Goal: Task Accomplishment & Management: Manage account settings

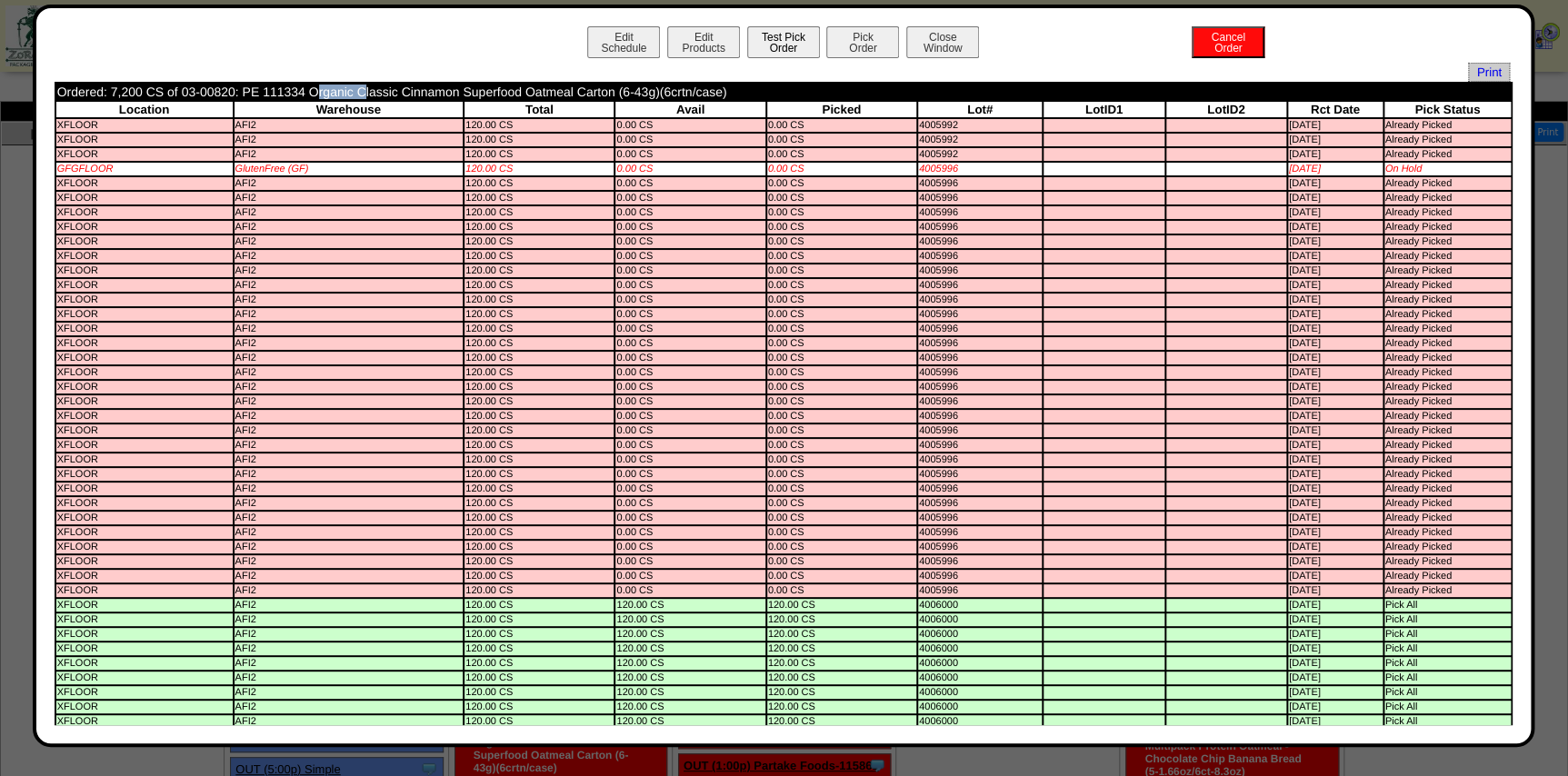
click at [776, 32] on button "Test Pick Order" at bounding box center [783, 42] width 73 height 31
click at [859, 41] on button "Pick Order" at bounding box center [862, 42] width 73 height 31
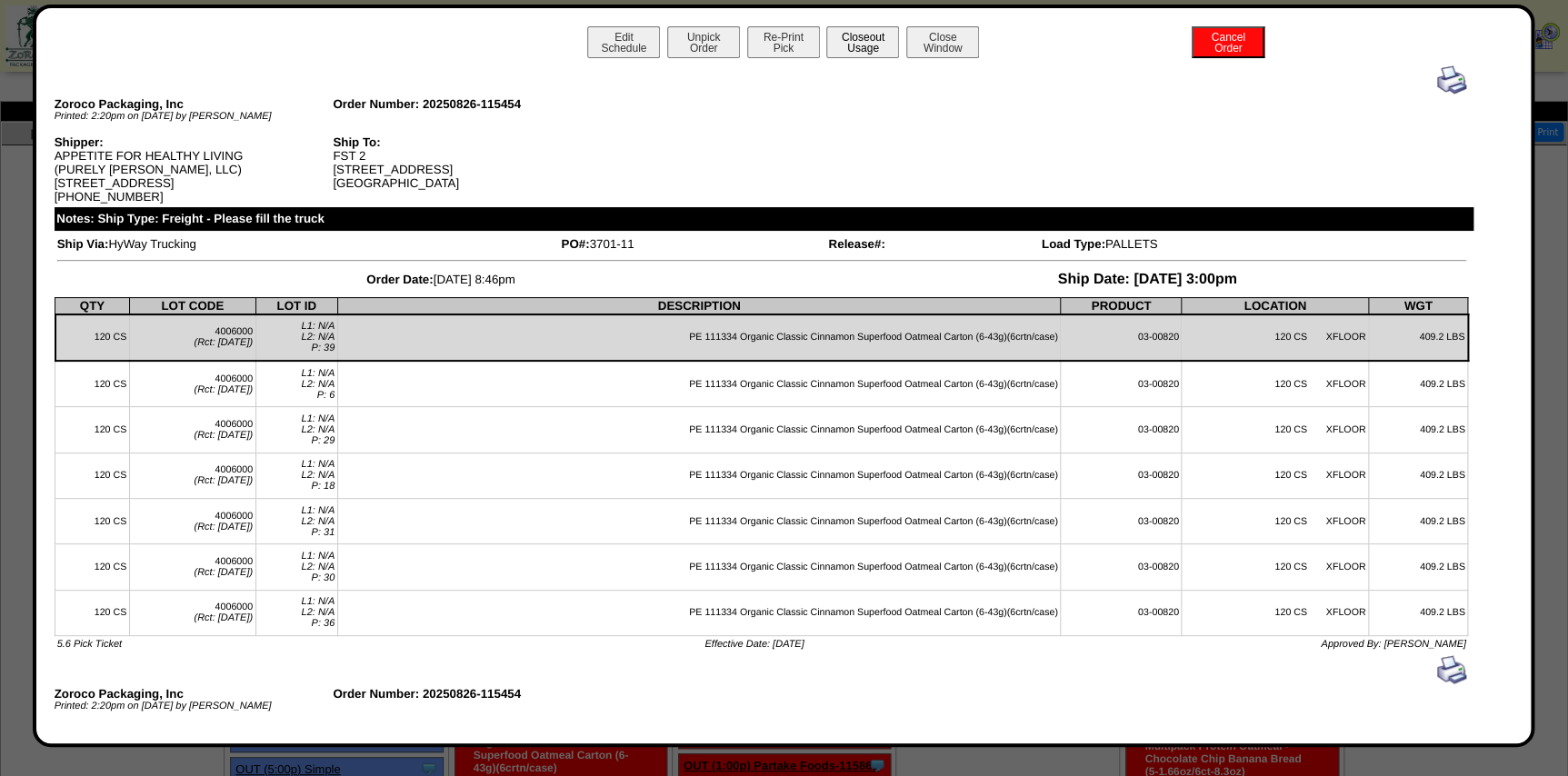
click at [849, 50] on button "Closeout Usage" at bounding box center [862, 42] width 73 height 31
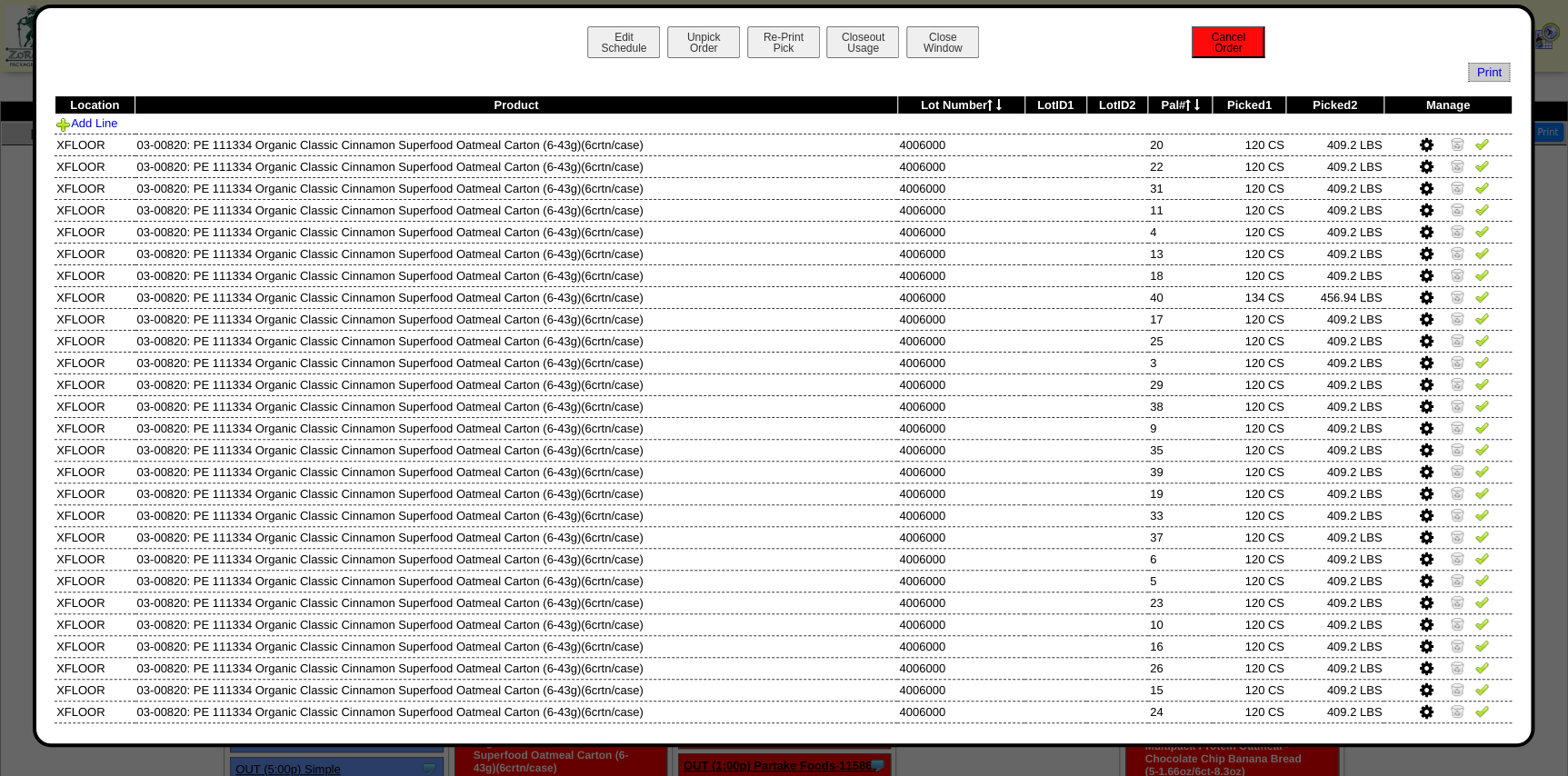
click at [1194, 52] on button "Cancel Order" at bounding box center [1228, 42] width 73 height 31
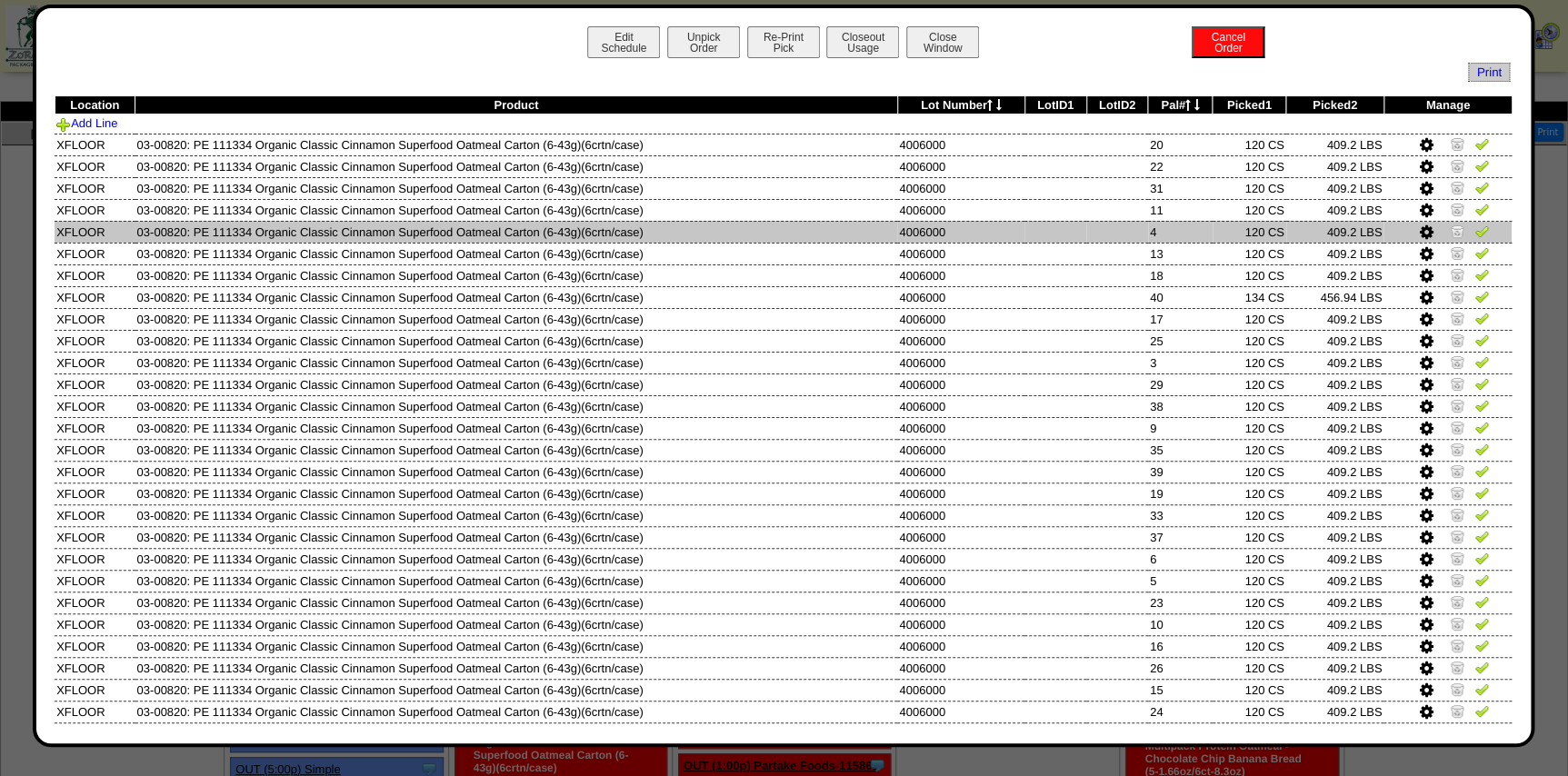
click at [1096, 227] on td at bounding box center [1117, 232] width 62 height 22
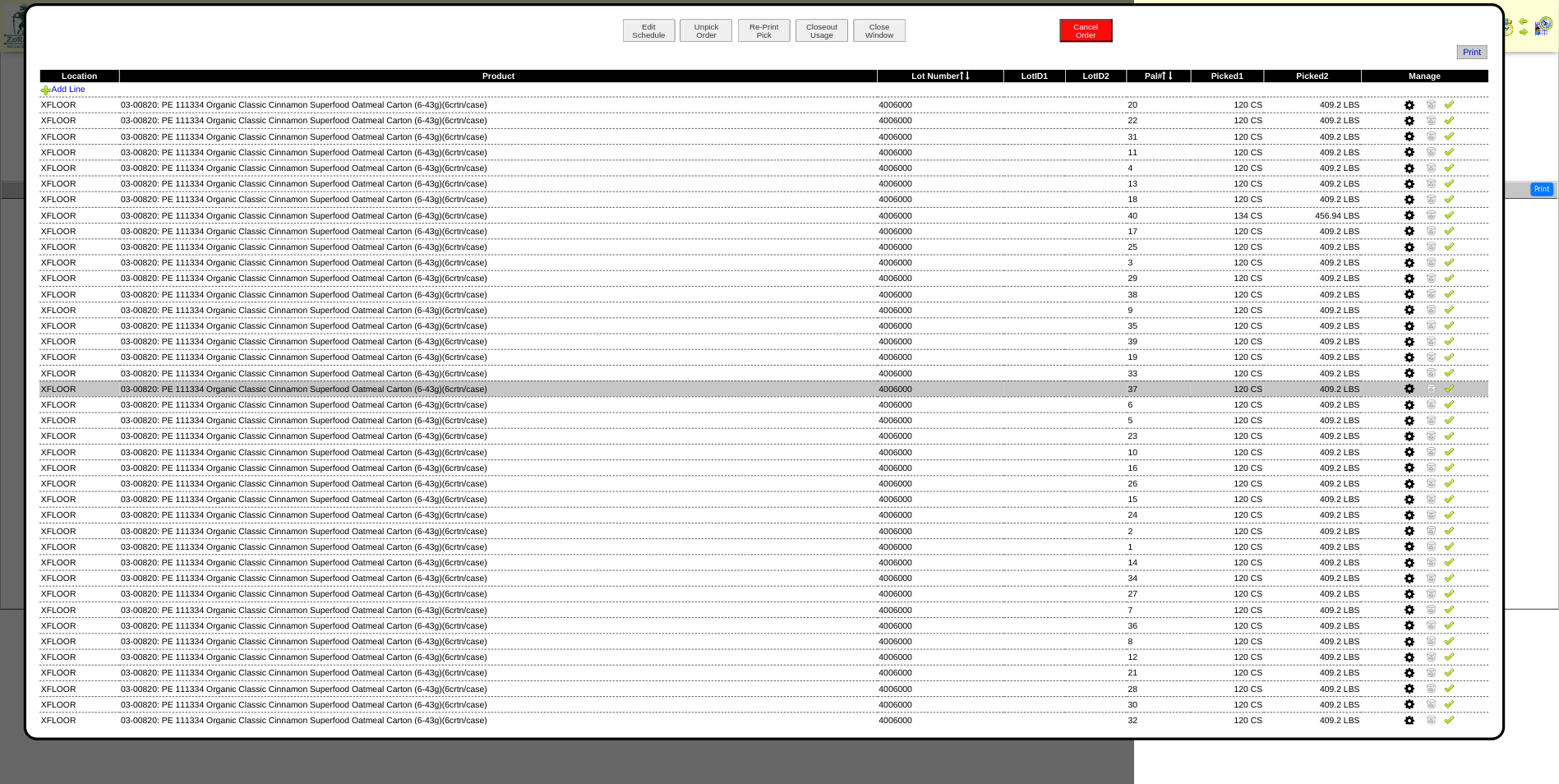
scroll to position [583, 0]
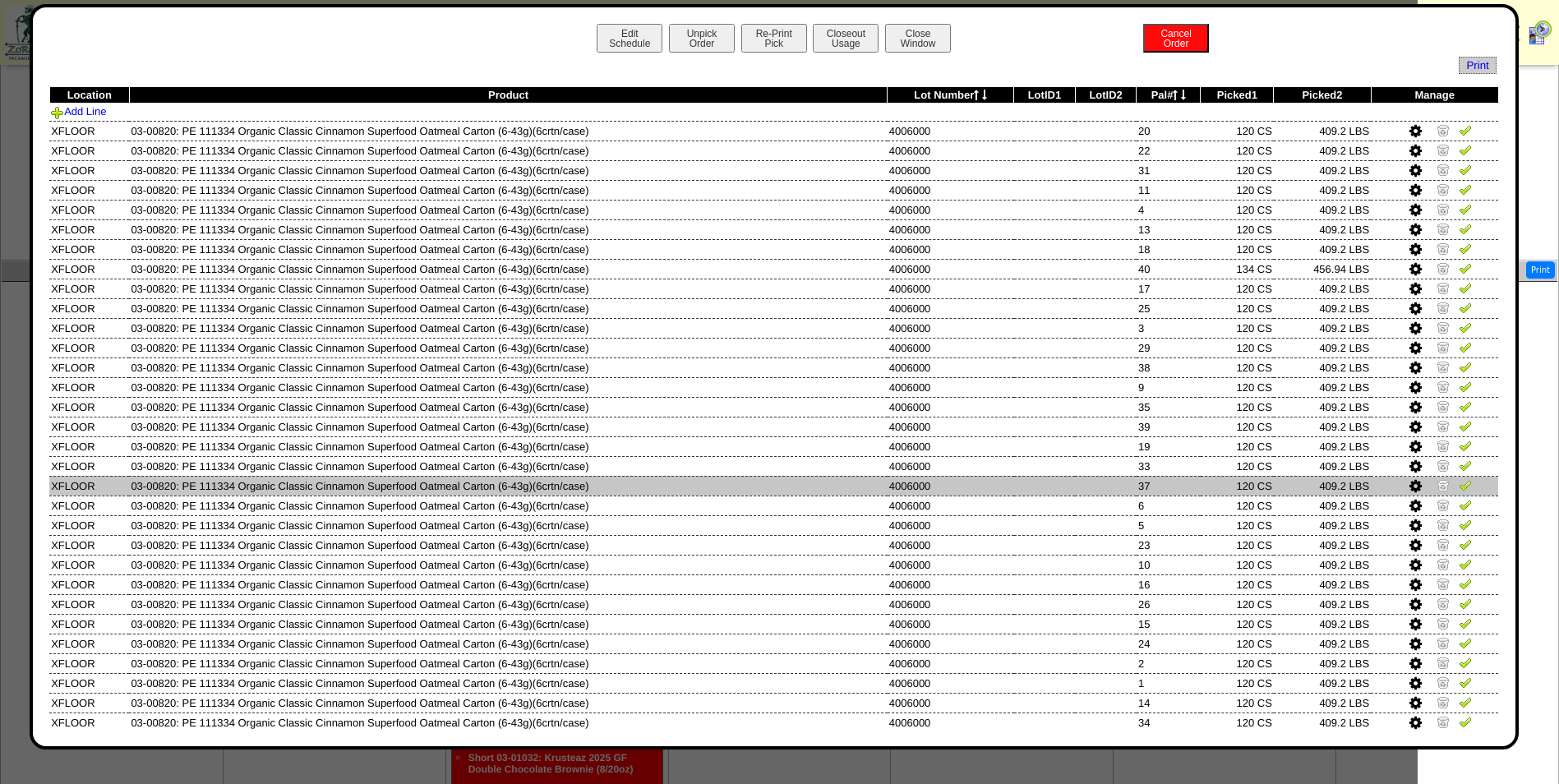
click at [1120, 475] on td at bounding box center [1106, 485] width 61 height 20
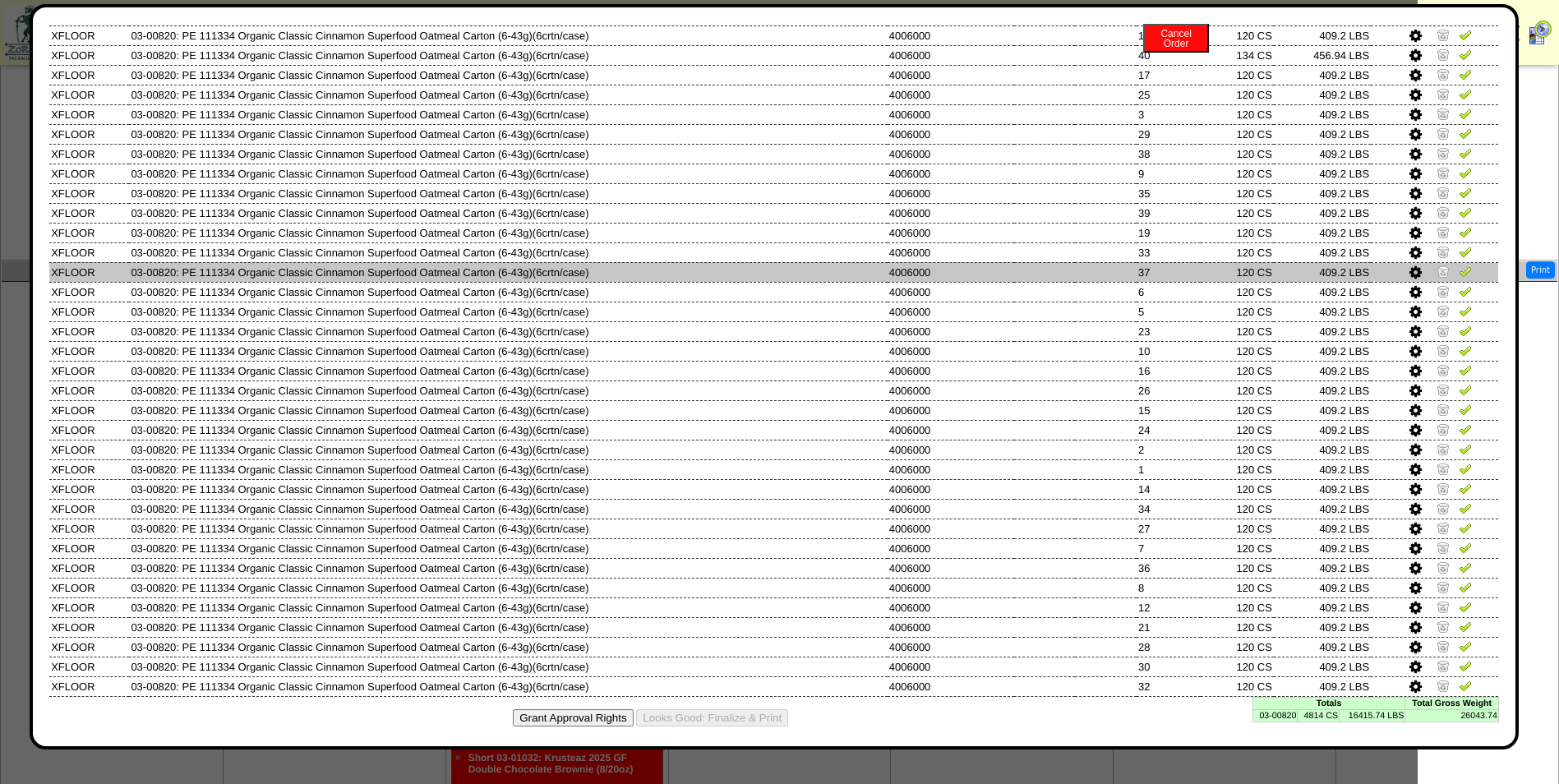
scroll to position [223, 0]
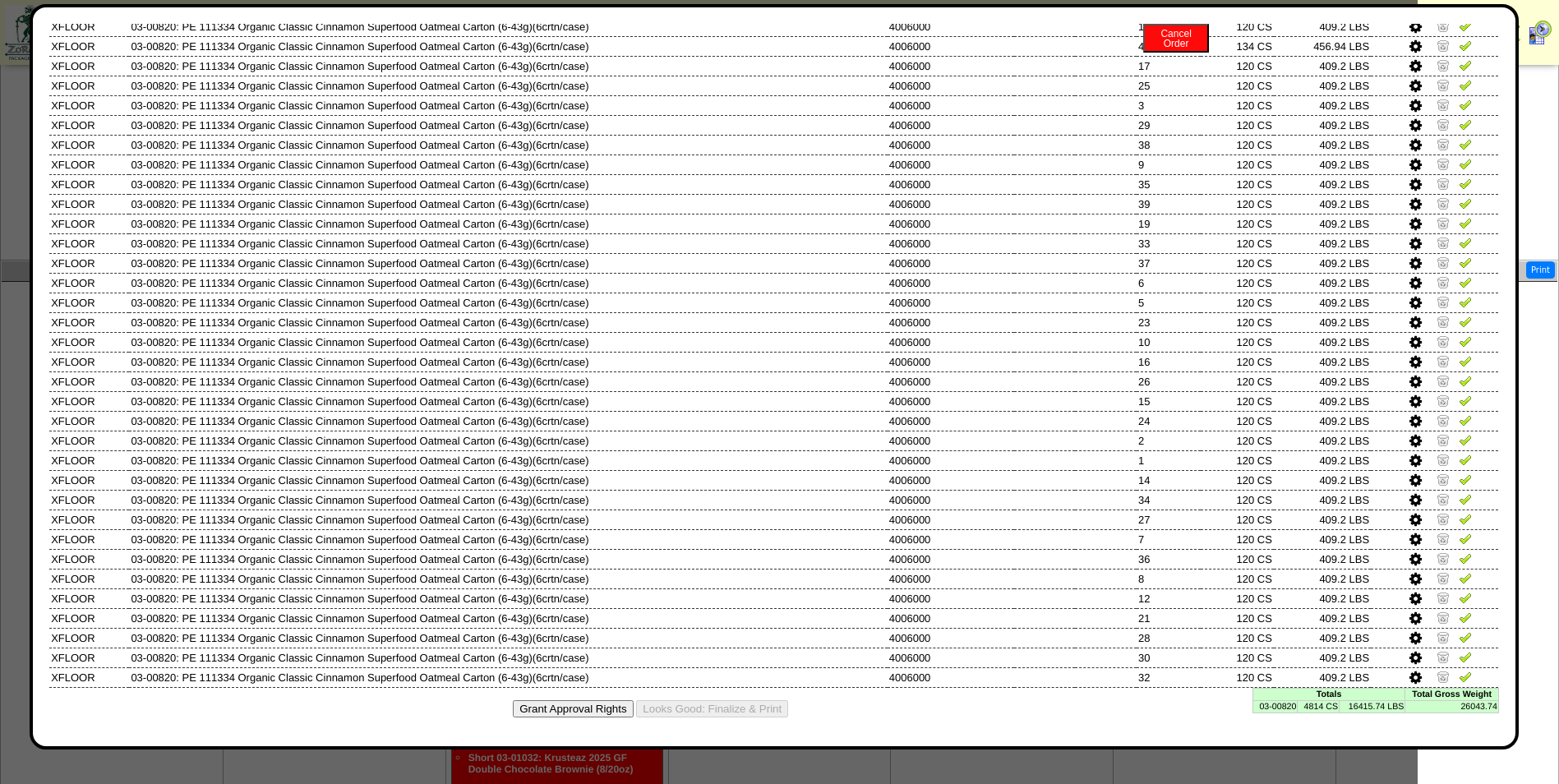
click at [1315, 701] on td "4814 CS" at bounding box center [1319, 706] width 42 height 12
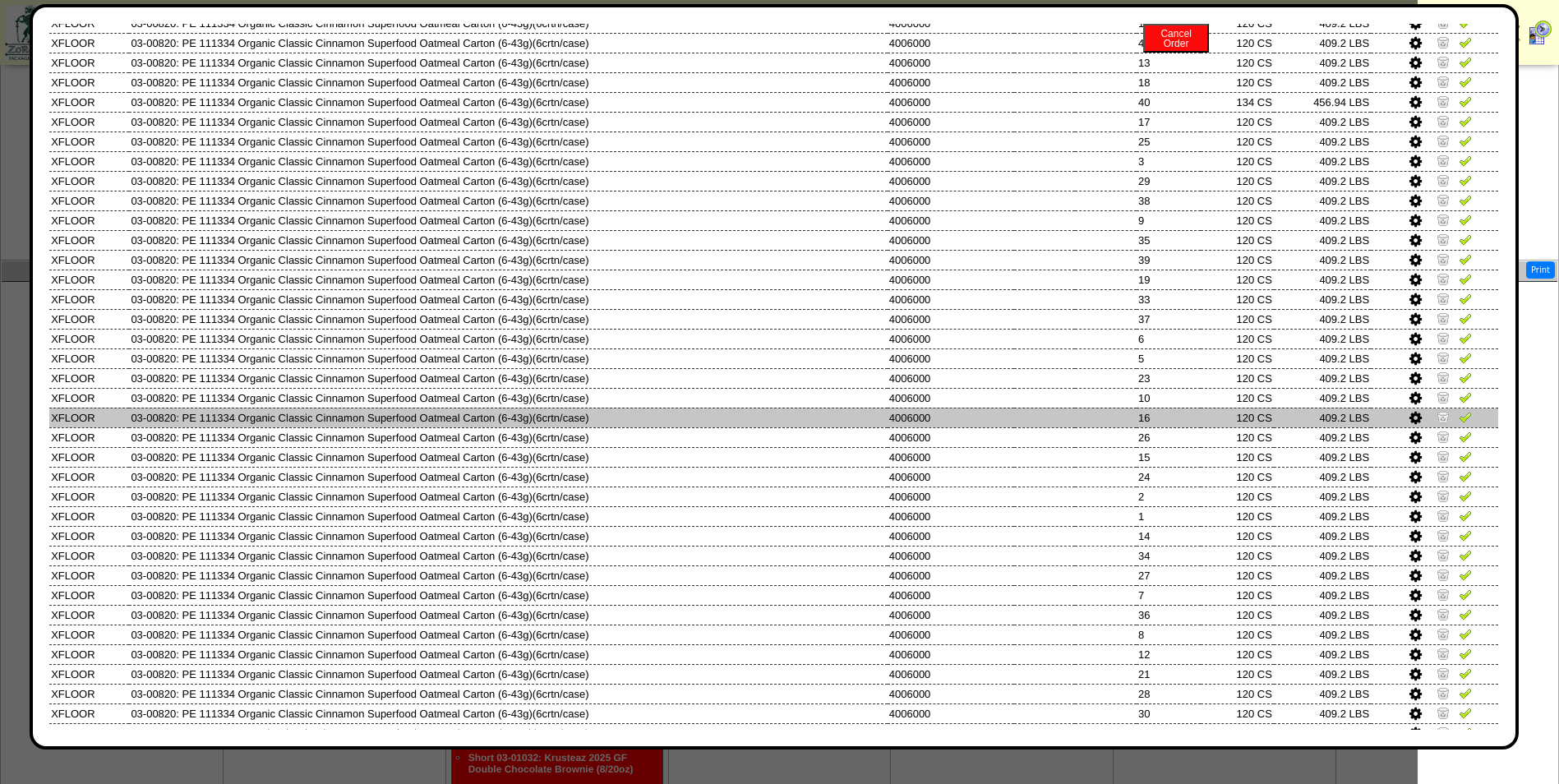
scroll to position [0, 0]
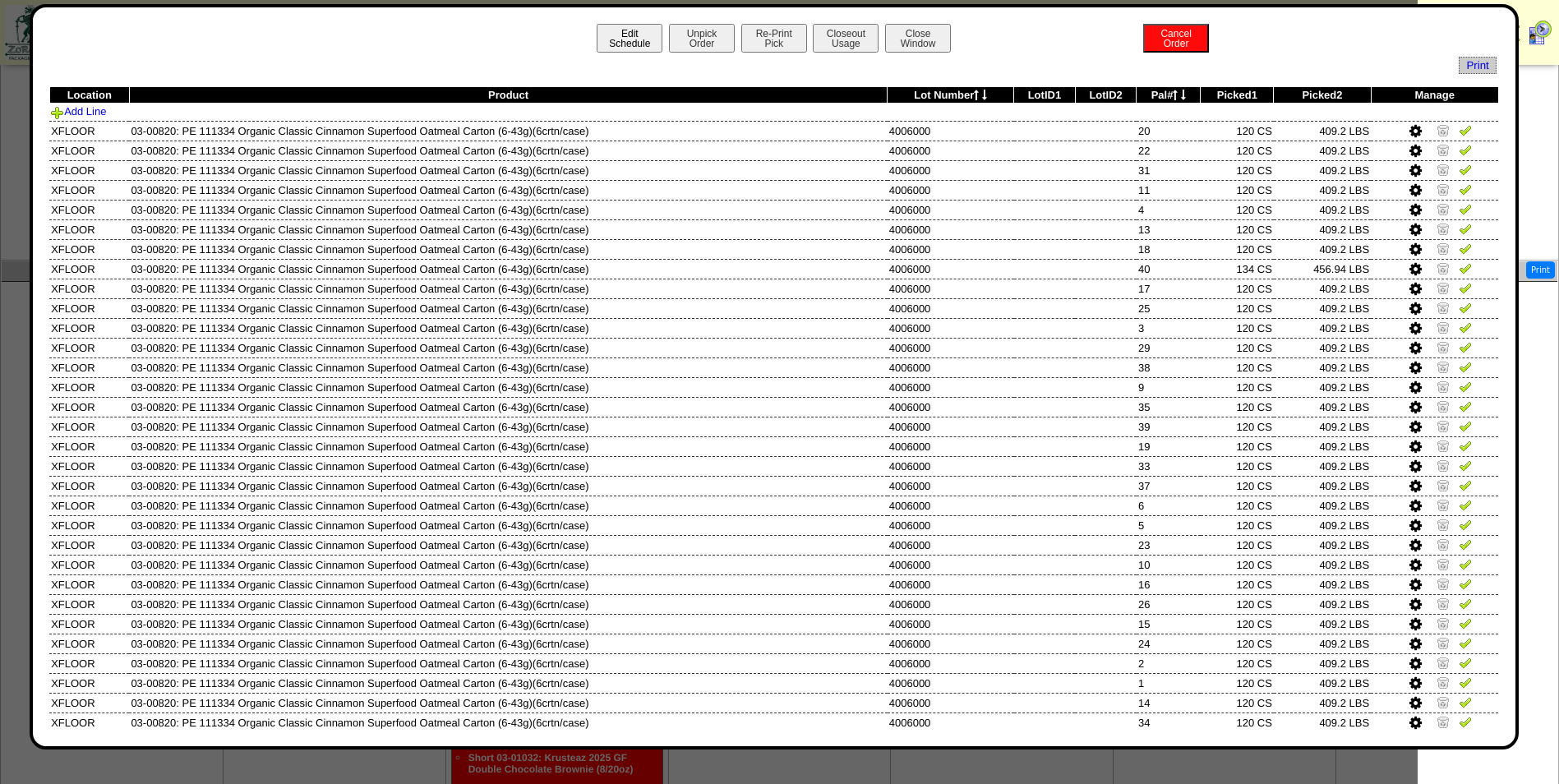
click at [633, 44] on button "Edit Schedule" at bounding box center [630, 38] width 66 height 28
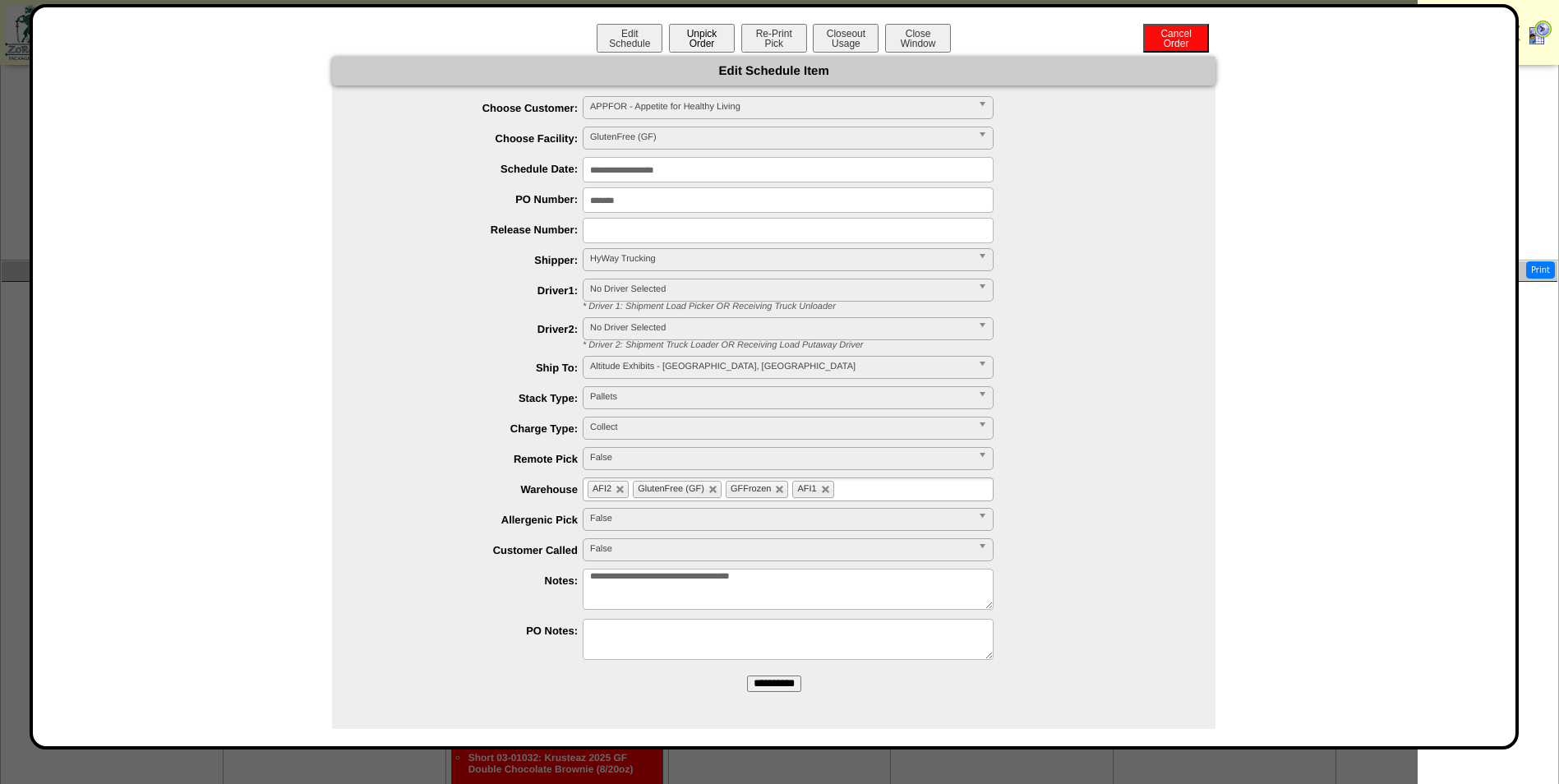
click at [702, 43] on button "Unpick Order" at bounding box center [702, 38] width 66 height 28
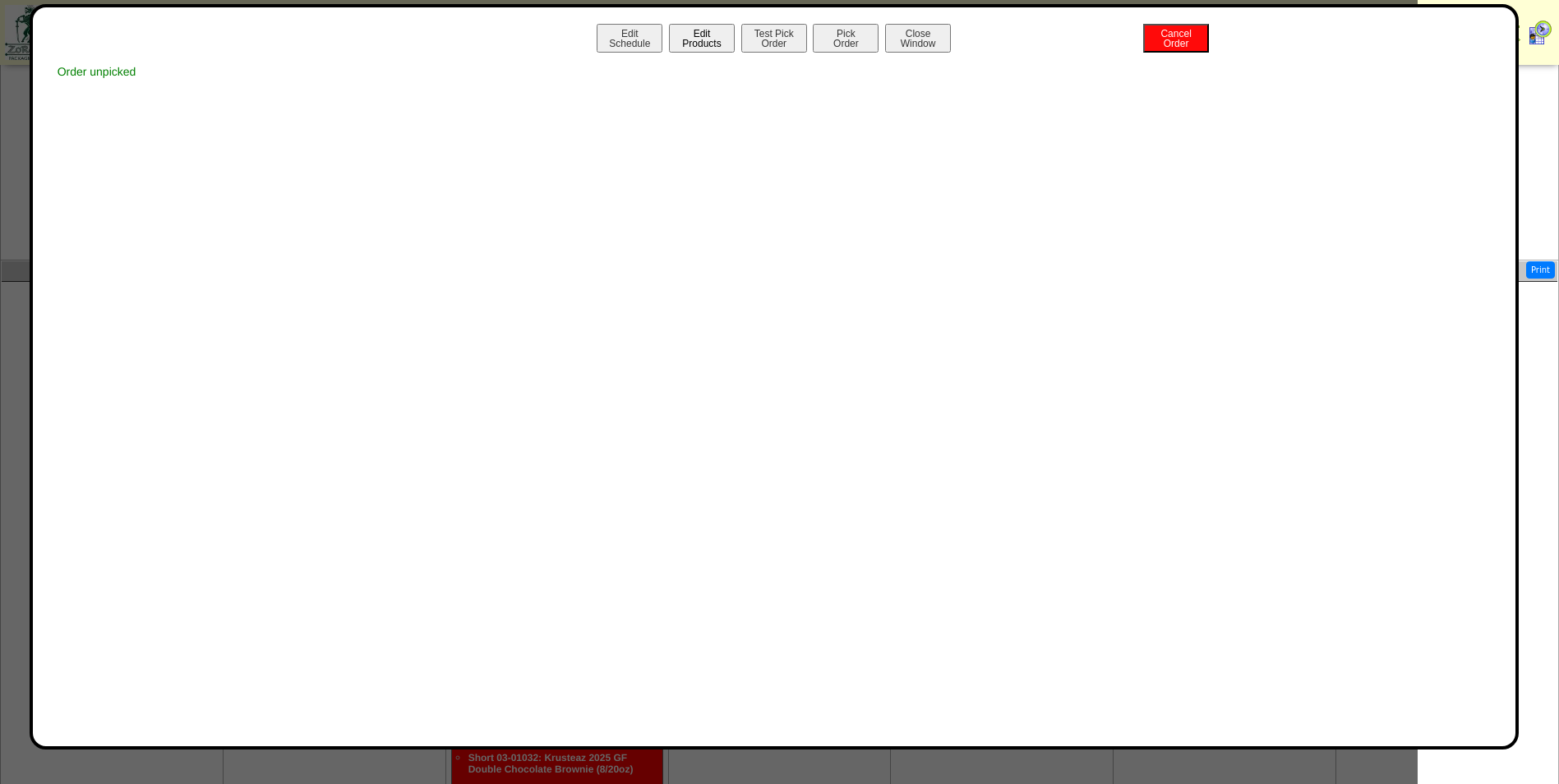
click at [702, 43] on button "Edit Products" at bounding box center [702, 38] width 66 height 28
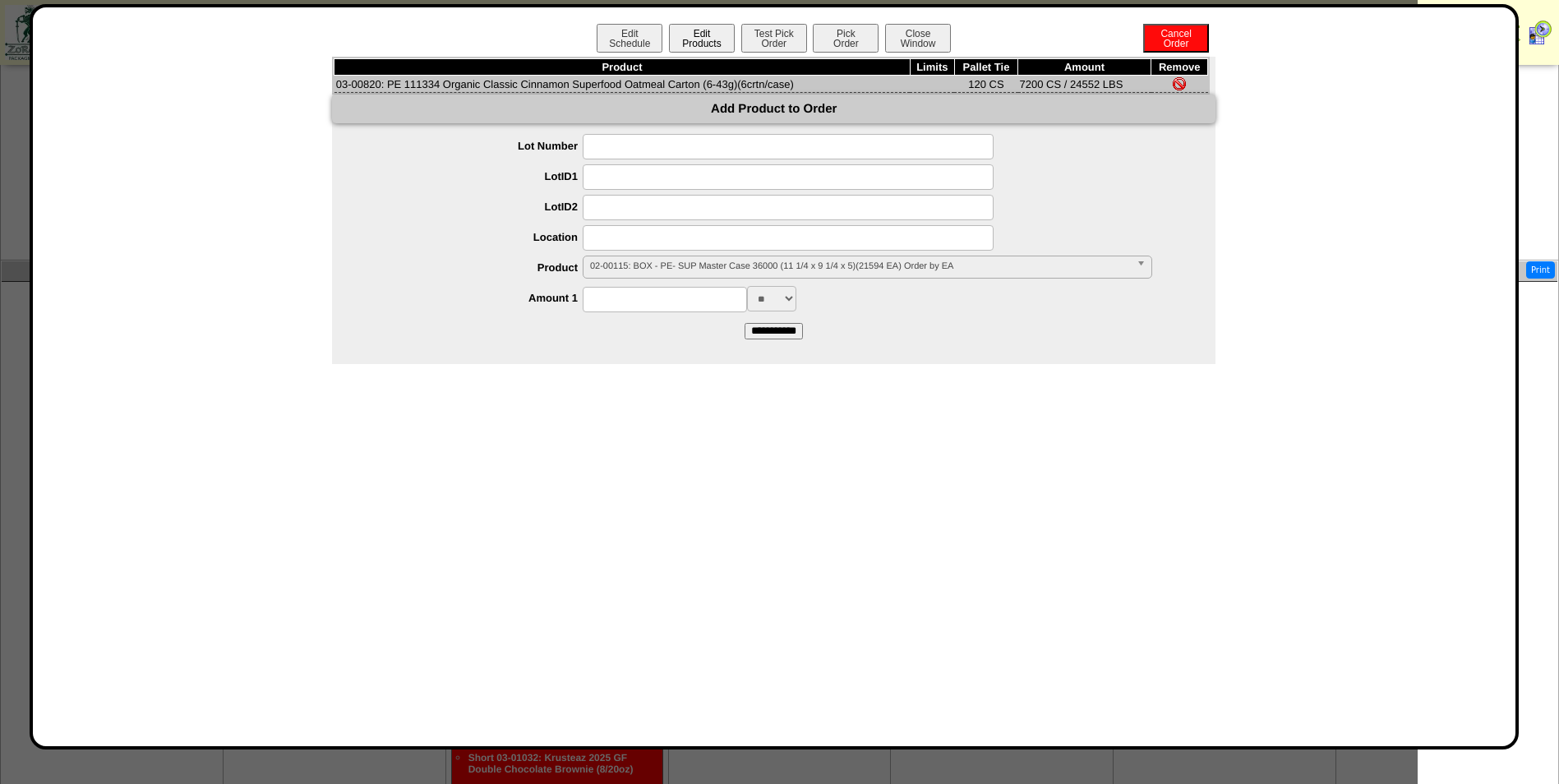
click at [702, 51] on button "Edit Products" at bounding box center [702, 38] width 66 height 28
click at [785, 39] on button "Test Pick Order" at bounding box center [775, 38] width 66 height 28
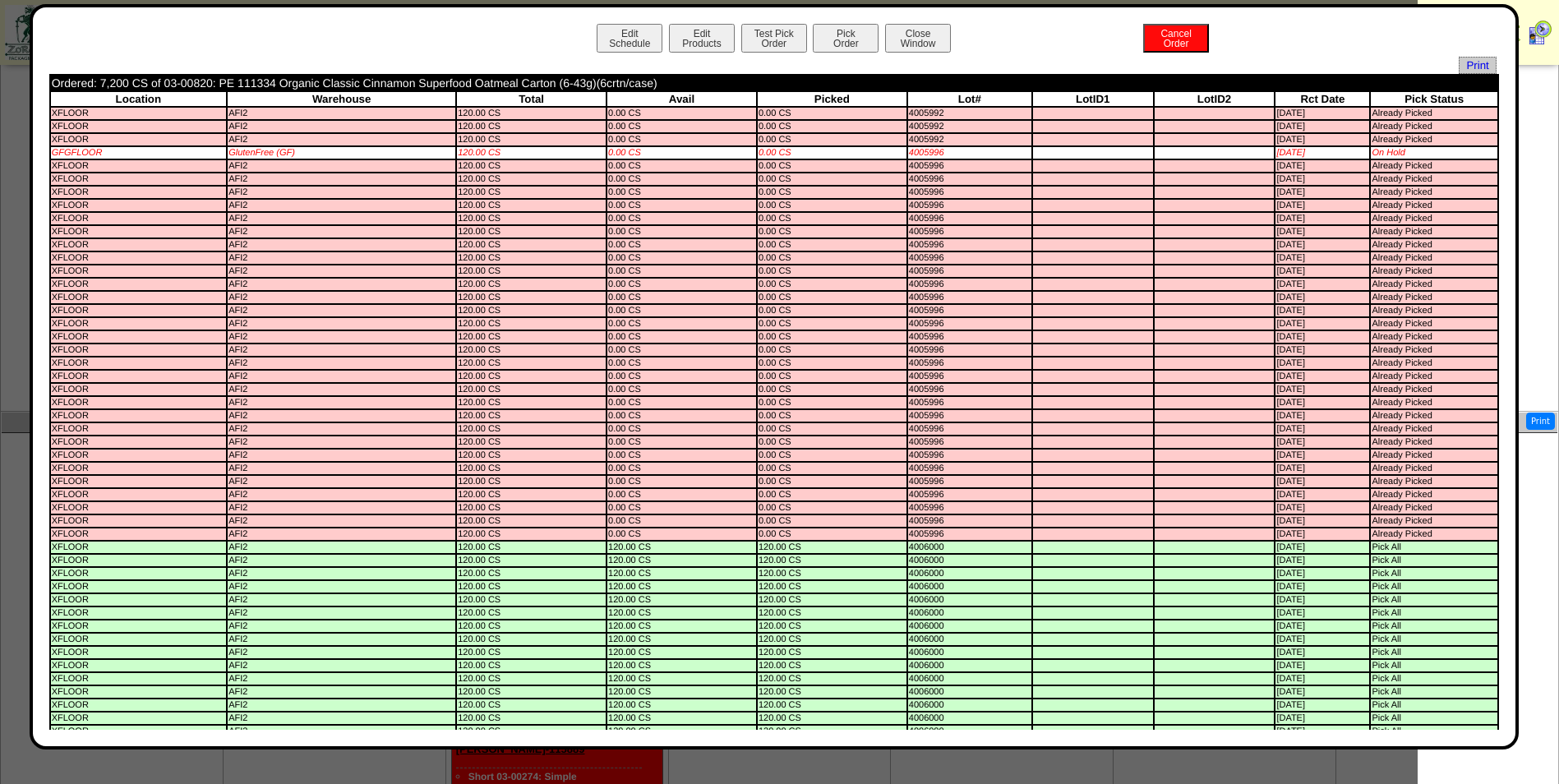
scroll to position [254, 0]
click at [690, 39] on button "Edit Products" at bounding box center [702, 38] width 66 height 28
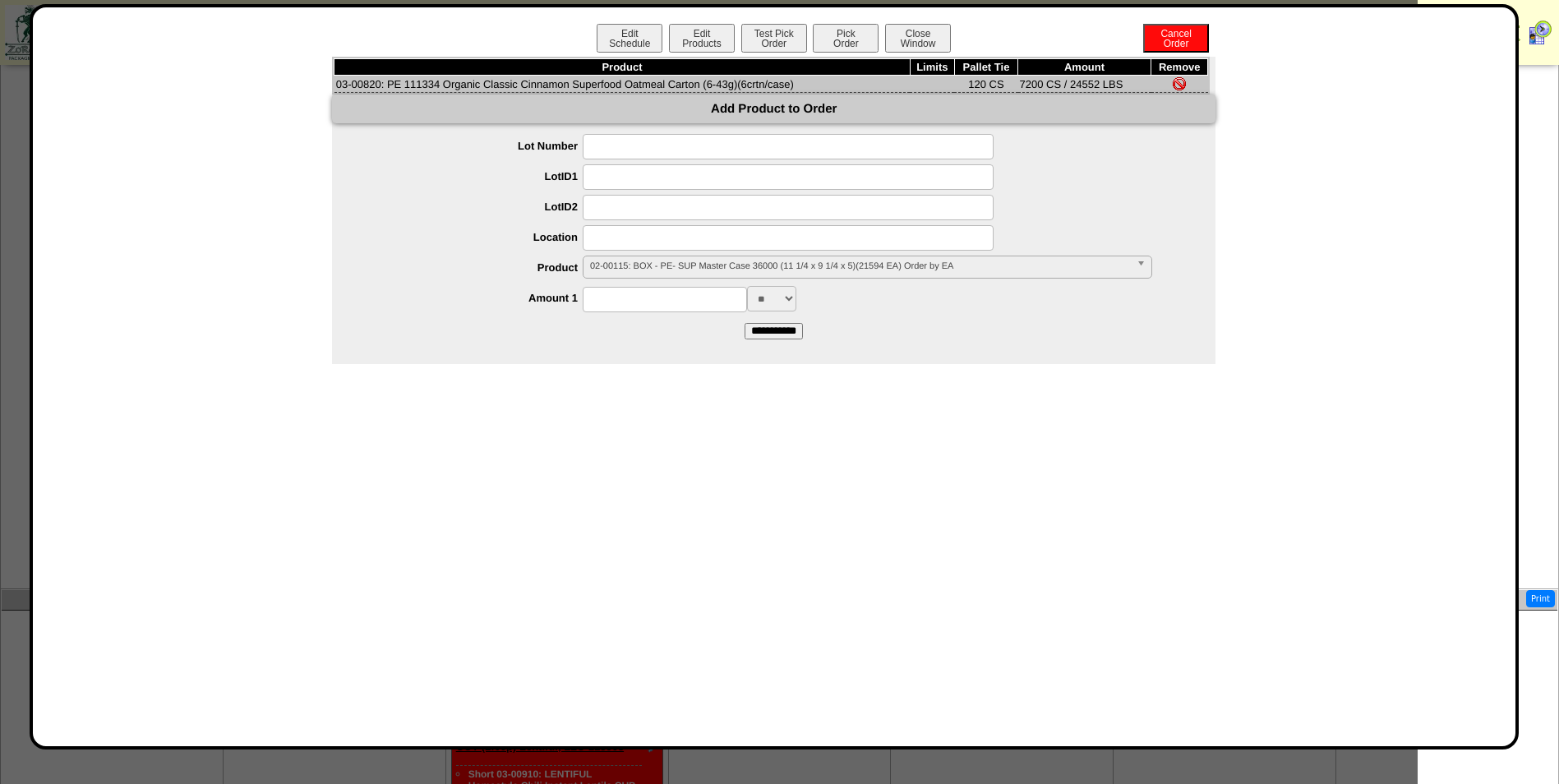
click at [756, 260] on span "02-00115: BOX - PE- SUP Master Case 36000 (11 1/4 x 9 1/4 x 5)(21594 EA) Order …" at bounding box center [860, 266] width 540 height 20
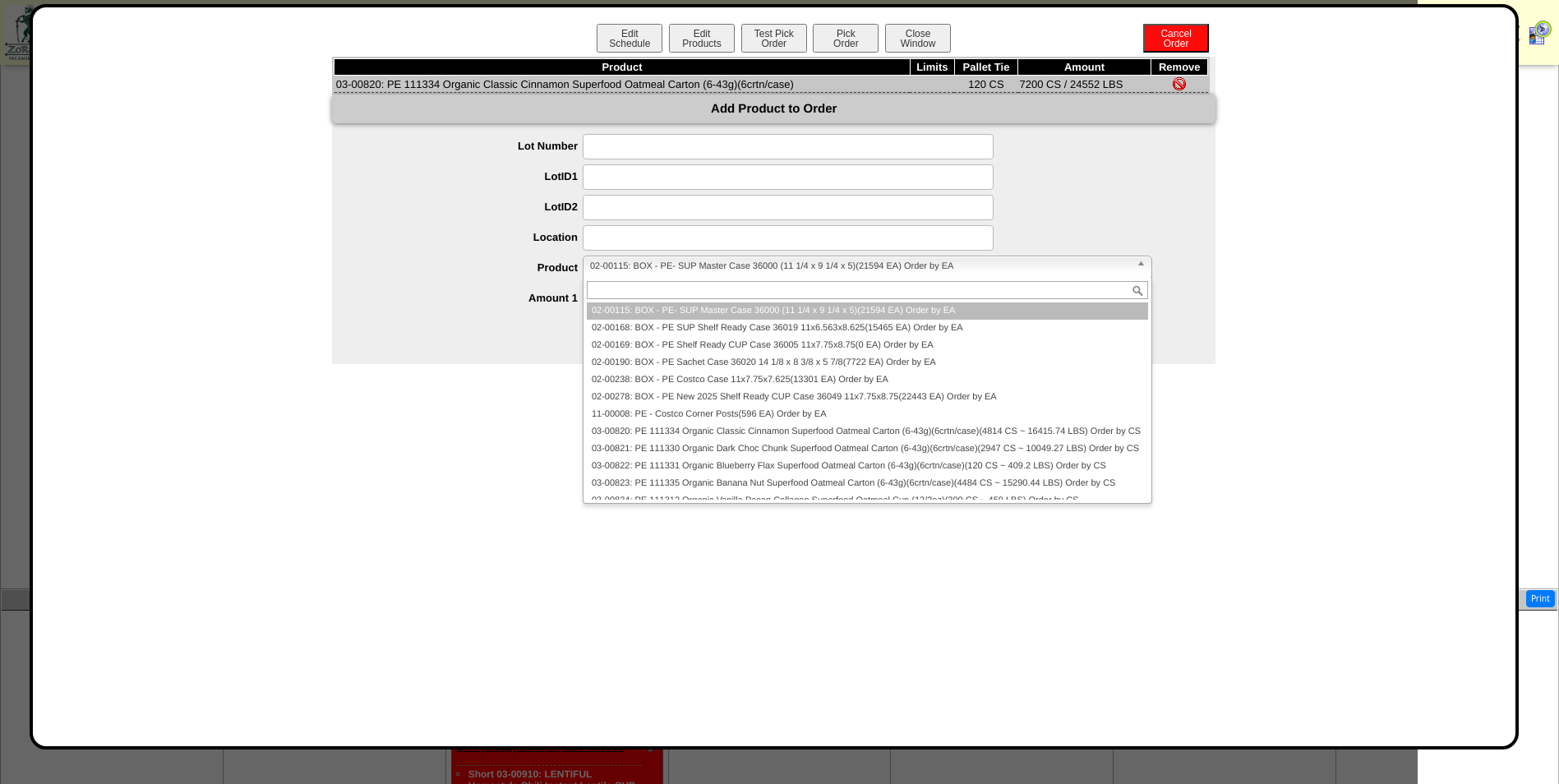
click at [505, 270] on label "Product" at bounding box center [473, 268] width 217 height 12
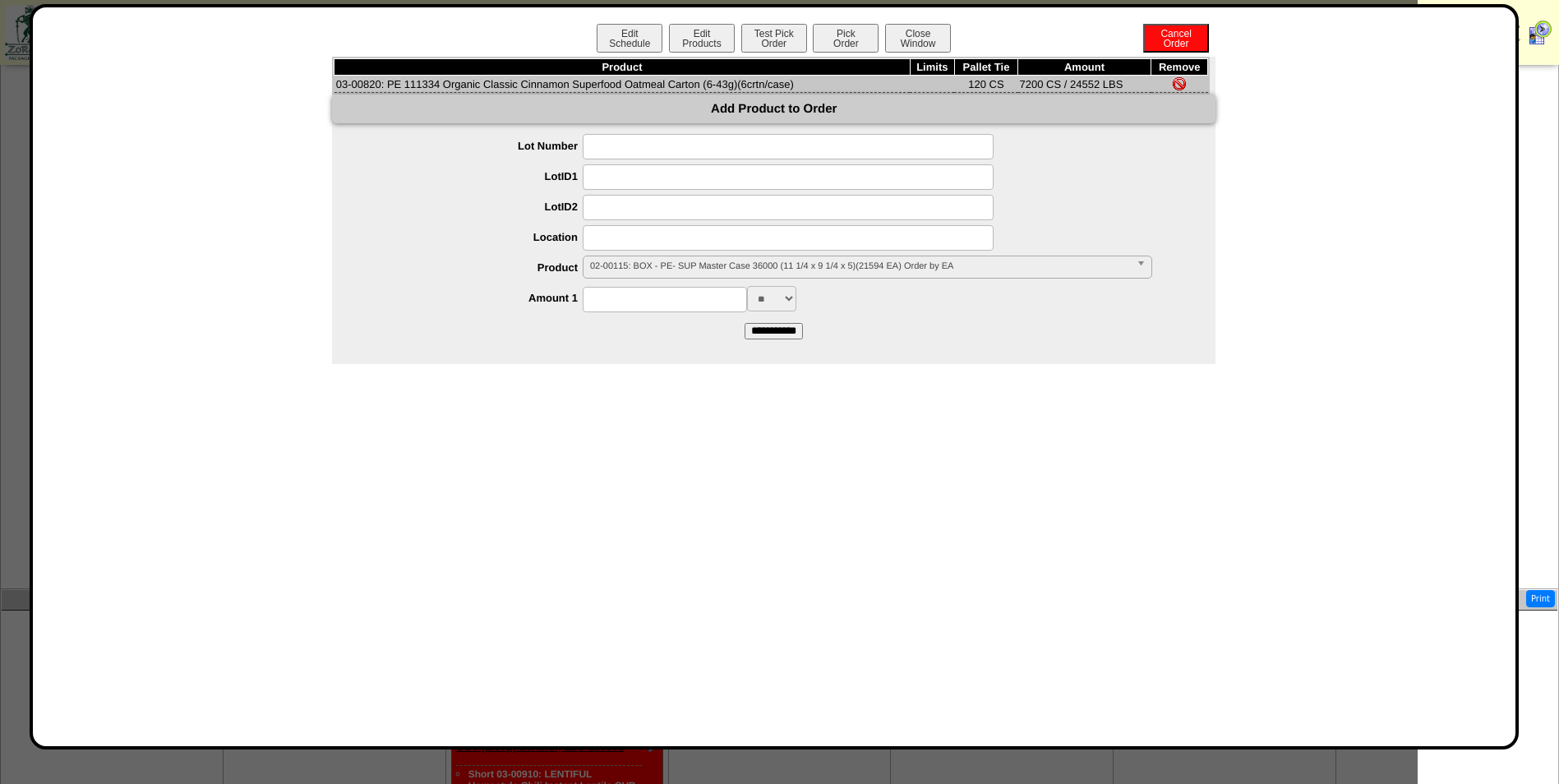
click at [681, 262] on span "02-00115: BOX - PE- SUP Master Case 36000 (11 1/4 x 9 1/4 x 5)(21594 EA) Order …" at bounding box center [860, 266] width 540 height 20
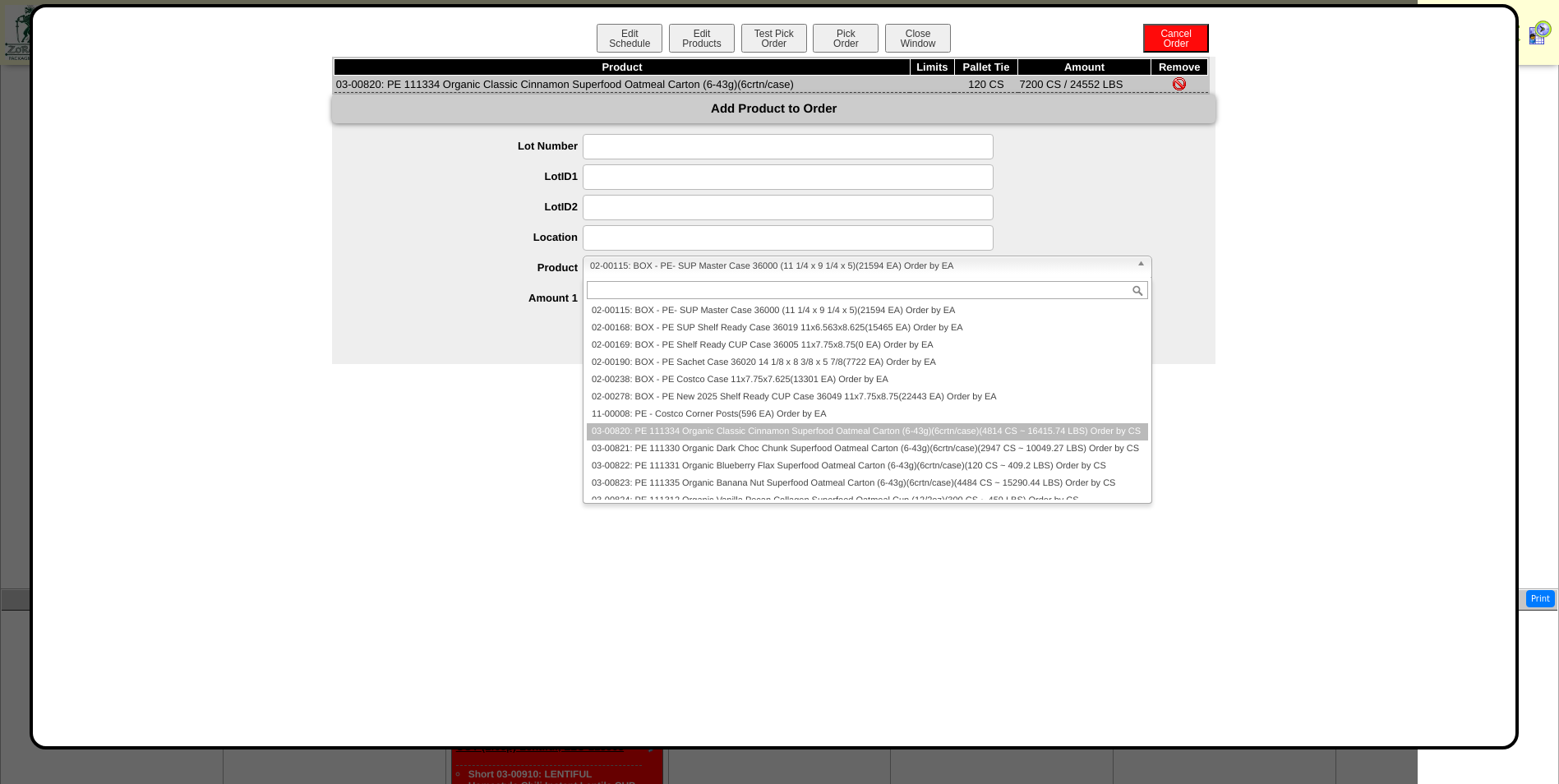
click at [697, 431] on li "03-00820: PE 111334 Organic Classic Cinnamon Superfood Oatmeal Carton (6-43g)(6…" at bounding box center [867, 431] width 562 height 17
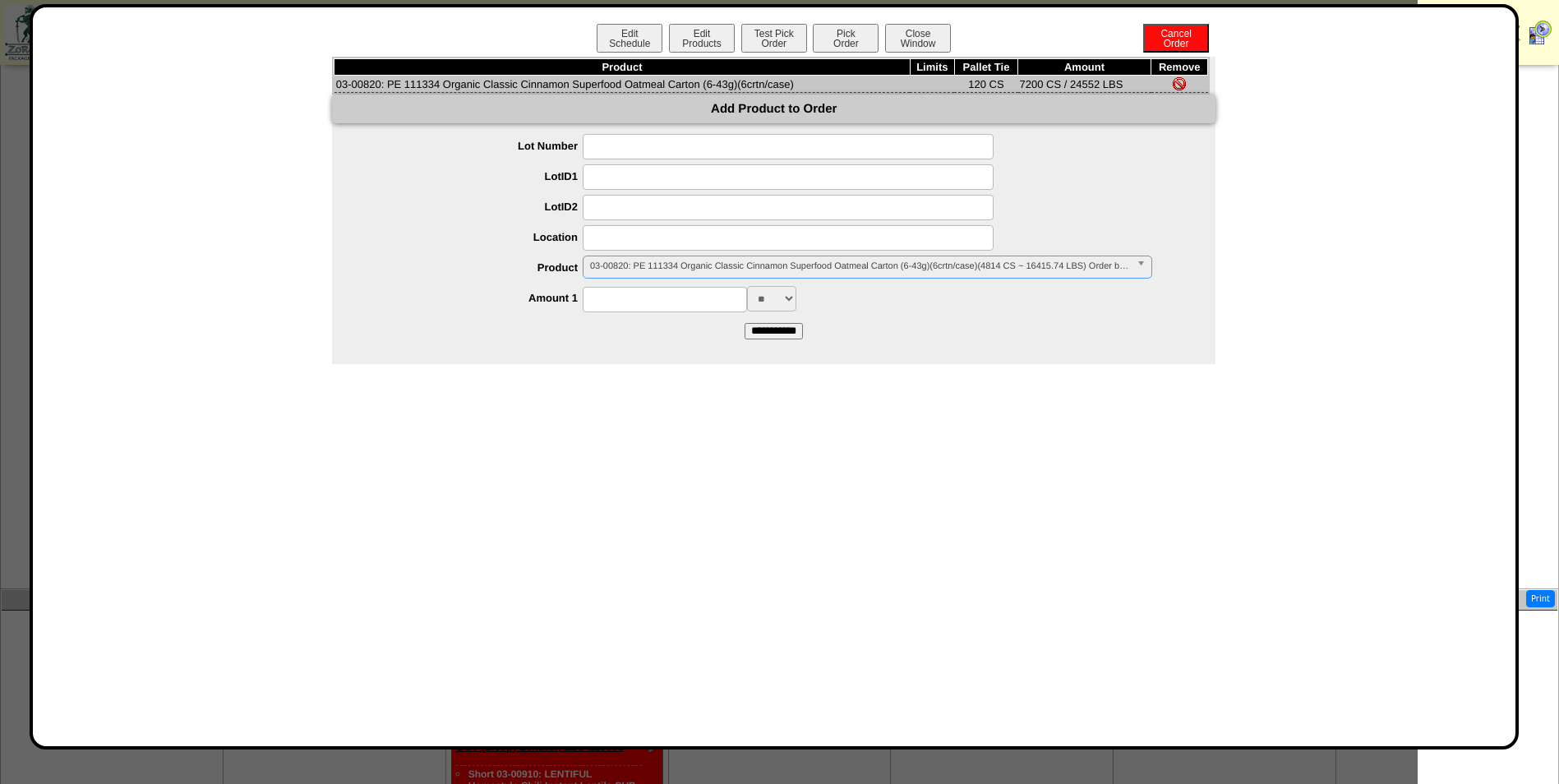
click at [650, 313] on form "**********" at bounding box center [774, 236] width 884 height 205
drag, startPoint x: 651, startPoint y: 303, endPoint x: 638, endPoint y: 302, distance: 13.0
click at [651, 303] on input at bounding box center [665, 299] width 164 height 26
type input "*"
click at [488, 275] on div "**********" at bounding box center [790, 268] width 851 height 26
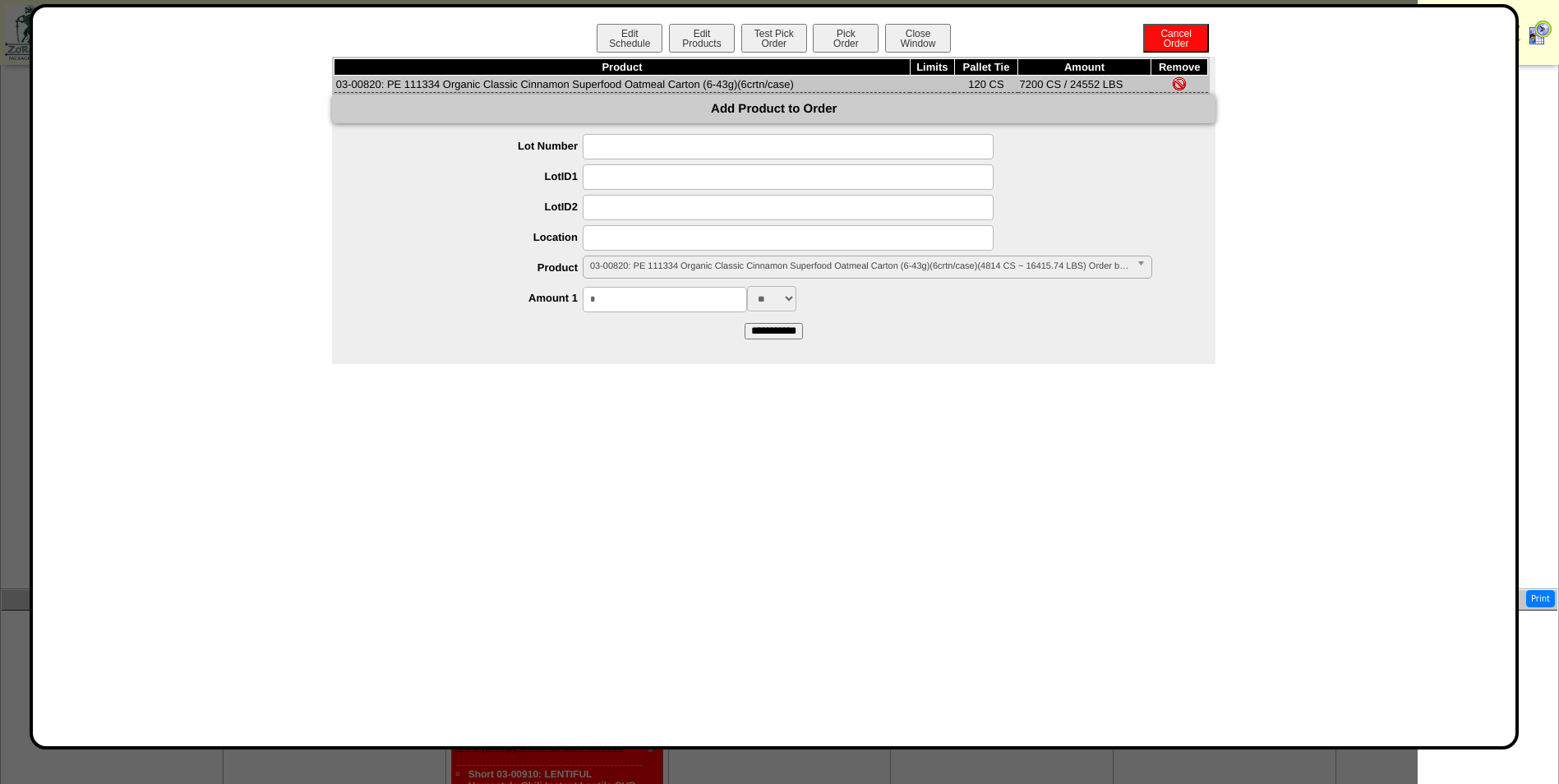
click at [669, 262] on span "03-00820: PE 111334 Organic Classic Cinnamon Superfood Oatmeal Carton (6-43g)(6…" at bounding box center [860, 266] width 540 height 20
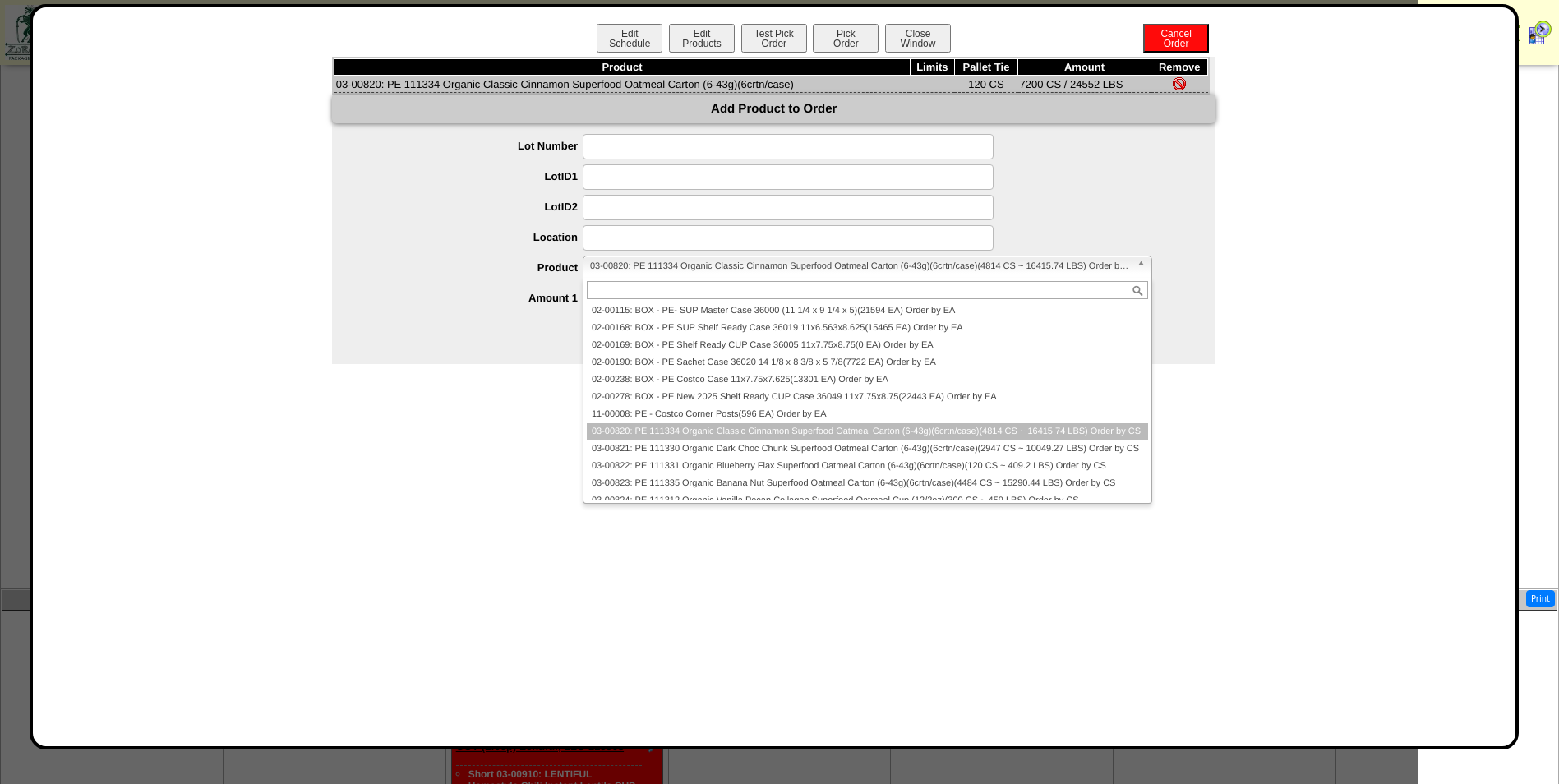
paste input "********"
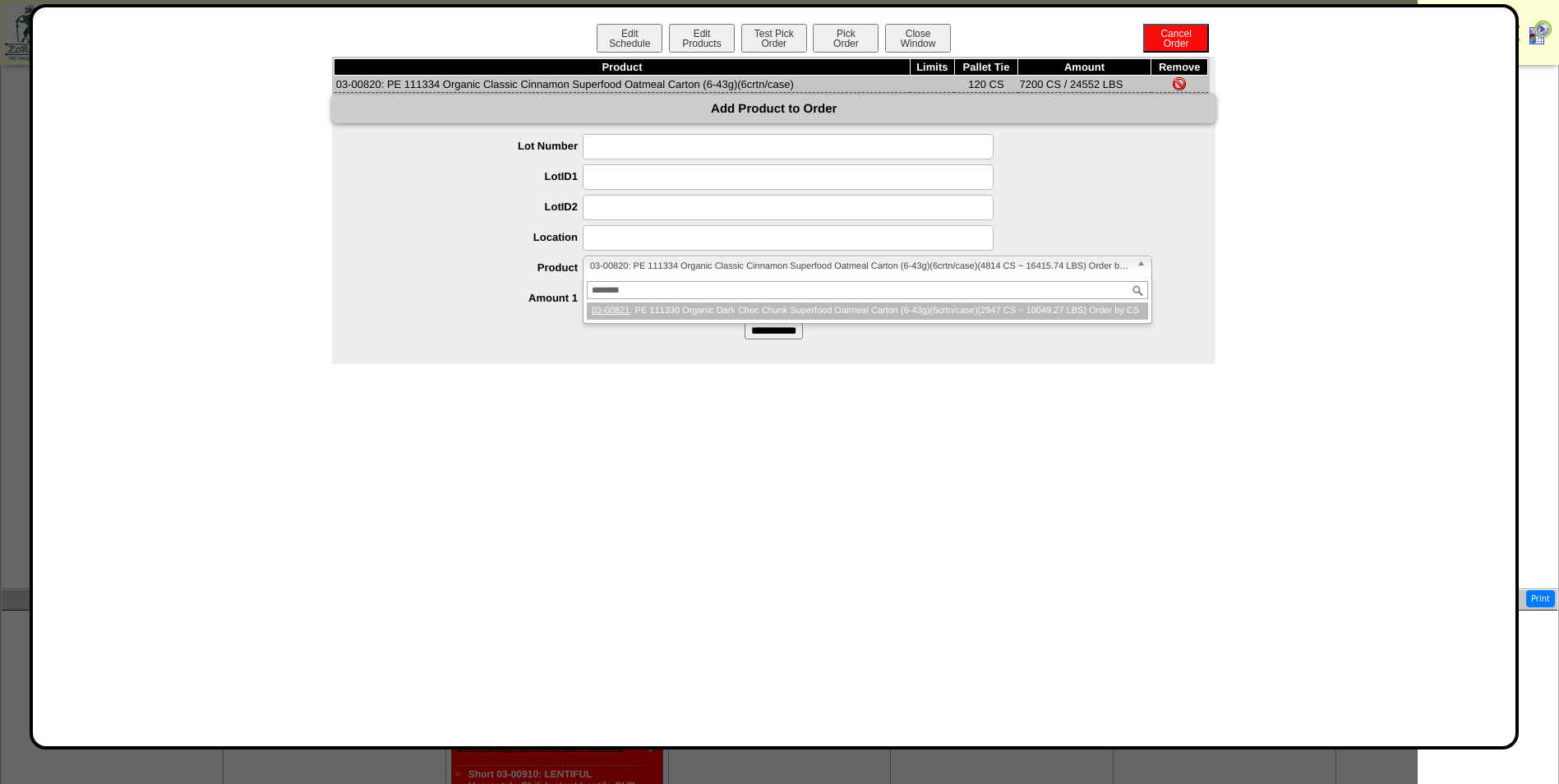
type input "********"
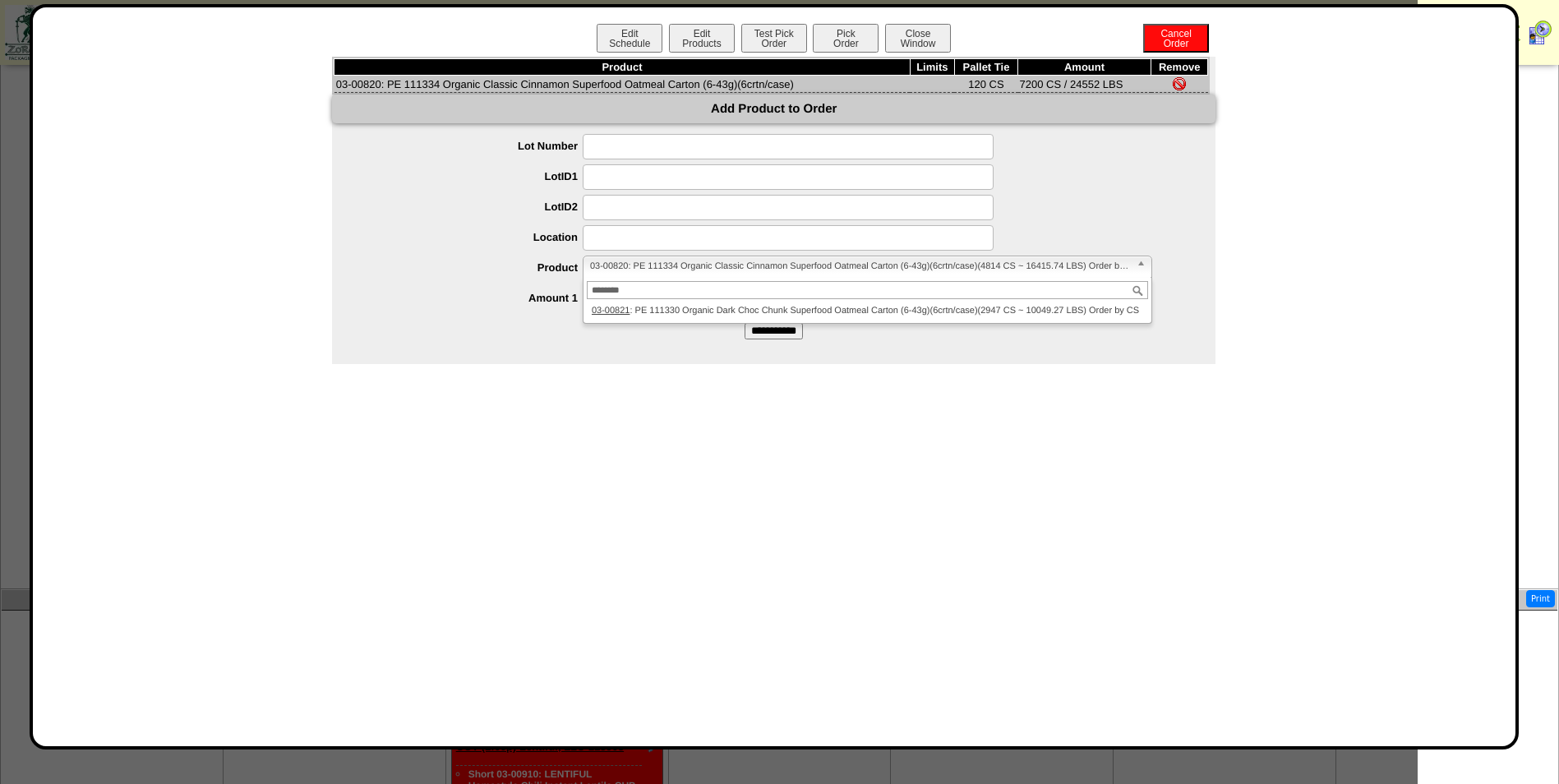
click at [704, 320] on div "******** 03-00821 : PE 111330 Organic Dark Choc Chunk Superfood Oatmeal Carton …" at bounding box center [868, 301] width 570 height 46
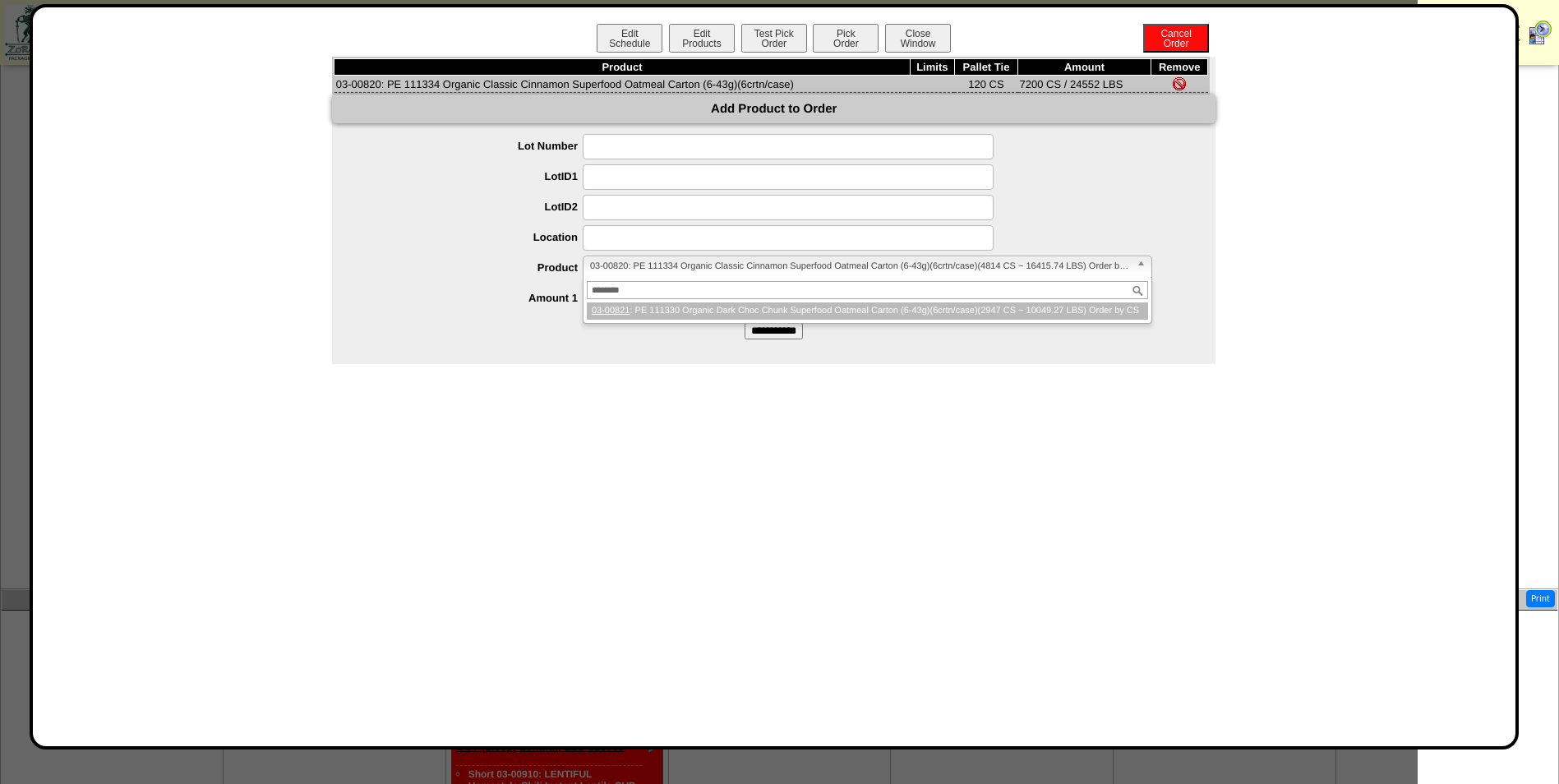
click at [696, 312] on li "03-00821 : PE 111330 Organic Dark Choc Chunk Superfood Oatmeal Carton (6-43g)(6…" at bounding box center [867, 310] width 562 height 17
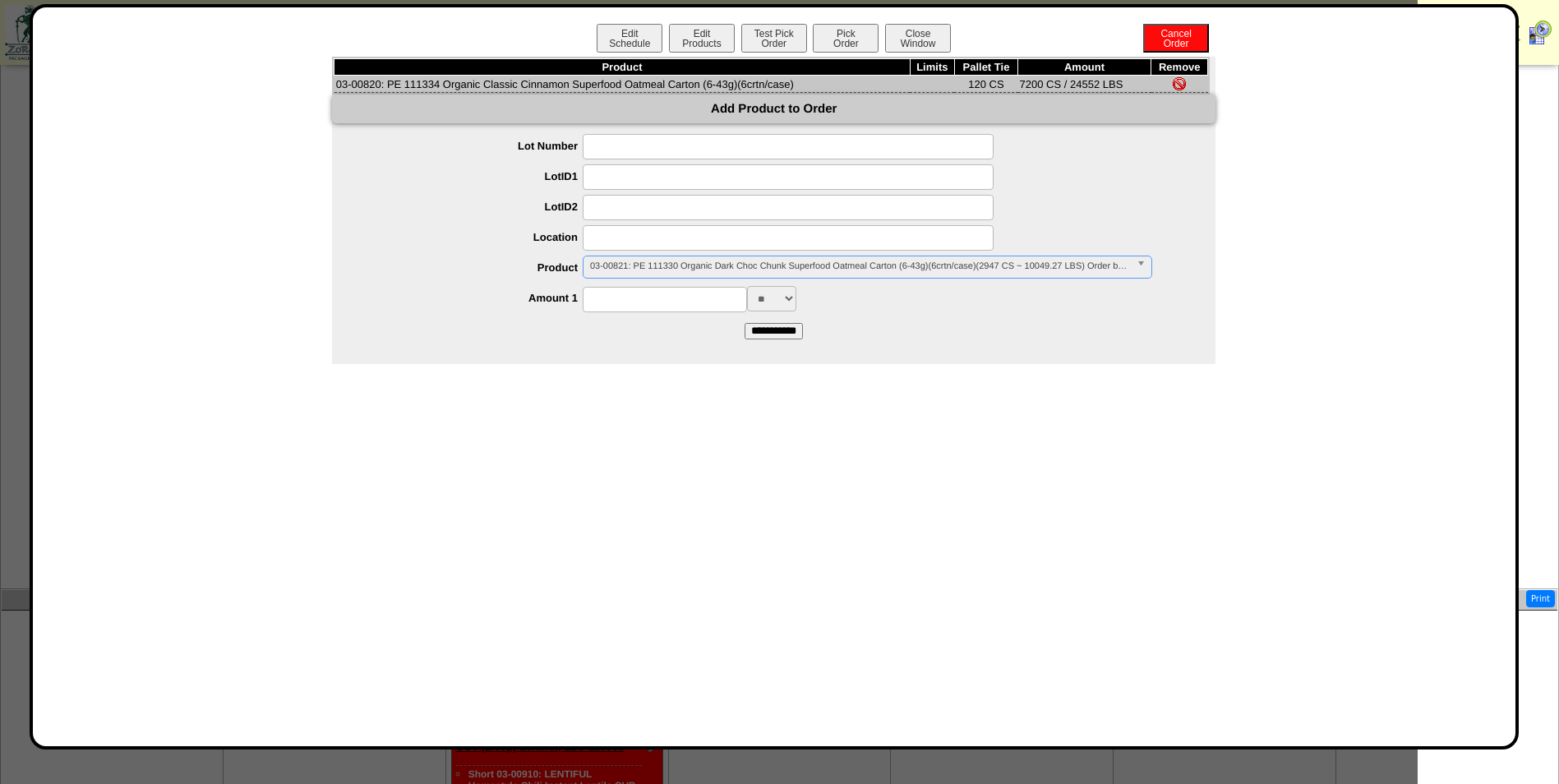
click at [651, 304] on input at bounding box center [665, 299] width 164 height 26
type input "****"
click at [771, 333] on input "**********" at bounding box center [774, 331] width 59 height 17
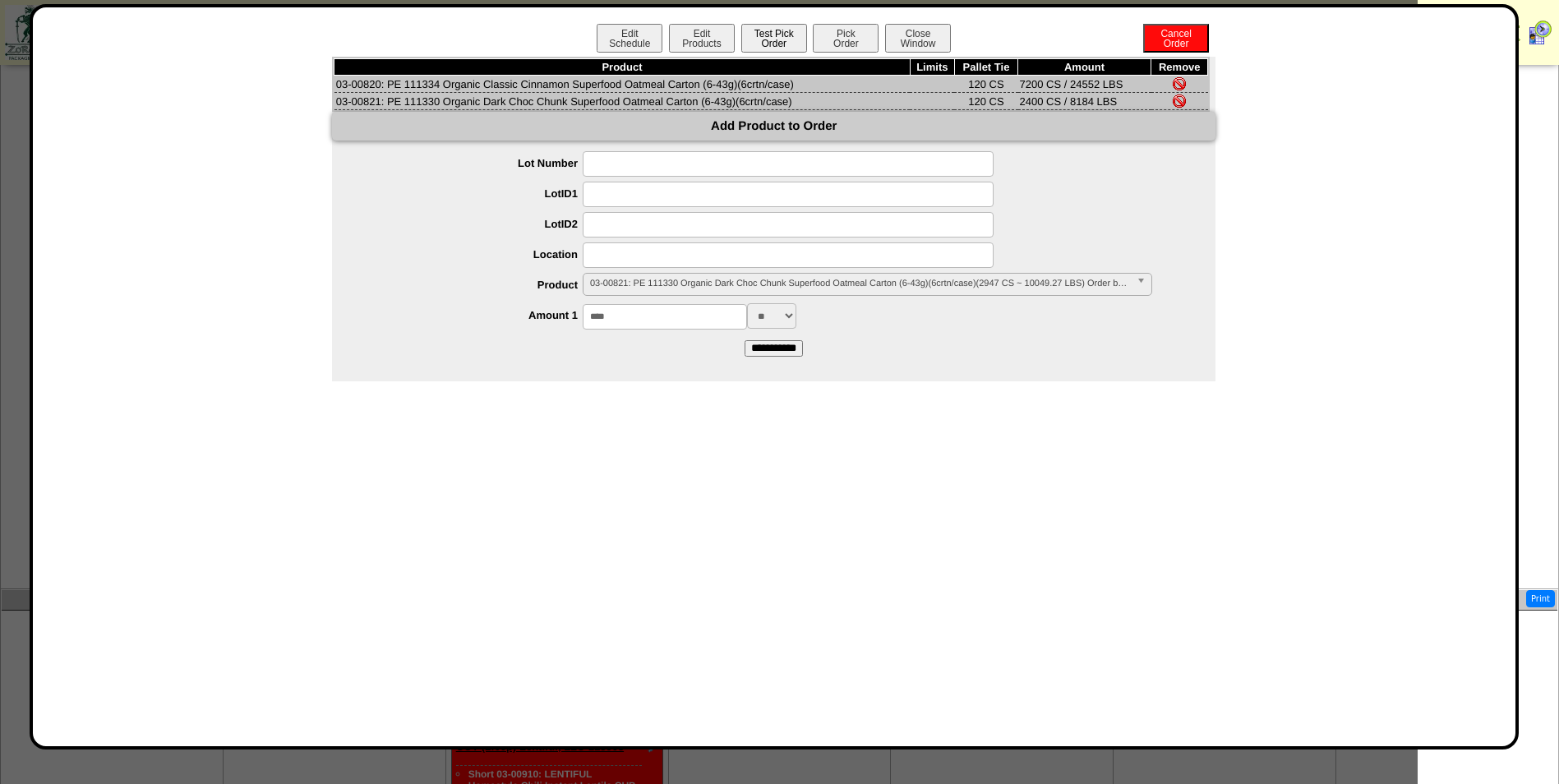
click at [778, 39] on button "Test Pick Order" at bounding box center [775, 38] width 66 height 28
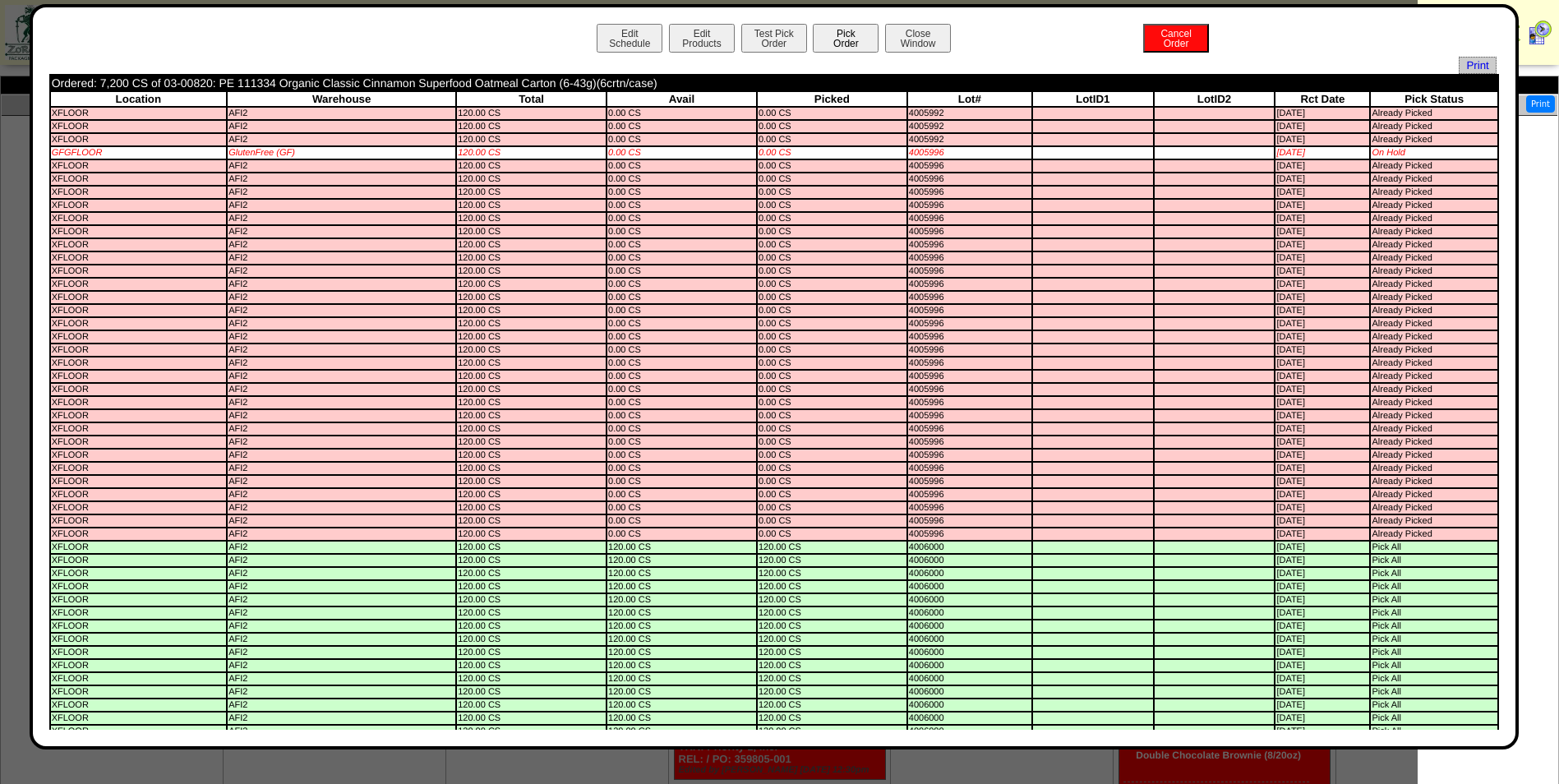
scroll to position [7, 0]
click at [835, 33] on button "Pick Order" at bounding box center [846, 38] width 66 height 28
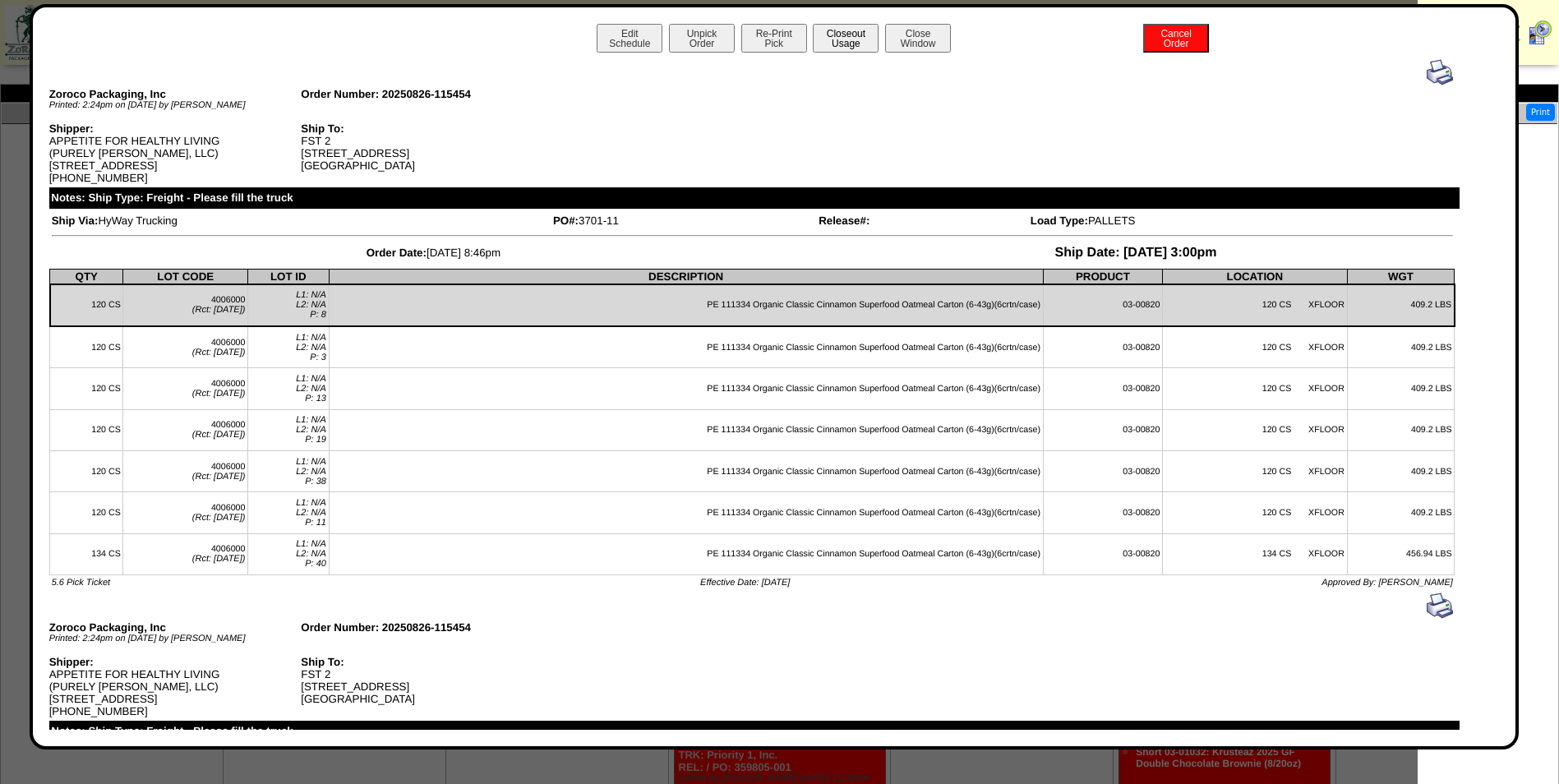
click at [824, 41] on button "Closeout Usage" at bounding box center [846, 38] width 66 height 28
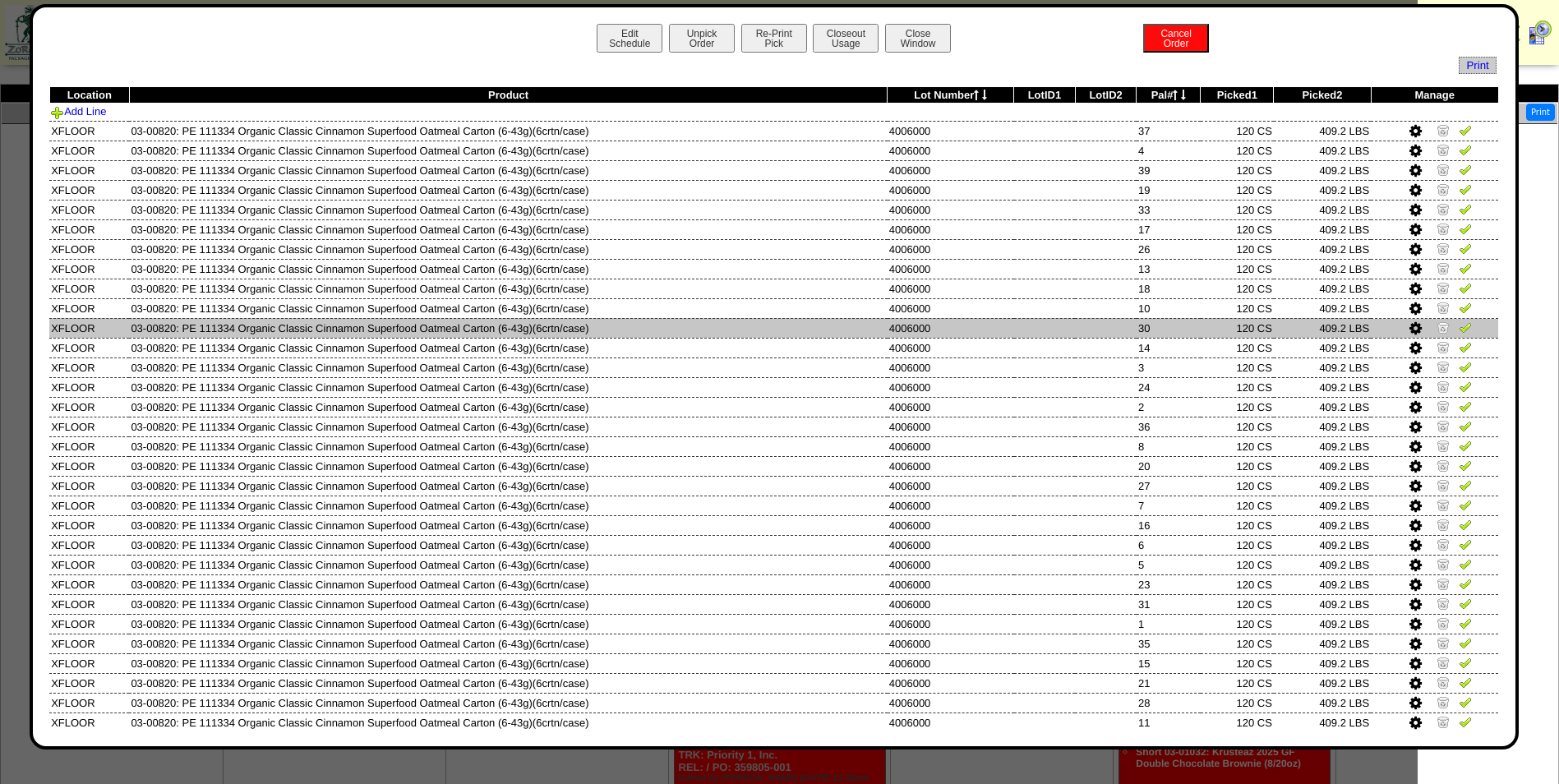
click at [1014, 325] on td at bounding box center [1044, 327] width 61 height 20
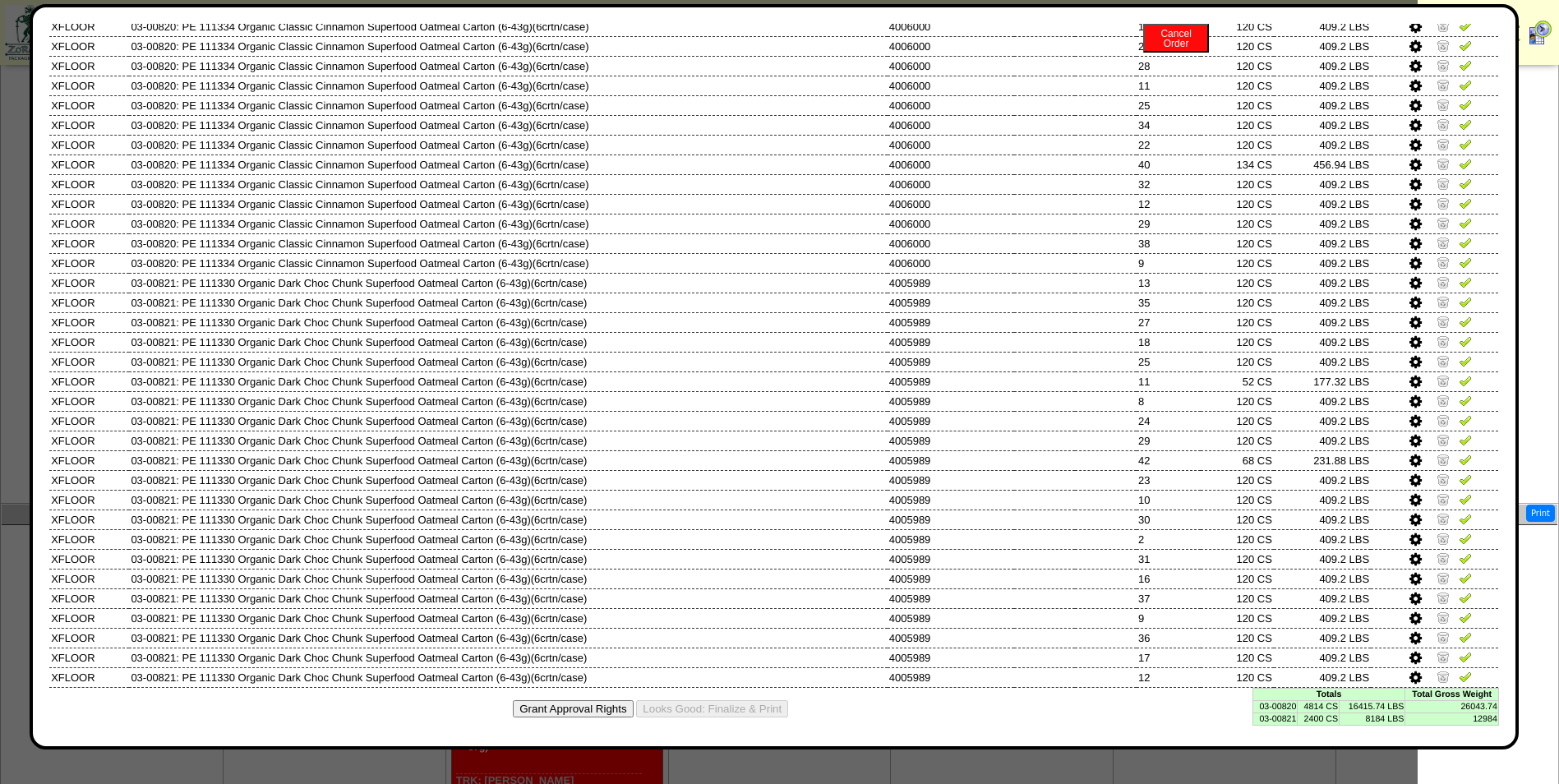
scroll to position [345, 0]
click at [1322, 701] on td "4814 CS" at bounding box center [1319, 706] width 42 height 12
click at [1319, 701] on td "4814 CS" at bounding box center [1319, 706] width 42 height 12
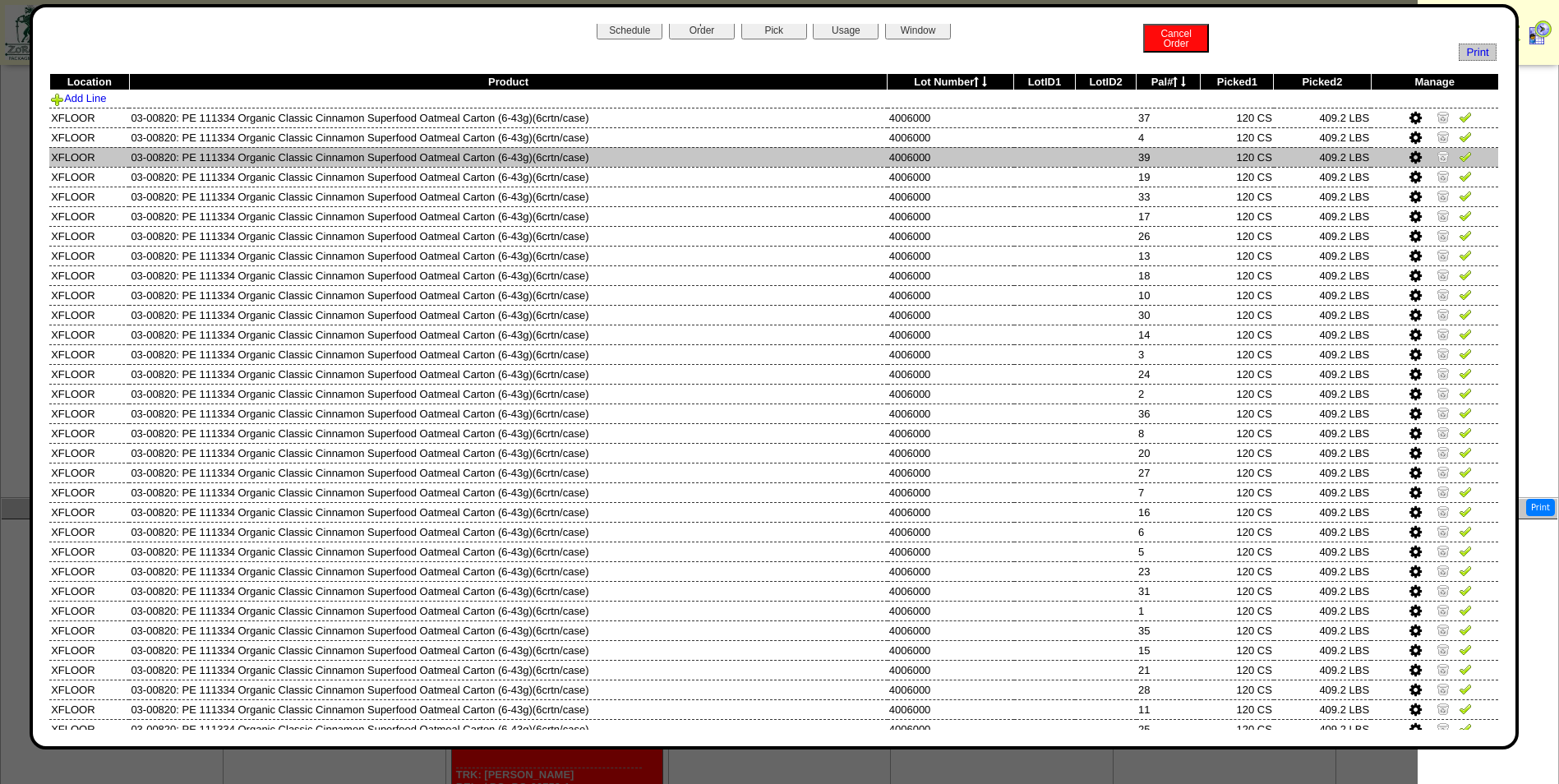
scroll to position [0, 0]
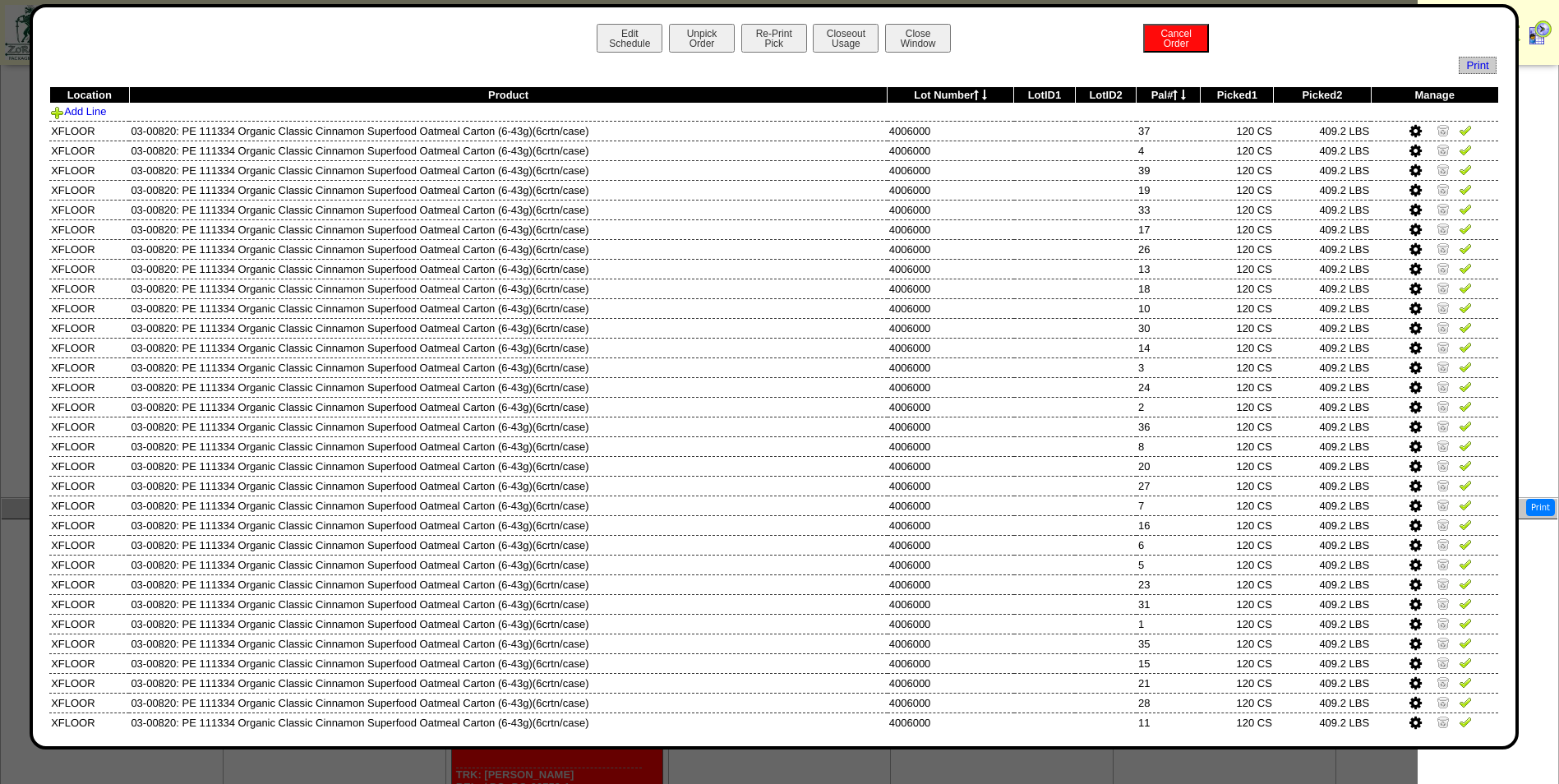
click at [1173, 95] on icon at bounding box center [1176, 95] width 5 height 11
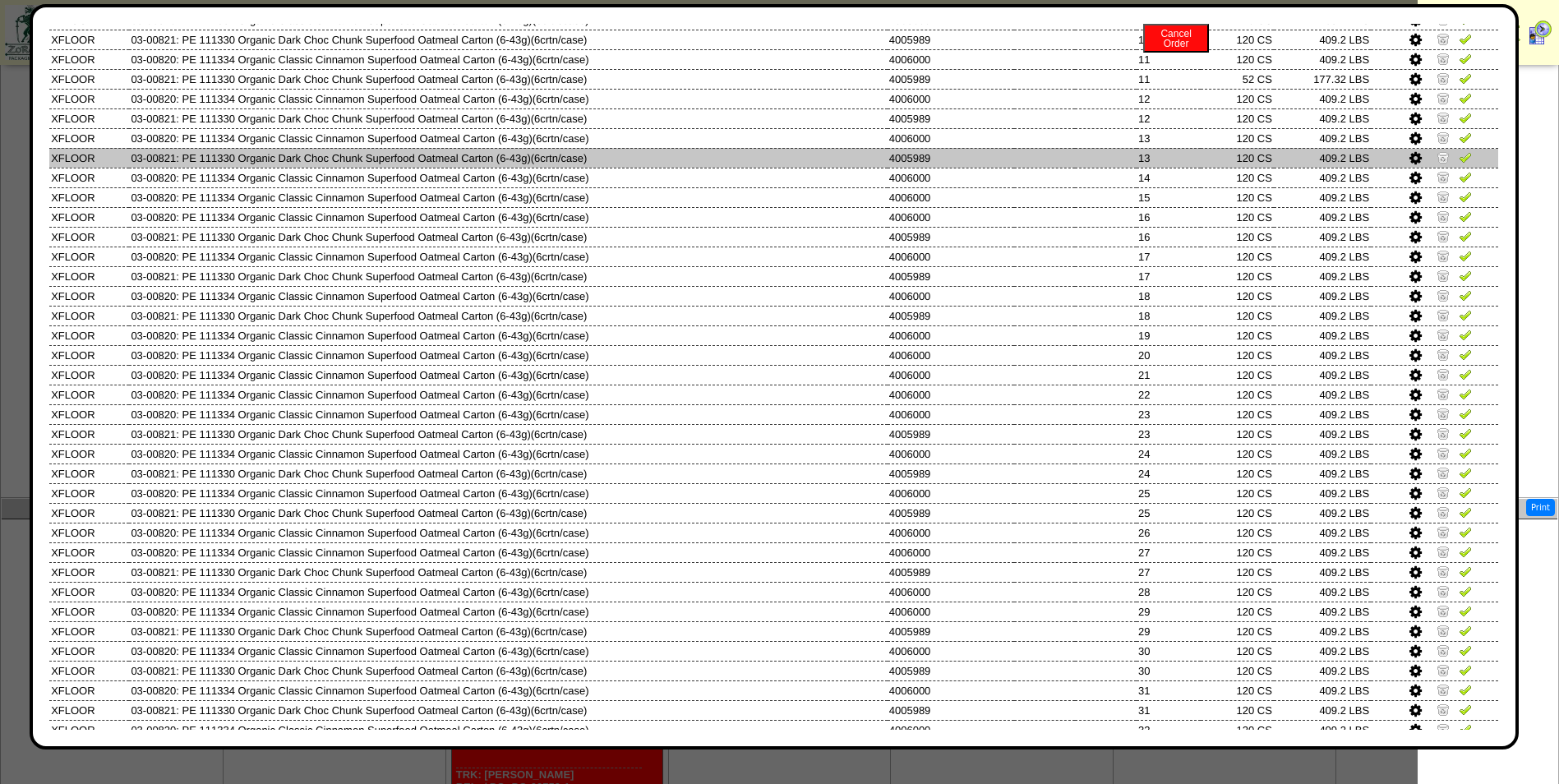
scroll to position [164, 0]
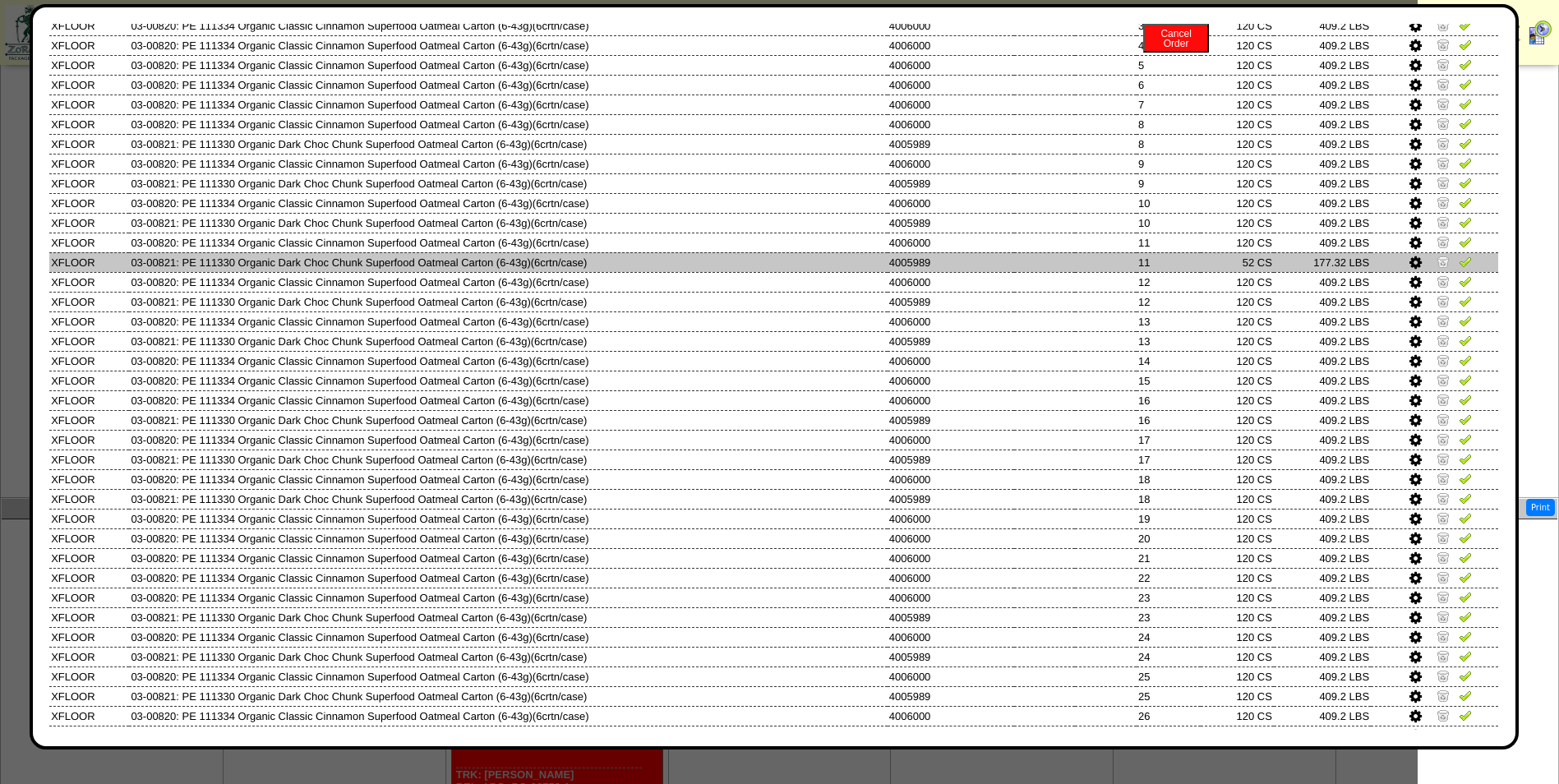
click at [1417, 266] on img at bounding box center [1443, 261] width 13 height 13
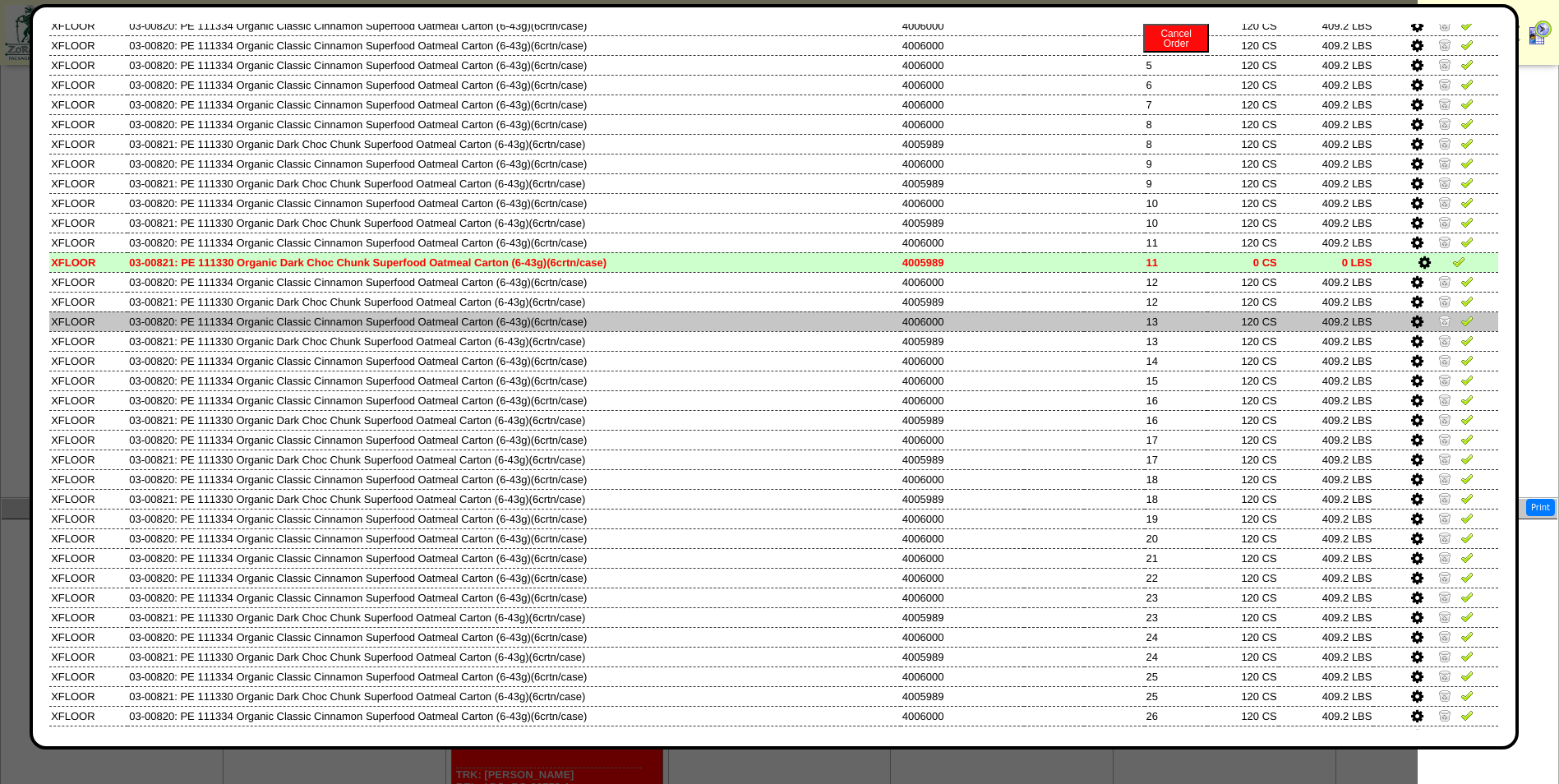
click at [1126, 318] on td at bounding box center [1114, 321] width 60 height 20
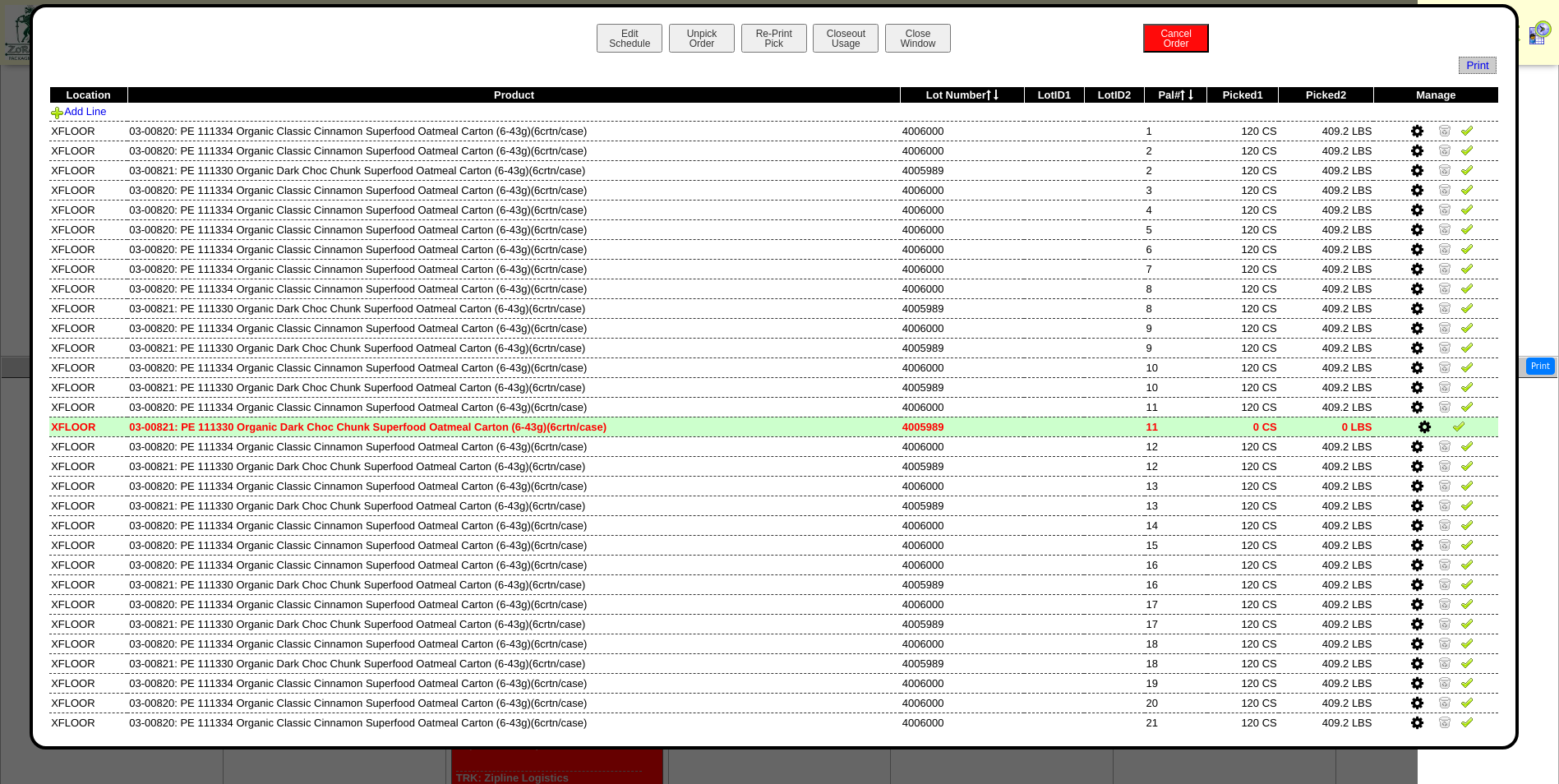
scroll to position [285, 0]
click at [620, 35] on button "Edit Schedule" at bounding box center [630, 38] width 66 height 28
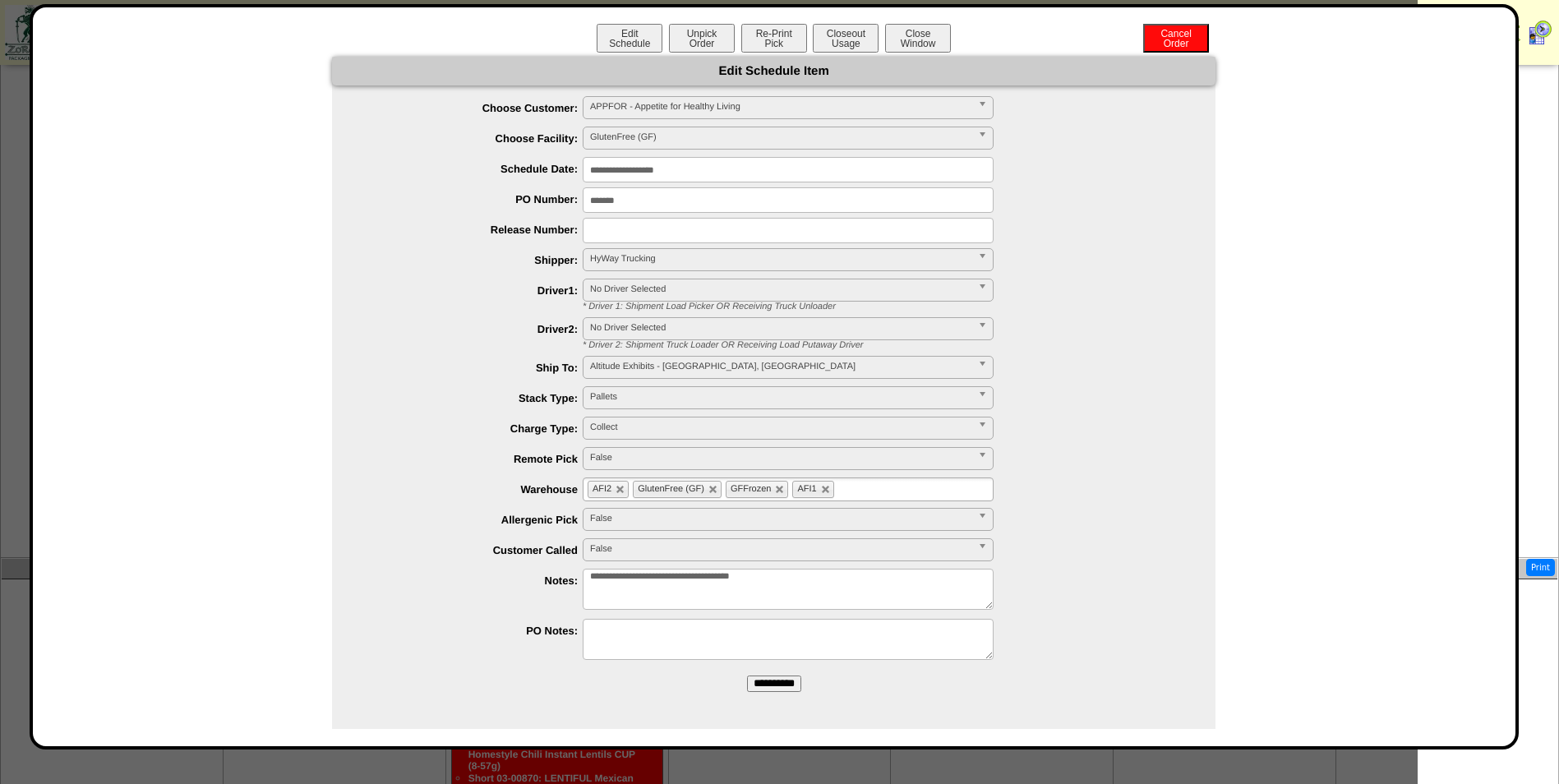
click at [831, 585] on textarea "**********" at bounding box center [788, 589] width 411 height 41
type textarea "**********"
click at [795, 690] on input "**********" at bounding box center [774, 683] width 54 height 17
click at [917, 32] on button "Close Window" at bounding box center [918, 38] width 66 height 28
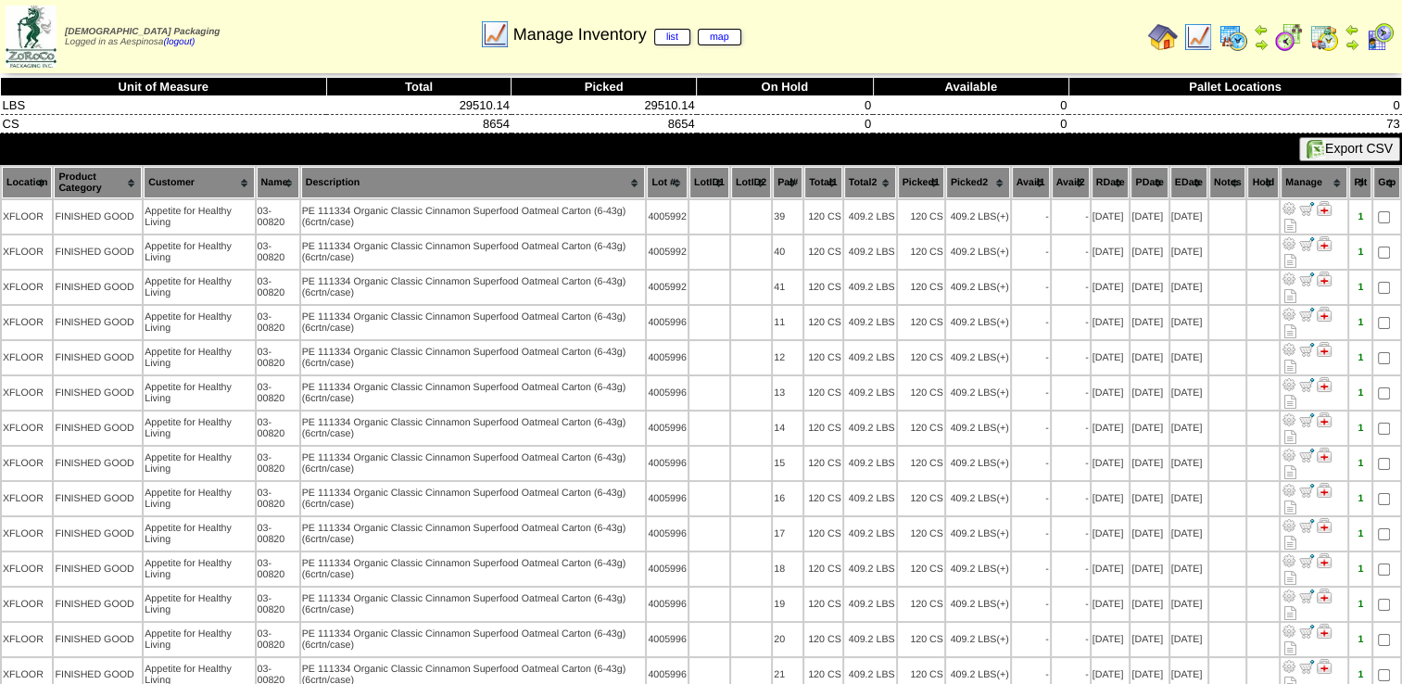
click at [910, 183] on th "Picked1" at bounding box center [921, 182] width 46 height 31
click at [908, 183] on th "Picked1" at bounding box center [921, 182] width 46 height 31
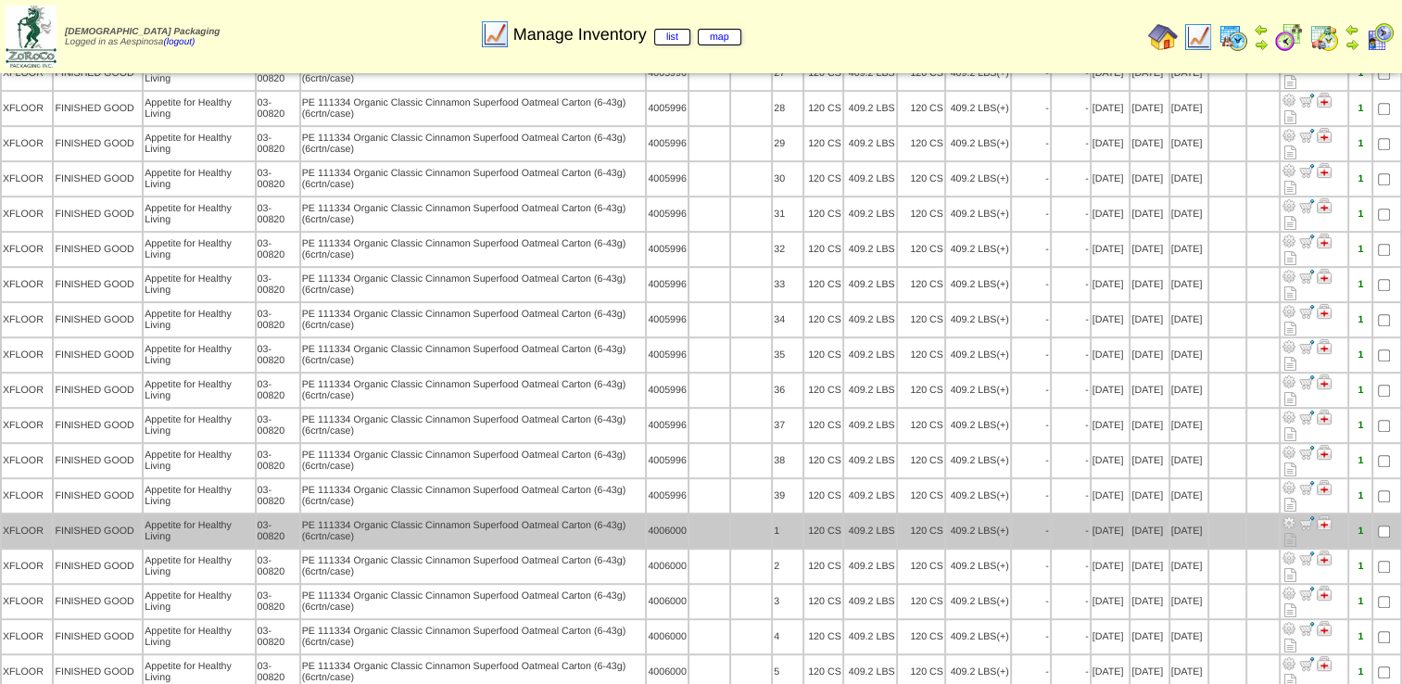
scroll to position [804, 0]
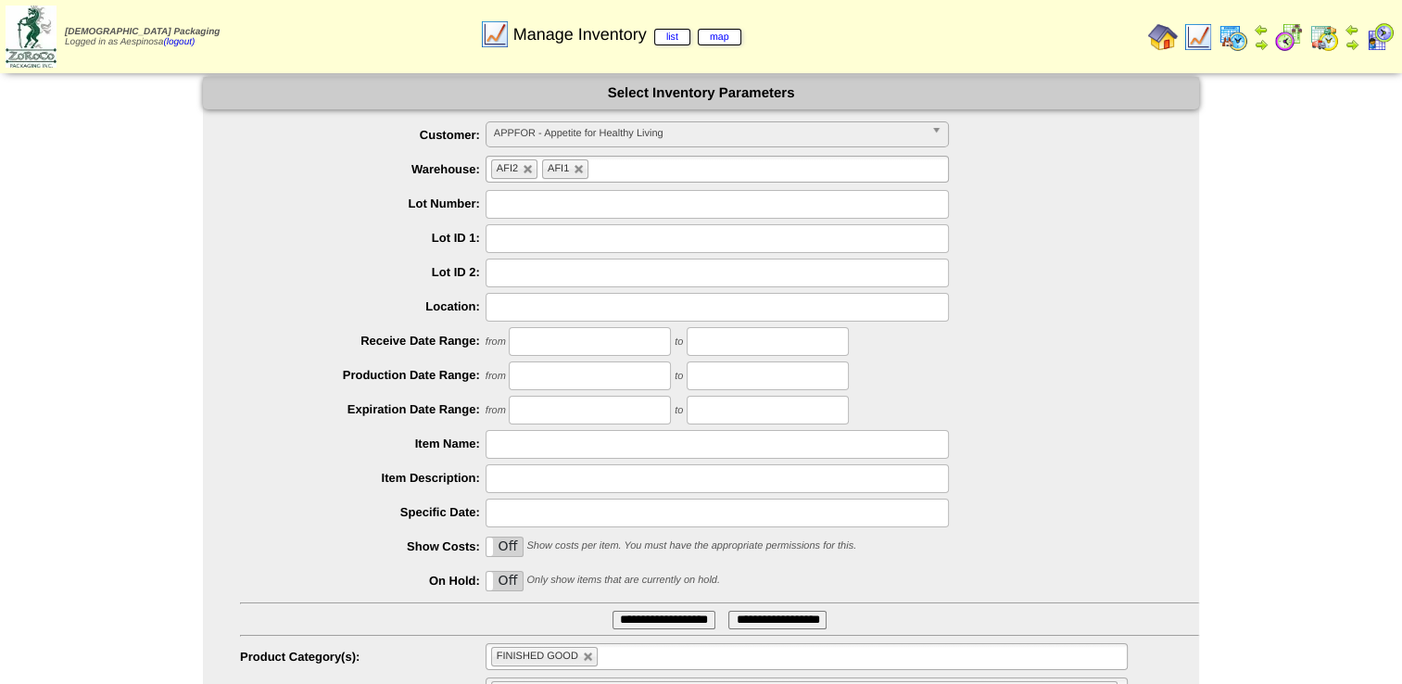
click at [662, 132] on span "APPFOR - Appetite for Healthy Living" at bounding box center [709, 133] width 430 height 22
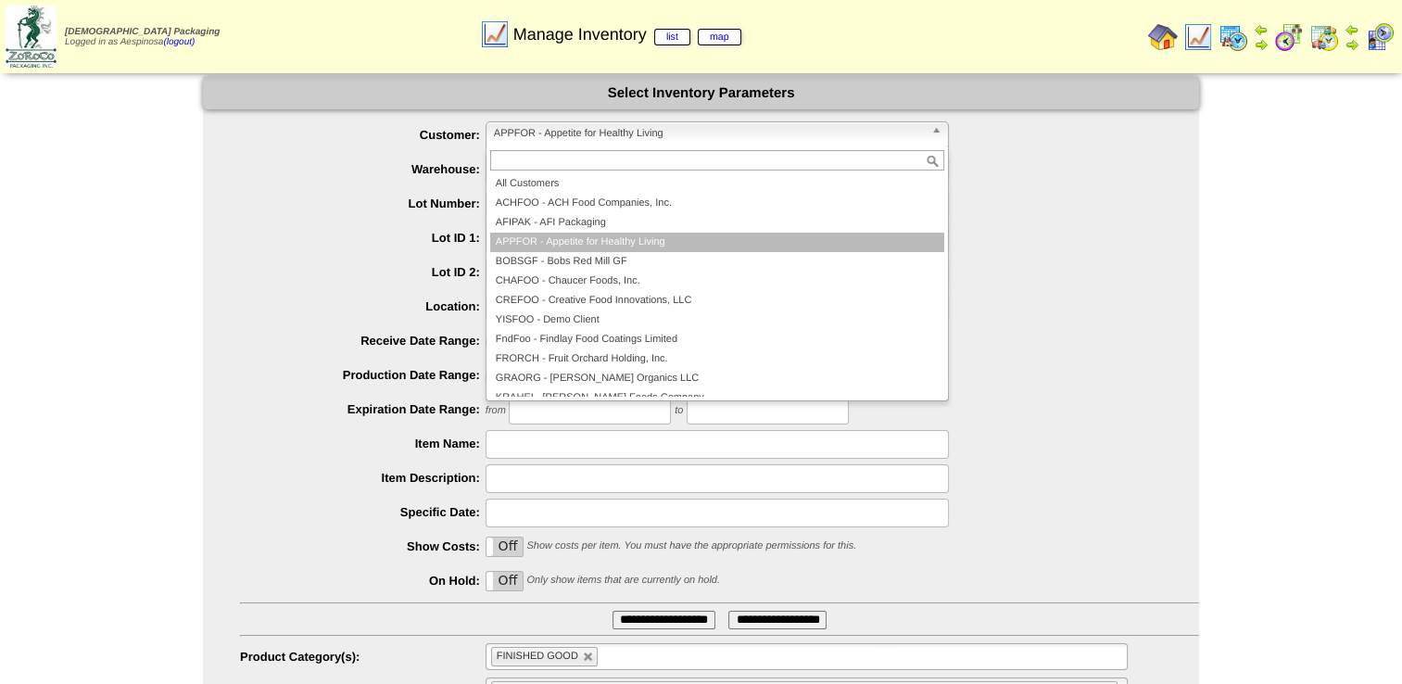
click at [662, 132] on span "APPFOR - Appetite for Healthy Living" at bounding box center [709, 133] width 430 height 22
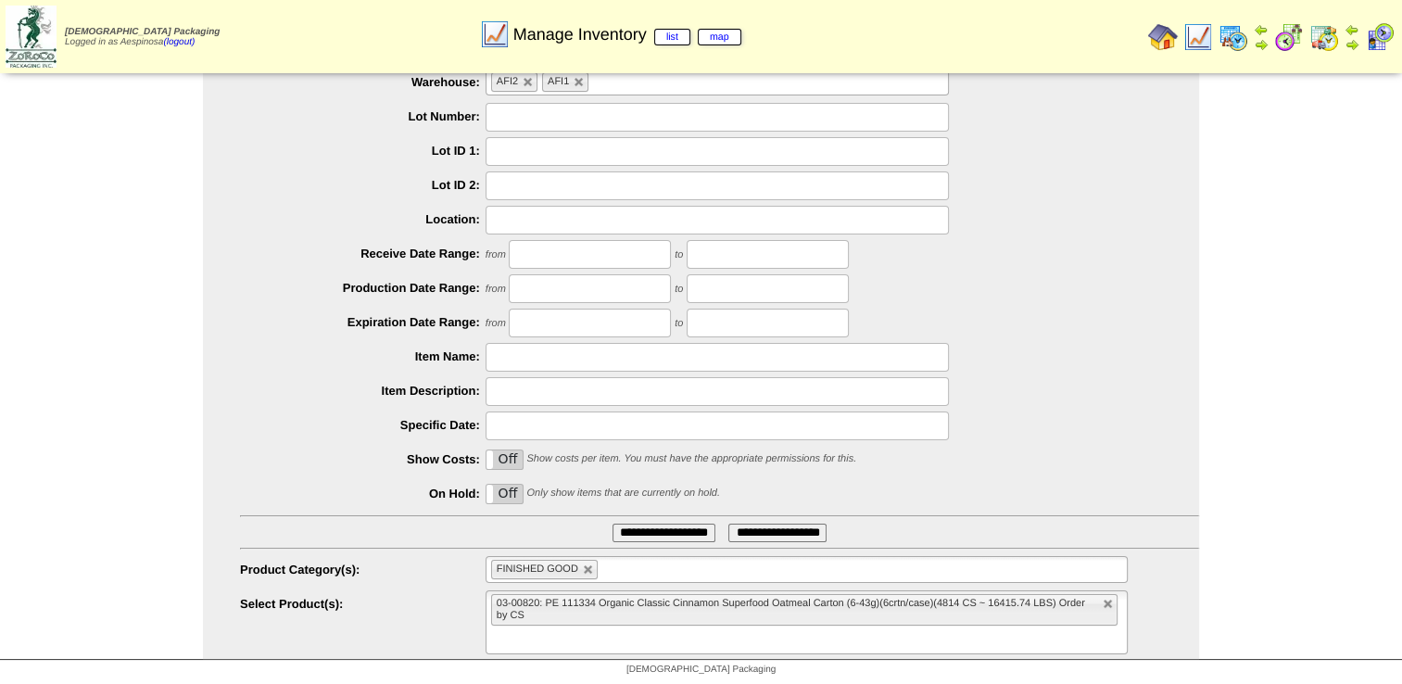
scroll to position [88, 0]
click at [1106, 600] on link at bounding box center [1107, 602] width 11 height 11
type input "**********"
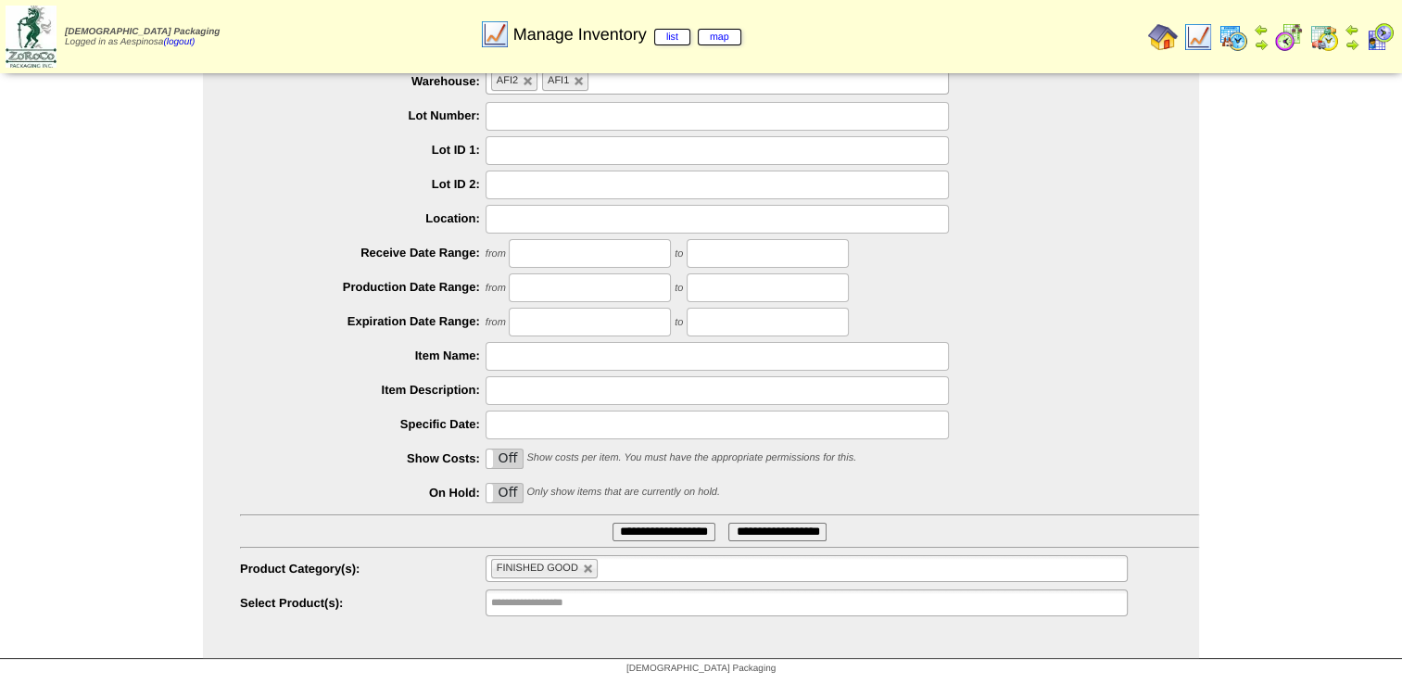
click at [700, 529] on input "**********" at bounding box center [663, 531] width 103 height 19
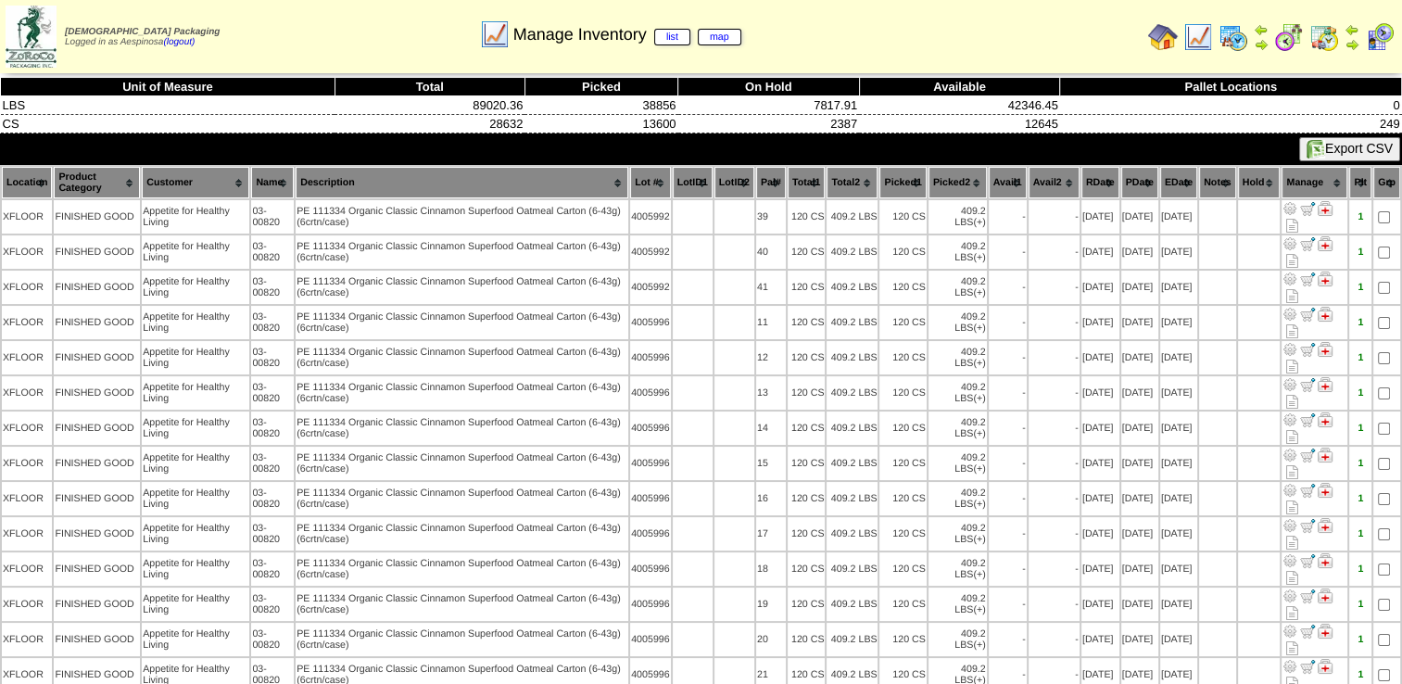
click at [955, 182] on th "Picked2" at bounding box center [957, 182] width 58 height 31
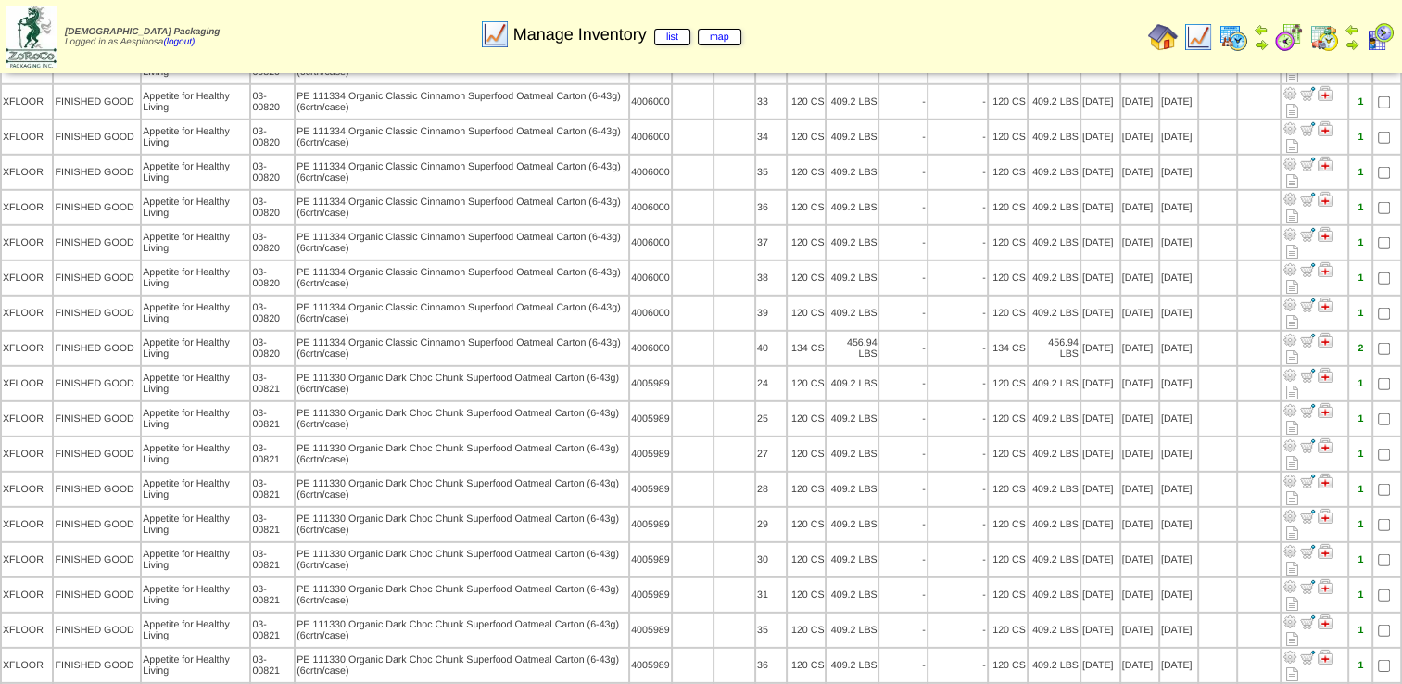
scroll to position [5465, 0]
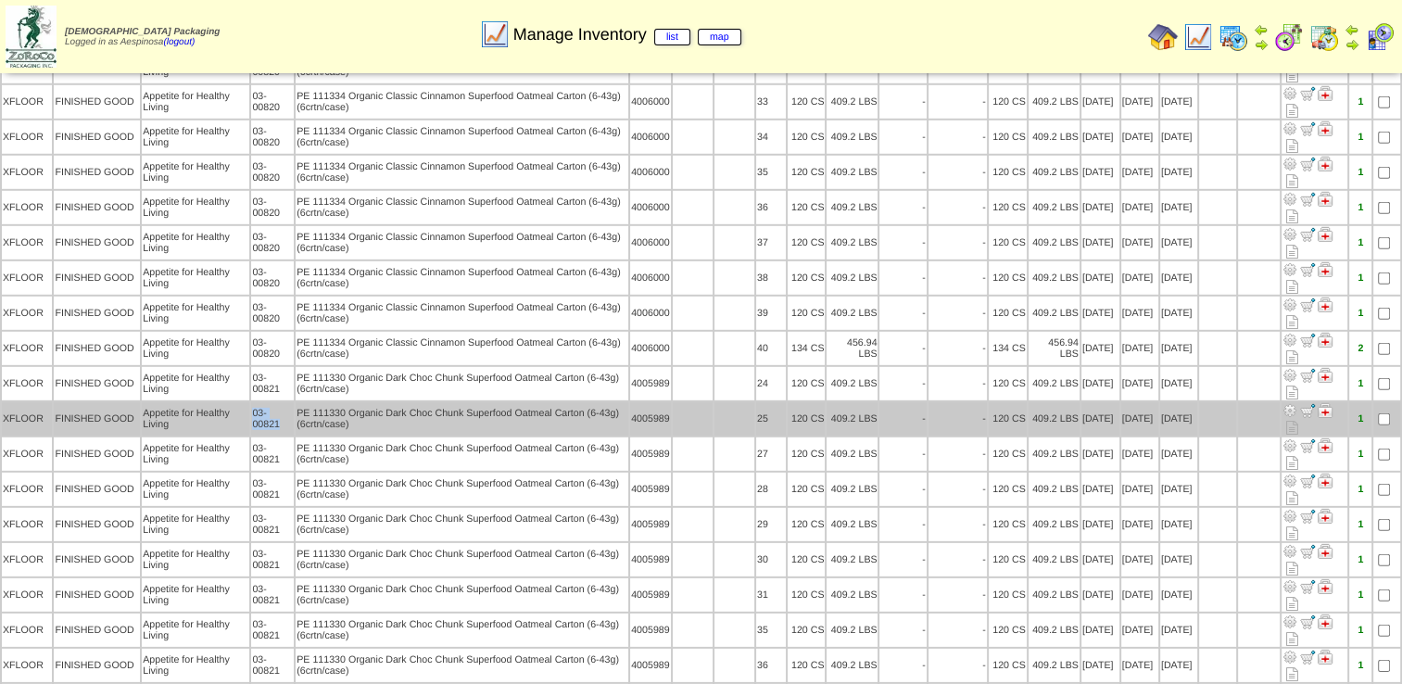
drag, startPoint x: 278, startPoint y: 276, endPoint x: 251, endPoint y: 264, distance: 29.4
click at [251, 402] on td "03-00821" at bounding box center [272, 418] width 43 height 33
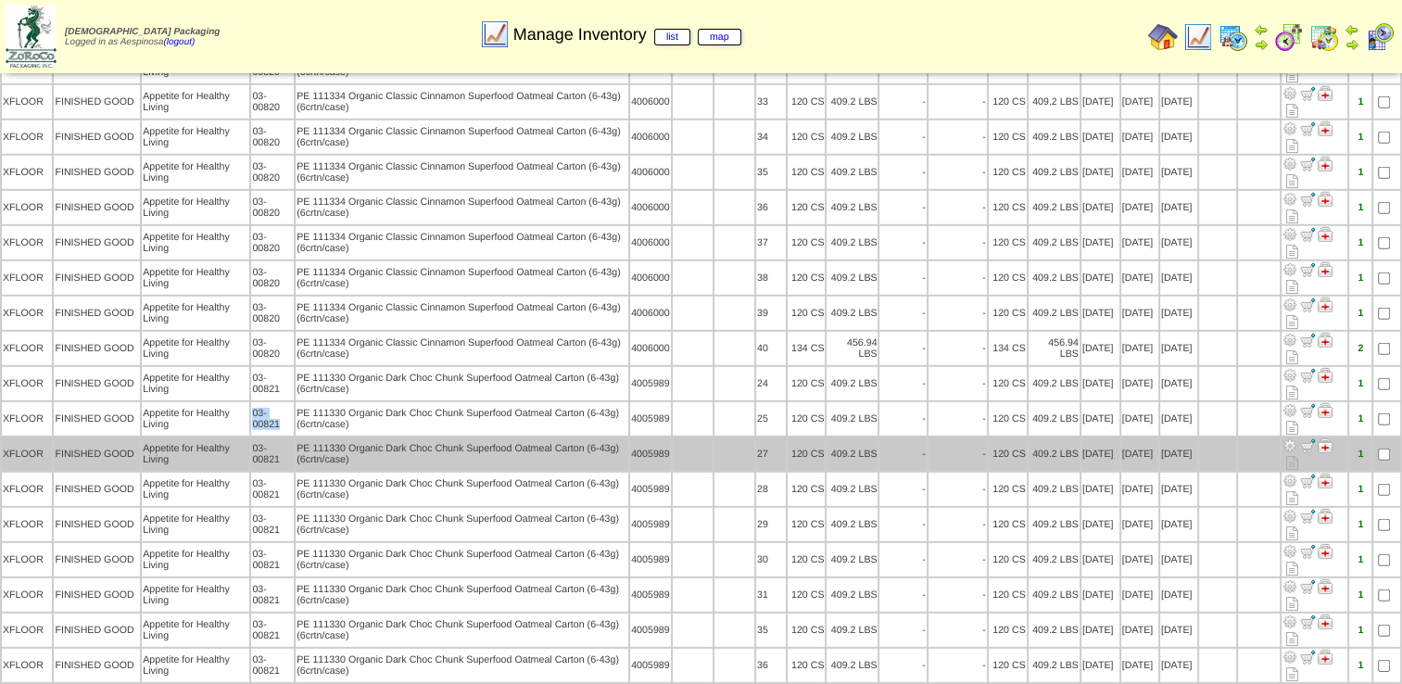
copy td "03-00821"
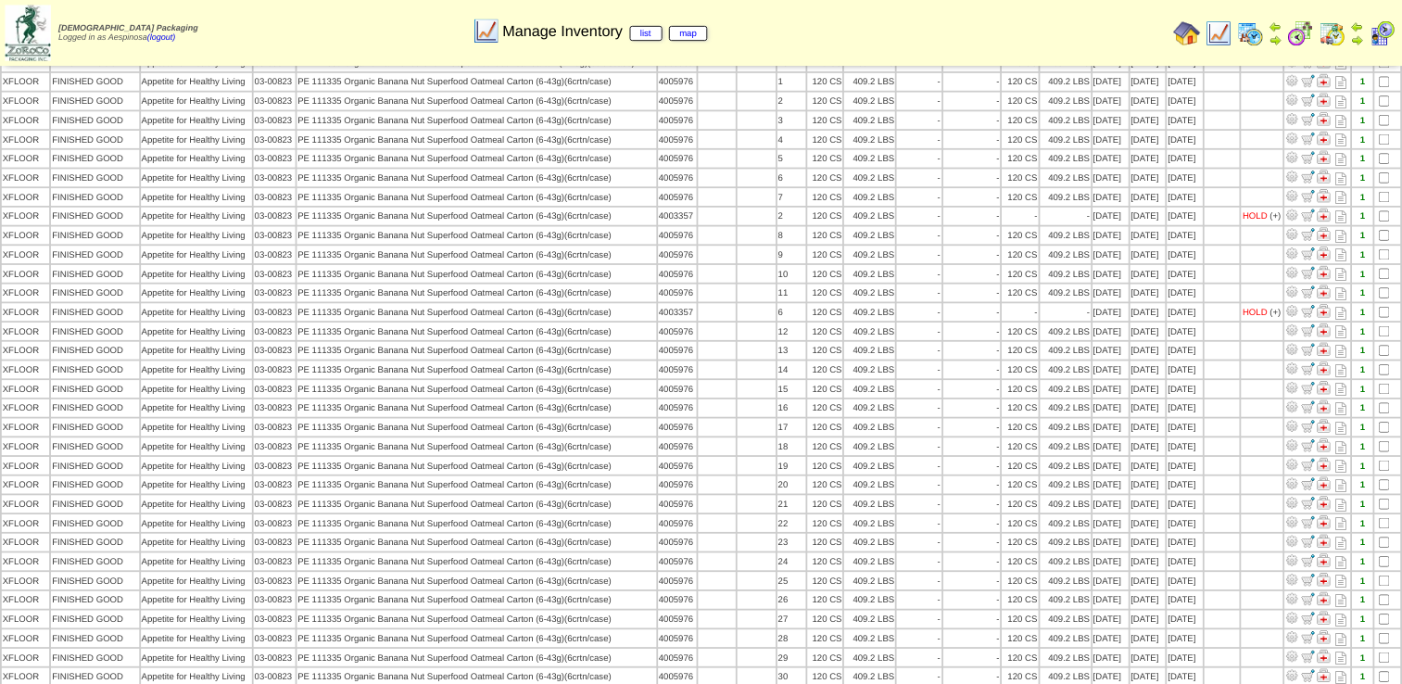
scroll to position [4369, 0]
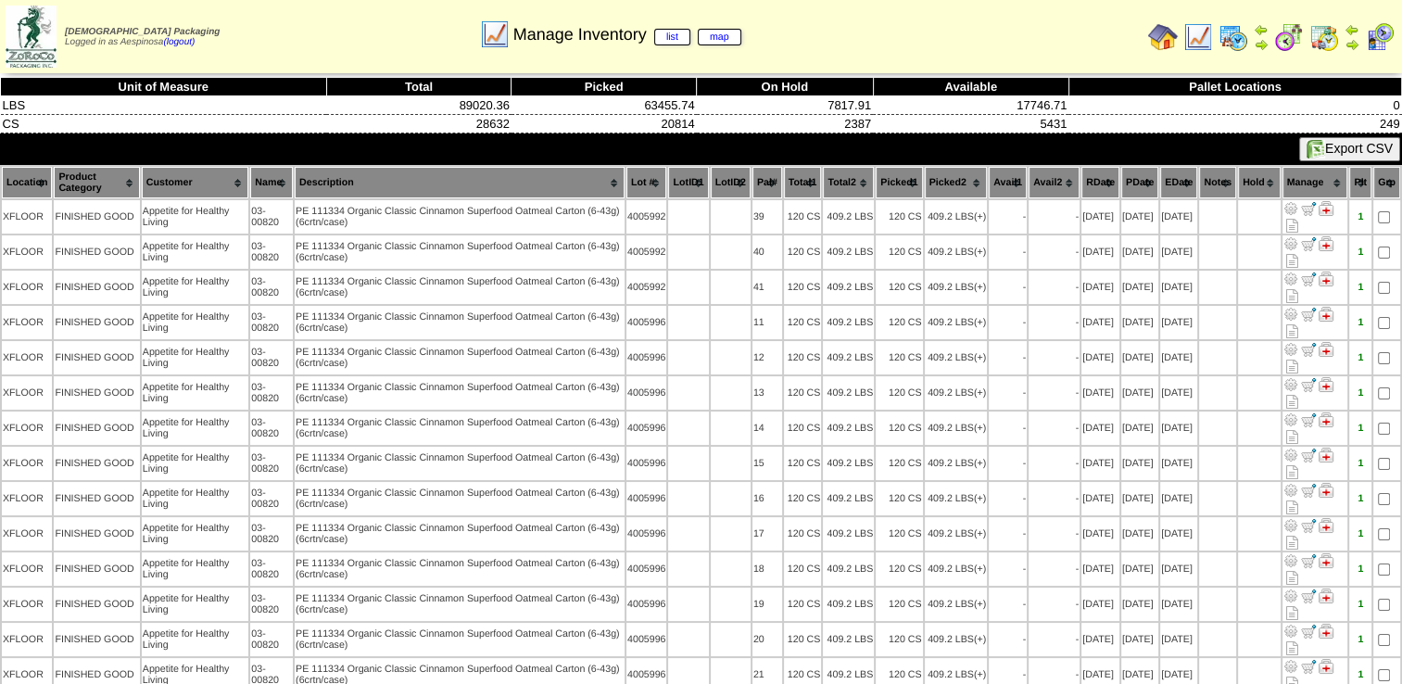
click at [880, 176] on th "Picked1" at bounding box center [898, 182] width 46 height 31
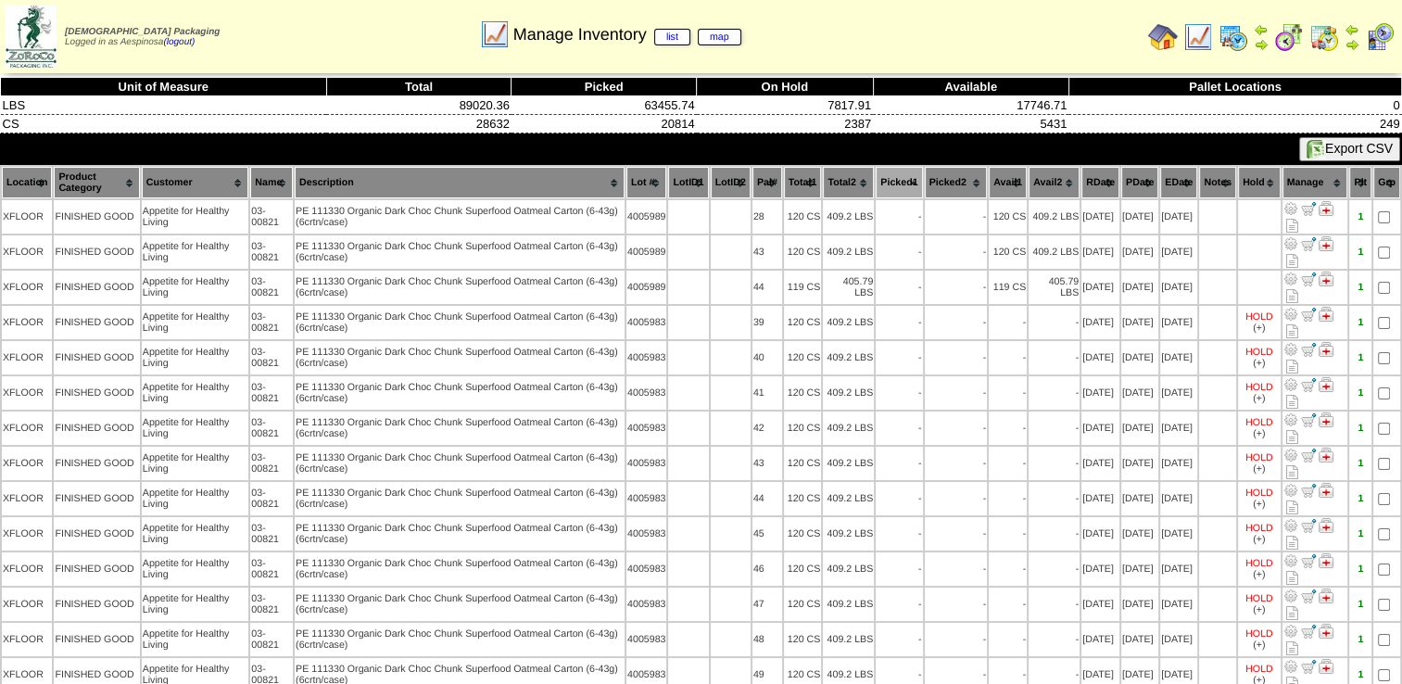
click at [880, 176] on th "Picked1" at bounding box center [898, 182] width 46 height 31
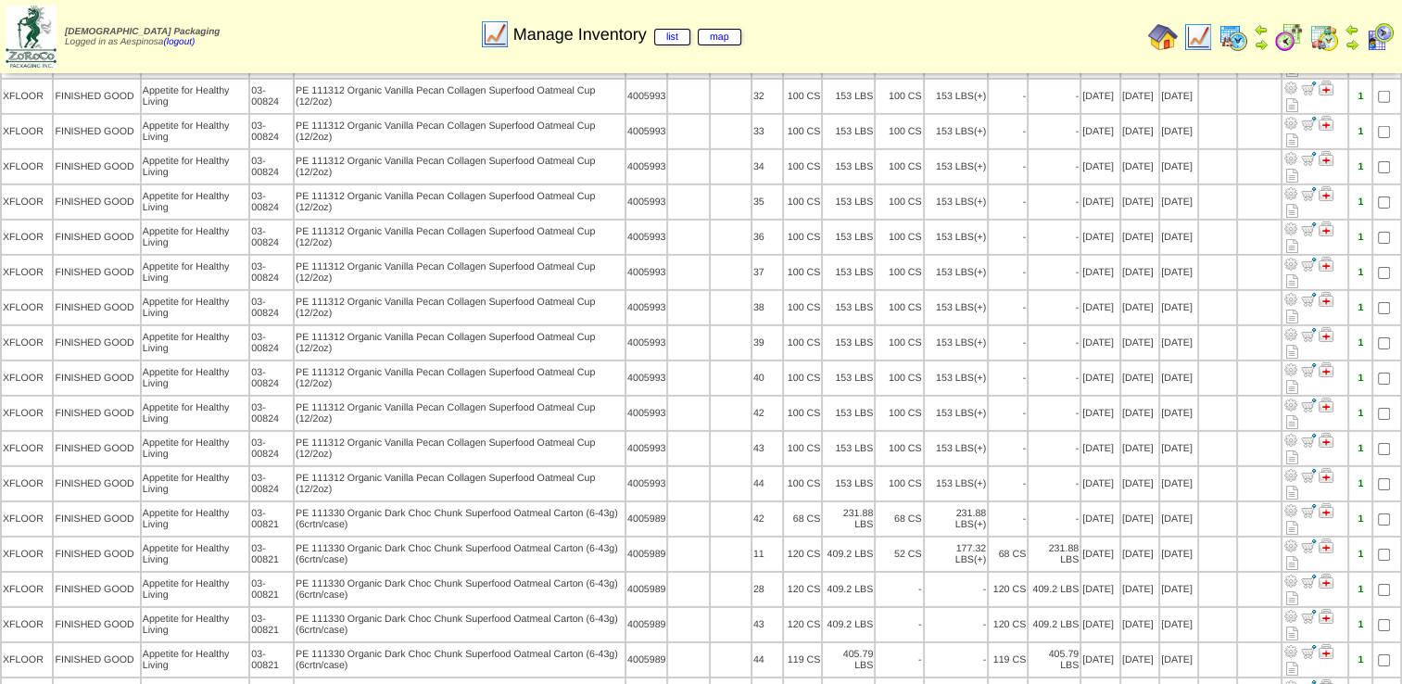
scroll to position [5929, 0]
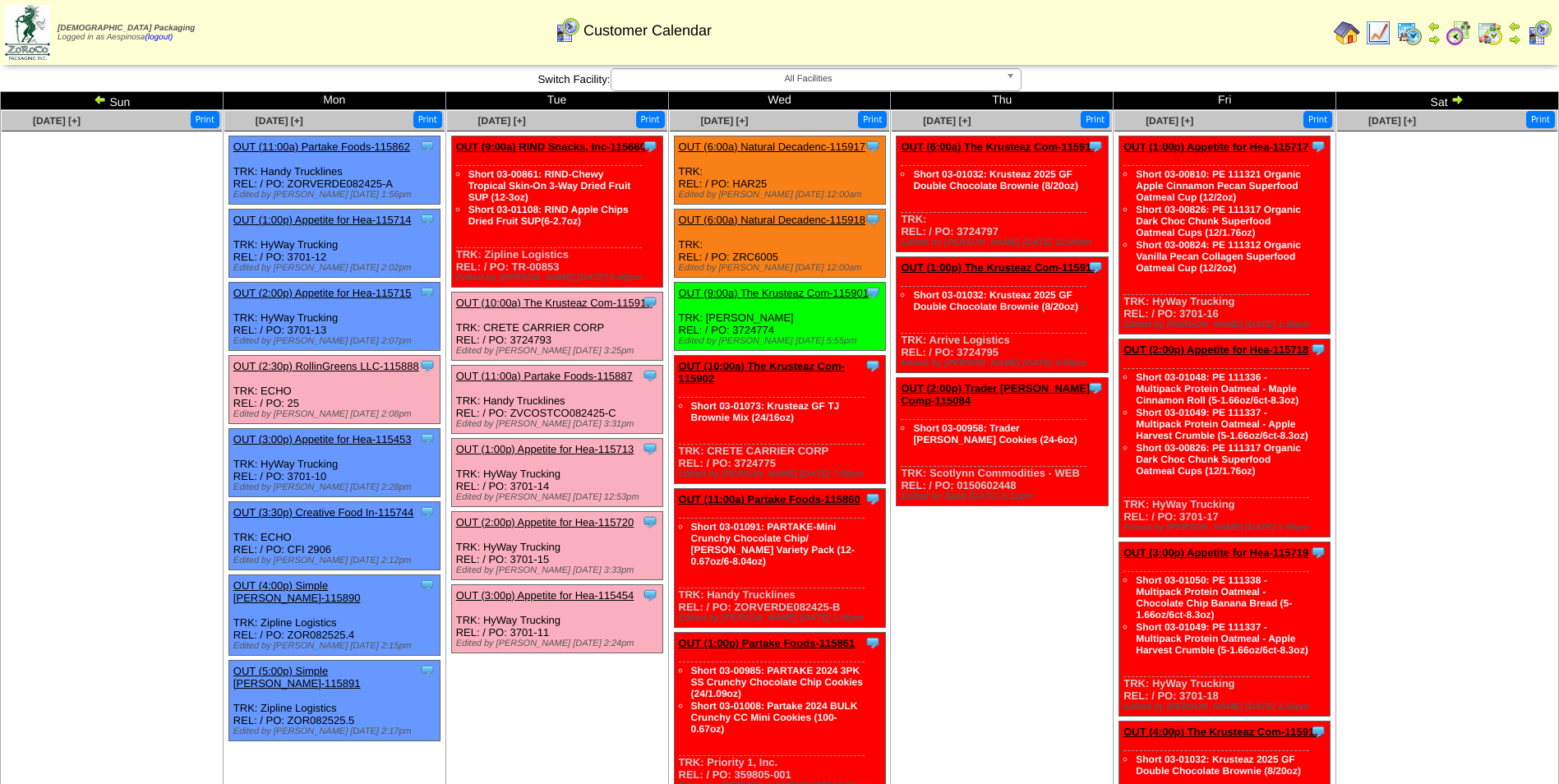
click at [571, 145] on link "OUT (9:00a) RIND Snacks, Inc-115660" at bounding box center [551, 146] width 190 height 12
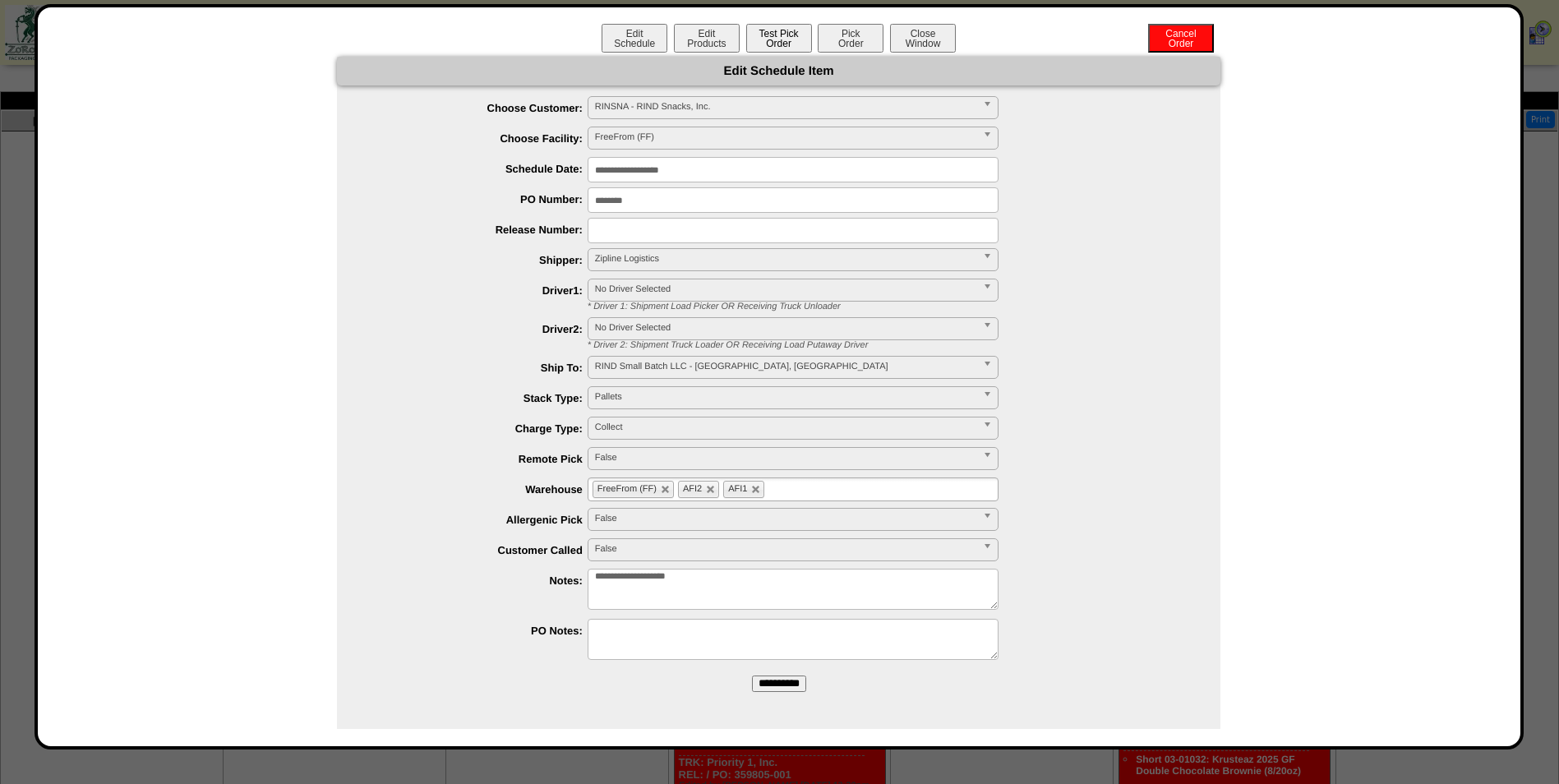
click at [791, 45] on button "Test Pick Order" at bounding box center [779, 38] width 66 height 28
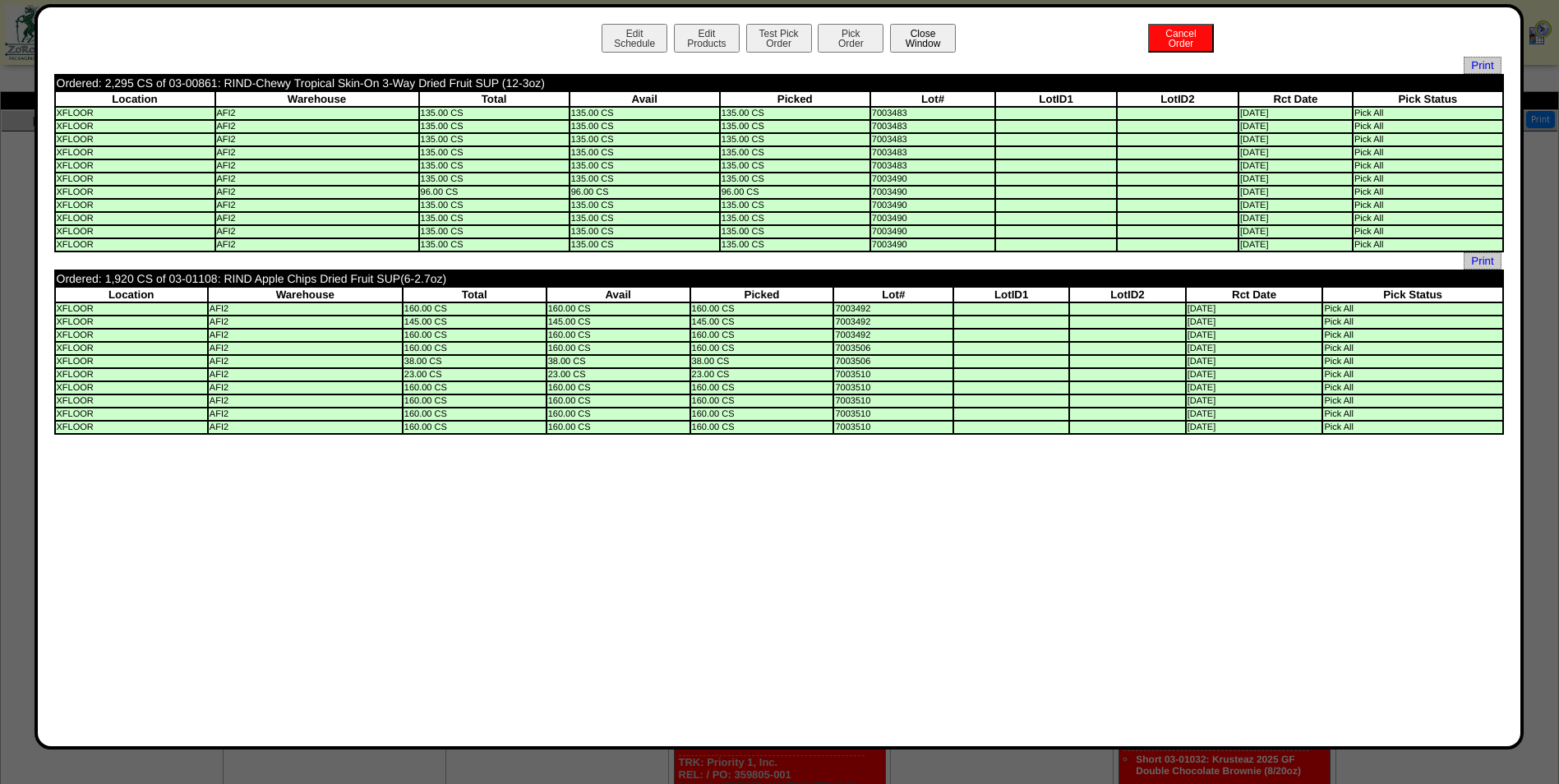
click at [915, 46] on button "Close Window" at bounding box center [923, 38] width 66 height 28
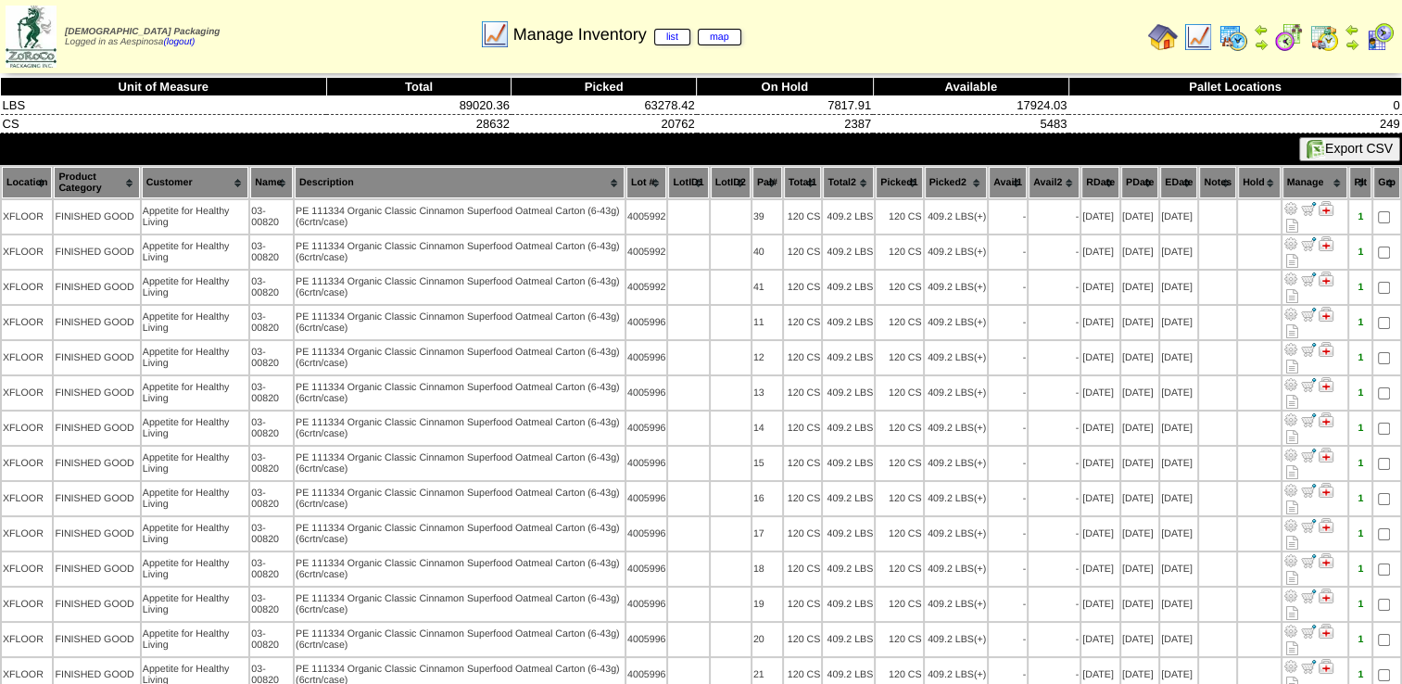
click at [900, 185] on th "Picked1" at bounding box center [898, 182] width 46 height 31
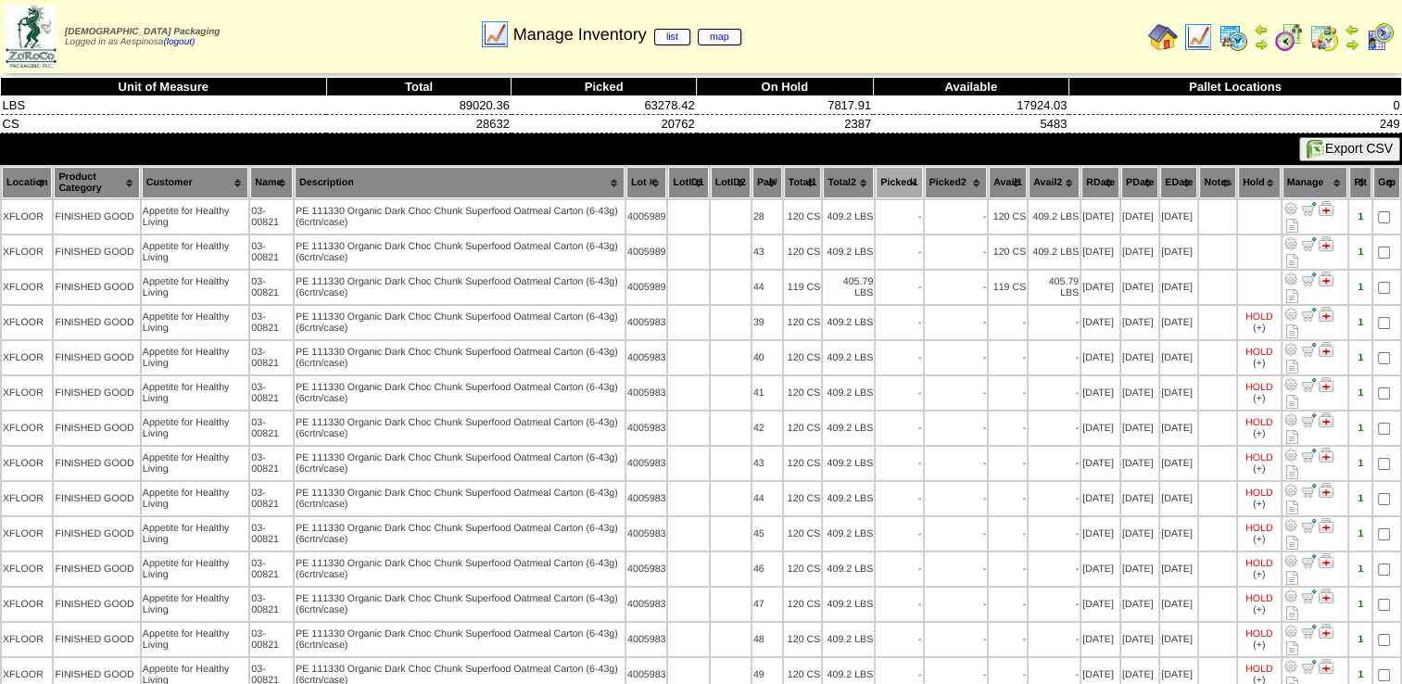
click at [900, 185] on th "Picked1" at bounding box center [898, 182] width 46 height 31
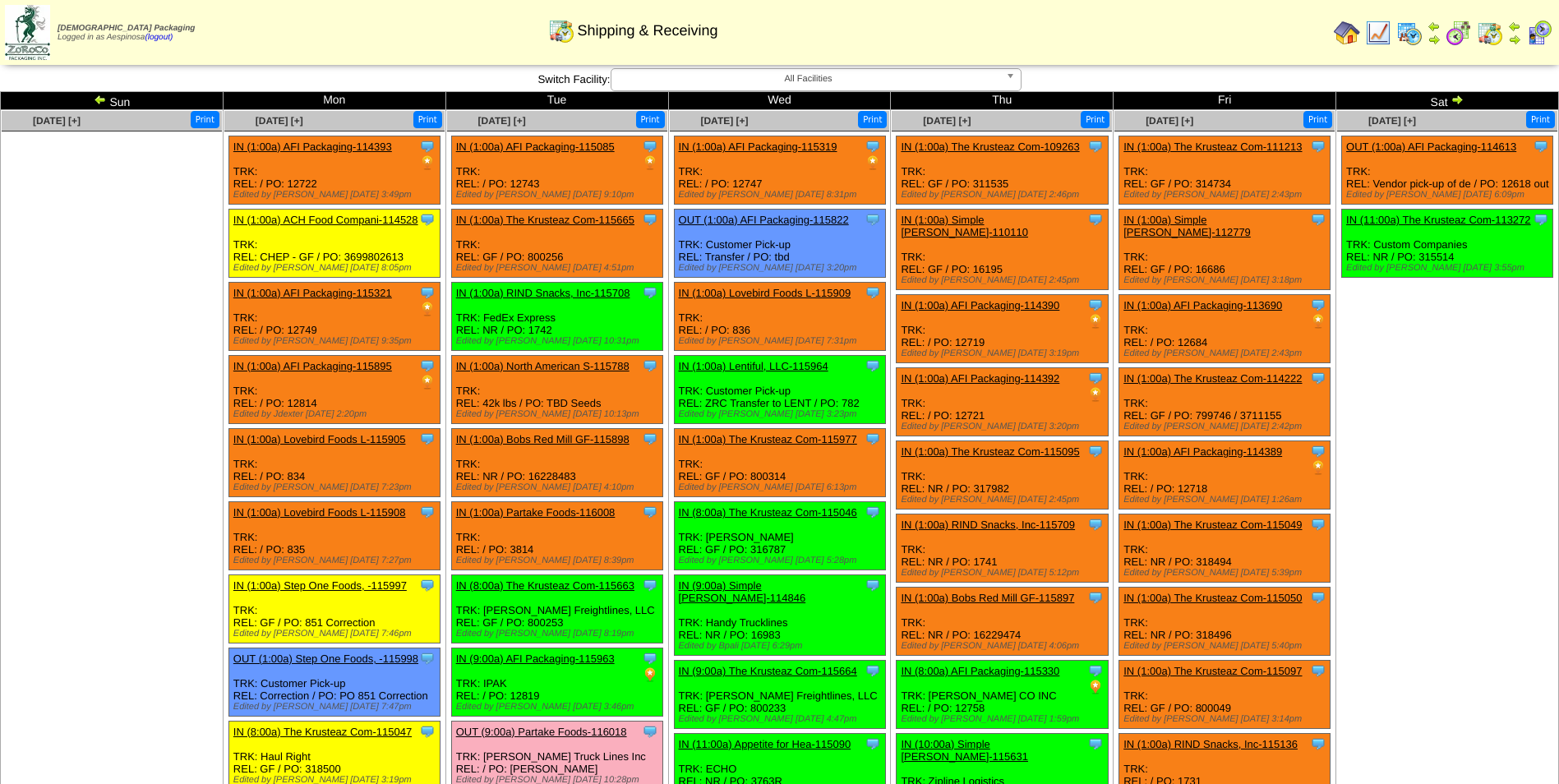
click at [95, 95] on img at bounding box center [100, 99] width 13 height 13
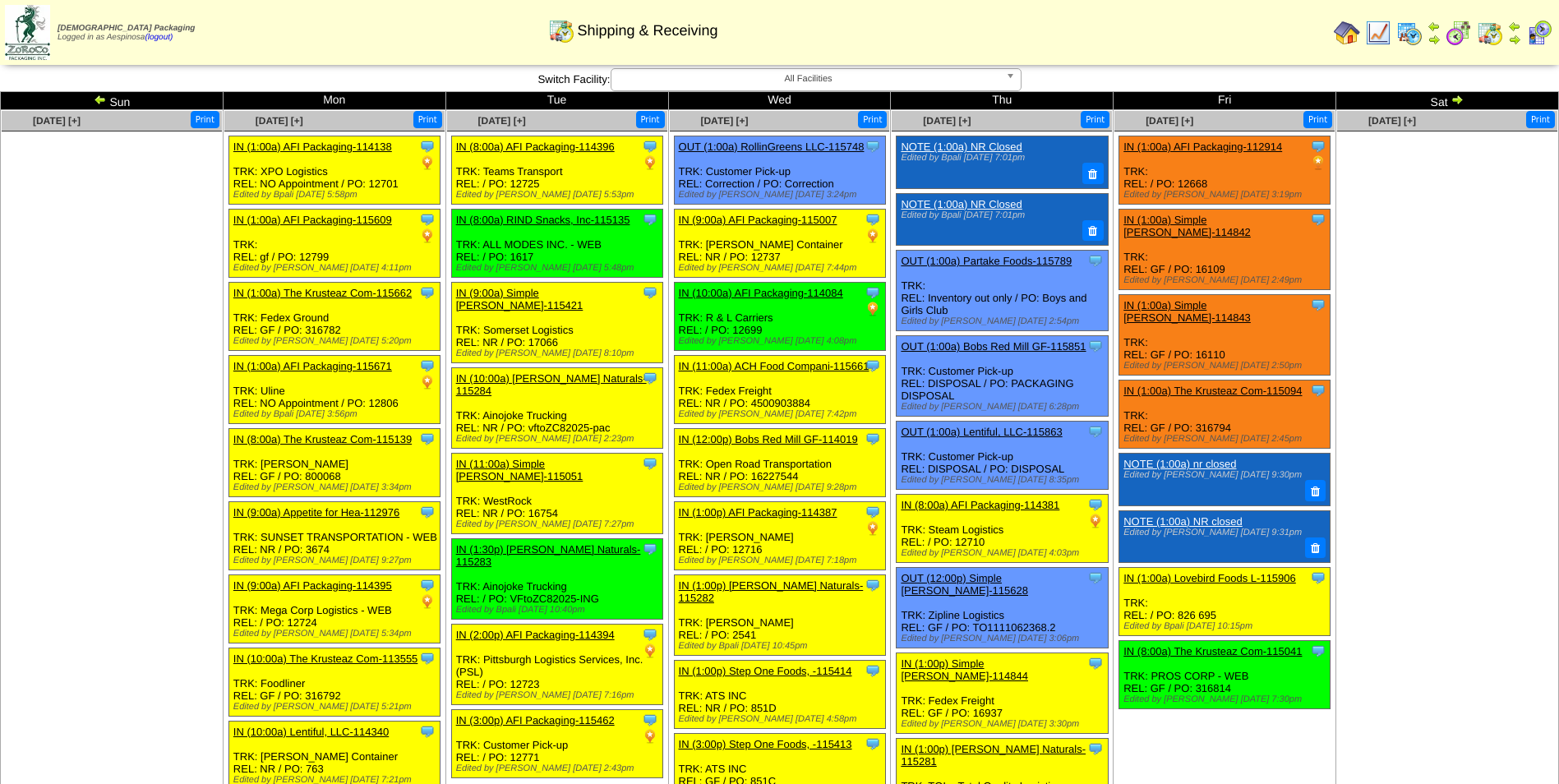
click at [1382, 342] on ul at bounding box center [1447, 255] width 220 height 247
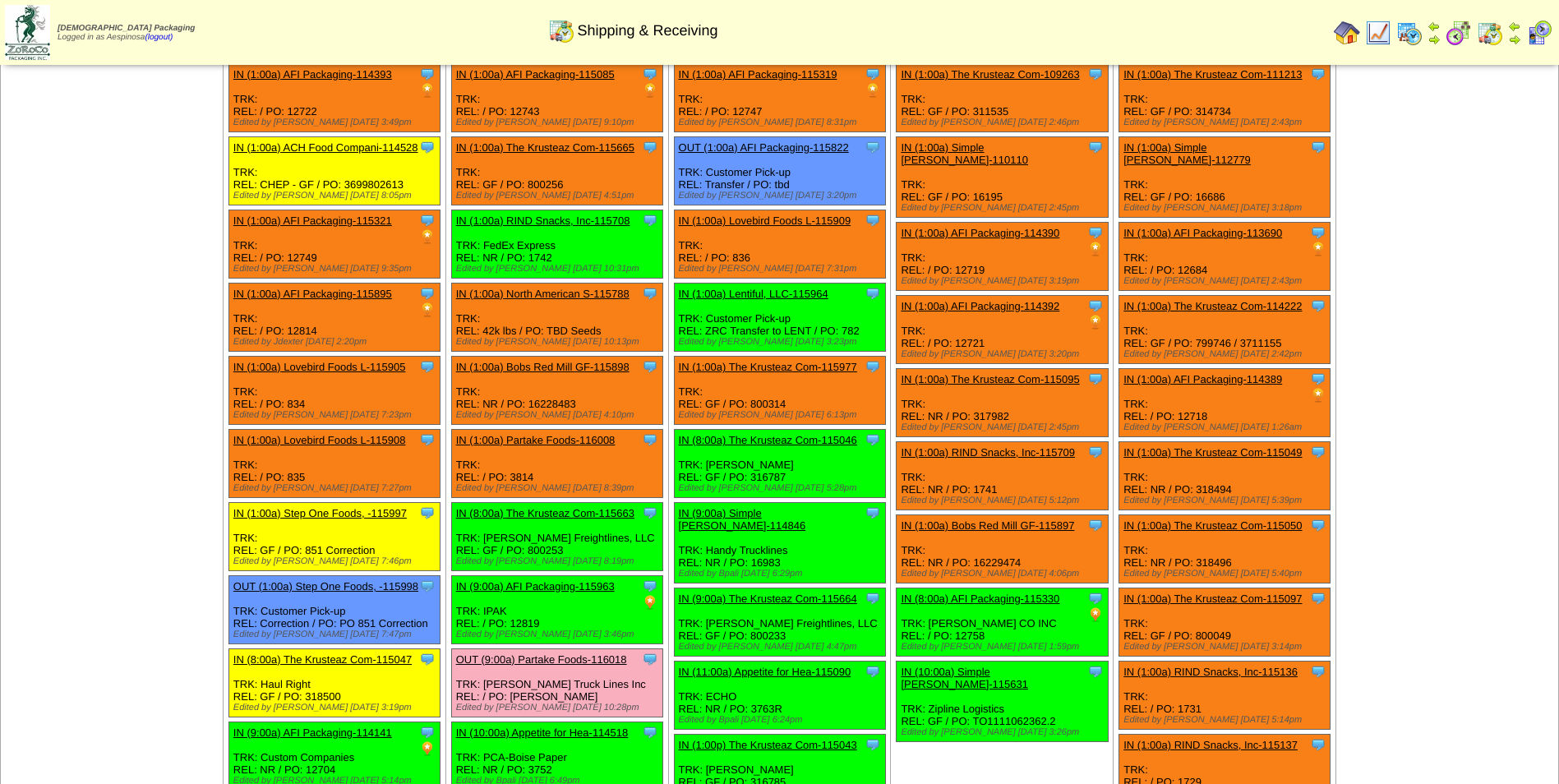
click at [770, 361] on link "IN (1:00a) The Krusteaz Com-115977" at bounding box center [768, 367] width 178 height 12
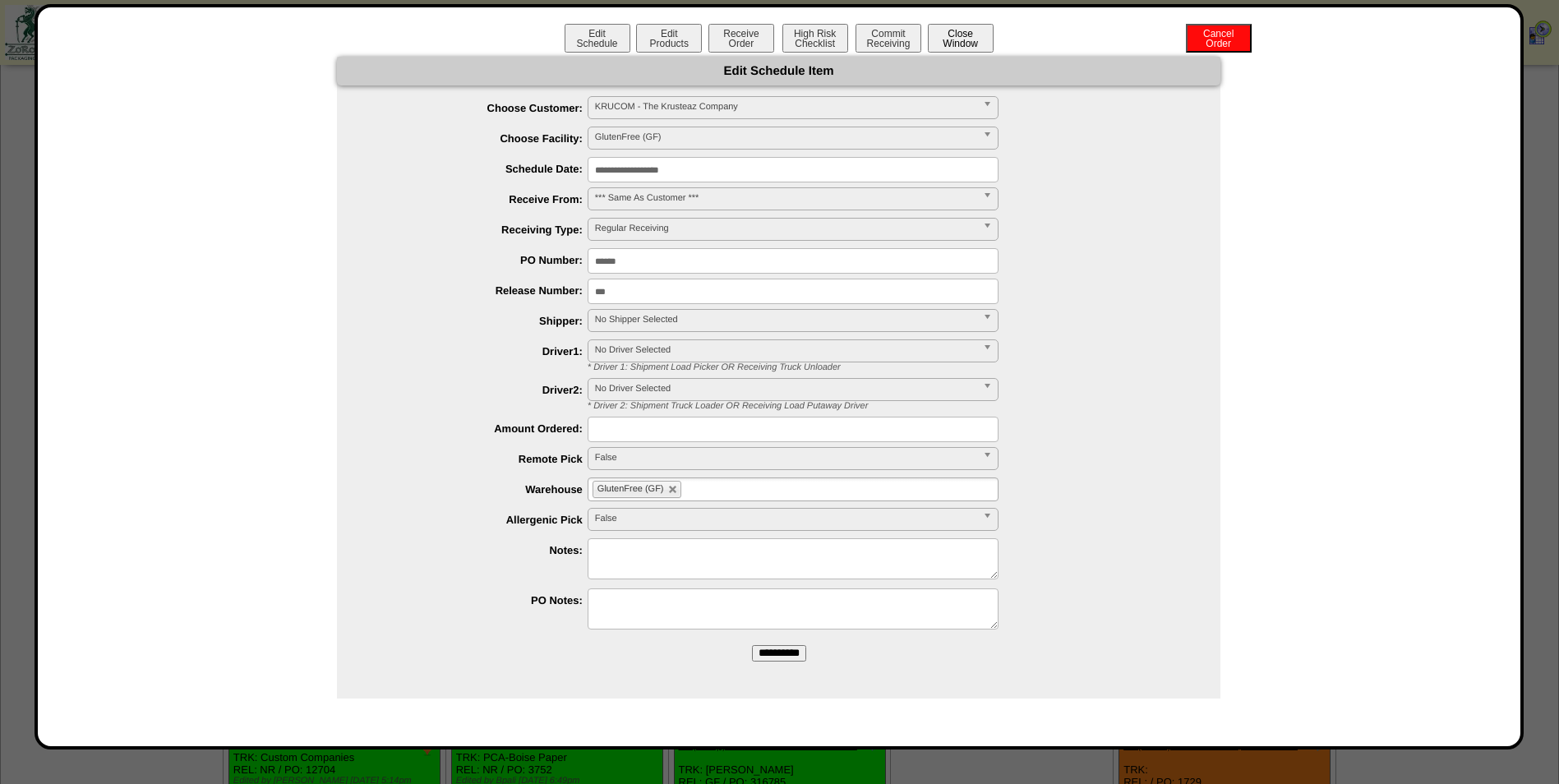
click at [957, 51] on button "Close Window" at bounding box center [961, 38] width 66 height 28
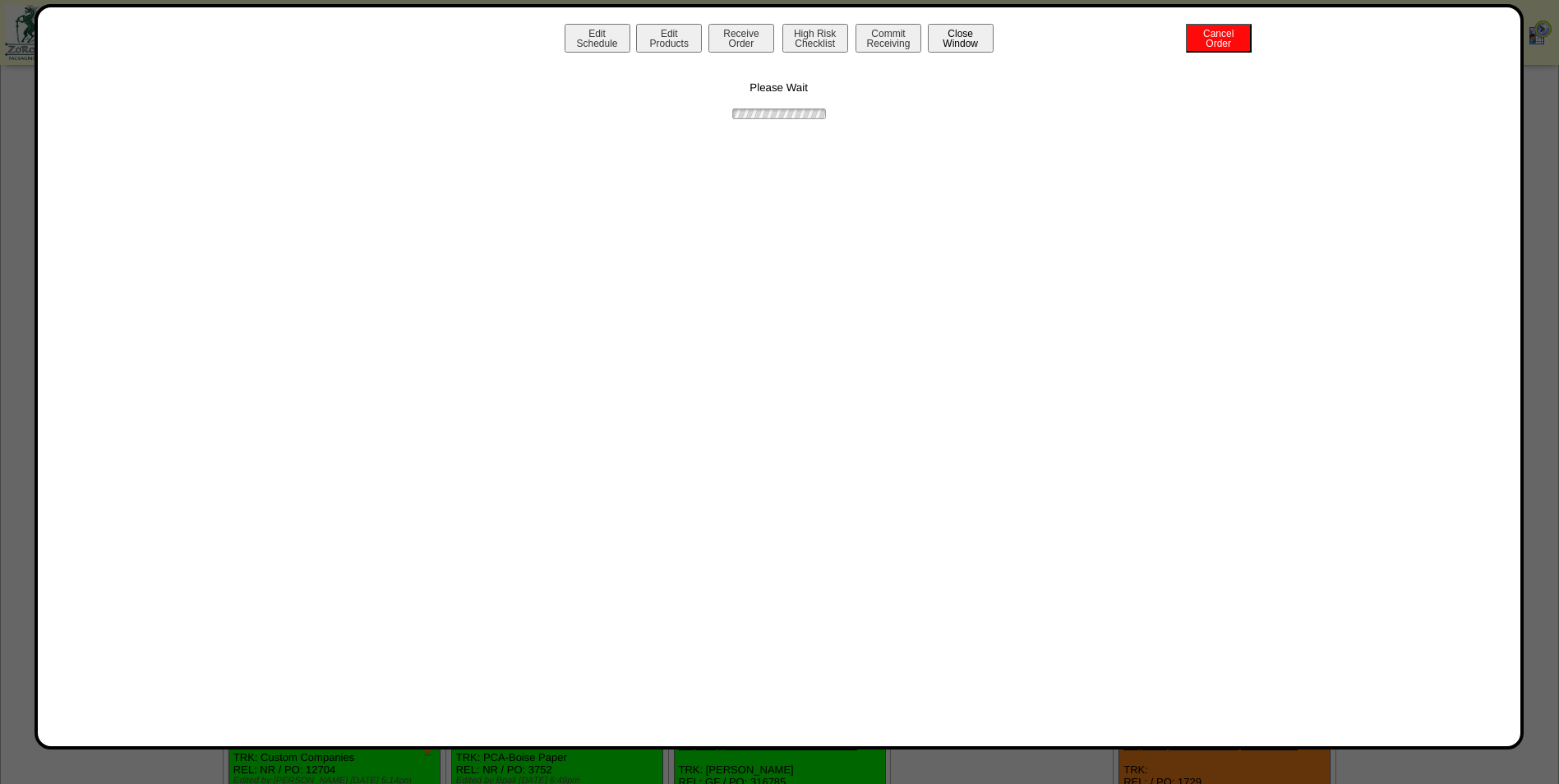
click at [957, 51] on button "Close Window" at bounding box center [961, 38] width 66 height 28
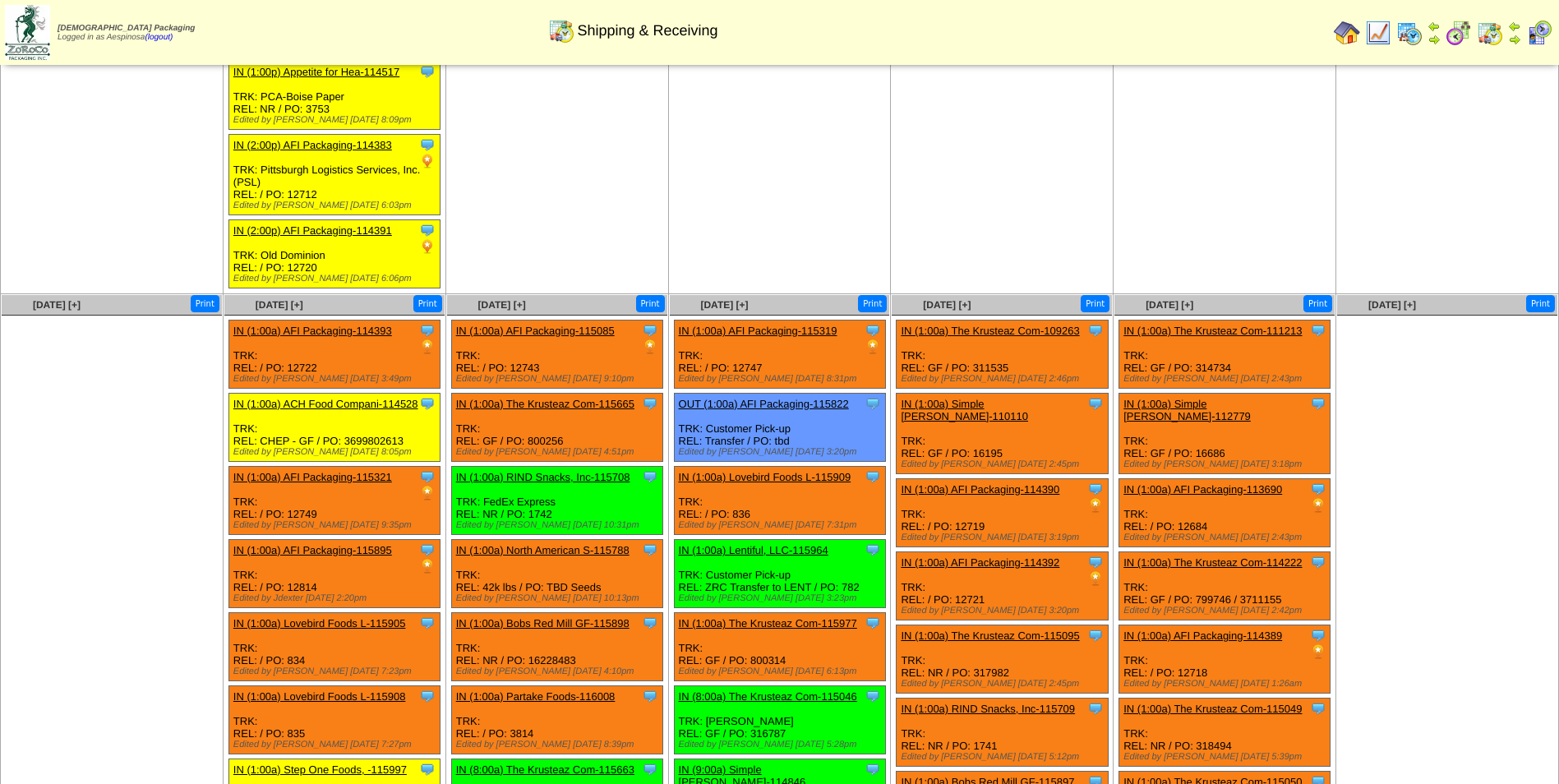
scroll to position [984, 0]
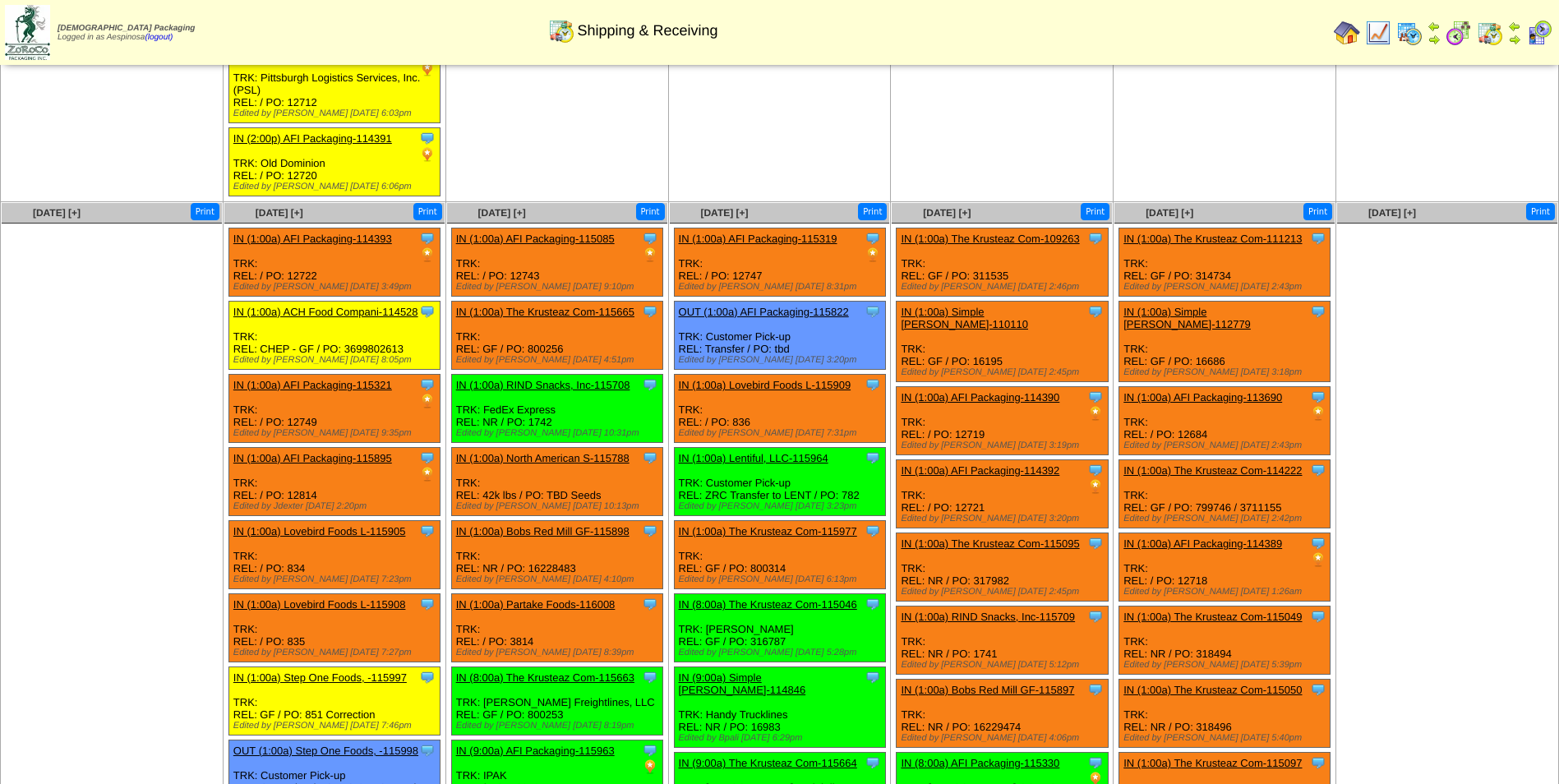
click at [792, 525] on link "IN (1:00a) The Krusteaz Com-115977" at bounding box center [768, 531] width 178 height 12
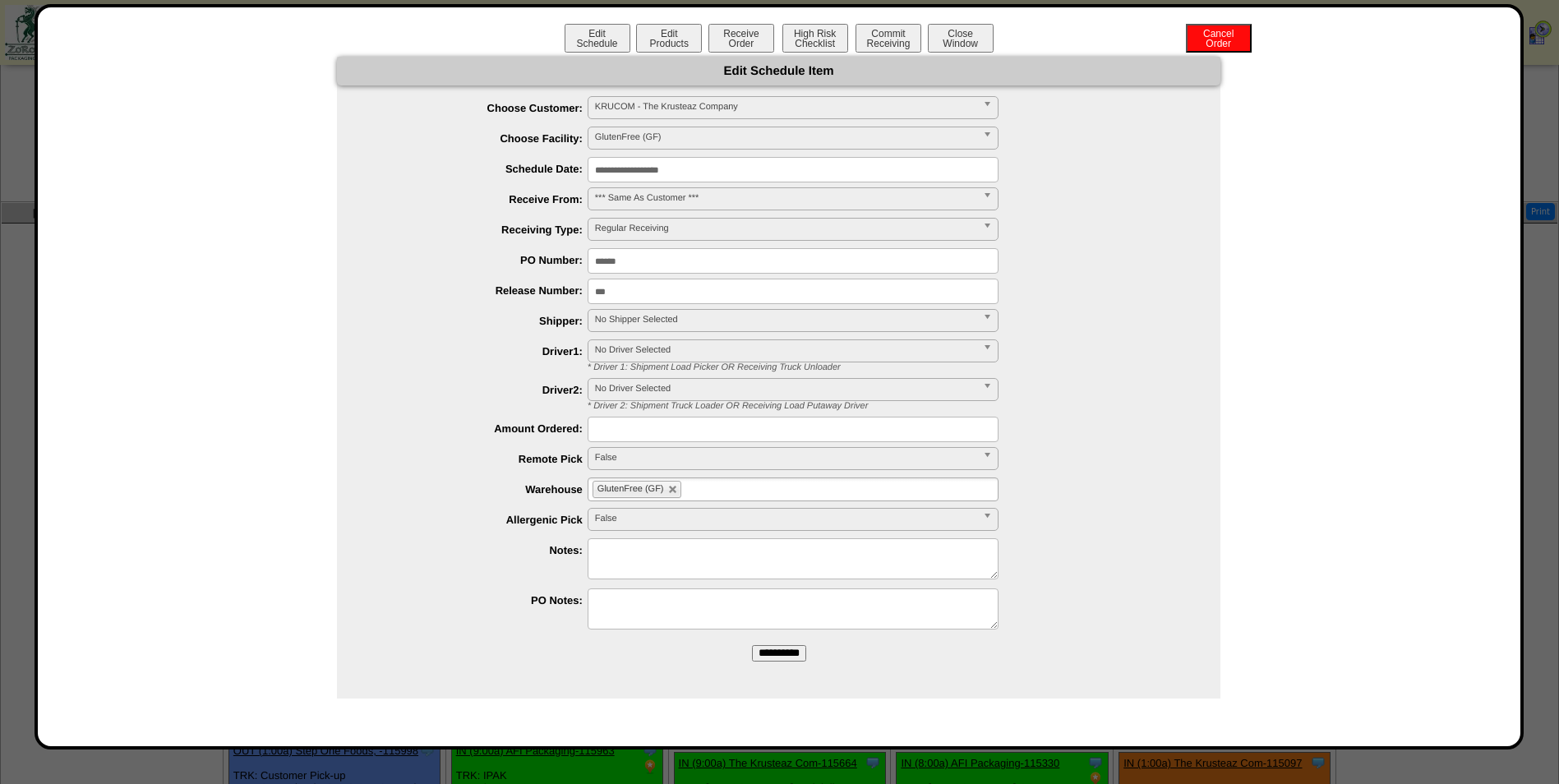
click at [698, 177] on input "**********" at bounding box center [792, 169] width 411 height 26
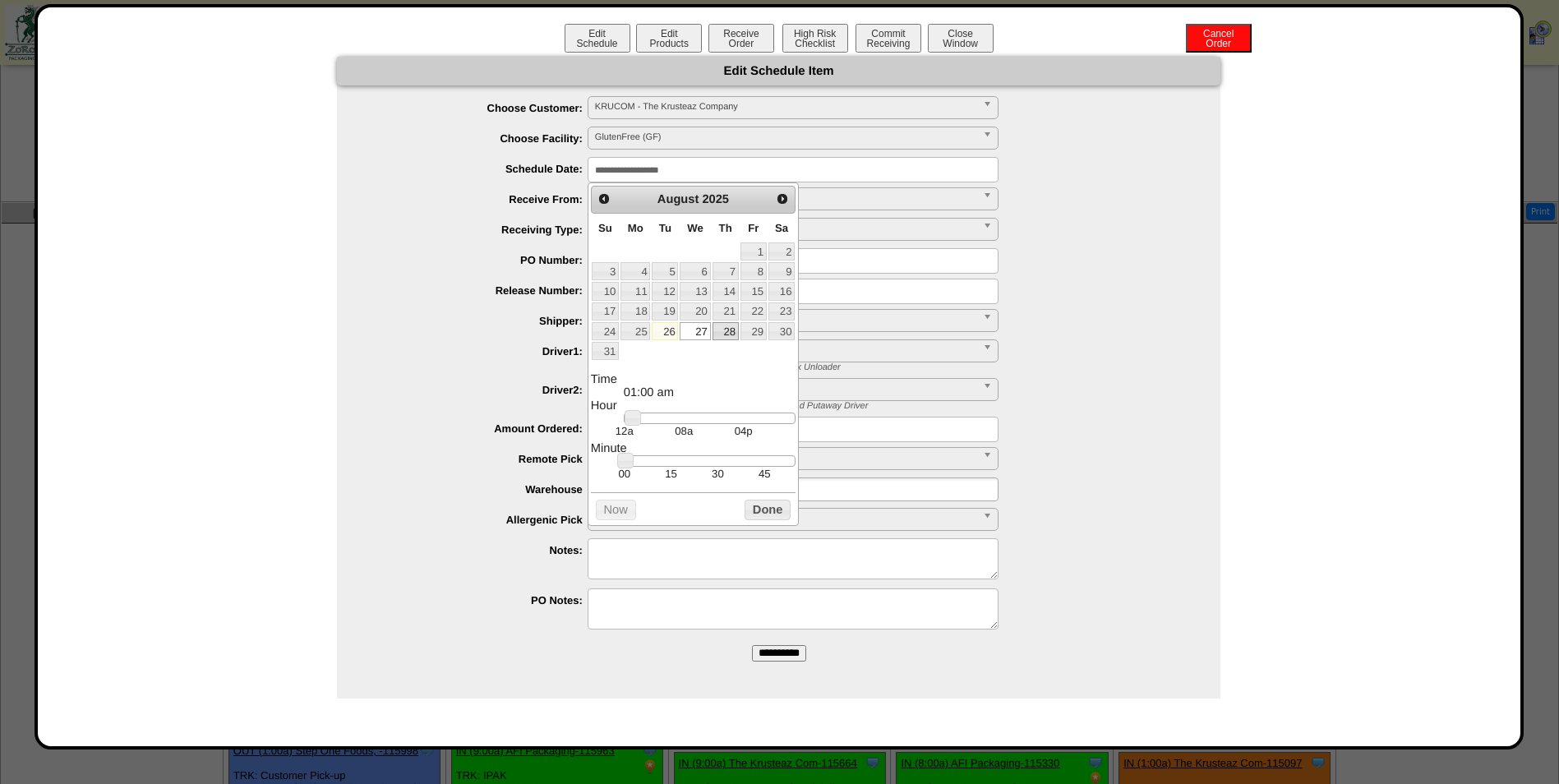
click at [723, 331] on link "28" at bounding box center [726, 331] width 27 height 18
type input "**********"
drag, startPoint x: 658, startPoint y: 425, endPoint x: 689, endPoint y: 427, distance: 31.1
click at [689, 427] on link at bounding box center [692, 418] width 17 height 17
click at [773, 513] on button "Done" at bounding box center [768, 509] width 46 height 20
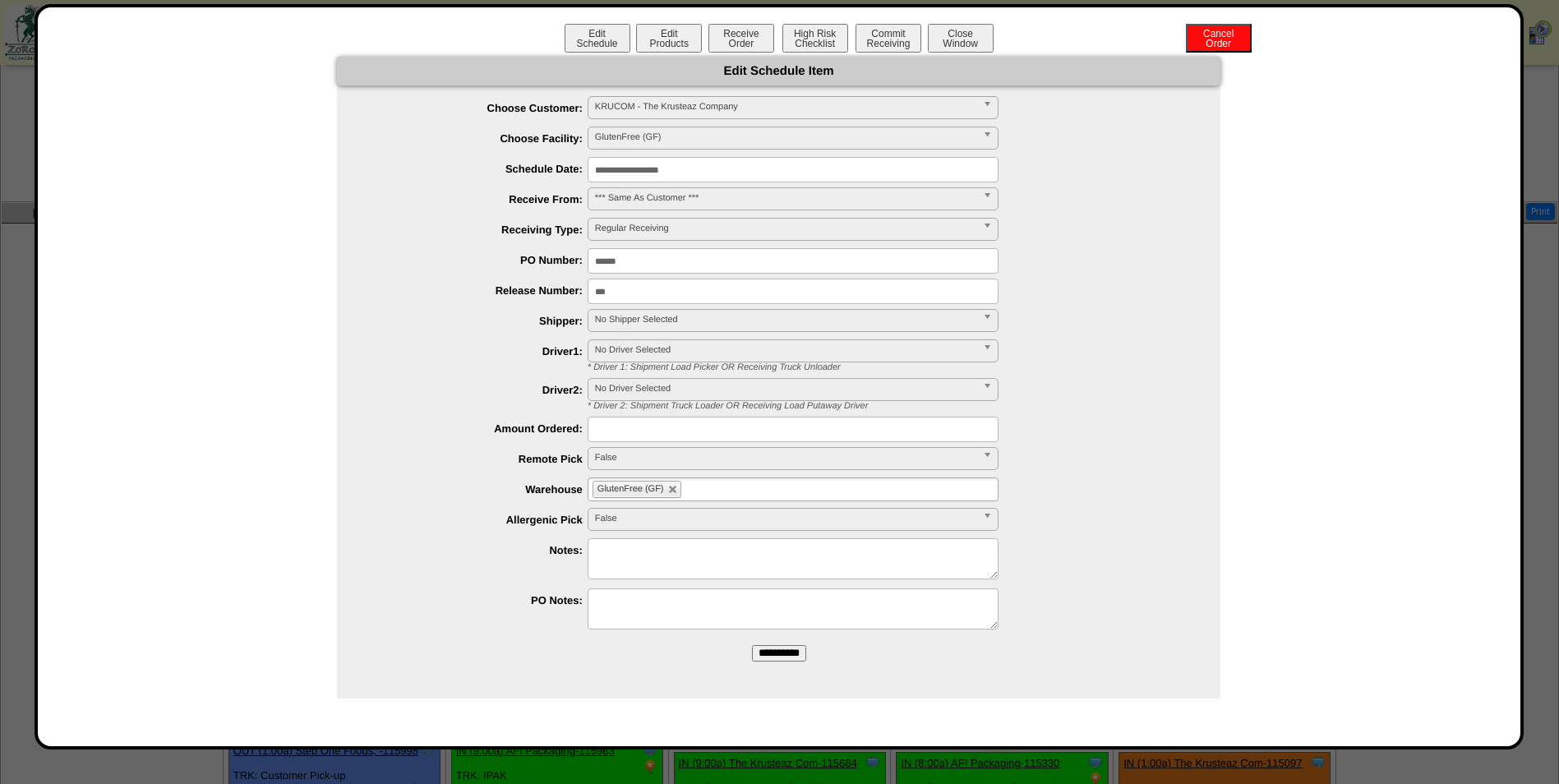
click at [709, 322] on span "No Shipper Selected" at bounding box center [786, 319] width 382 height 20
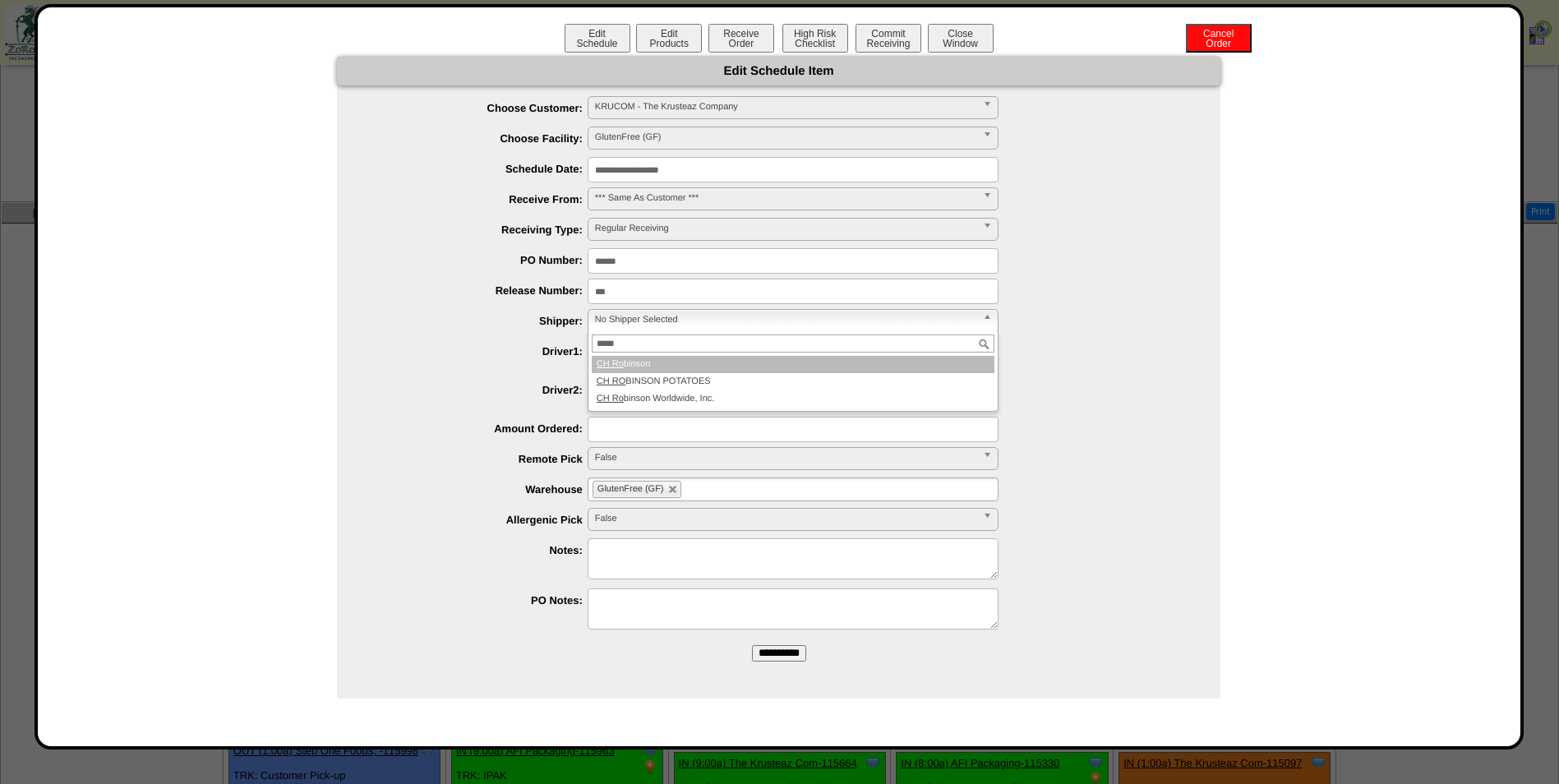
type input "*****"
click at [750, 368] on li "CH Ro binson" at bounding box center [793, 364] width 403 height 17
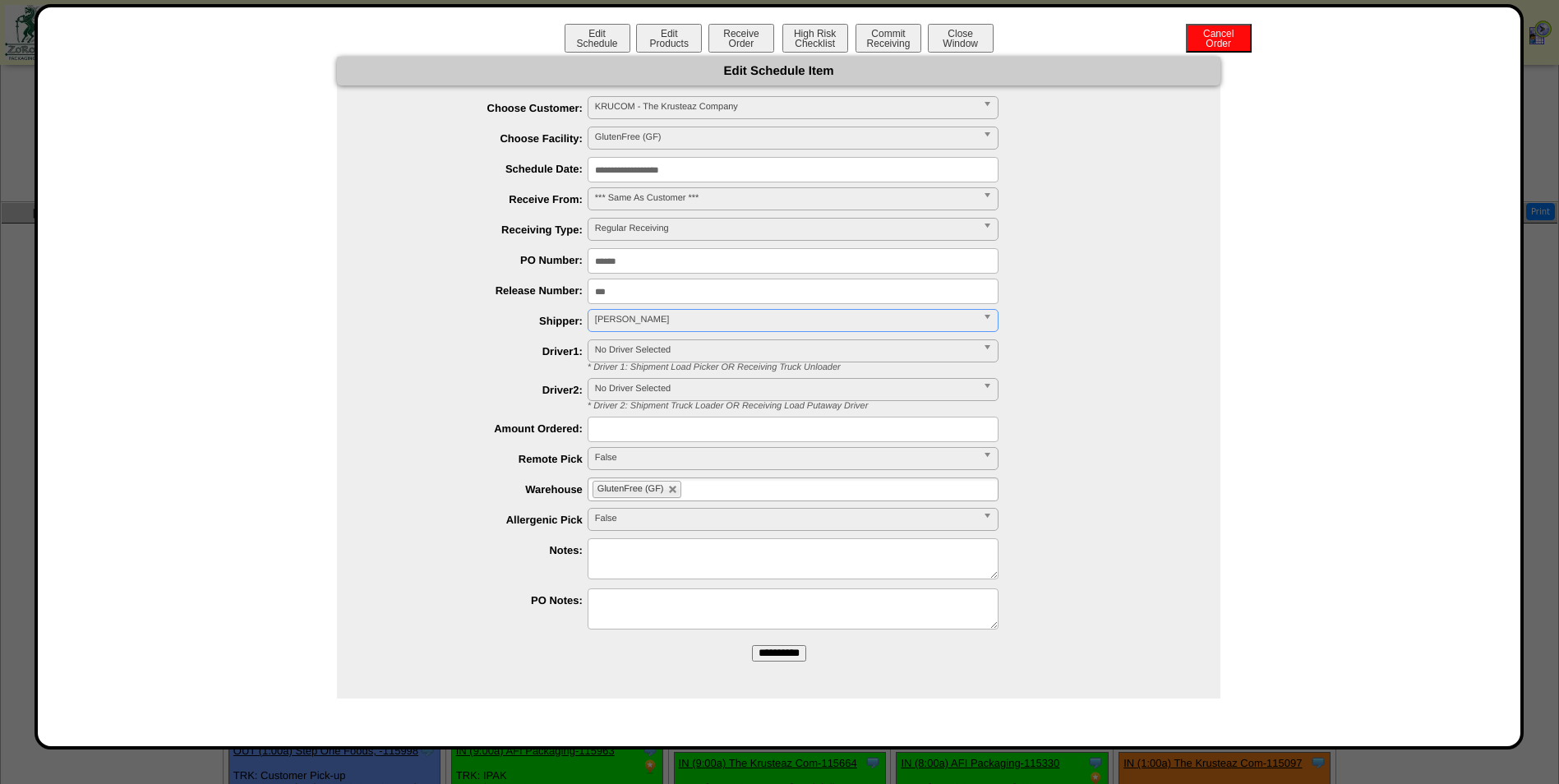
click at [778, 653] on input "**********" at bounding box center [779, 653] width 54 height 17
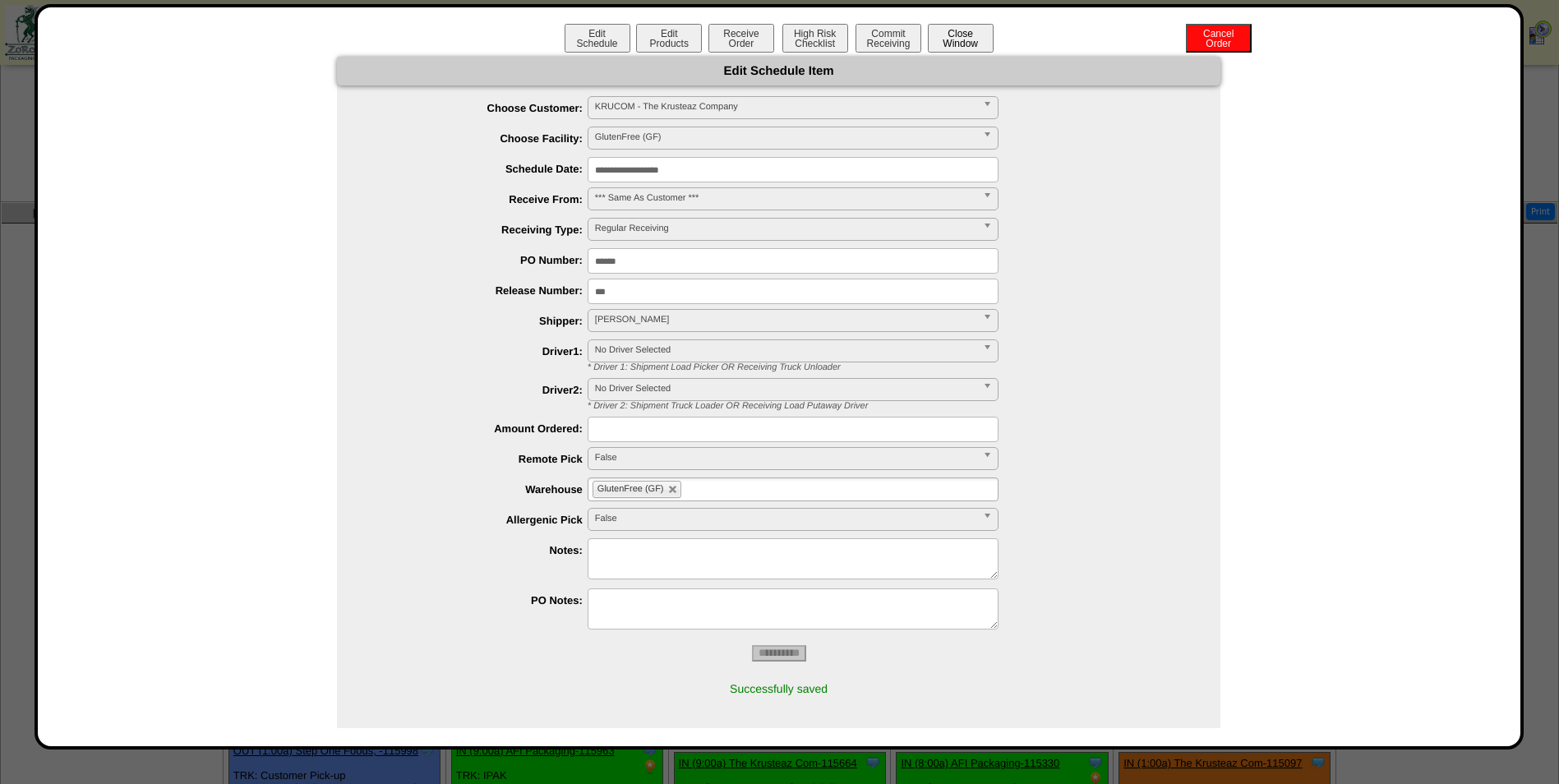
click at [954, 27] on button "Close Window" at bounding box center [961, 38] width 66 height 28
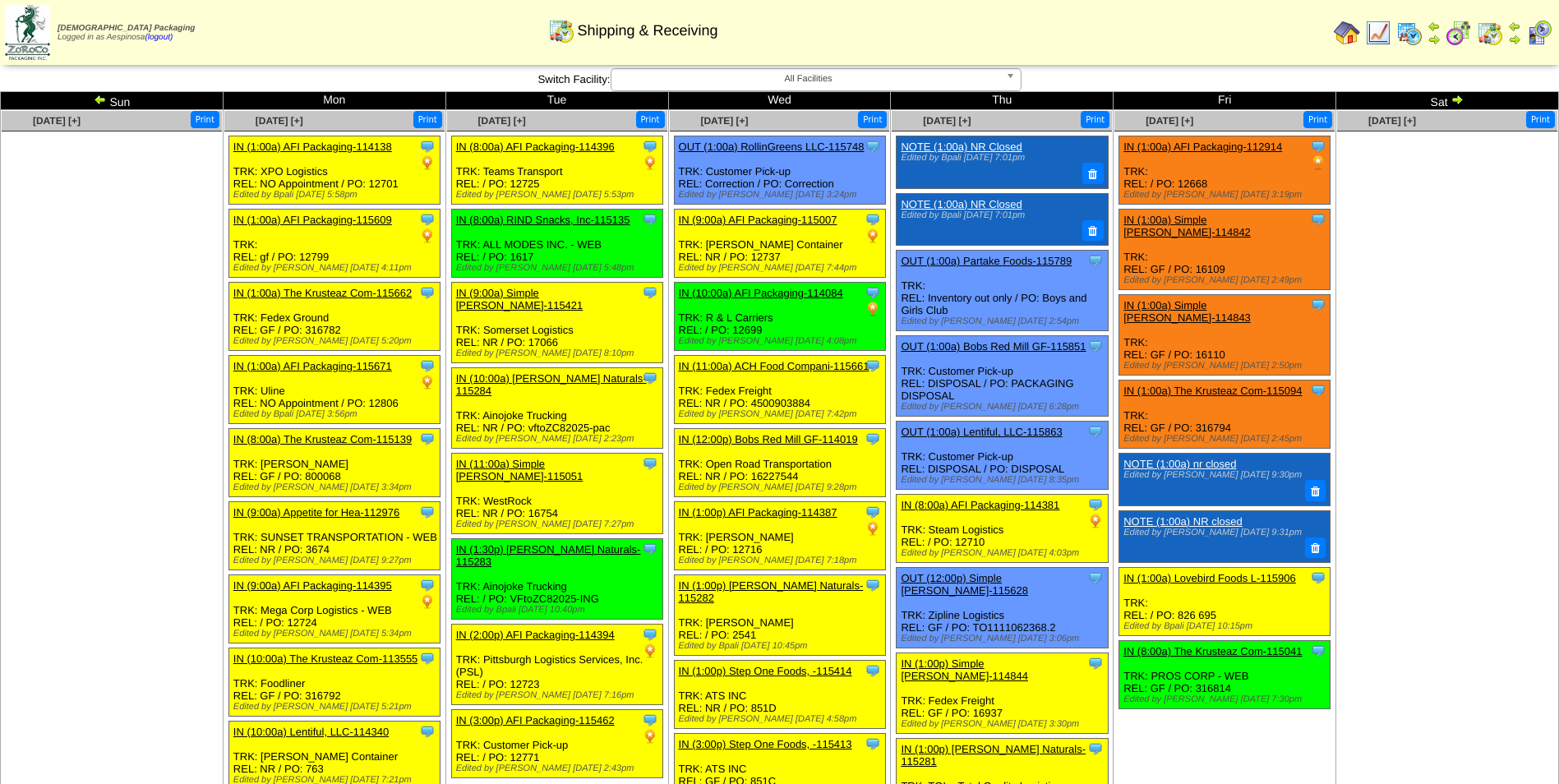
click at [1382, 363] on ul at bounding box center [1447, 255] width 220 height 247
click at [1454, 96] on img at bounding box center [1457, 99] width 13 height 13
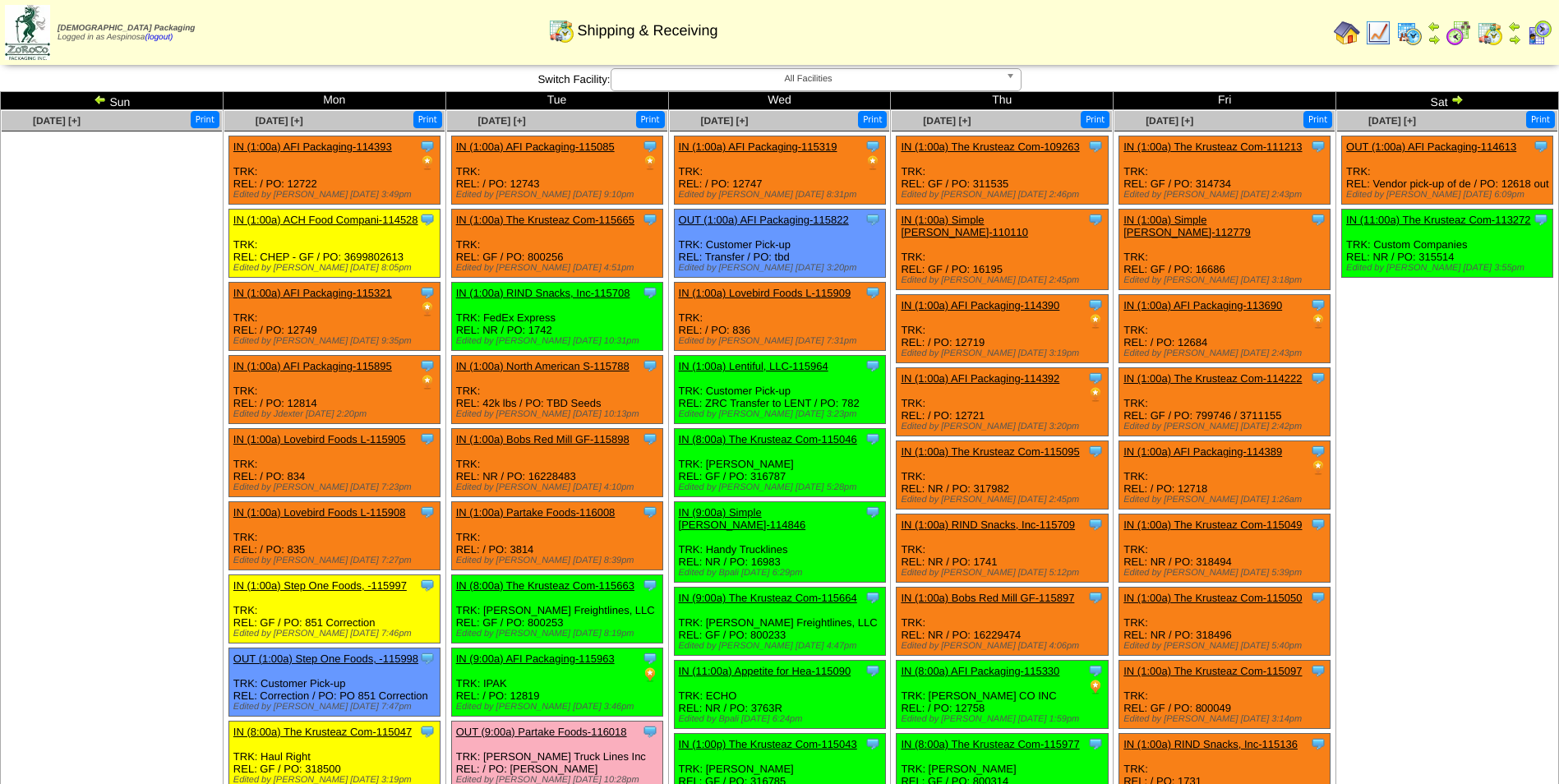
click at [1457, 96] on img at bounding box center [1457, 99] width 13 height 13
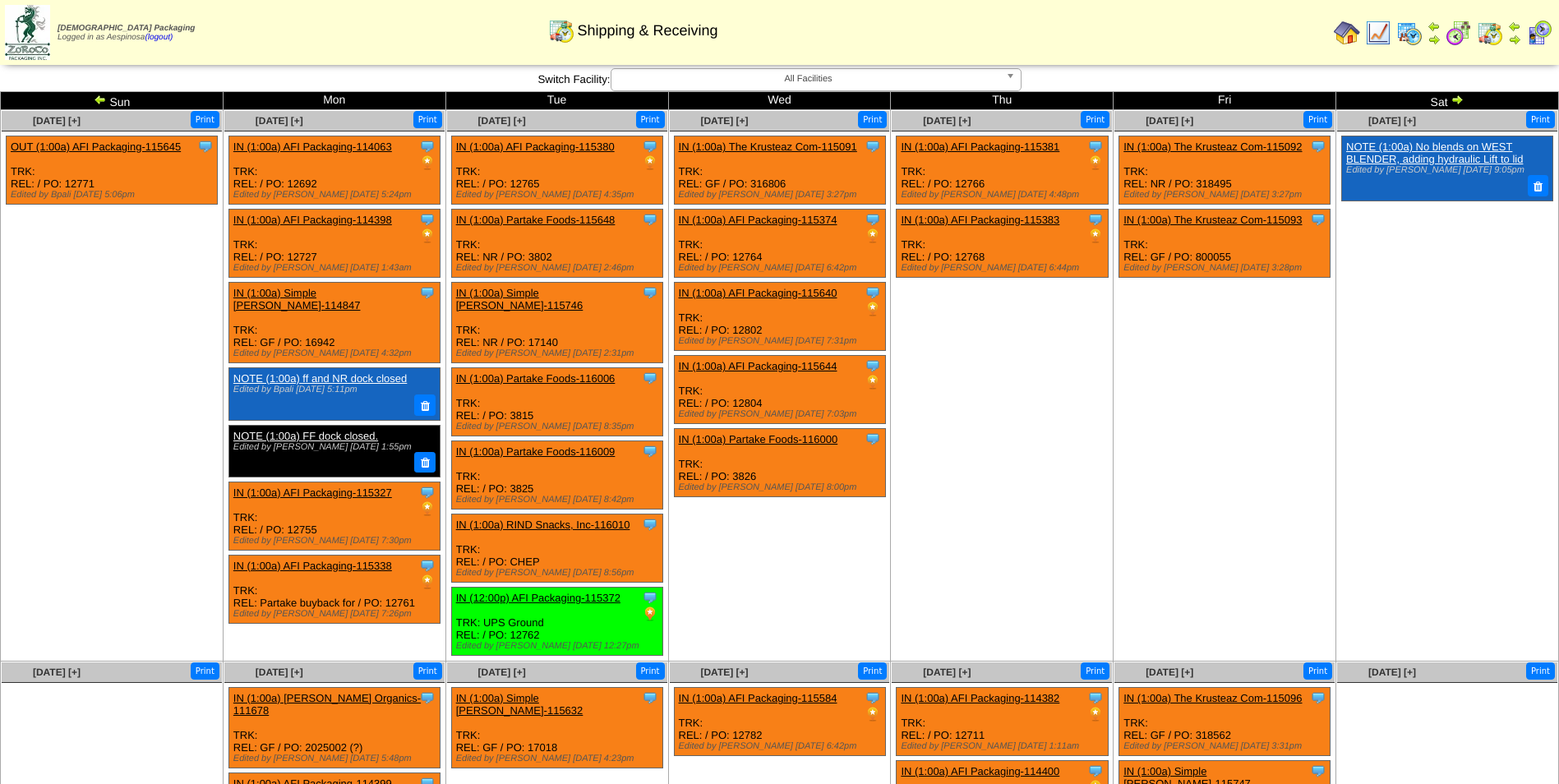
drag, startPoint x: 0, startPoint y: 0, endPoint x: 1457, endPoint y: 96, distance: 1460.2
click at [1457, 96] on img at bounding box center [1457, 99] width 13 height 13
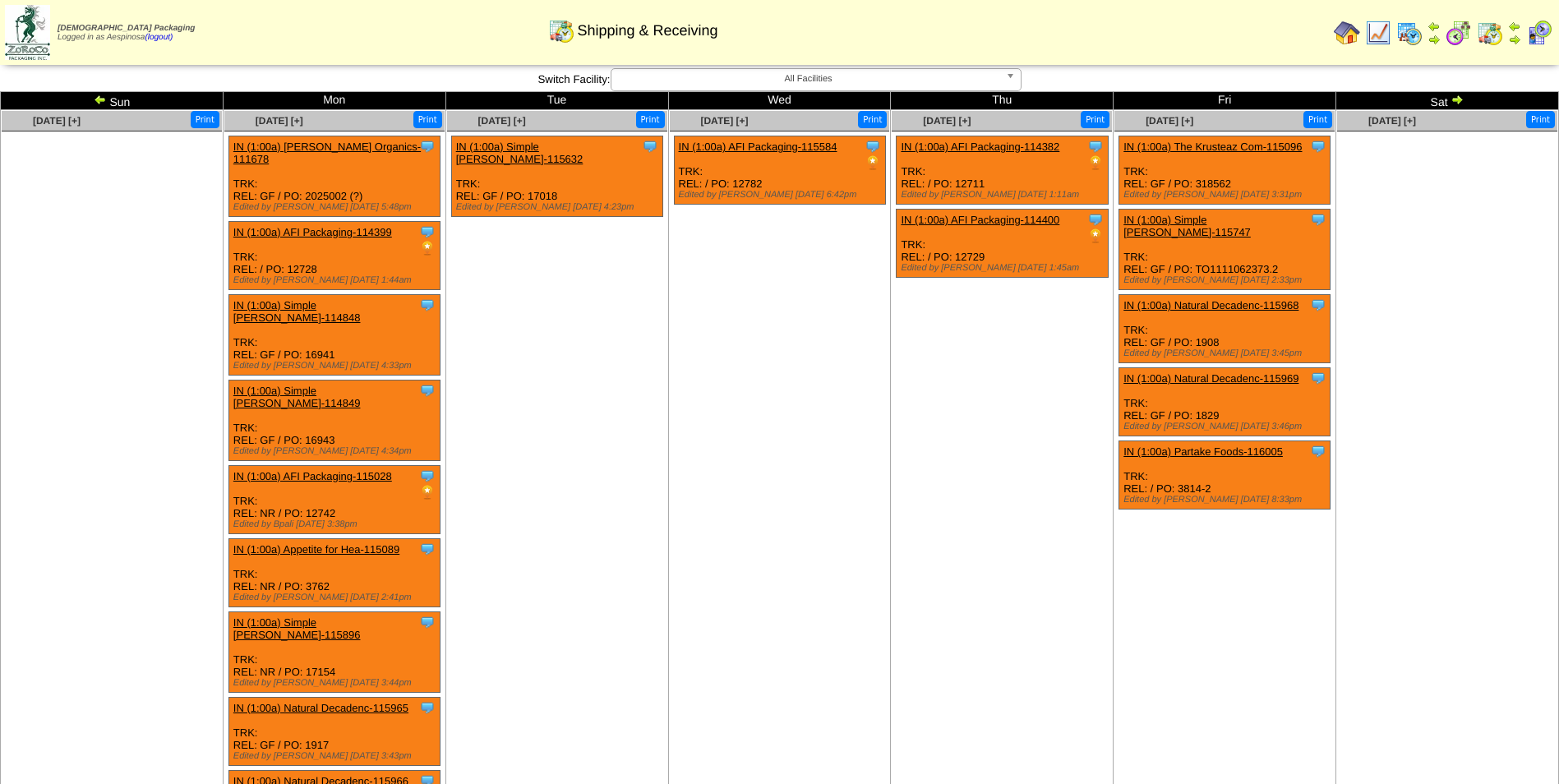
drag, startPoint x: 0, startPoint y: 0, endPoint x: 1457, endPoint y: 96, distance: 1460.2
click at [1457, 96] on img at bounding box center [1457, 99] width 13 height 13
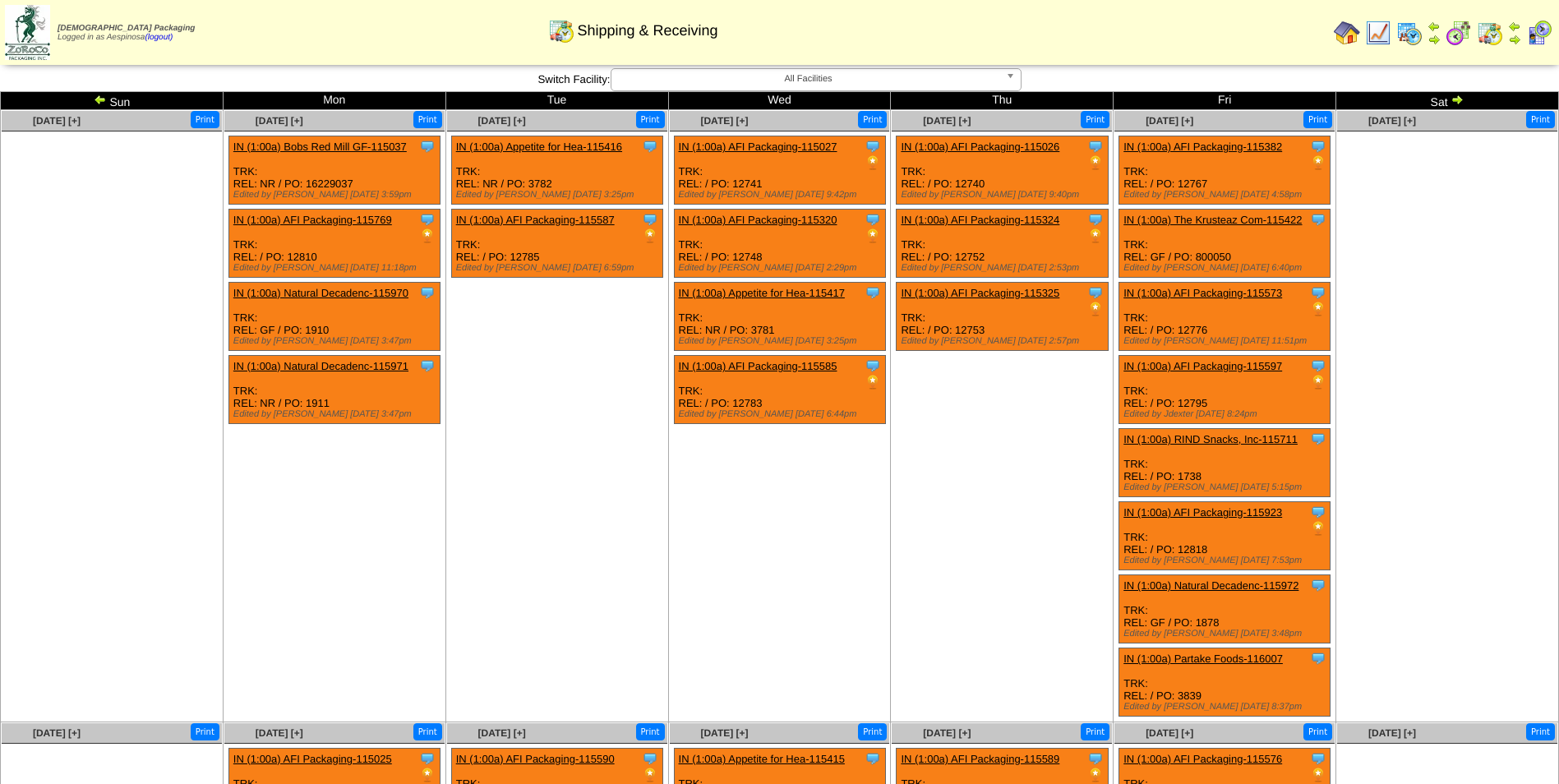
drag, startPoint x: 0, startPoint y: 0, endPoint x: 1457, endPoint y: 96, distance: 1460.2
click at [1457, 96] on img at bounding box center [1457, 99] width 13 height 13
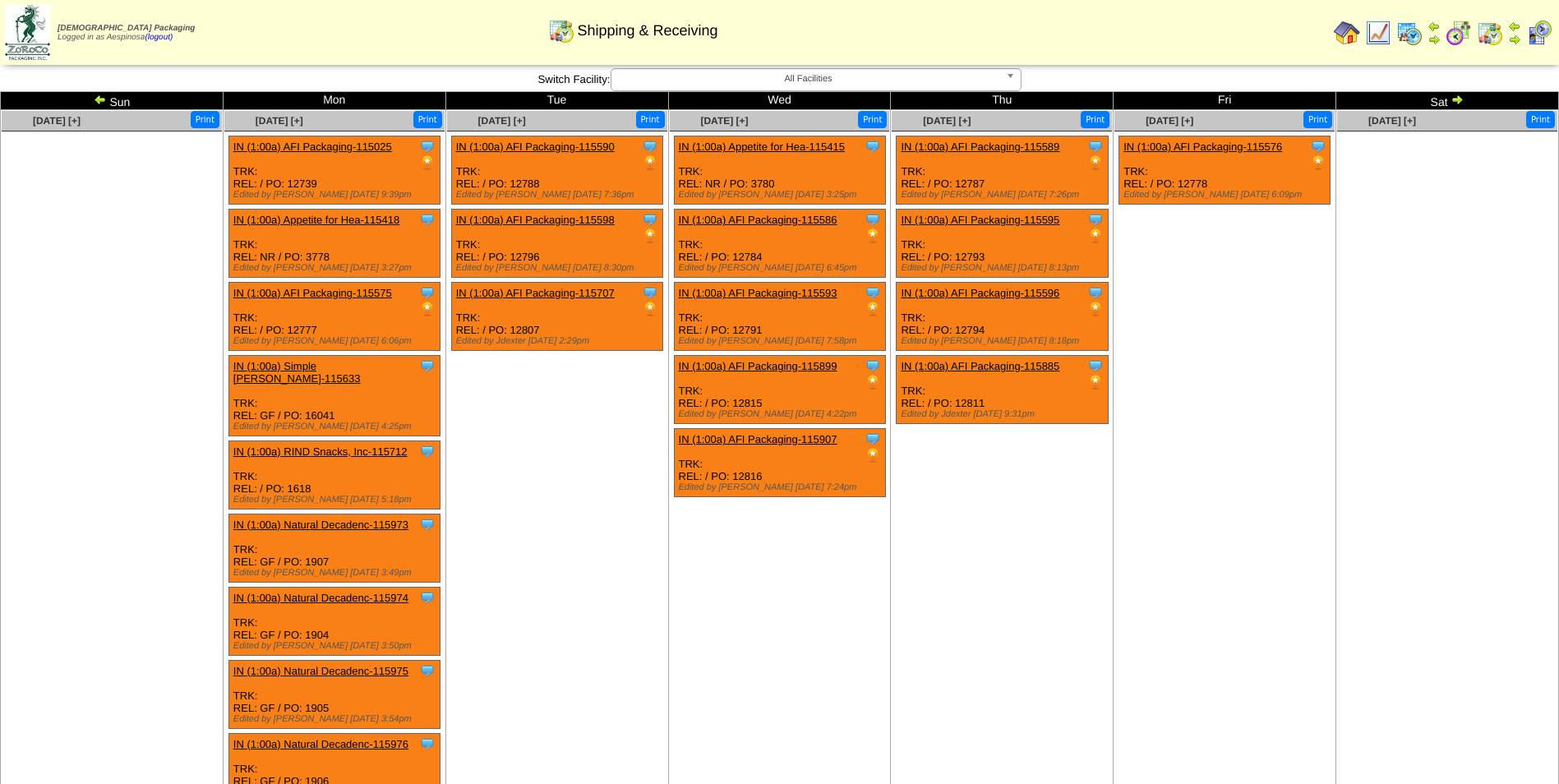
drag, startPoint x: 0, startPoint y: 0, endPoint x: 1457, endPoint y: 96, distance: 1460.2
click at [1457, 96] on img at bounding box center [1457, 99] width 13 height 13
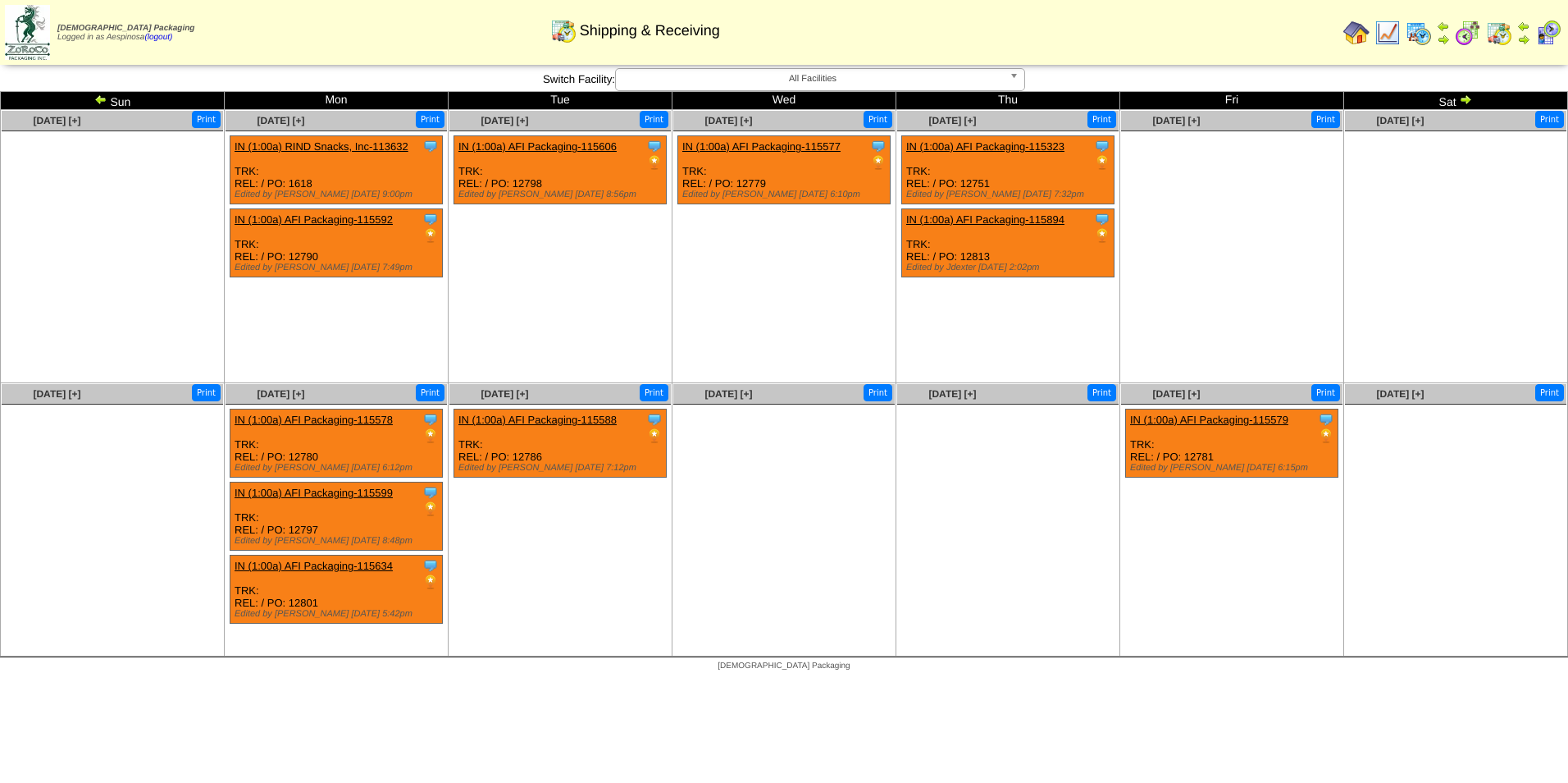
click at [98, 97] on img at bounding box center [101, 99] width 13 height 13
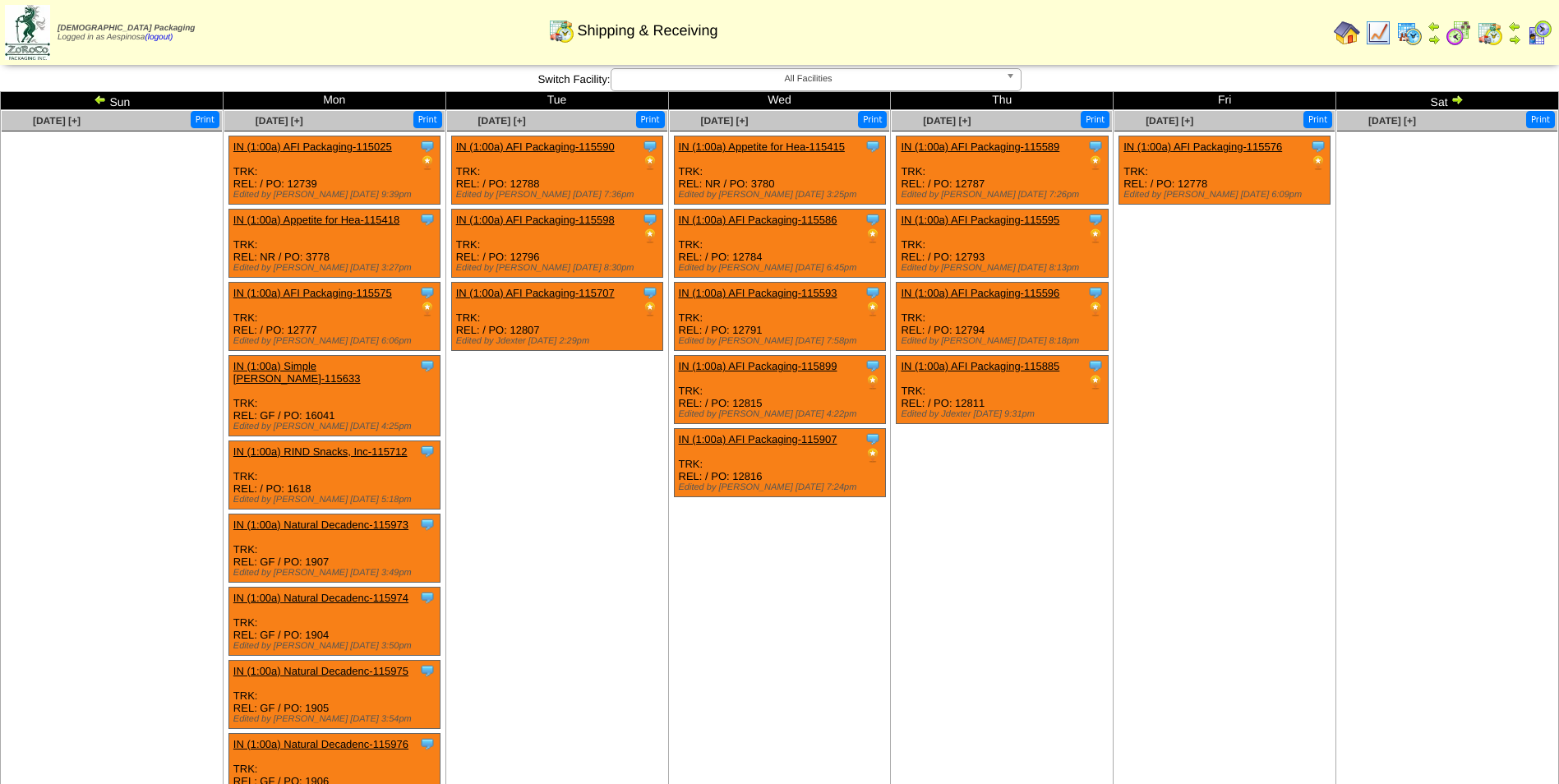
drag, startPoint x: 0, startPoint y: 0, endPoint x: 98, endPoint y: 97, distance: 137.9
click at [98, 97] on img at bounding box center [100, 99] width 13 height 13
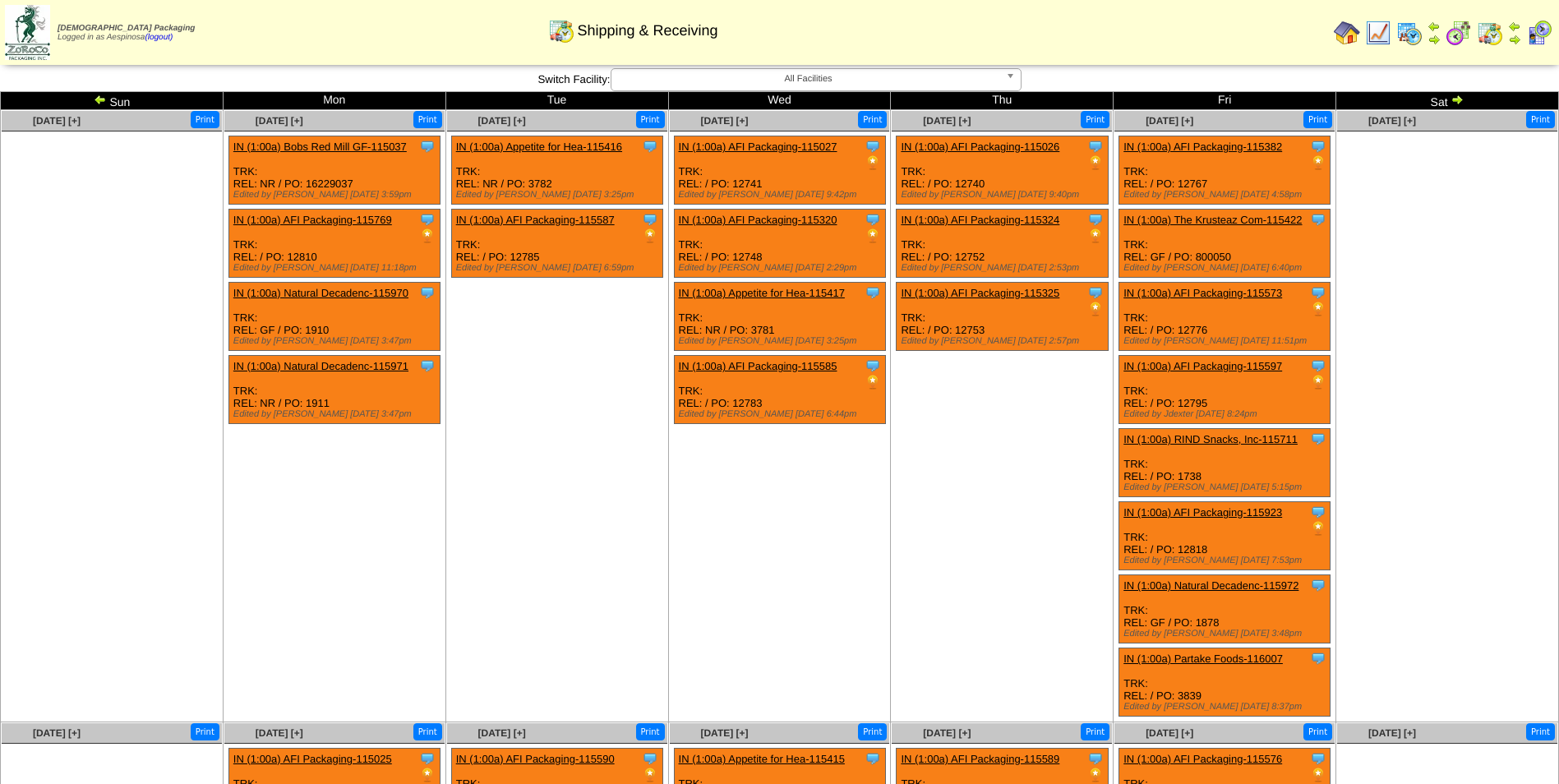
click at [95, 101] on img at bounding box center [100, 99] width 13 height 13
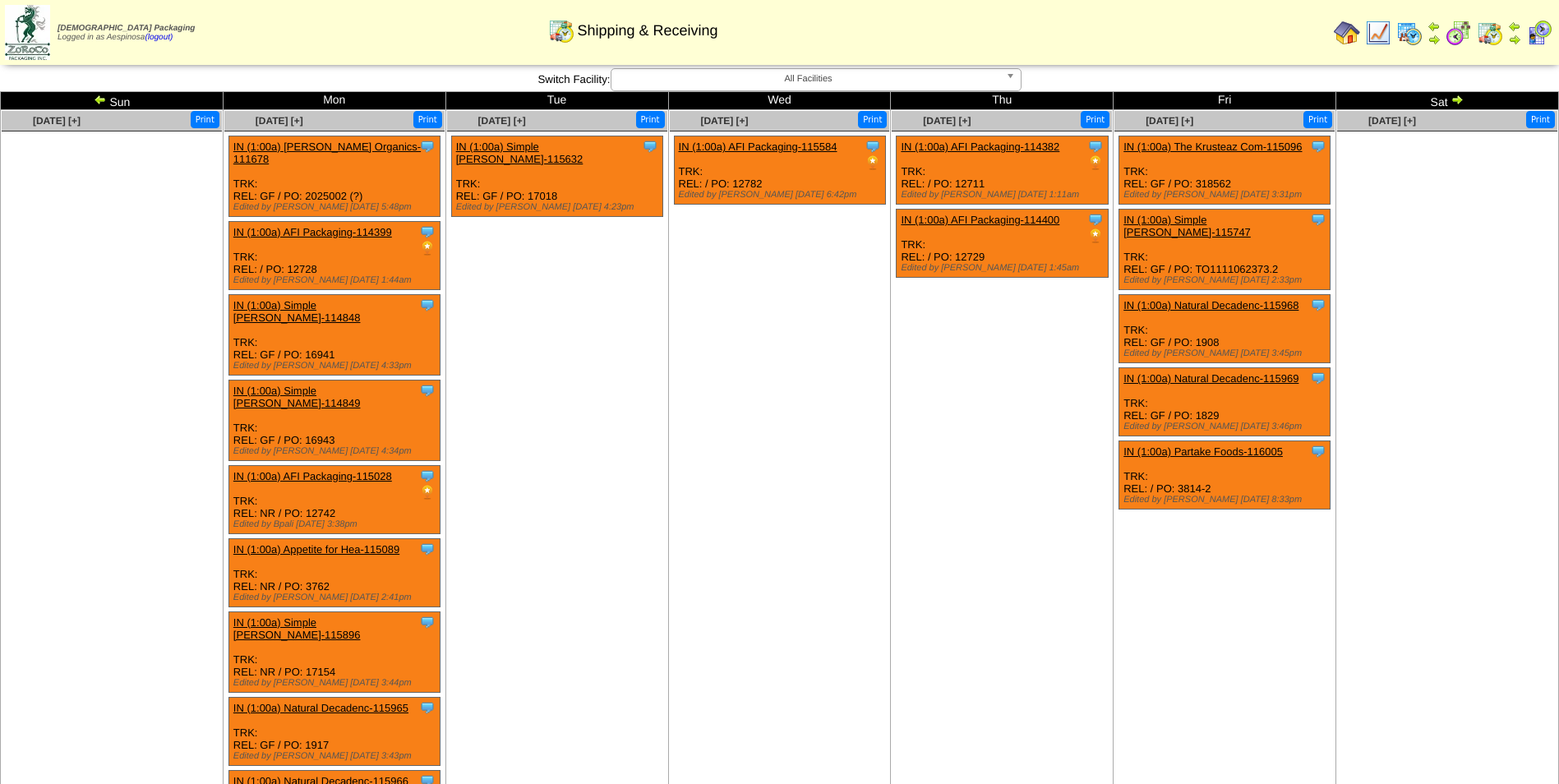
drag, startPoint x: 0, startPoint y: 0, endPoint x: 95, endPoint y: 101, distance: 138.7
click at [95, 101] on img at bounding box center [100, 99] width 13 height 13
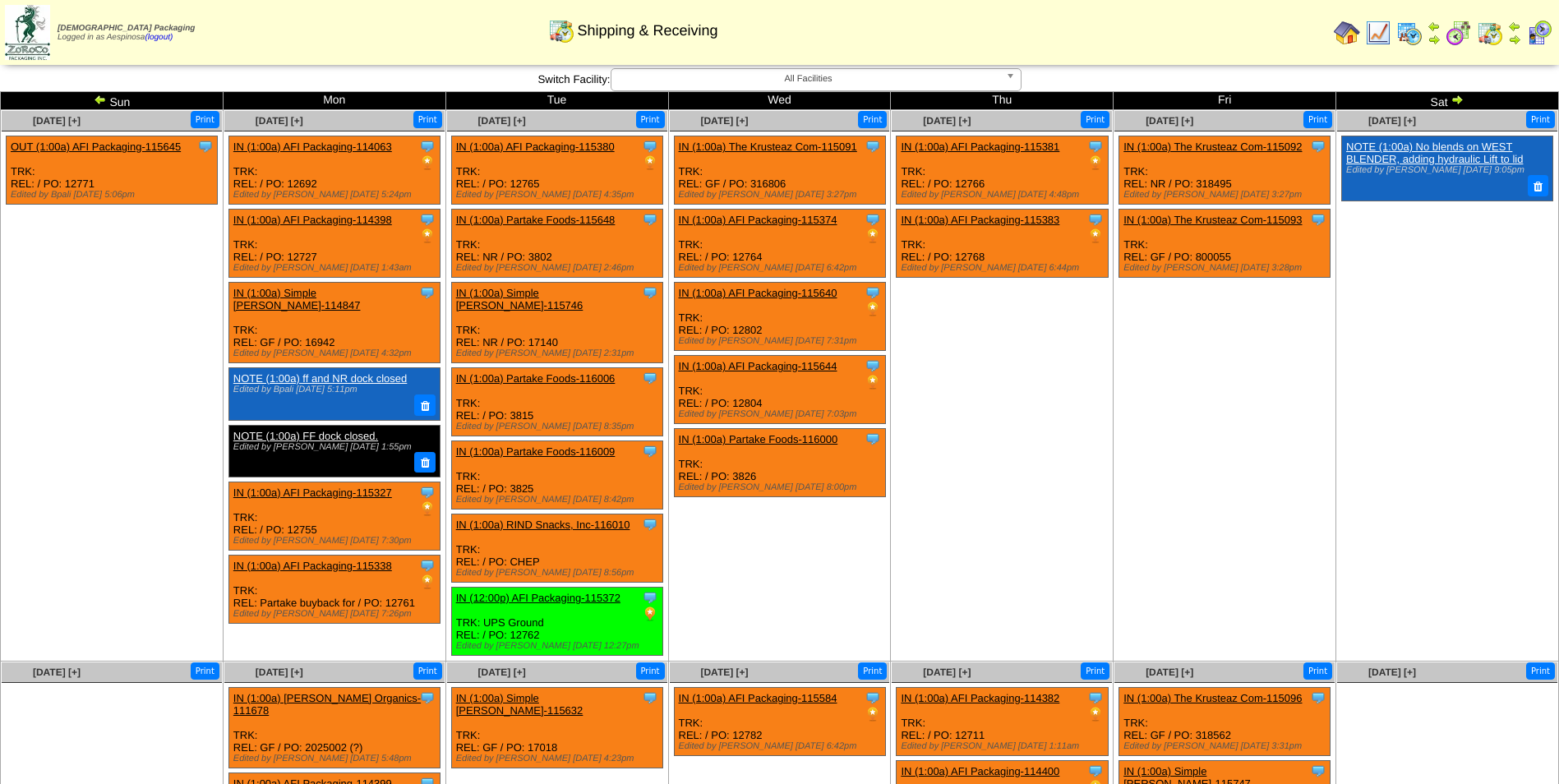
drag, startPoint x: 0, startPoint y: 0, endPoint x: 95, endPoint y: 101, distance: 138.7
click at [95, 101] on img at bounding box center [100, 99] width 13 height 13
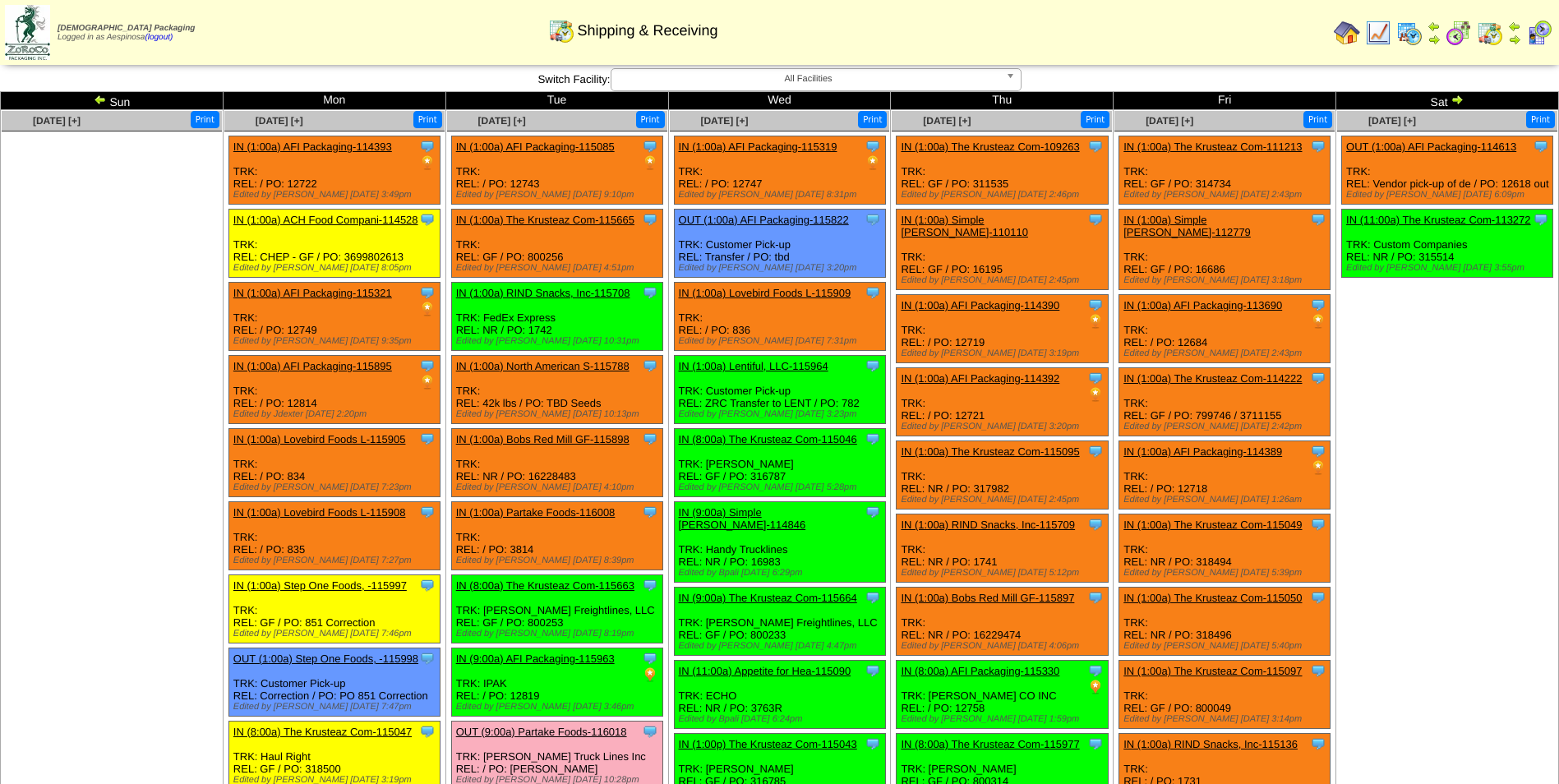
drag, startPoint x: 0, startPoint y: 0, endPoint x: 95, endPoint y: 101, distance: 138.7
click at [95, 101] on img at bounding box center [100, 99] width 13 height 13
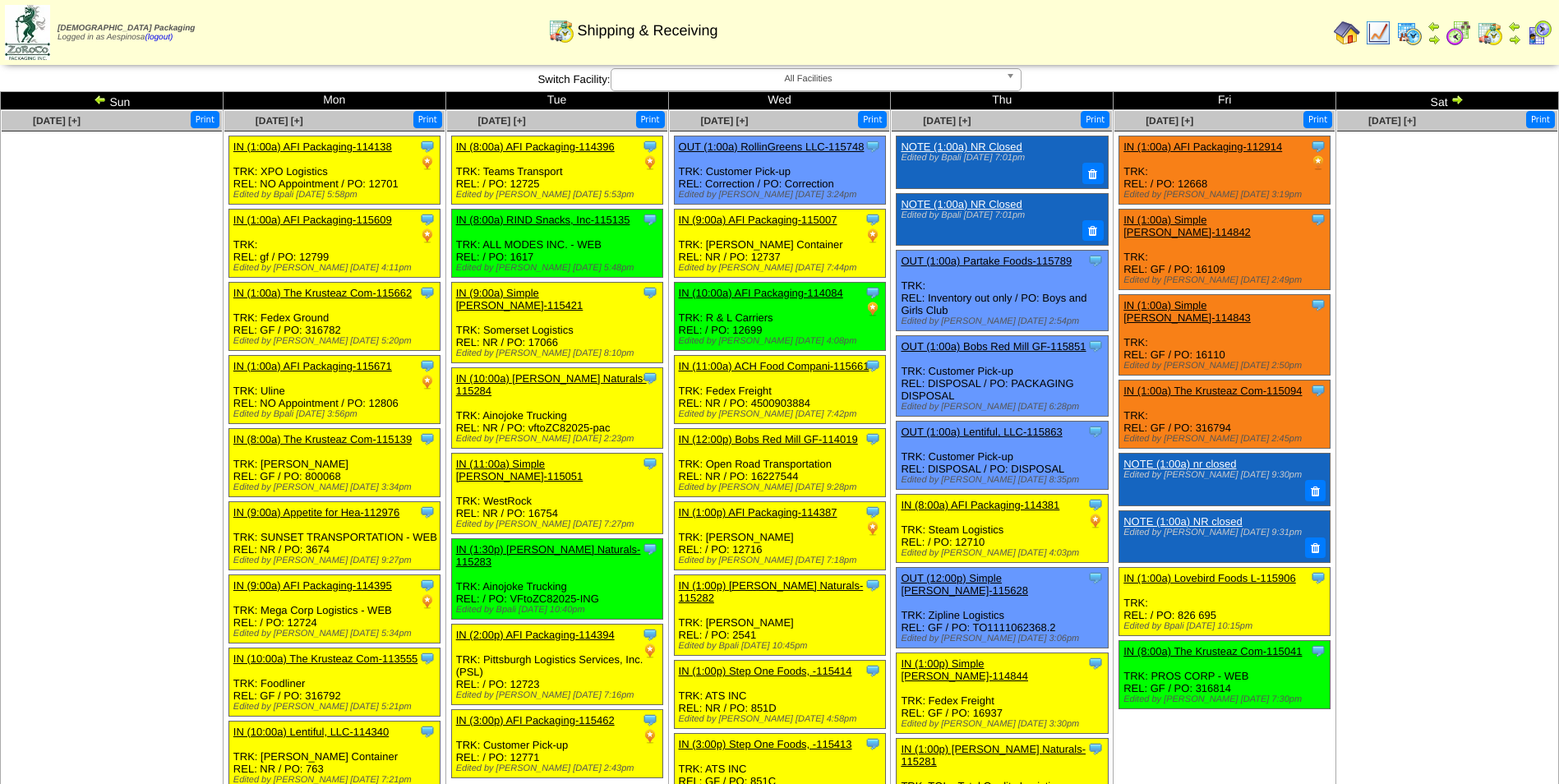
drag, startPoint x: 0, startPoint y: 0, endPoint x: 98, endPoint y: 98, distance: 138.6
click at [98, 98] on img at bounding box center [100, 99] width 13 height 13
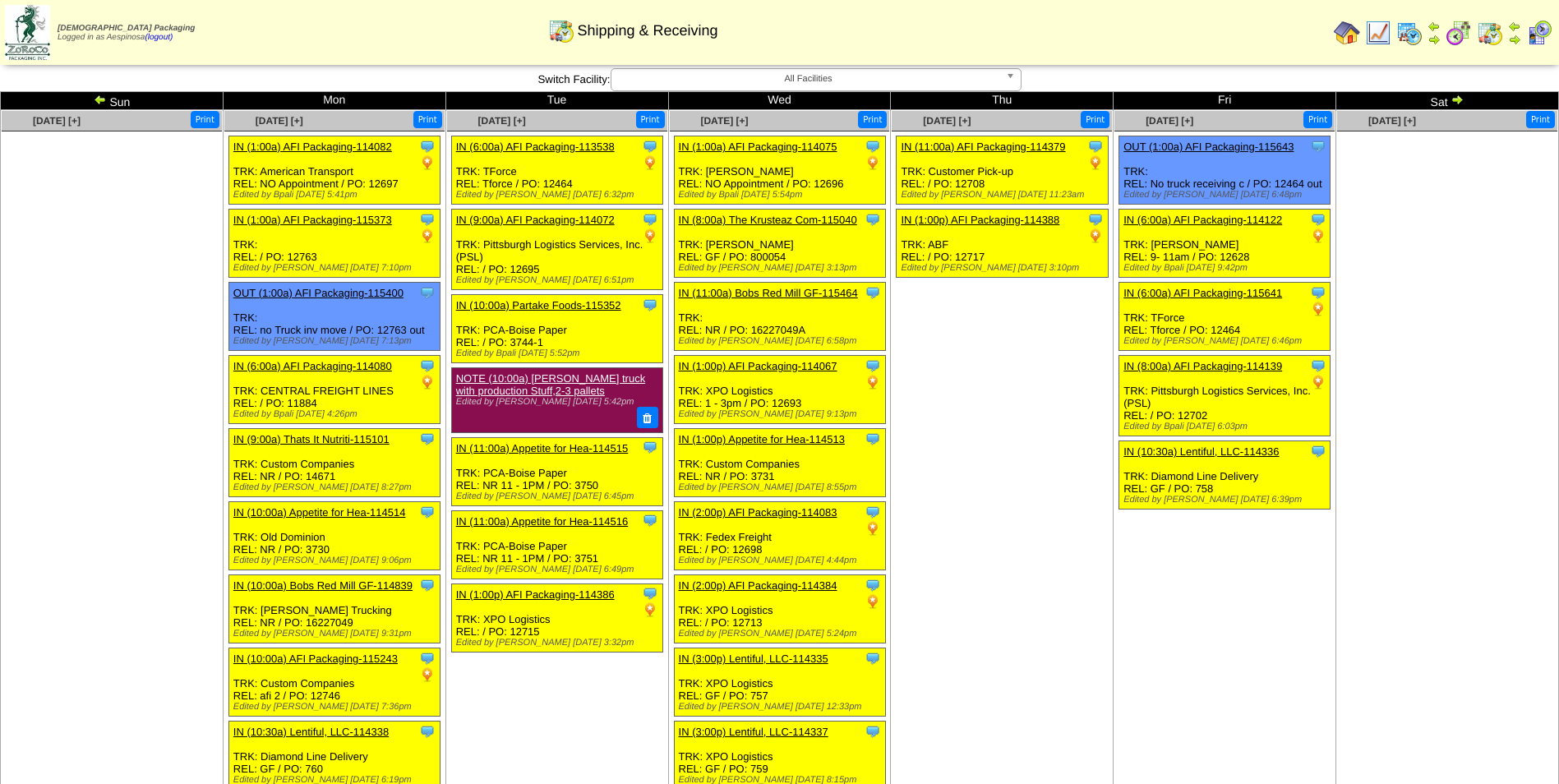
click at [1008, 402] on td "Aug 14 [+] Print Clone Item IN (11:00a) AFI Packaging-114379 AFI Packaging Sche…" at bounding box center [1002, 568] width 223 height 917
click at [1455, 101] on img at bounding box center [1457, 99] width 13 height 13
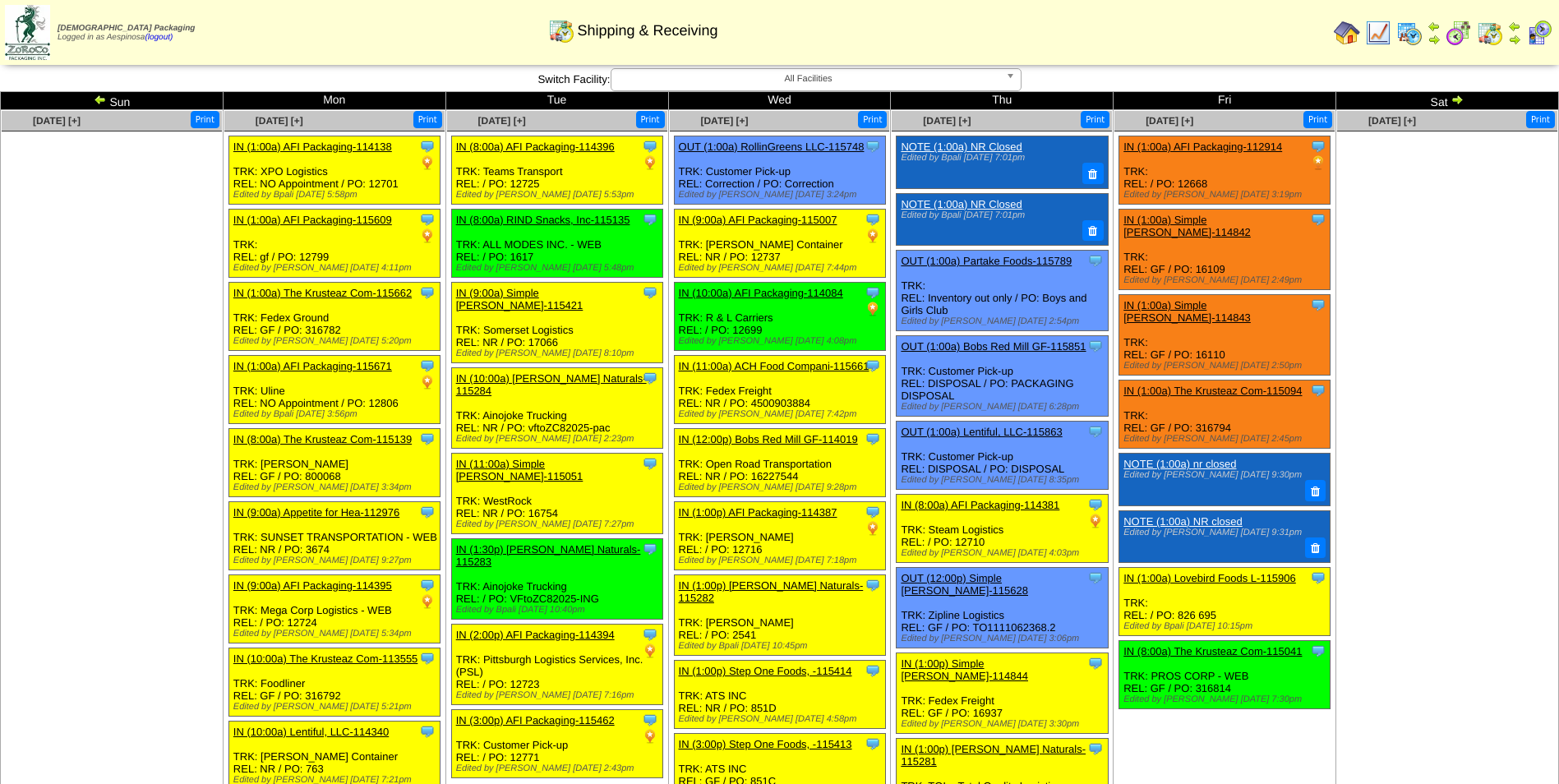
click at [1464, 100] on img at bounding box center [1457, 99] width 13 height 13
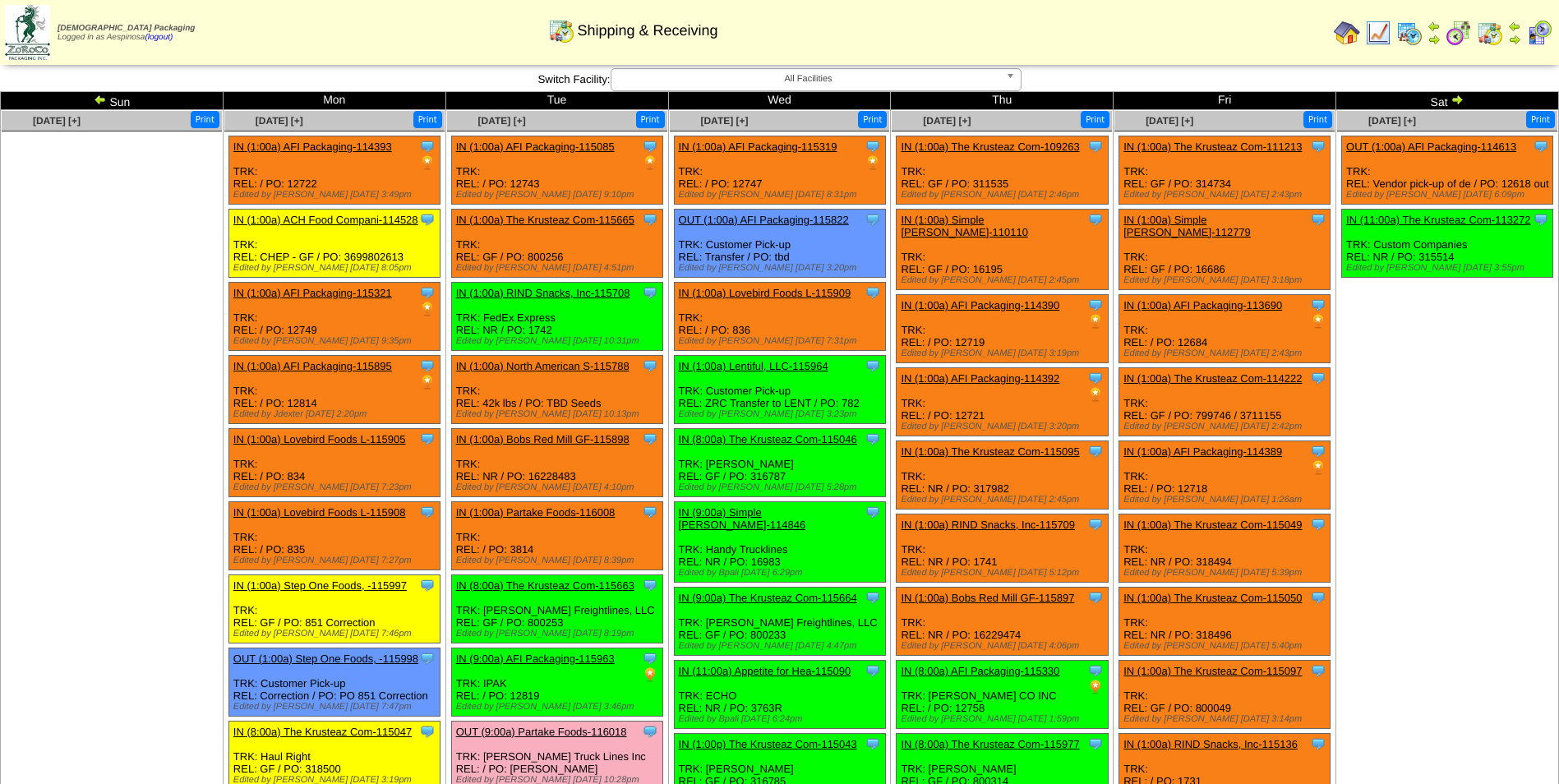
click at [1464, 100] on img at bounding box center [1457, 99] width 13 height 13
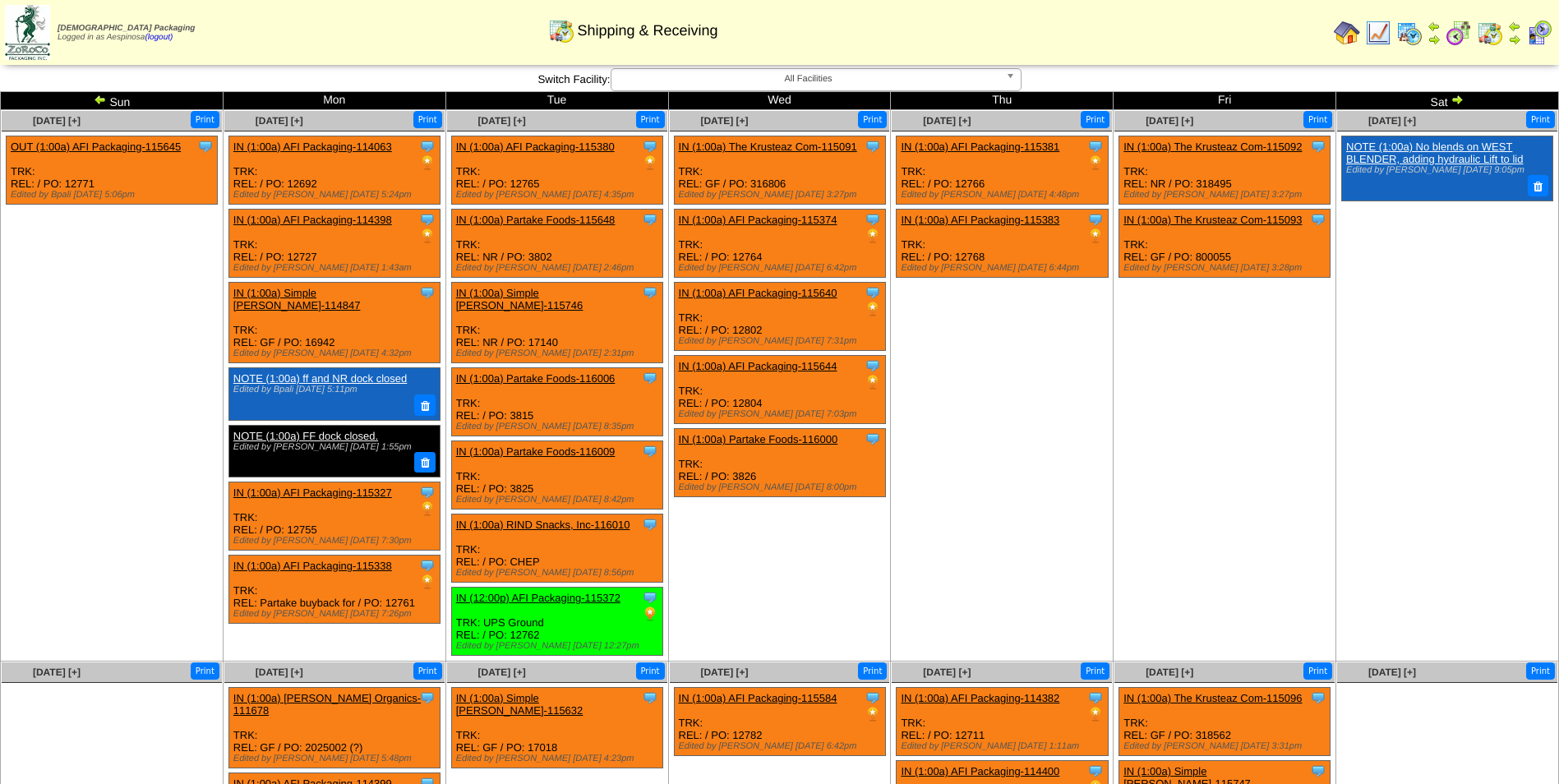
click at [100, 96] on img at bounding box center [100, 99] width 13 height 13
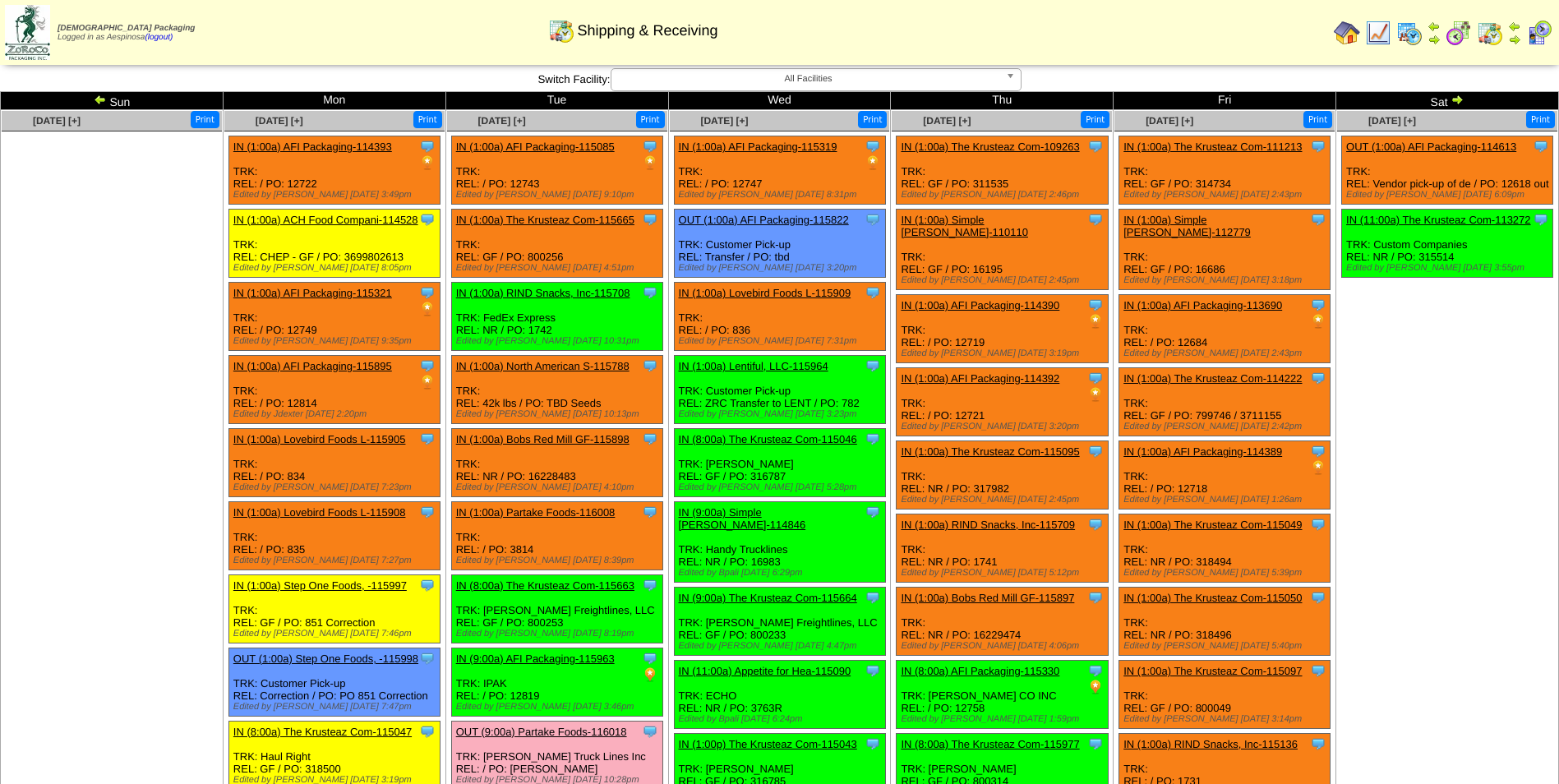
drag, startPoint x: 0, startPoint y: 0, endPoint x: 100, endPoint y: 96, distance: 138.6
click at [100, 96] on img at bounding box center [100, 99] width 13 height 13
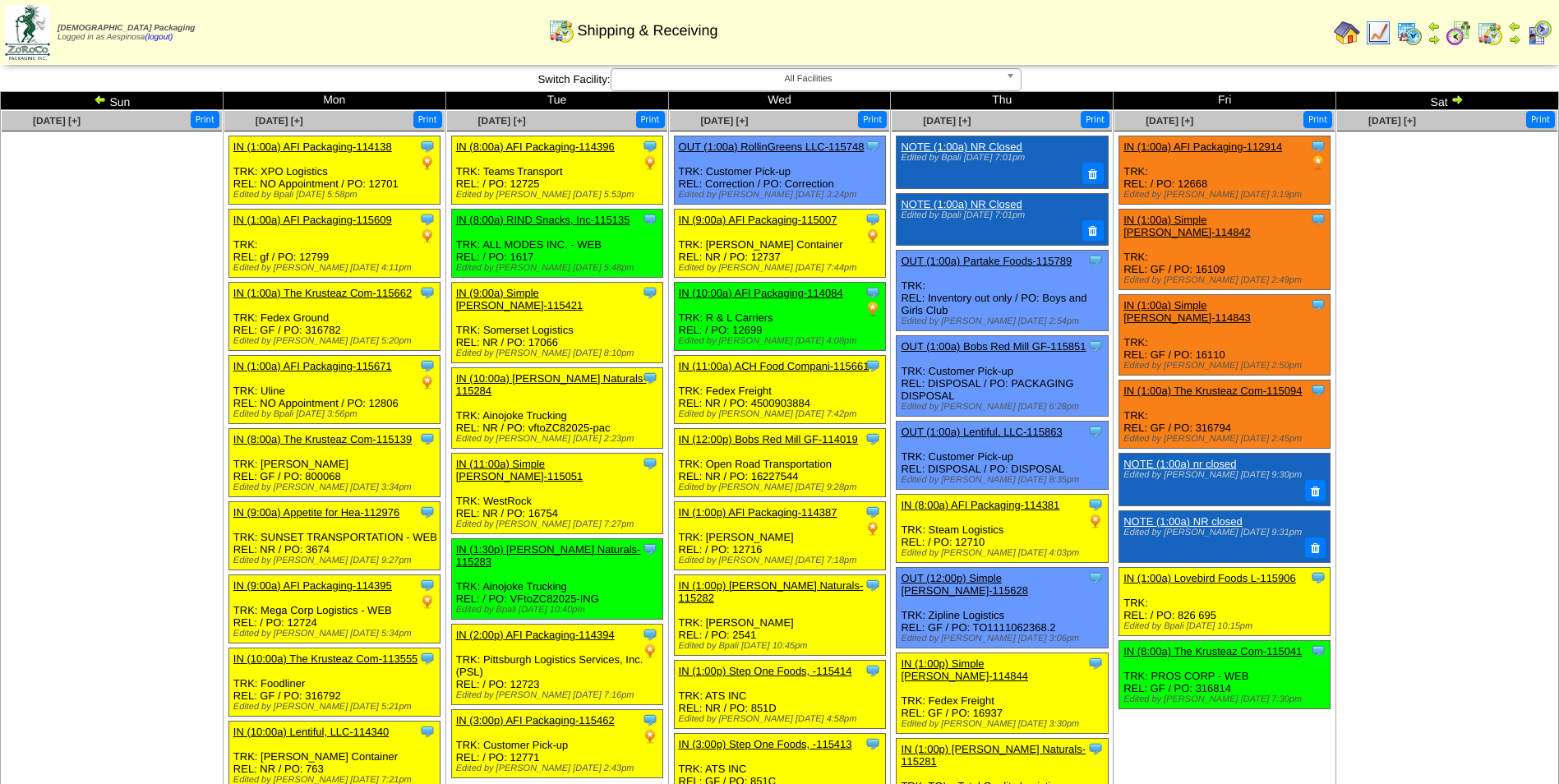
drag, startPoint x: 0, startPoint y: 0, endPoint x: 100, endPoint y: 96, distance: 138.6
click at [100, 96] on img at bounding box center [100, 99] width 13 height 13
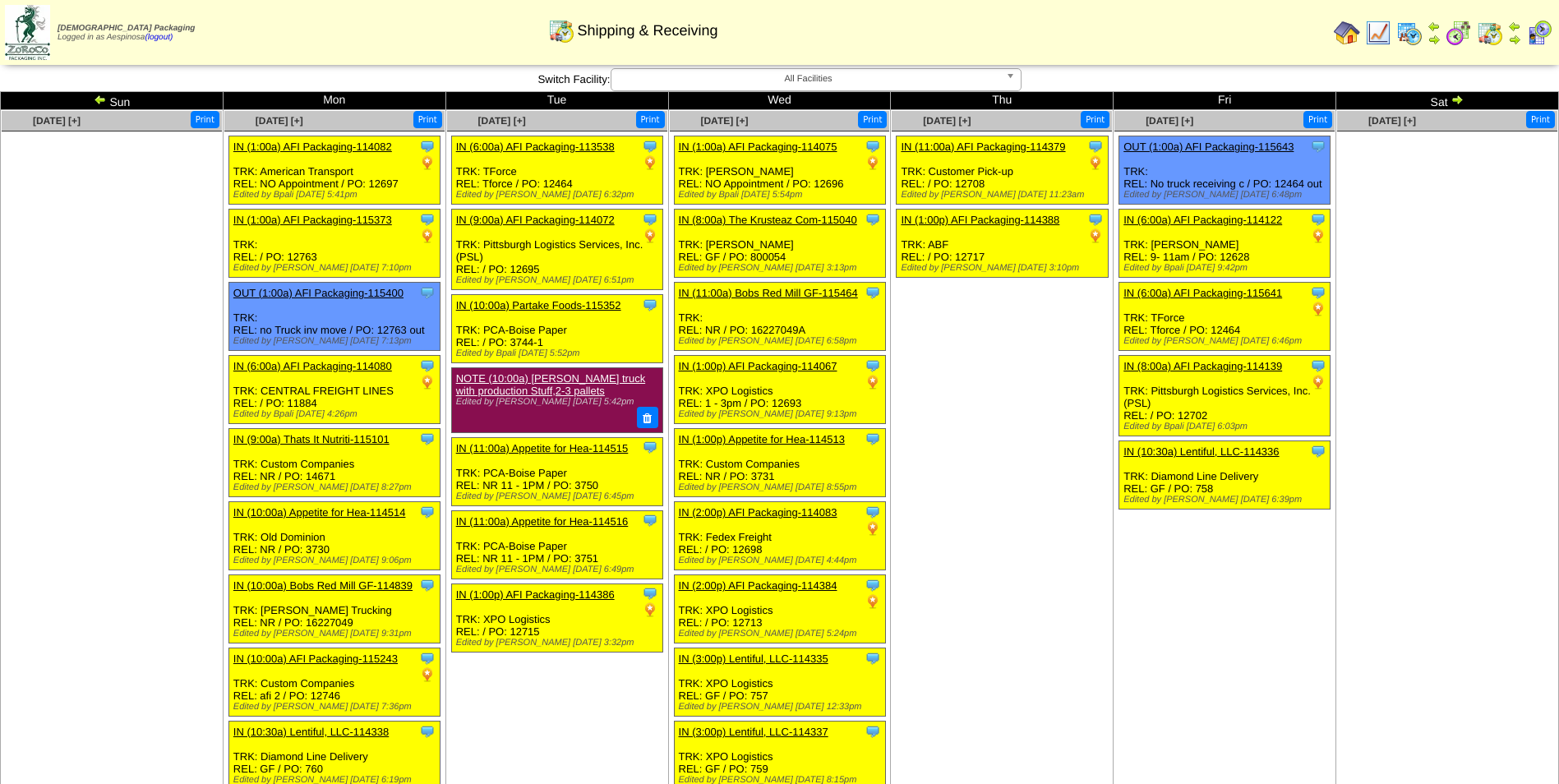
drag, startPoint x: 0, startPoint y: 0, endPoint x: 100, endPoint y: 96, distance: 138.6
click at [100, 96] on img at bounding box center [100, 99] width 13 height 13
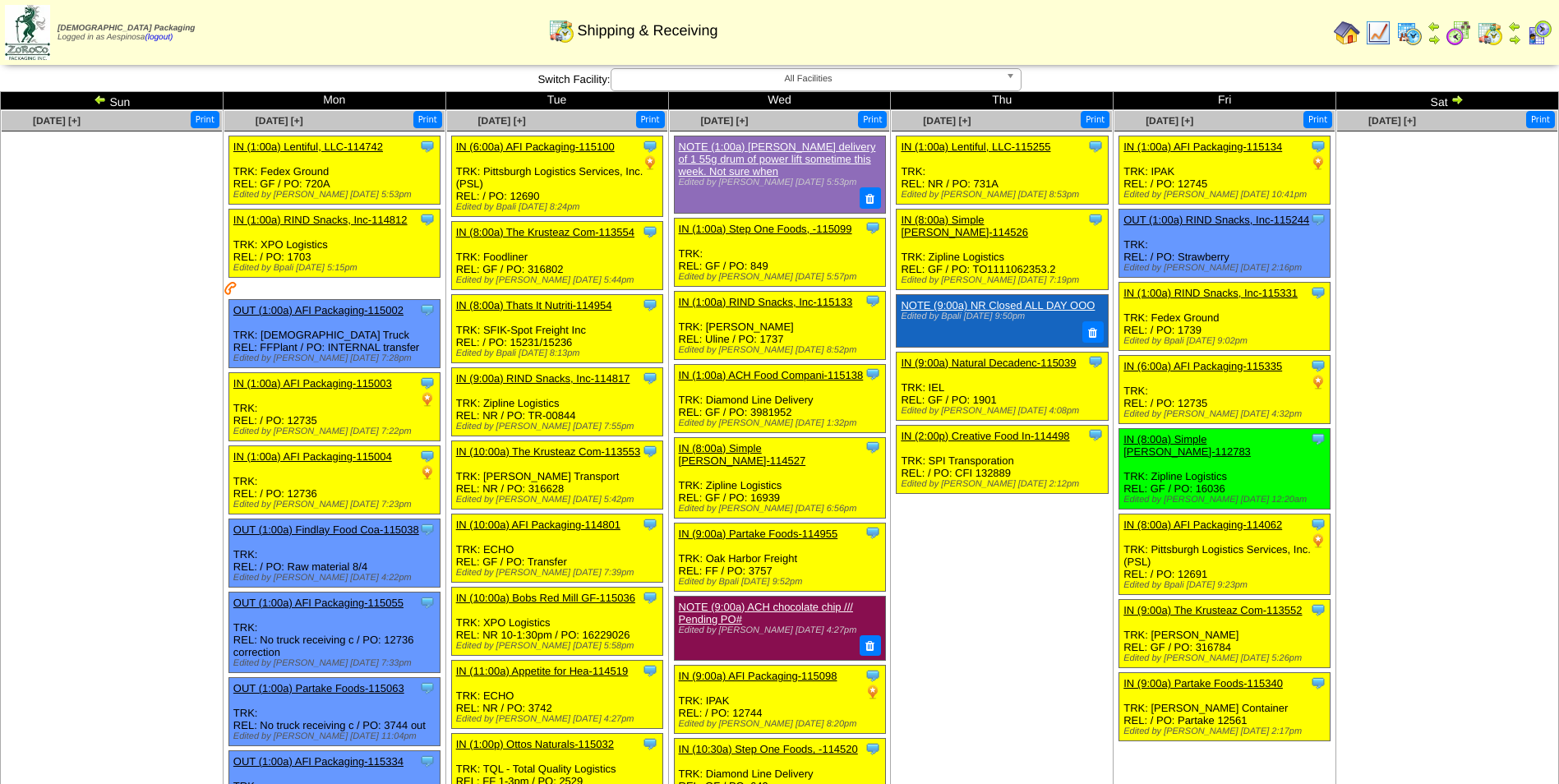
click at [1455, 95] on img at bounding box center [1457, 99] width 13 height 13
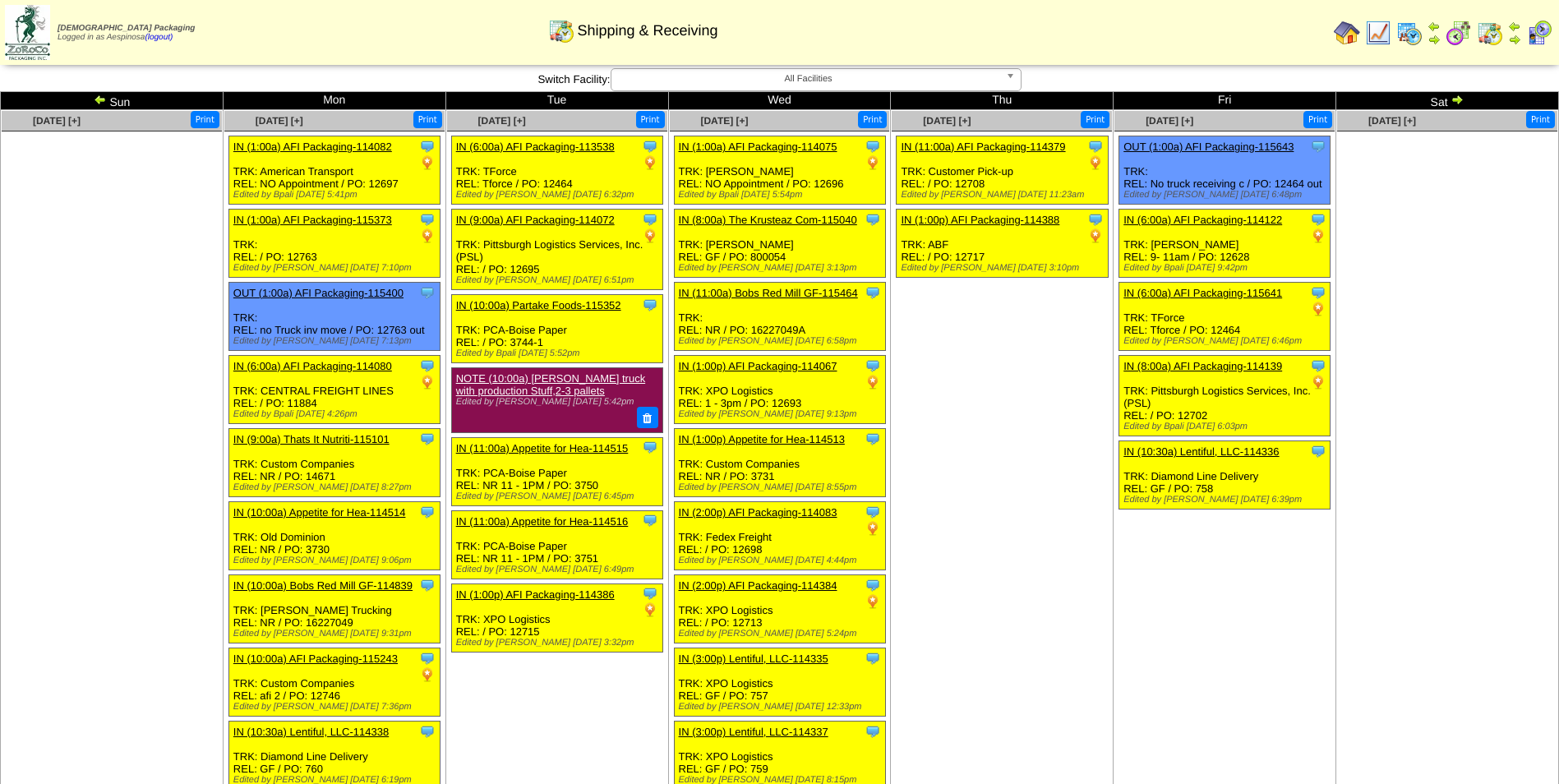
click at [1455, 95] on img at bounding box center [1457, 99] width 13 height 13
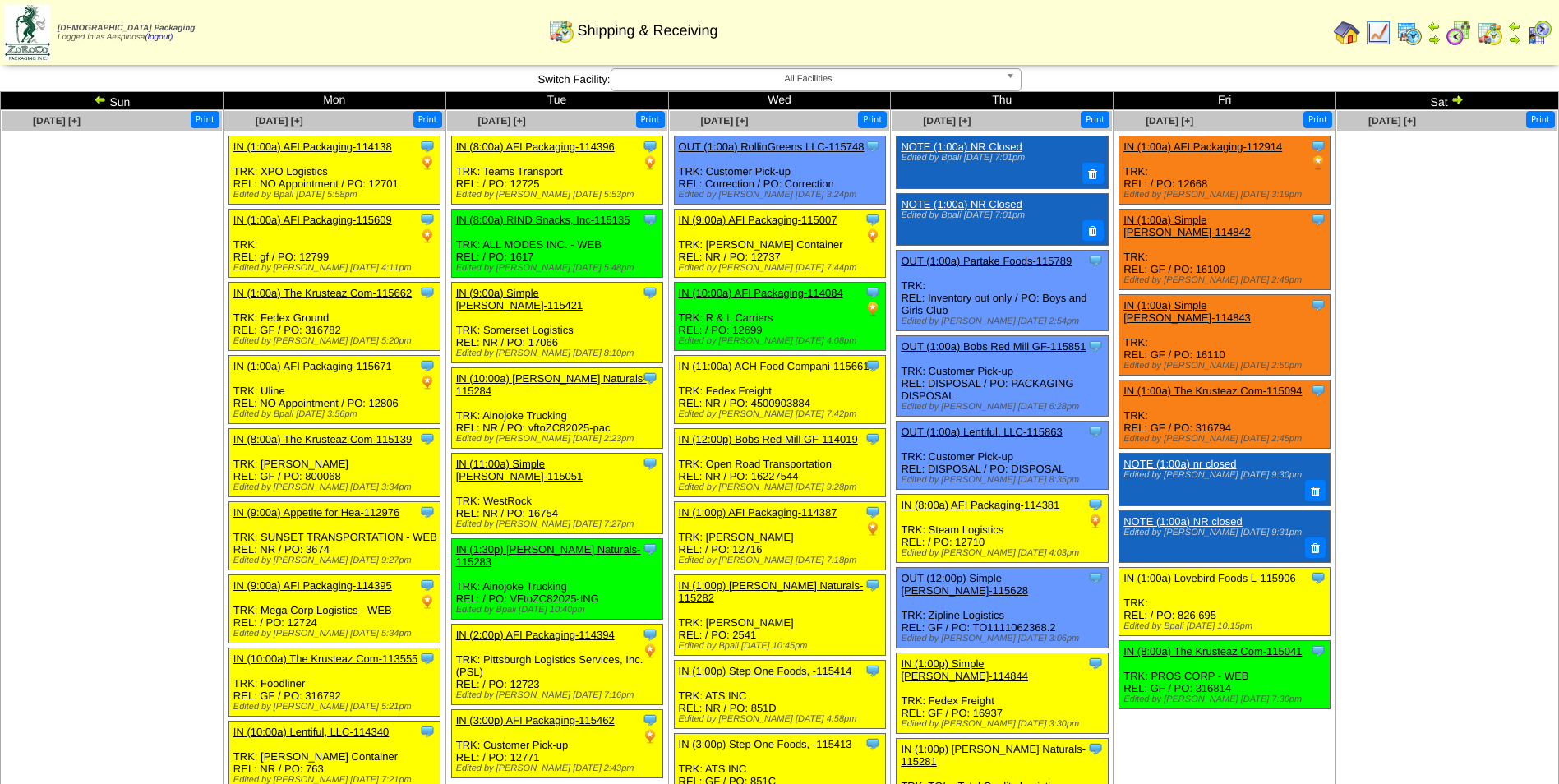
click at [1455, 95] on img at bounding box center [1457, 99] width 13 height 13
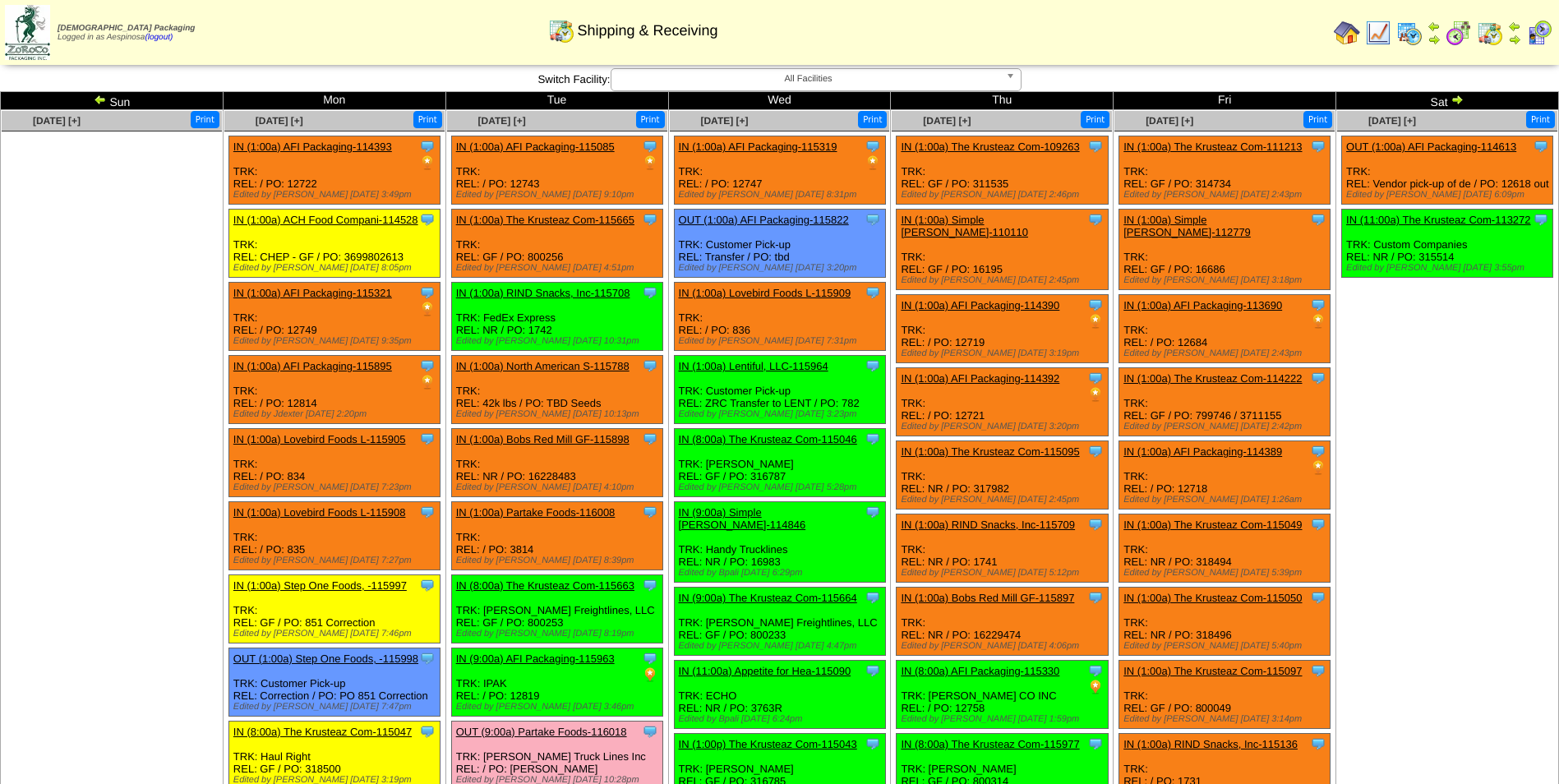
click at [1459, 95] on img at bounding box center [1457, 99] width 13 height 13
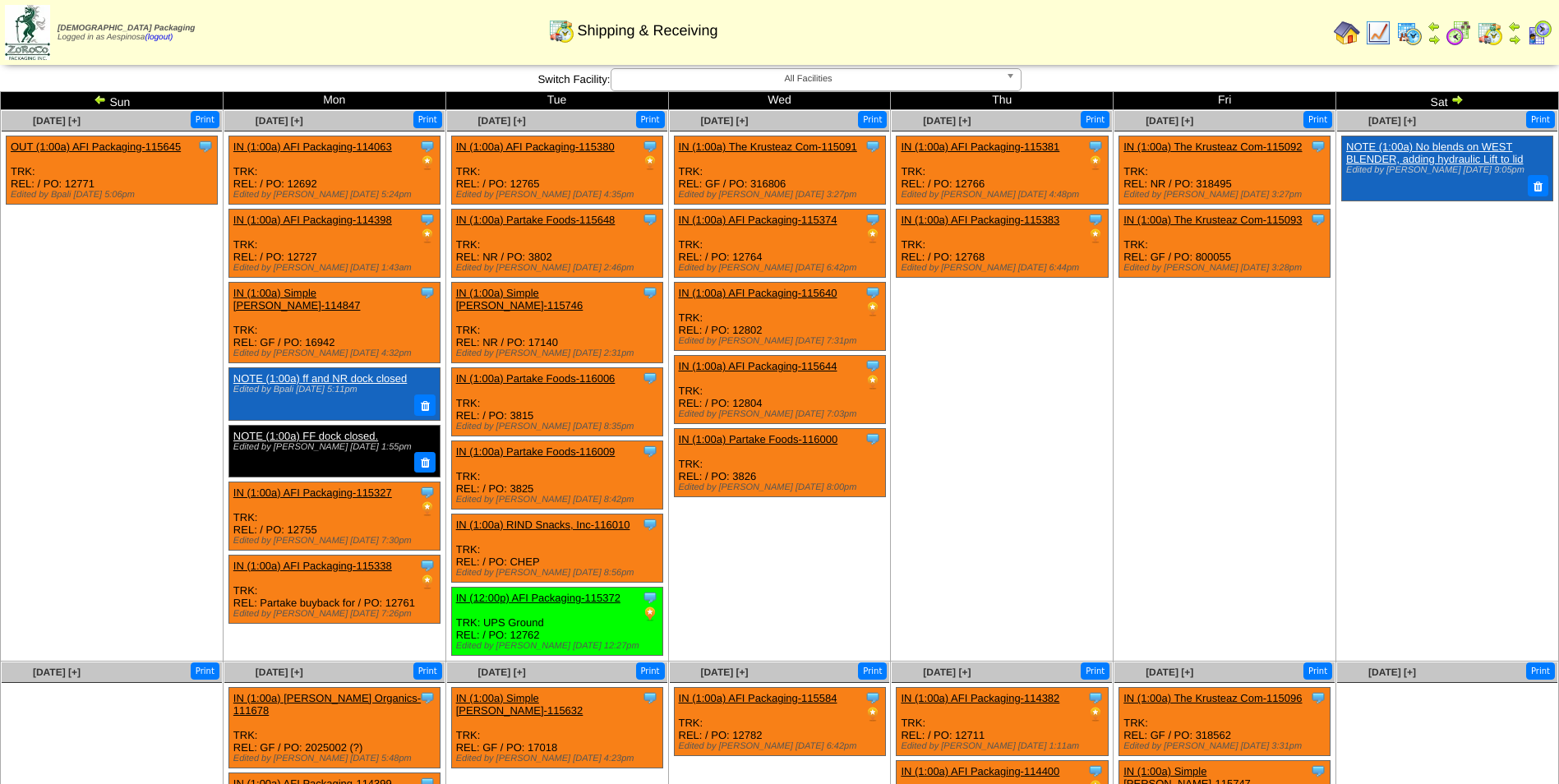
click at [1459, 95] on img at bounding box center [1457, 99] width 13 height 13
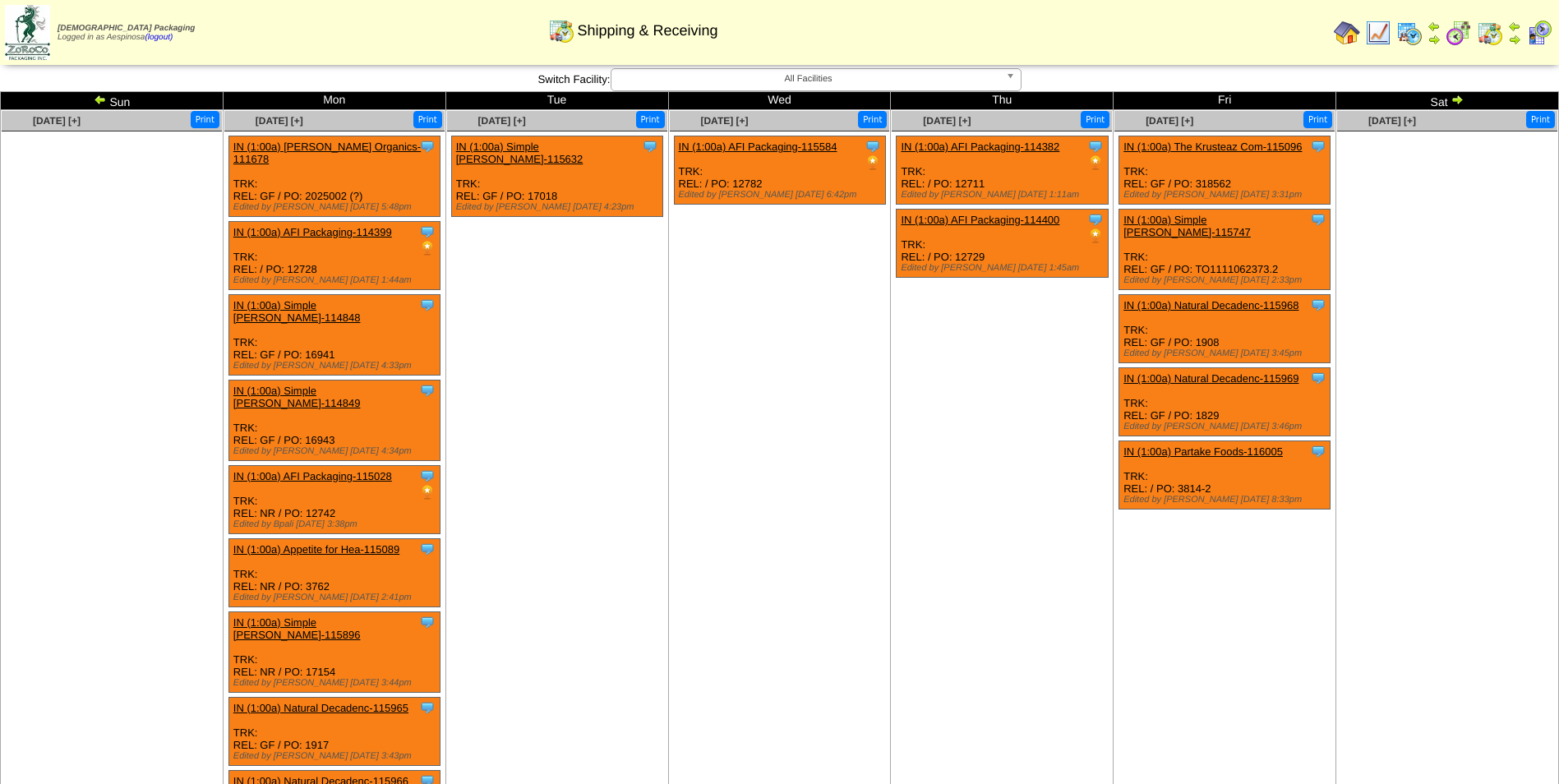
click at [1459, 98] on img at bounding box center [1457, 99] width 13 height 13
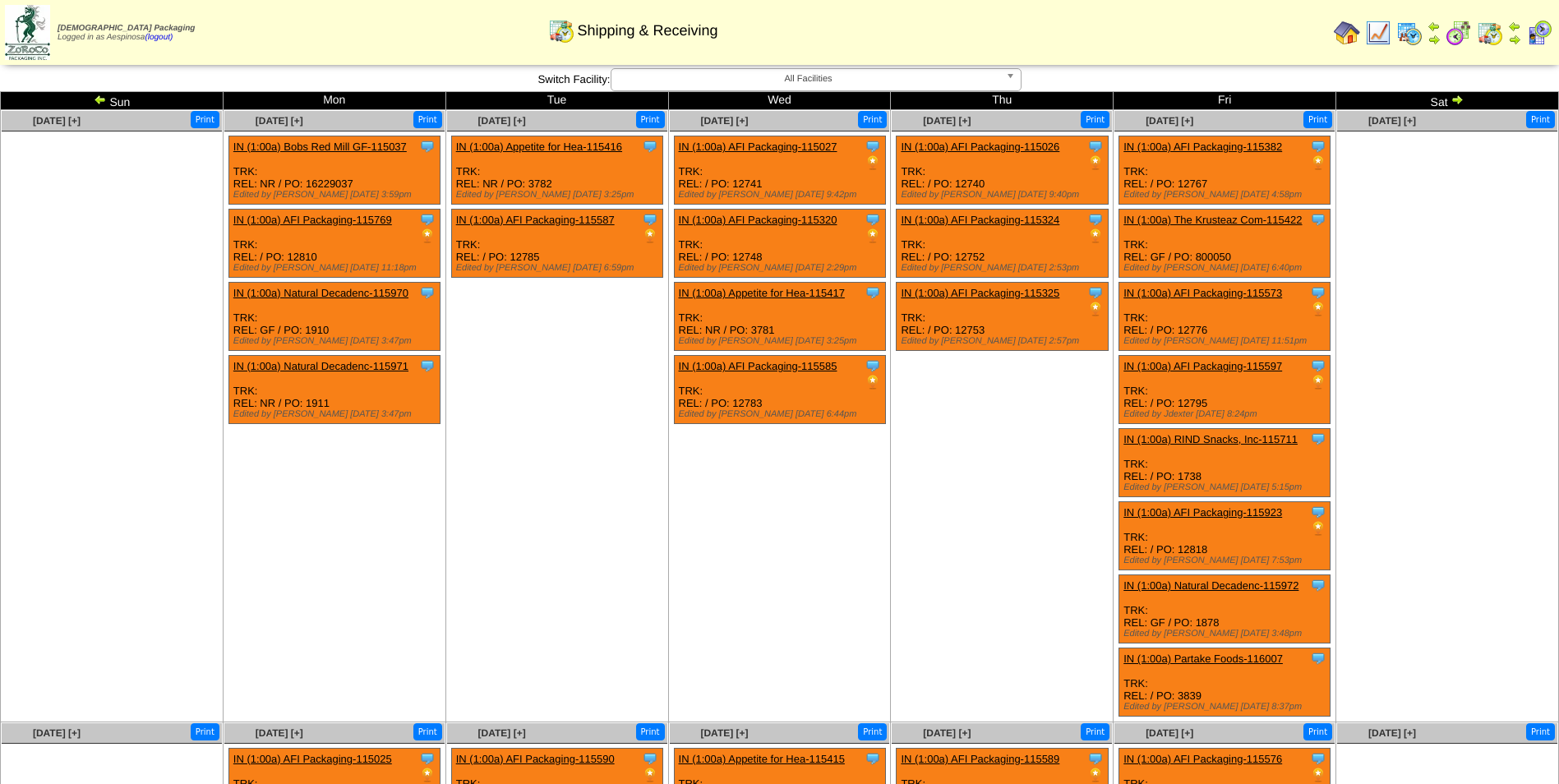
drag, startPoint x: 0, startPoint y: 0, endPoint x: 1459, endPoint y: 98, distance: 1462.3
click at [1459, 98] on img at bounding box center [1457, 99] width 13 height 13
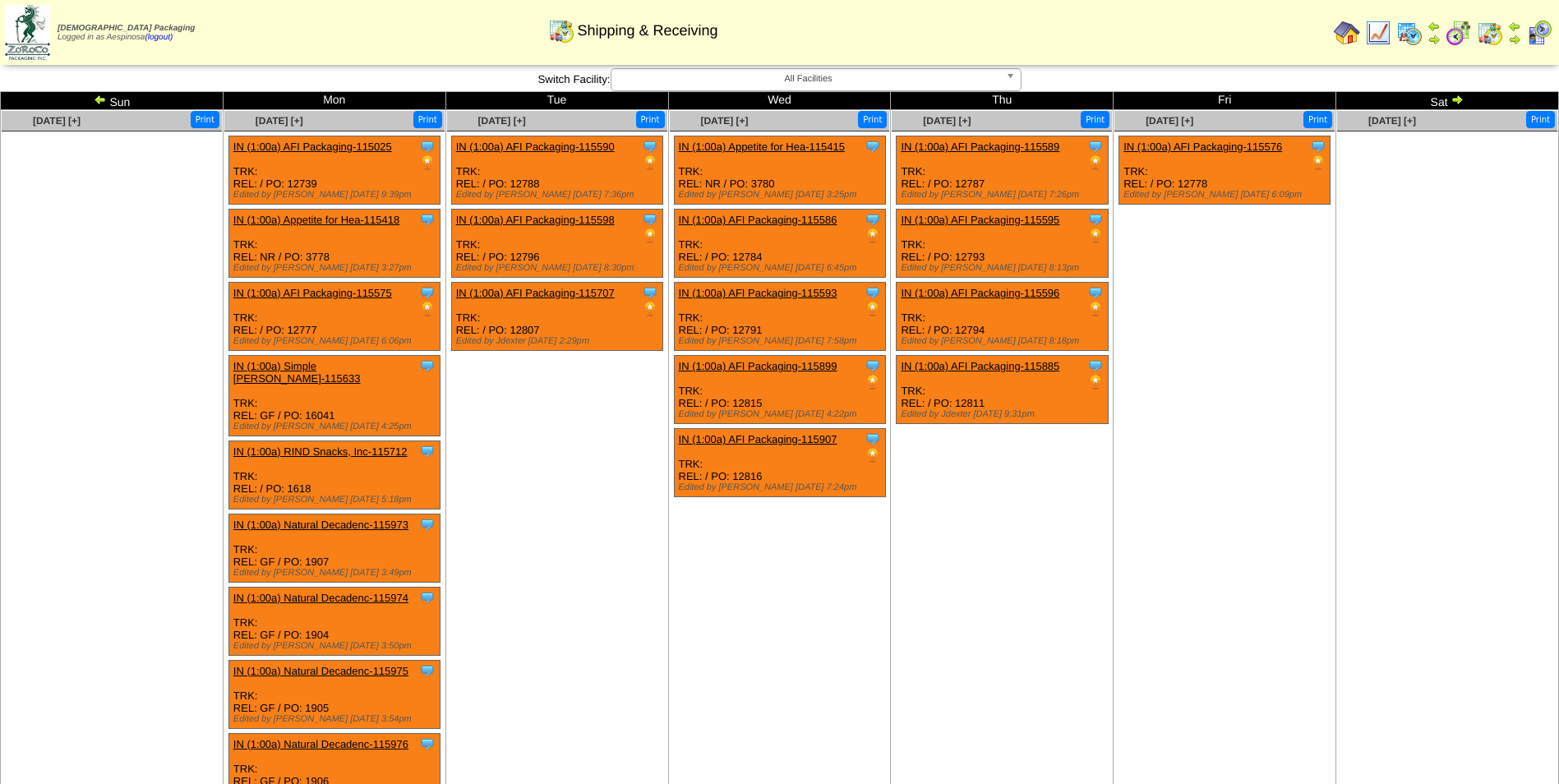
click at [1459, 98] on img at bounding box center [1457, 99] width 13 height 13
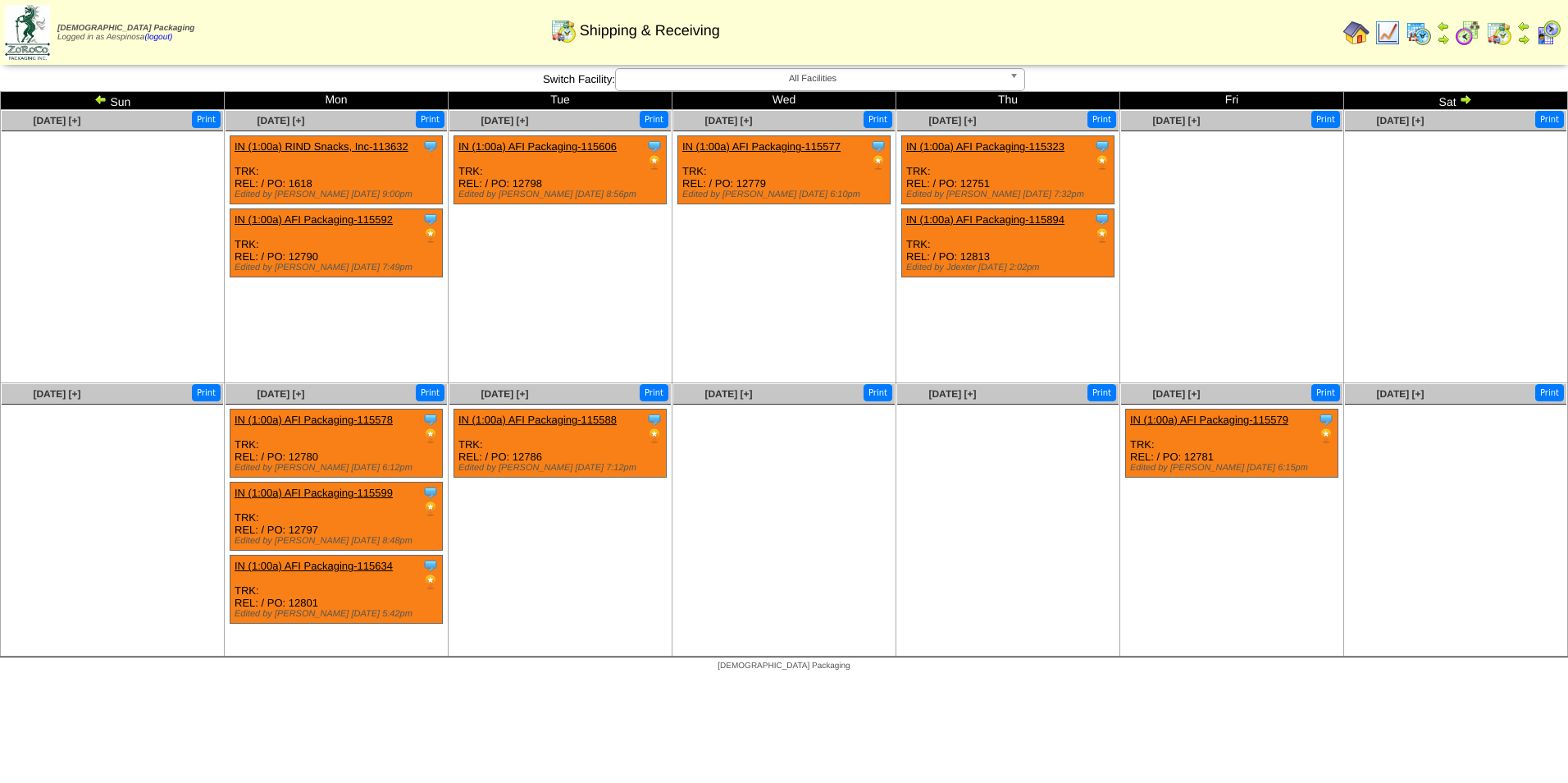
click at [1468, 105] on img at bounding box center [1465, 99] width 13 height 13
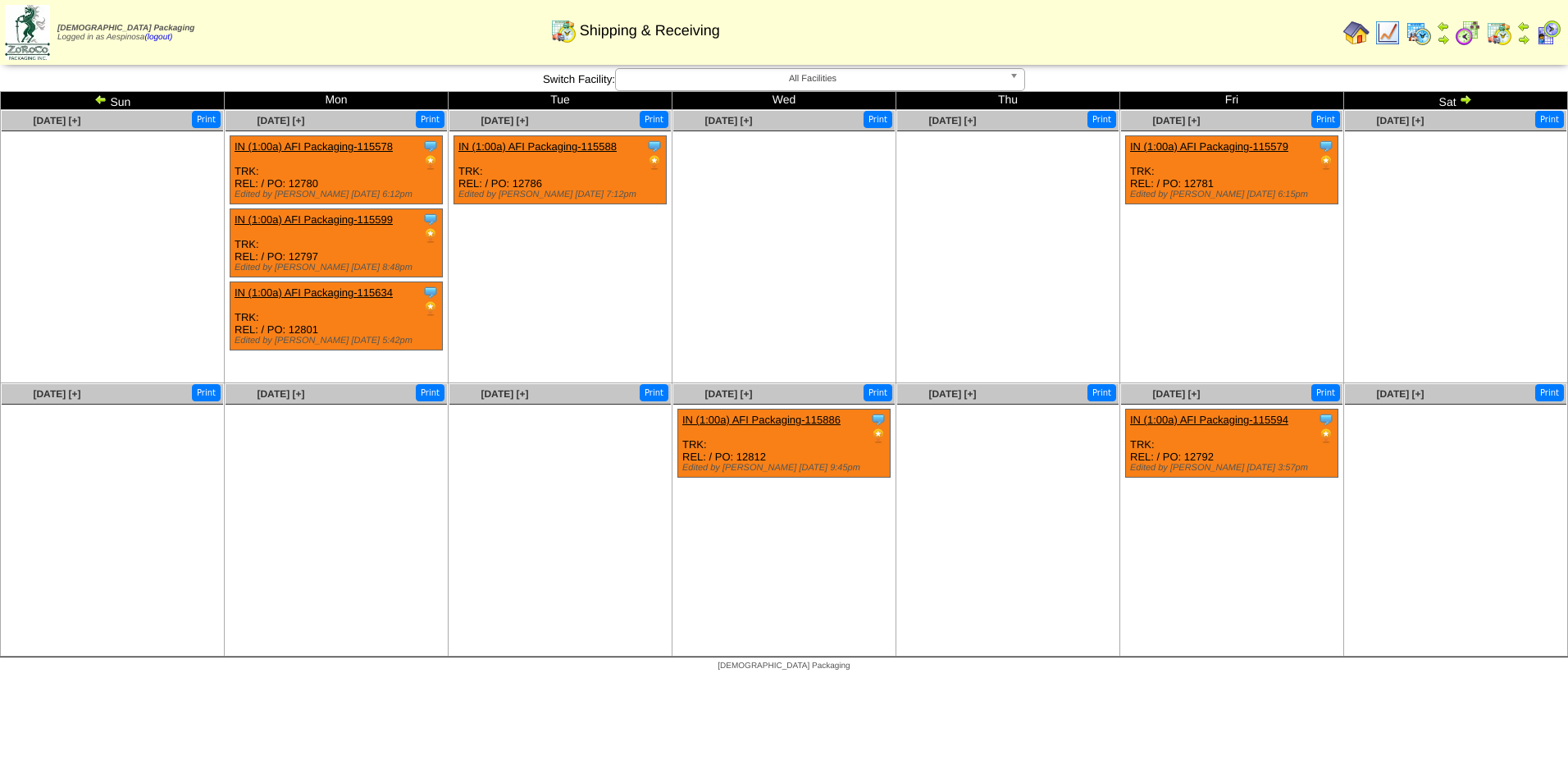
click at [95, 101] on img at bounding box center [101, 99] width 13 height 13
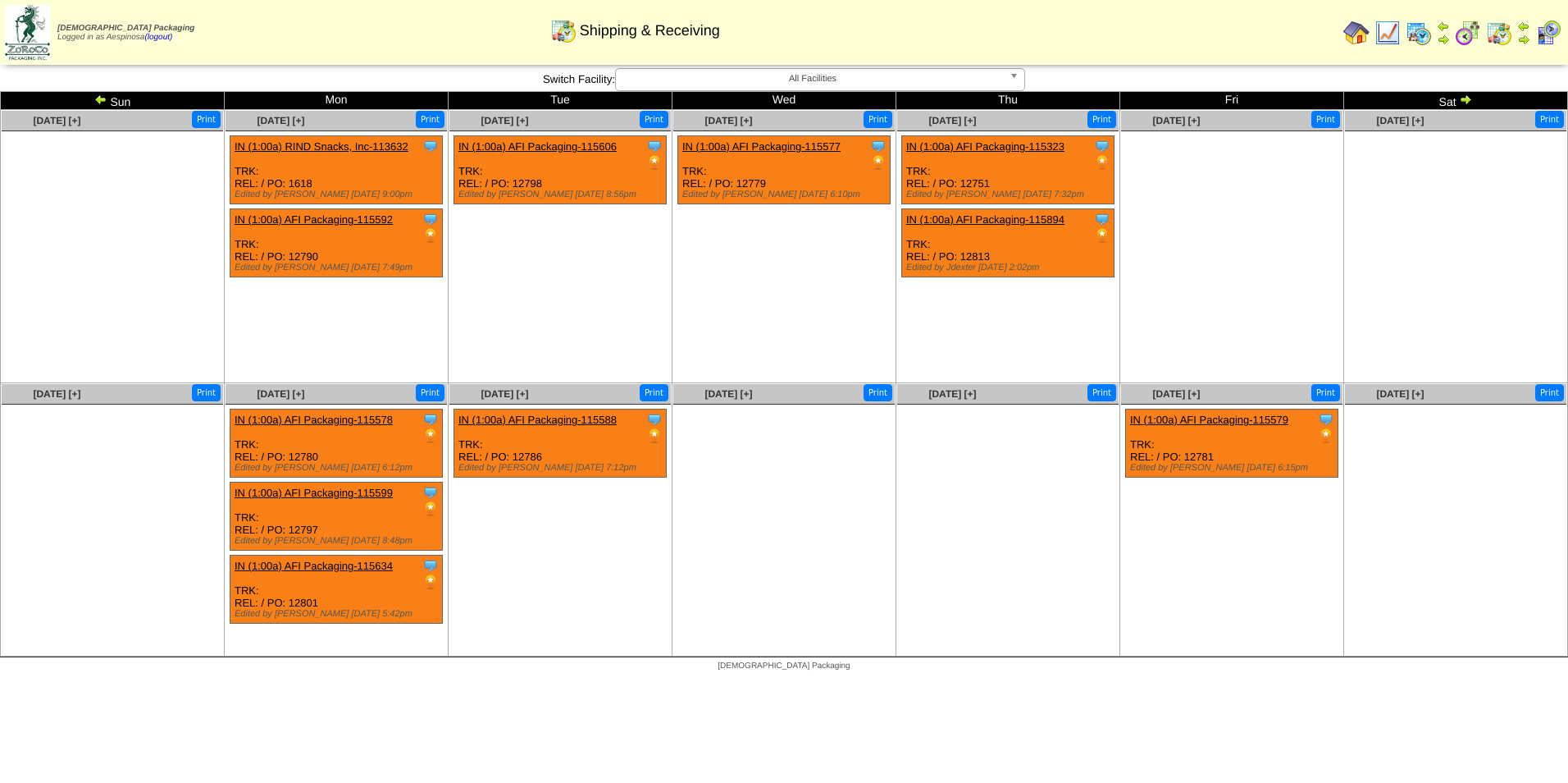
drag, startPoint x: 0, startPoint y: 0, endPoint x: 94, endPoint y: 101, distance: 138.0
click at [95, 101] on img at bounding box center [101, 99] width 13 height 13
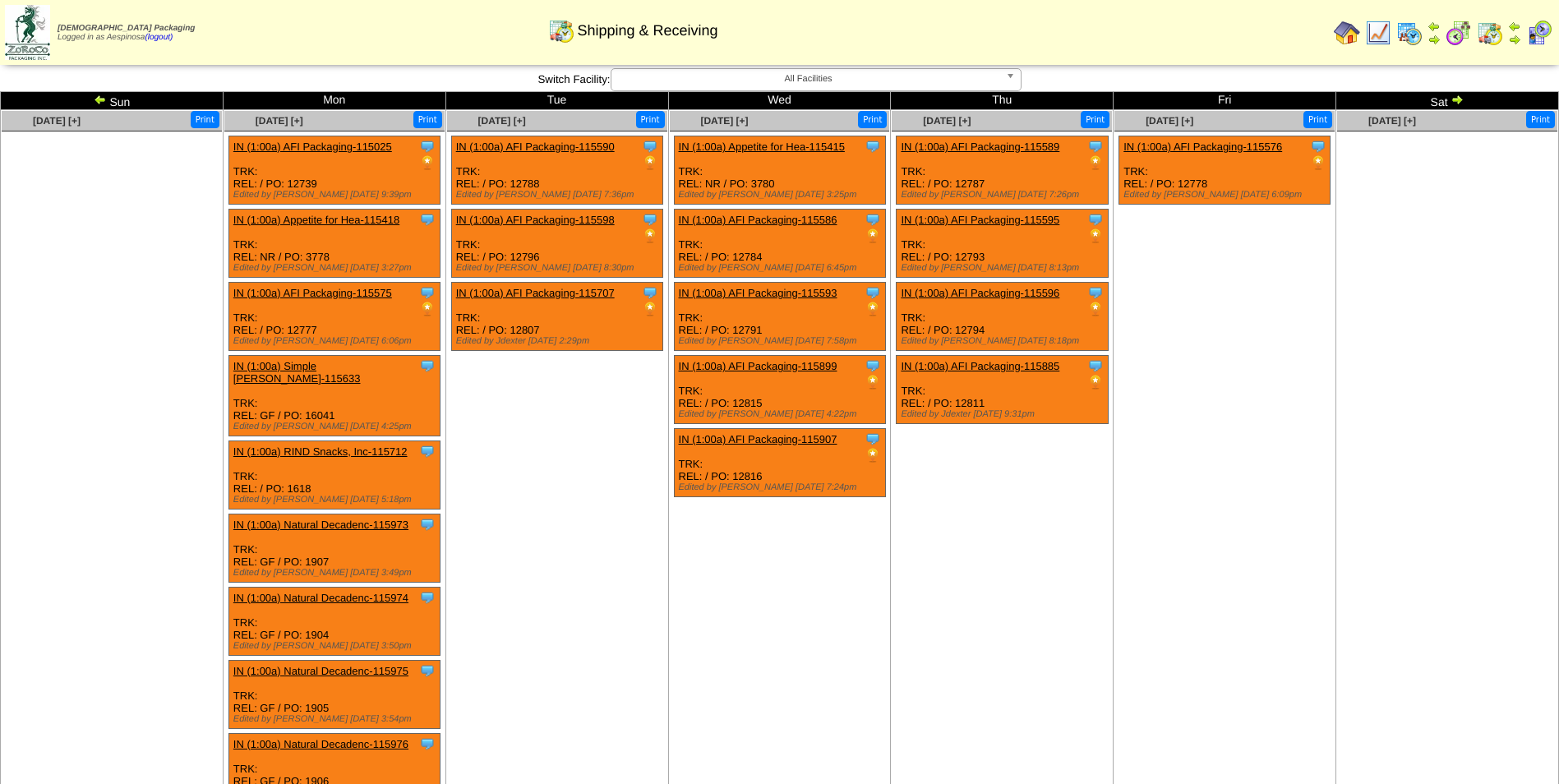
drag, startPoint x: 0, startPoint y: 0, endPoint x: 94, endPoint y: 101, distance: 138.0
click at [94, 101] on img at bounding box center [100, 99] width 13 height 13
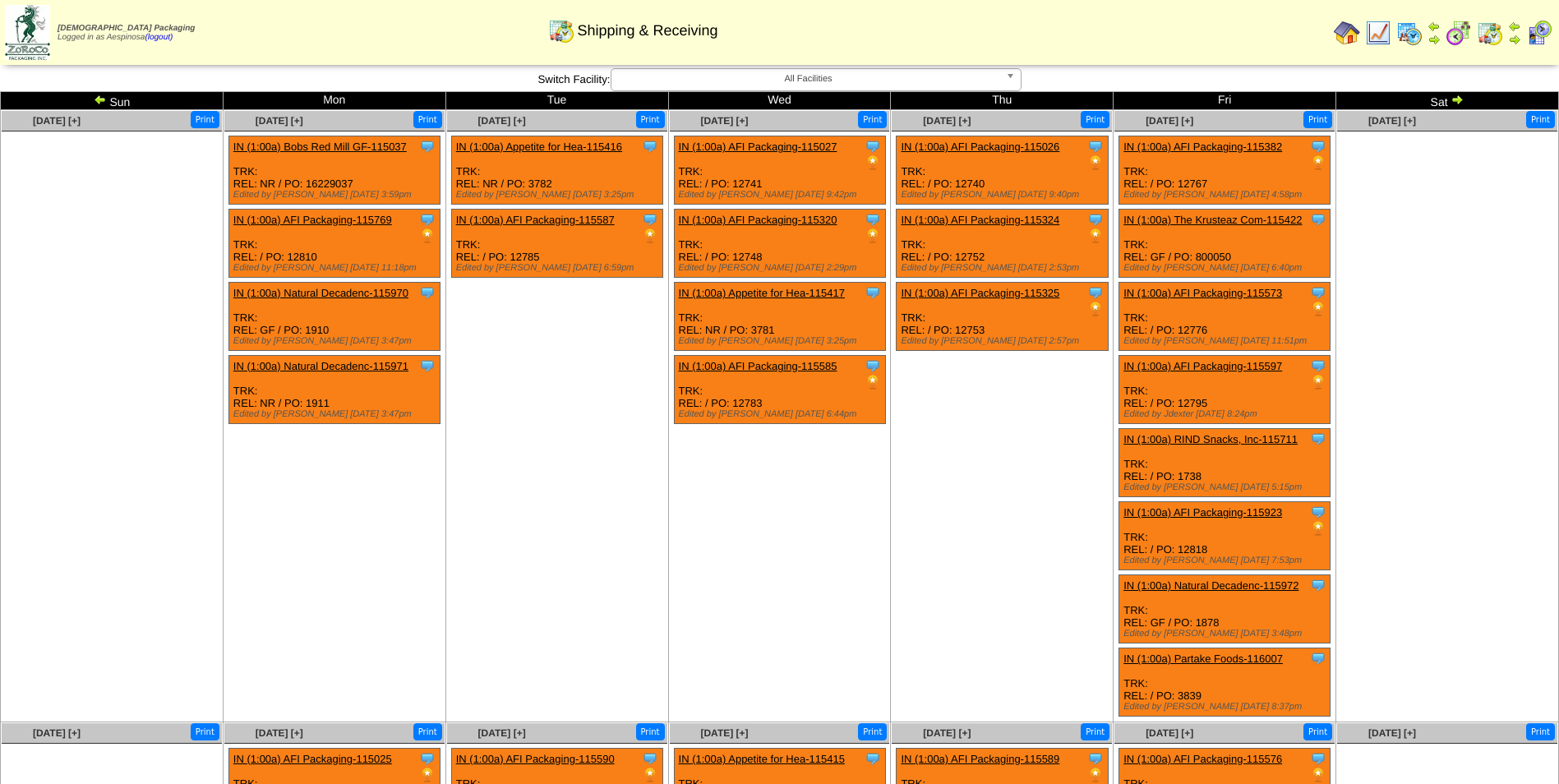
drag, startPoint x: 0, startPoint y: 0, endPoint x: 94, endPoint y: 101, distance: 138.0
click at [94, 101] on img at bounding box center [100, 99] width 13 height 13
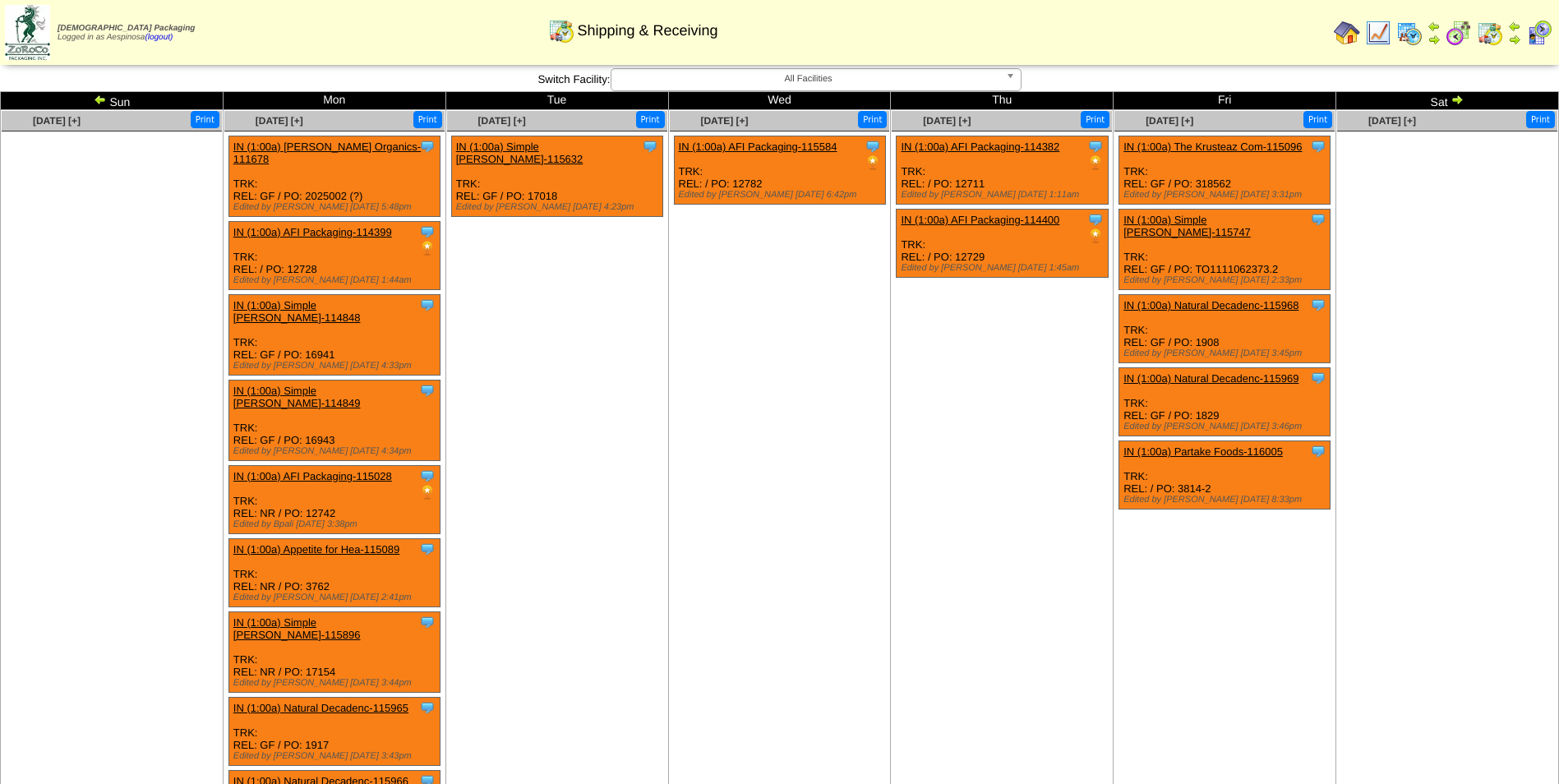
click at [98, 103] on img at bounding box center [100, 99] width 13 height 13
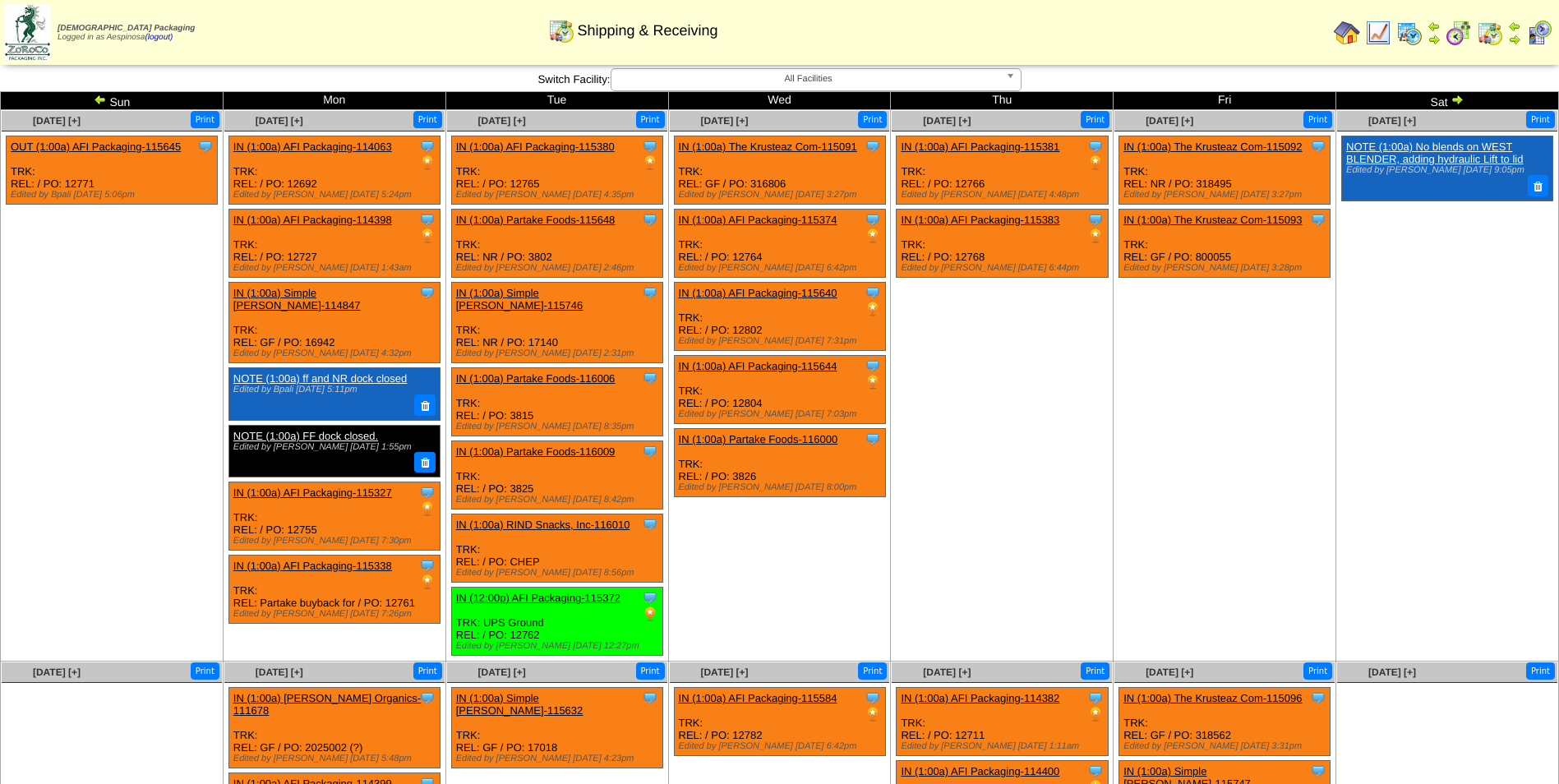
drag, startPoint x: 0, startPoint y: 0, endPoint x: 96, endPoint y: 103, distance: 140.8
click at [96, 103] on img at bounding box center [100, 99] width 13 height 13
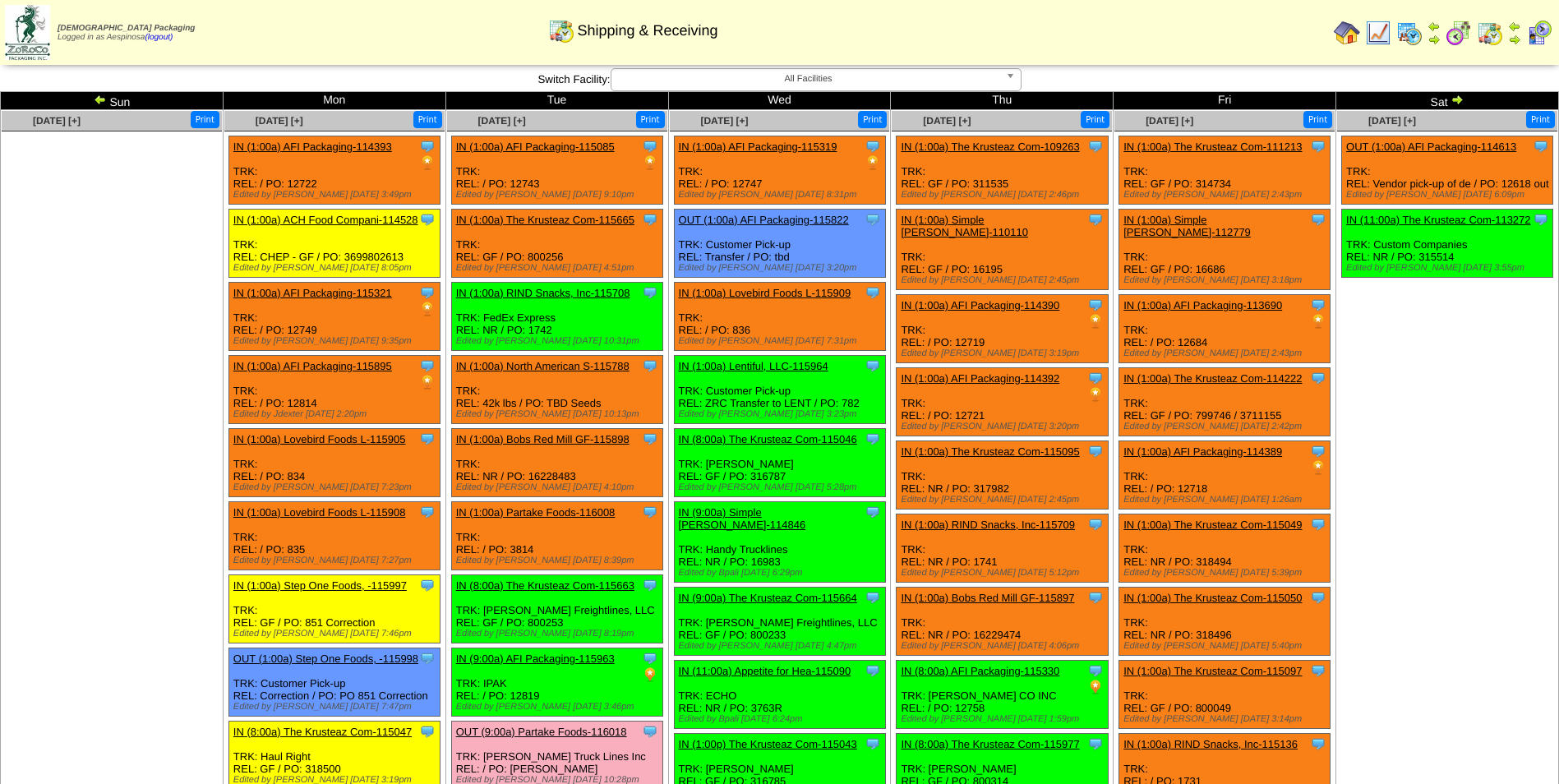
drag, startPoint x: 0, startPoint y: 0, endPoint x: 96, endPoint y: 103, distance: 140.8
click at [96, 103] on img at bounding box center [100, 99] width 13 height 13
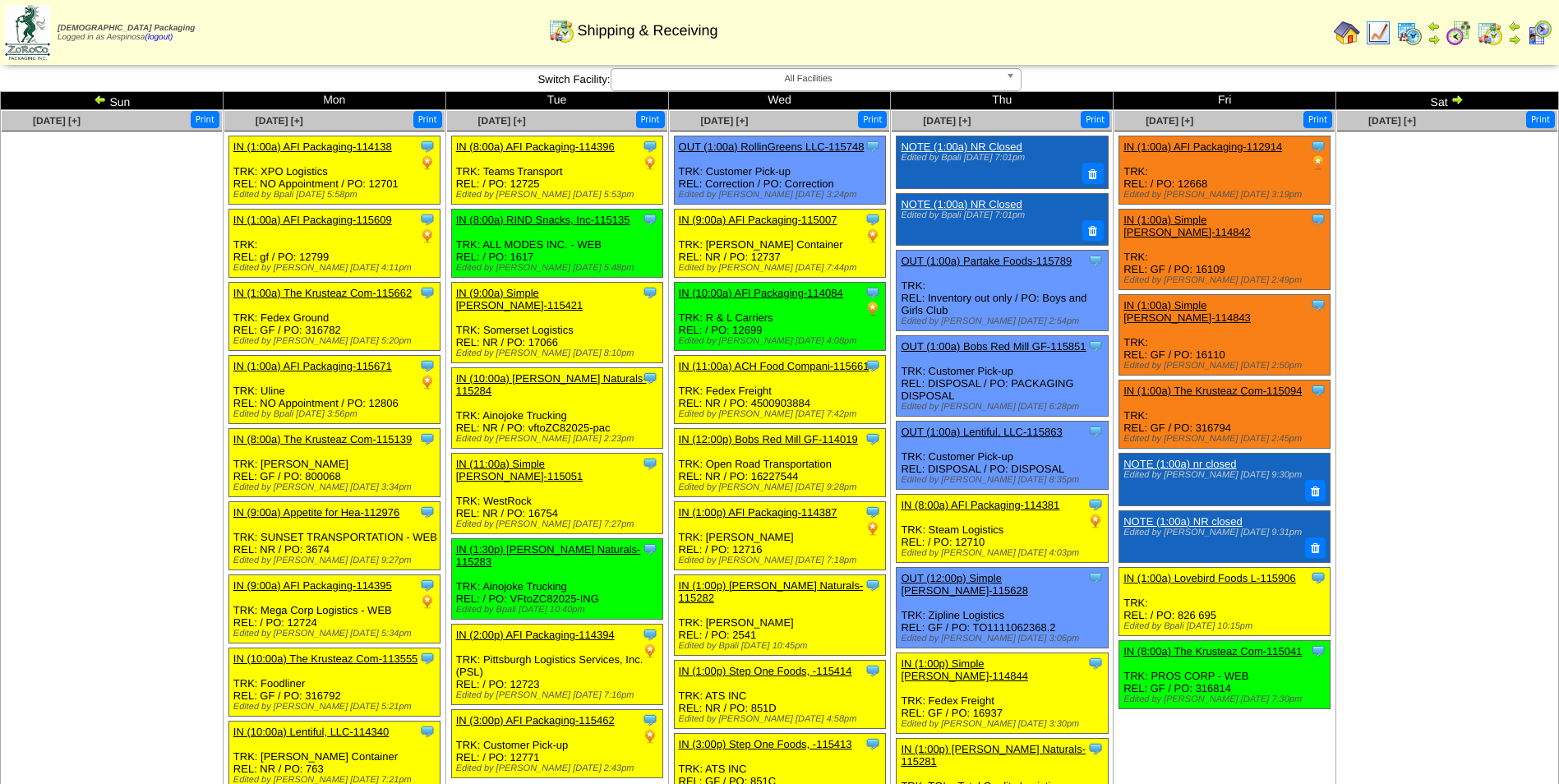
click at [99, 103] on img at bounding box center [100, 99] width 13 height 13
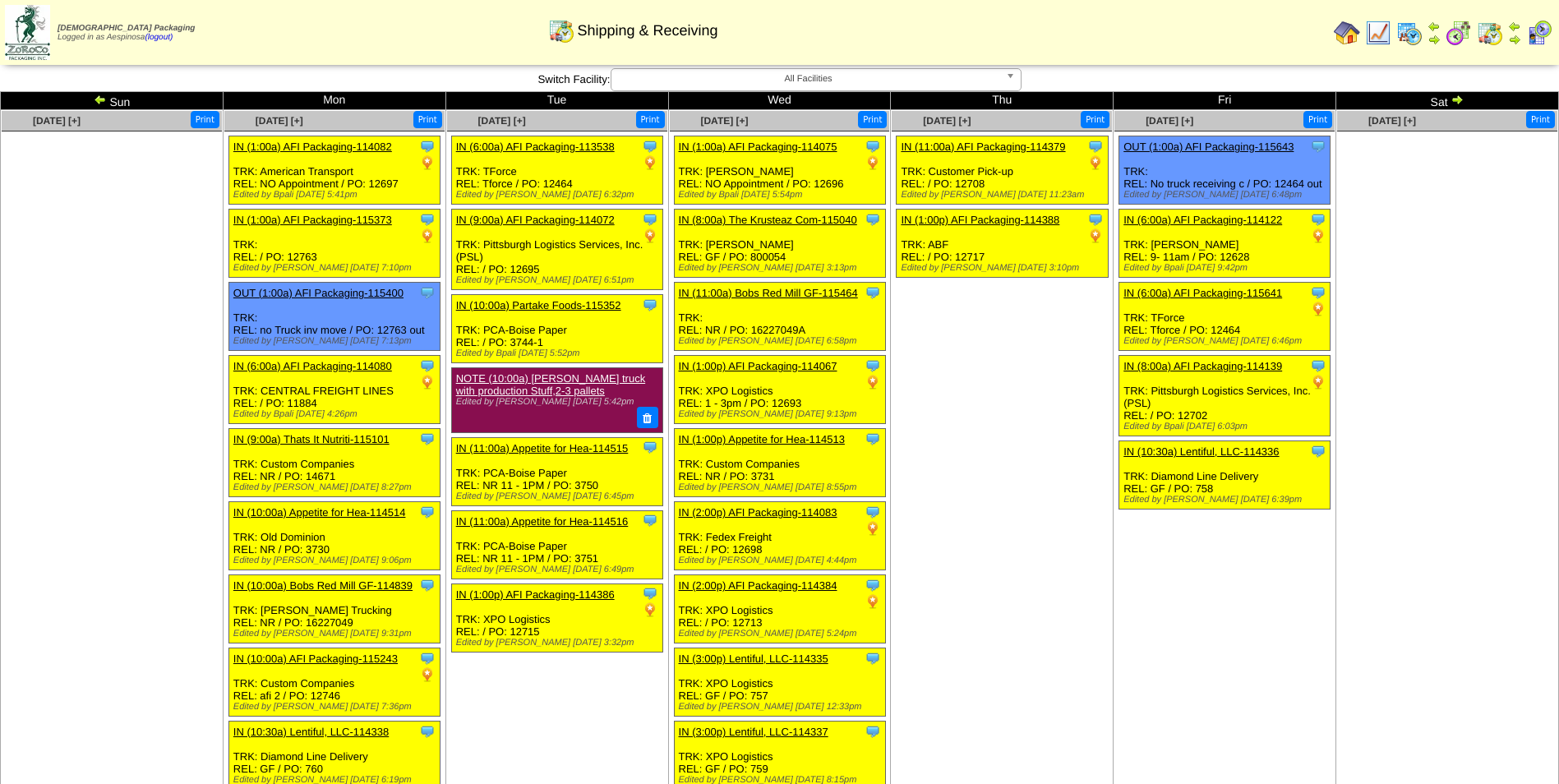
click at [99, 103] on img at bounding box center [100, 99] width 13 height 13
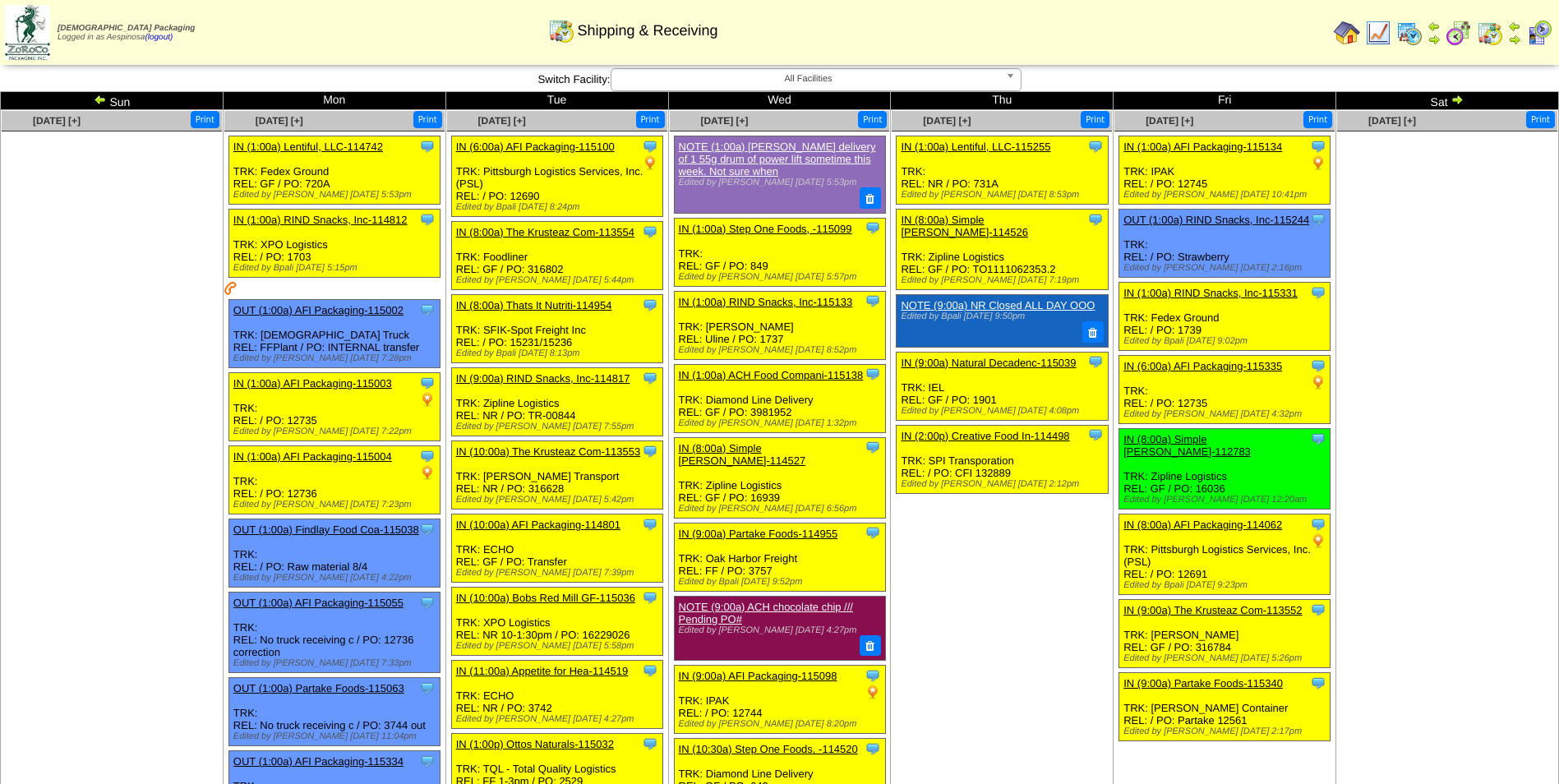
click at [99, 104] on img at bounding box center [100, 99] width 13 height 13
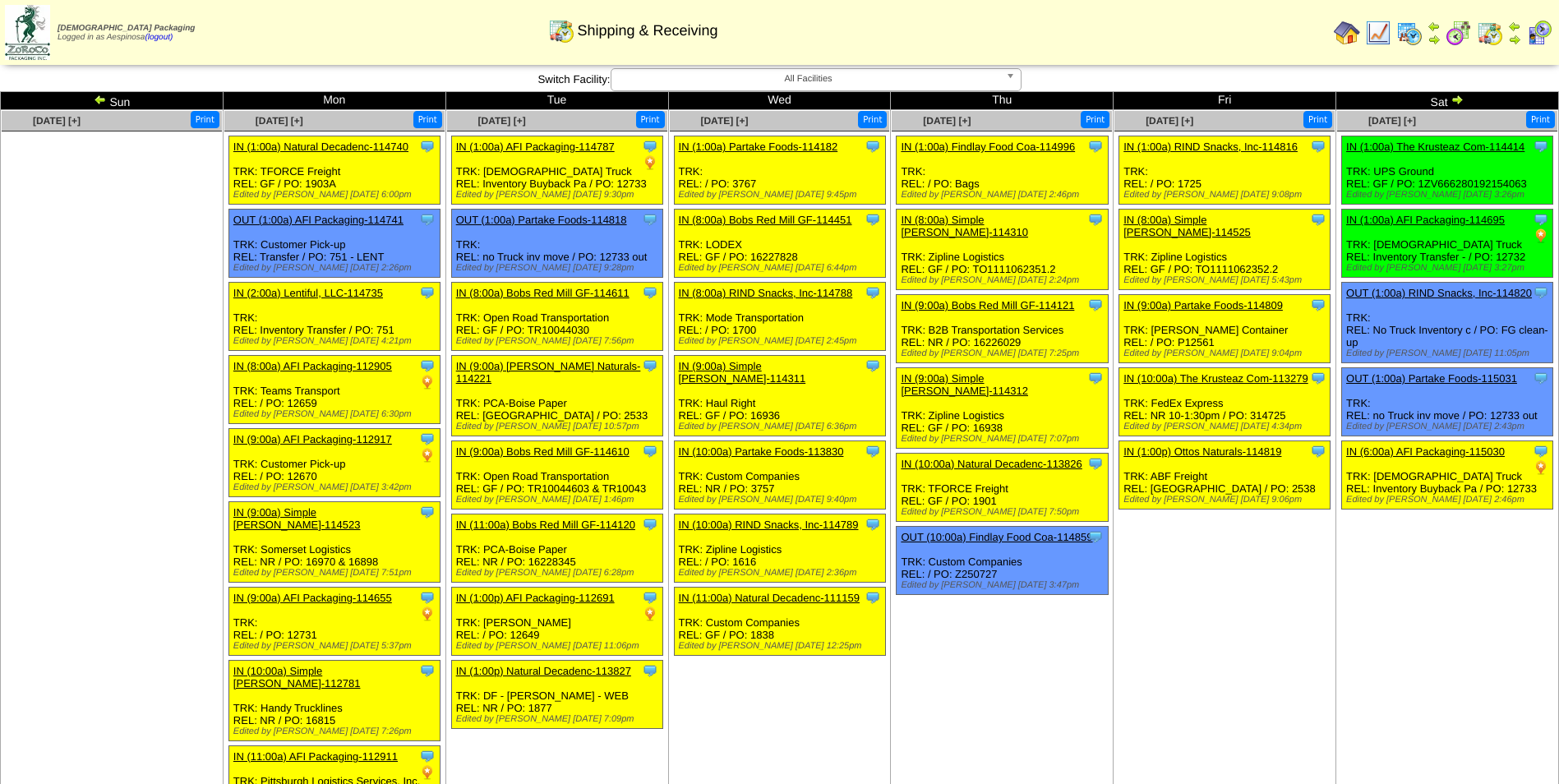
click at [1456, 101] on img at bounding box center [1457, 99] width 13 height 13
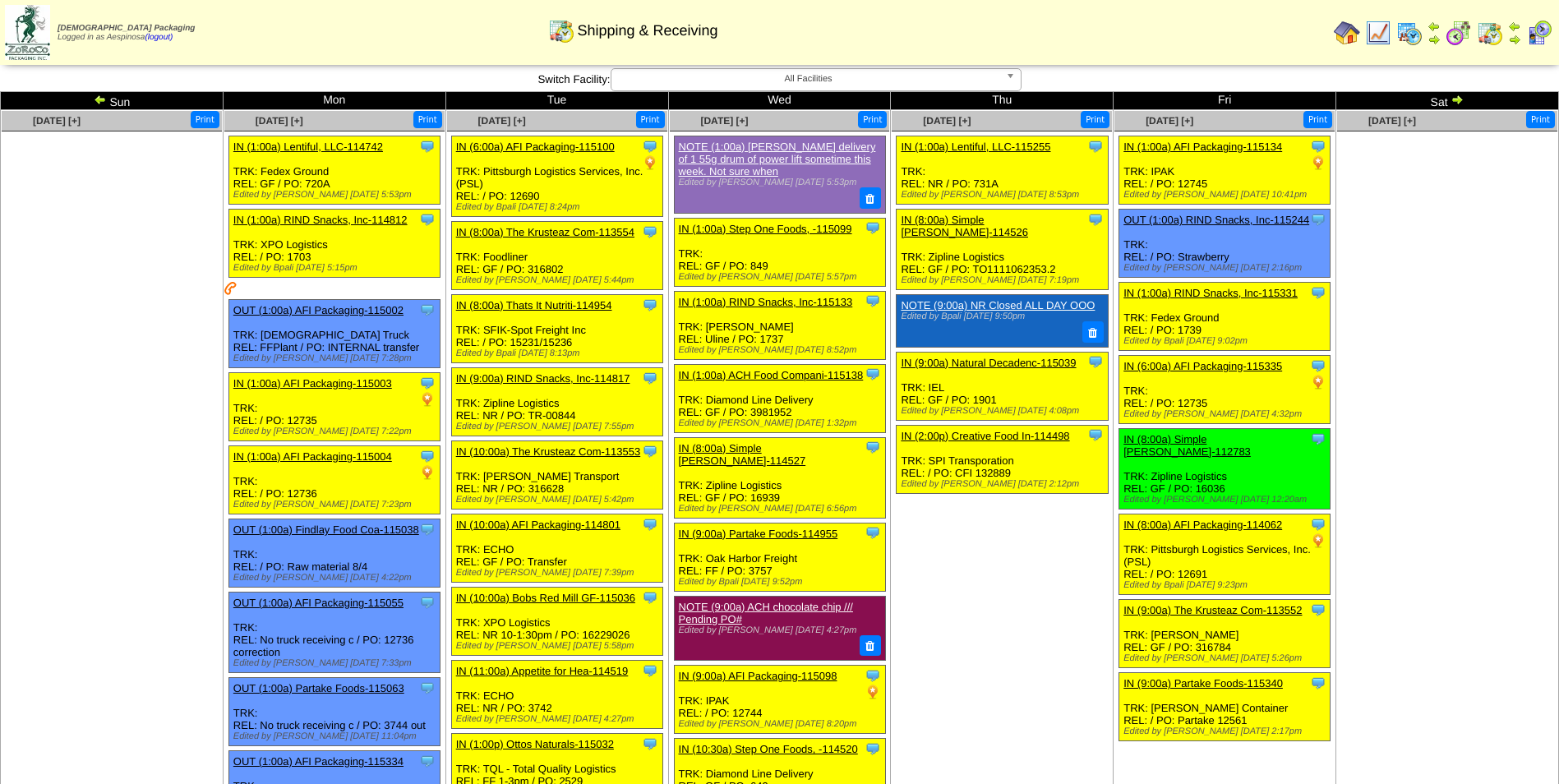
drag, startPoint x: 0, startPoint y: 0, endPoint x: 1456, endPoint y: 101, distance: 1459.5
click at [1456, 101] on img at bounding box center [1457, 99] width 13 height 13
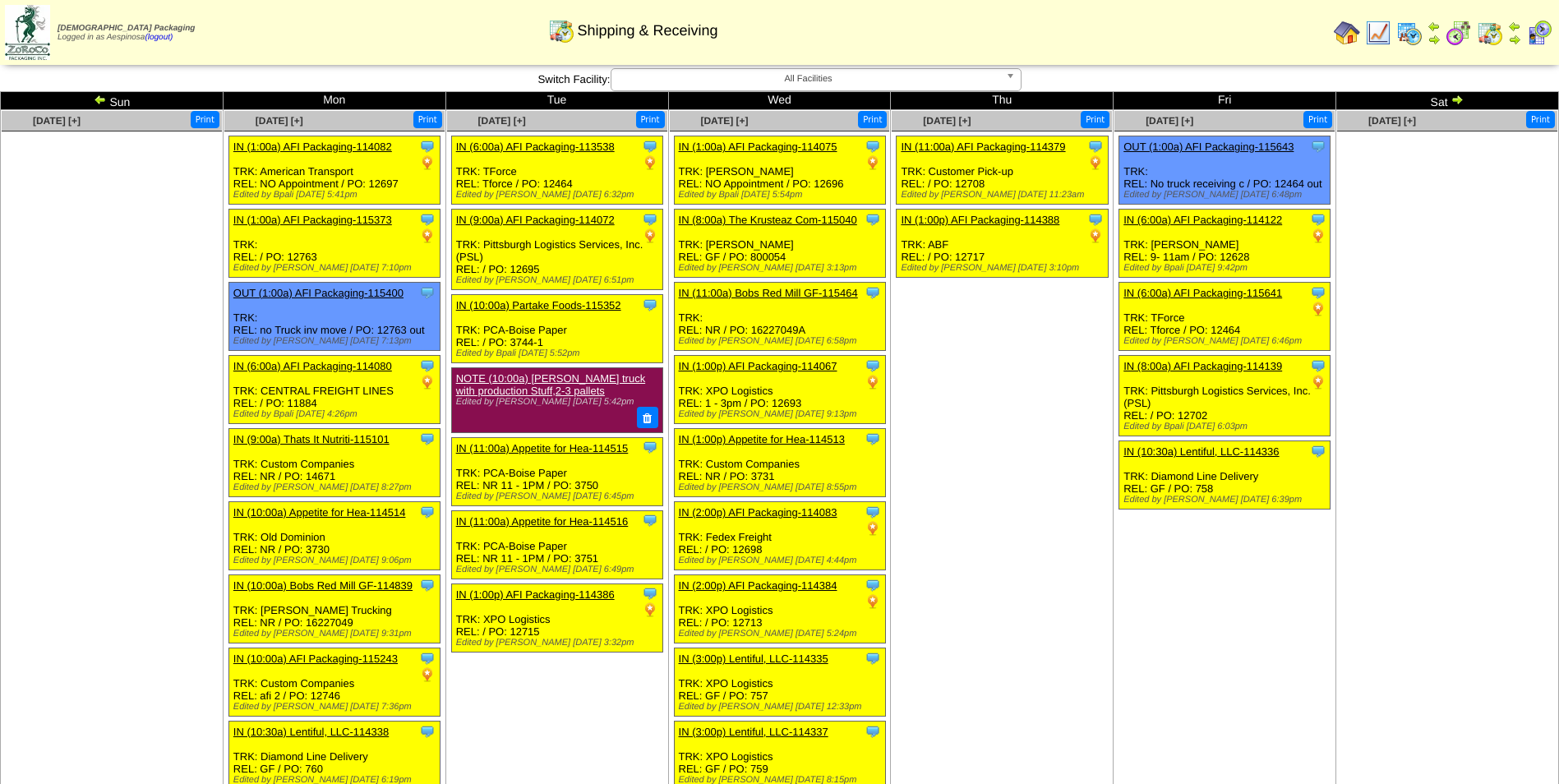
click at [1456, 101] on img at bounding box center [1457, 99] width 13 height 13
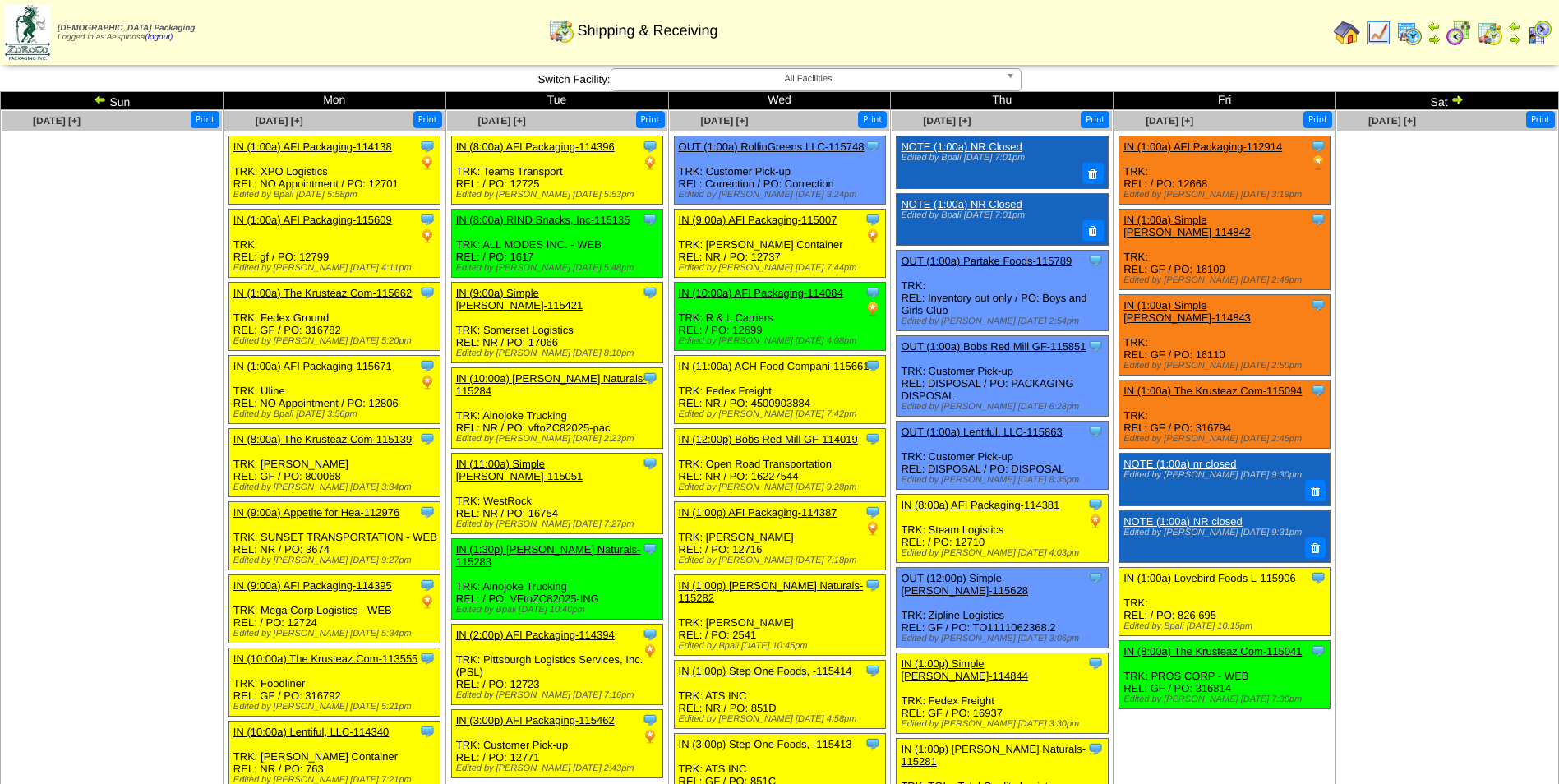
drag, startPoint x: 0, startPoint y: 0, endPoint x: 1456, endPoint y: 101, distance: 1459.5
click at [1456, 101] on img at bounding box center [1457, 99] width 13 height 13
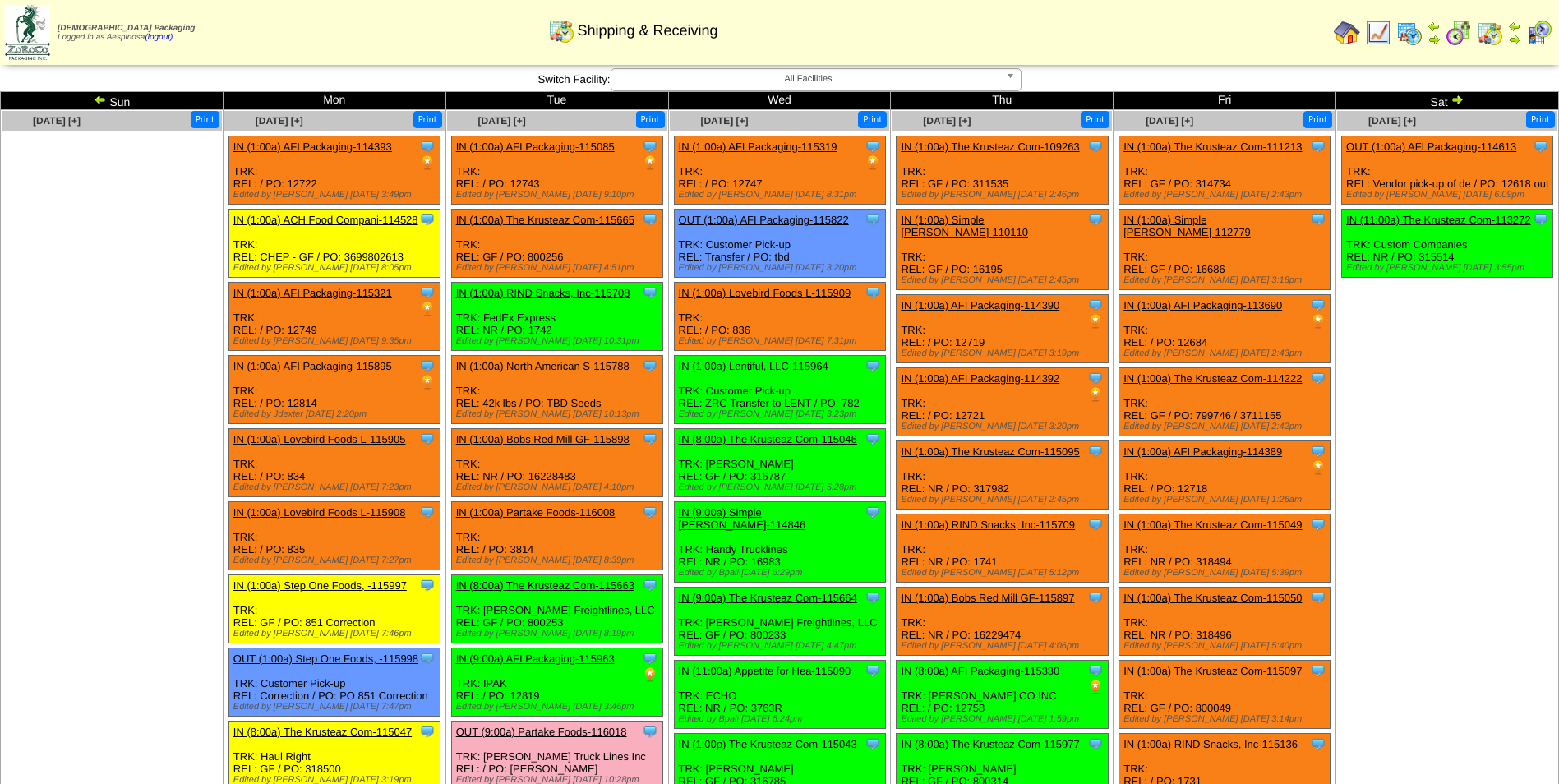
drag, startPoint x: 0, startPoint y: 0, endPoint x: 1456, endPoint y: 101, distance: 1459.5
click at [1456, 101] on img at bounding box center [1457, 99] width 13 height 13
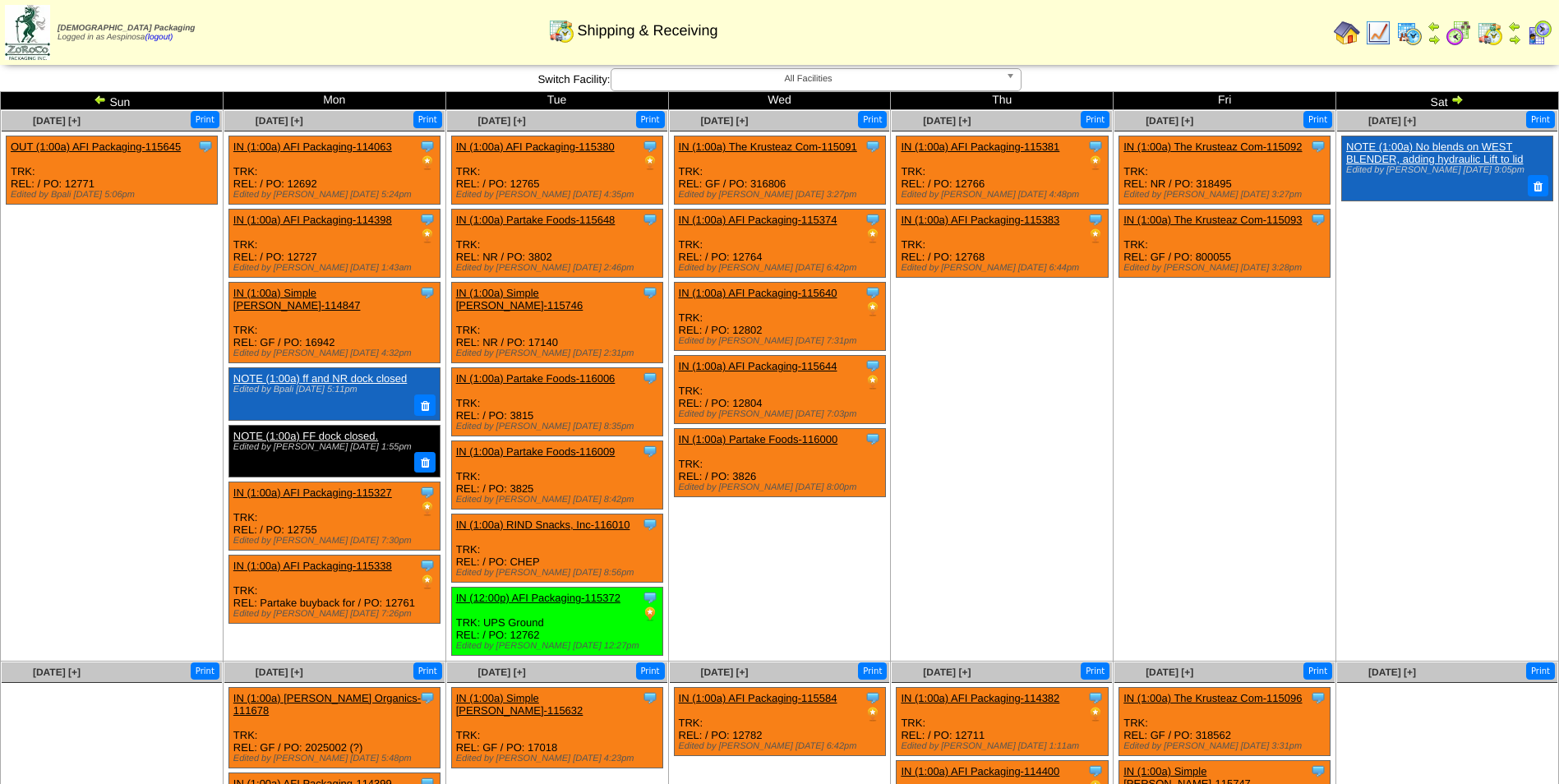
click at [1456, 101] on img at bounding box center [1457, 99] width 13 height 13
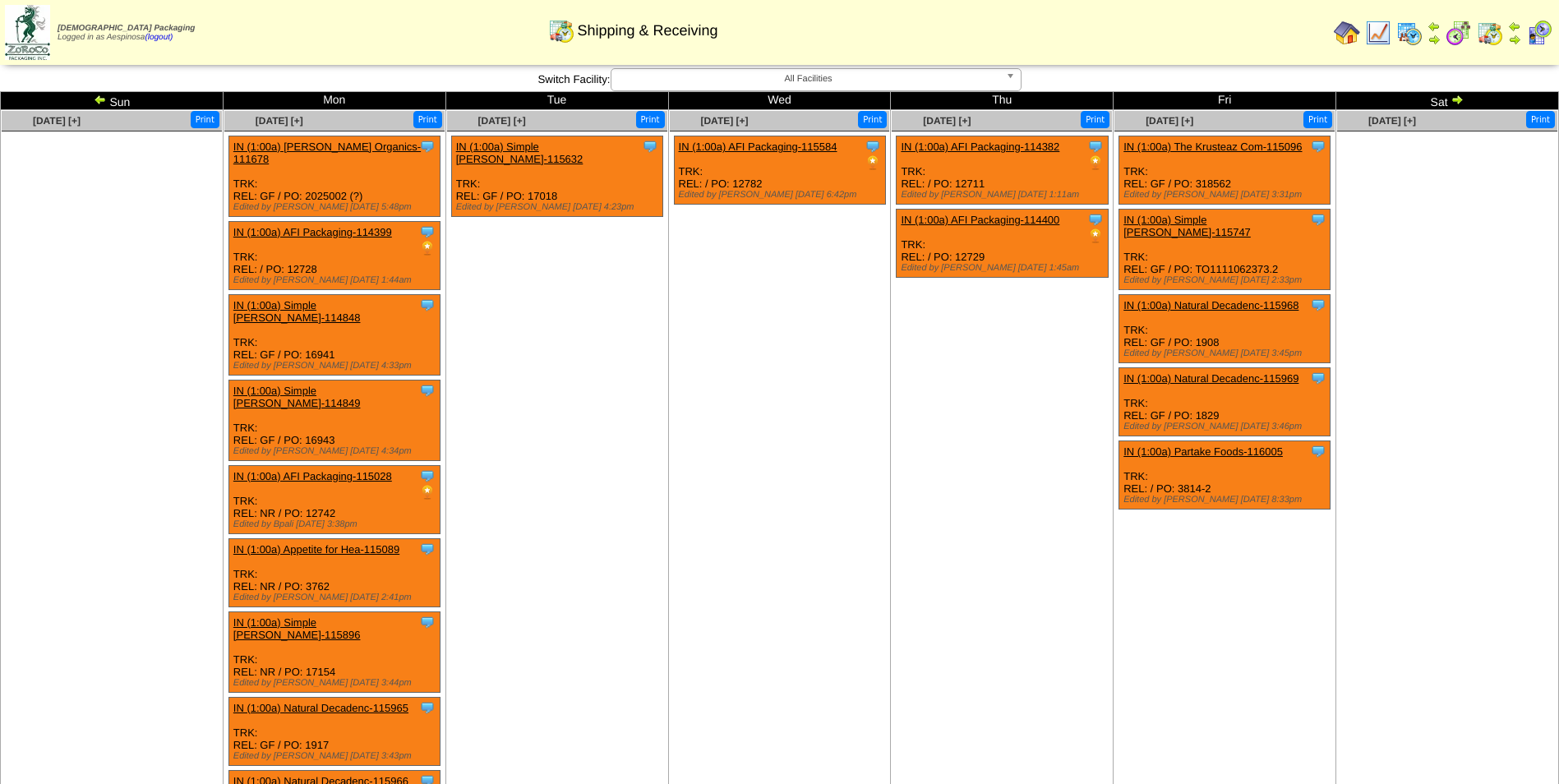
click at [569, 294] on ul "Clone Item IN (1:00a) Simple [PERSON_NAME]-115632 Simple [PERSON_NAME] Schedule…" at bounding box center [557, 259] width 220 height 247
click at [99, 95] on img at bounding box center [100, 99] width 13 height 13
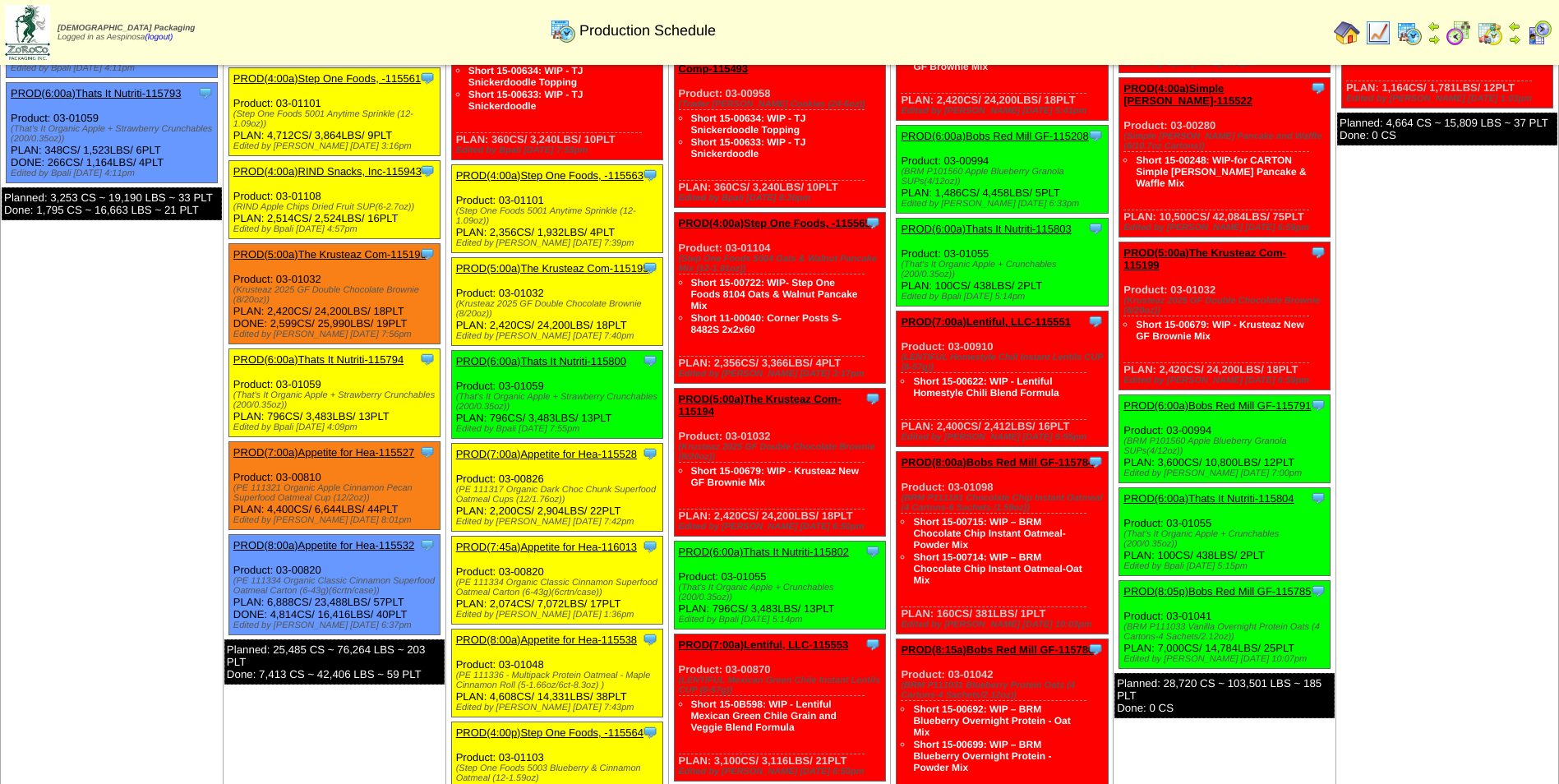
scroll to position [105, 0]
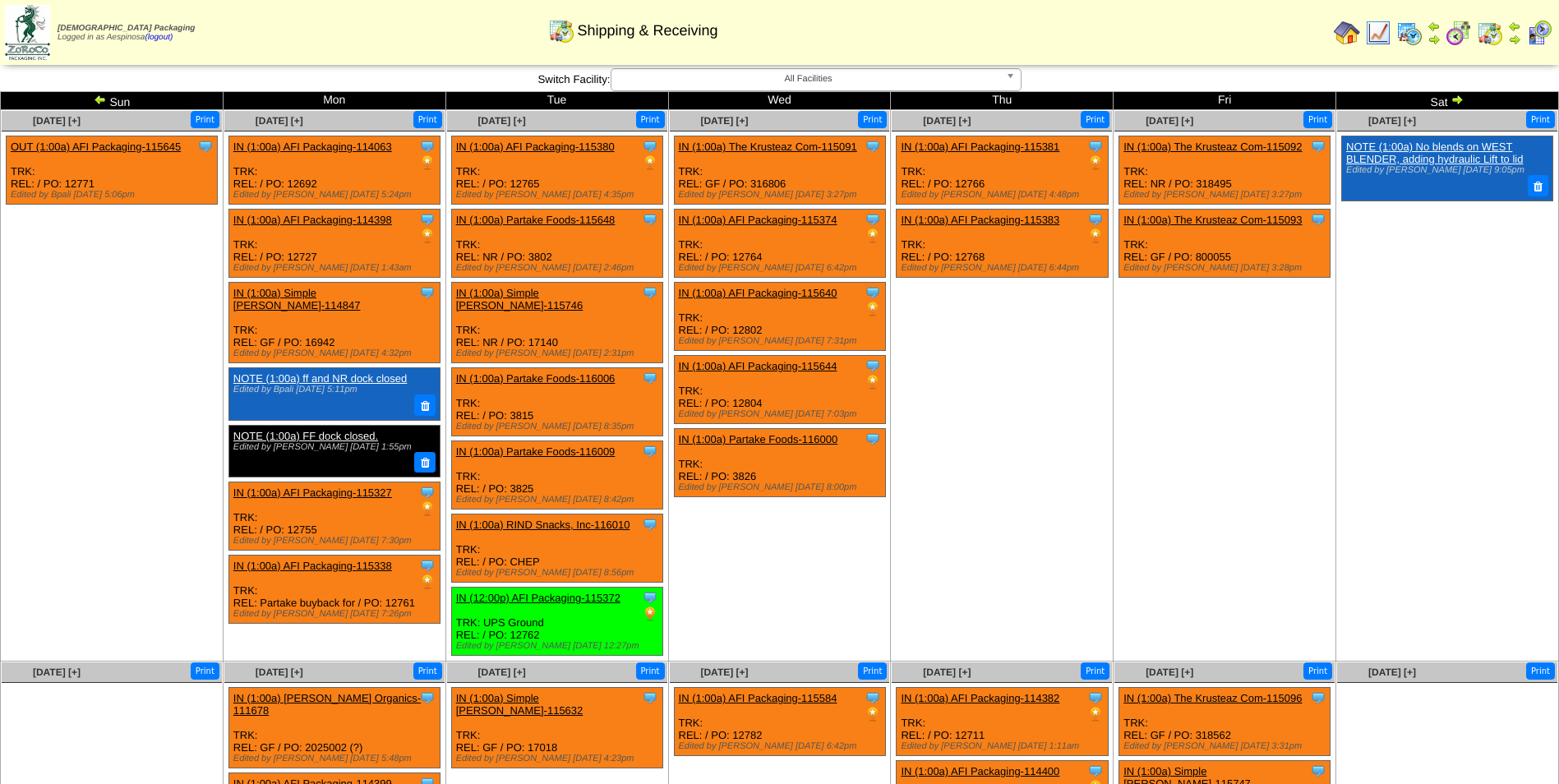
drag, startPoint x: 0, startPoint y: 0, endPoint x: 99, endPoint y: 96, distance: 137.9
click at [99, 96] on img at bounding box center [100, 99] width 13 height 13
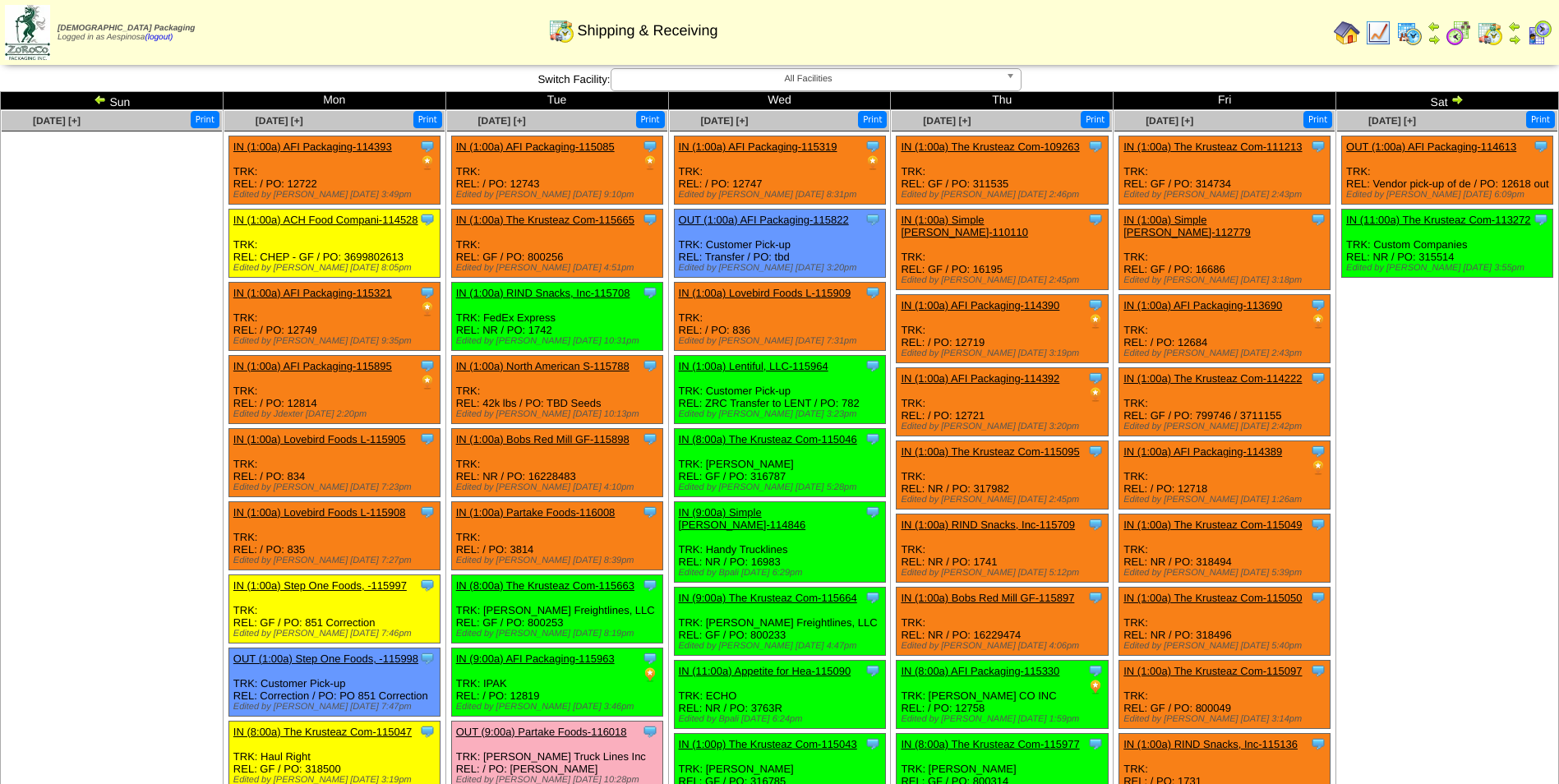
click at [1539, 326] on ul "Clone Item OUT (1:00a) AFI Packaging-114613 AFI Packaging ScheduleID: 114613 18…" at bounding box center [1447, 259] width 220 height 247
click at [95, 97] on img at bounding box center [100, 99] width 13 height 13
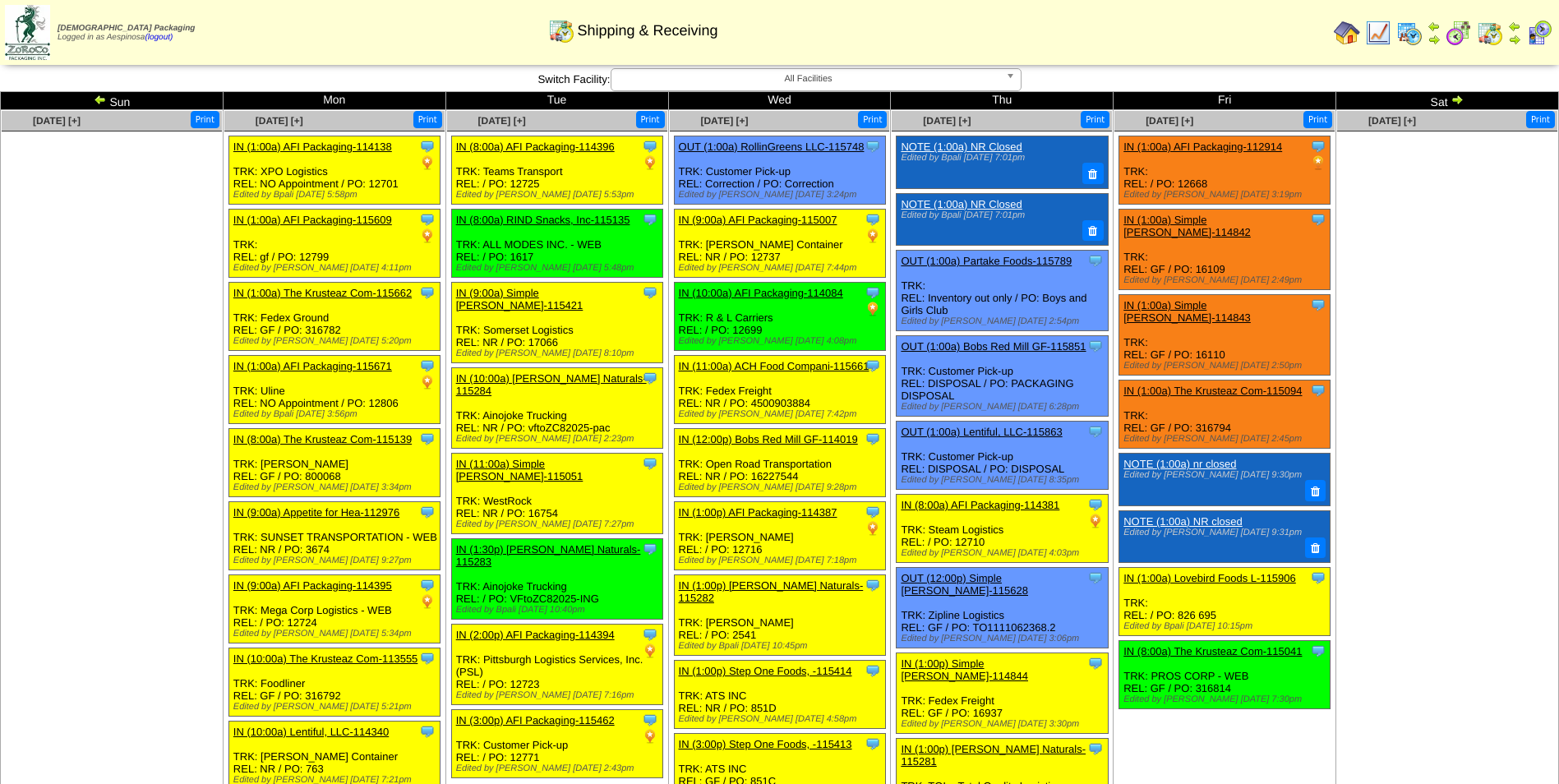
click at [91, 98] on td "Sun" at bounding box center [112, 101] width 223 height 18
click at [97, 101] on img at bounding box center [100, 99] width 13 height 13
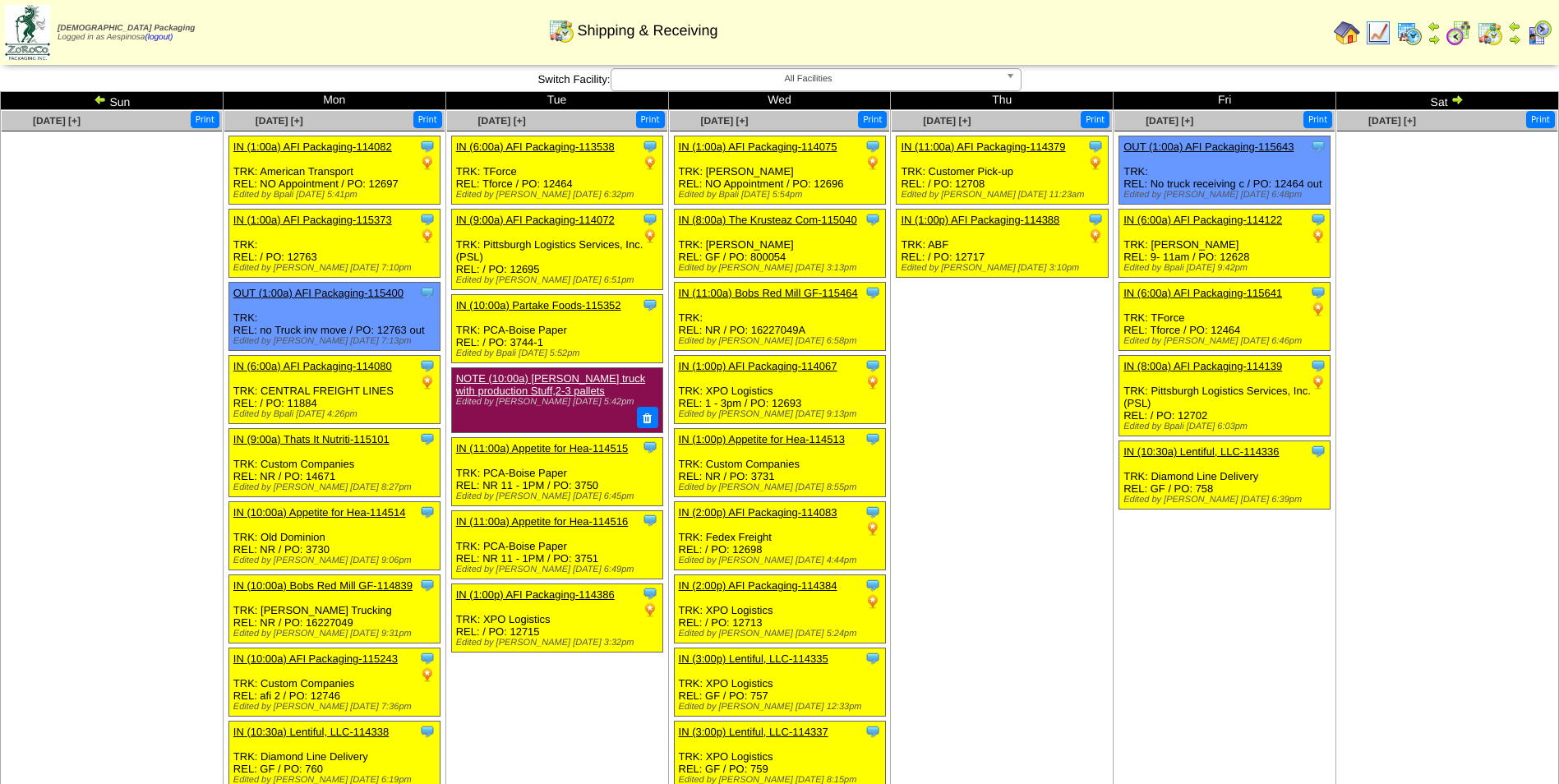
click at [1461, 101] on img at bounding box center [1457, 99] width 13 height 13
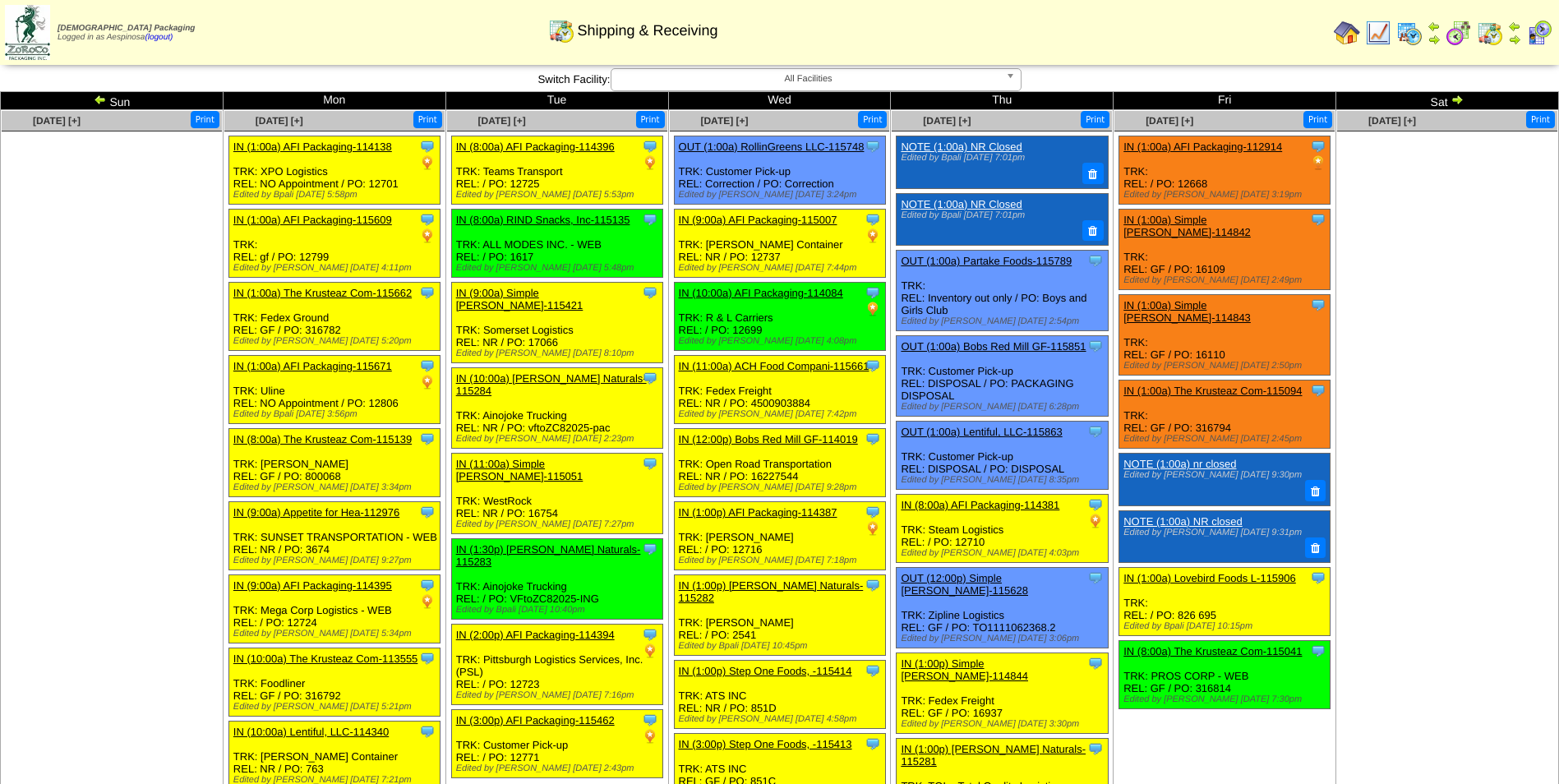
click at [1461, 101] on img at bounding box center [1457, 99] width 13 height 13
click at [1456, 99] on img at bounding box center [1457, 99] width 13 height 13
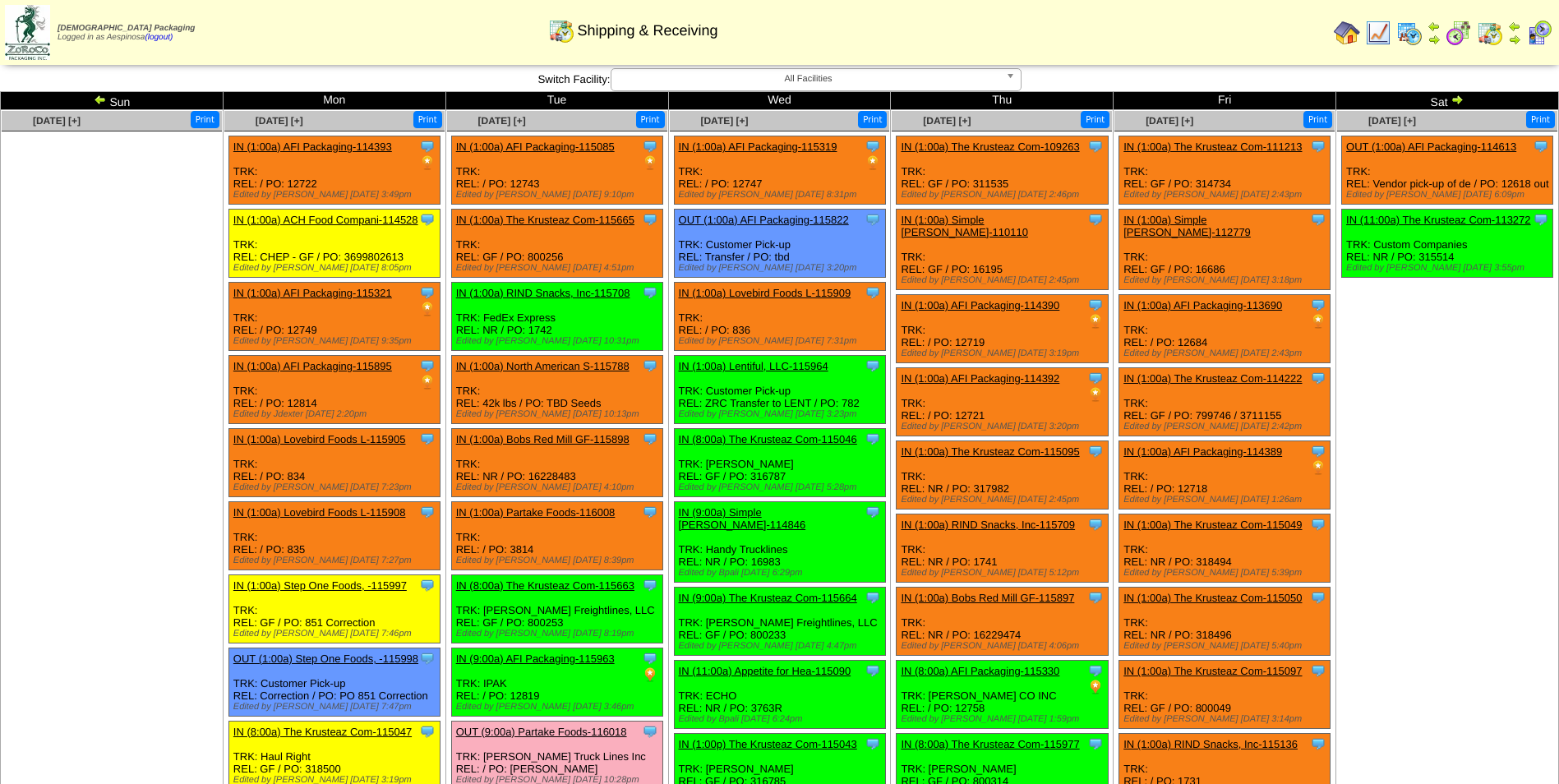
click at [1456, 99] on img at bounding box center [1457, 99] width 13 height 13
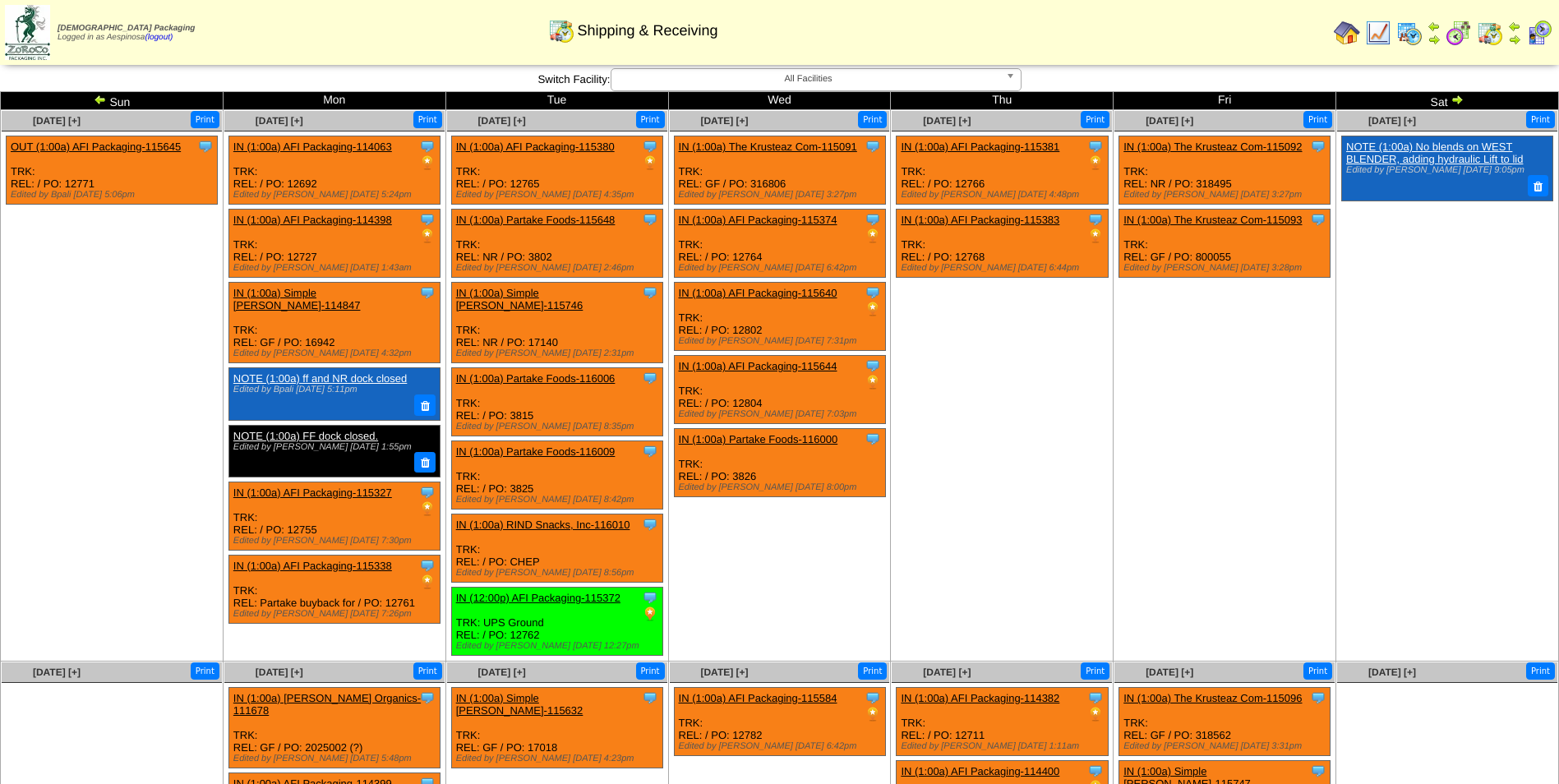
drag, startPoint x: 0, startPoint y: 0, endPoint x: 1456, endPoint y: 99, distance: 1459.4
click at [1456, 99] on img at bounding box center [1457, 99] width 13 height 13
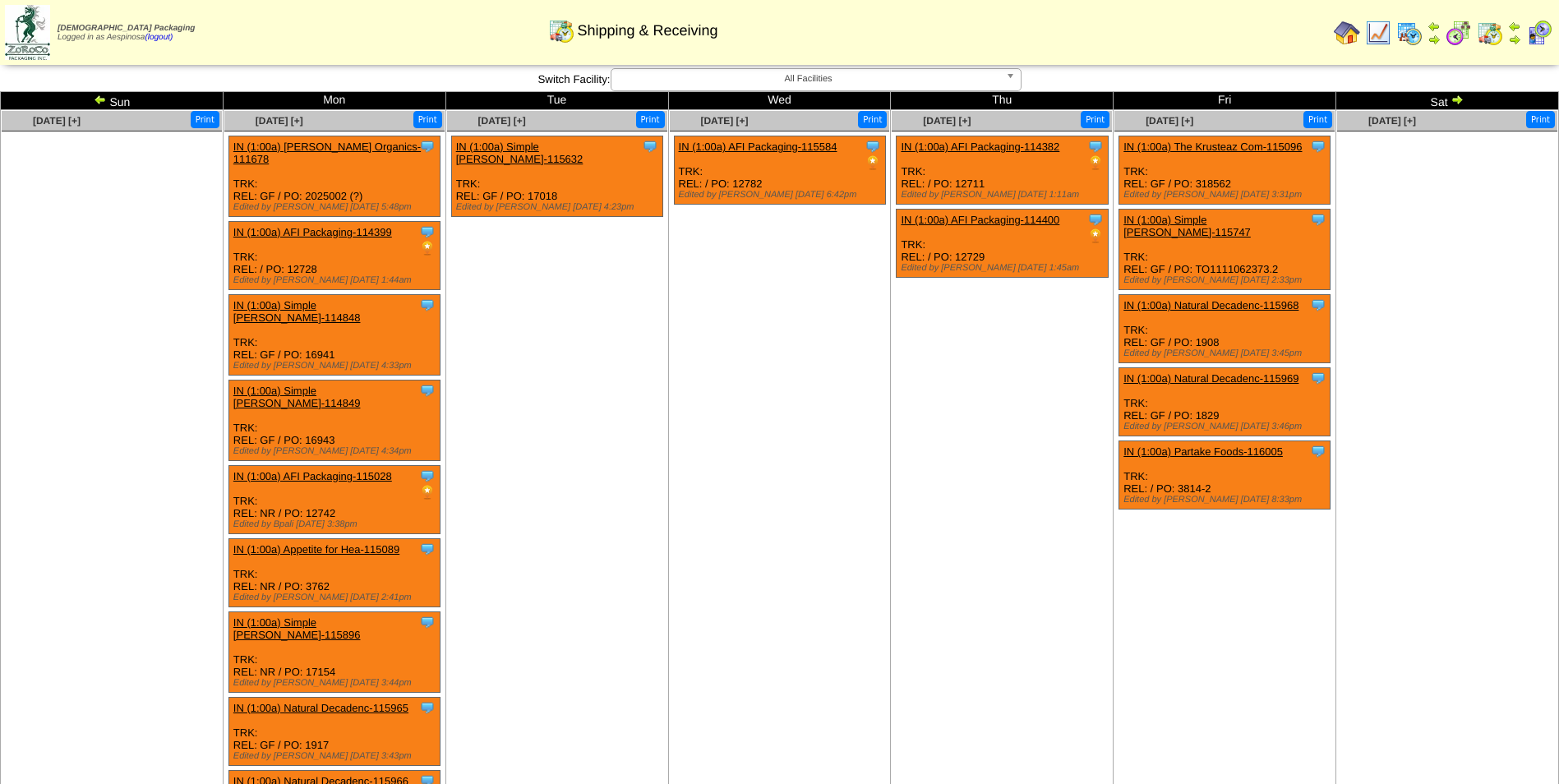
drag, startPoint x: 0, startPoint y: 0, endPoint x: 1456, endPoint y: 99, distance: 1459.4
click at [1456, 99] on img at bounding box center [1457, 99] width 13 height 13
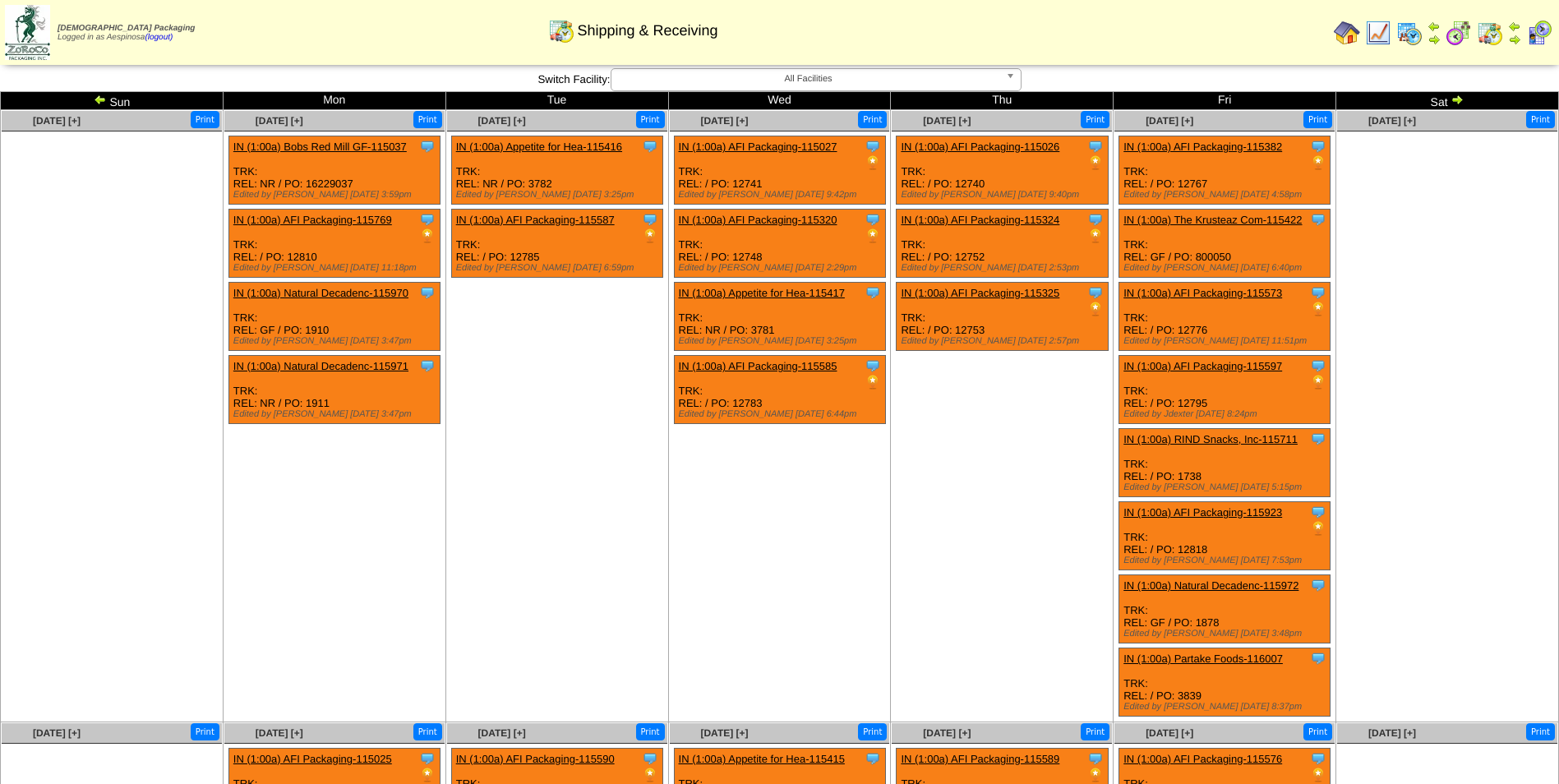
click at [1456, 99] on img at bounding box center [1457, 99] width 13 height 13
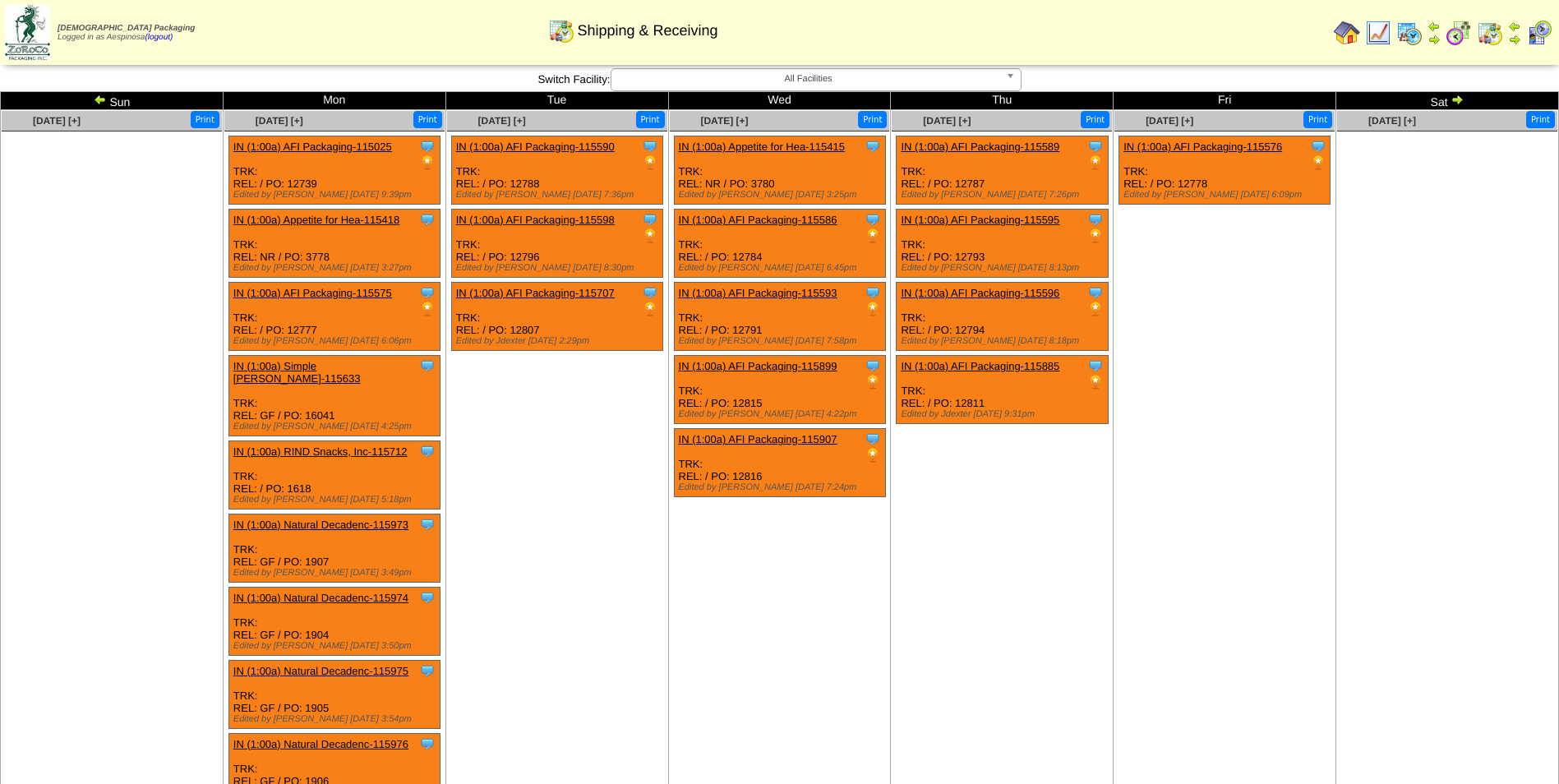
click at [1345, 301] on ul at bounding box center [1447, 255] width 220 height 247
click at [97, 101] on img at bounding box center [100, 99] width 13 height 13
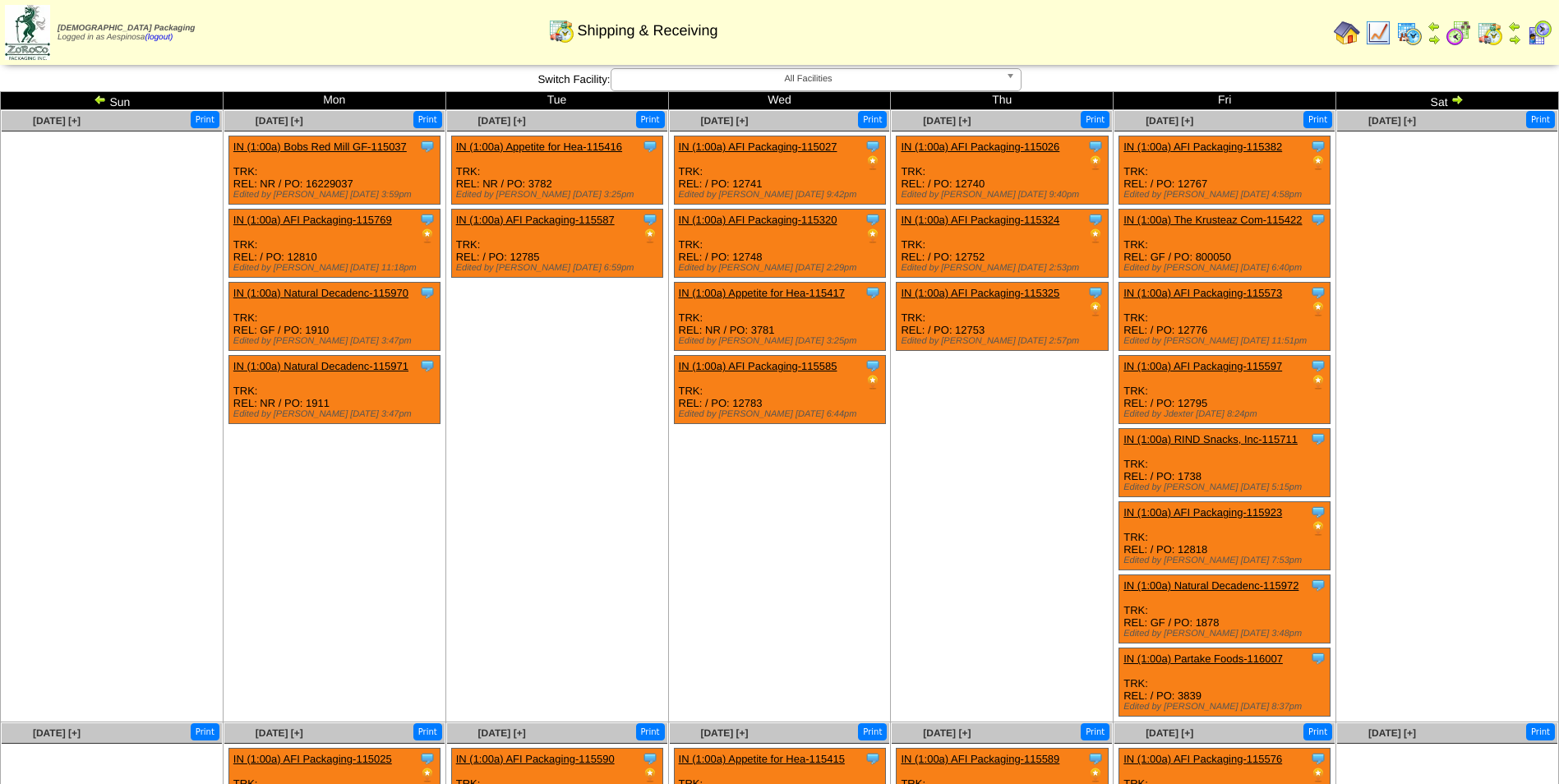
drag, startPoint x: 0, startPoint y: 0, endPoint x: 97, endPoint y: 101, distance: 140.0
click at [97, 101] on img at bounding box center [100, 99] width 13 height 13
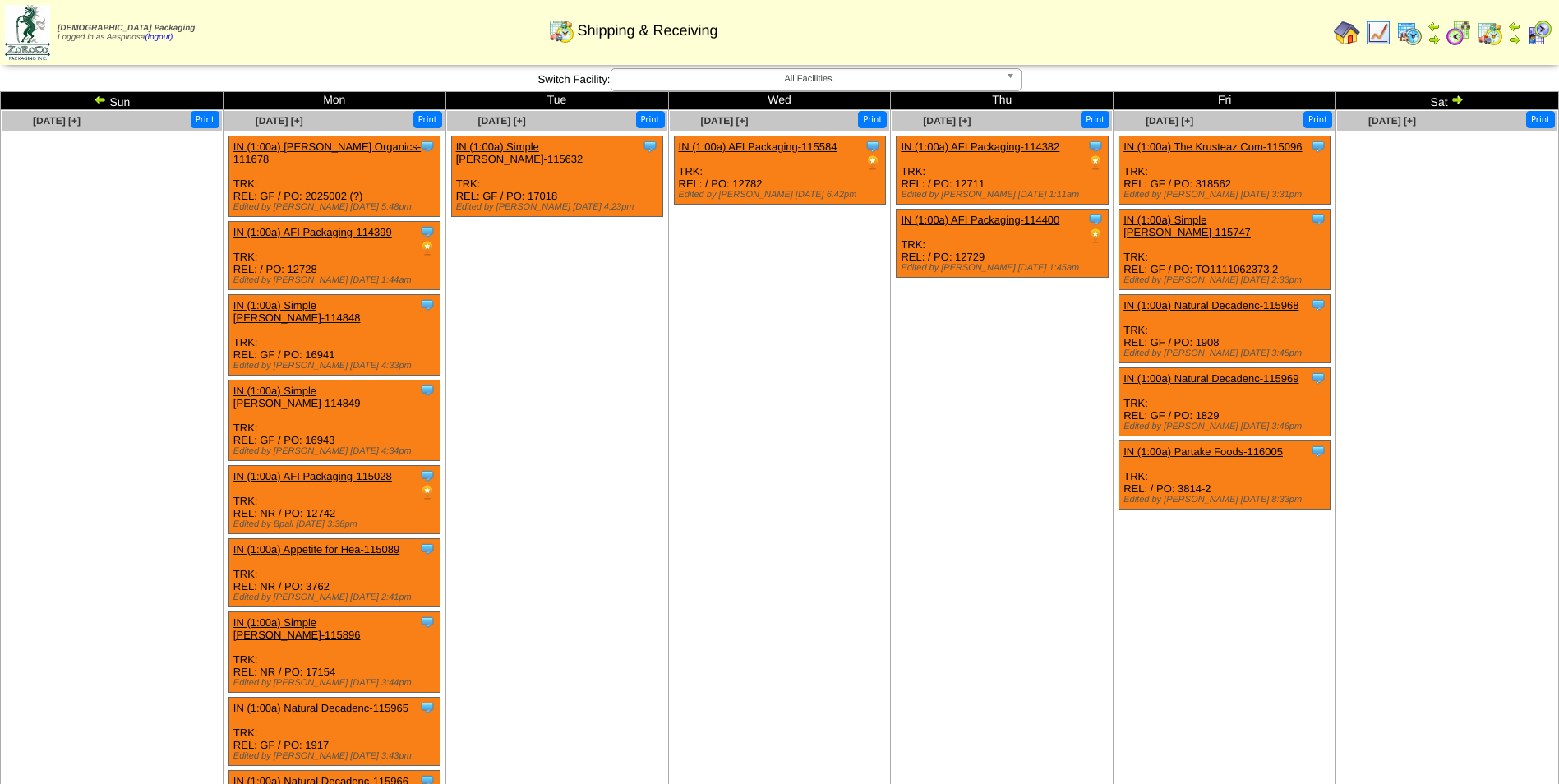
drag, startPoint x: 0, startPoint y: 0, endPoint x: 97, endPoint y: 101, distance: 140.0
click at [97, 101] on img at bounding box center [100, 99] width 13 height 13
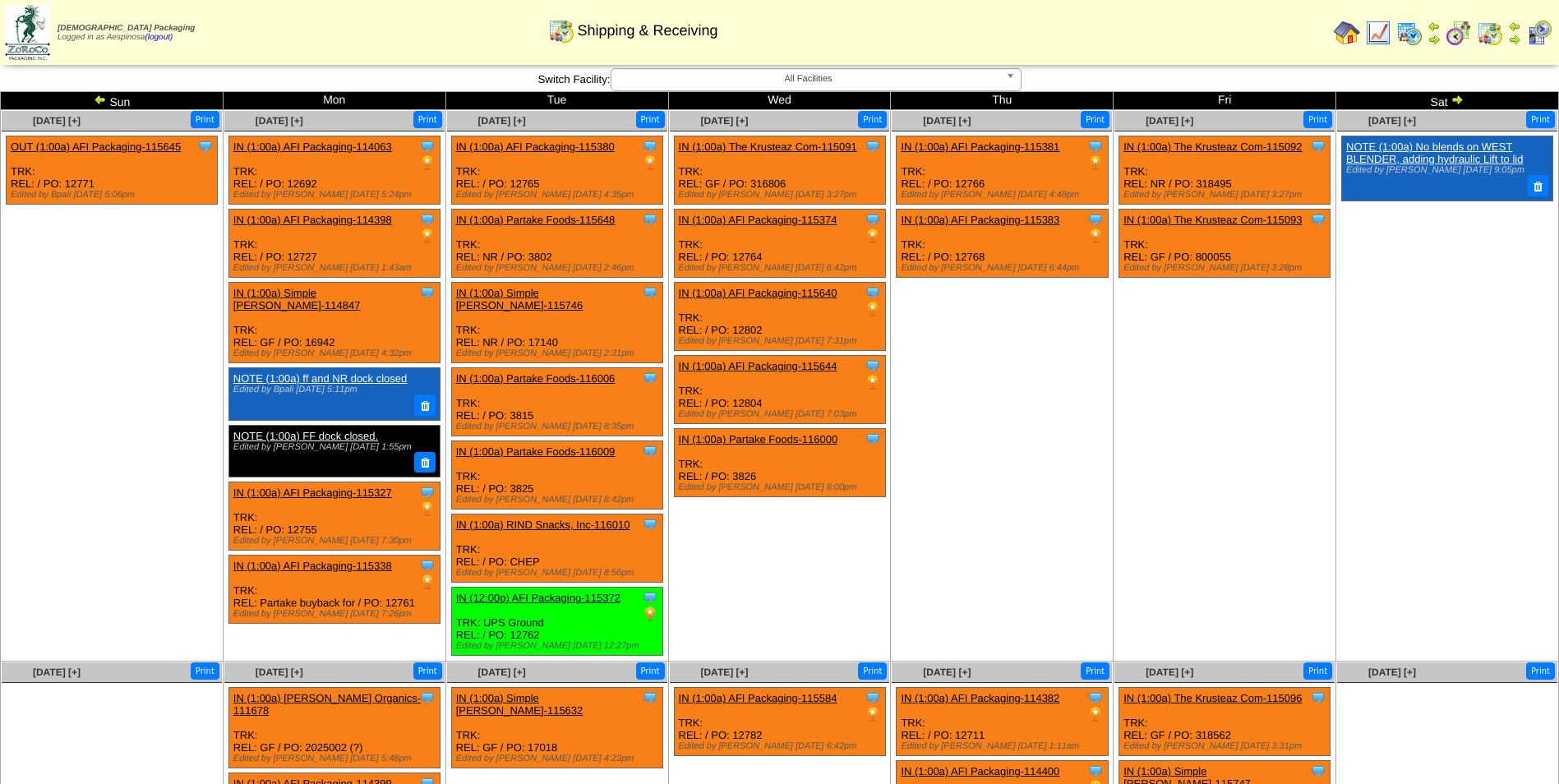
drag, startPoint x: 0, startPoint y: 0, endPoint x: 97, endPoint y: 101, distance: 140.0
click at [97, 101] on img at bounding box center [100, 99] width 13 height 13
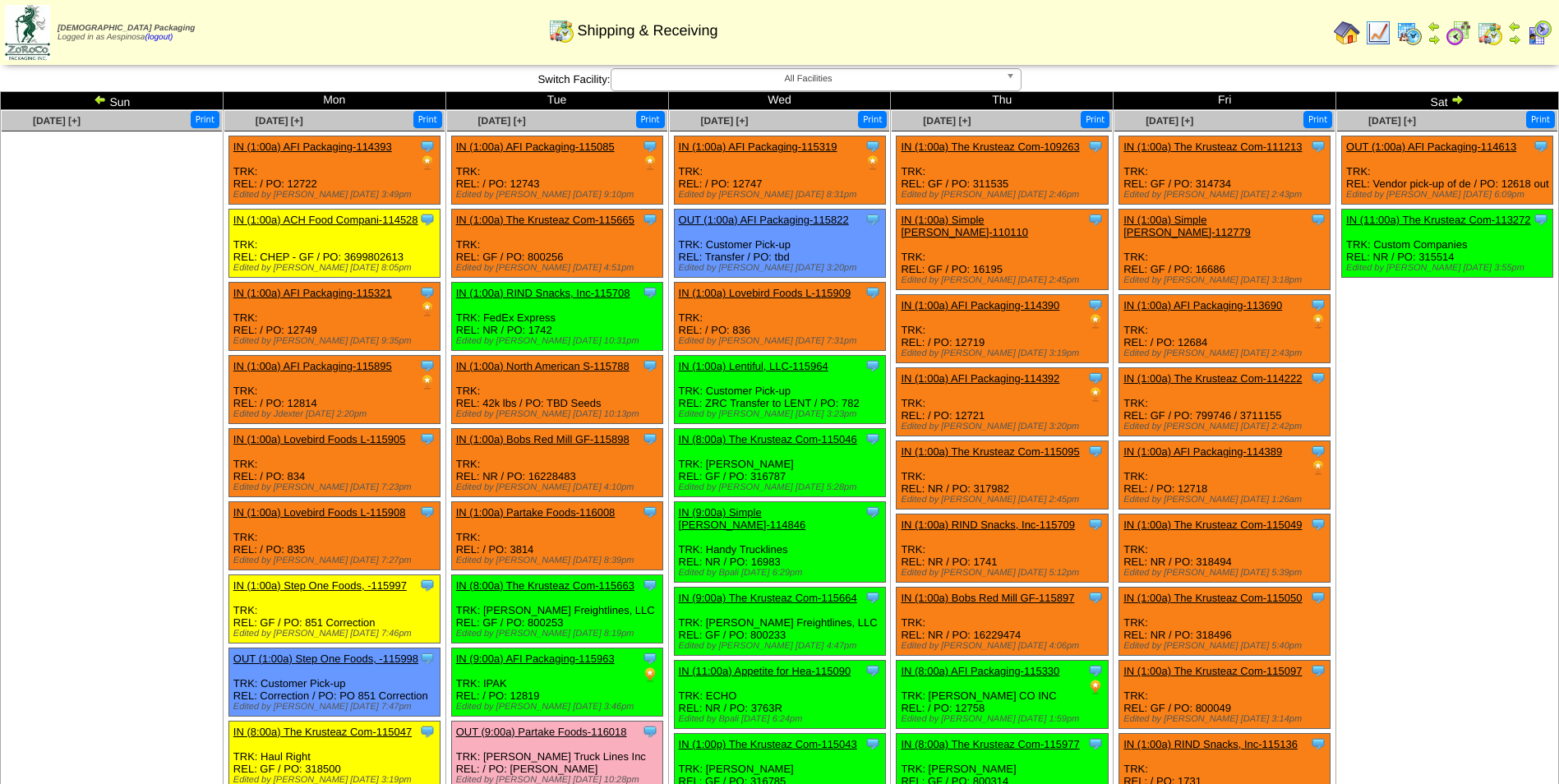
click at [97, 101] on img at bounding box center [100, 99] width 13 height 13
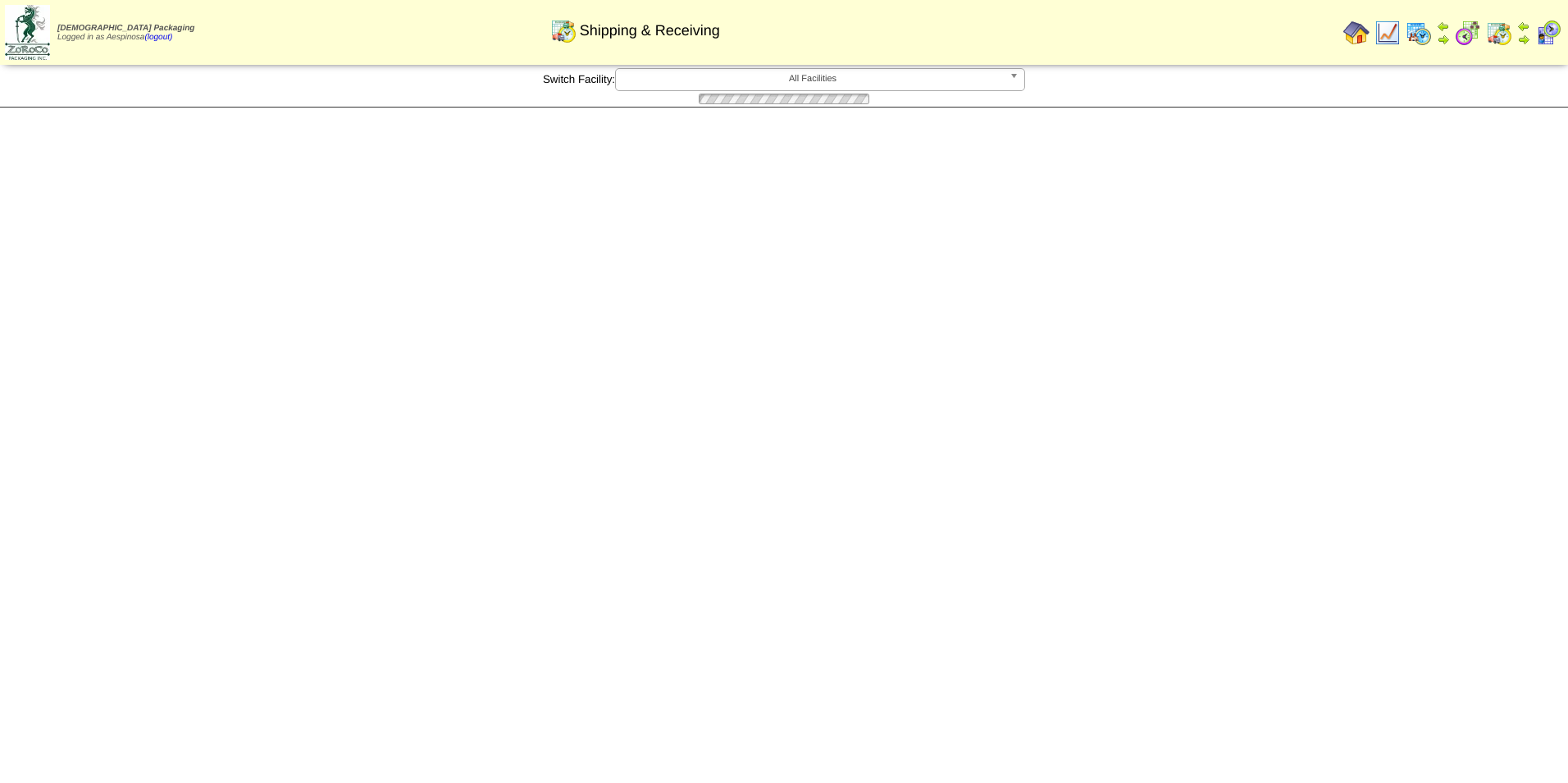
drag, startPoint x: 0, startPoint y: 0, endPoint x: 97, endPoint y: 101, distance: 140.0
click at [0, 0] on img at bounding box center [0, 0] width 0 height 0
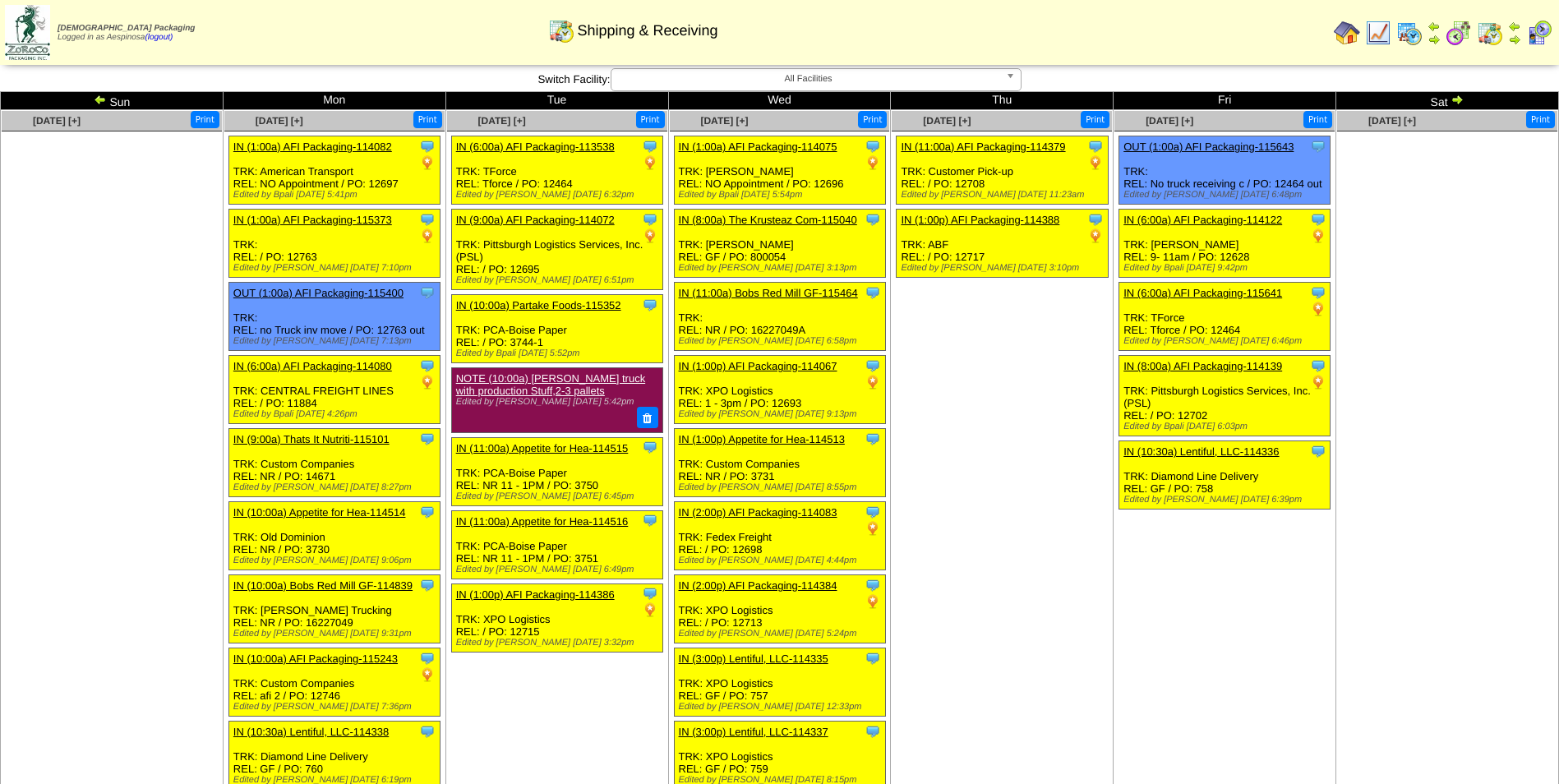
click at [97, 101] on img at bounding box center [100, 99] width 13 height 13
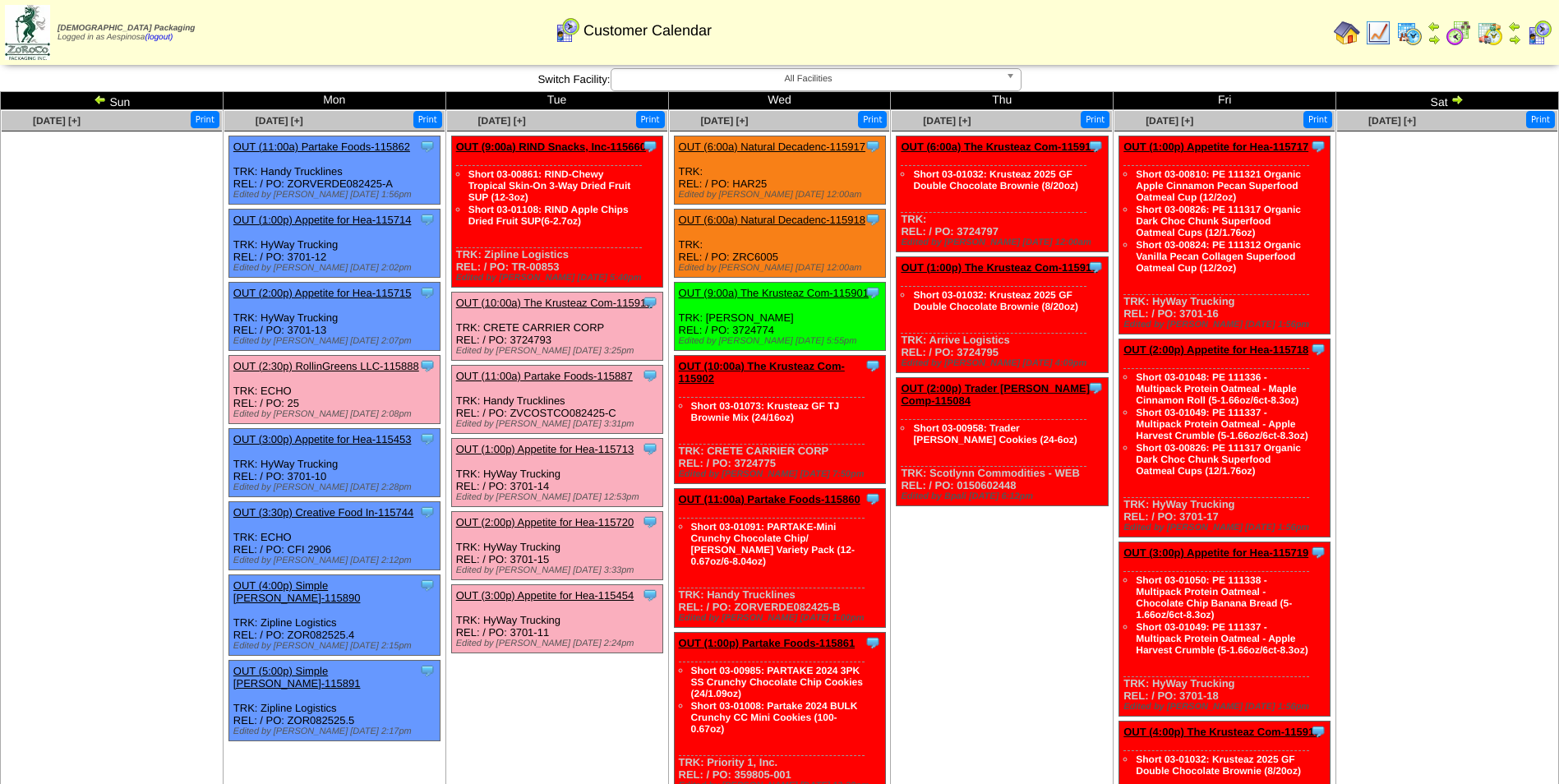
drag, startPoint x: 560, startPoint y: 263, endPoint x: 512, endPoint y: 265, distance: 48.0
click at [512, 265] on div "Clone Item OUT (9:00a) RIND Snacks, Inc-115660 RIND Snacks, Inc. ScheduleID: 11…" at bounding box center [557, 212] width 211 height 151
drag, startPoint x: 524, startPoint y: 259, endPoint x: 498, endPoint y: 270, distance: 28.2
click at [498, 270] on div "Clone Item OUT (9:00a) RIND Snacks, Inc-115660 RIND Snacks, Inc. ScheduleID: 11…" at bounding box center [557, 212] width 211 height 151
drag, startPoint x: 561, startPoint y: 267, endPoint x: 514, endPoint y: 268, distance: 47.0
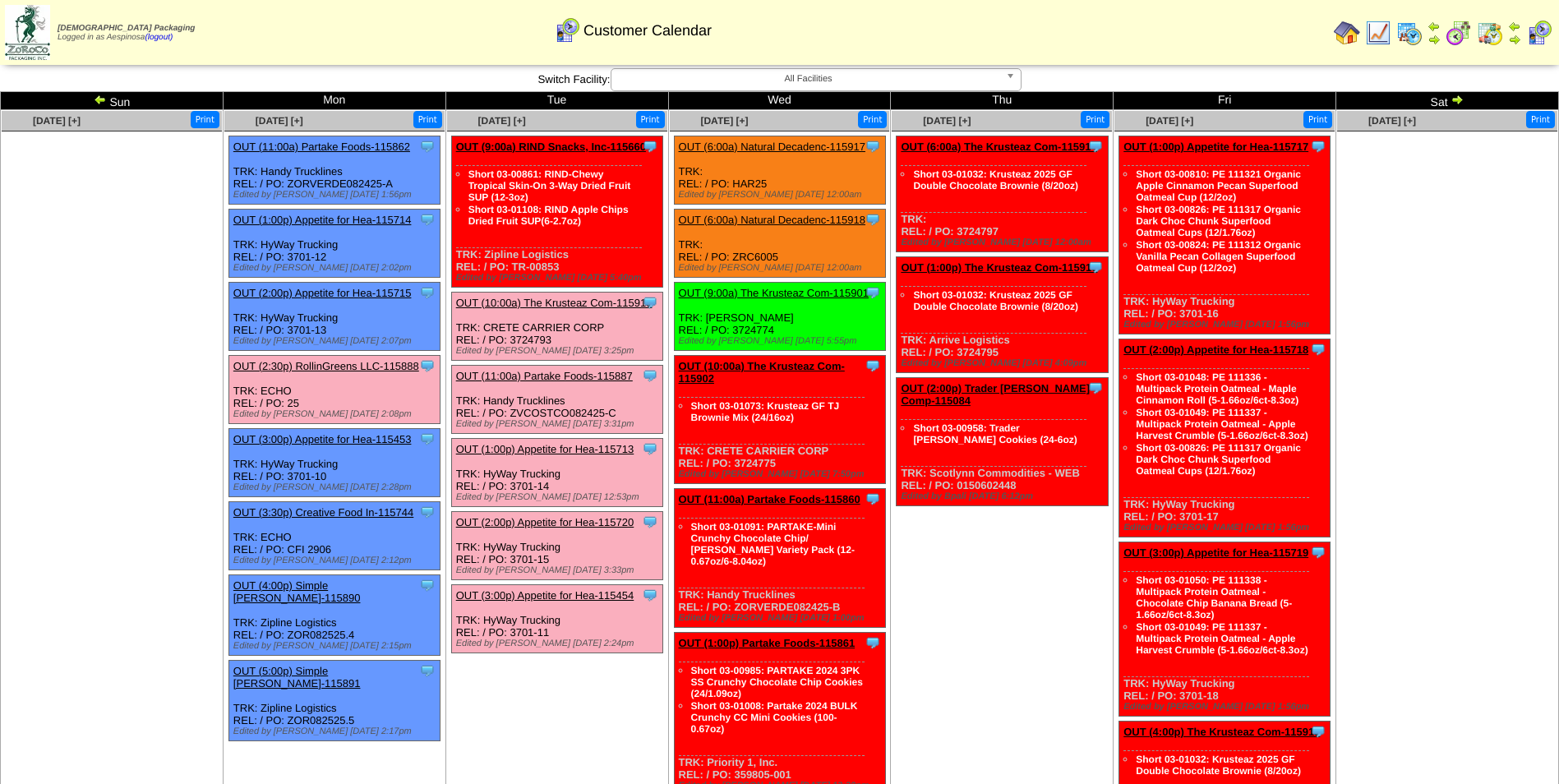
click at [514, 268] on div "Clone Item OUT (9:00a) RIND Snacks, Inc-115660 RIND Snacks, Inc. ScheduleID: 11…" at bounding box center [557, 212] width 211 height 151
copy div "TR-00853"
click at [566, 149] on link "OUT (9:00a) RIND Snacks, Inc-115660" at bounding box center [551, 146] width 190 height 12
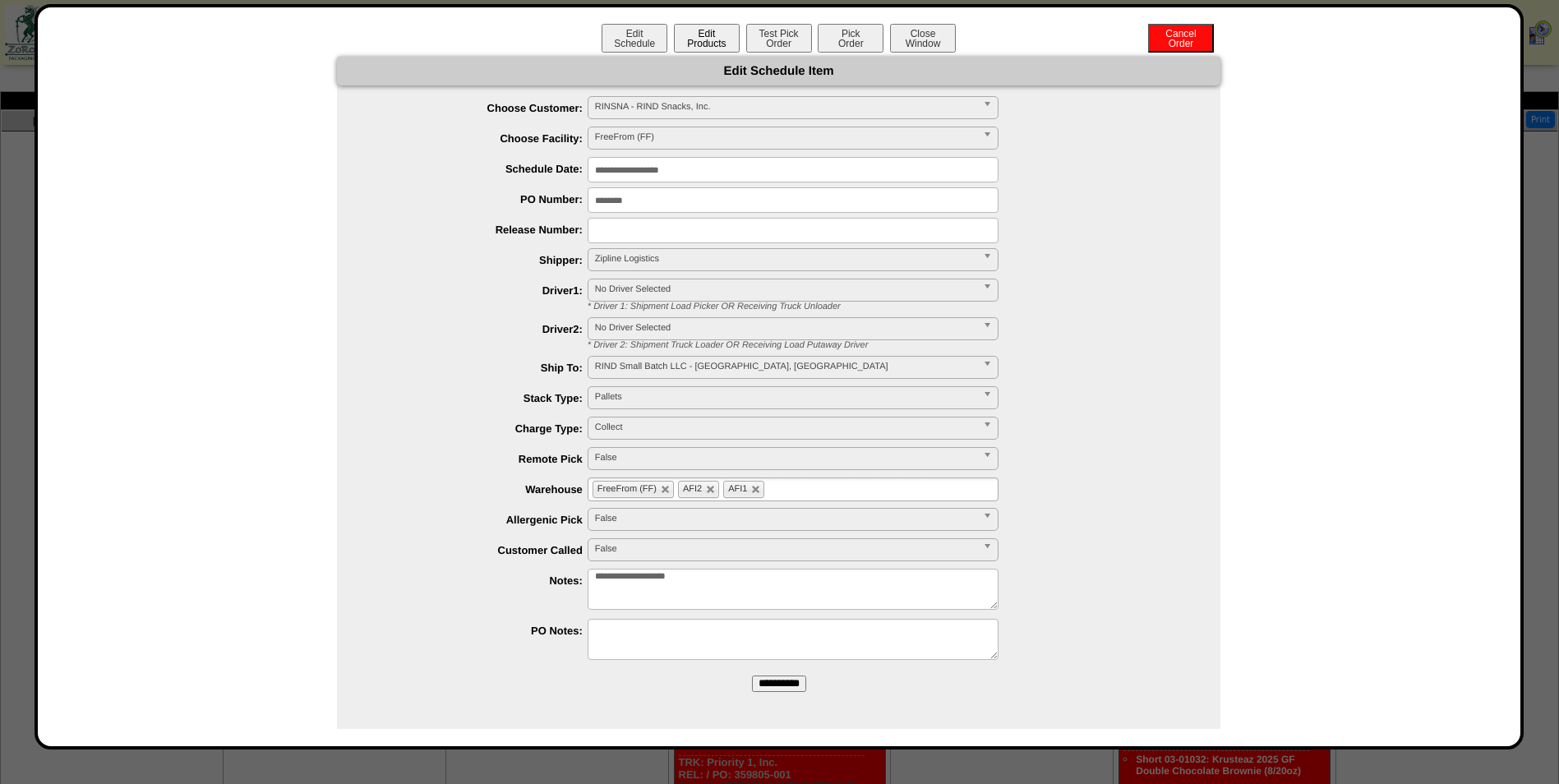
click at [713, 47] on button "Edit Products" at bounding box center [707, 38] width 66 height 28
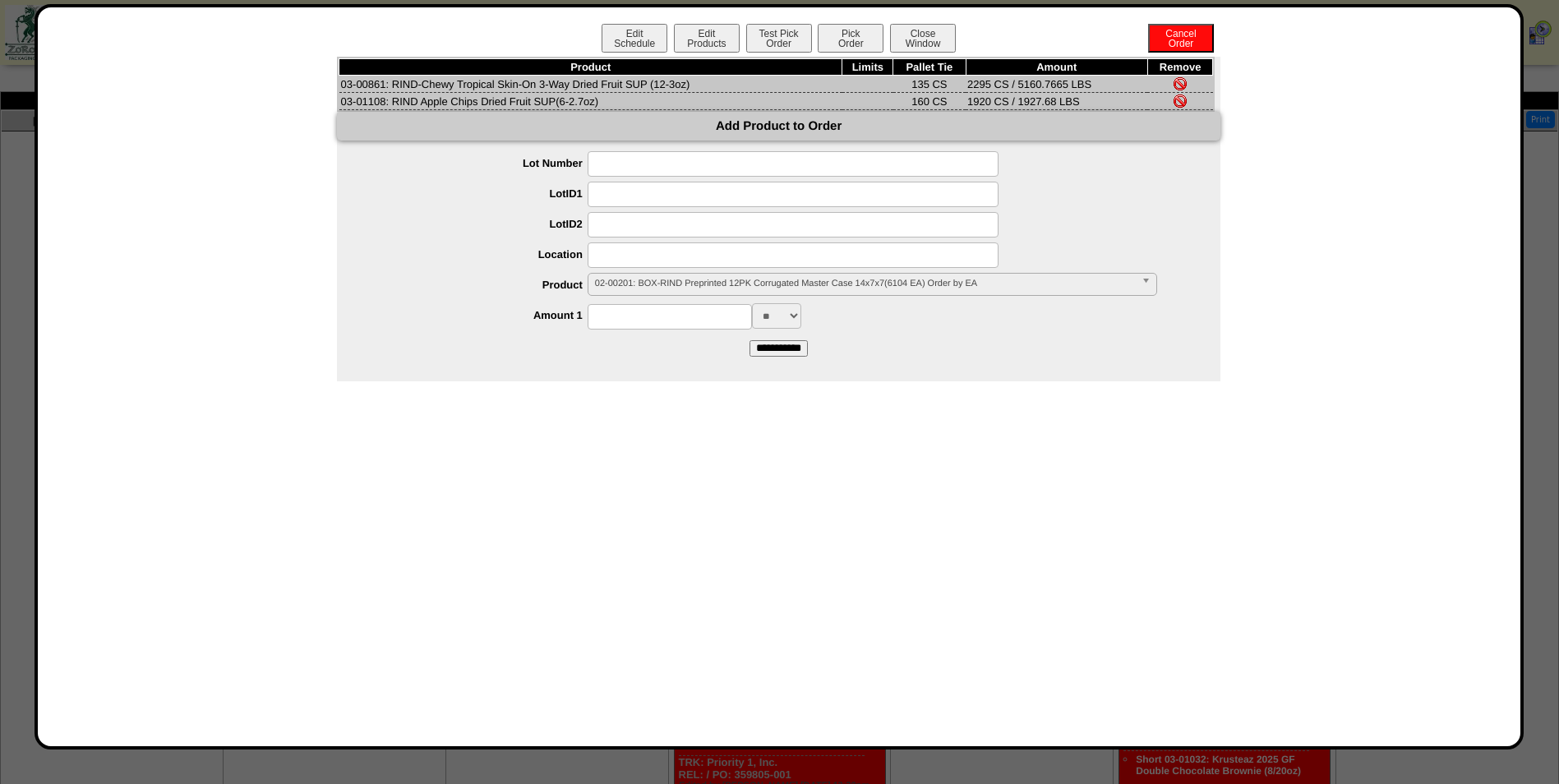
click at [359, 80] on td "03-00861: RIND-Chewy Tropical Skin-On 3-Way Dried Fruit SUP (12-3oz)" at bounding box center [591, 83] width 503 height 17
click at [398, 90] on td "03-00861: RIND-Chewy Tropical Skin-On 3-Way Dried Fruit SUP (12-3oz)" at bounding box center [591, 83] width 503 height 17
drag, startPoint x: 387, startPoint y: 85, endPoint x: 342, endPoint y: 83, distance: 45.0
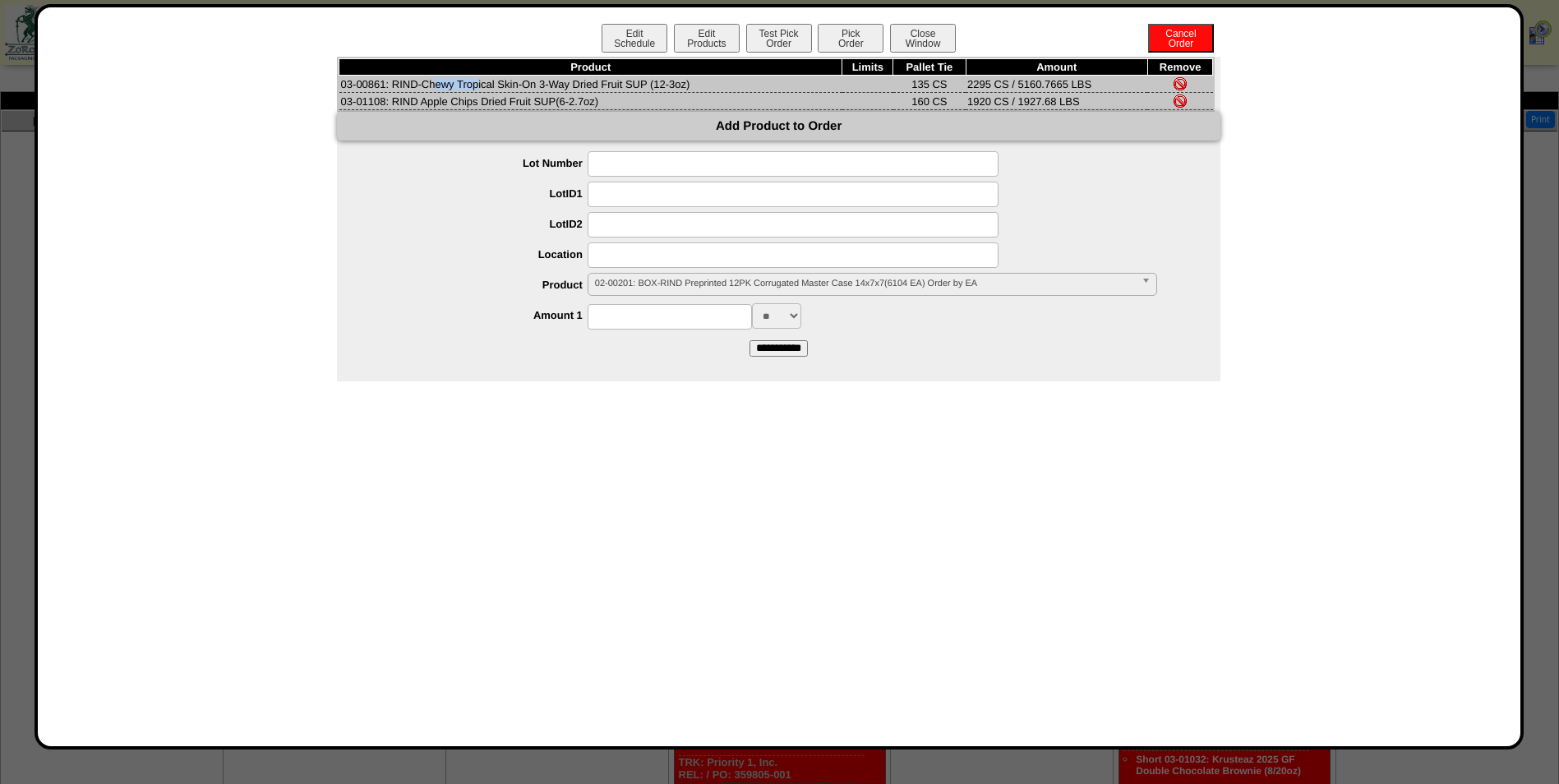
click at [342, 83] on td "03-00861: RIND-Chewy Tropical Skin-On 3-Way Dried Fruit SUP (12-3oz)" at bounding box center [591, 83] width 503 height 17
copy td "03-00861"
click at [356, 106] on td "03-01108: RIND Apple Chips Dried Fruit SUP(6-2.7oz)" at bounding box center [591, 101] width 503 height 17
click at [359, 101] on td "03-01108: RIND Apple Chips Dried Fruit SUP(6-2.7oz)" at bounding box center [591, 101] width 503 height 17
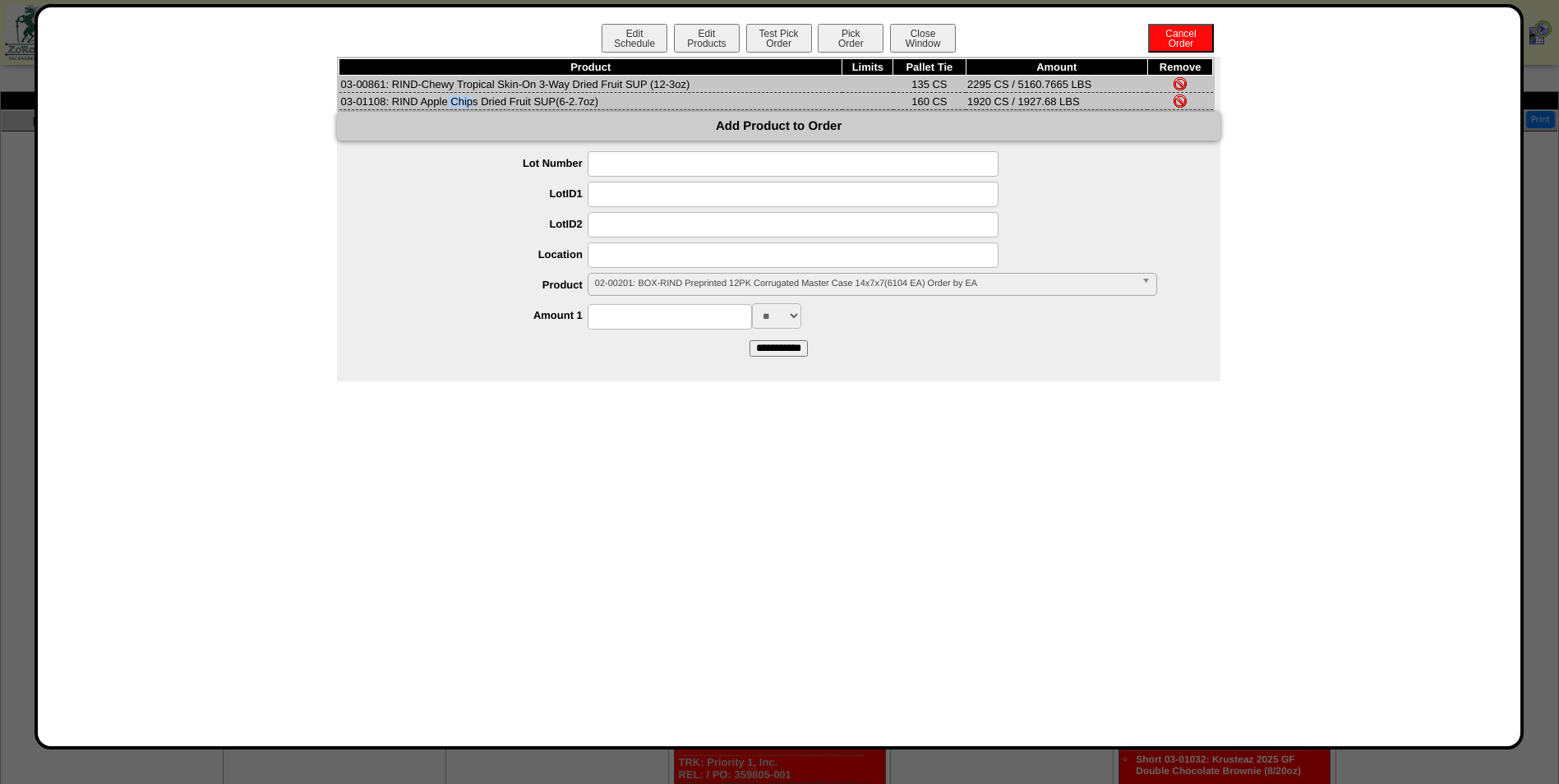
click at [386, 103] on td "03-01108: RIND Apple Chips Dried Fruit SUP(6-2.7oz)" at bounding box center [591, 101] width 503 height 17
drag, startPoint x: 383, startPoint y: 101, endPoint x: 340, endPoint y: 103, distance: 43.0
click at [340, 103] on td "03-01108: RIND Apple Chips Dried Fruit SUP(6-2.7oz)" at bounding box center [591, 101] width 503 height 17
copy td "03-01108"
click at [763, 39] on button "Test Pick Order" at bounding box center [779, 38] width 66 height 28
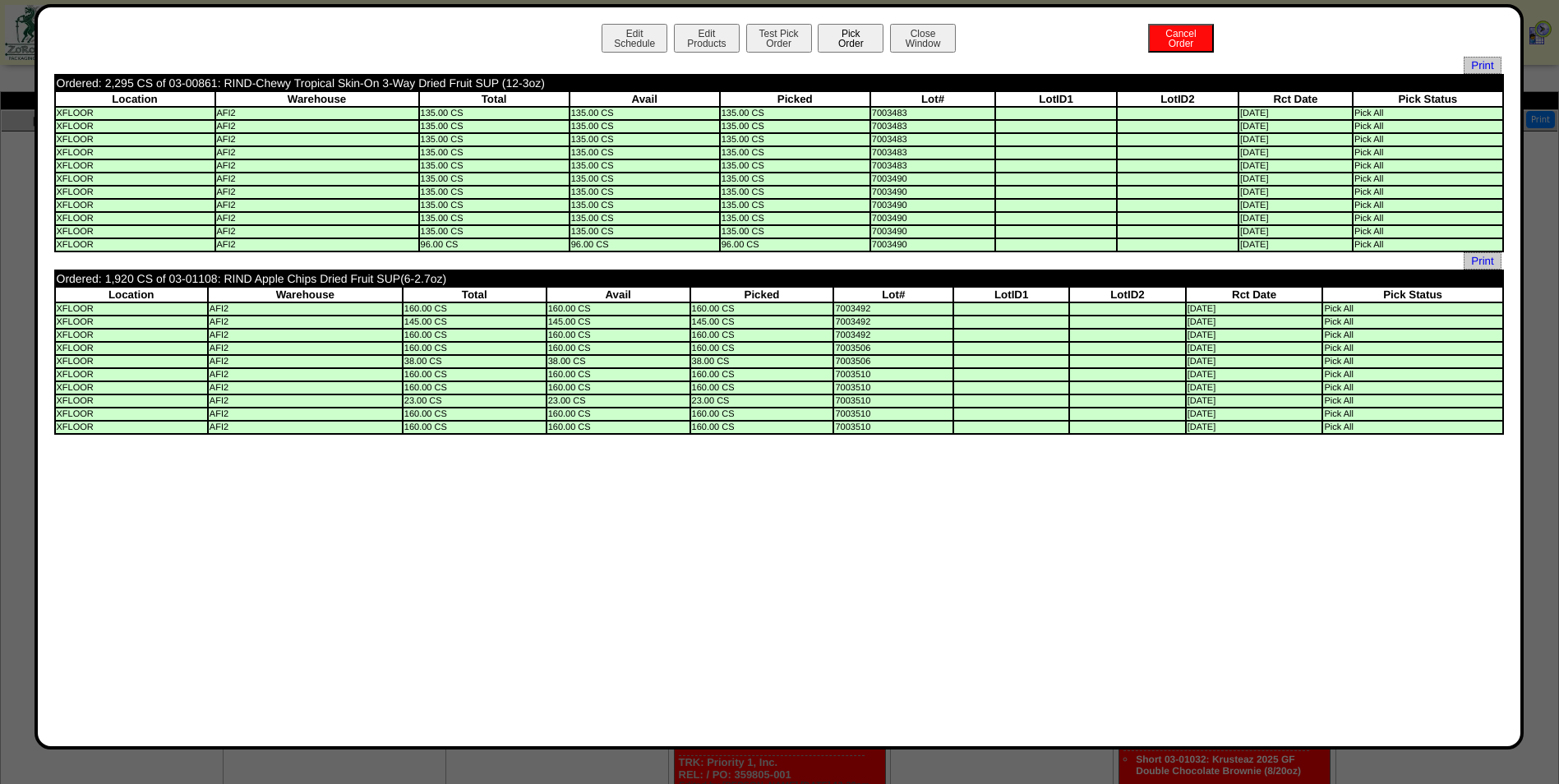
click at [862, 44] on button "Pick Order" at bounding box center [851, 38] width 66 height 28
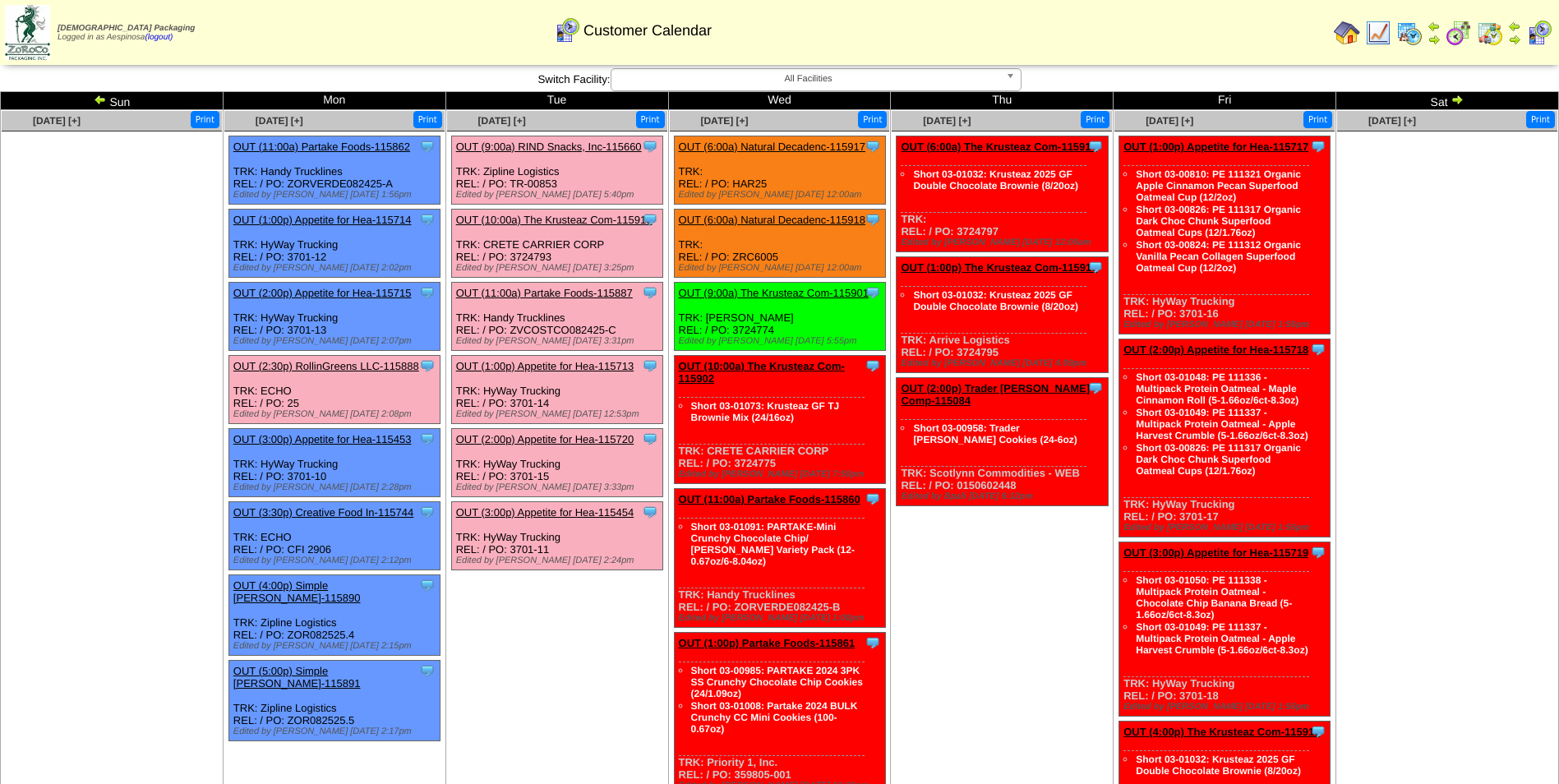
click at [588, 145] on link "OUT (9:00a) RIND Snacks, Inc-115660" at bounding box center [548, 146] width 185 height 12
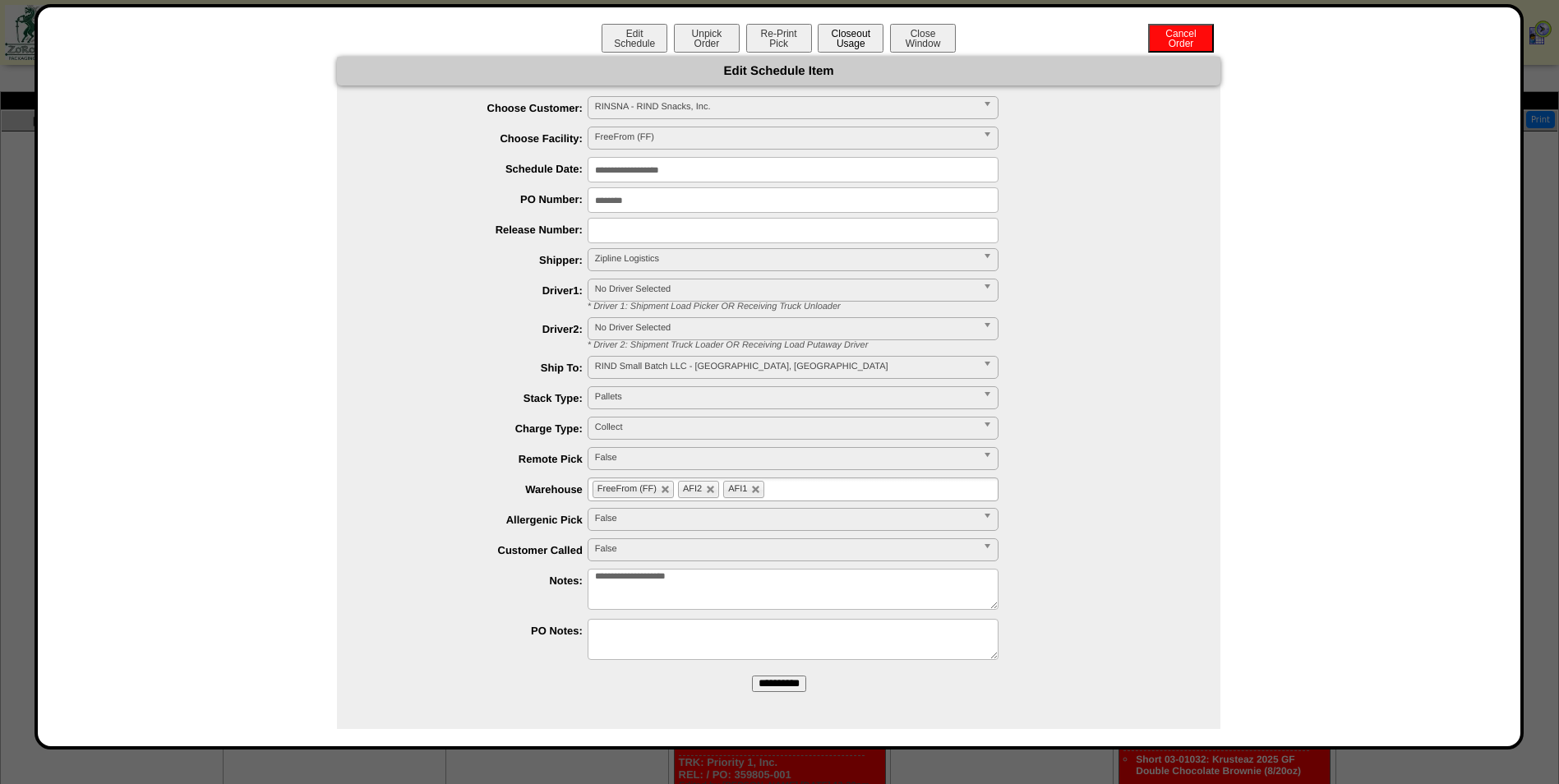
click at [846, 41] on button "Closeout Usage" at bounding box center [851, 38] width 66 height 28
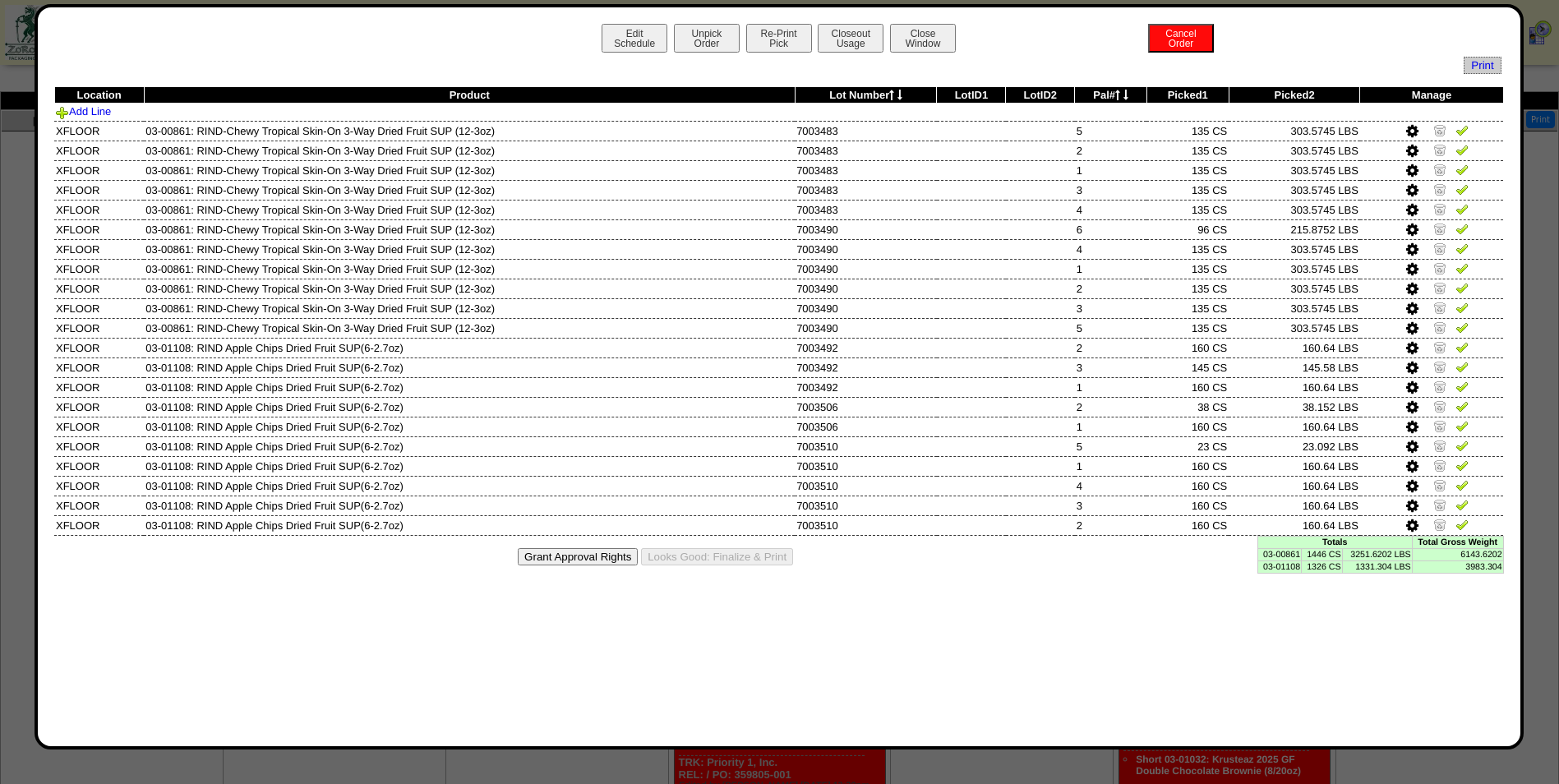
click at [1285, 551] on td "03-00861" at bounding box center [1279, 554] width 43 height 12
click at [1288, 556] on td "03-00861" at bounding box center [1279, 554] width 43 height 12
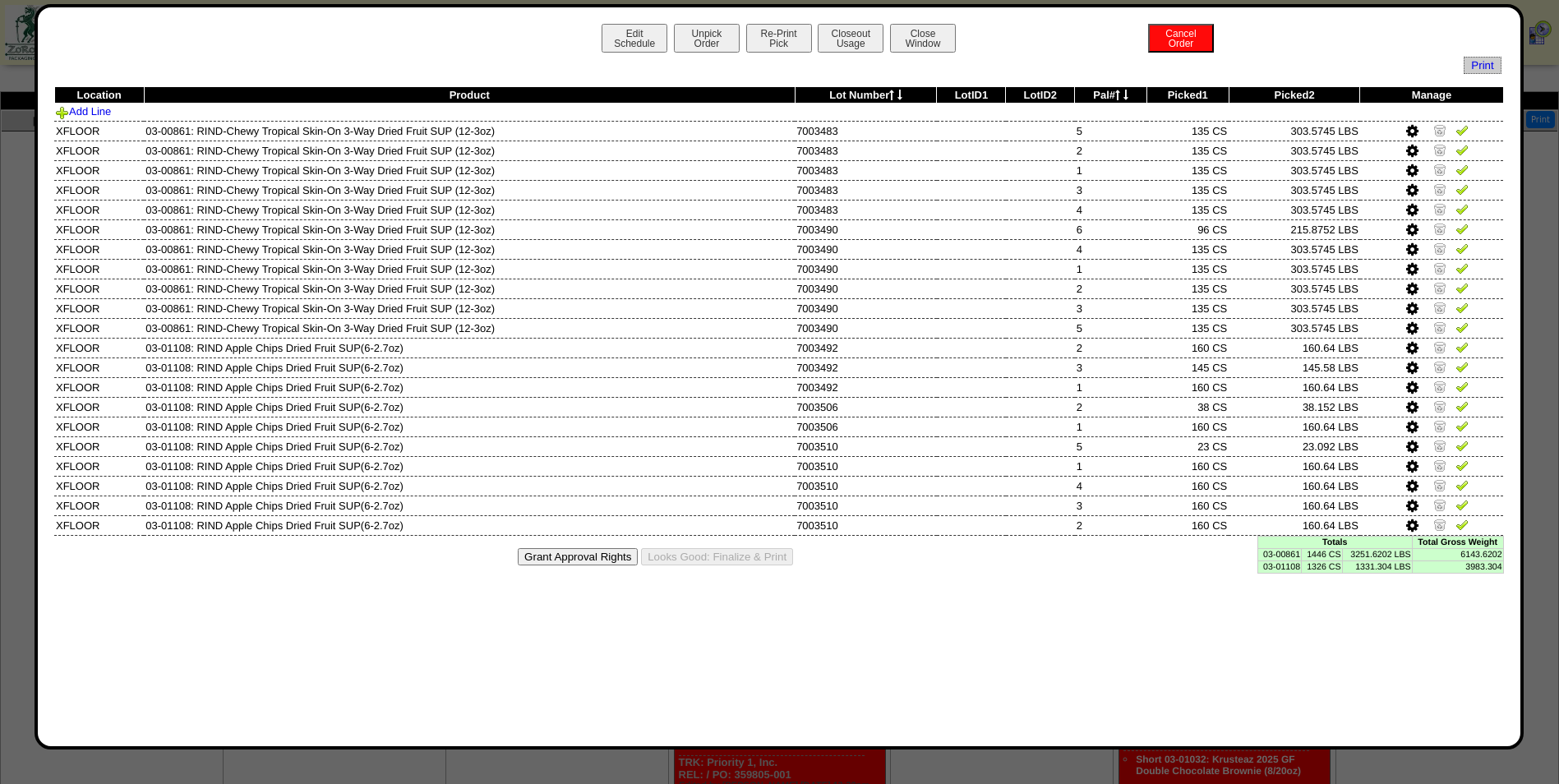
click at [1279, 562] on td "03-01108" at bounding box center [1279, 567] width 43 height 12
copy td "03-01108"
click at [851, 43] on button "Closeout Usage" at bounding box center [851, 38] width 66 height 28
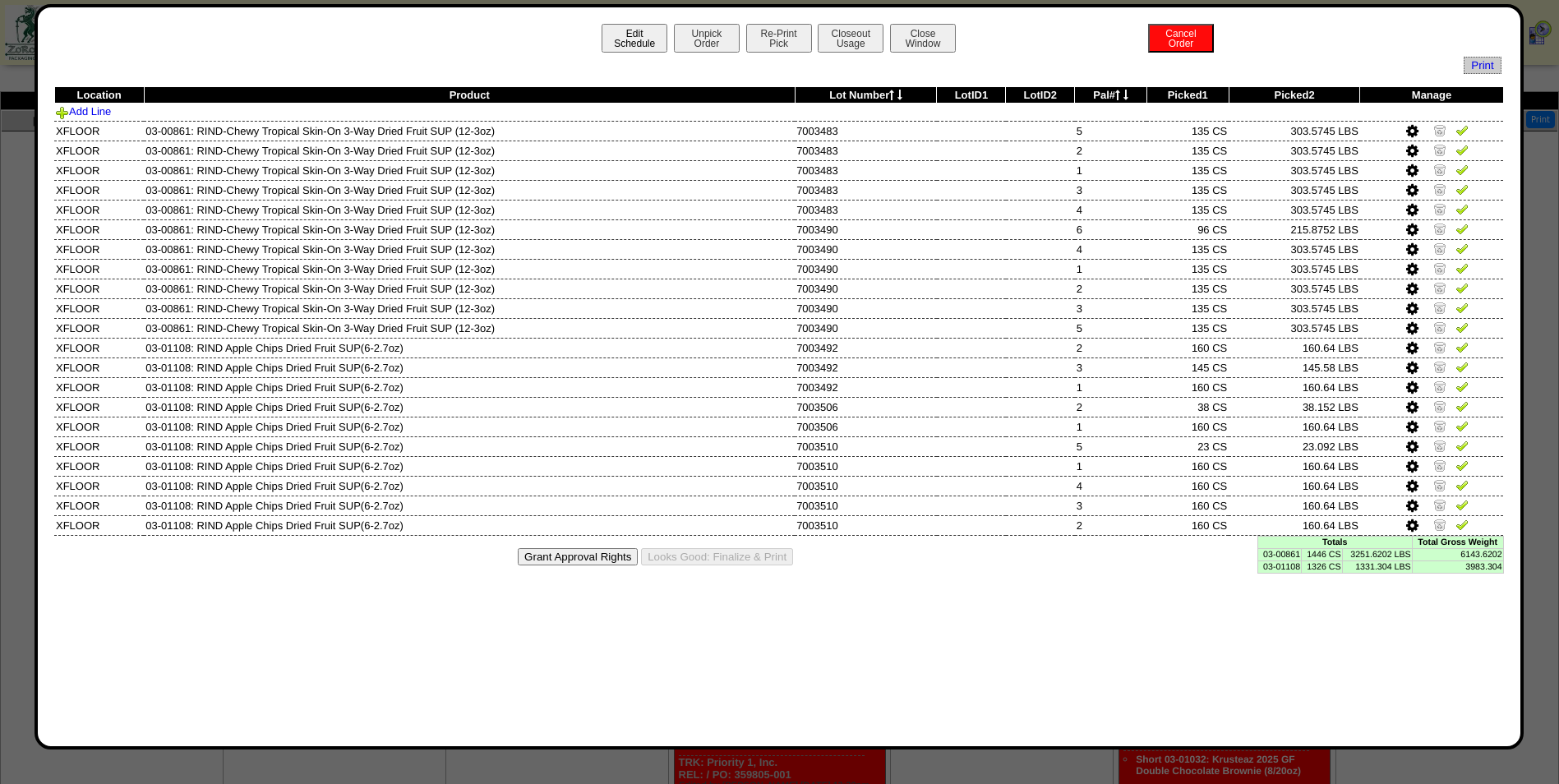
click at [647, 43] on button "Edit Schedule" at bounding box center [634, 38] width 66 height 28
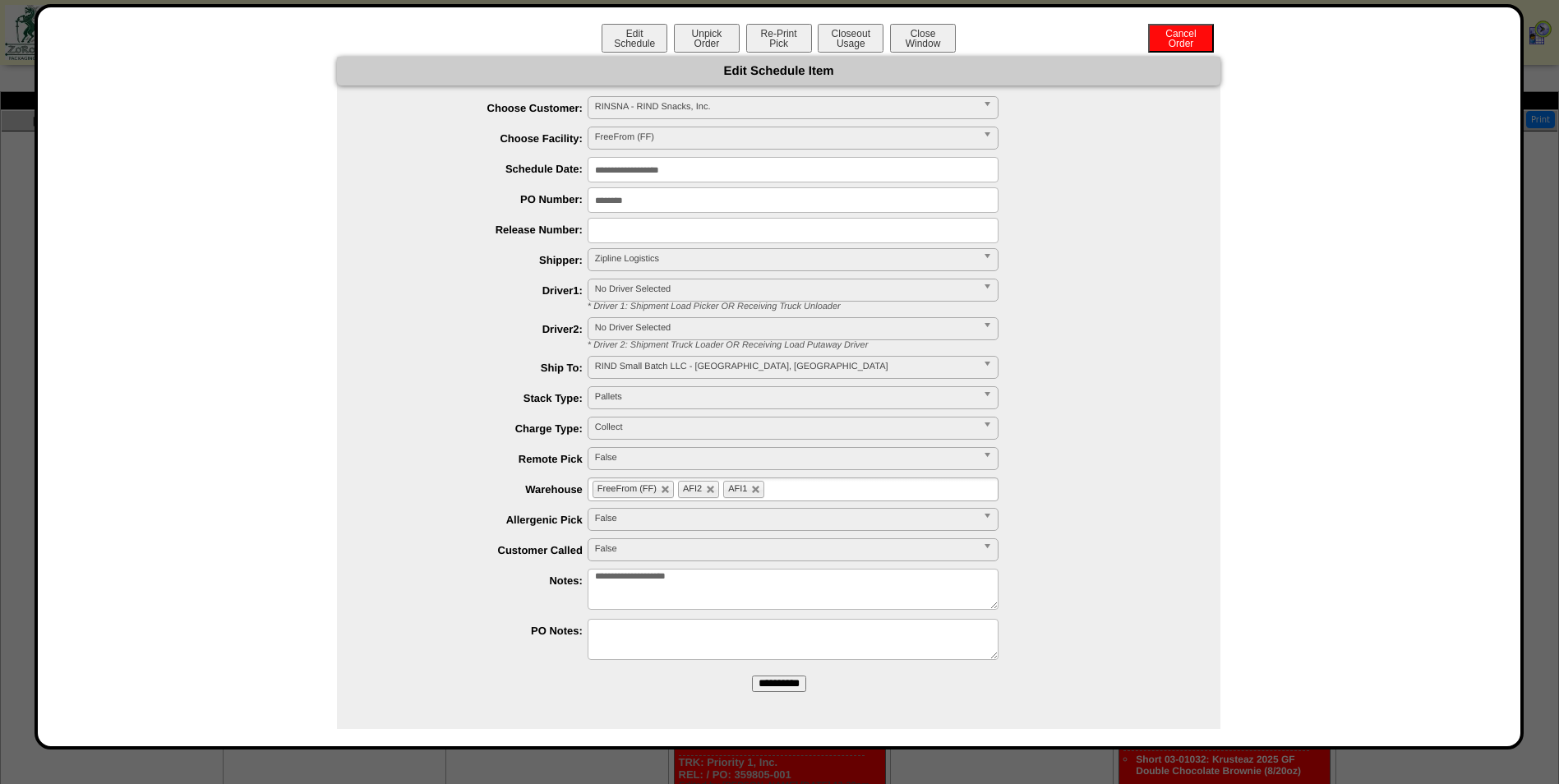
click at [803, 586] on textarea "**********" at bounding box center [792, 589] width 411 height 41
type textarea "**********"
click at [775, 681] on input "**********" at bounding box center [779, 683] width 54 height 17
click at [913, 38] on button "Close Window" at bounding box center [923, 38] width 66 height 28
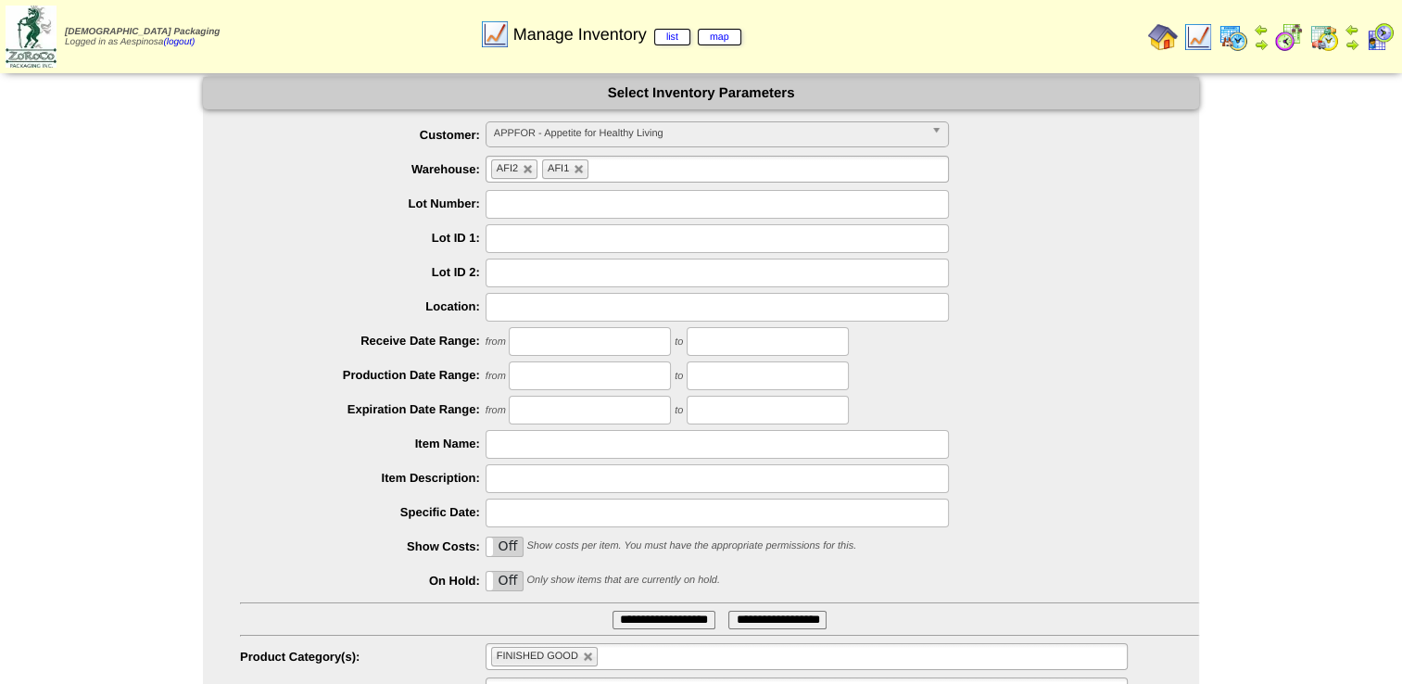
click at [606, 131] on span "APPFOR - Appetite for Healthy Living" at bounding box center [709, 133] width 430 height 22
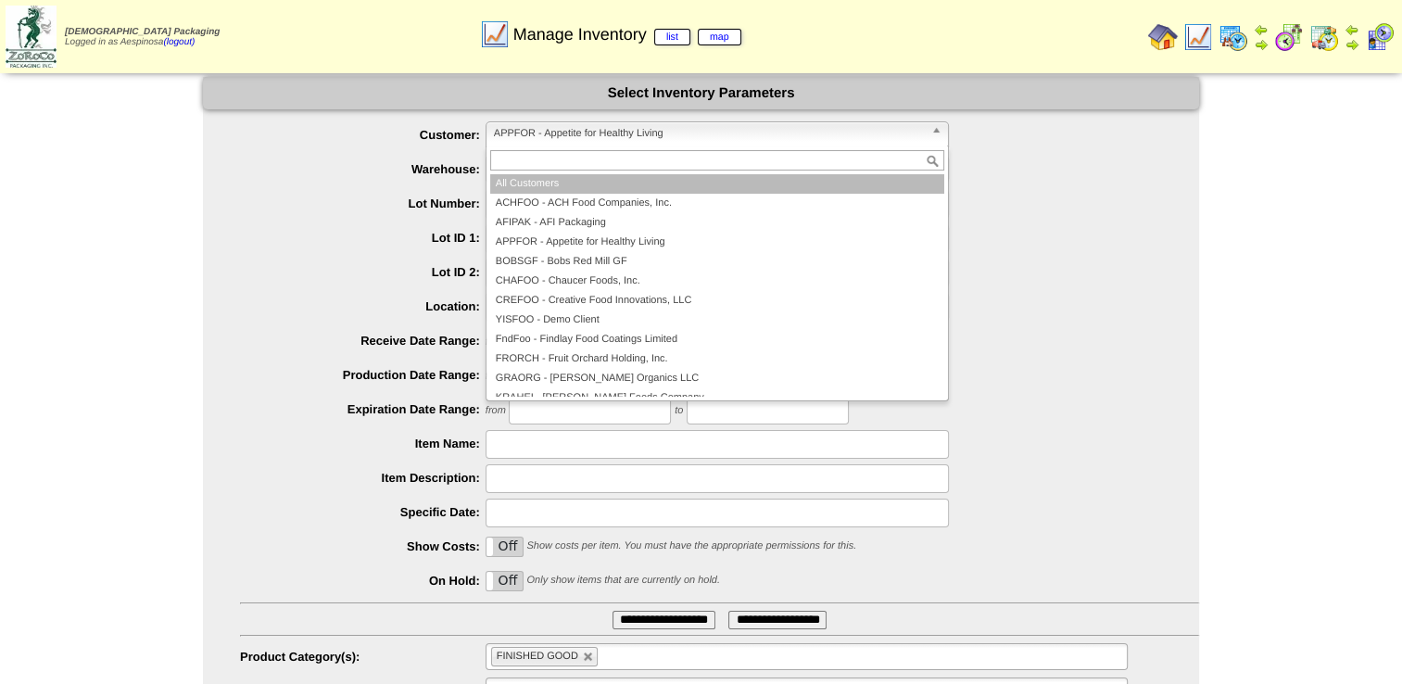
click at [586, 182] on li "All Customers" at bounding box center [717, 183] width 454 height 19
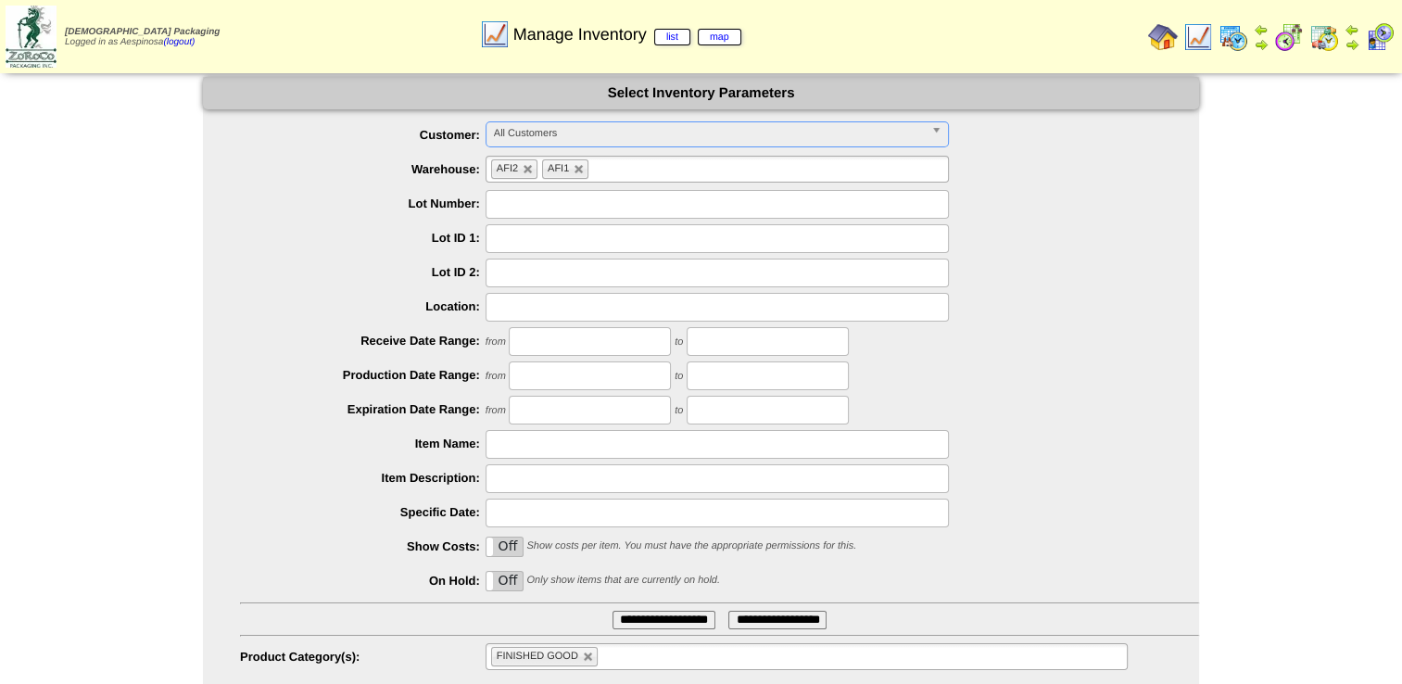
click at [393, 278] on label "Lot ID 2:" at bounding box center [362, 272] width 245 height 14
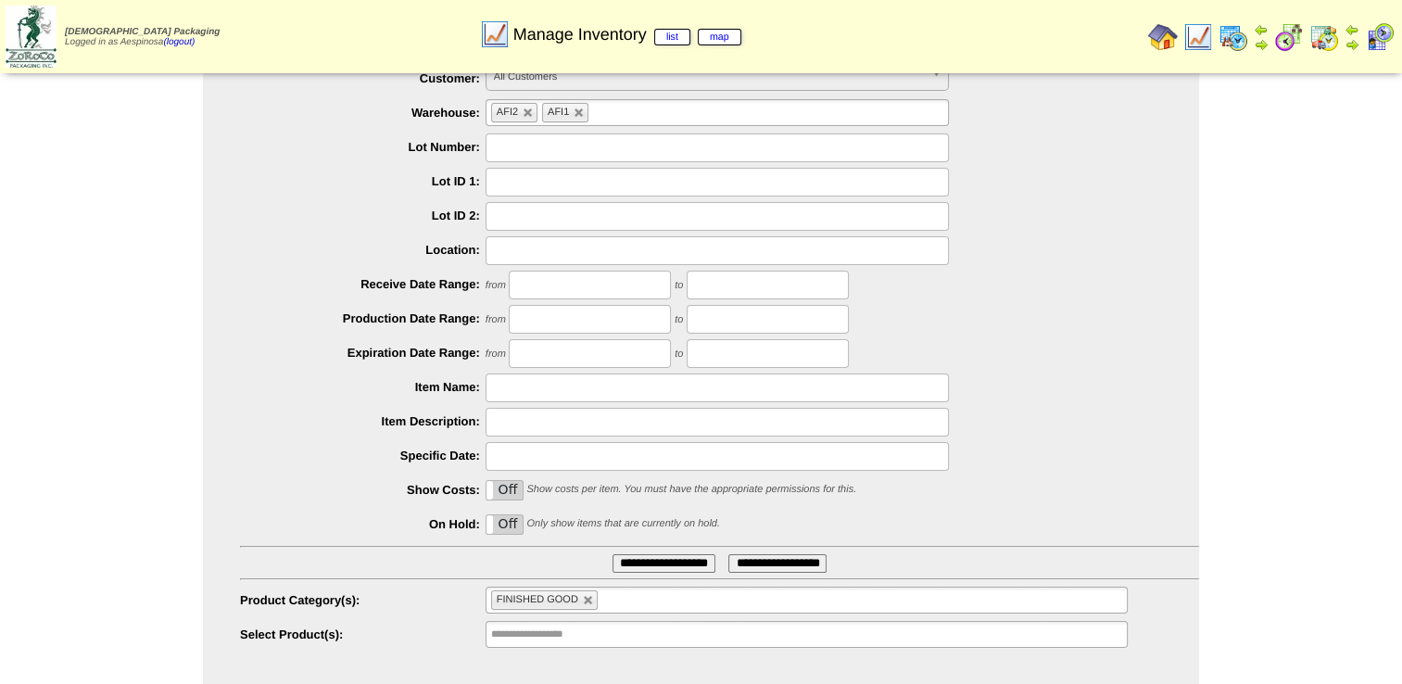
scroll to position [88, 0]
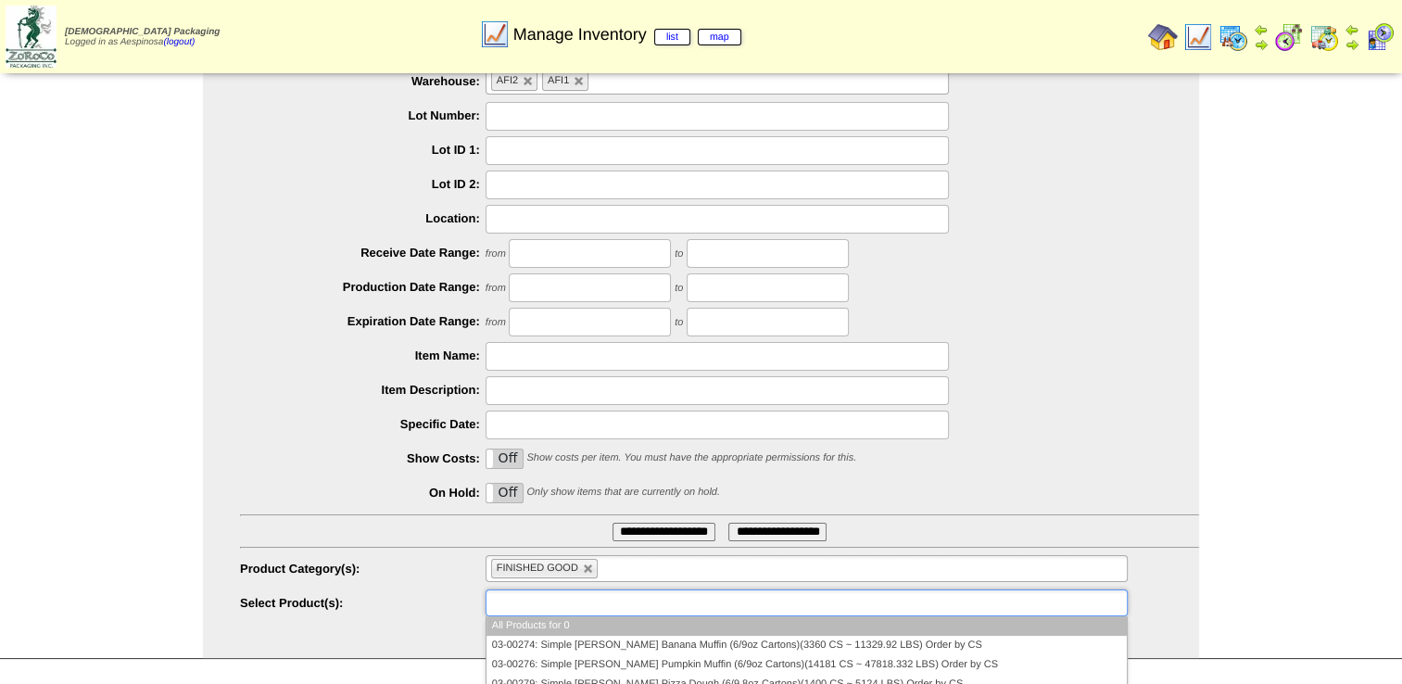
click at [630, 604] on ul at bounding box center [806, 602] width 642 height 27
paste input "********"
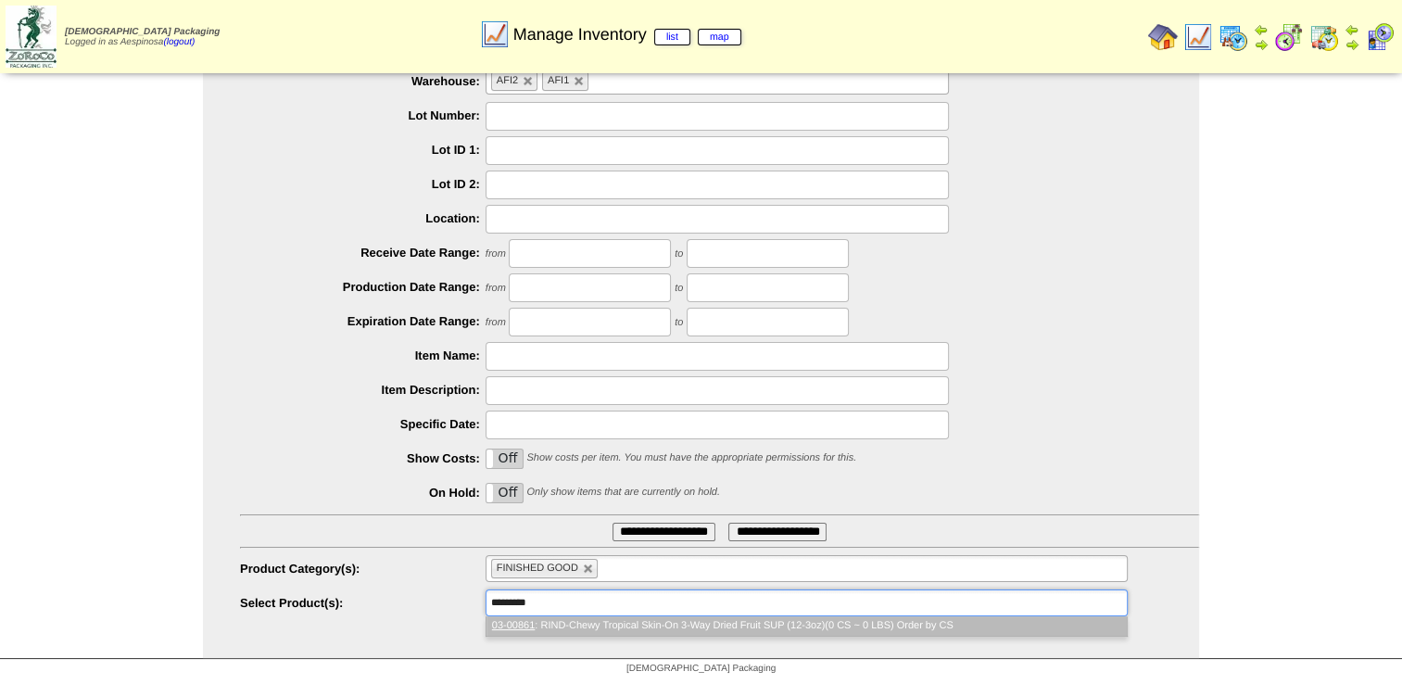
scroll to position [0, 0]
type input "********"
click at [617, 623] on li "03-00861 : RIND-Chewy Tropical Skin-On 3-Way Dried Fruit SUP (12-3oz)(0 CS ~ 0 …" at bounding box center [806, 625] width 640 height 19
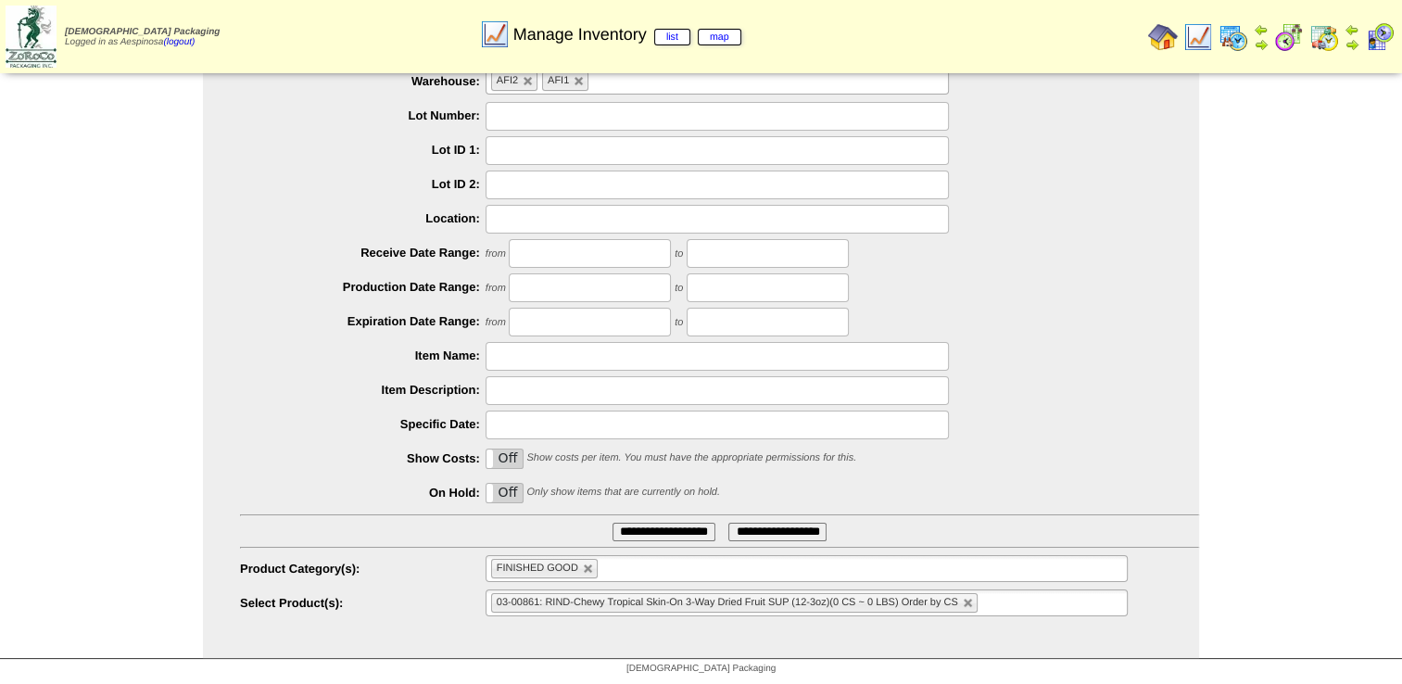
click at [1026, 602] on ul "03-00861: RIND-Chewy Tropical Skin-On 3-Way Dried Fruit SUP (12-3oz)(0 CS ~ 0 L…" at bounding box center [806, 602] width 642 height 27
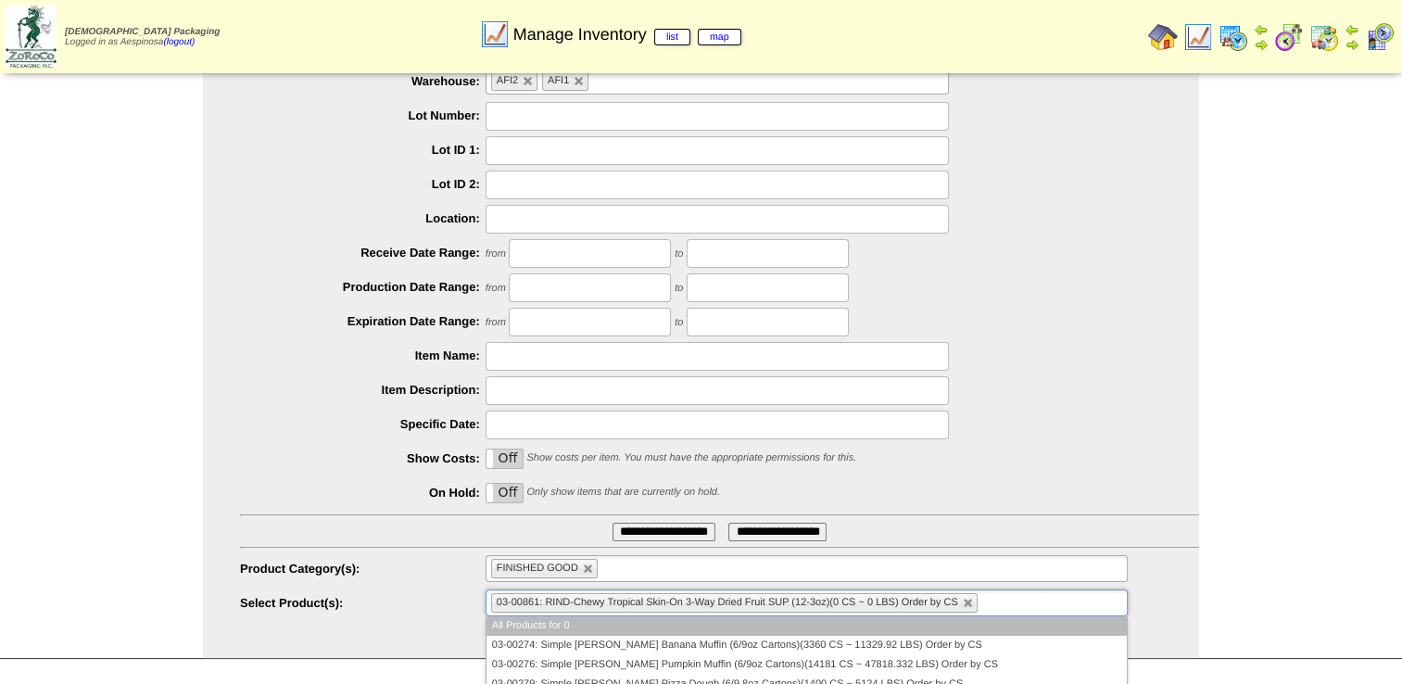
paste input "********"
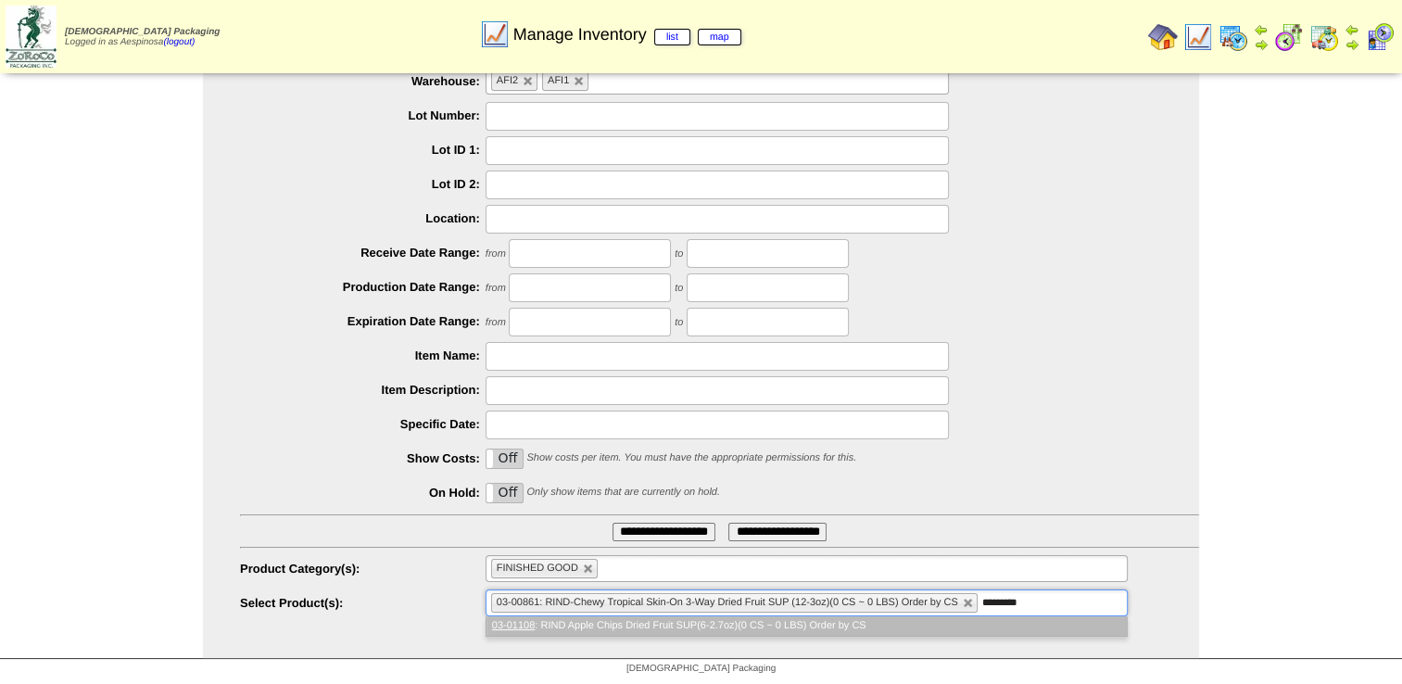
type input "********"
click at [898, 618] on li "03-01108 : RIND Apple Chips Dried Fruit SUP(6-2.7oz)(0 CS ~ 0 LBS) Order by CS" at bounding box center [806, 625] width 640 height 19
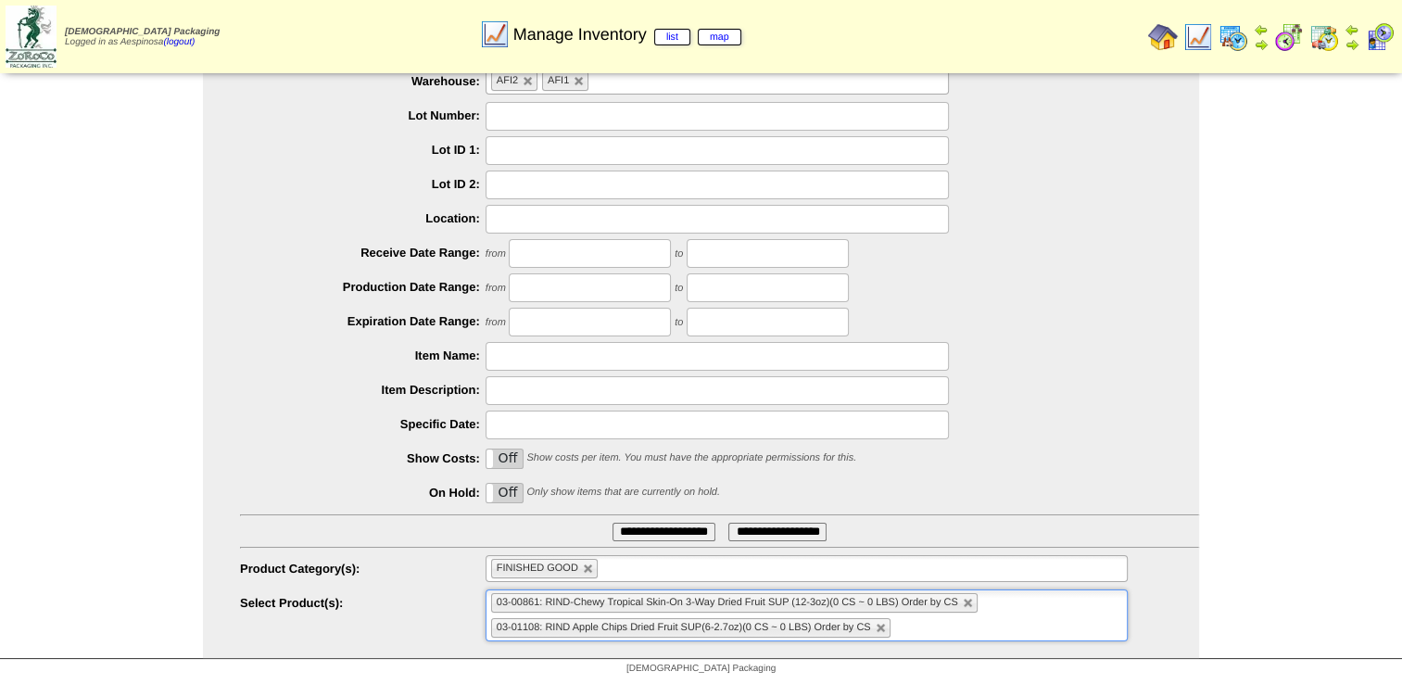
click at [690, 523] on input "**********" at bounding box center [663, 531] width 103 height 19
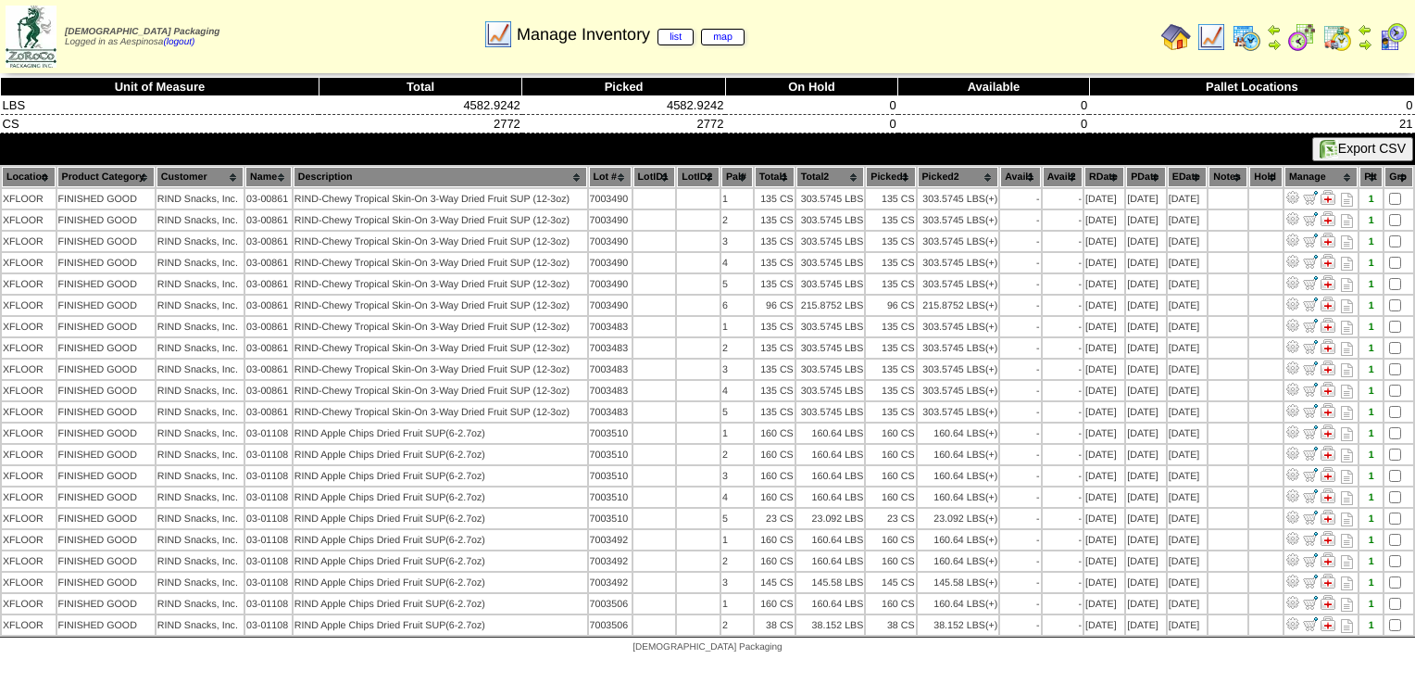
click at [893, 171] on th "Picked1" at bounding box center [890, 177] width 49 height 20
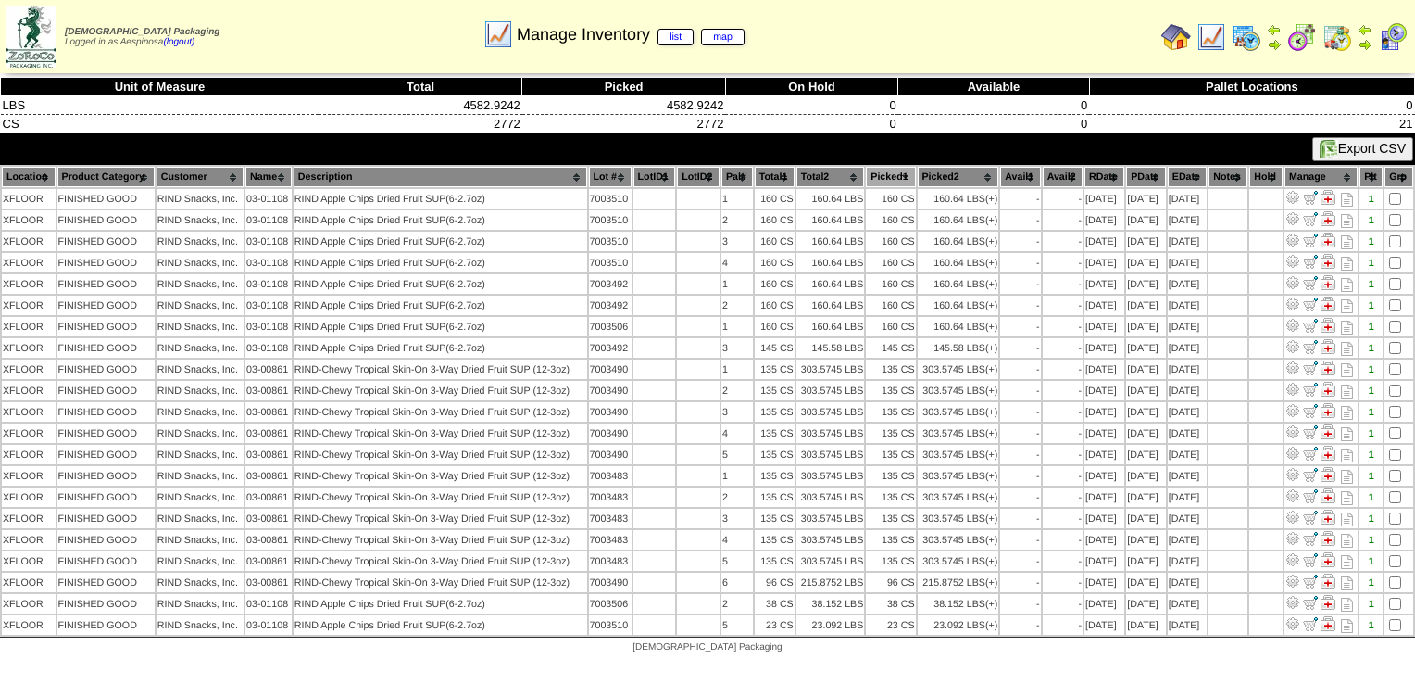
click at [884, 174] on th "Picked1" at bounding box center [890, 177] width 49 height 20
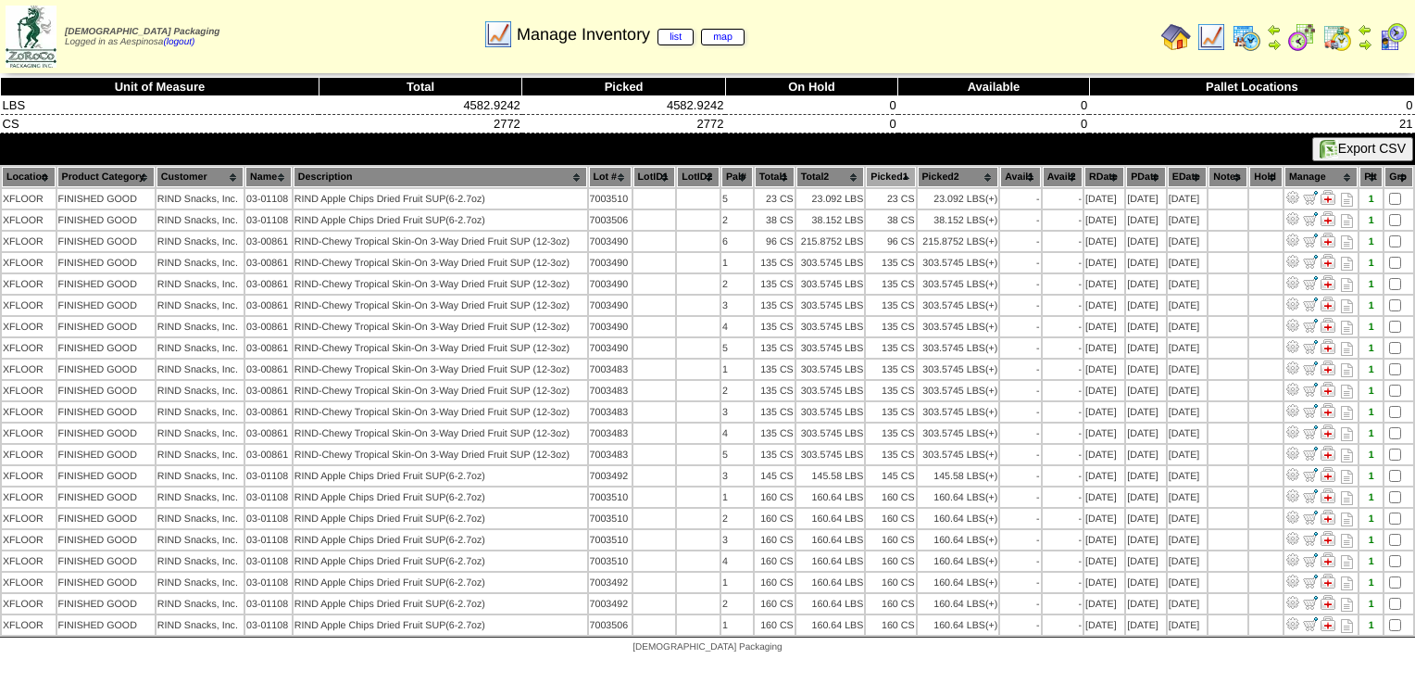
click at [598, 175] on th "Lot #" at bounding box center [610, 177] width 43 height 20
click at [597, 176] on th "Lot #" at bounding box center [610, 177] width 43 height 20
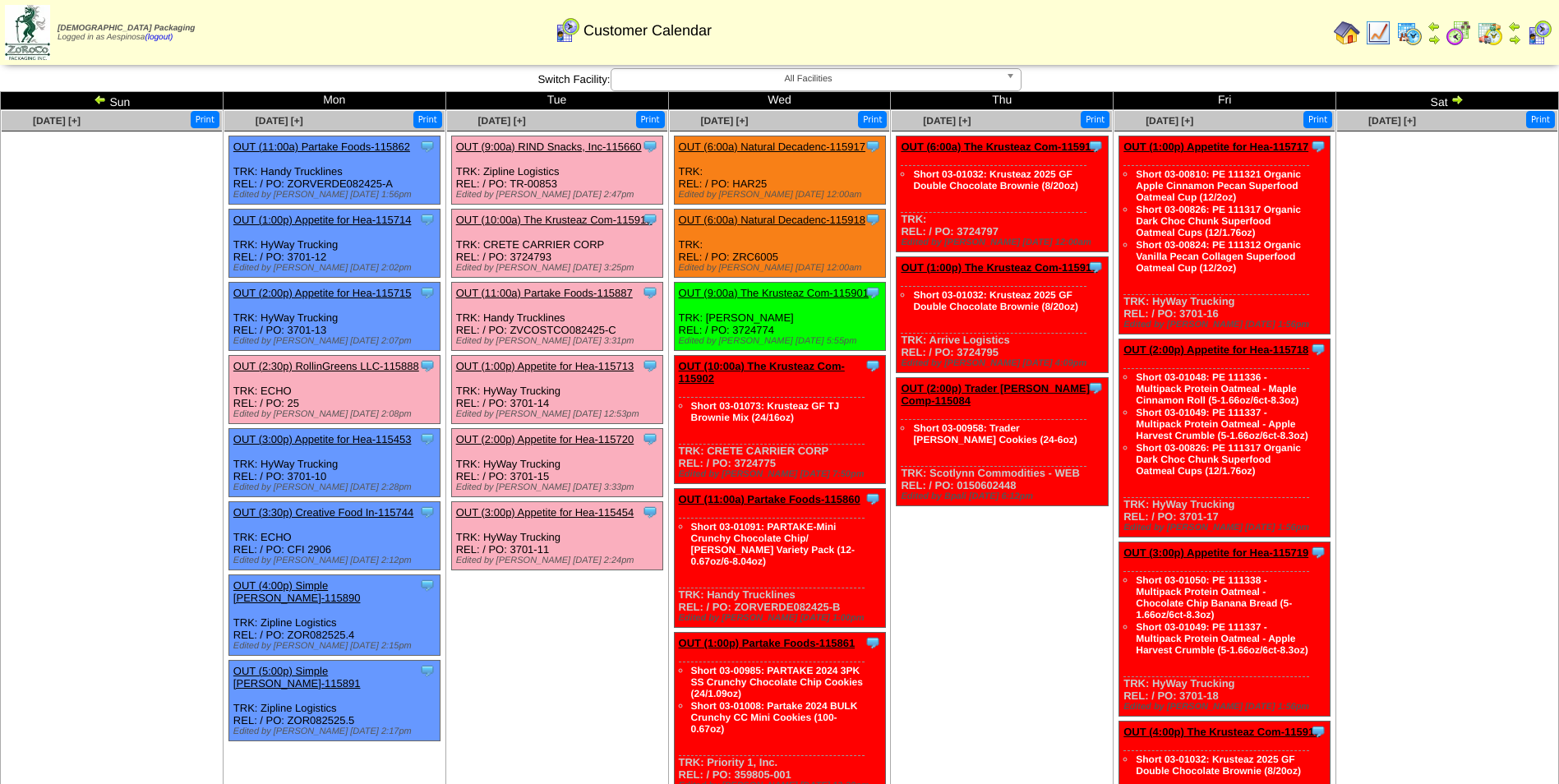
drag, startPoint x: 314, startPoint y: 399, endPoint x: 267, endPoint y: 405, distance: 47.4
click at [267, 405] on div "Clone Item OUT (2:30p) RollinGreens LLC-115888 RollinGreens LLC ScheduleID: 115…" at bounding box center [335, 389] width 211 height 68
click at [341, 407] on div "Clone Item OUT (2:30p) RollinGreens LLC-115888 RollinGreens LLC ScheduleID: 115…" at bounding box center [335, 389] width 211 height 68
drag, startPoint x: 308, startPoint y: 407, endPoint x: 269, endPoint y: 404, distance: 39.1
click at [269, 404] on div "Clone Item OUT (2:30p) RollinGreens LLC-115888 RollinGreens LLC ScheduleID: 115…" at bounding box center [335, 389] width 211 height 68
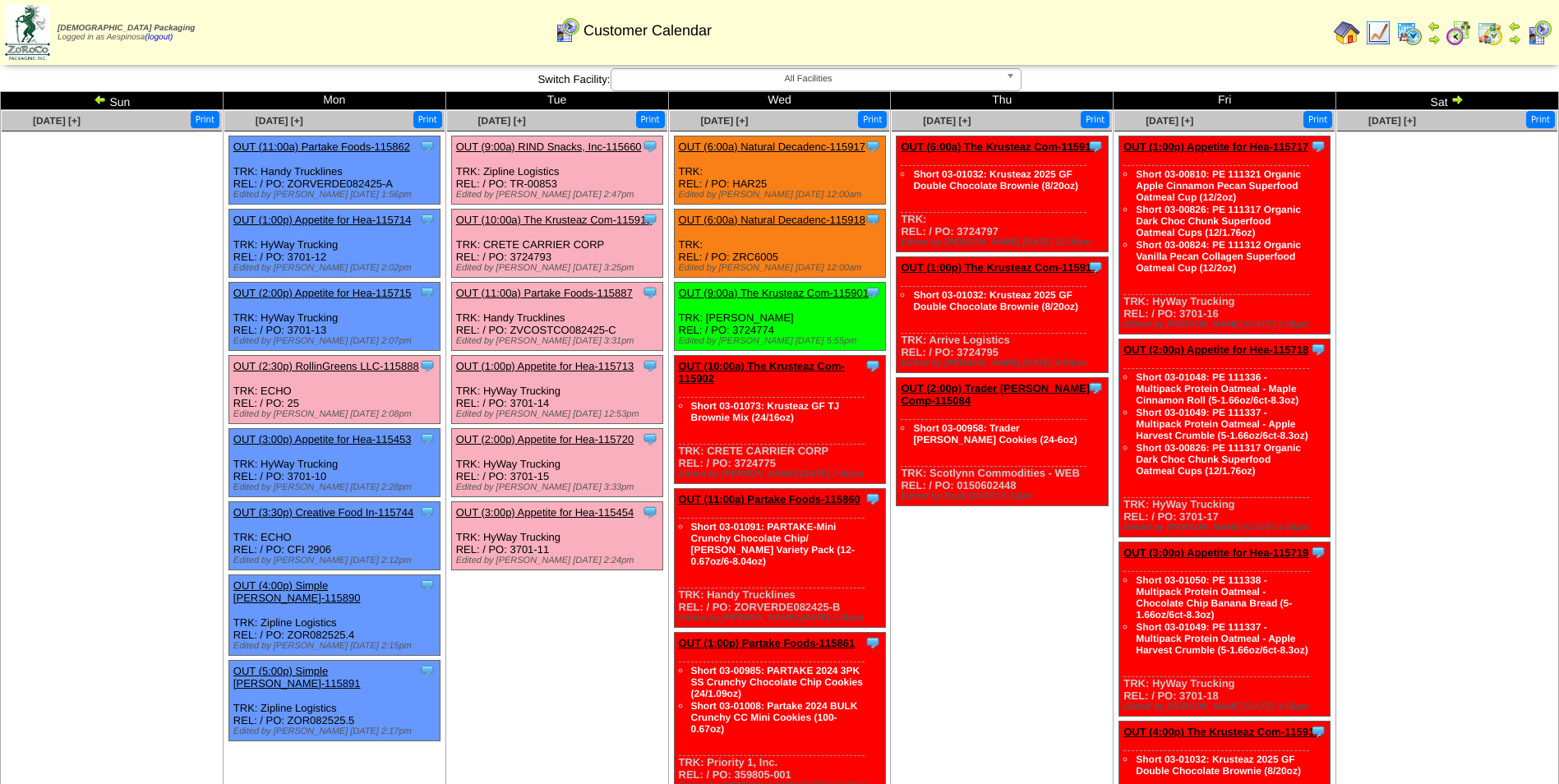
copy div "PO: 25"
click at [59, 427] on td "Aug 24 [+] Print" at bounding box center [112, 476] width 223 height 733
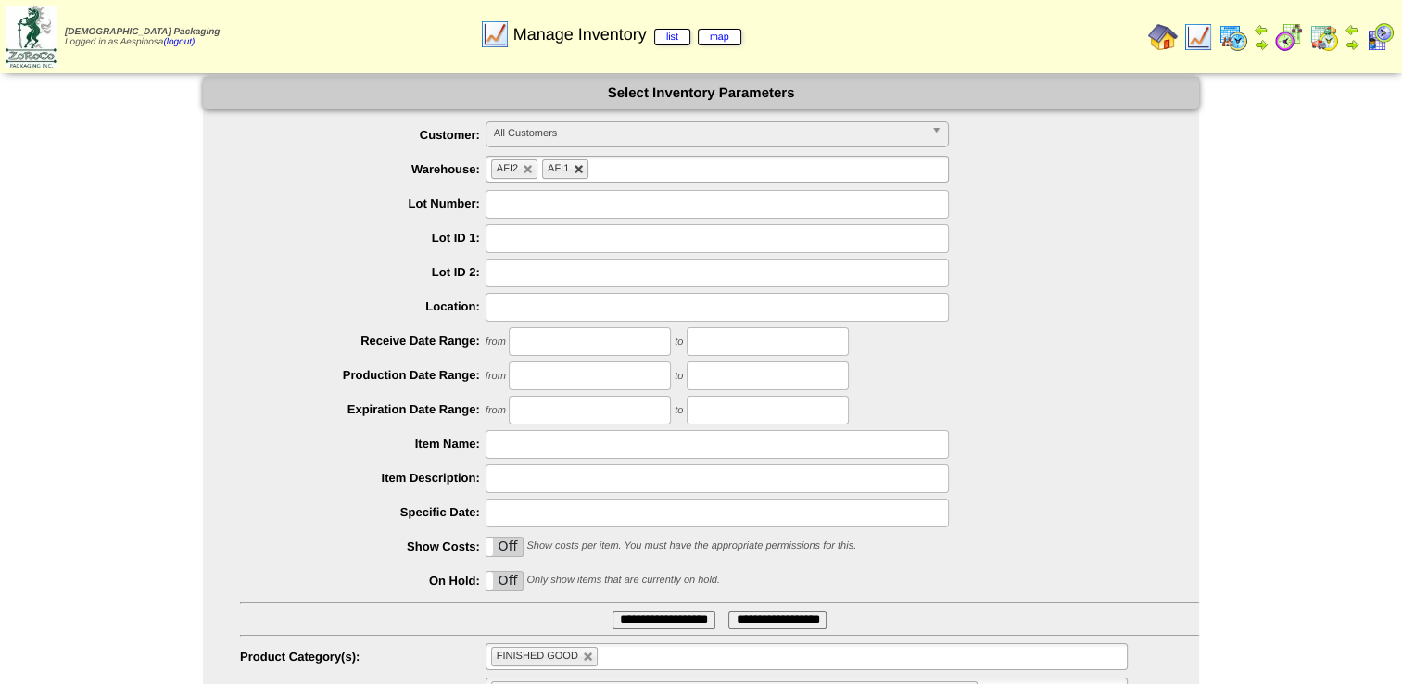
click at [580, 167] on link at bounding box center [578, 169] width 11 height 11
click at [522, 170] on link at bounding box center [527, 169] width 11 height 11
type input "**********"
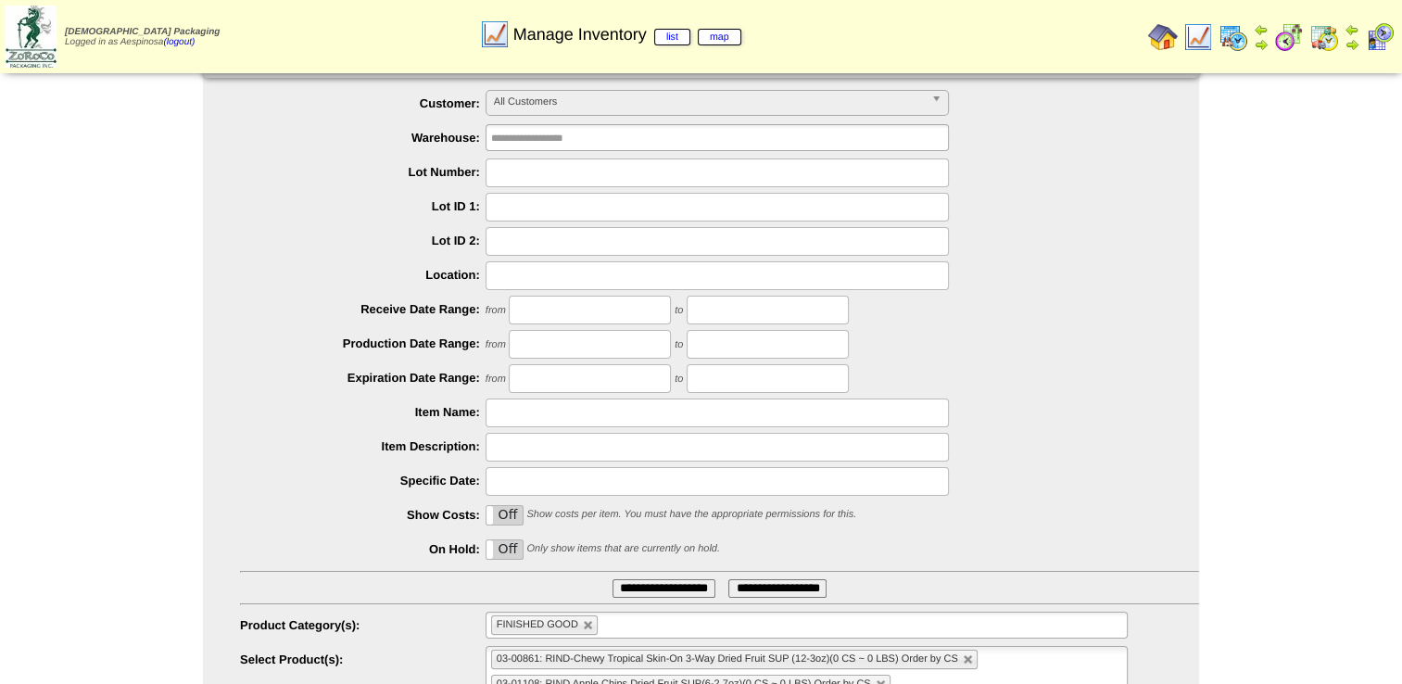
scroll to position [88, 0]
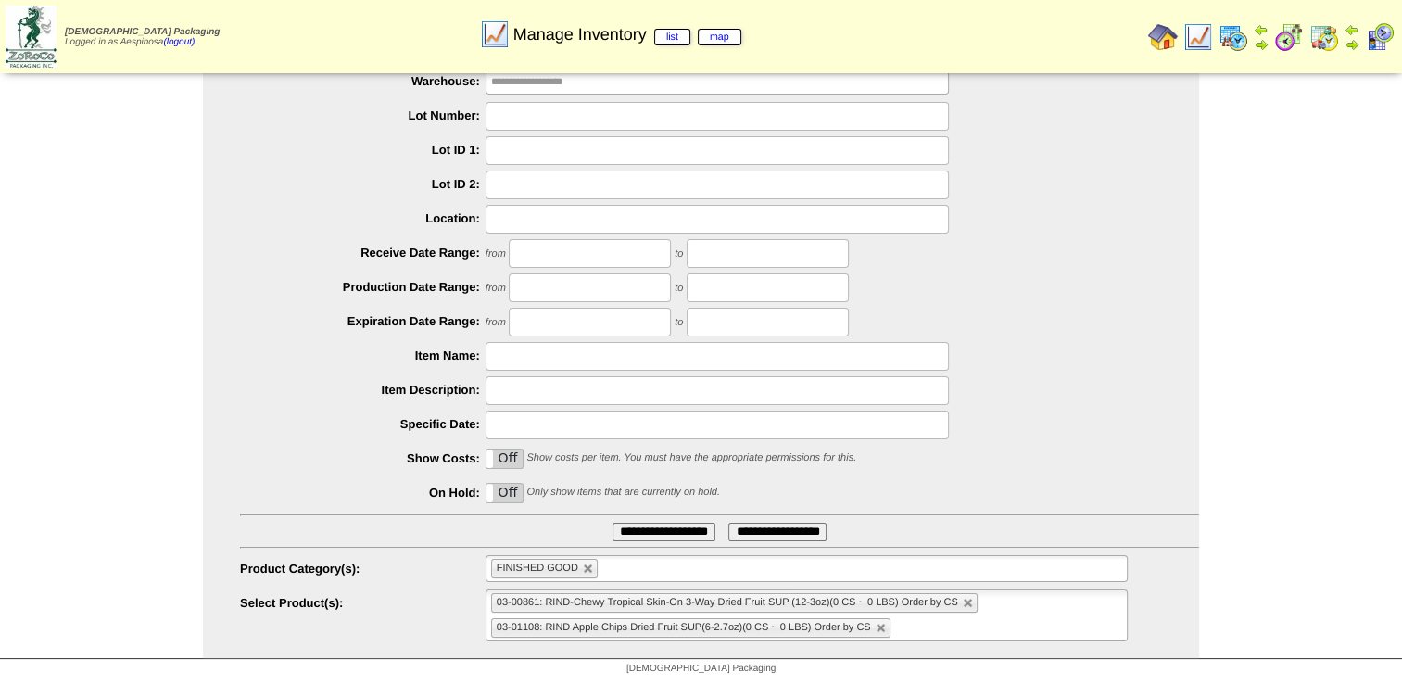
click at [876, 619] on li "03-01108: RIND Apple Chips Dried Fruit SUP(6-2.7oz)(0 CS ~ 0 LBS) Order by CS" at bounding box center [690, 627] width 399 height 19
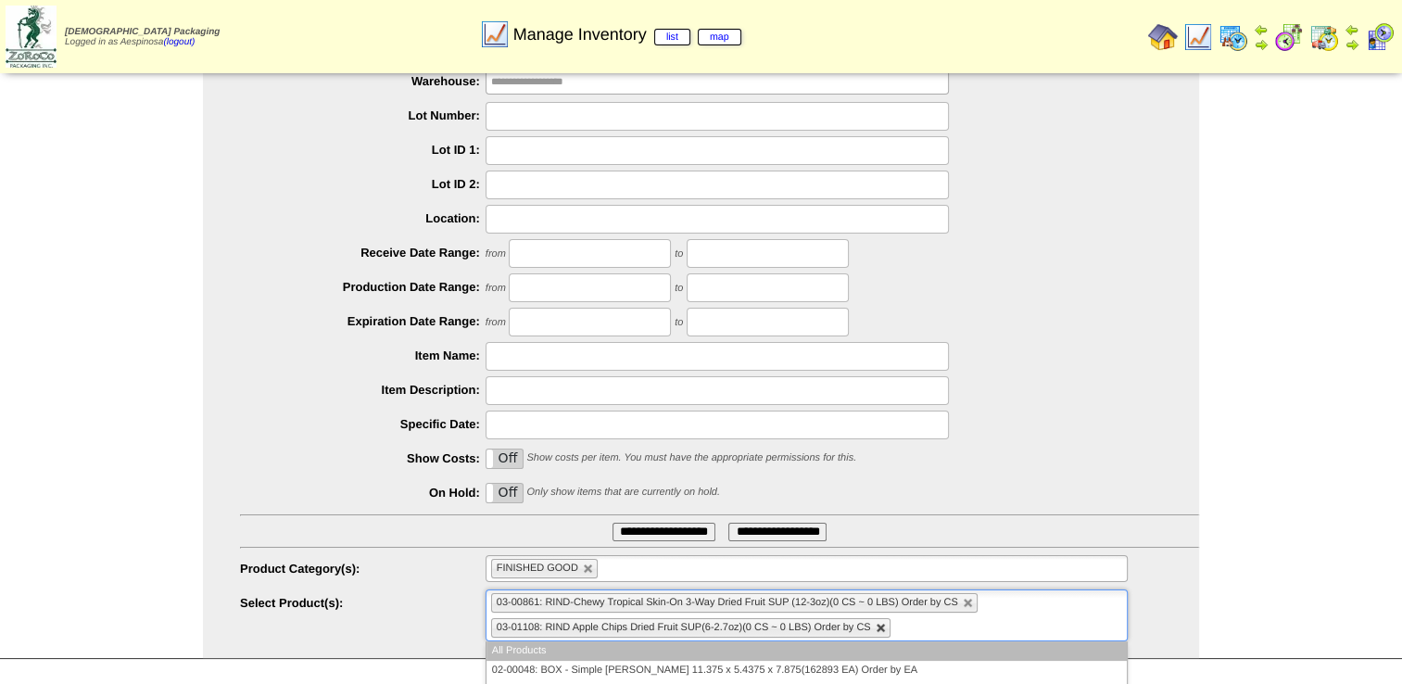
click at [877, 627] on link at bounding box center [880, 628] width 11 height 11
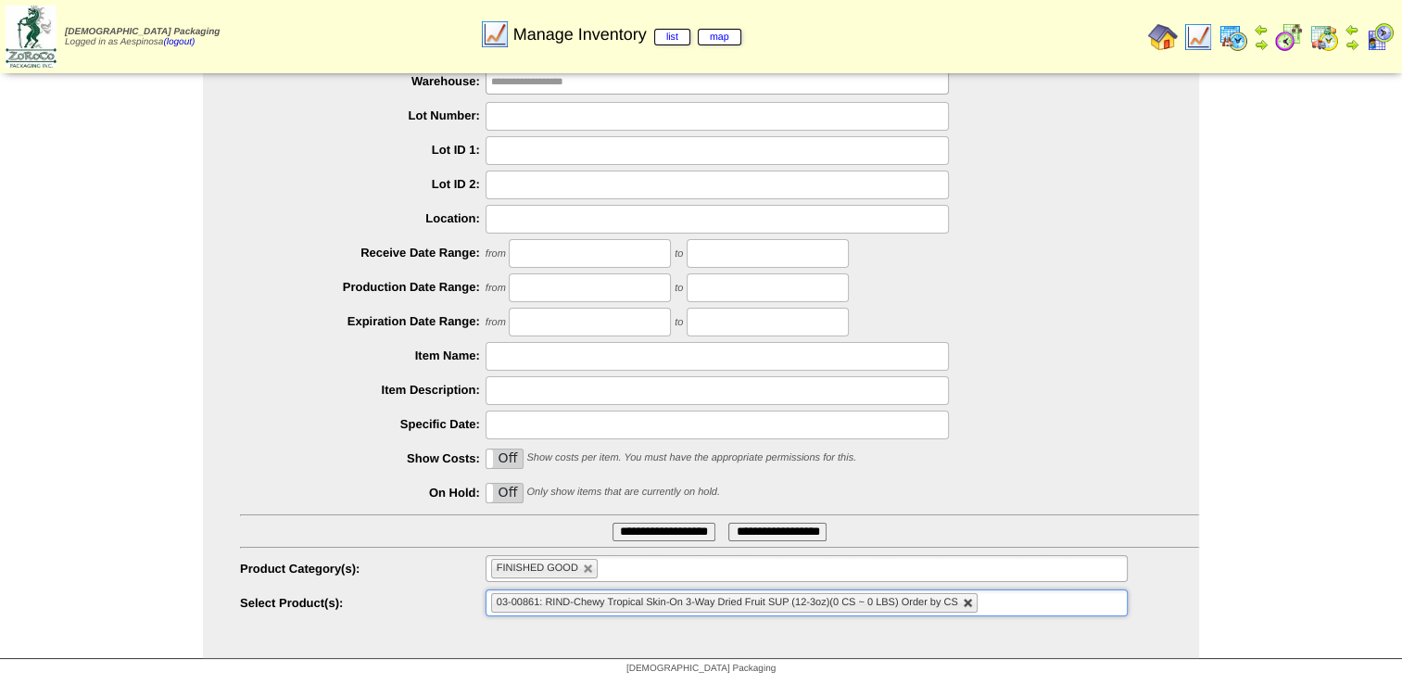
click at [971, 599] on link at bounding box center [967, 602] width 11 height 11
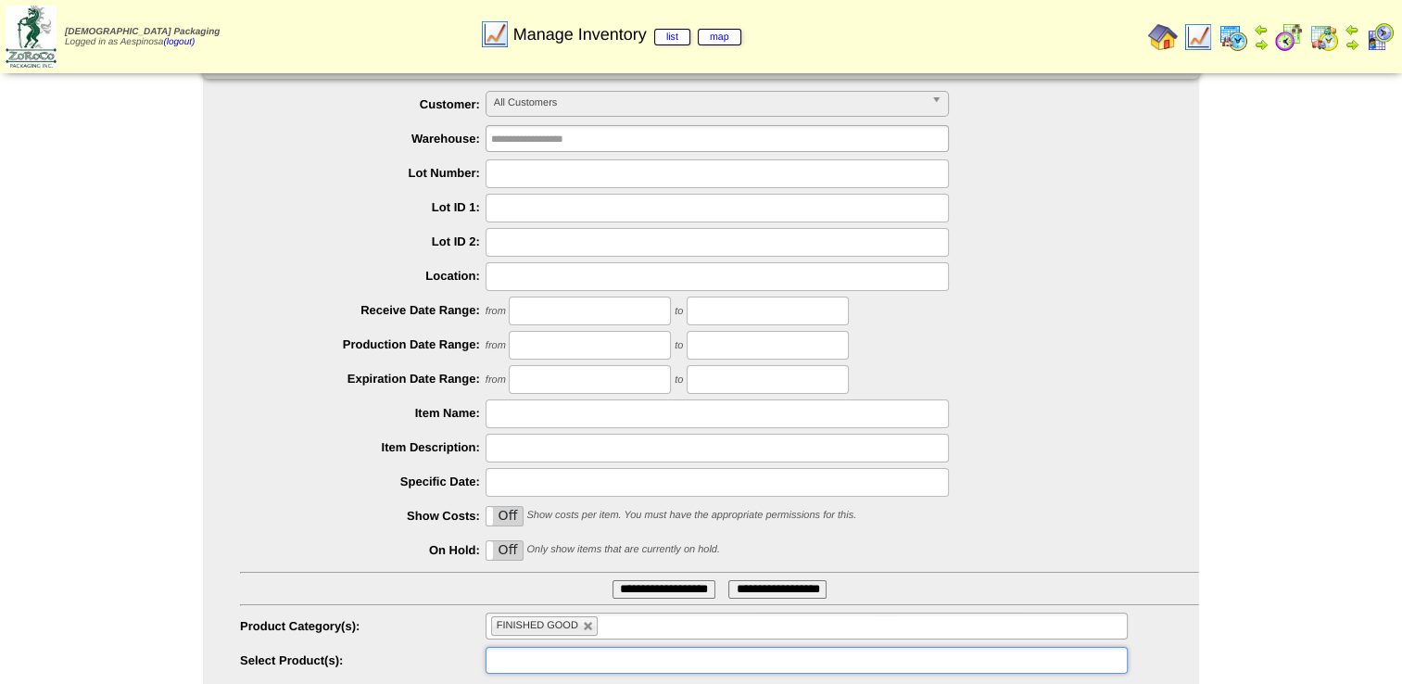
scroll to position [0, 0]
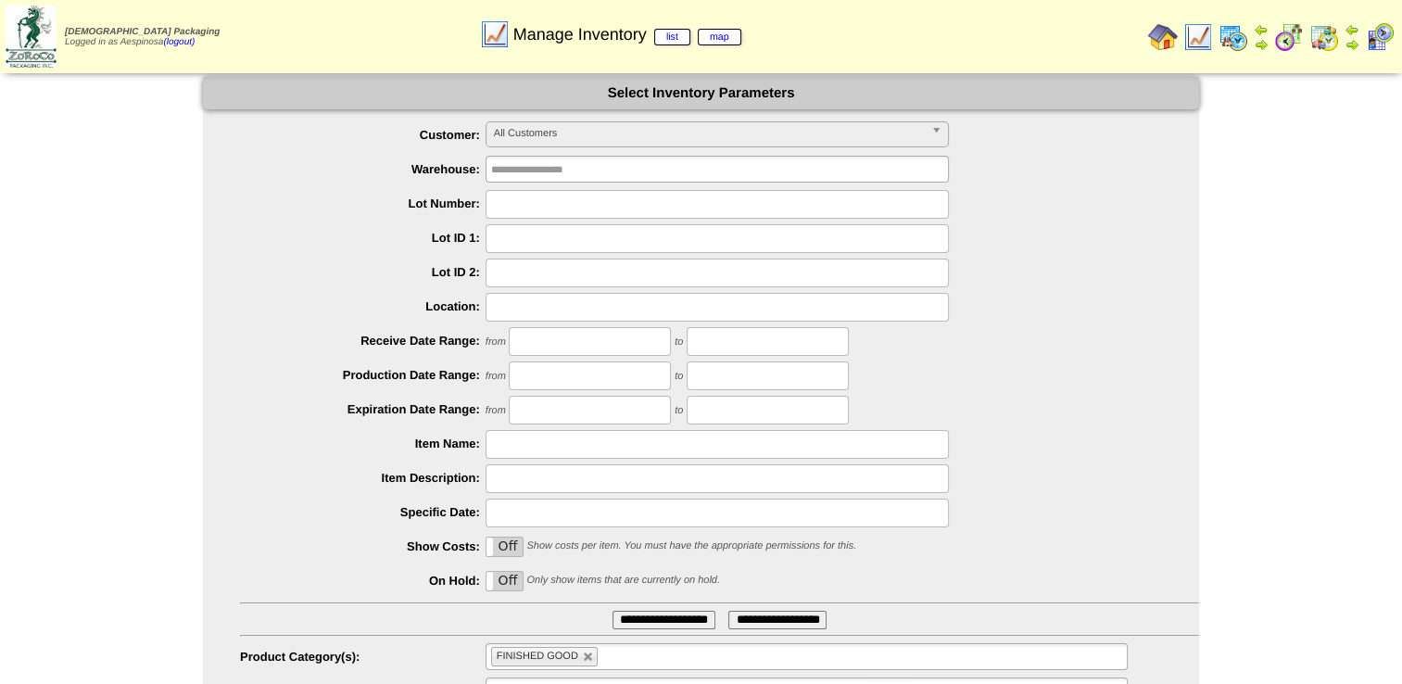
type input "**********"
click at [24, 48] on img at bounding box center [31, 37] width 51 height 62
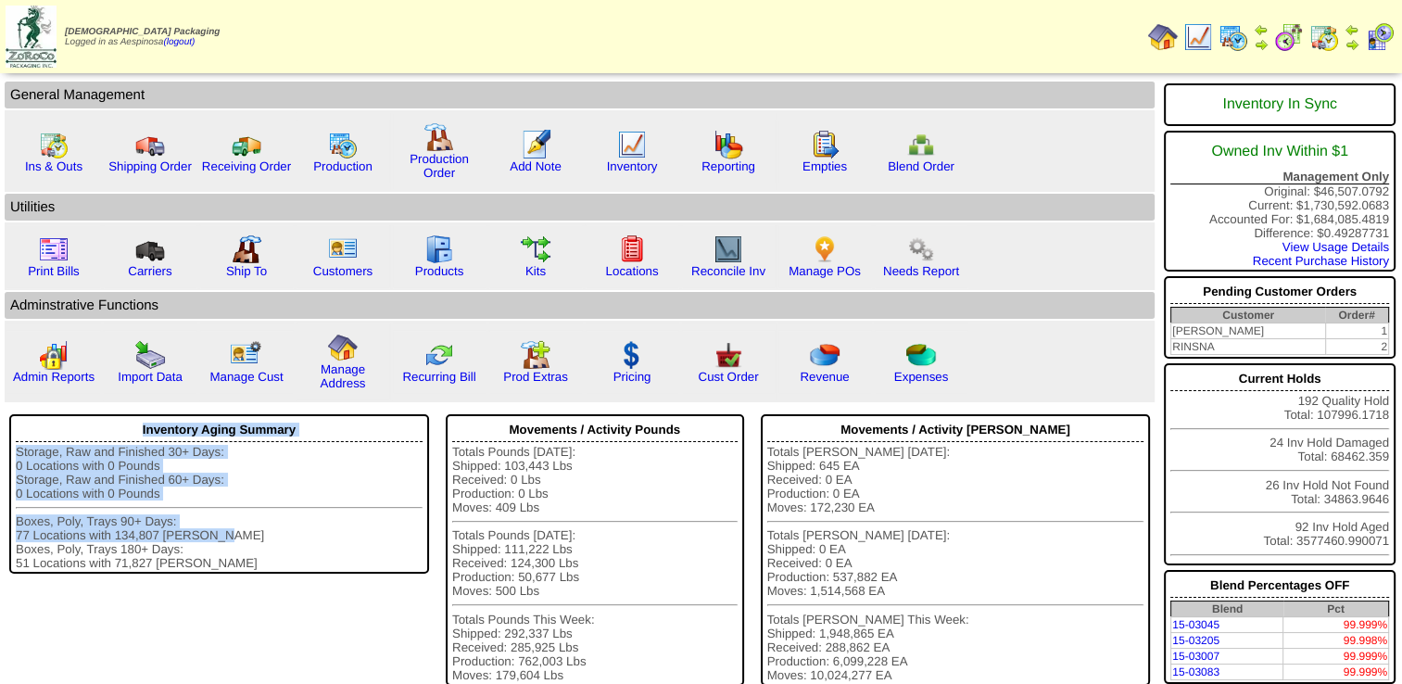
drag, startPoint x: 106, startPoint y: 539, endPoint x: 526, endPoint y: 588, distance: 423.4
click at [400, 557] on td "Inventory Aging Summary Storage, Raw and Finished 30+ Days: 0 Locations with 0 …" at bounding box center [219, 552] width 434 height 291
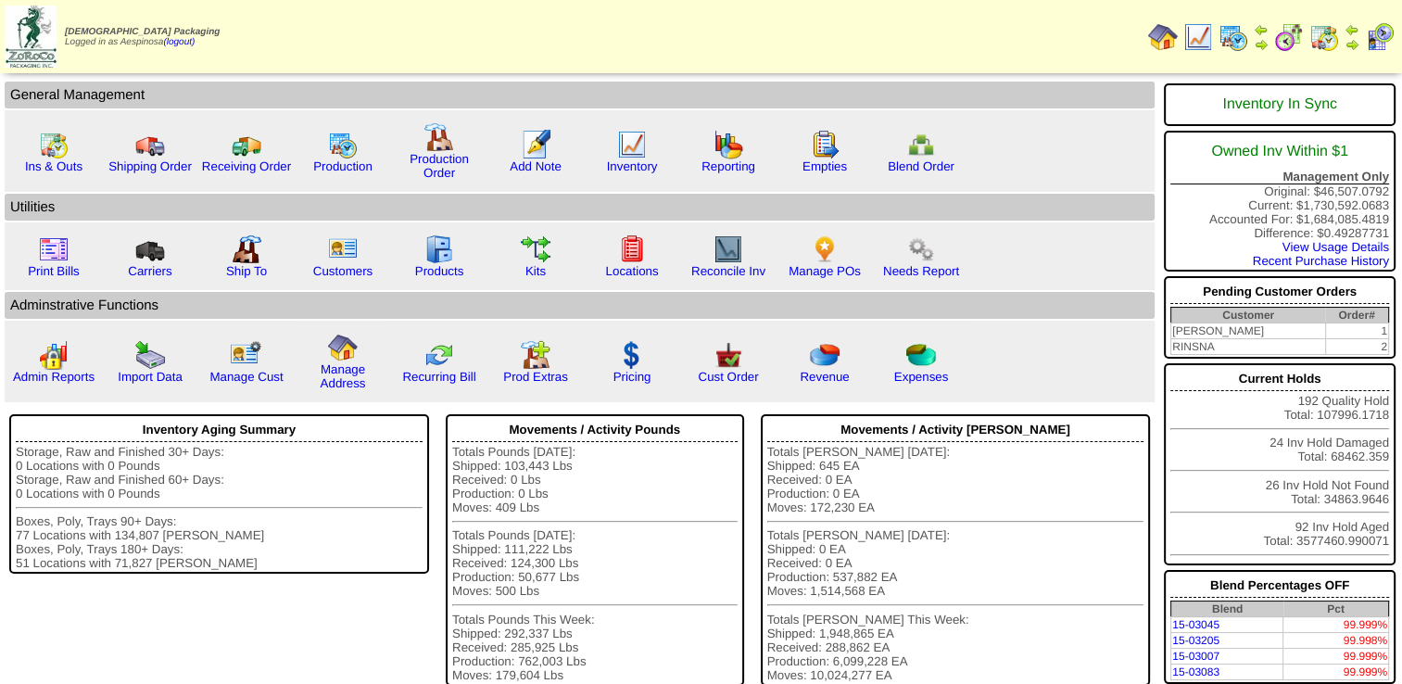
click at [1038, 325] on td "Admin Reports" at bounding box center [580, 362] width 1150 height 82
click at [642, 169] on link "Inventory" at bounding box center [632, 166] width 51 height 14
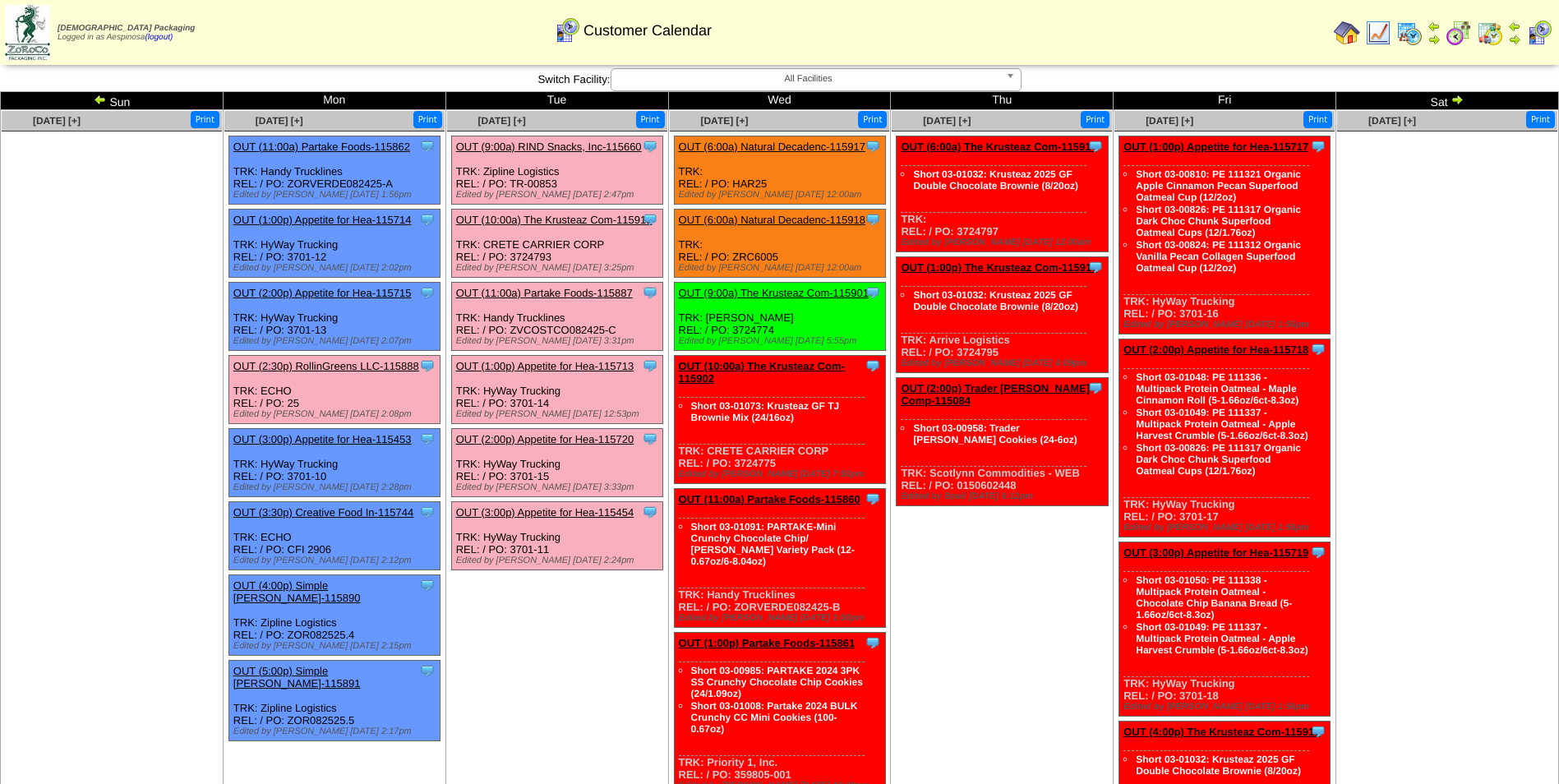
click at [760, 185] on div "Clone Item OUT (6:00a) Natural Decadenc-115917 Natural Decadence, LLC ScheduleI…" at bounding box center [780, 170] width 211 height 68
copy div "HAR25"
click at [766, 251] on div "Clone Item OUT (6:00a) Natural Decadenc-115918 Natural Decadence, LLC ScheduleI…" at bounding box center [780, 243] width 211 height 68
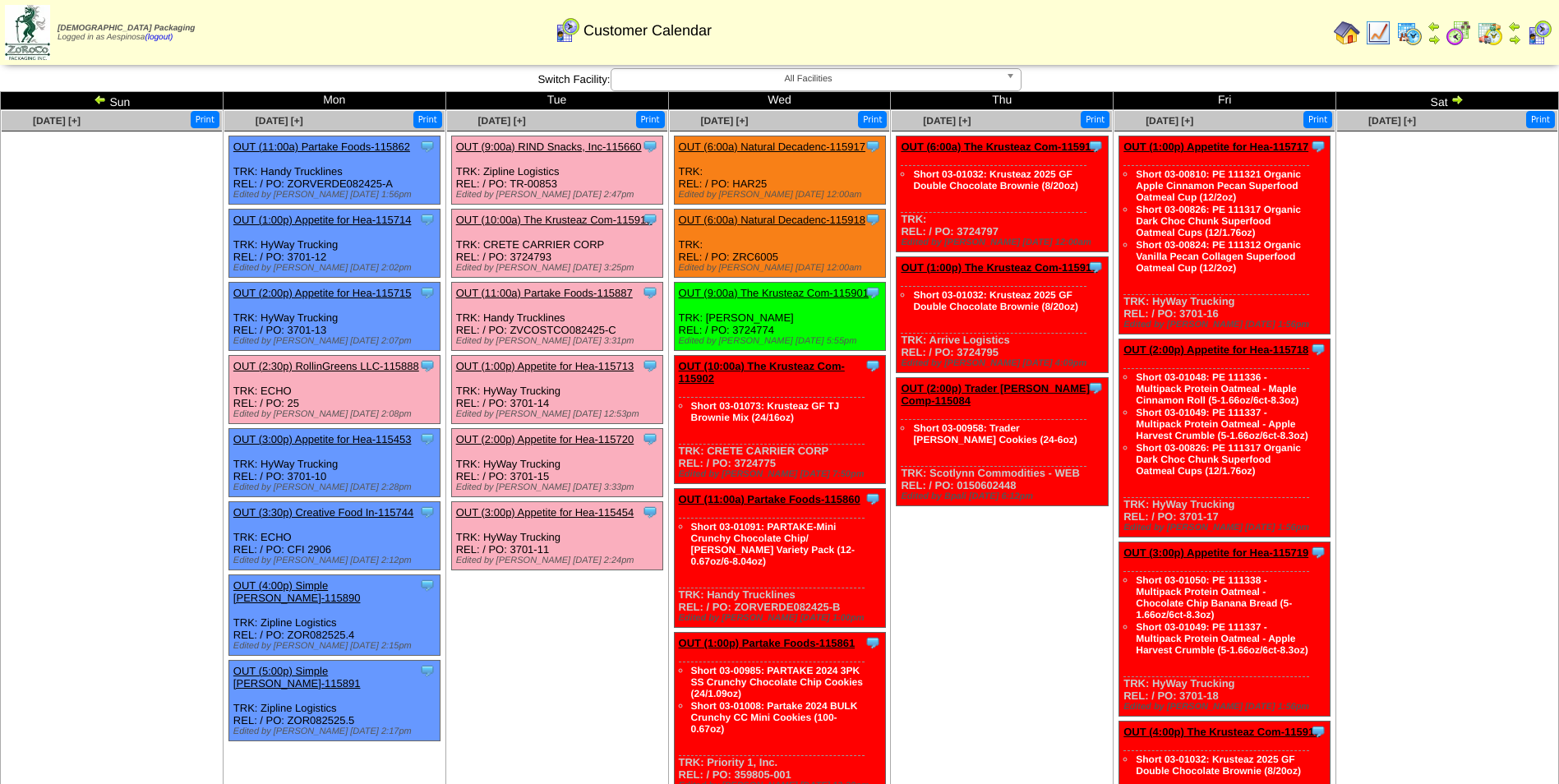
copy div "ZRC6005"
click at [796, 154] on div "Clone Item OUT (6:00a) Natural Decadenc-115917 Natural Decadence, LLC ScheduleI…" at bounding box center [780, 170] width 211 height 68
click at [797, 141] on link "OUT (6:00a) Natural Decadenc-115917" at bounding box center [772, 146] width 186 height 12
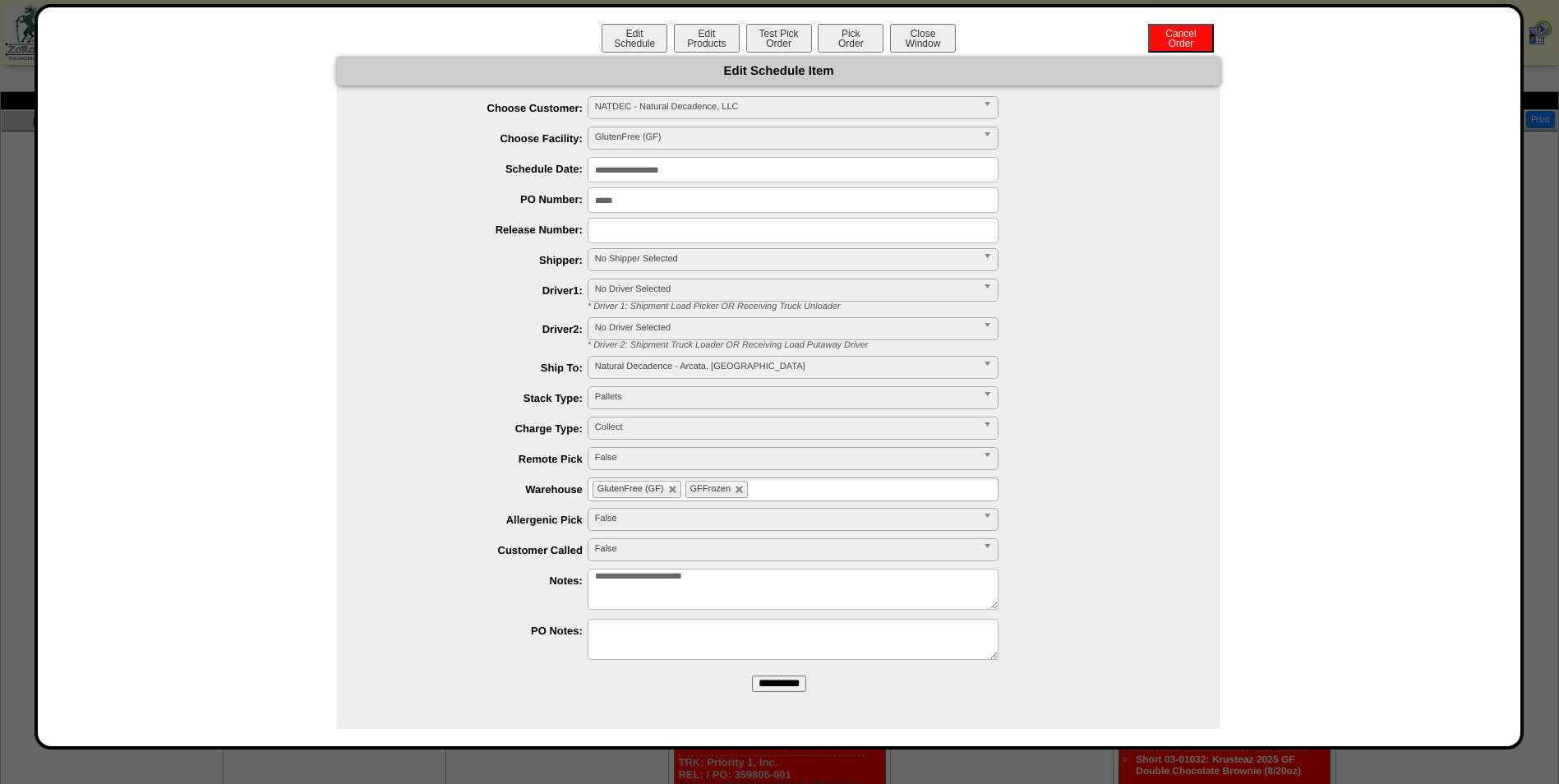
click at [699, 263] on span "No Shipper Selected" at bounding box center [786, 259] width 382 height 20
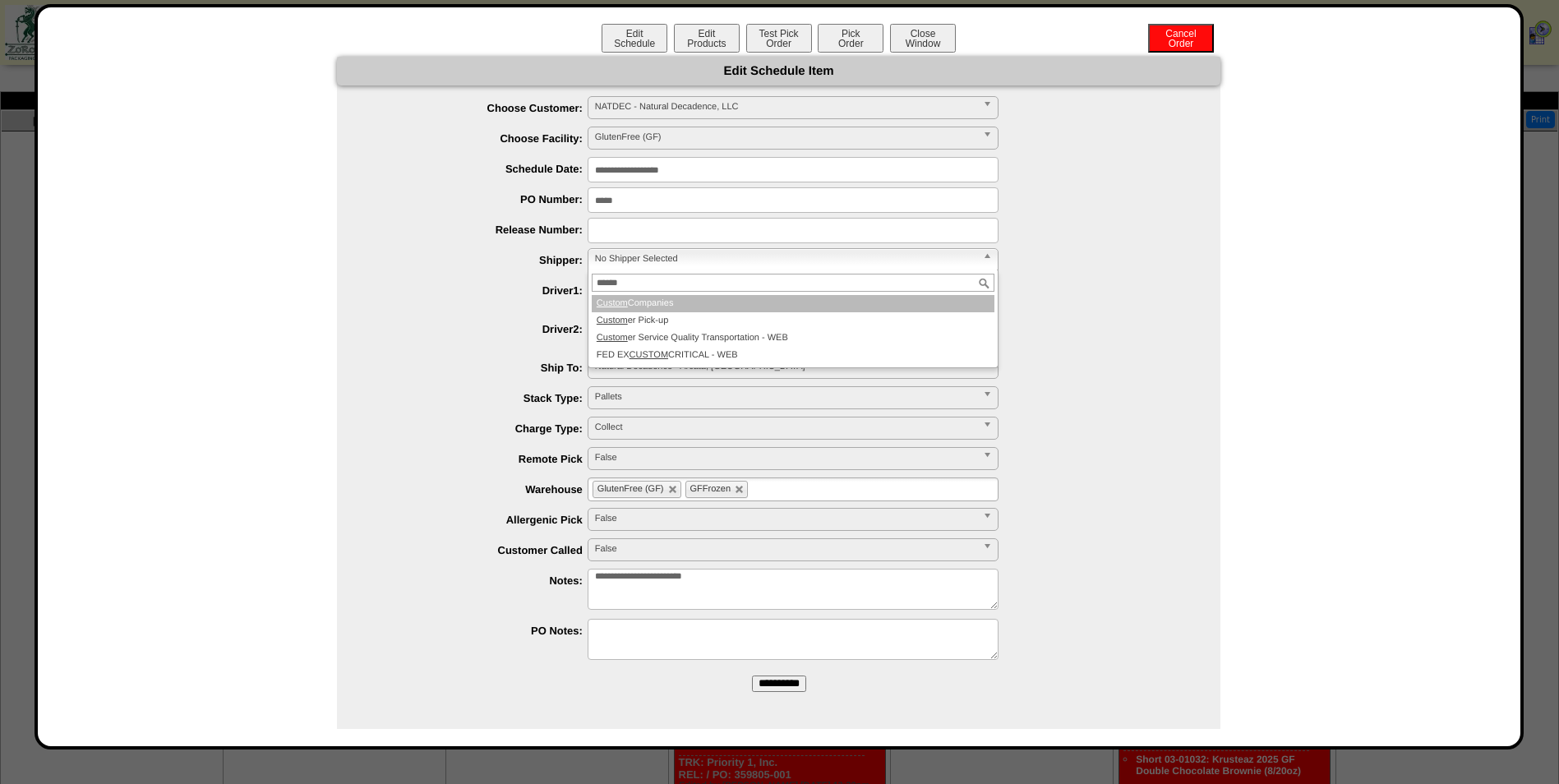
type input "******"
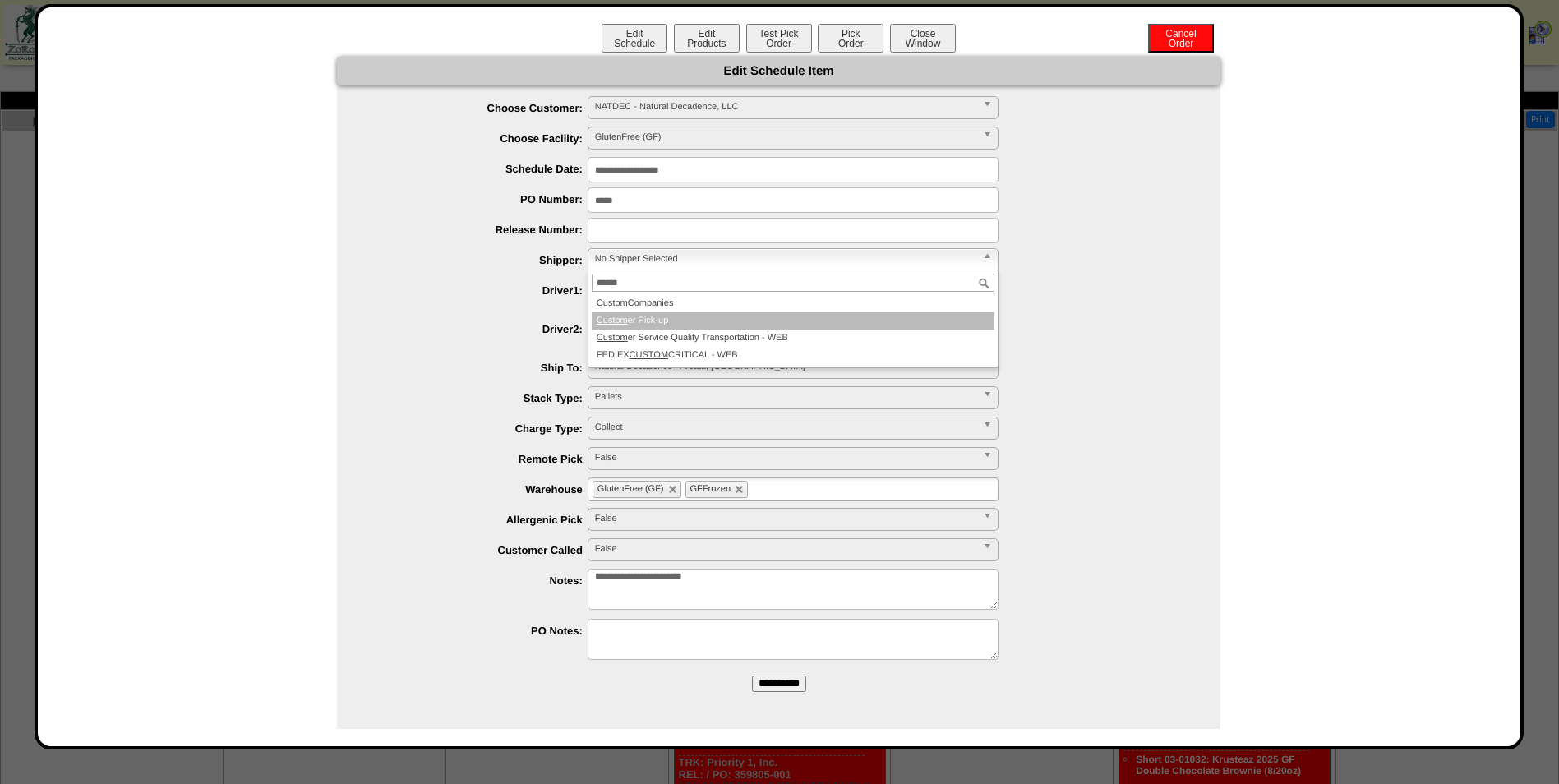
click at [697, 314] on li "Custom er Pick-up" at bounding box center [793, 320] width 403 height 17
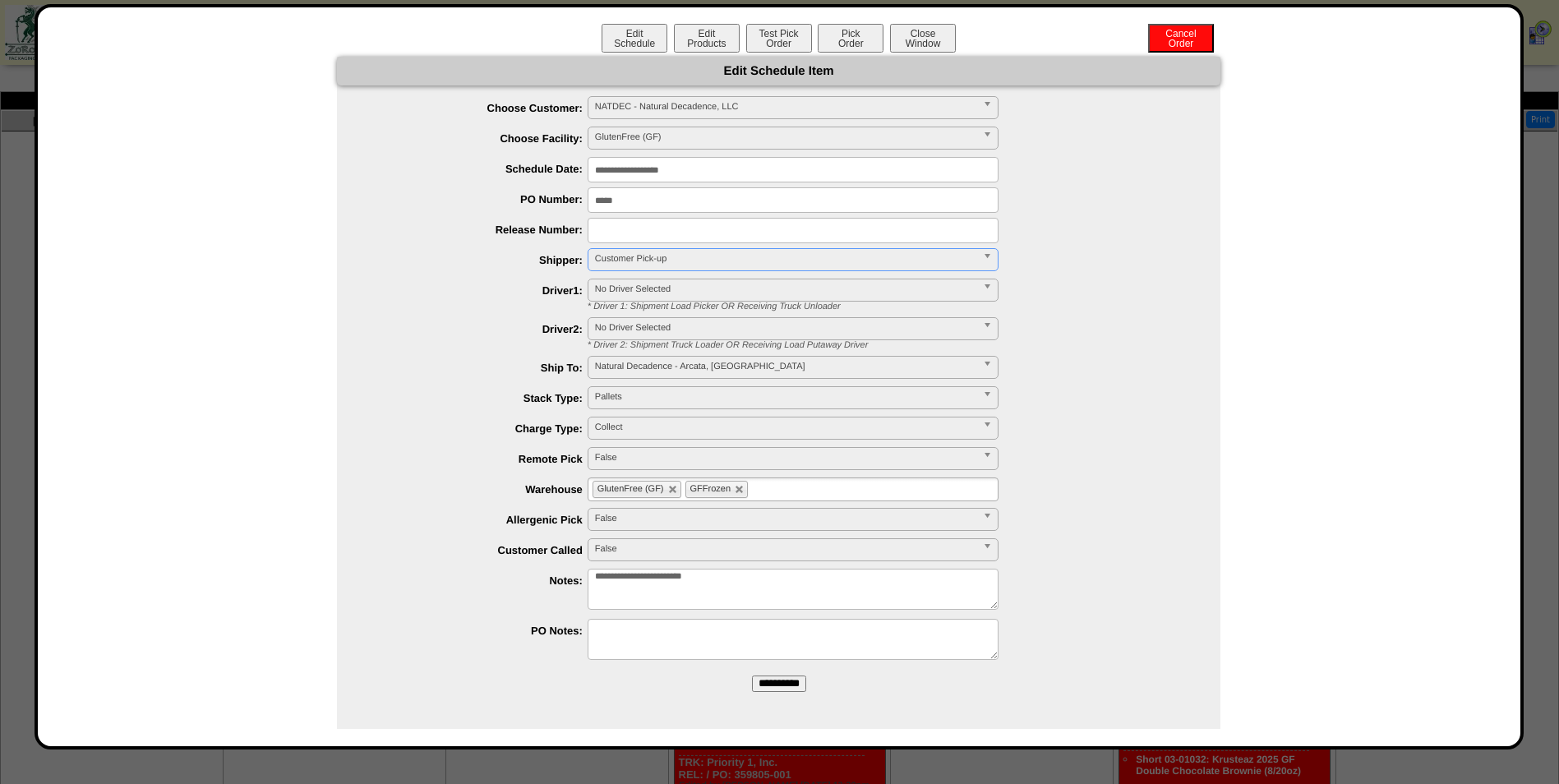
click at [787, 684] on input "**********" at bounding box center [779, 683] width 54 height 17
click at [815, 492] on ul "GlutenFree (GF) GFFrozen" at bounding box center [792, 489] width 411 height 24
type input "**"
click at [738, 514] on li "AF I2" at bounding box center [792, 509] width 409 height 17
type input "**"
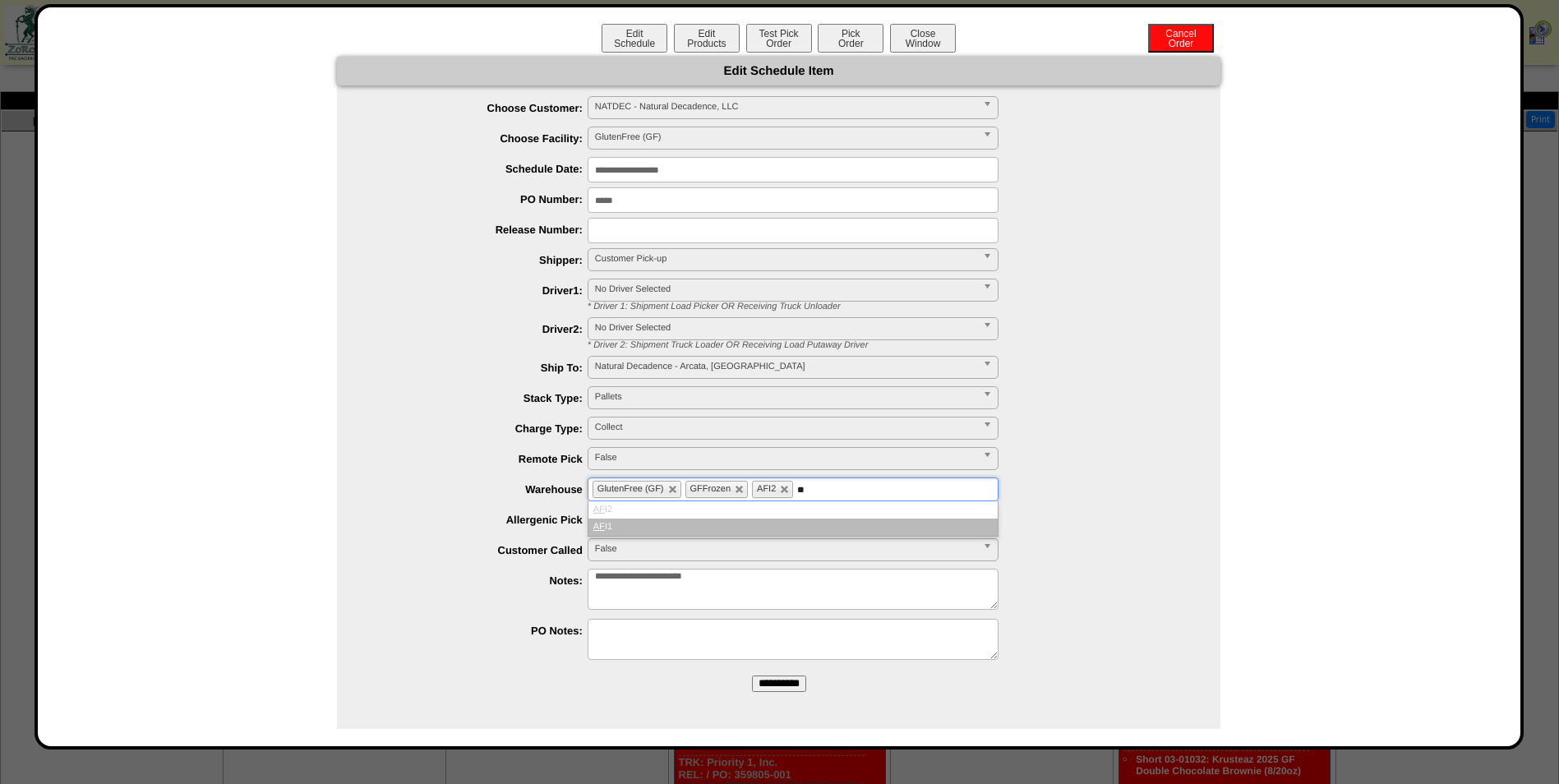
click at [742, 536] on li "AF I1" at bounding box center [792, 527] width 409 height 17
click at [785, 686] on input "**********" at bounding box center [779, 683] width 54 height 17
click at [779, 40] on button "Test Pick Order" at bounding box center [779, 38] width 66 height 28
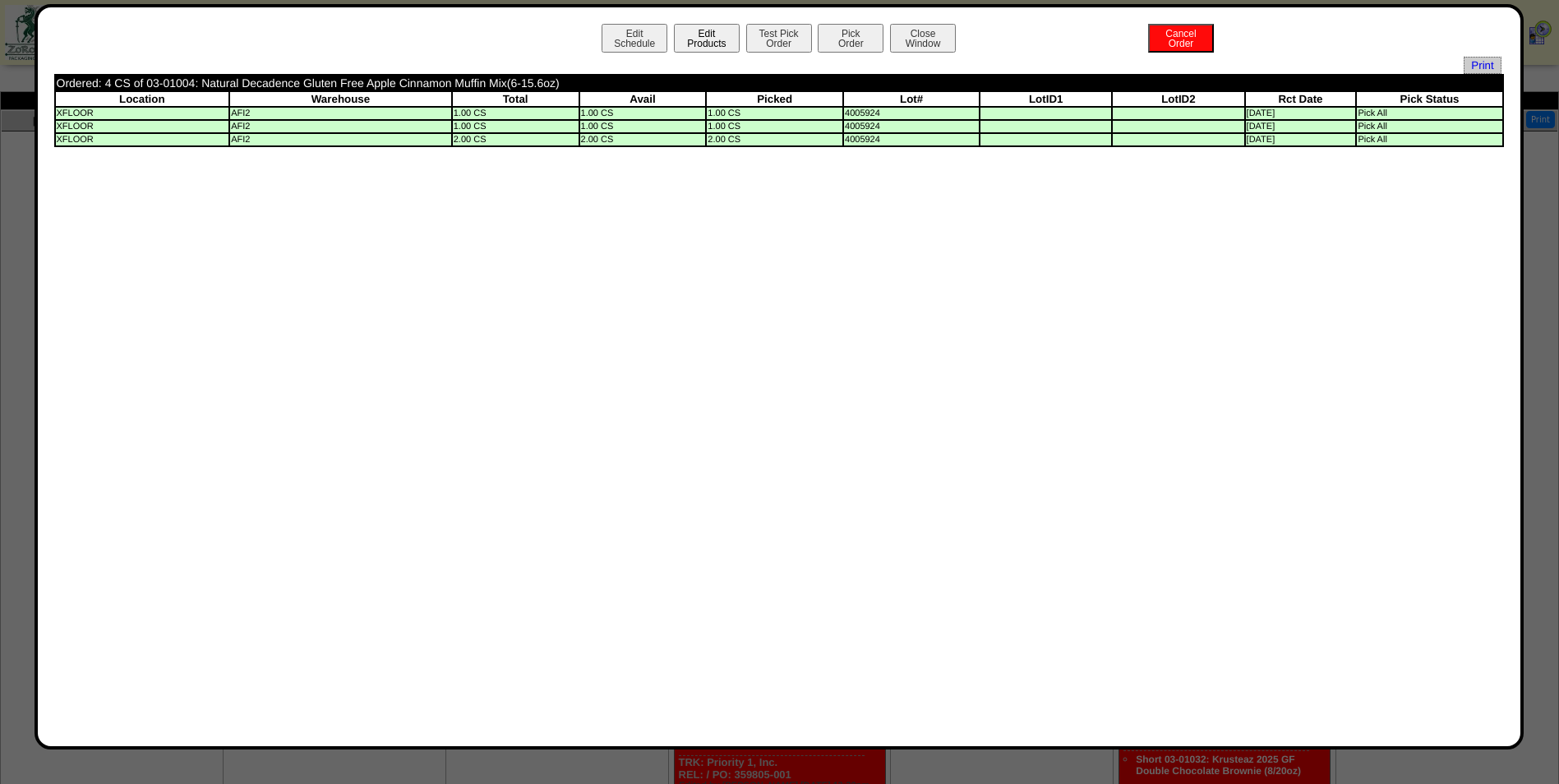
click at [704, 40] on button "Edit Products" at bounding box center [707, 38] width 66 height 28
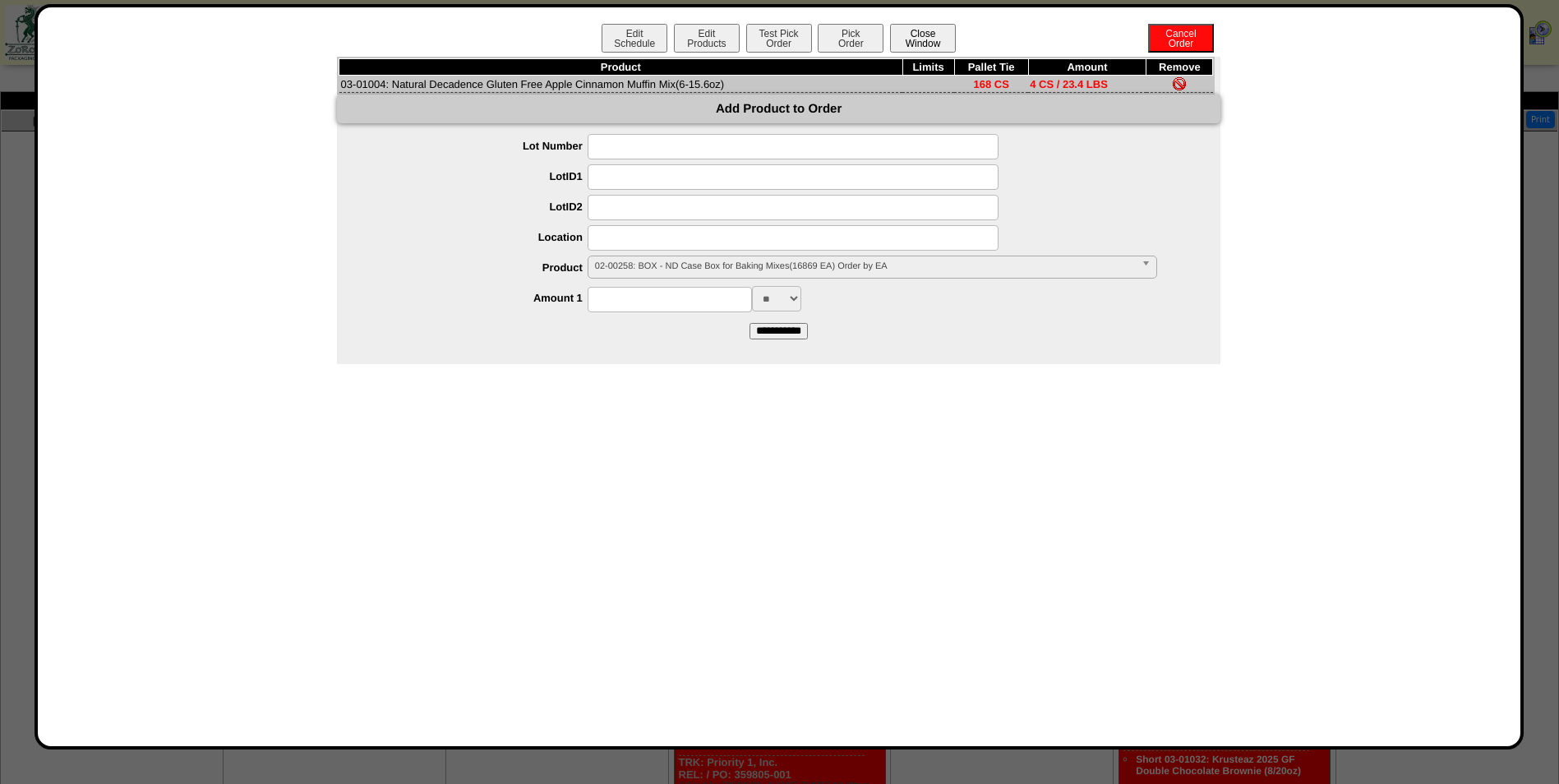
click at [909, 39] on button "Close Window" at bounding box center [923, 38] width 66 height 28
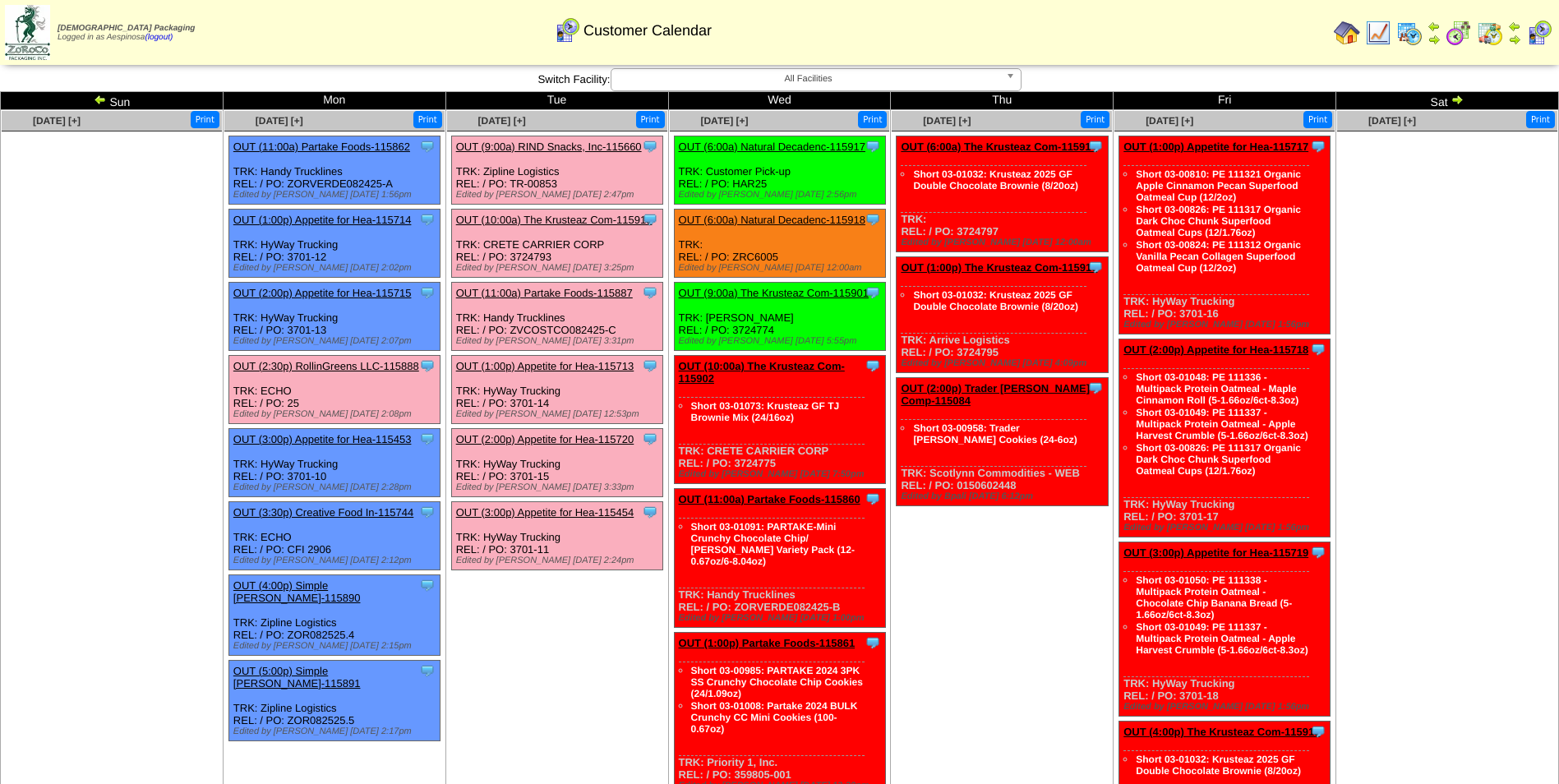
click at [796, 215] on link "OUT (6:00a) Natural Decadenc-115918" at bounding box center [772, 220] width 186 height 12
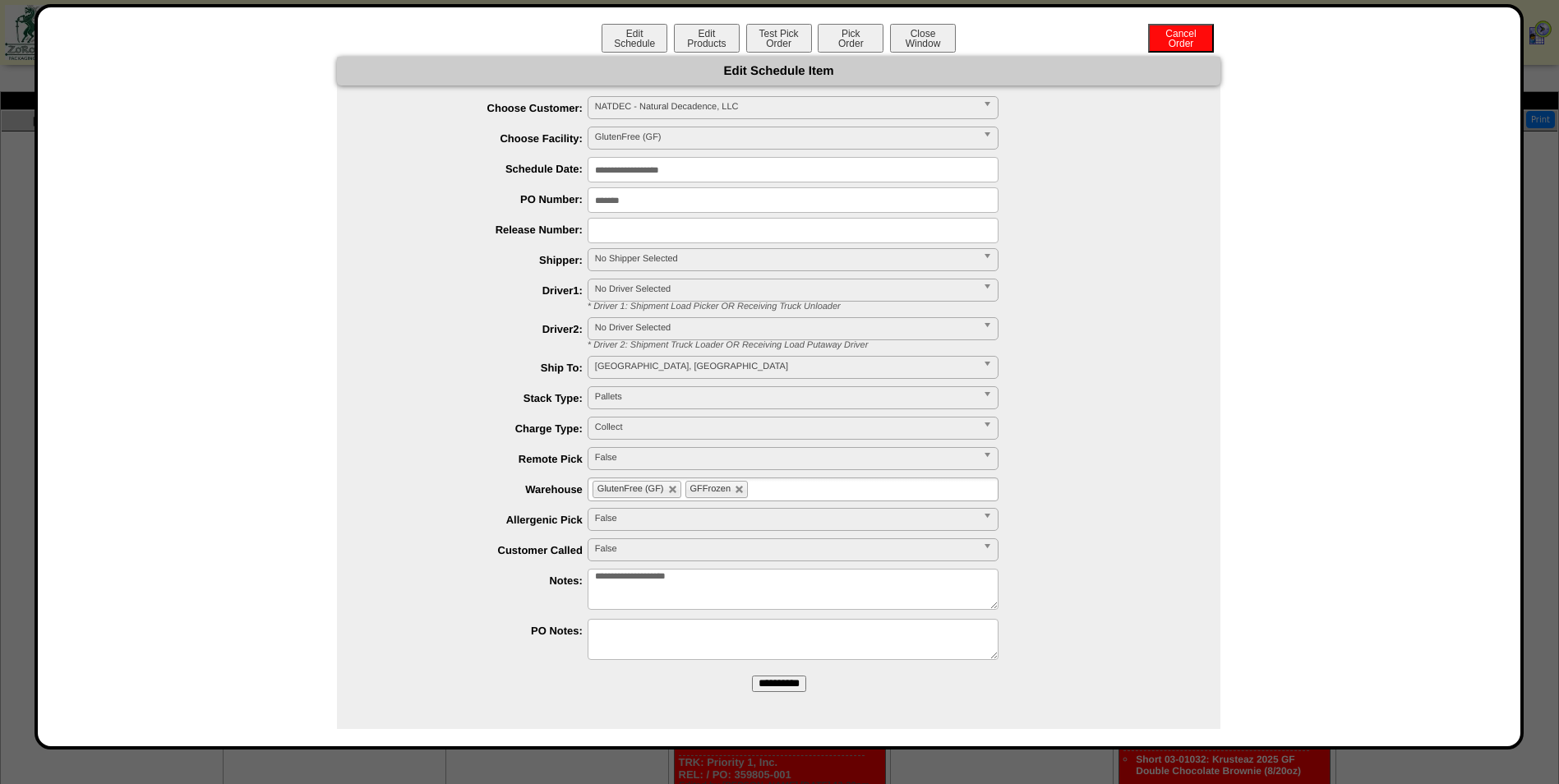
click at [708, 262] on span "No Shipper Selected" at bounding box center [786, 259] width 382 height 20
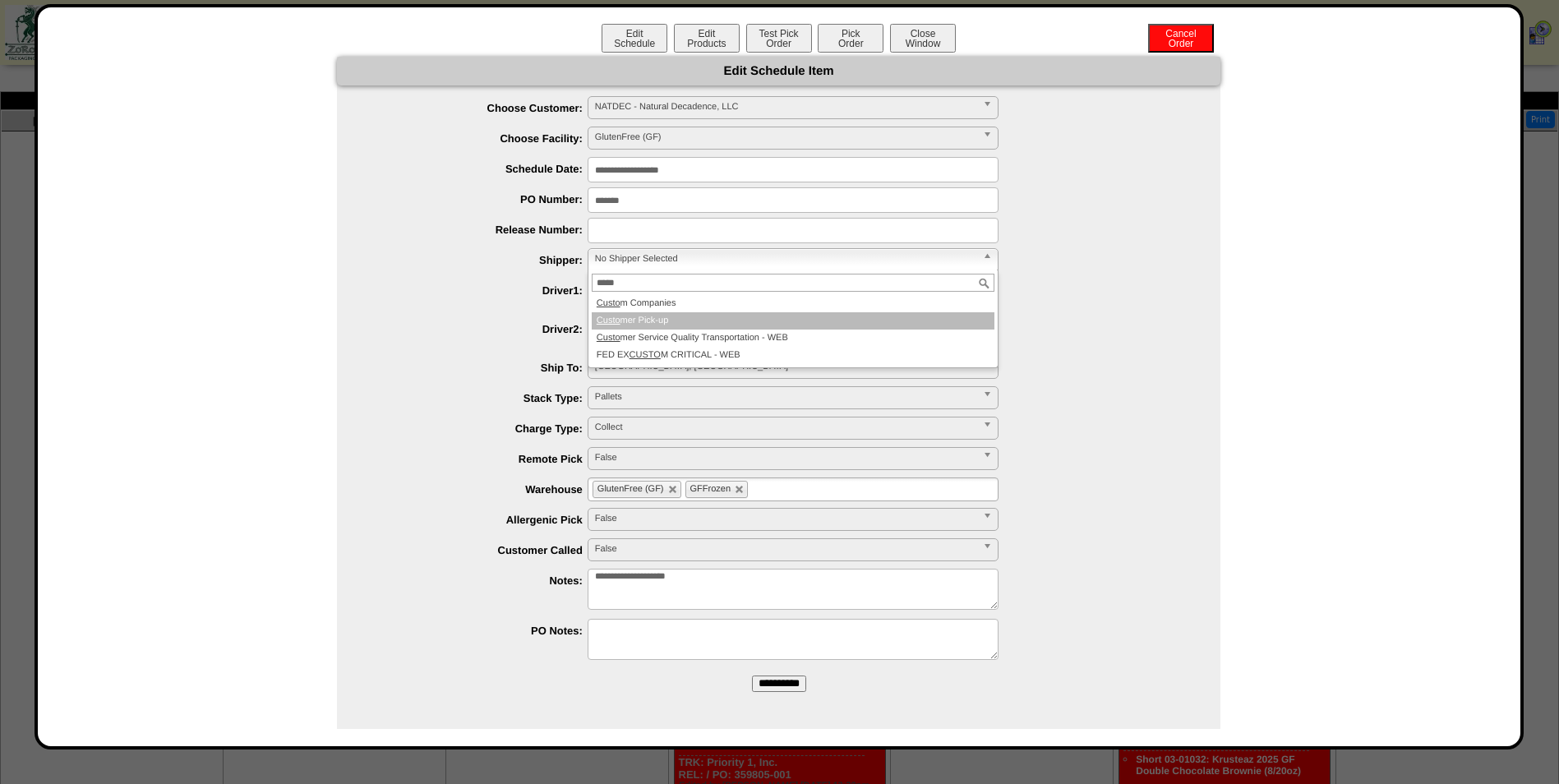
type input "*****"
click at [744, 321] on li "Custo mer Pick-up" at bounding box center [793, 320] width 403 height 17
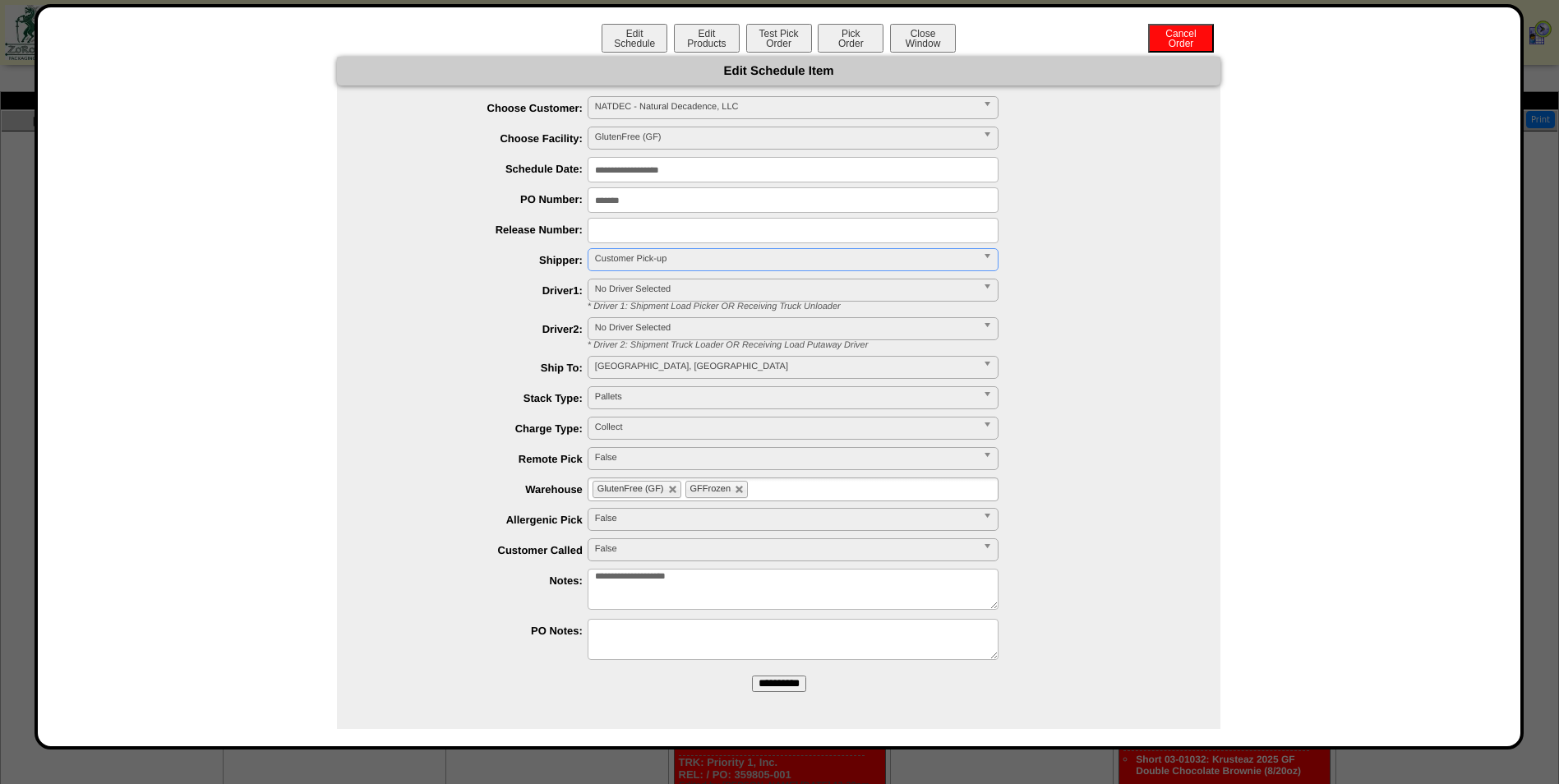
click at [804, 482] on ul "GlutenFree (GF) GFFrozen" at bounding box center [792, 489] width 411 height 24
type input "**"
click at [728, 509] on li "AF I2" at bounding box center [792, 509] width 409 height 17
type input "**"
click at [713, 527] on li "AF I1" at bounding box center [792, 527] width 409 height 17
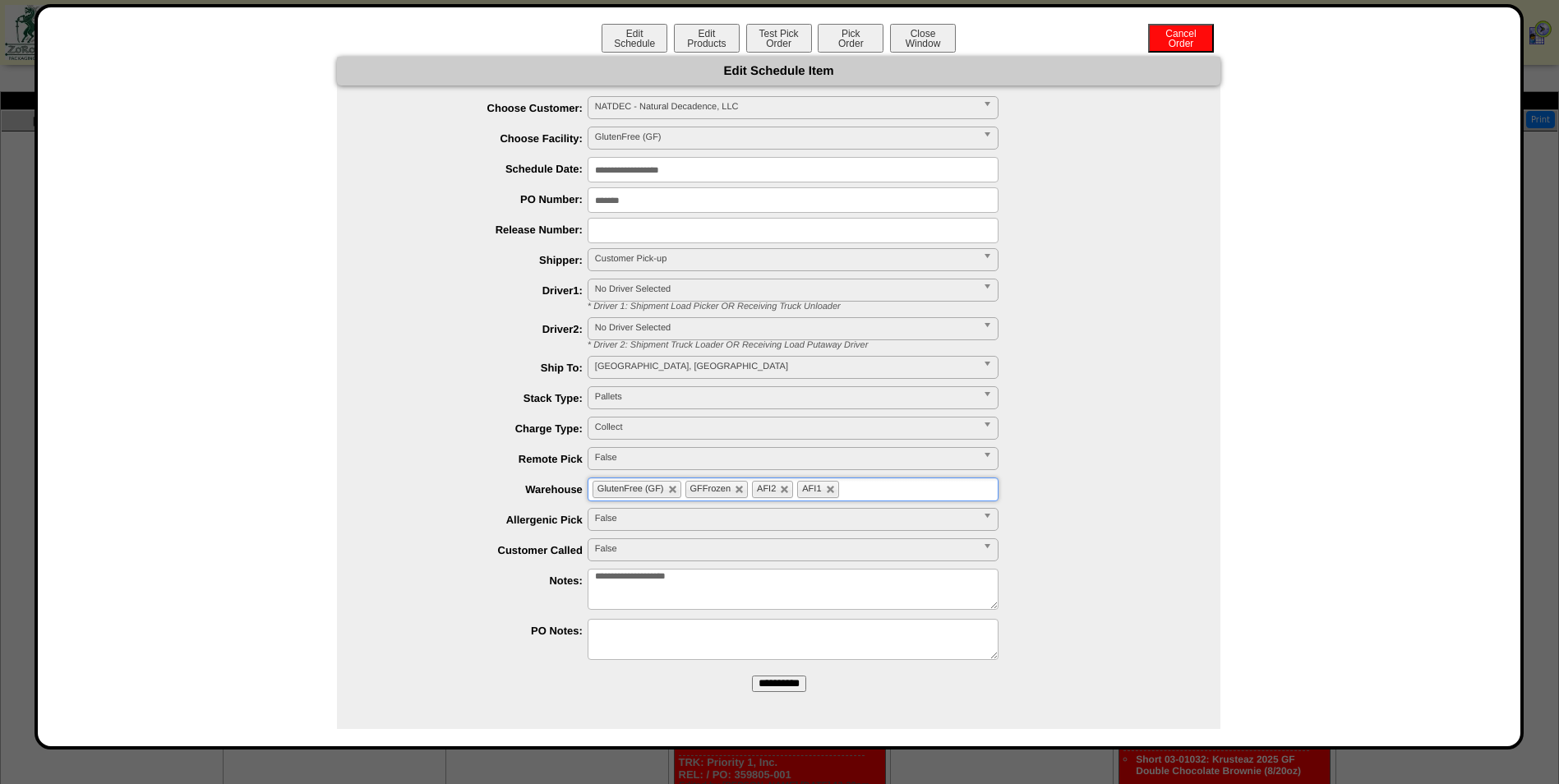
click at [770, 678] on input "**********" at bounding box center [779, 683] width 54 height 17
click at [782, 35] on button "Test Pick Order" at bounding box center [779, 38] width 66 height 28
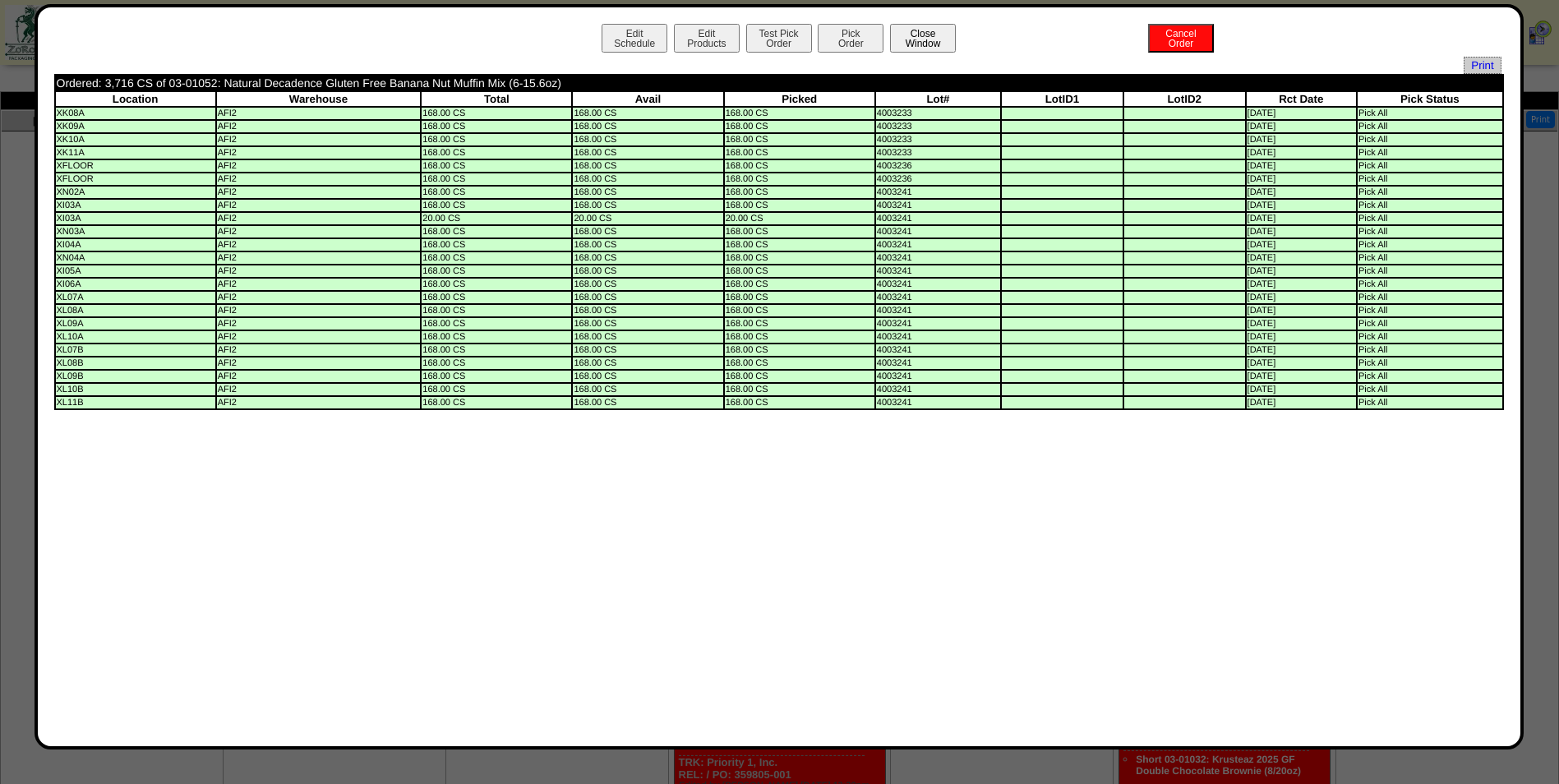
click at [931, 38] on button "Close Window" at bounding box center [923, 38] width 66 height 28
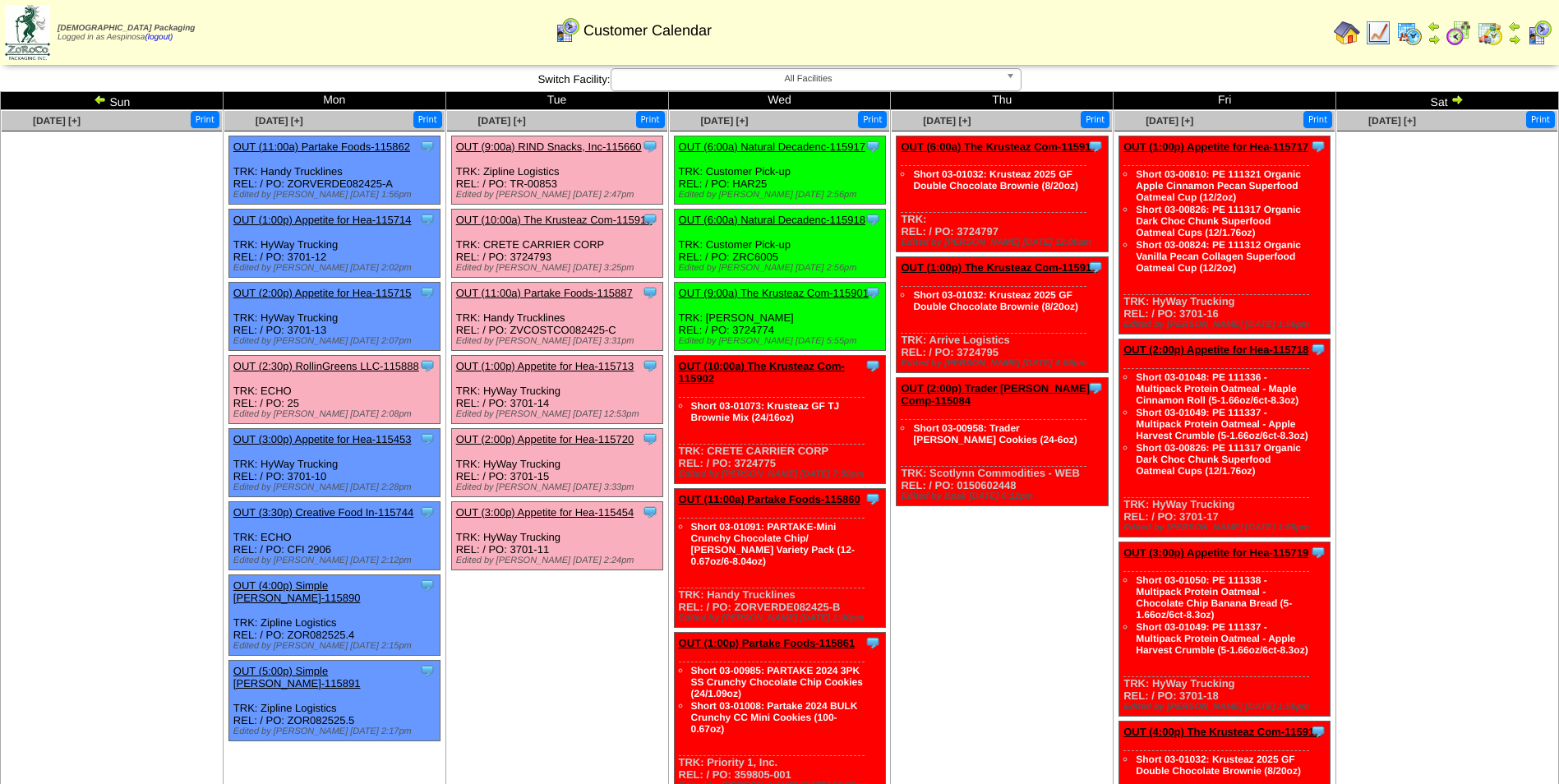
click at [796, 358] on div "Clone Item OUT (10:00a) The Krusteaz Com-115902 The Krusteaz Company ScheduleID…" at bounding box center [780, 419] width 211 height 129
click at [798, 359] on div "Clone Item OUT (10:00a) The Krusteaz Com-115902 The Krusteaz Company ScheduleID…" at bounding box center [780, 419] width 211 height 129
drag, startPoint x: 952, startPoint y: 543, endPoint x: 907, endPoint y: 443, distance: 109.7
click at [953, 543] on td "[DATE] [+] Print Clone Item OUT (6:00a) The Krusteaz Com-115914 The Krusteaz Co…" at bounding box center [1002, 476] width 223 height 733
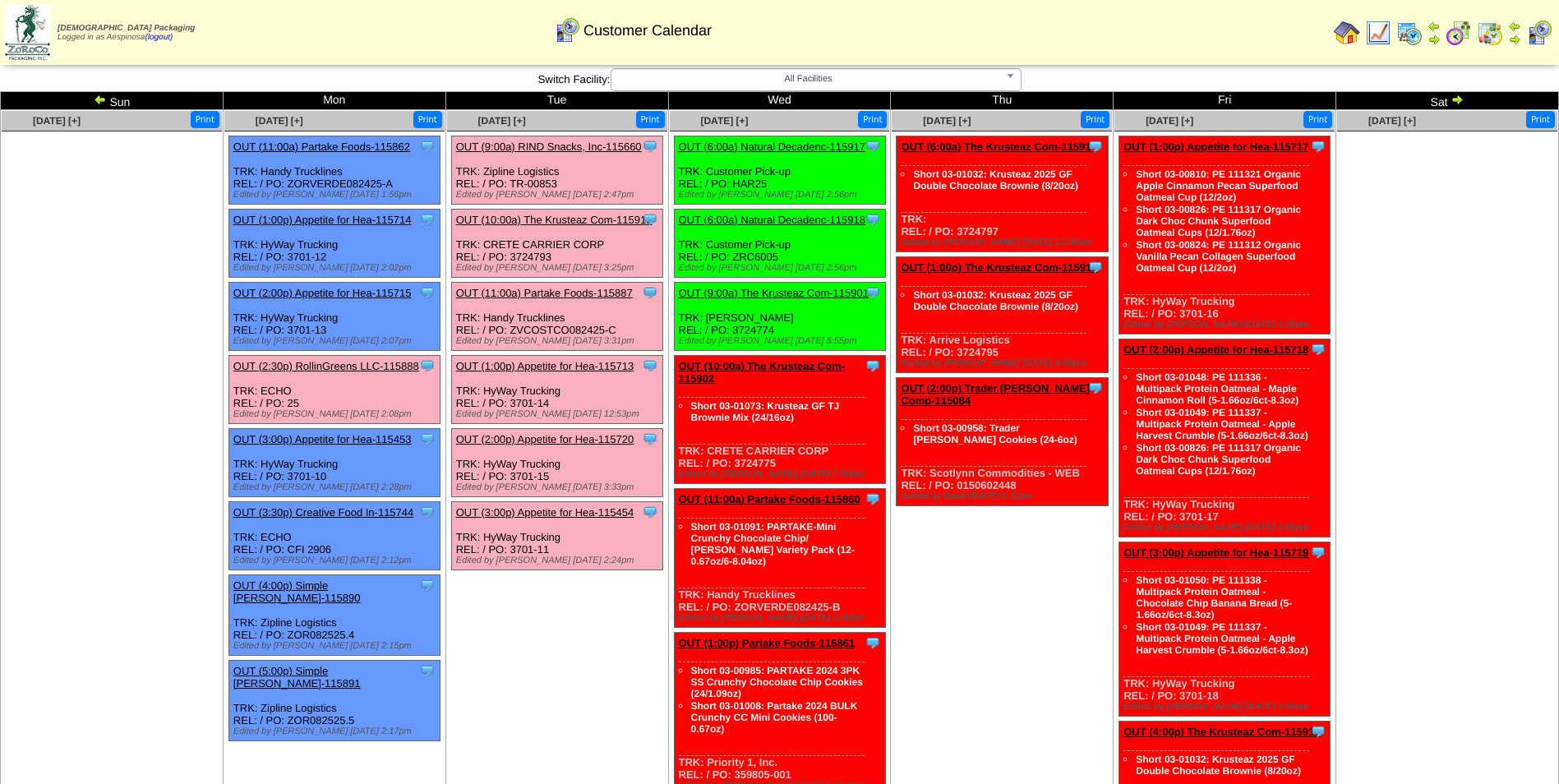
click at [799, 365] on link "OUT (10:00a) The Krusteaz Com-115902" at bounding box center [761, 372] width 166 height 25
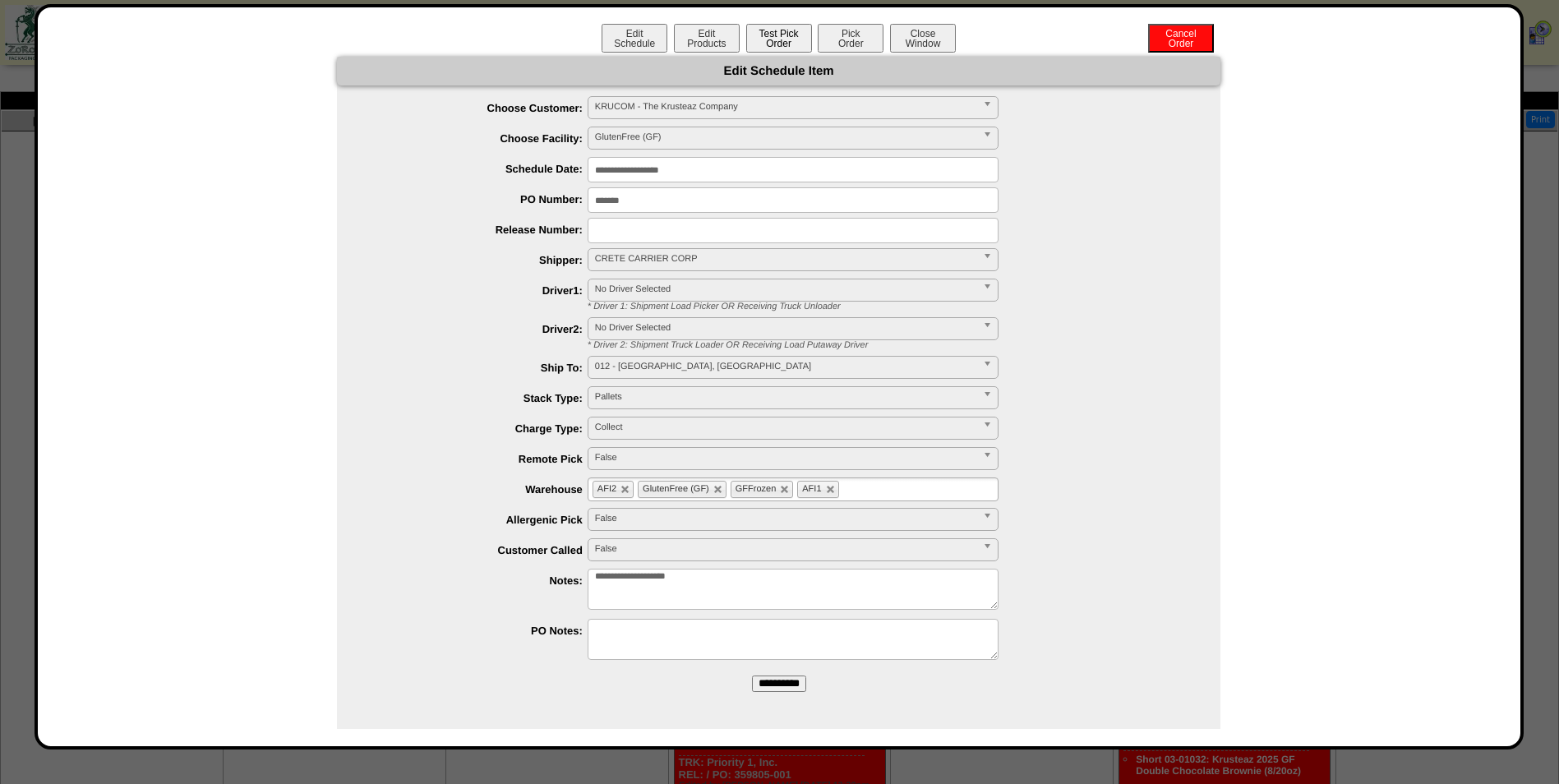
click at [776, 41] on button "Test Pick Order" at bounding box center [779, 38] width 66 height 28
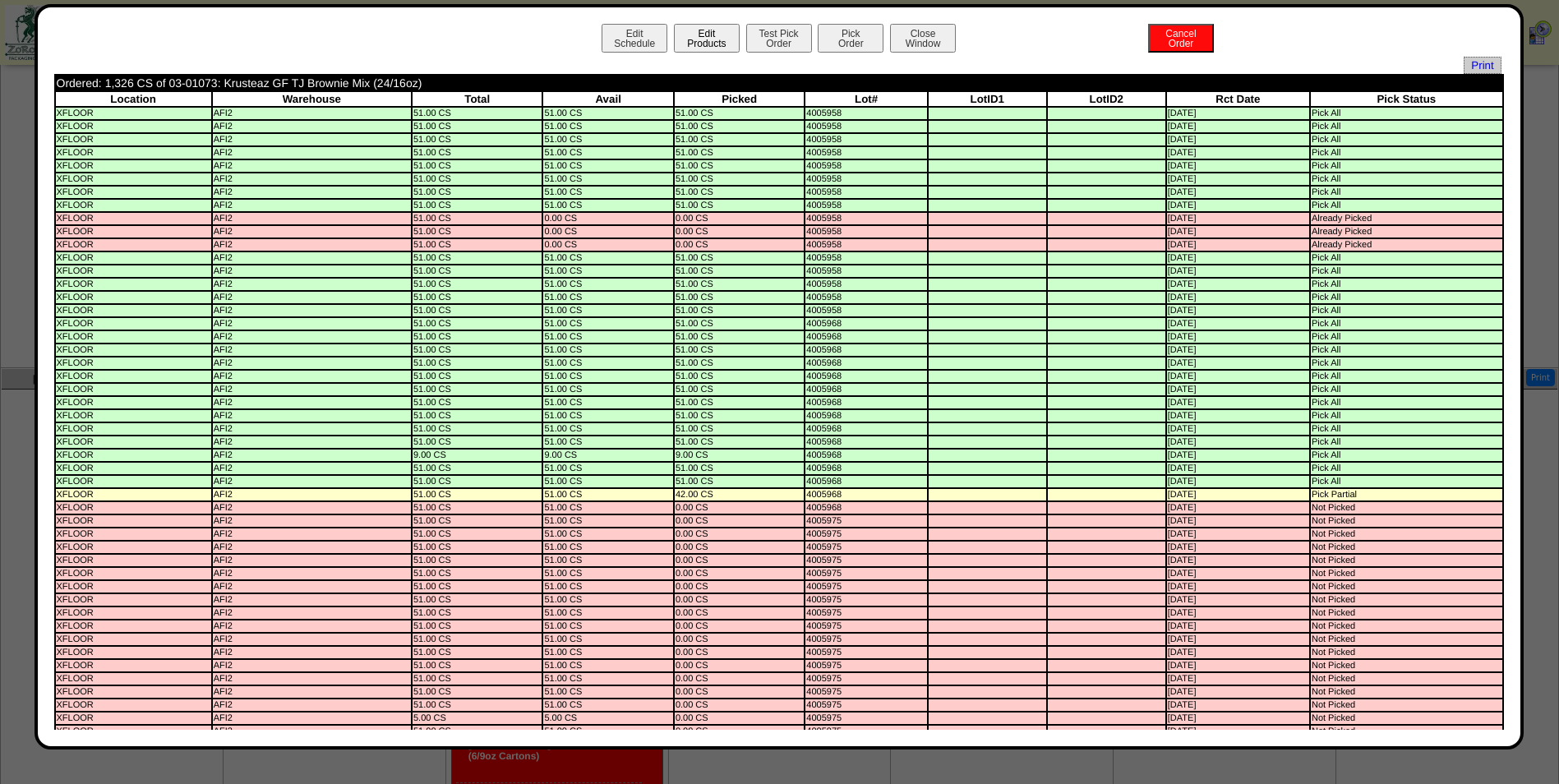
click at [701, 51] on button "Edit Products" at bounding box center [707, 38] width 66 height 28
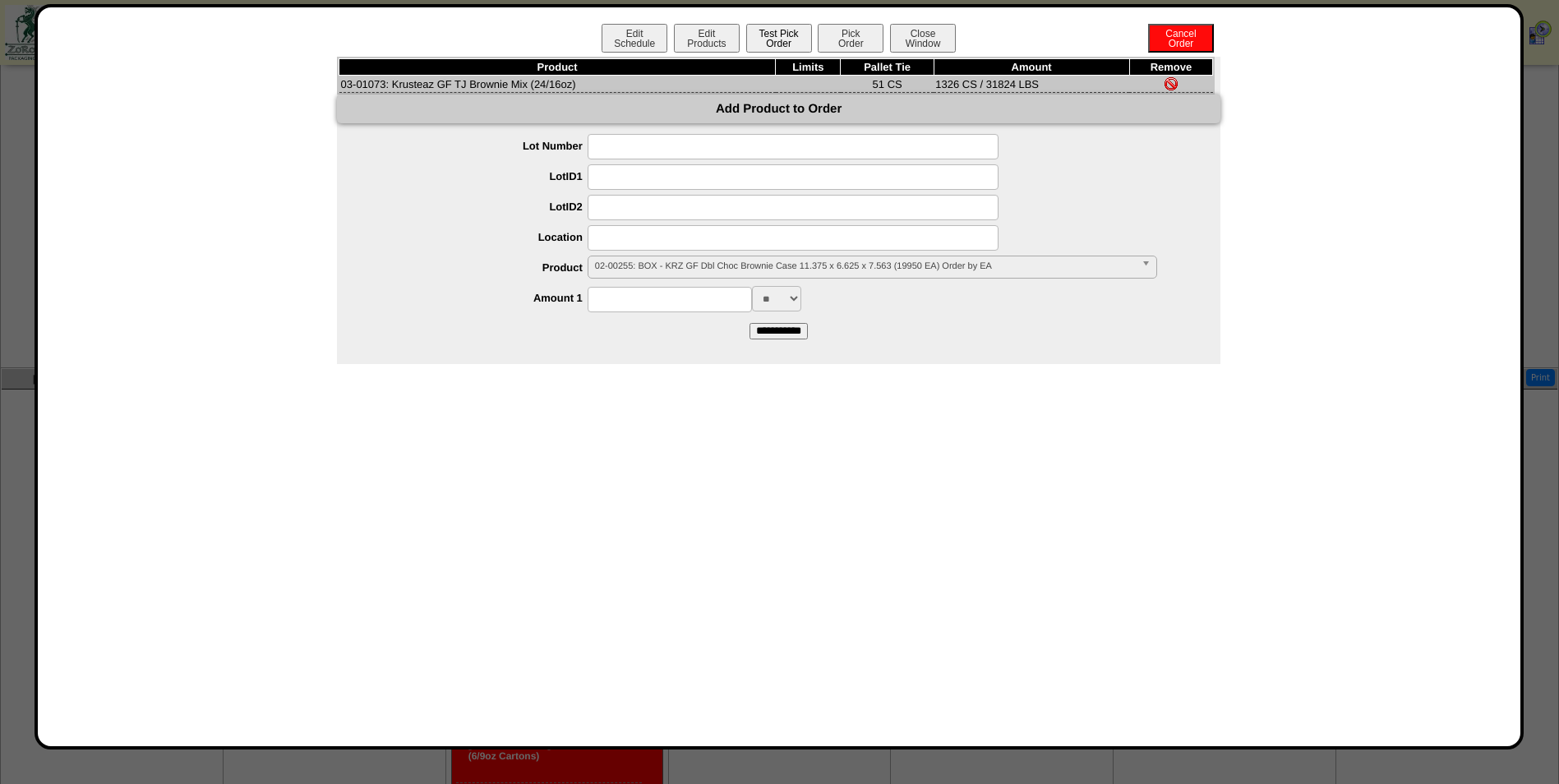
click at [799, 37] on button "Test Pick Order" at bounding box center [779, 38] width 66 height 28
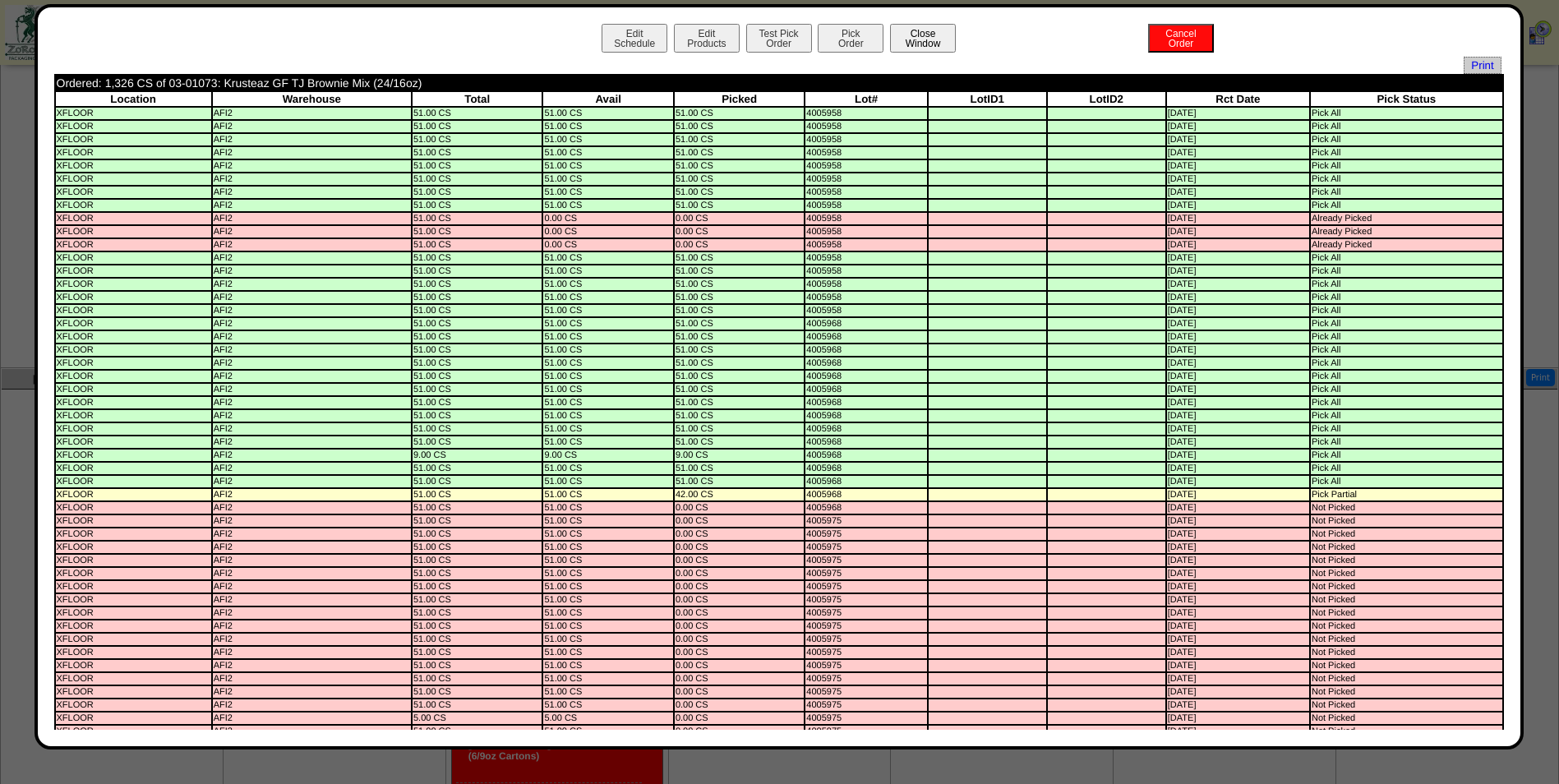
click at [940, 34] on button "Close Window" at bounding box center [923, 38] width 66 height 28
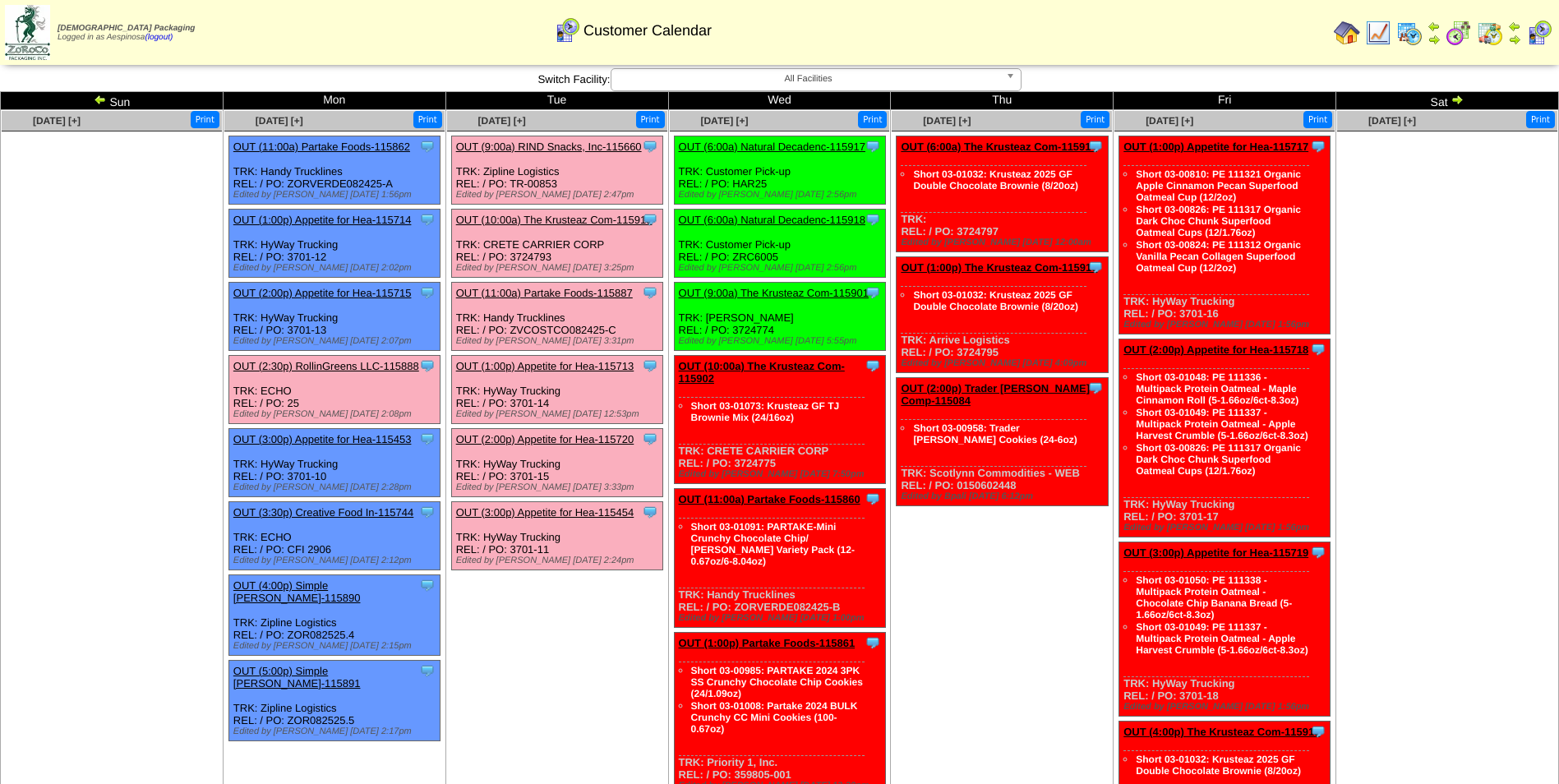
click at [807, 292] on link "OUT (9:00a) The Krusteaz Com-115901" at bounding box center [774, 293] width 190 height 12
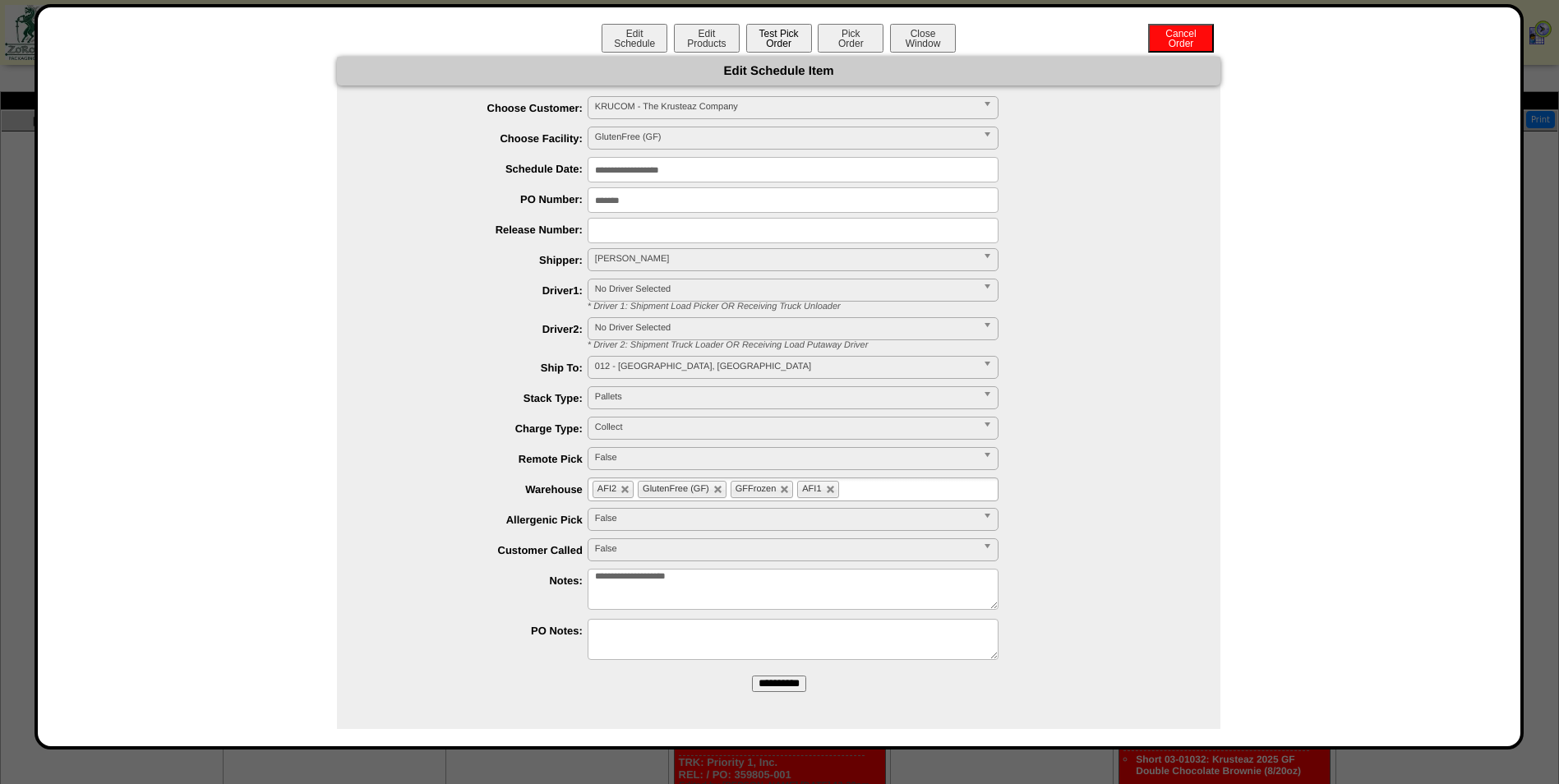
click at [783, 42] on button "Test Pick Order" at bounding box center [779, 38] width 66 height 28
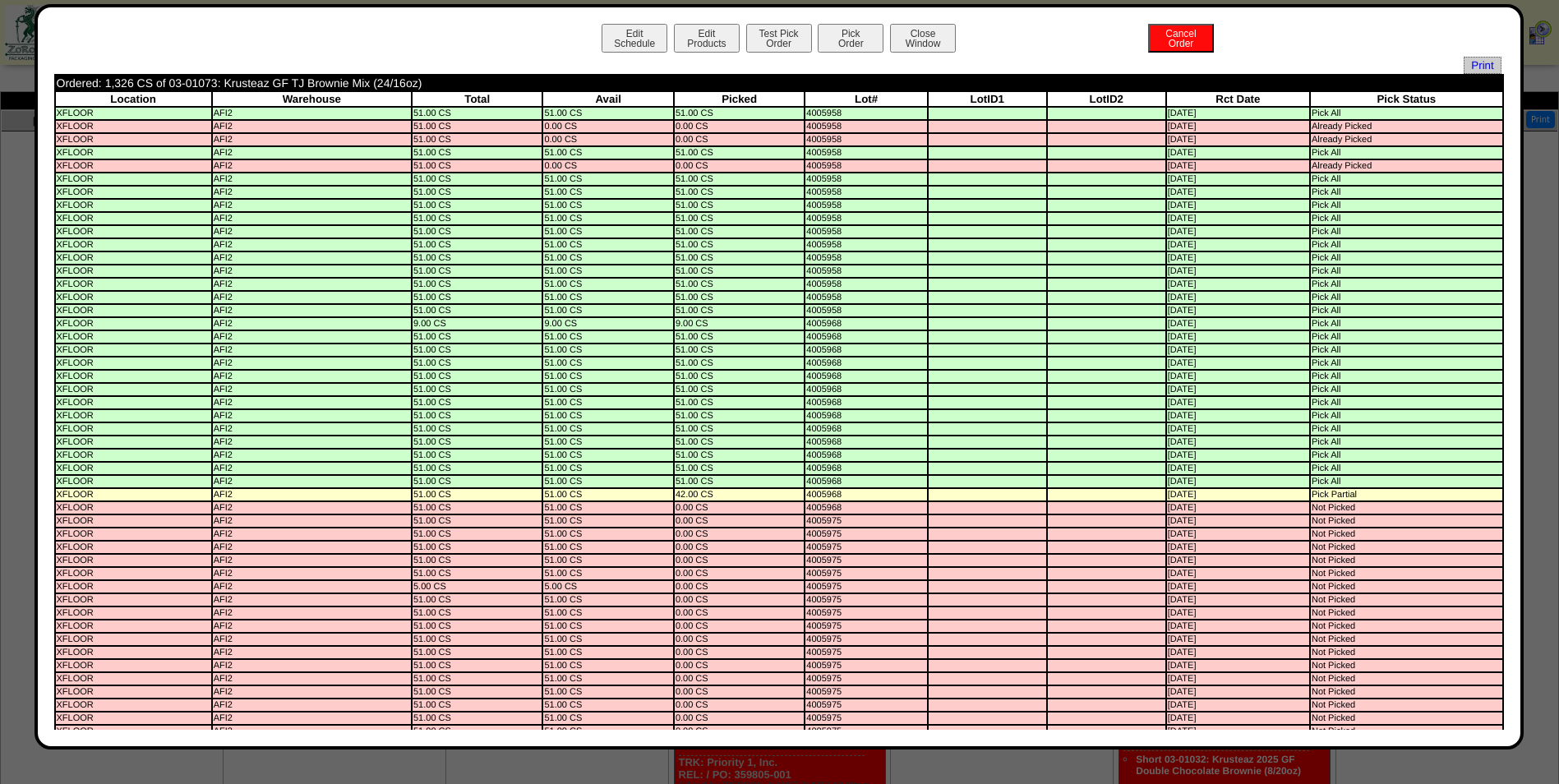
click at [839, 52] on div "Edit Schedule Edit Products Test Pick Order Pick Order Cancel Order Close Window" at bounding box center [779, 40] width 1450 height 33
click at [837, 38] on button "Pick Order" at bounding box center [851, 38] width 66 height 28
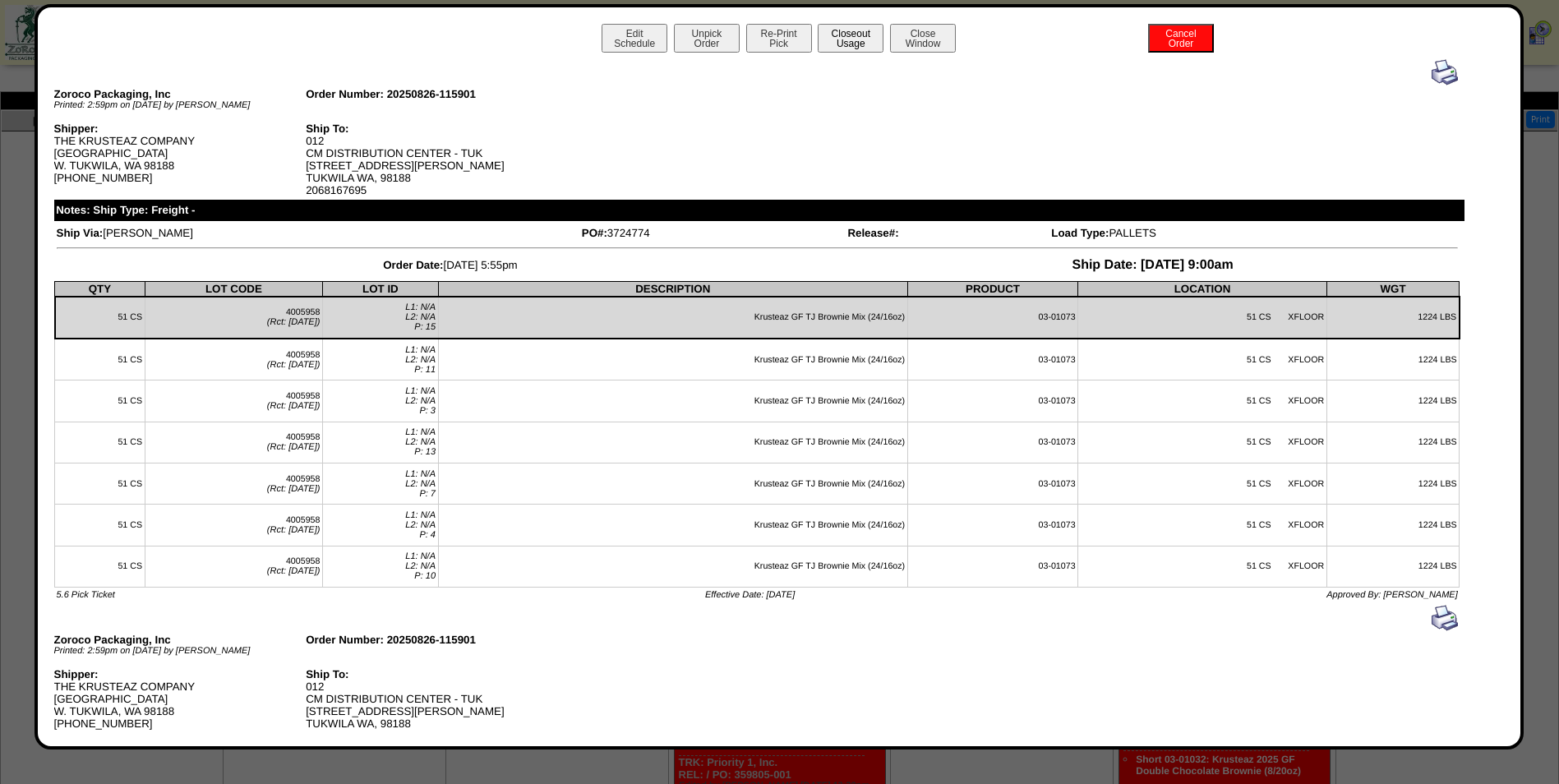
click at [858, 35] on button "Closeout Usage" at bounding box center [851, 38] width 66 height 28
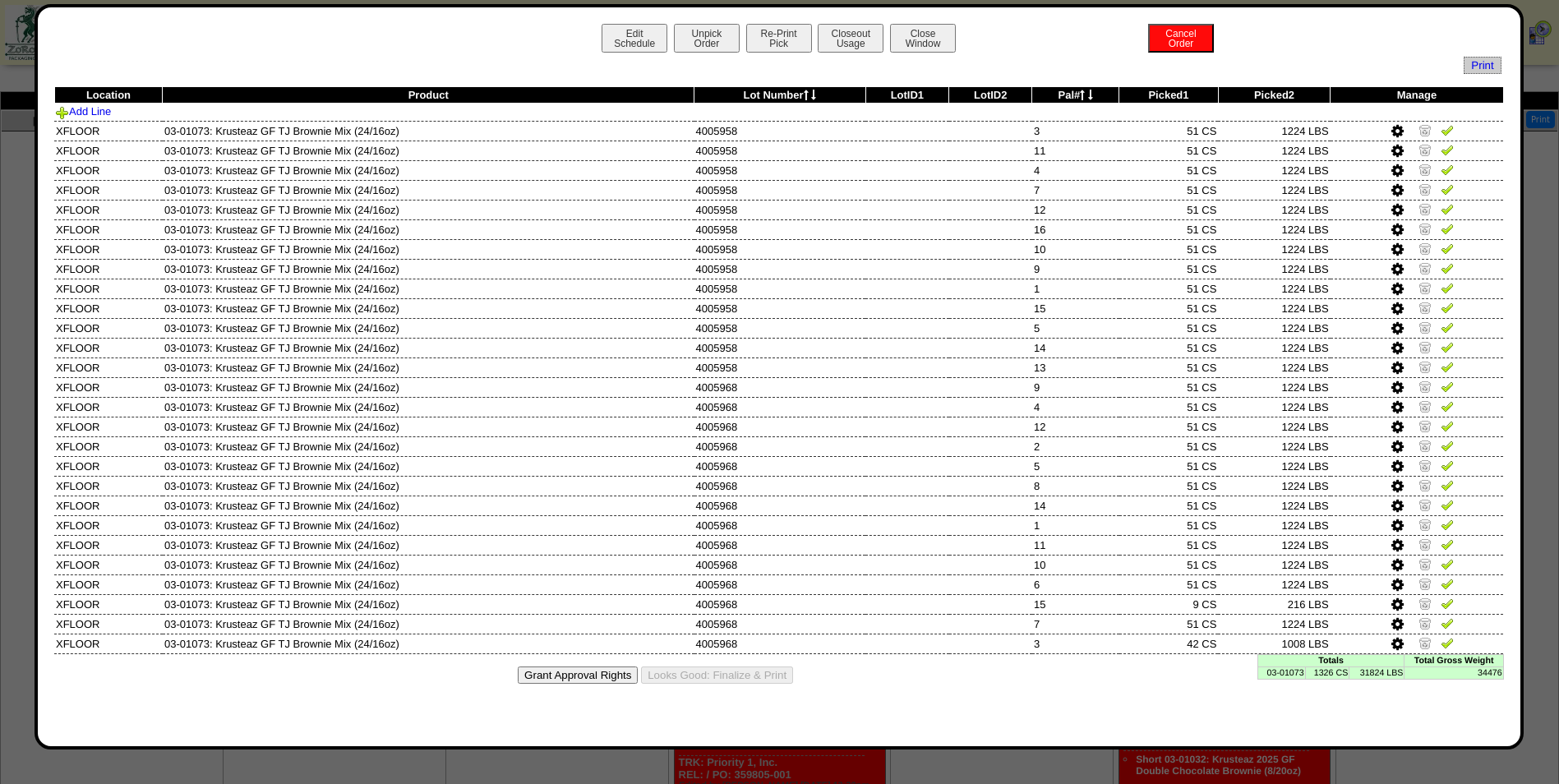
click at [1290, 669] on td "03-01073" at bounding box center [1281, 672] width 48 height 12
click at [1291, 669] on td "03-01073" at bounding box center [1281, 672] width 48 height 12
click at [1280, 674] on td "03-01073" at bounding box center [1281, 672] width 48 height 12
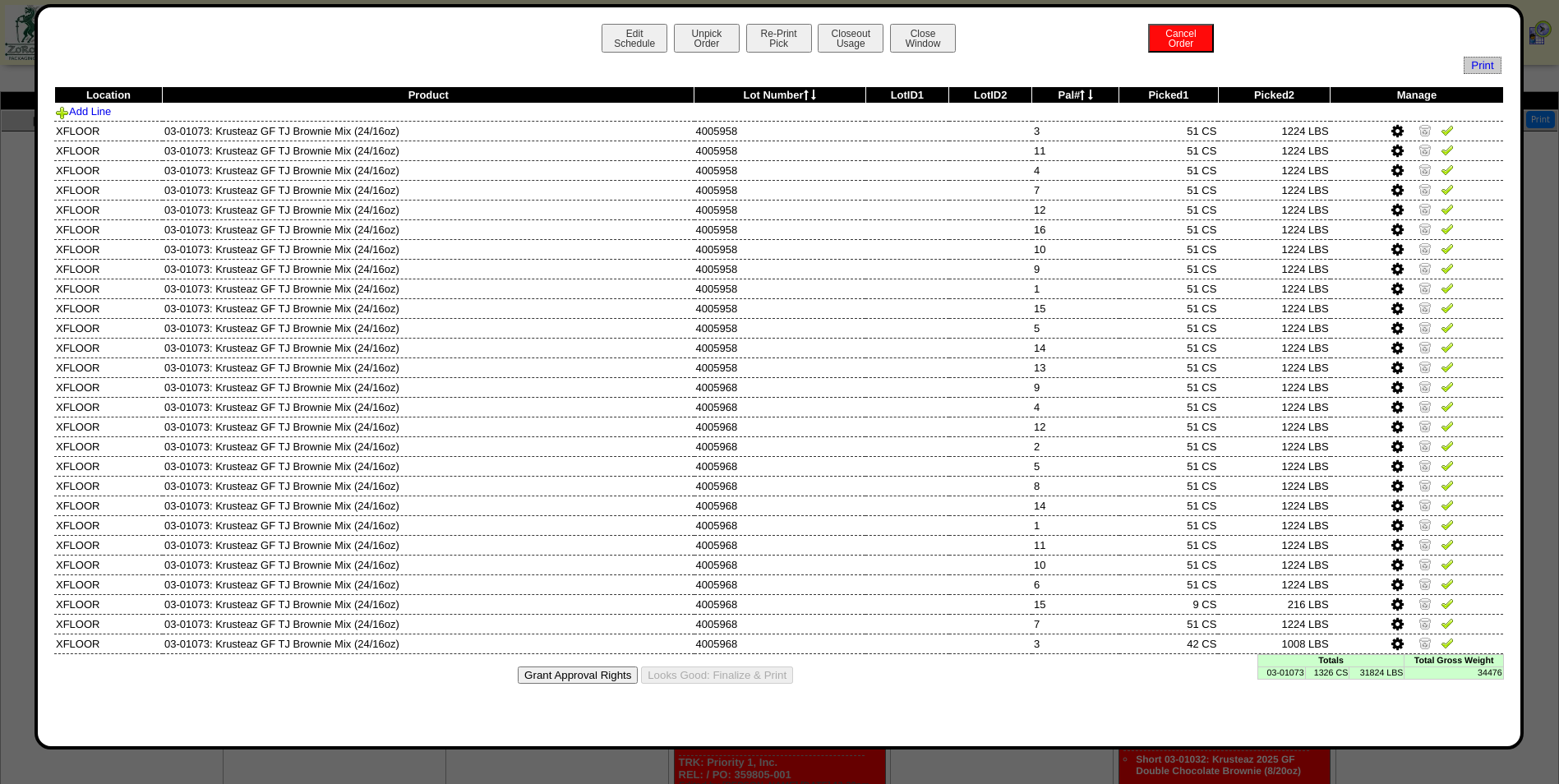
click at [1085, 94] on icon at bounding box center [1083, 95] width 5 height 11
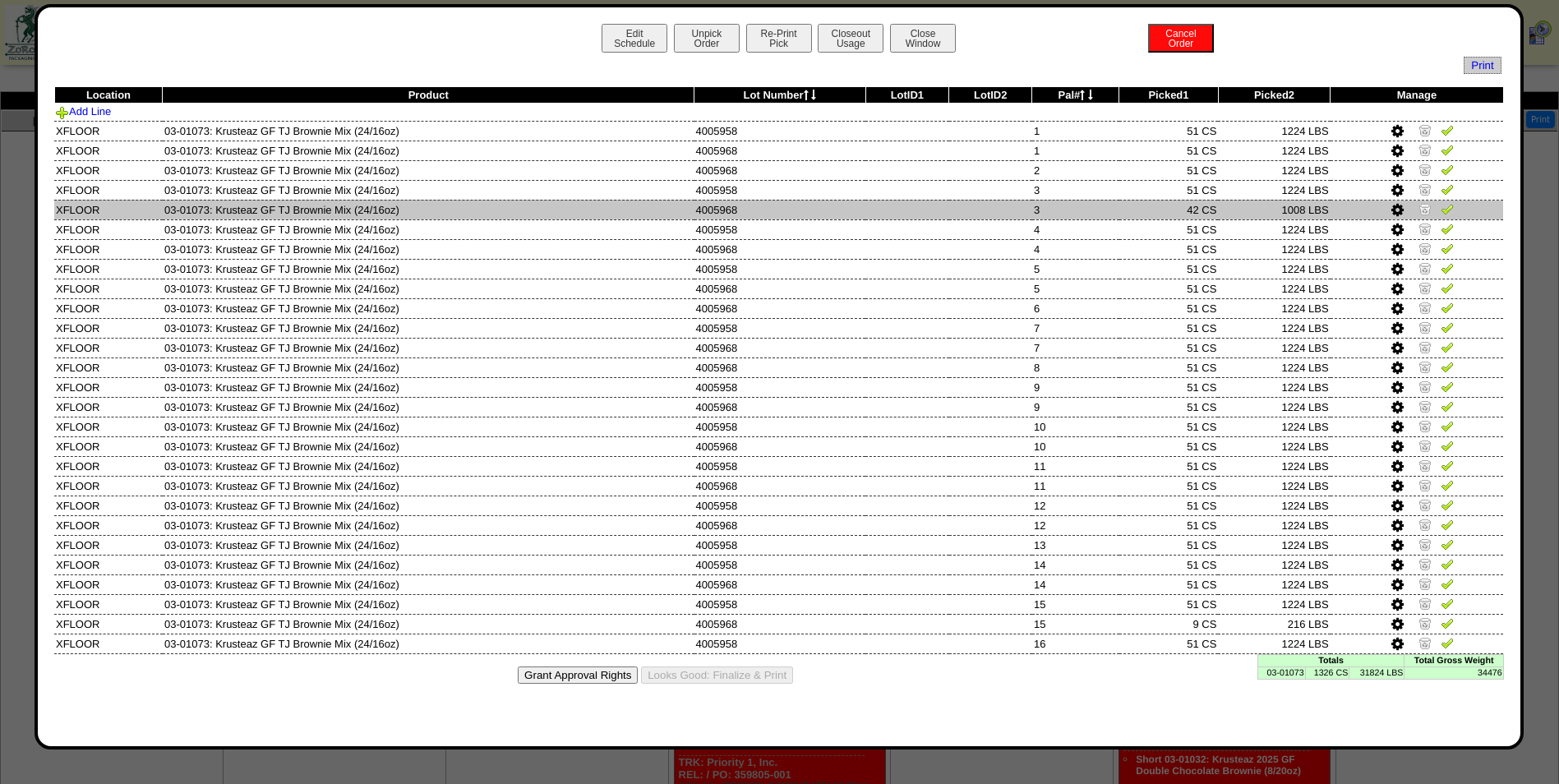
click at [1398, 210] on icon at bounding box center [1398, 210] width 12 height 15
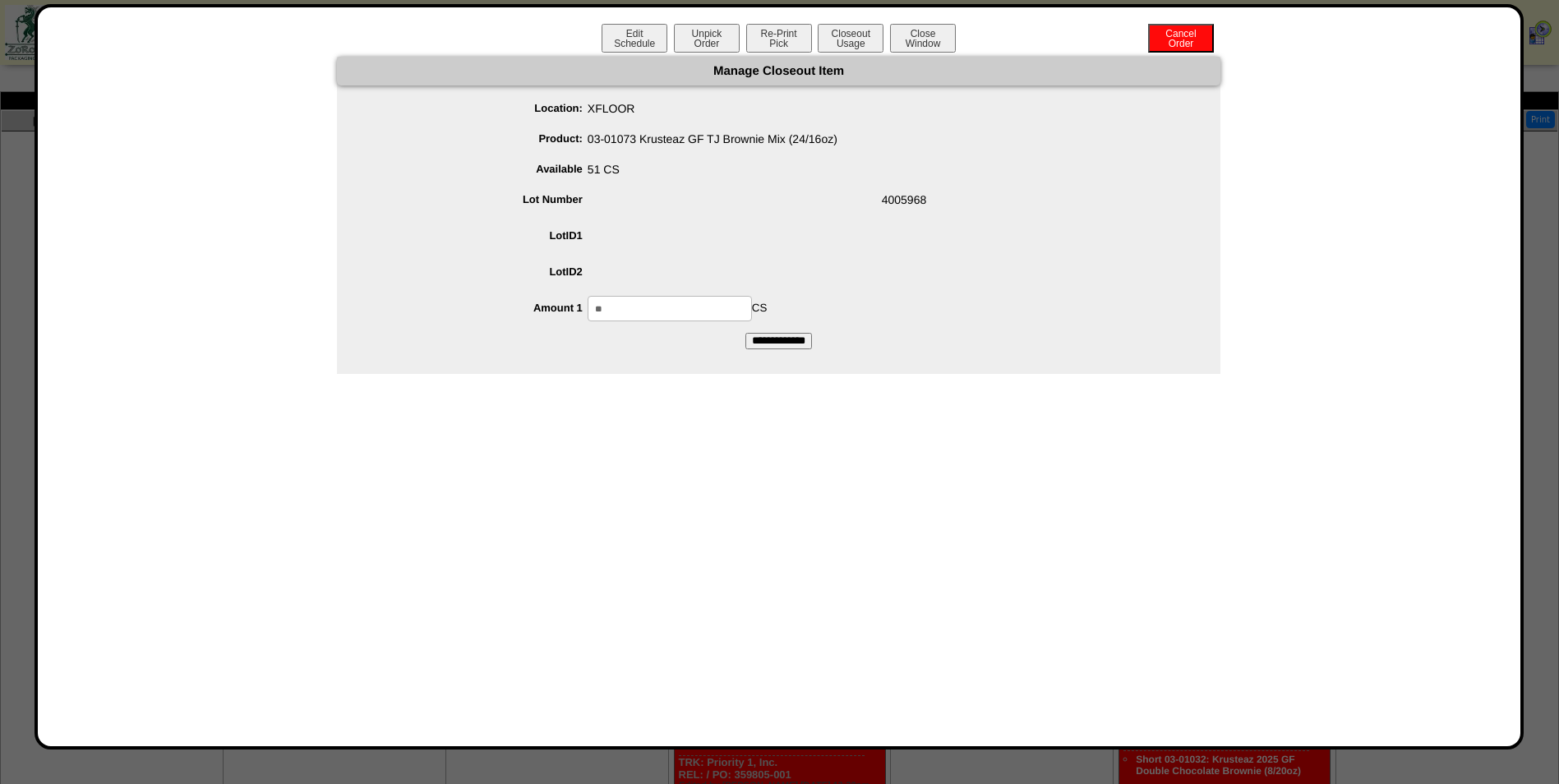
click at [617, 302] on input "**" at bounding box center [669, 308] width 164 height 26
type input "**"
click at [745, 333] on input "**********" at bounding box center [778, 341] width 67 height 17
click at [965, 286] on span at bounding box center [795, 275] width 851 height 31
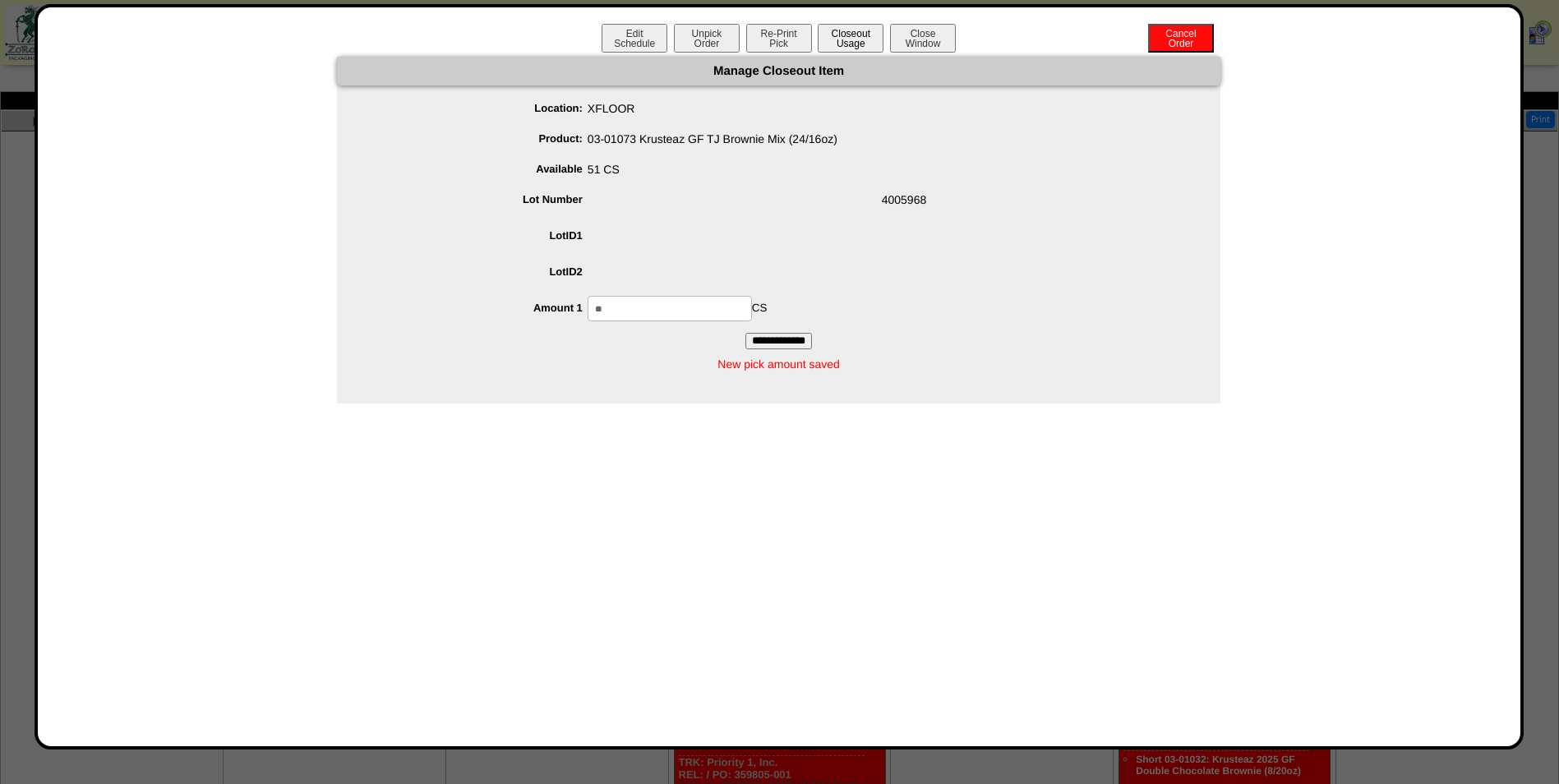
click at [852, 29] on button "Closeout Usage" at bounding box center [851, 38] width 66 height 28
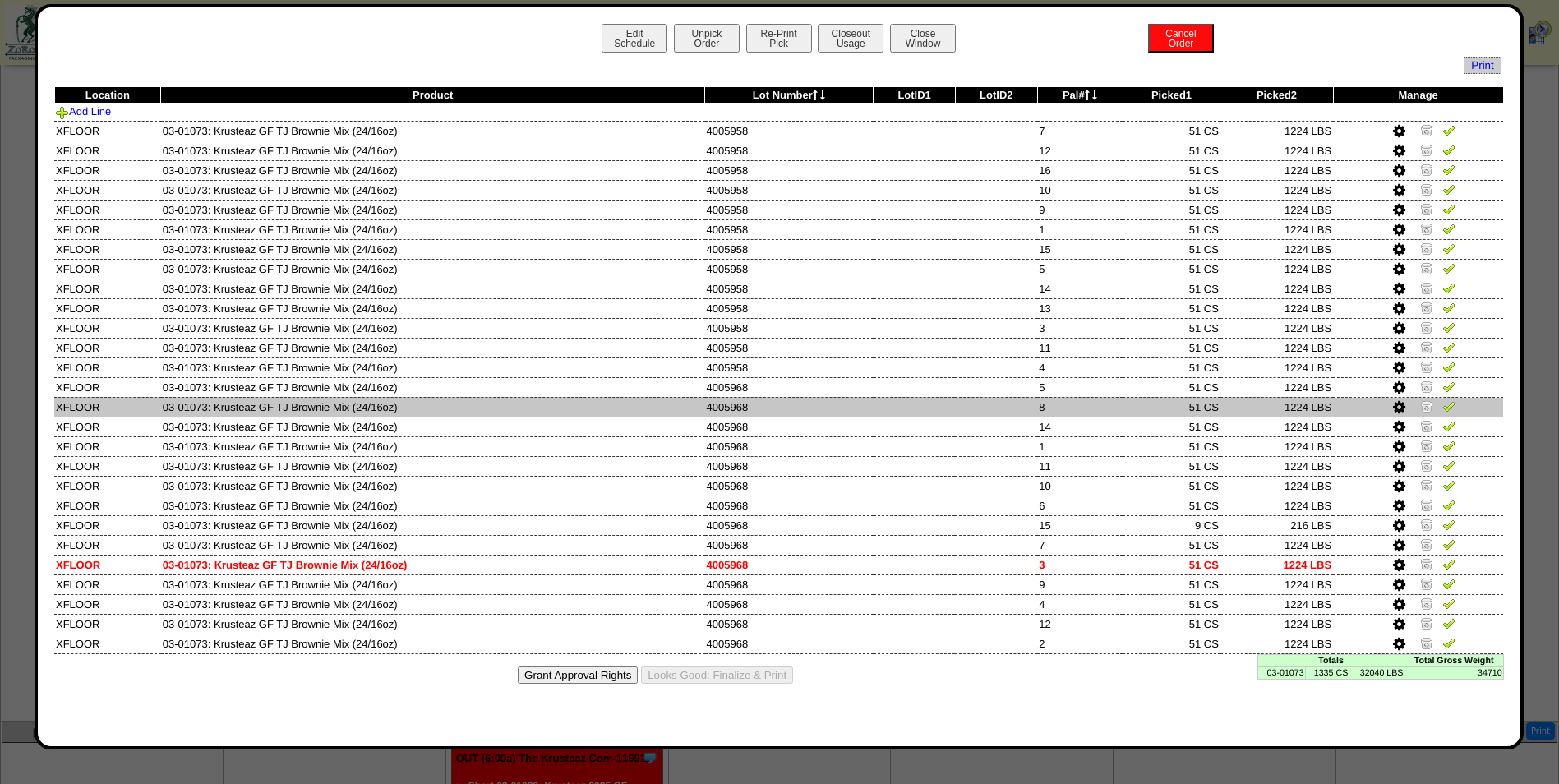
scroll to position [247, 0]
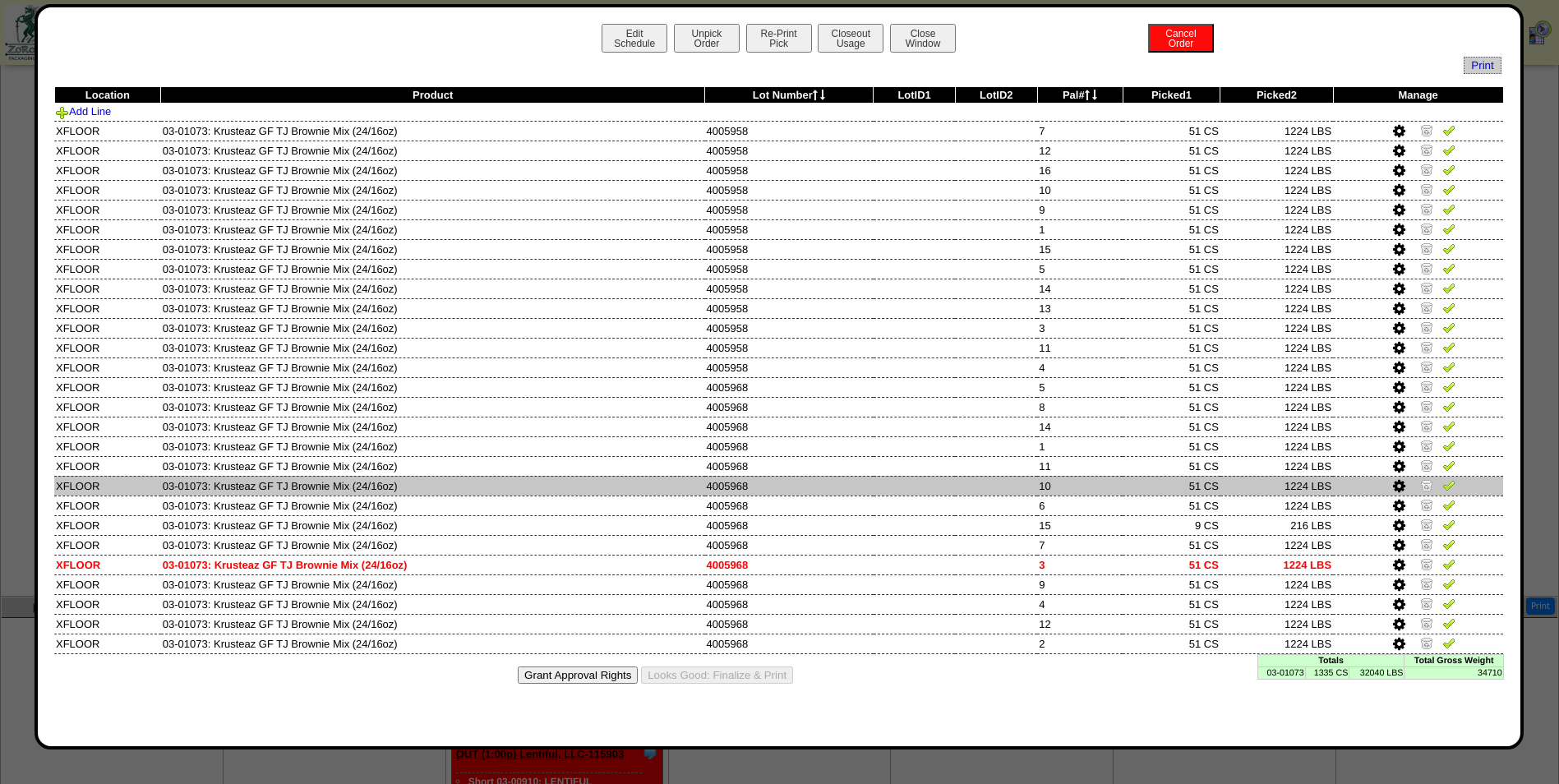
click at [996, 490] on td at bounding box center [996, 485] width 83 height 20
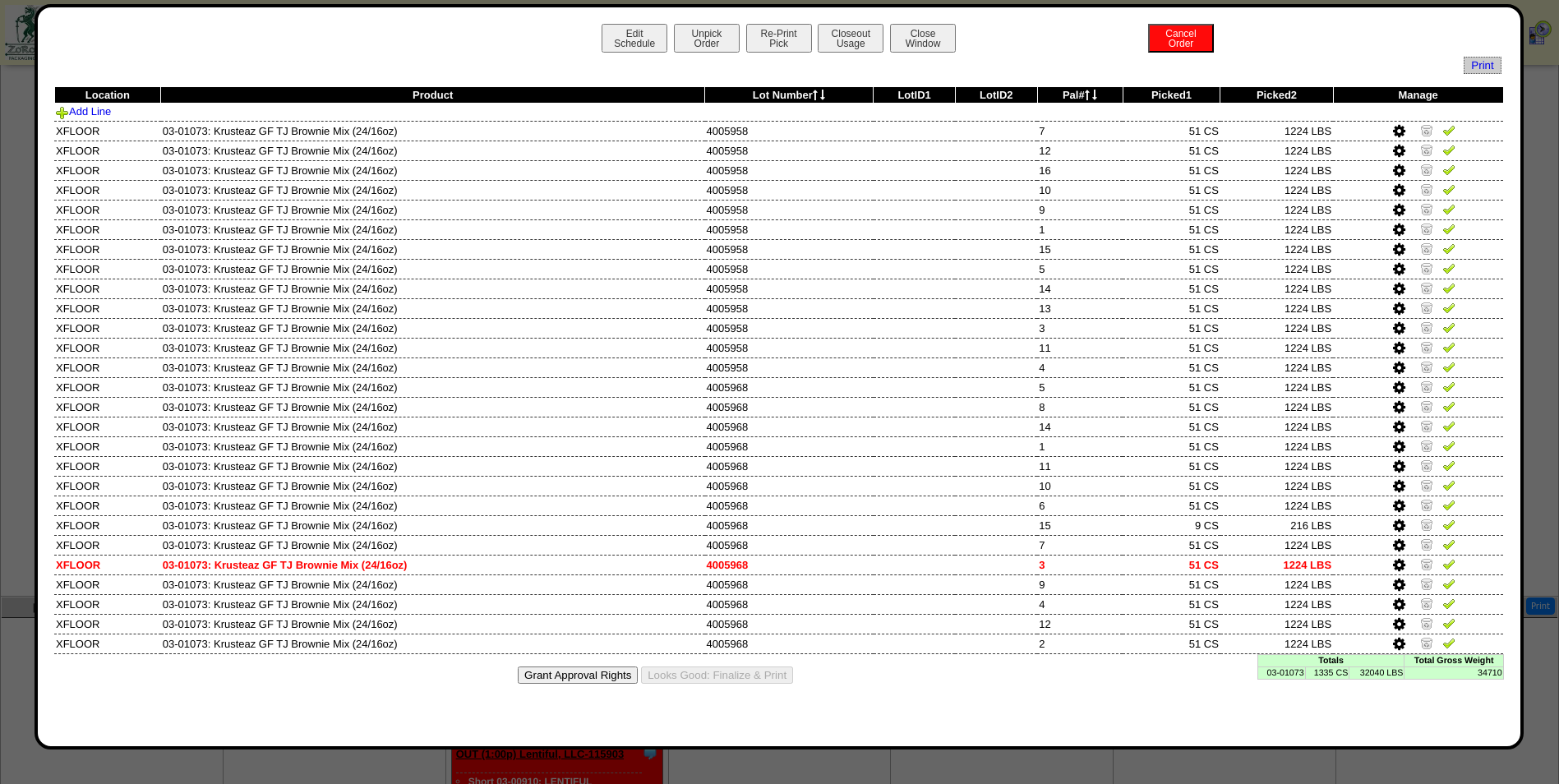
drag, startPoint x: 1340, startPoint y: 675, endPoint x: 1342, endPoint y: 660, distance: 15.1
click at [1340, 675] on td "1335 CS" at bounding box center [1327, 672] width 44 height 12
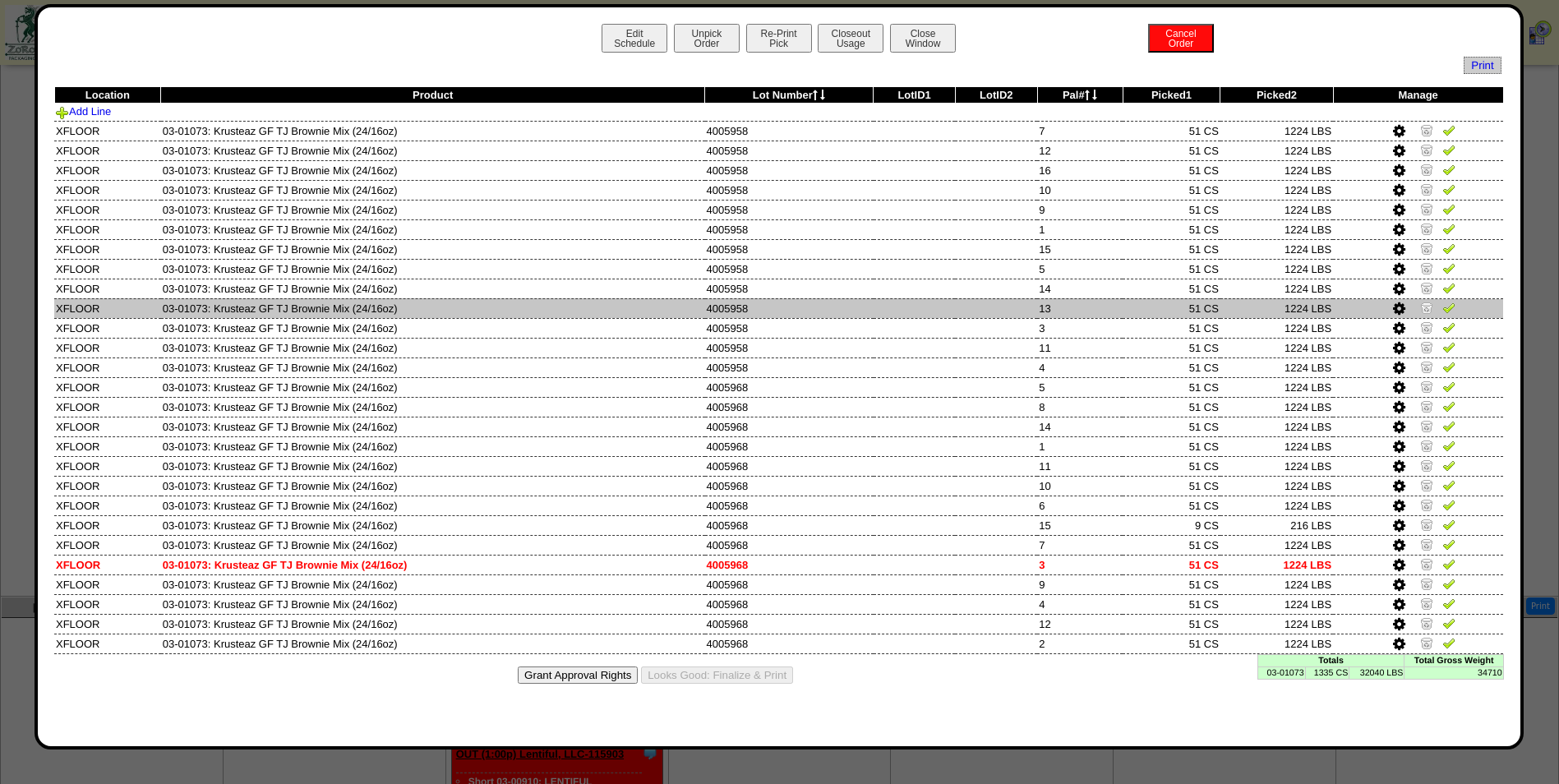
click at [1153, 306] on td "51 CS" at bounding box center [1171, 308] width 98 height 20
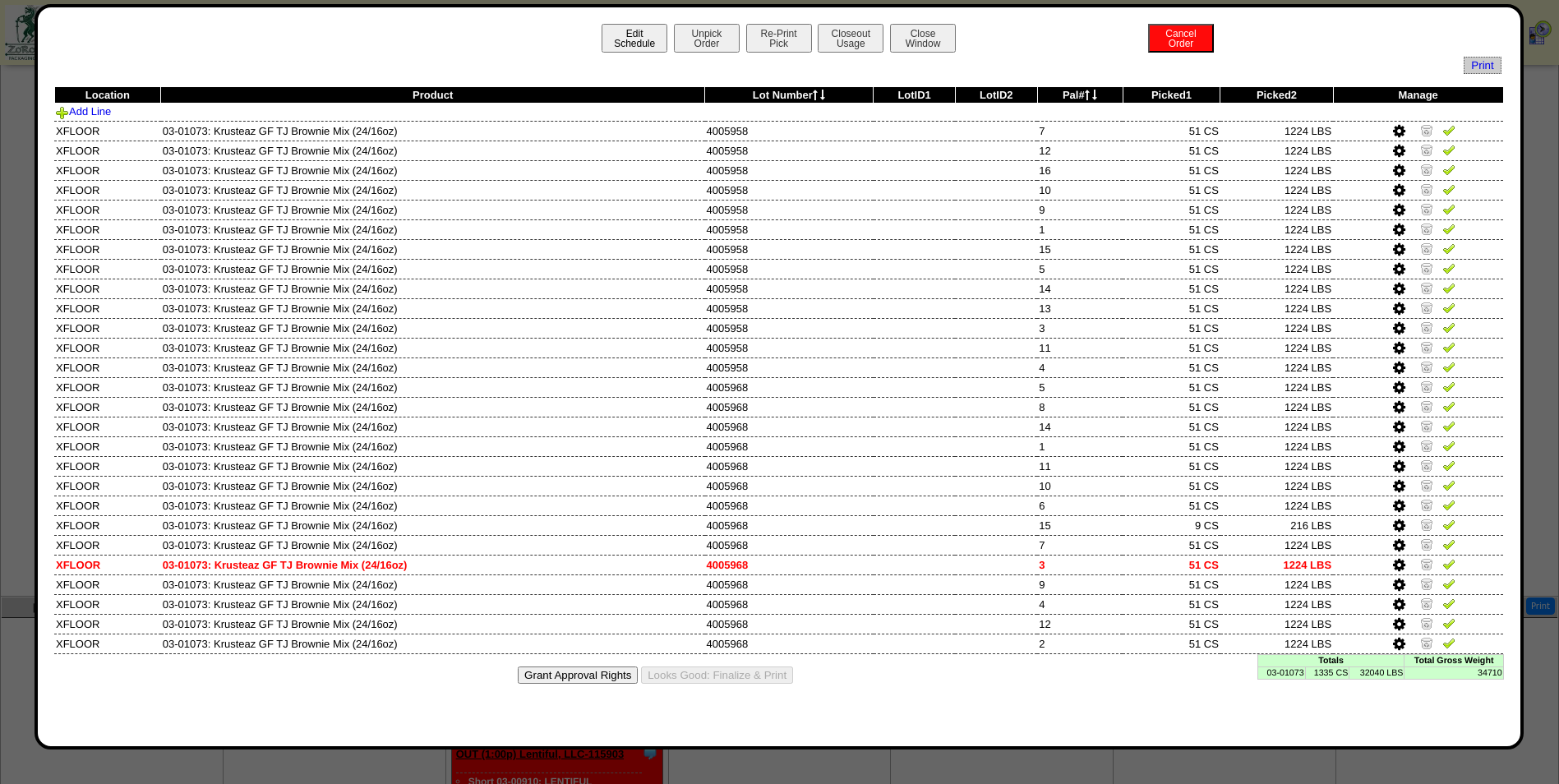
click at [635, 42] on button "Edit Schedule" at bounding box center [634, 38] width 66 height 28
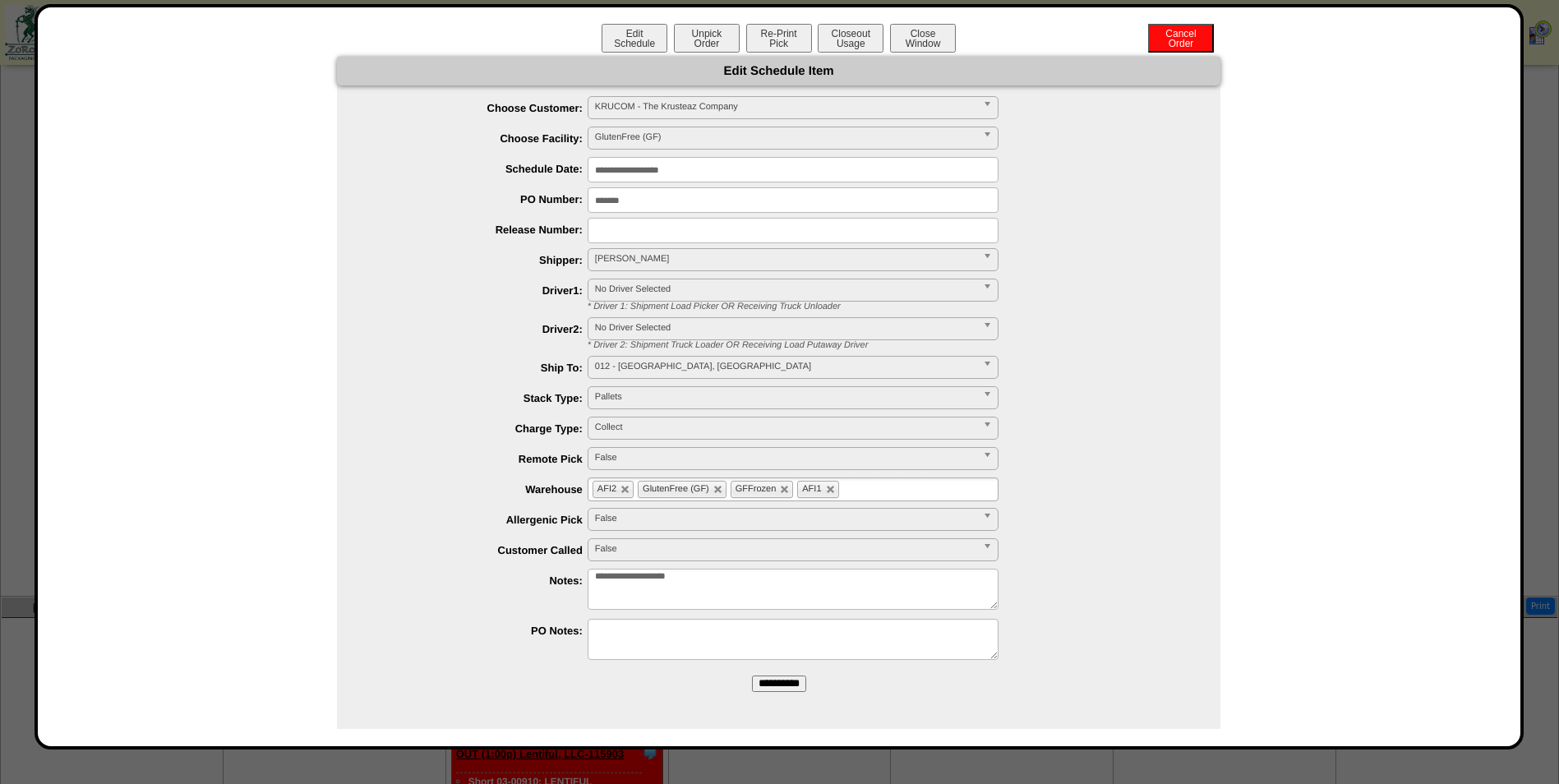
click at [784, 582] on textarea "**********" at bounding box center [792, 589] width 411 height 41
type textarea "**********"
click at [774, 690] on input "**********" at bounding box center [779, 683] width 54 height 17
click at [949, 42] on button "Close Window" at bounding box center [923, 38] width 66 height 28
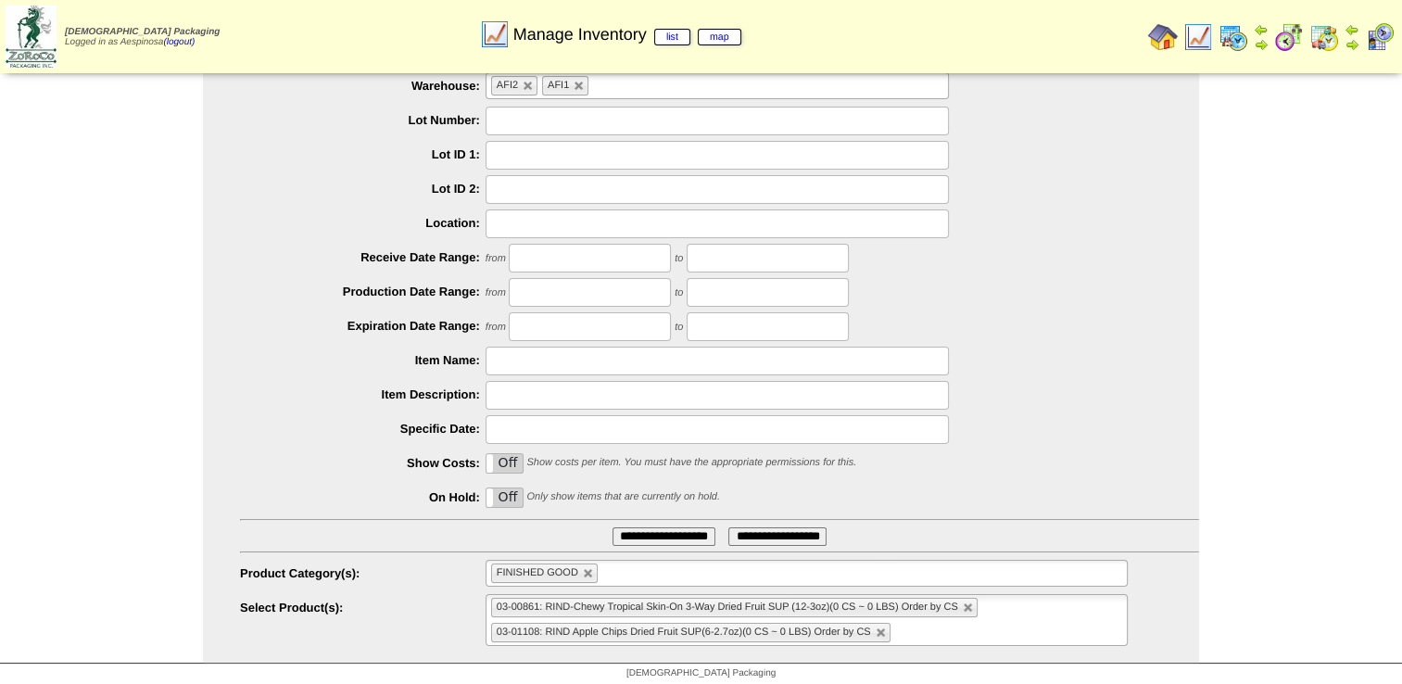
scroll to position [88, 0]
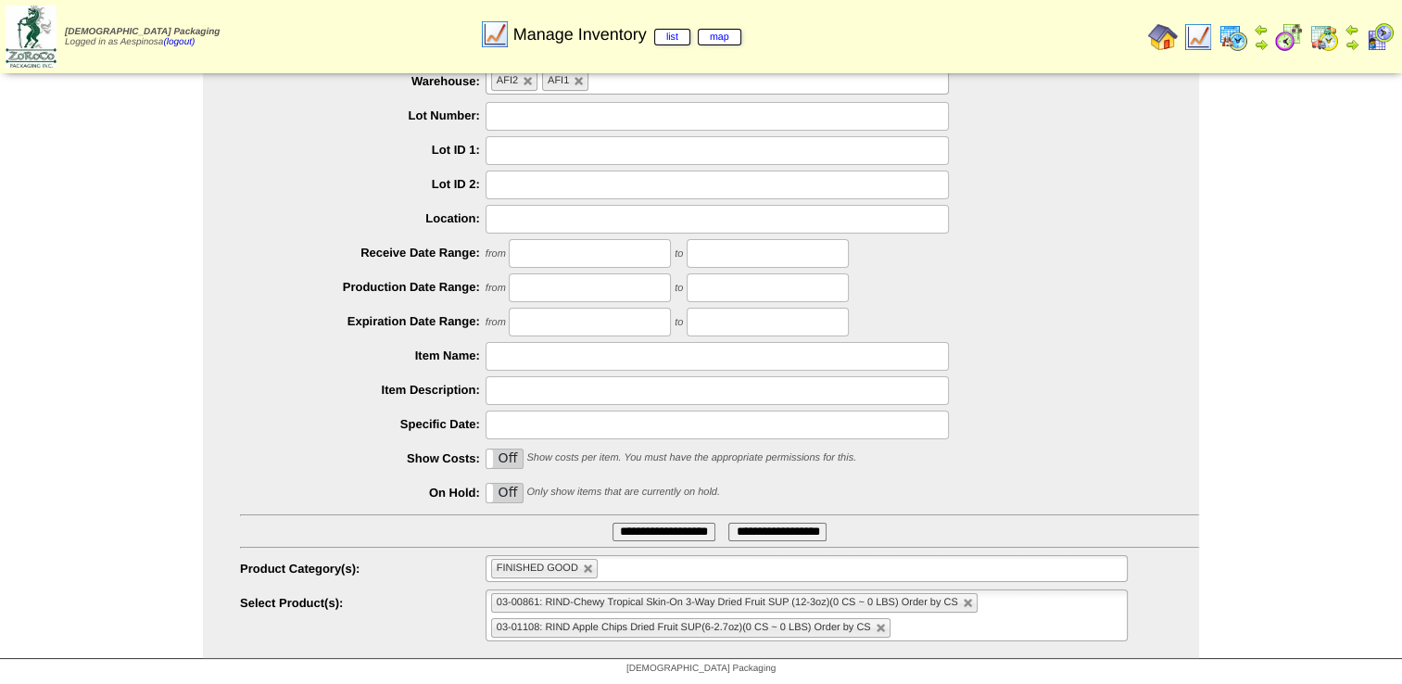
drag, startPoint x: 876, startPoint y: 627, endPoint x: 925, endPoint y: 610, distance: 52.2
click at [876, 627] on link at bounding box center [880, 628] width 11 height 11
click at [963, 598] on link at bounding box center [967, 602] width 11 height 11
type input "**********"
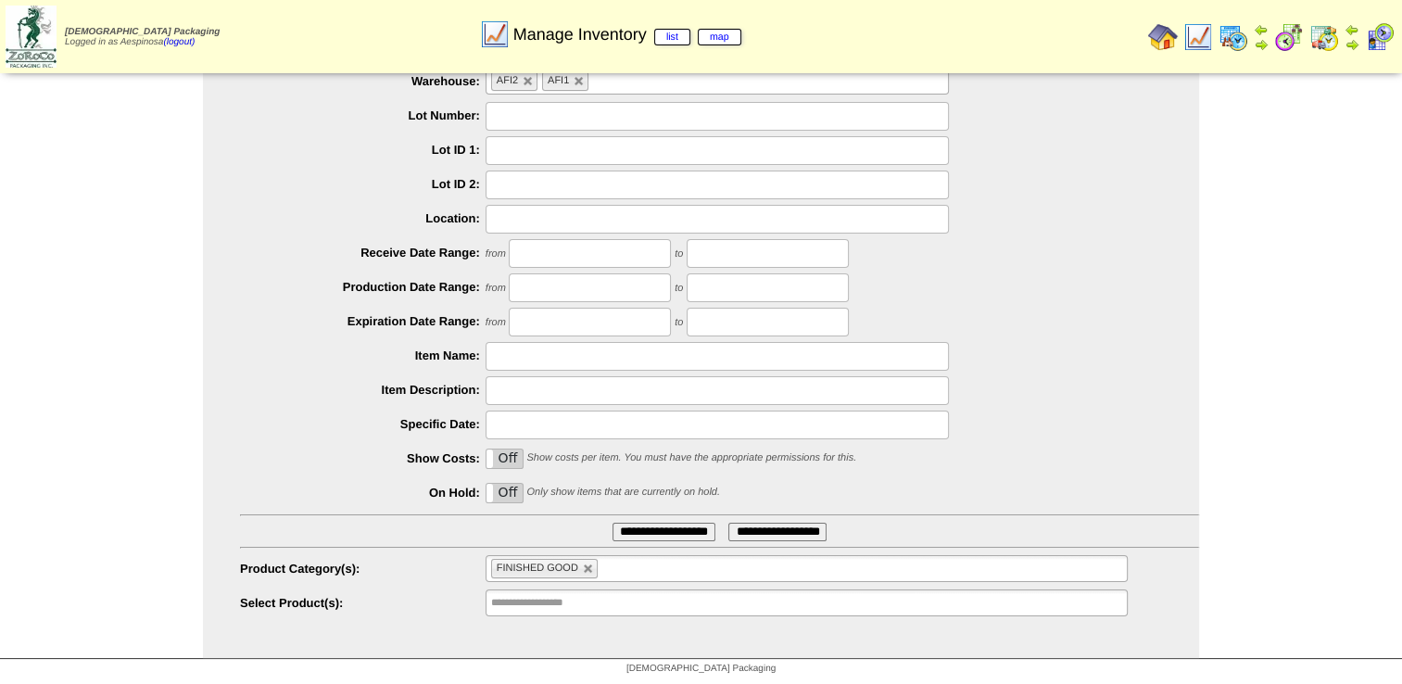
click at [738, 602] on ul "**********" at bounding box center [806, 602] width 642 height 27
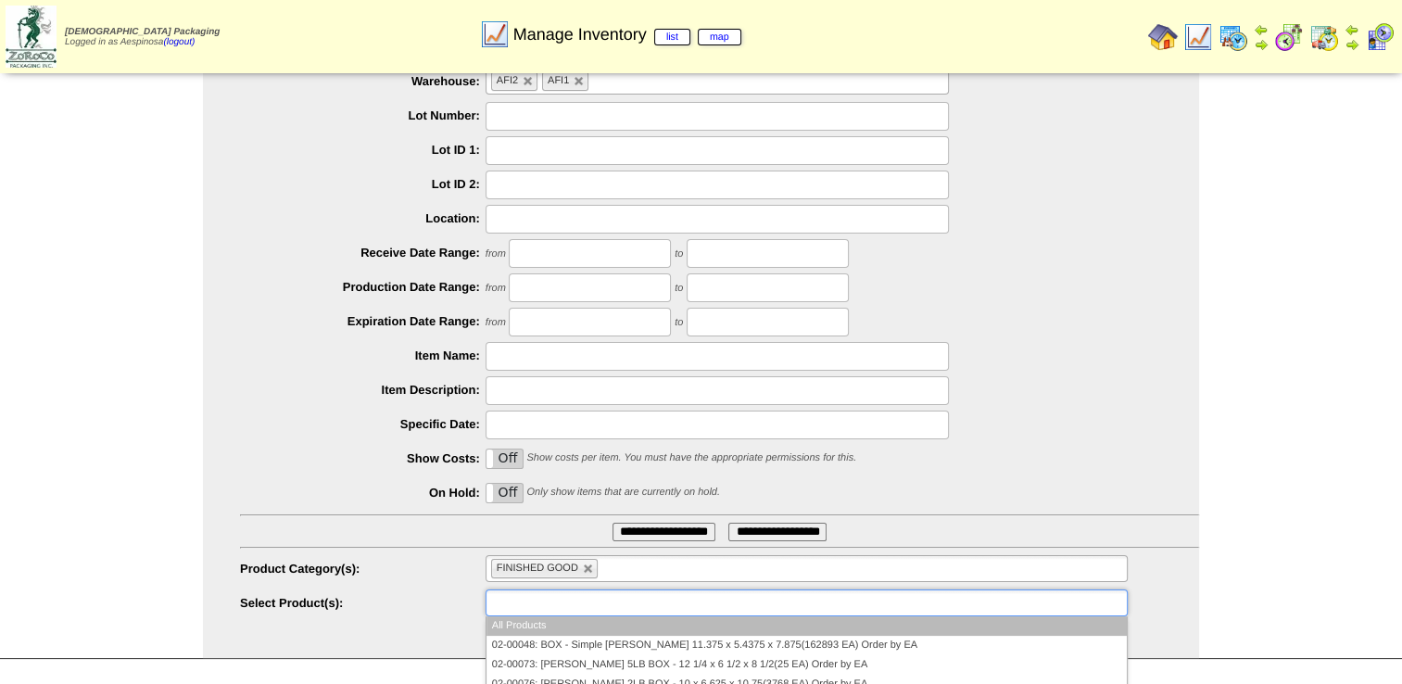
paste input "********"
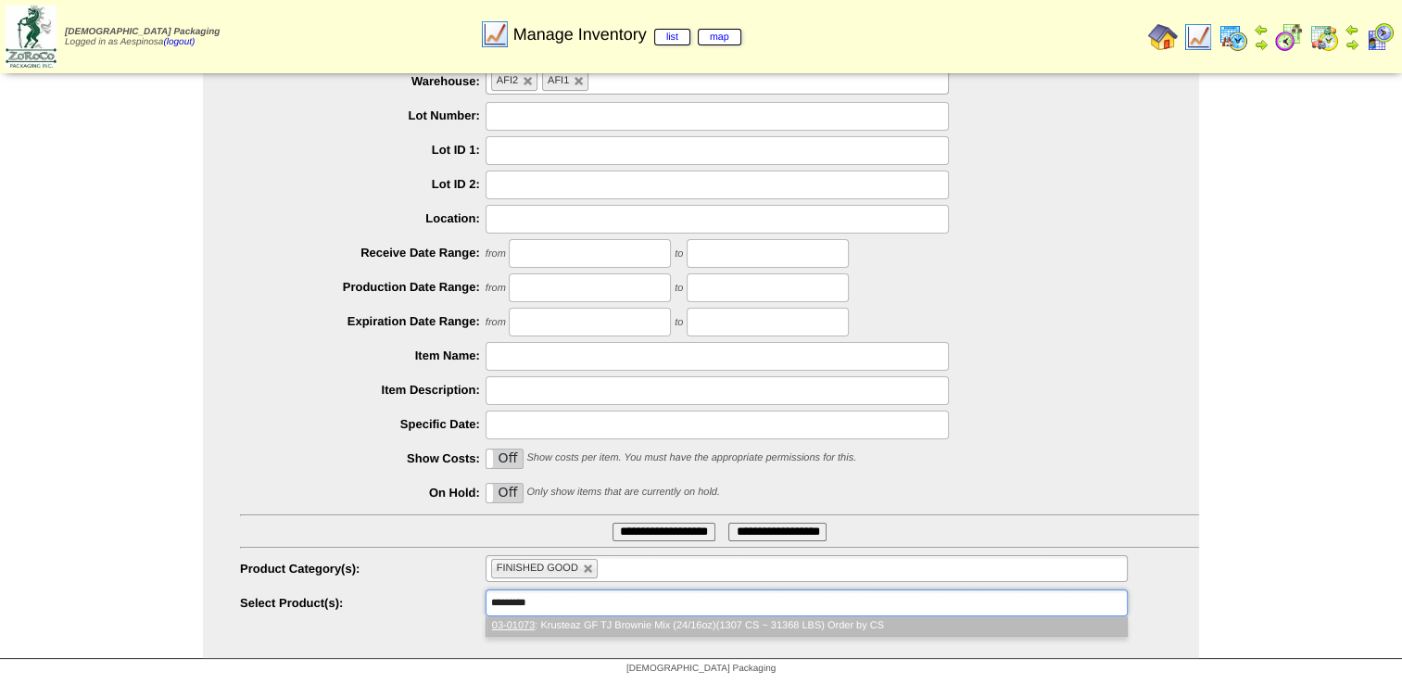
scroll to position [0, 0]
type input "********"
click at [648, 624] on li "03-01073 : Krusteaz GF TJ Brownie Mix (24/16oz)(1307 CS ~ 31368 LBS) Order by CS" at bounding box center [806, 625] width 640 height 19
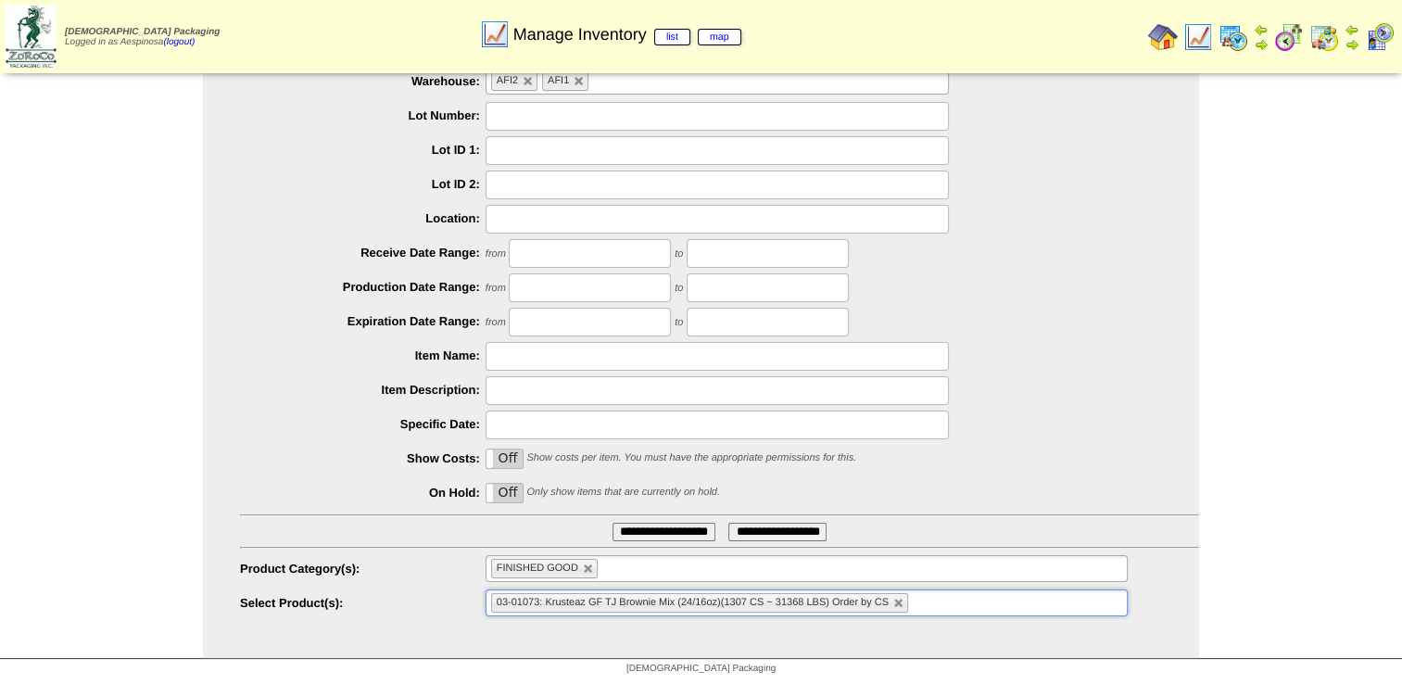
click at [637, 531] on input "**********" at bounding box center [663, 531] width 103 height 19
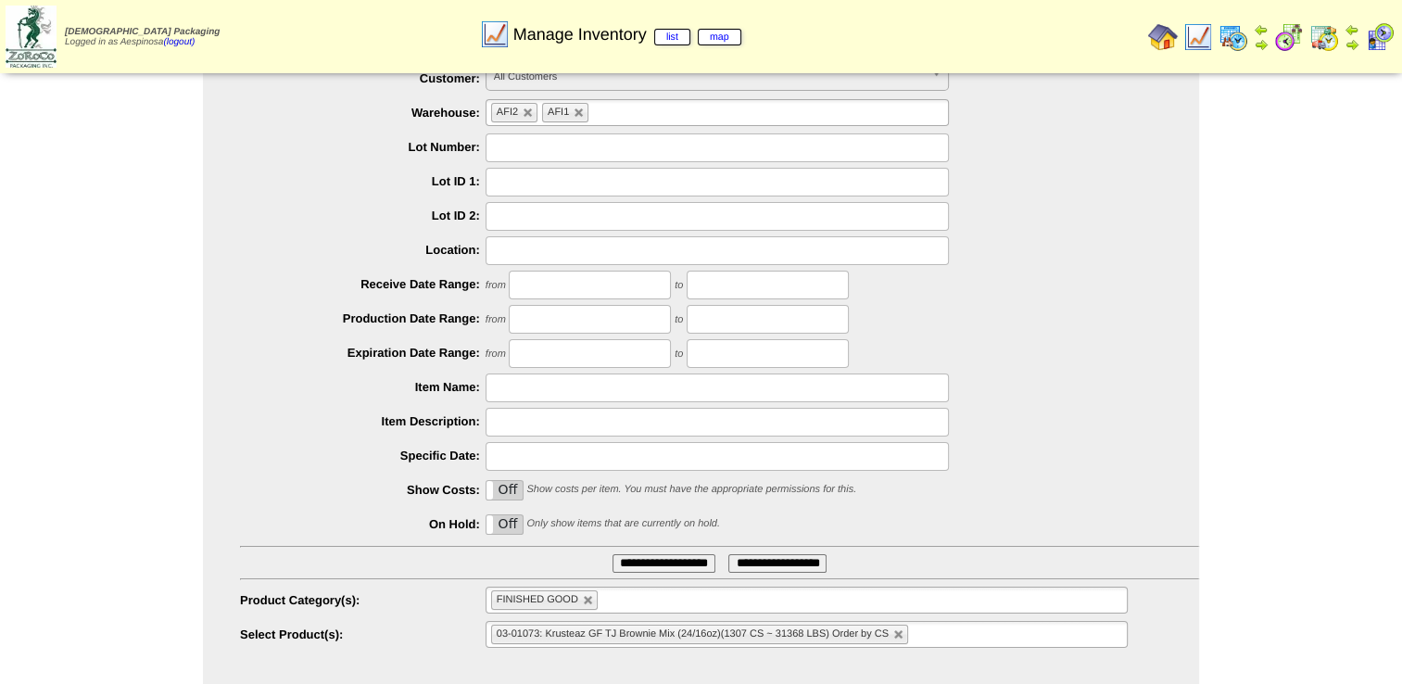
scroll to position [88, 0]
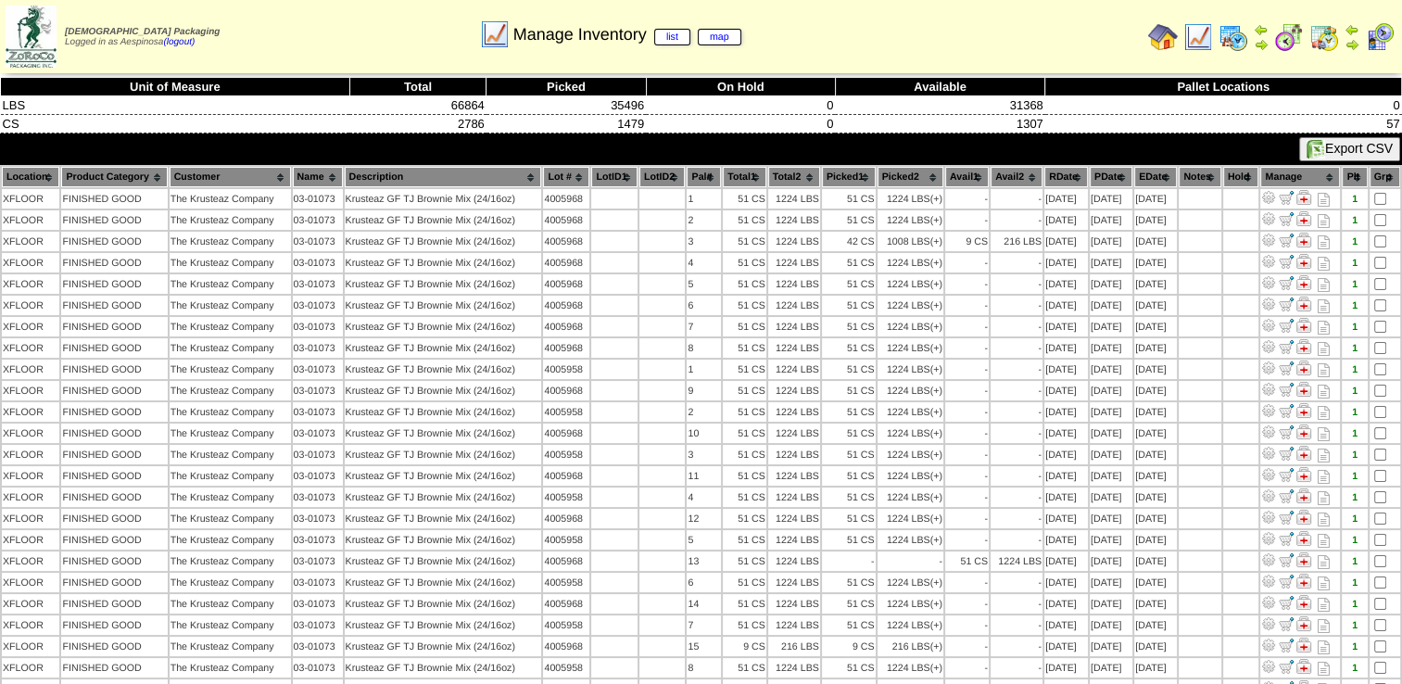
click at [837, 175] on th "Picked1" at bounding box center [849, 177] width 54 height 20
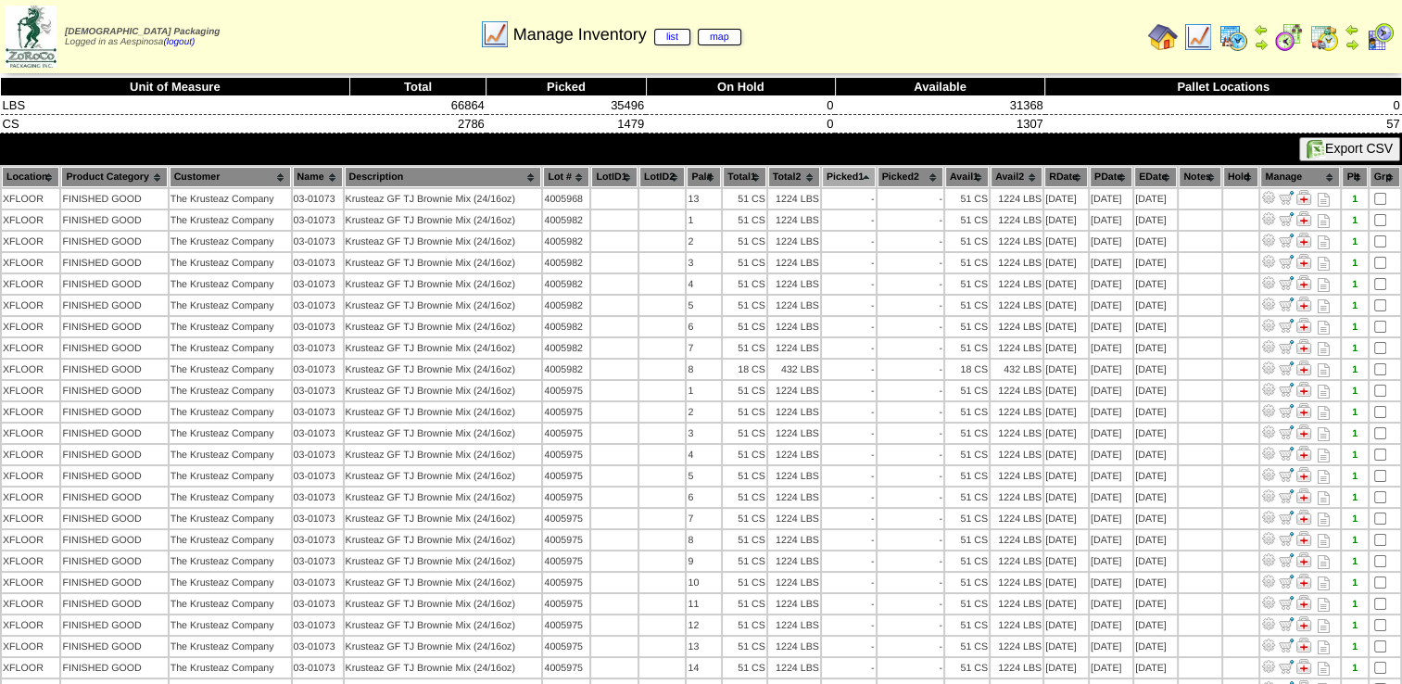
click at [837, 175] on th "Picked1" at bounding box center [849, 177] width 54 height 20
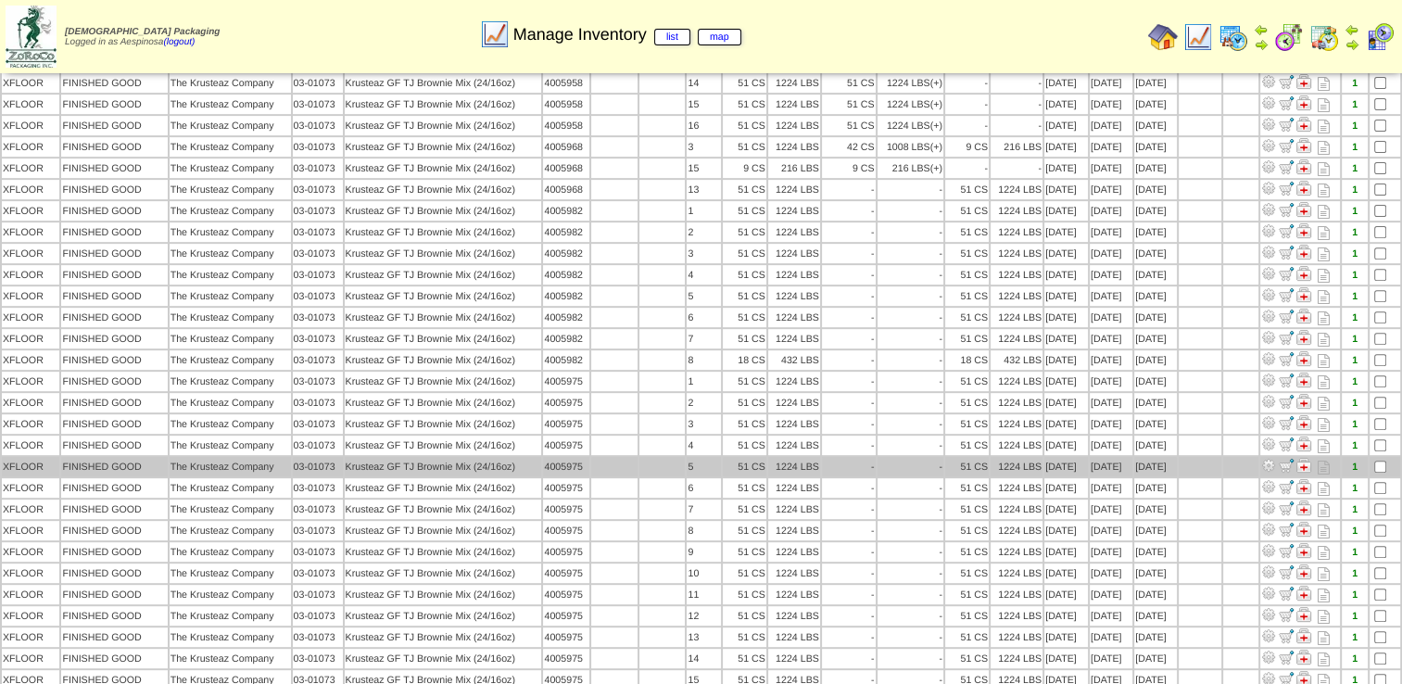
scroll to position [556, 0]
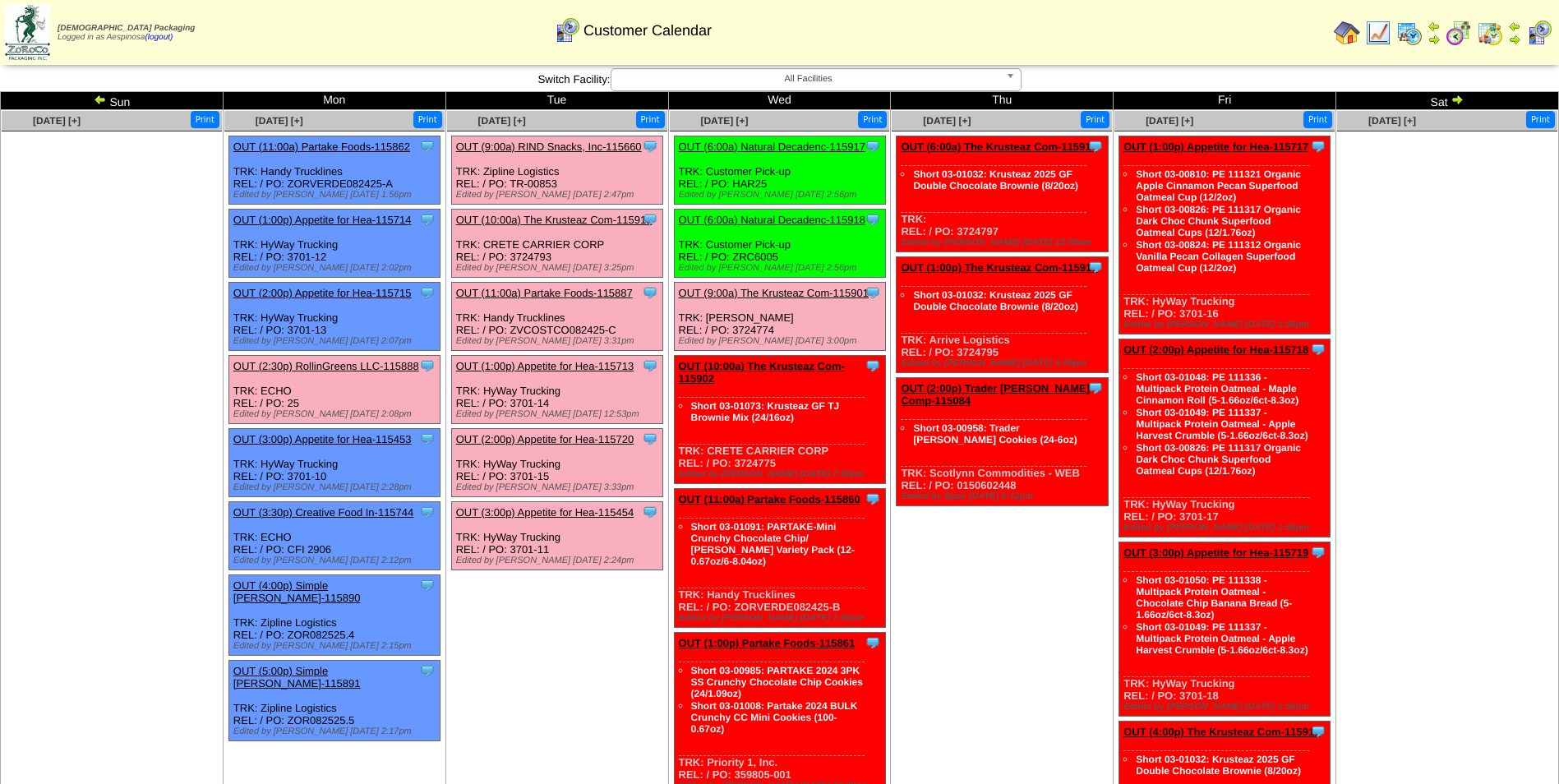
click at [767, 360] on link "OUT (10:00a) The Krusteaz Com-115902" at bounding box center [761, 372] width 166 height 25
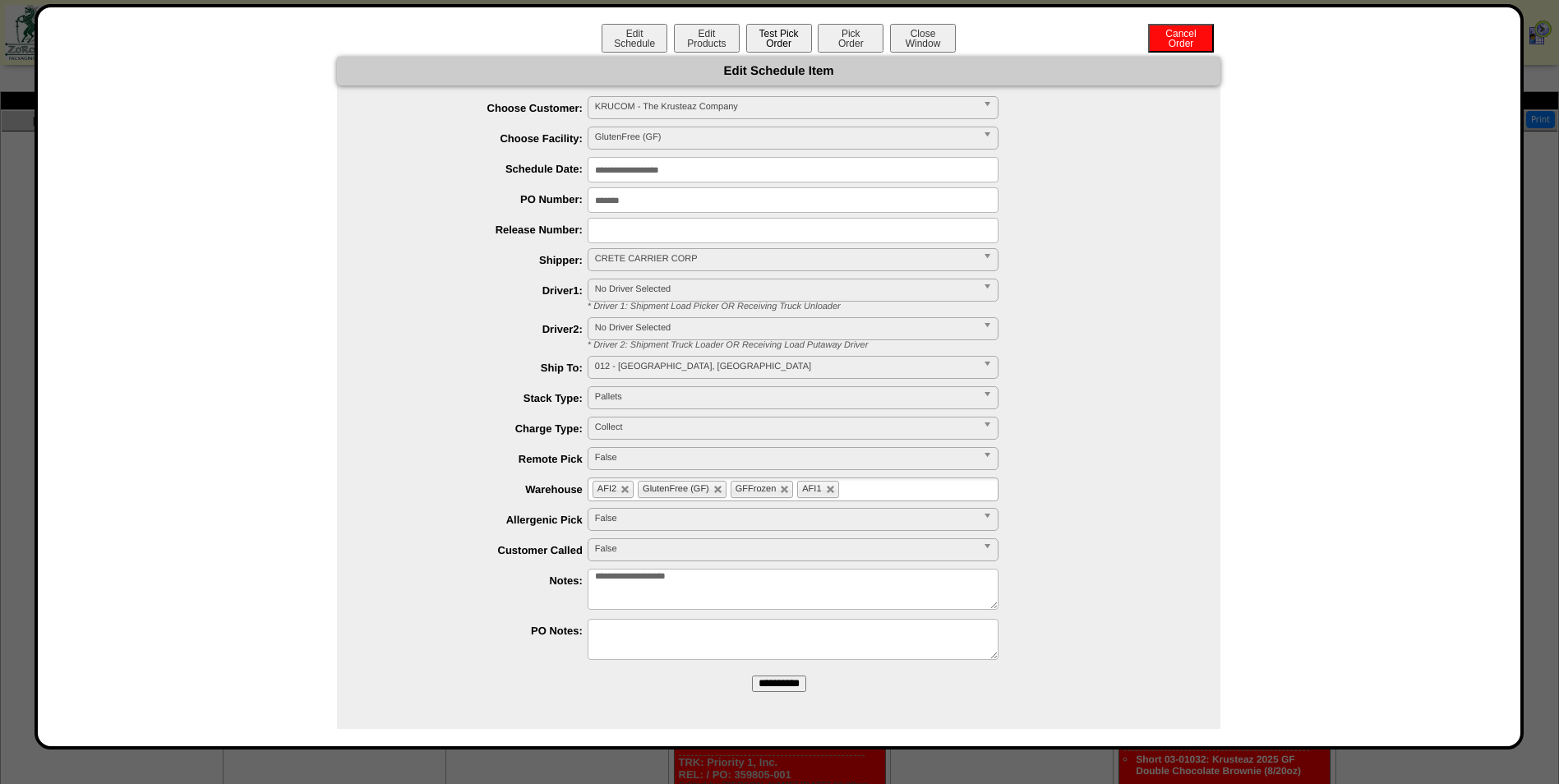
click at [779, 43] on button "Test Pick Order" at bounding box center [779, 38] width 66 height 28
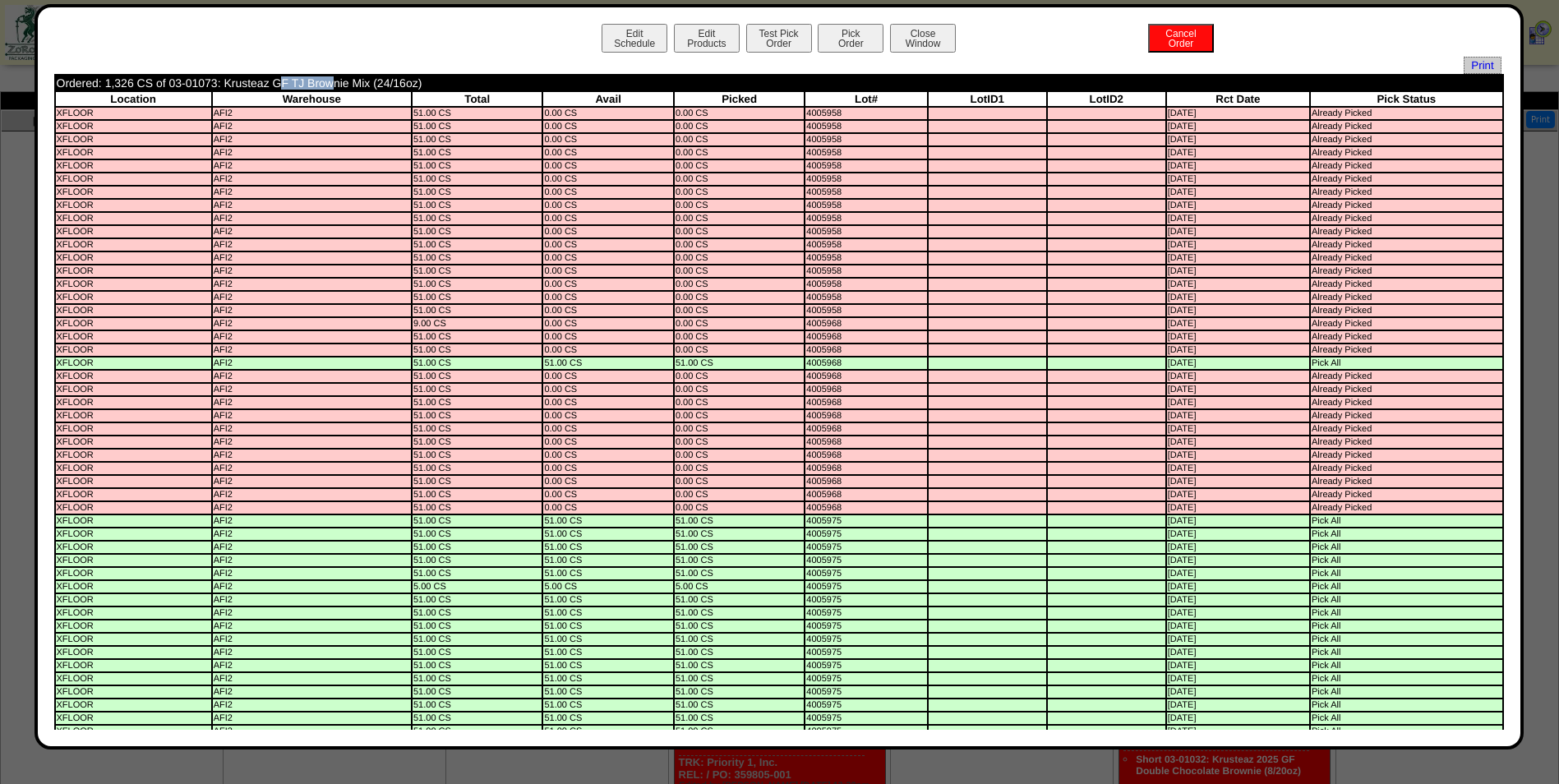
drag, startPoint x: 217, startPoint y: 85, endPoint x: 167, endPoint y: 77, distance: 50.6
click at [167, 77] on td "Ordered: 1,326 CS of 03-01073: Krusteaz GF TJ Brownie Mix (24/16oz)" at bounding box center [610, 82] width 1110 height 15
copy td "03-01073"
click at [834, 48] on button "Pick Order" at bounding box center [851, 38] width 66 height 28
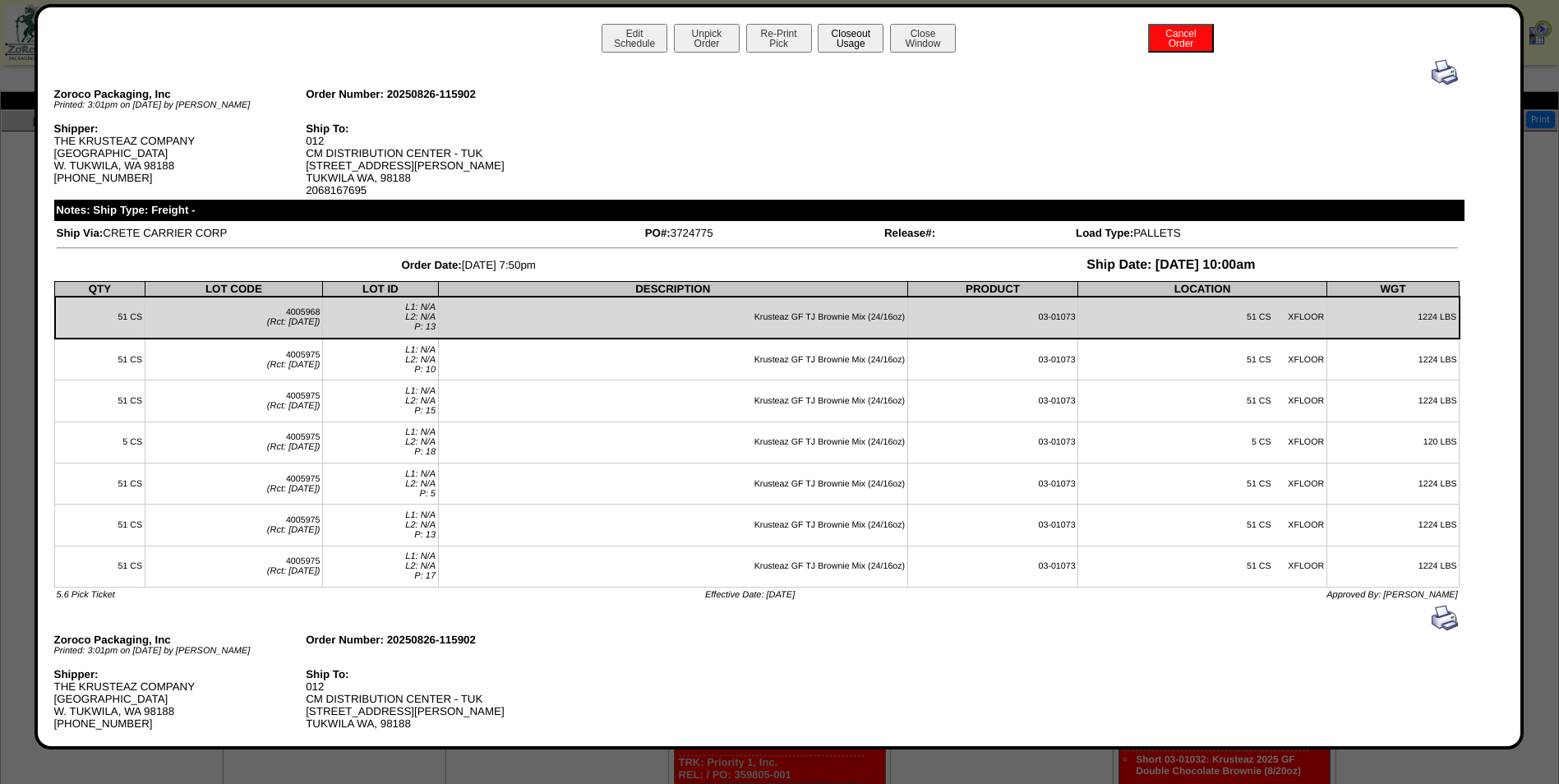
click at [839, 45] on button "Closeout Usage" at bounding box center [851, 38] width 66 height 28
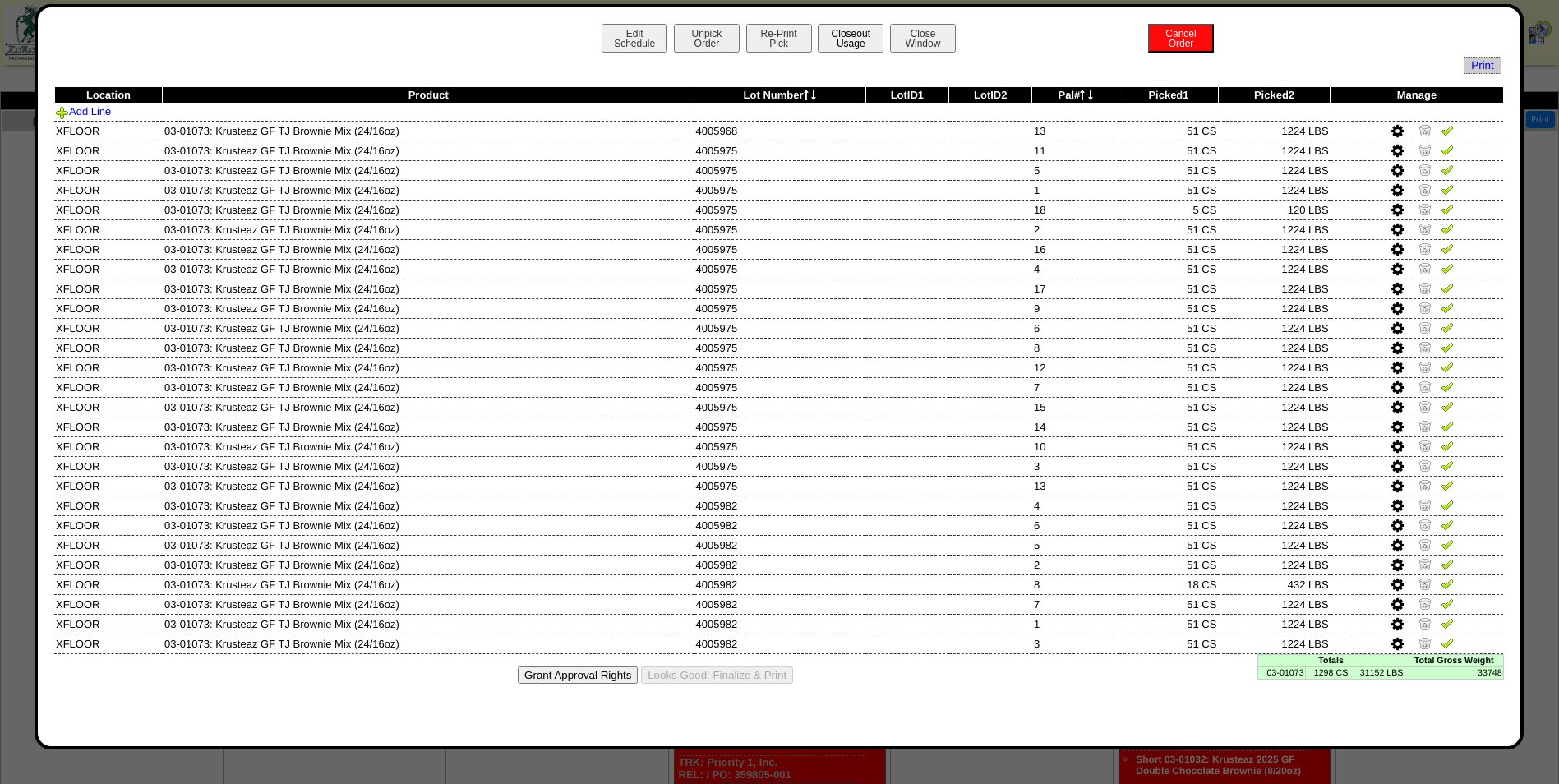
click at [866, 42] on button "Closeout Usage" at bounding box center [851, 38] width 66 height 28
click at [1287, 668] on td "03-01073" at bounding box center [1281, 672] width 48 height 12
copy td "03-01073"
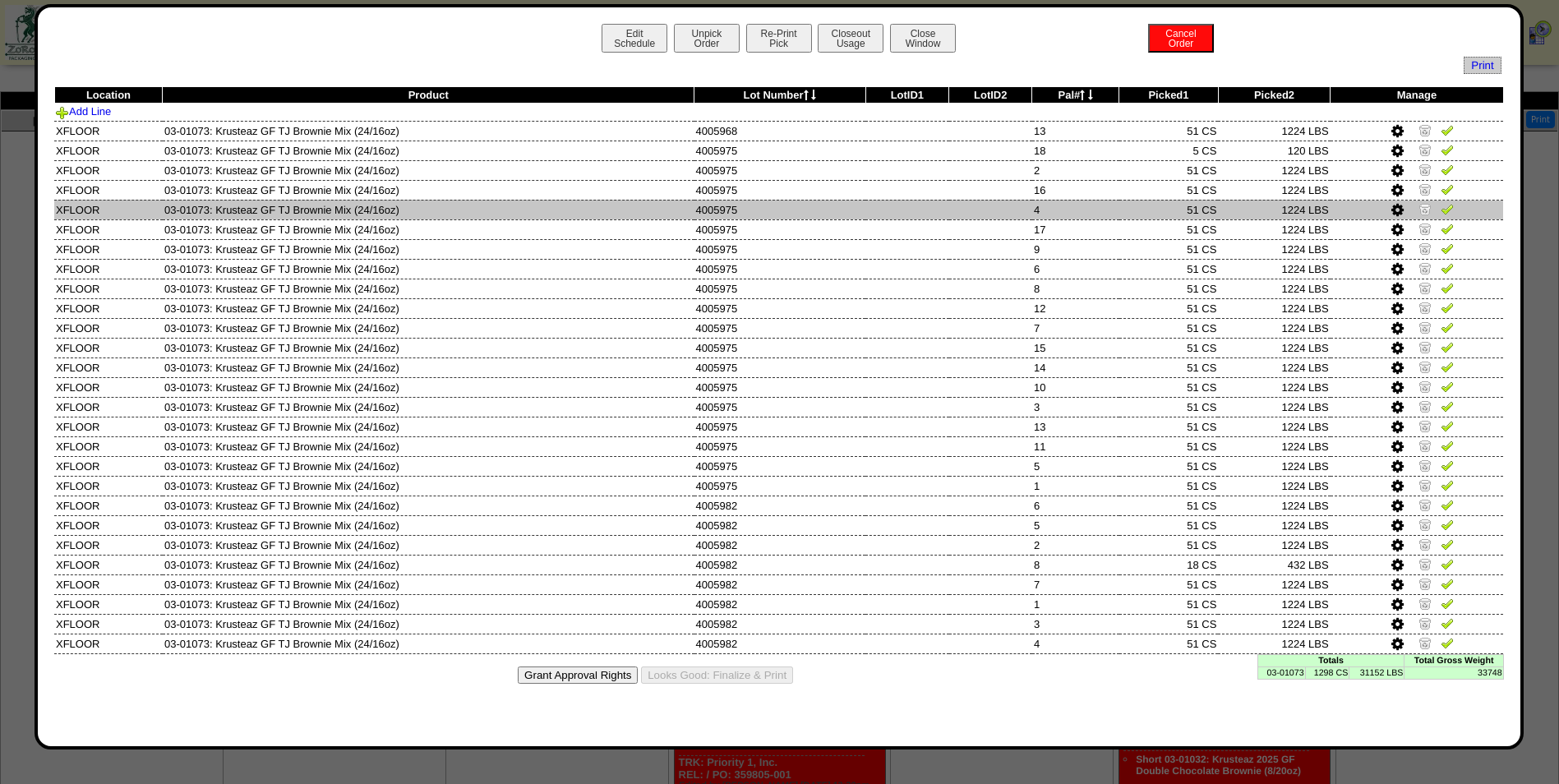
click at [1012, 217] on td at bounding box center [991, 209] width 83 height 20
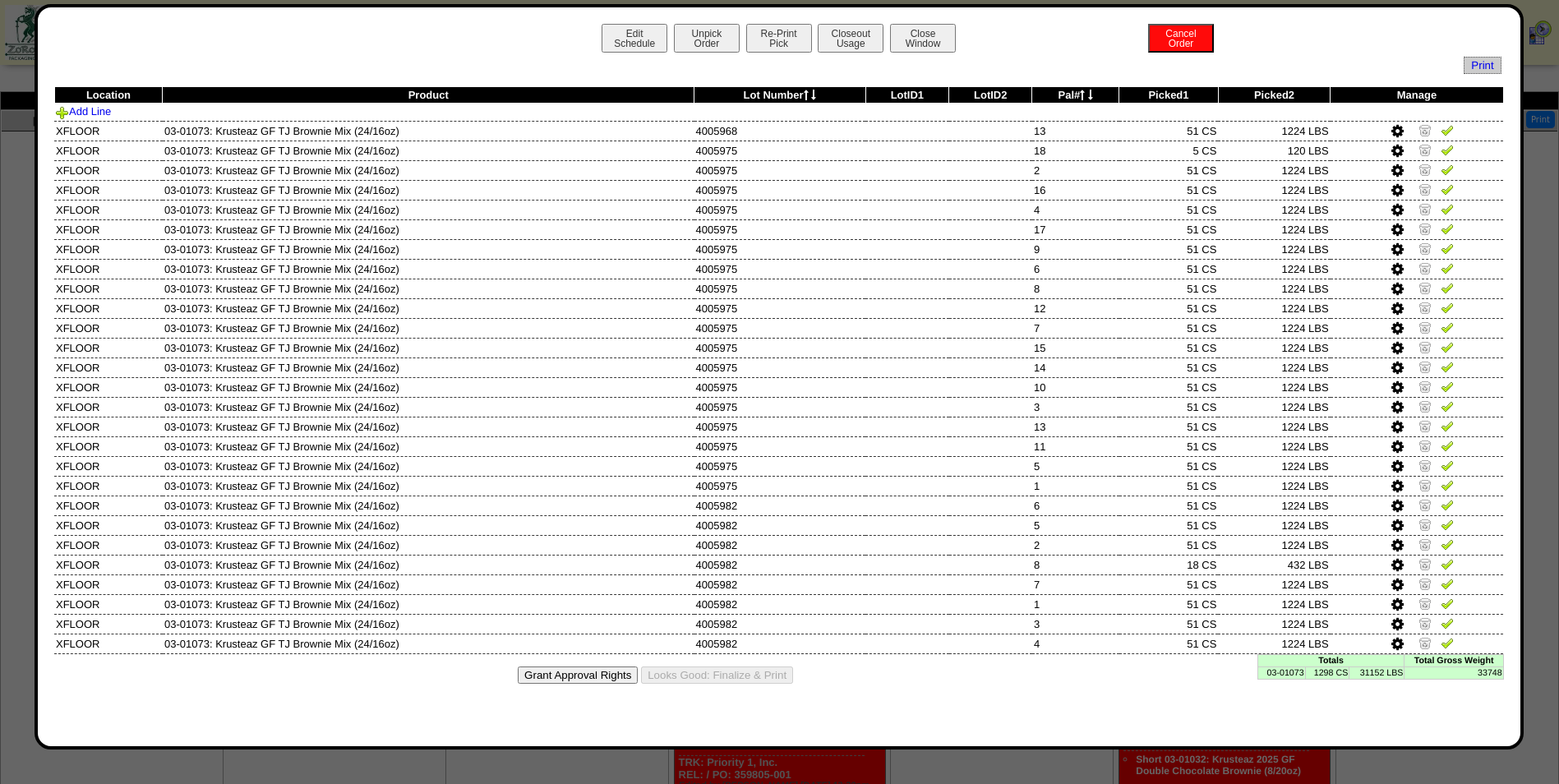
click at [1343, 670] on td "1298 CS" at bounding box center [1327, 672] width 44 height 12
click at [623, 41] on button "Edit Schedule" at bounding box center [634, 38] width 66 height 28
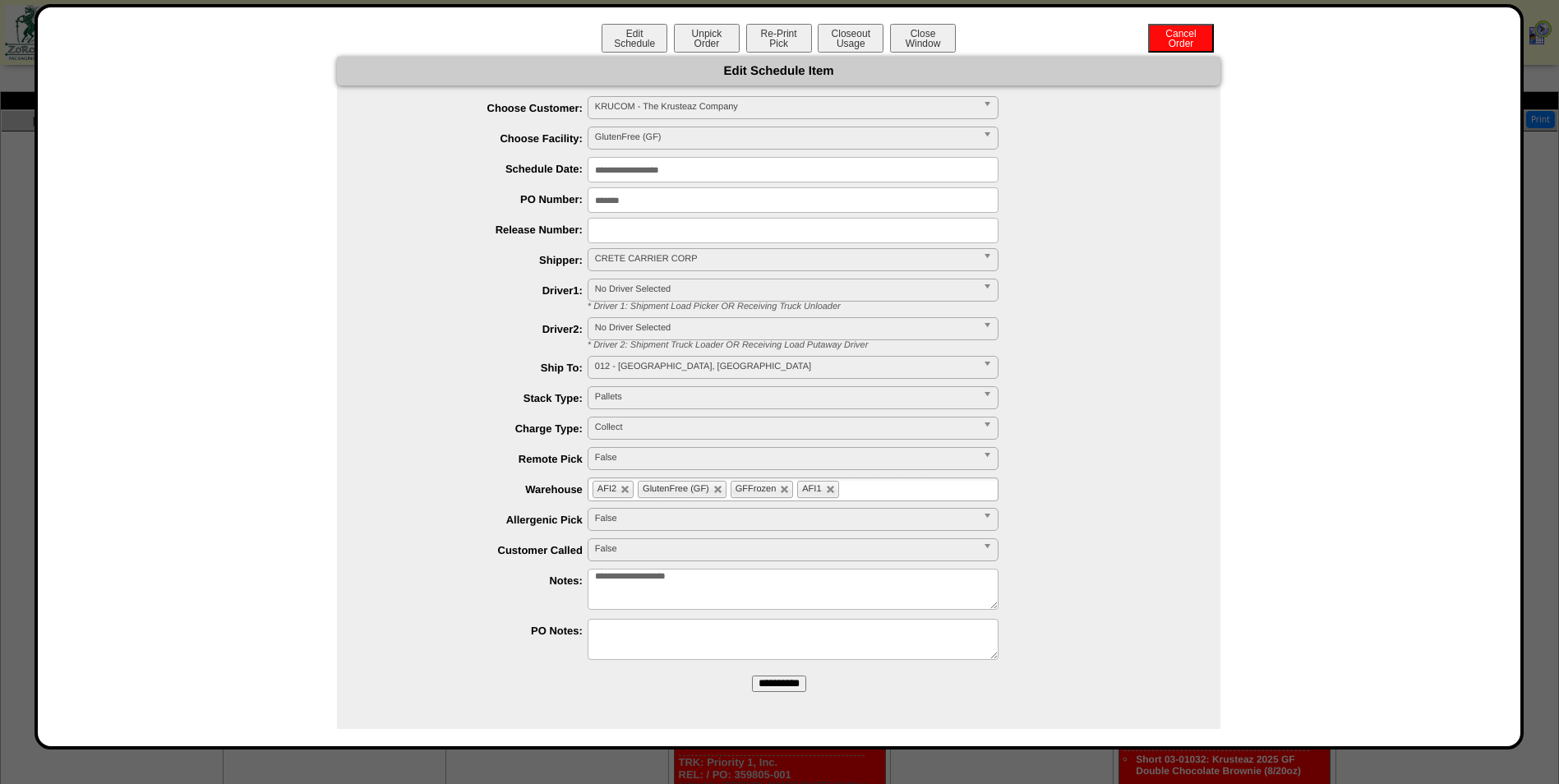
click at [832, 576] on textarea "**********" at bounding box center [792, 589] width 411 height 41
type textarea "**********"
click at [790, 693] on form "**********" at bounding box center [779, 380] width 884 height 647
click at [791, 687] on input "**********" at bounding box center [779, 683] width 54 height 17
click at [939, 31] on button "Close Window" at bounding box center [923, 38] width 66 height 28
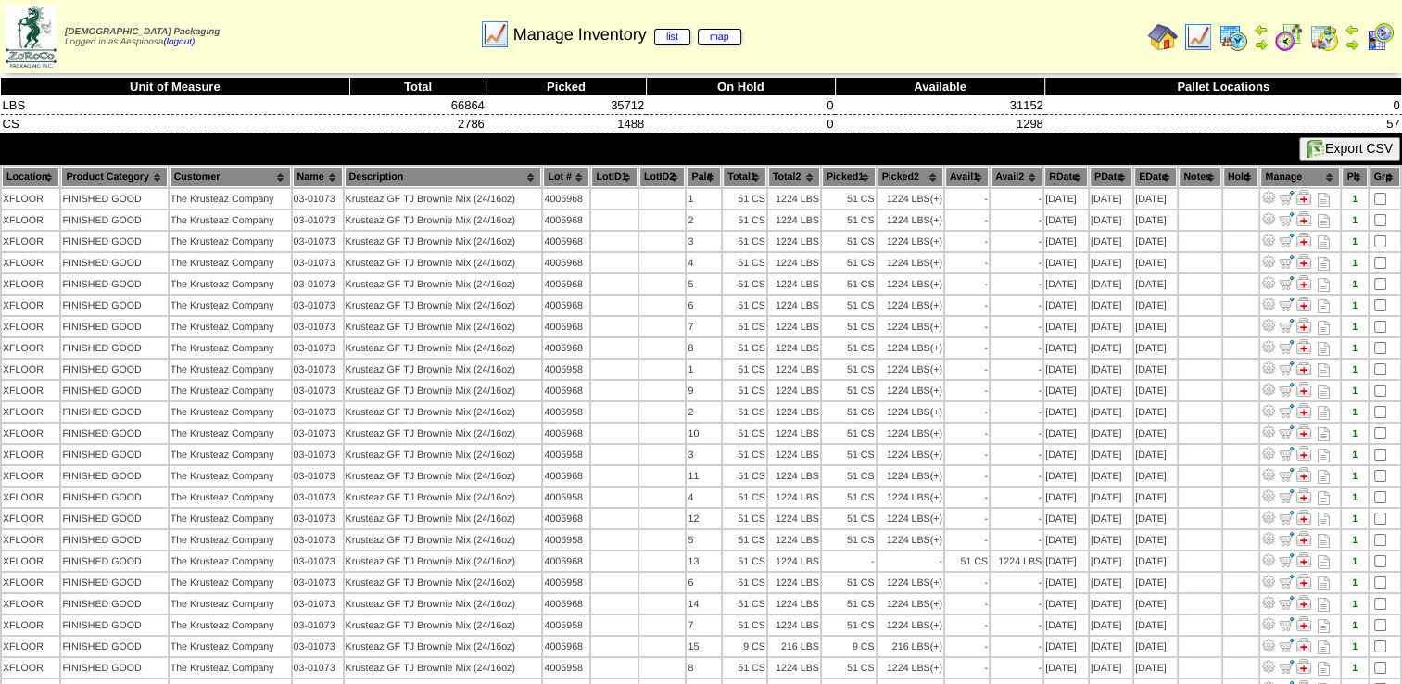
click at [857, 180] on th "Picked1" at bounding box center [849, 177] width 54 height 20
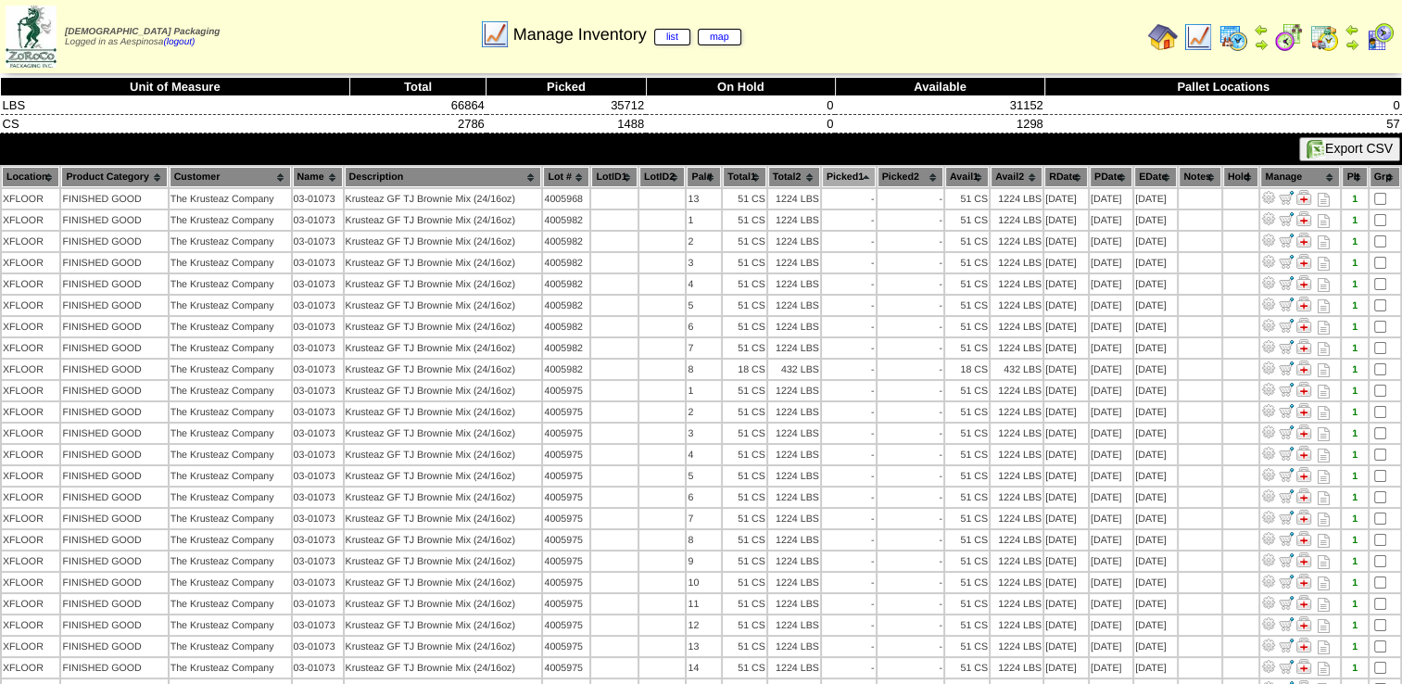
click at [856, 180] on th "Picked1" at bounding box center [849, 177] width 54 height 20
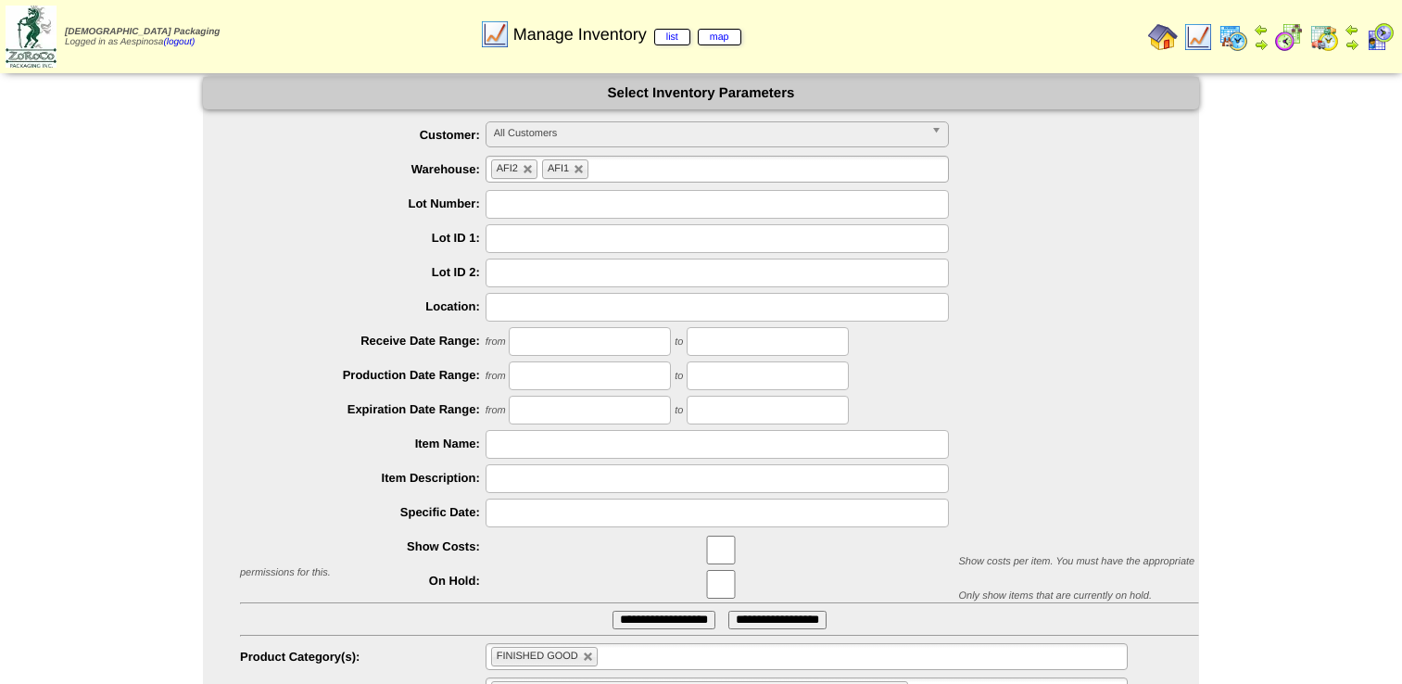
scroll to position [88, 0]
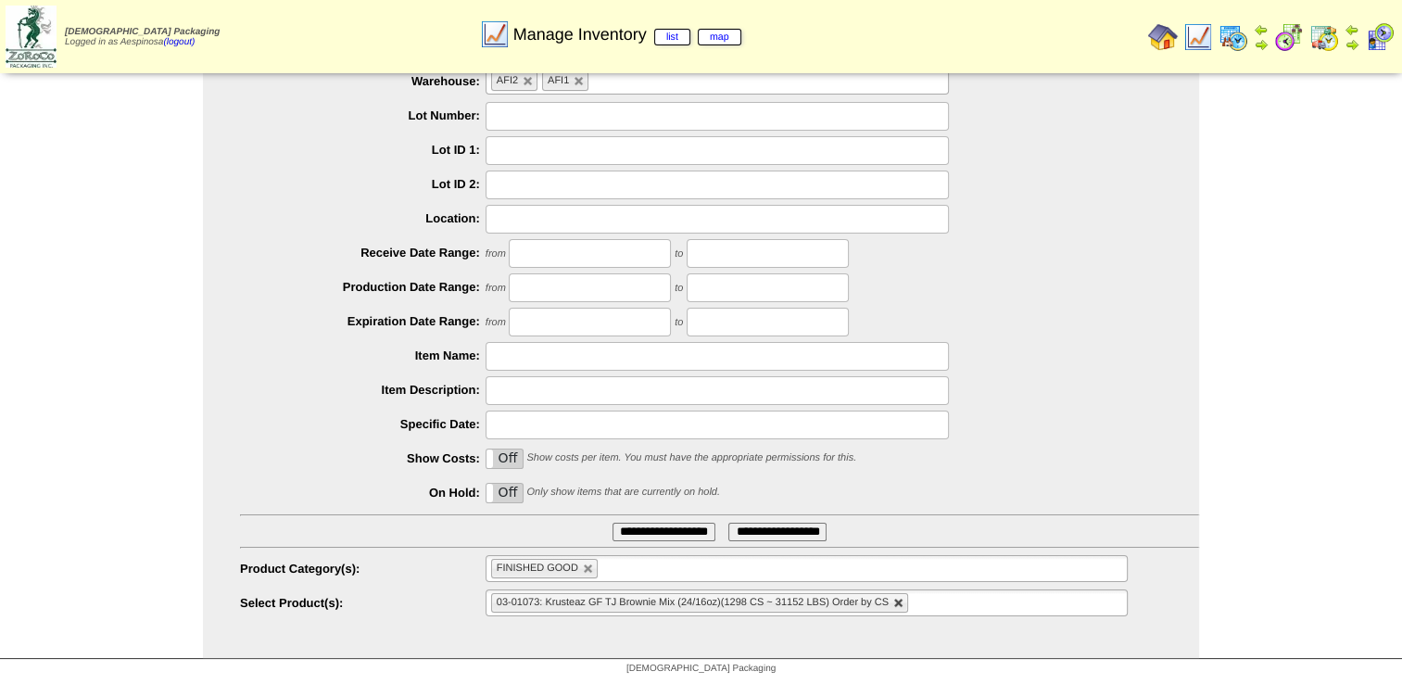
click at [896, 603] on link at bounding box center [898, 602] width 11 height 11
type input "**********"
click at [795, 605] on ul "**********" at bounding box center [806, 602] width 642 height 27
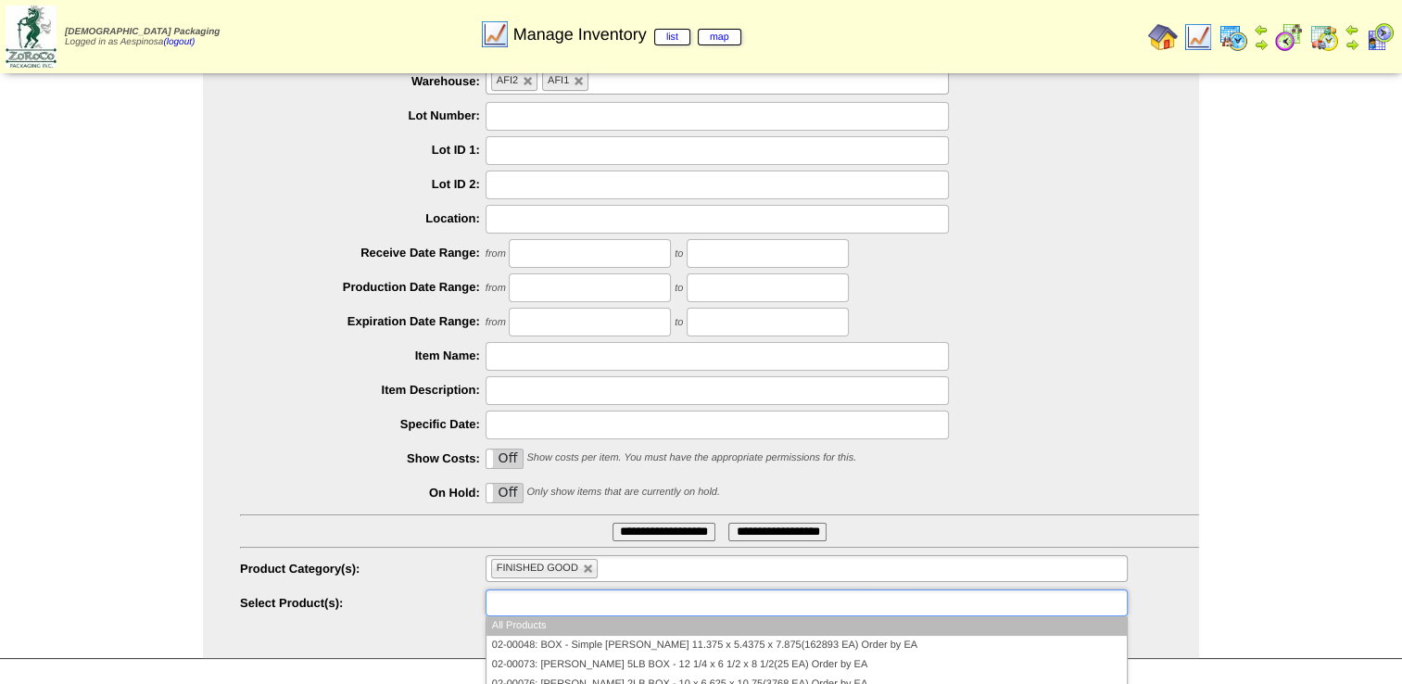
paste input "********"
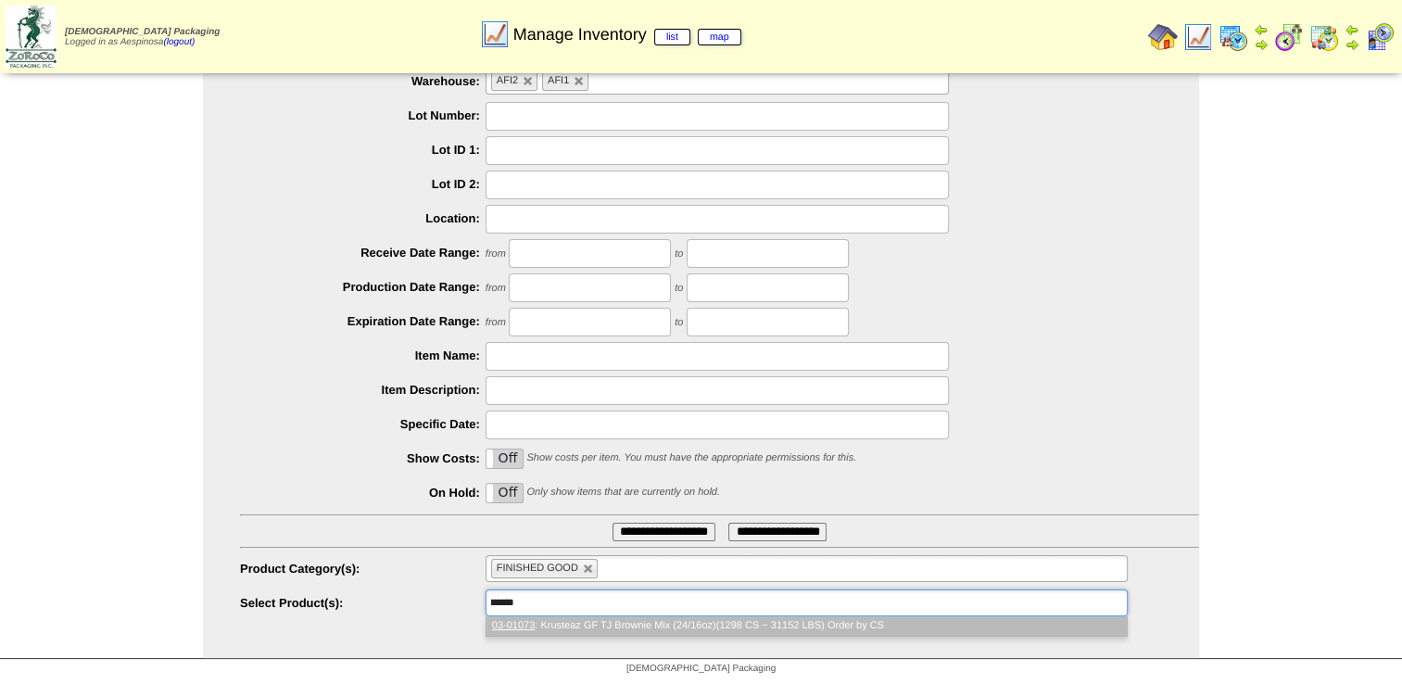
scroll to position [0, 0]
type input "********"
click at [746, 623] on li "03-01073 : Krusteaz GF TJ Brownie Mix (24/16oz)(1298 CS ~ 31152 LBS) Order by CS" at bounding box center [806, 625] width 640 height 19
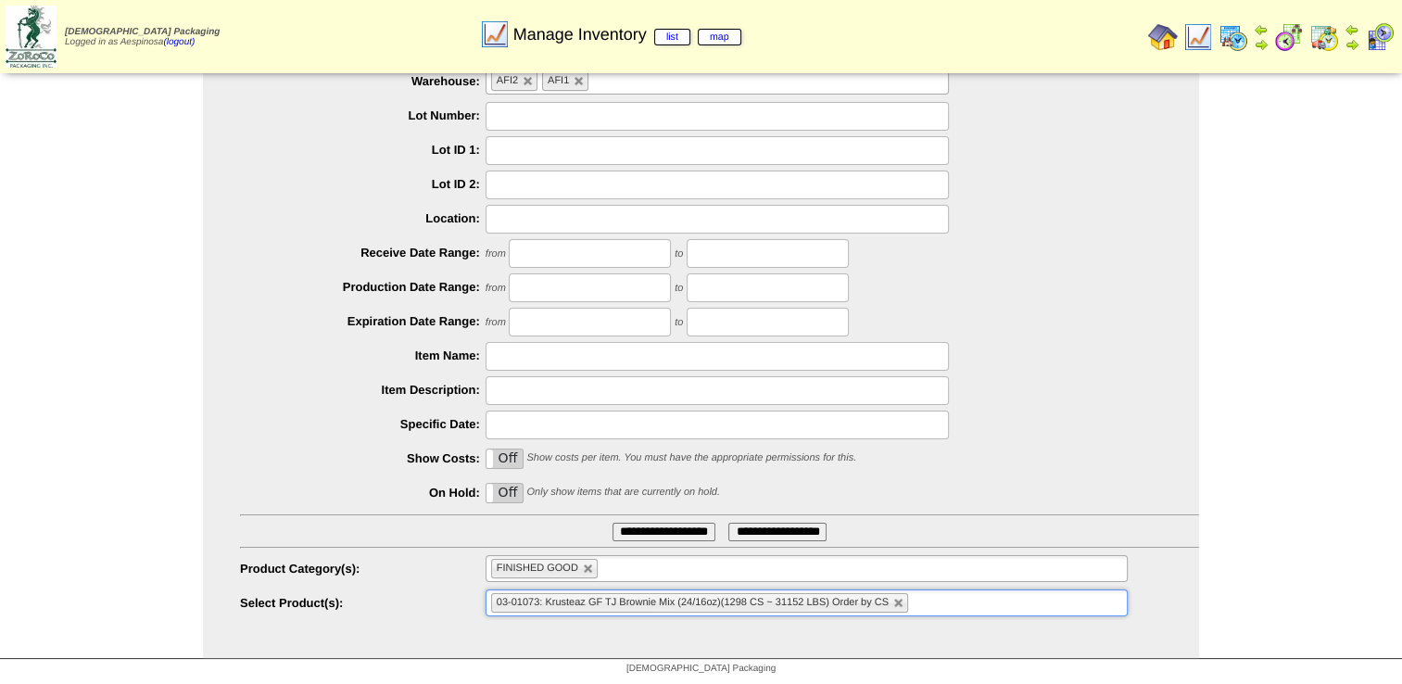
click at [670, 528] on input "**********" at bounding box center [663, 531] width 103 height 19
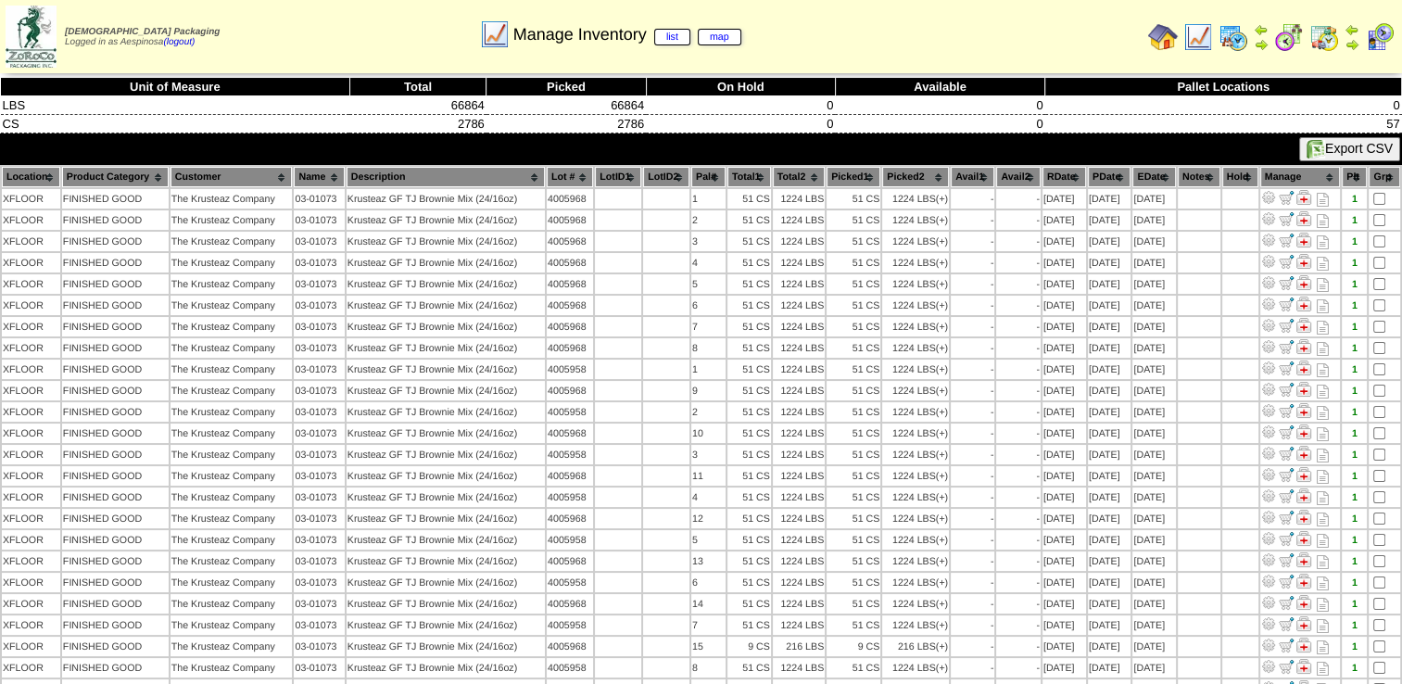
click at [869, 171] on th "Picked1" at bounding box center [853, 177] width 54 height 20
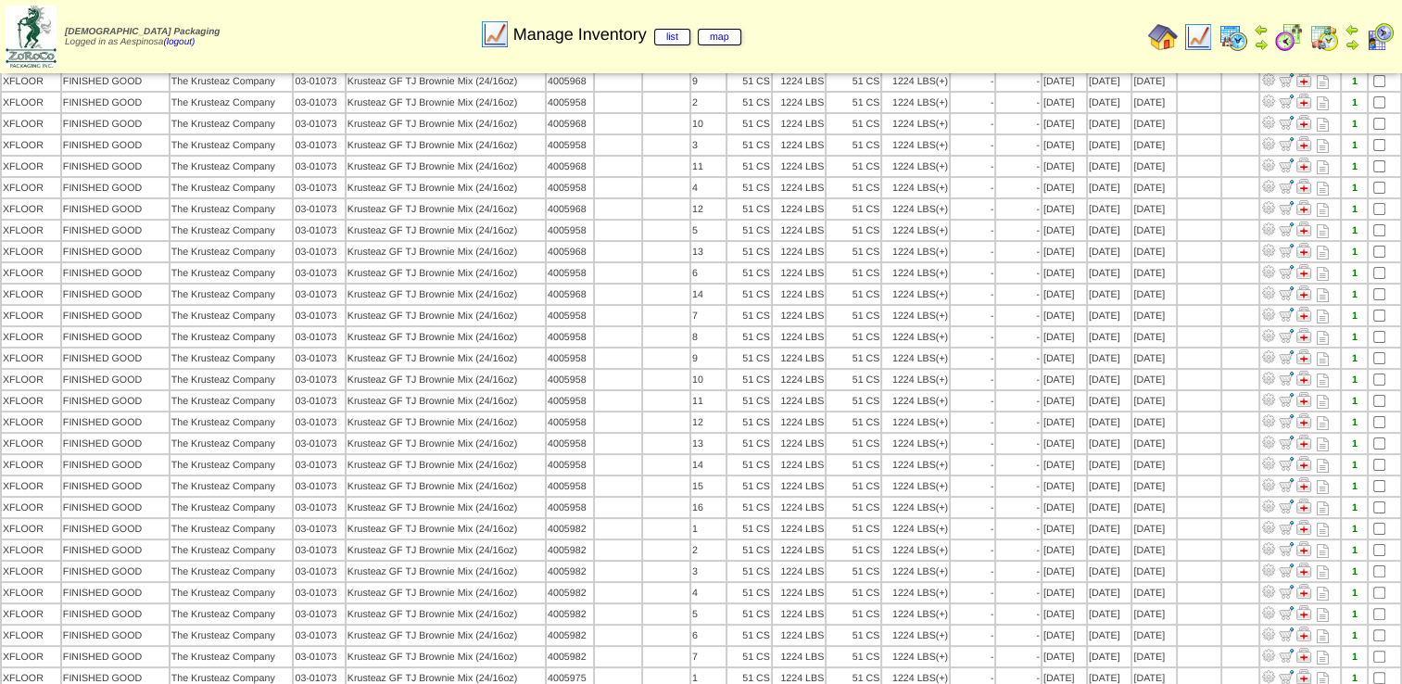
scroll to position [259, 0]
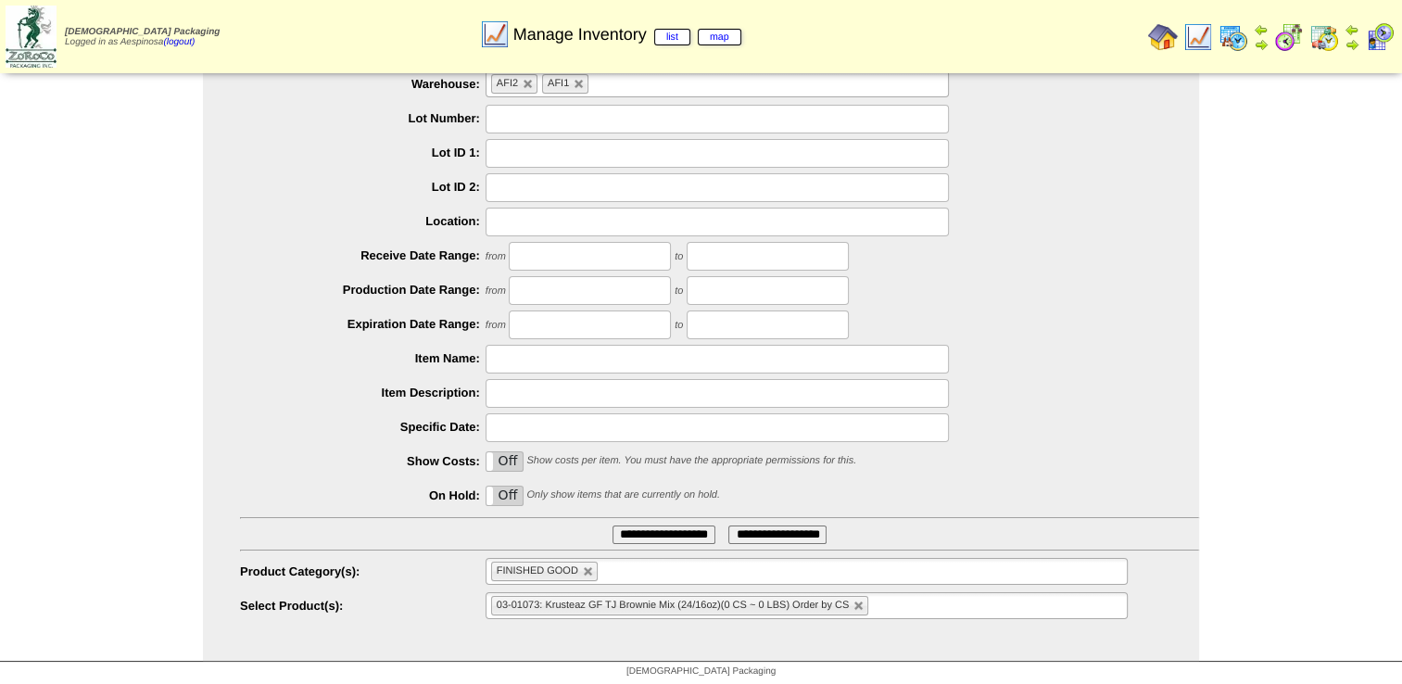
scroll to position [88, 0]
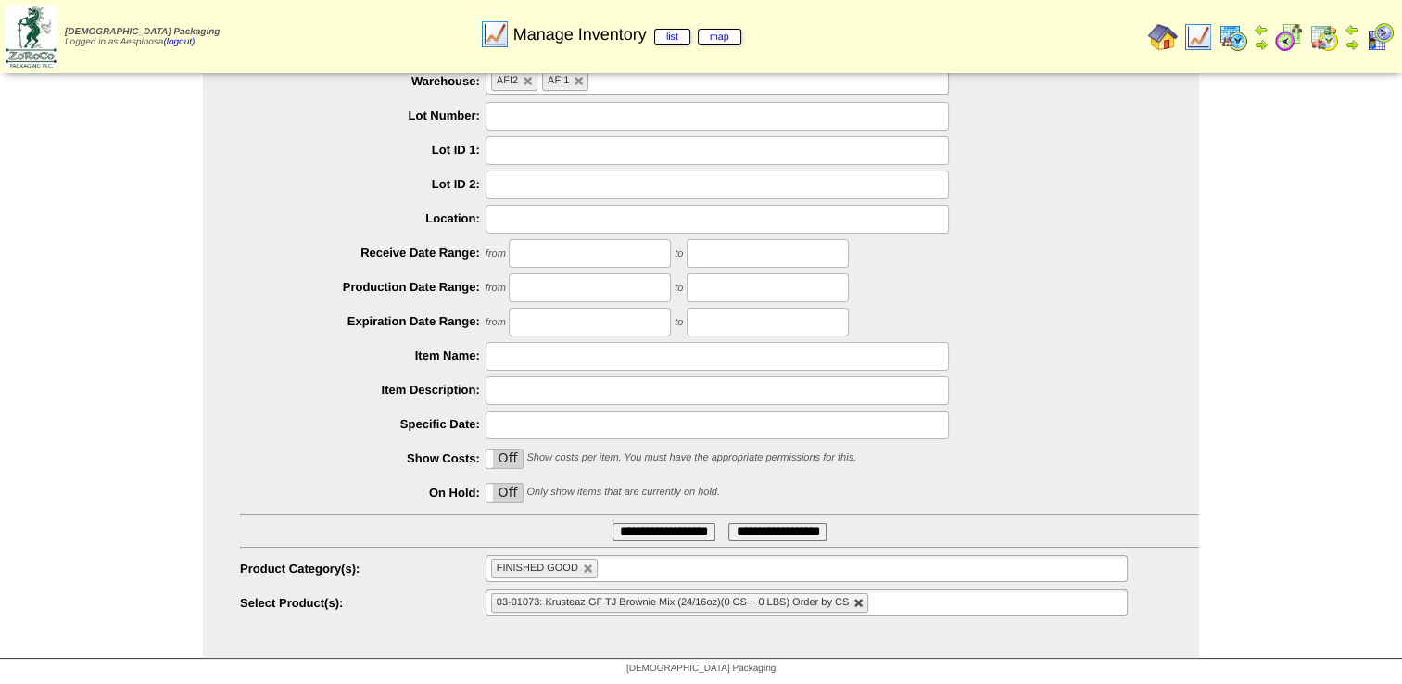
click at [856, 601] on link at bounding box center [858, 602] width 11 height 11
type input "**********"
click at [856, 601] on ul "**********" at bounding box center [806, 602] width 642 height 27
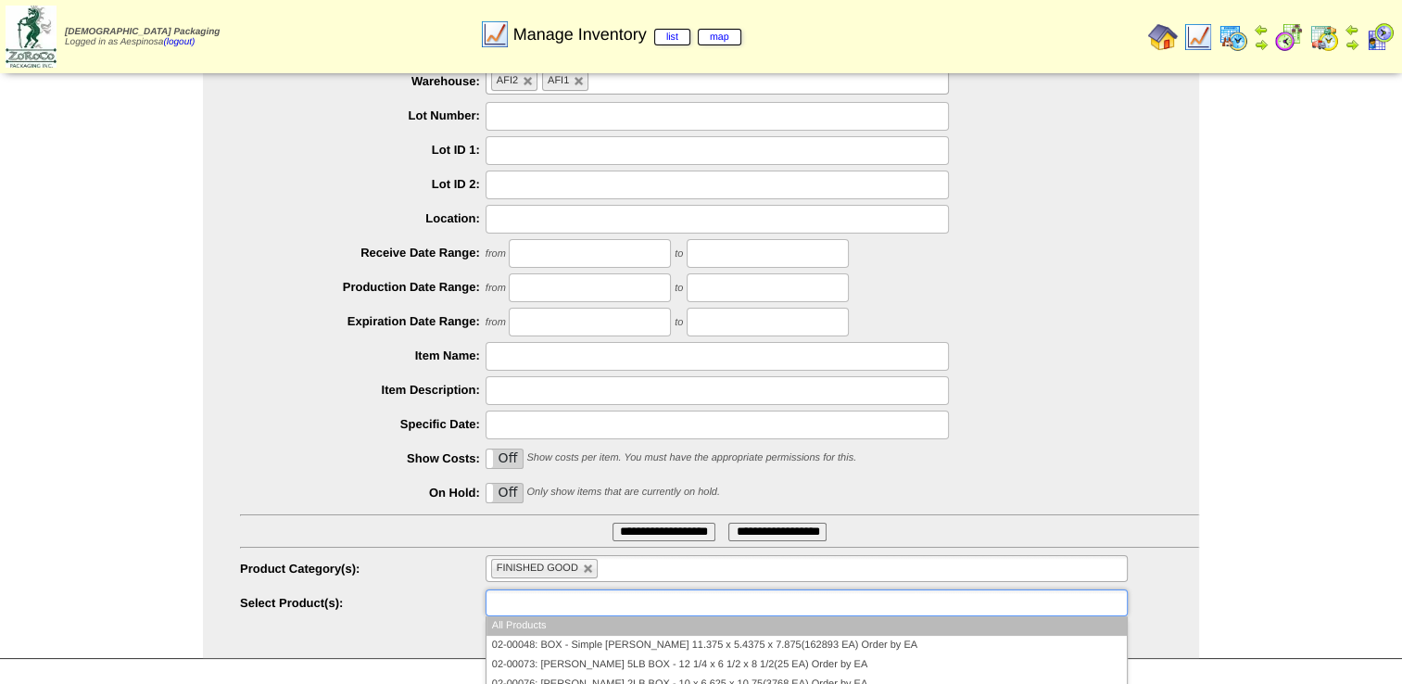
paste input "********"
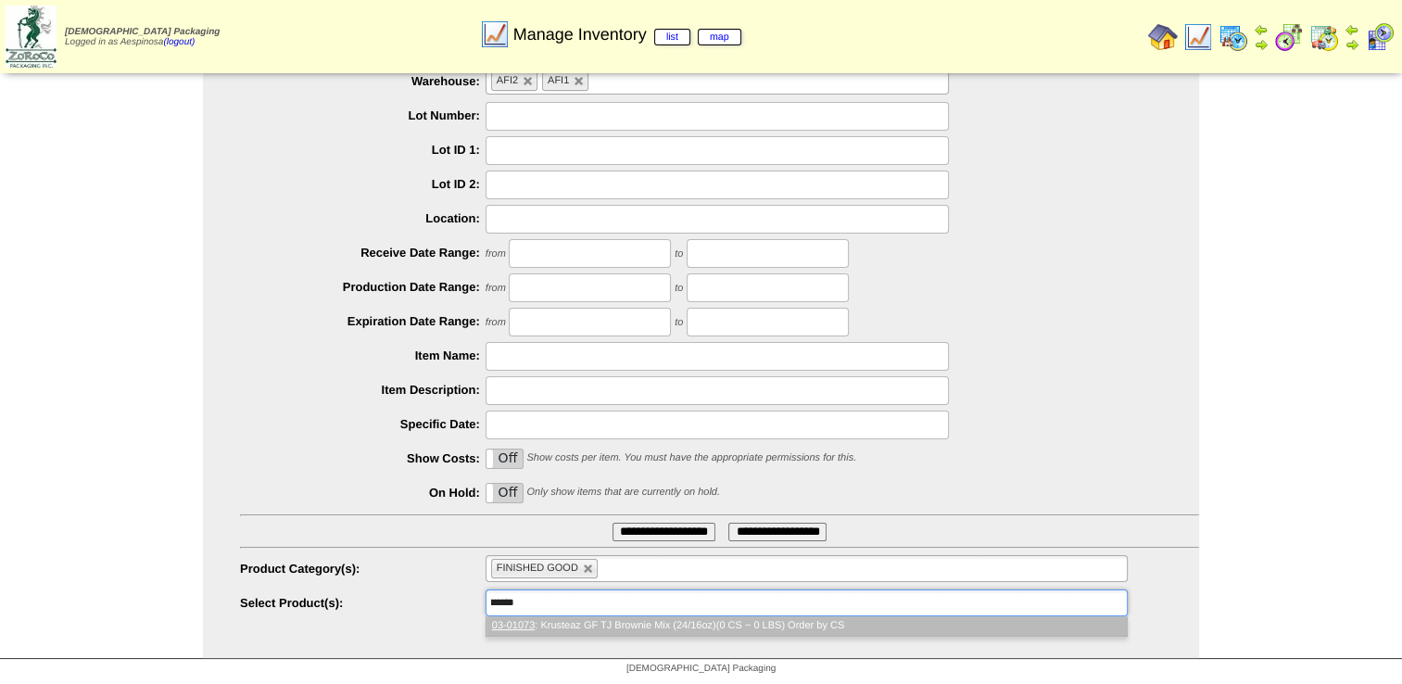
scroll to position [0, 0]
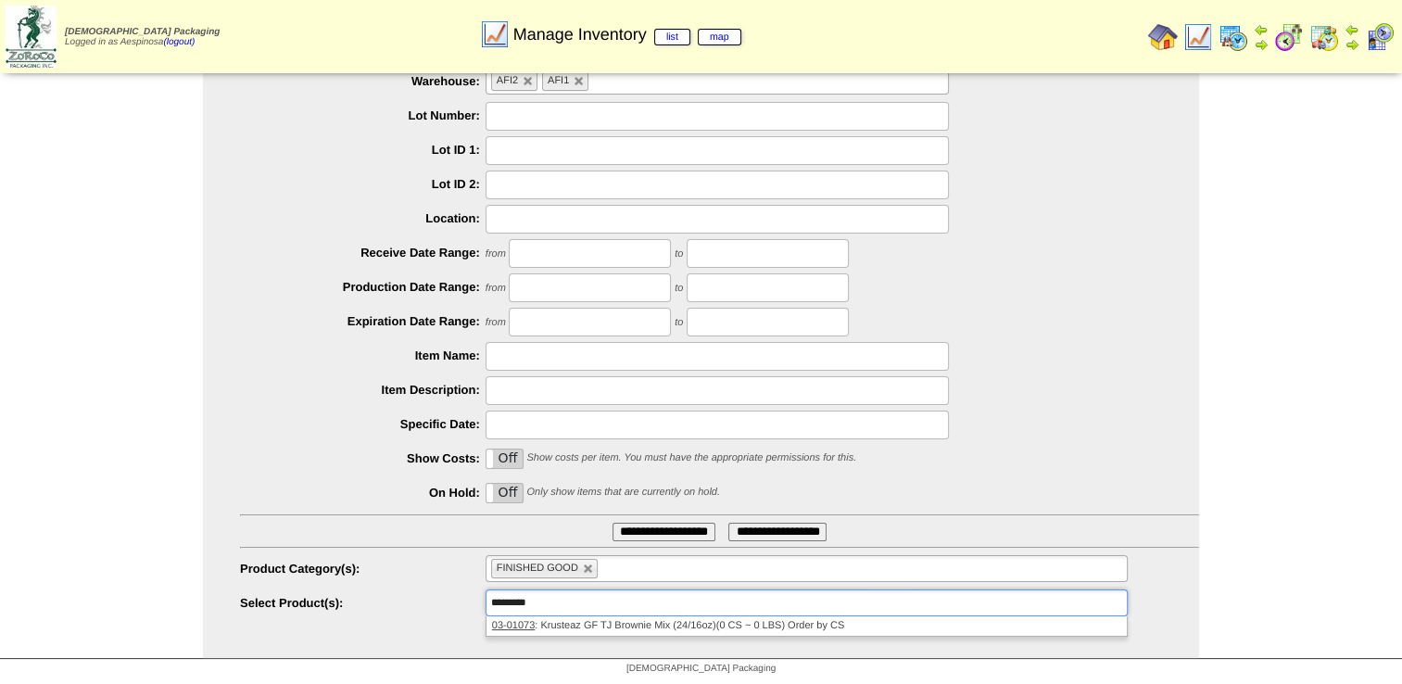
type input "**********"
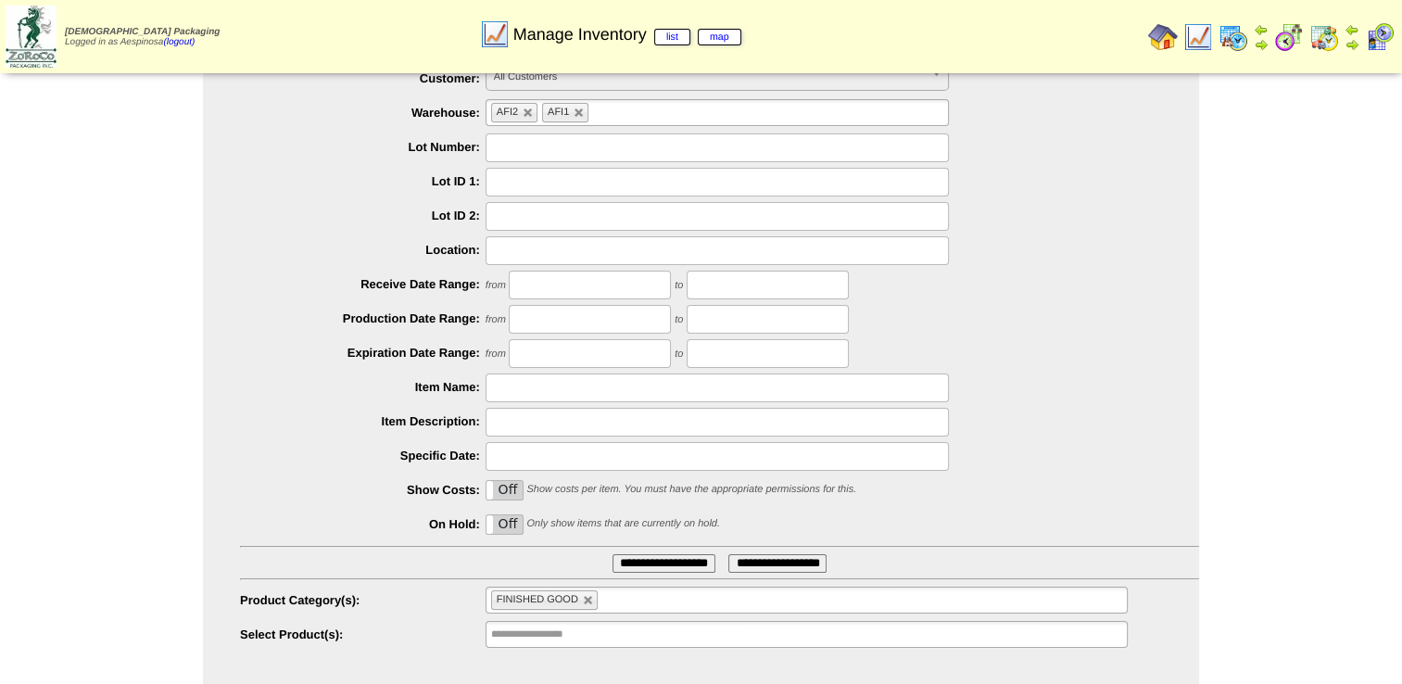
scroll to position [88, 0]
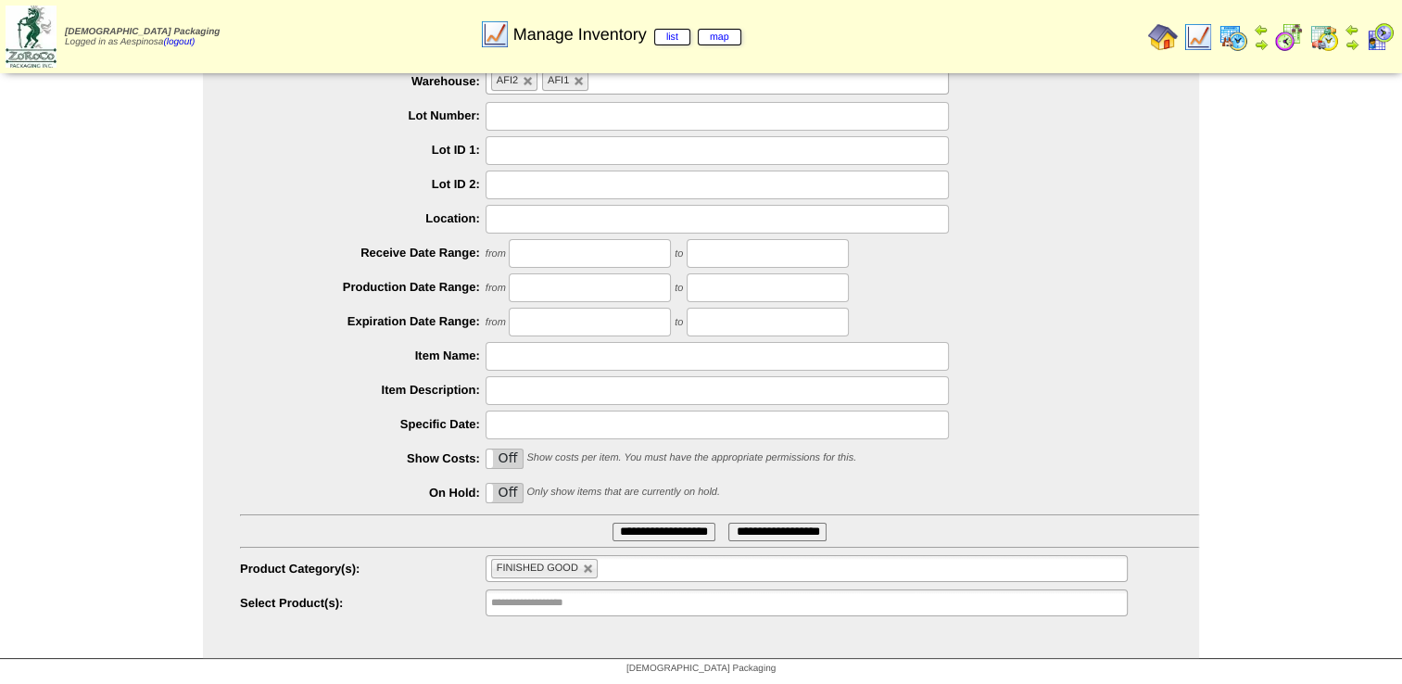
click at [643, 533] on input "**********" at bounding box center [663, 531] width 103 height 19
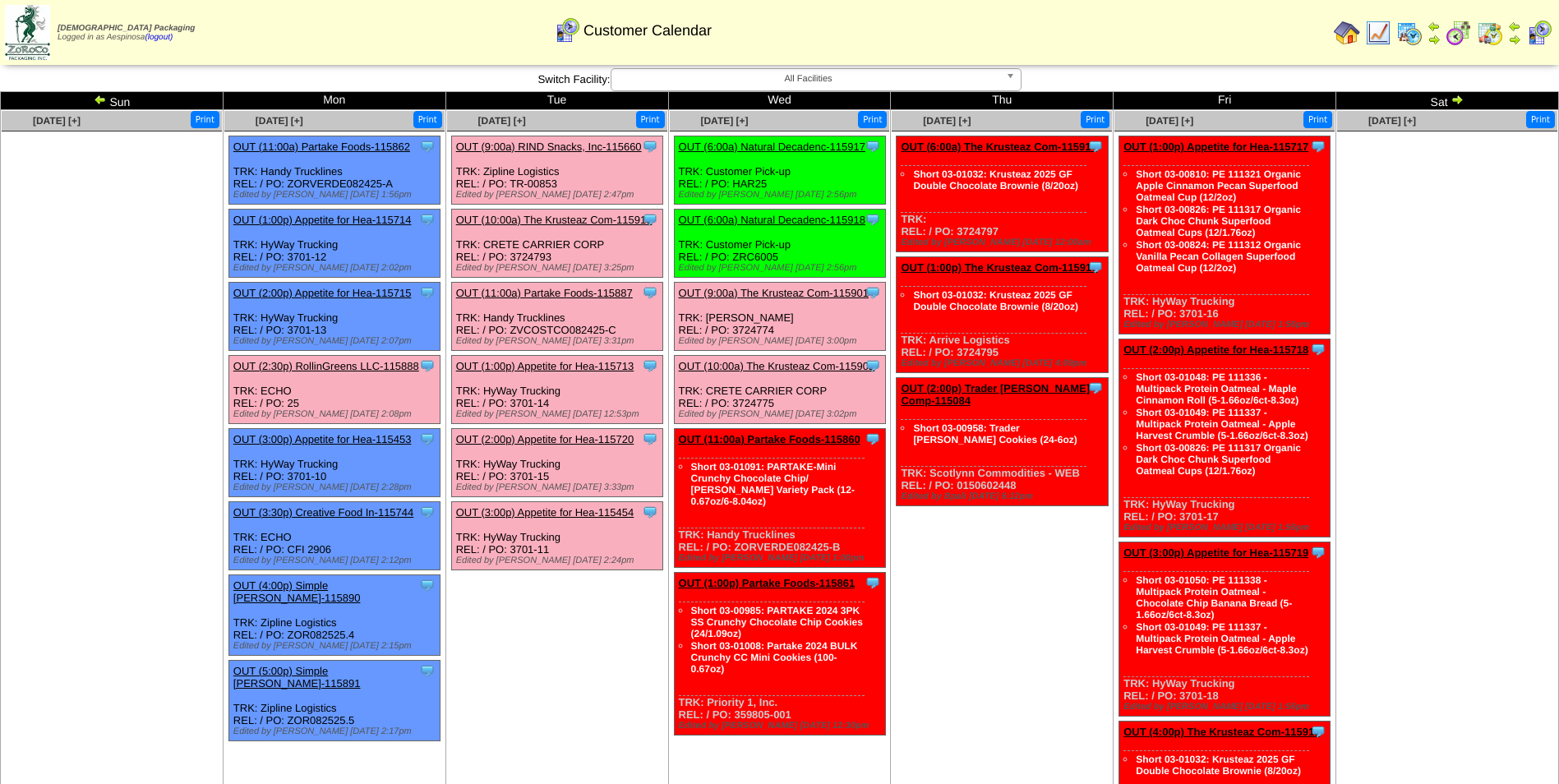
click at [813, 435] on link "OUT (11:00a) Partake Foods-115860" at bounding box center [769, 439] width 182 height 12
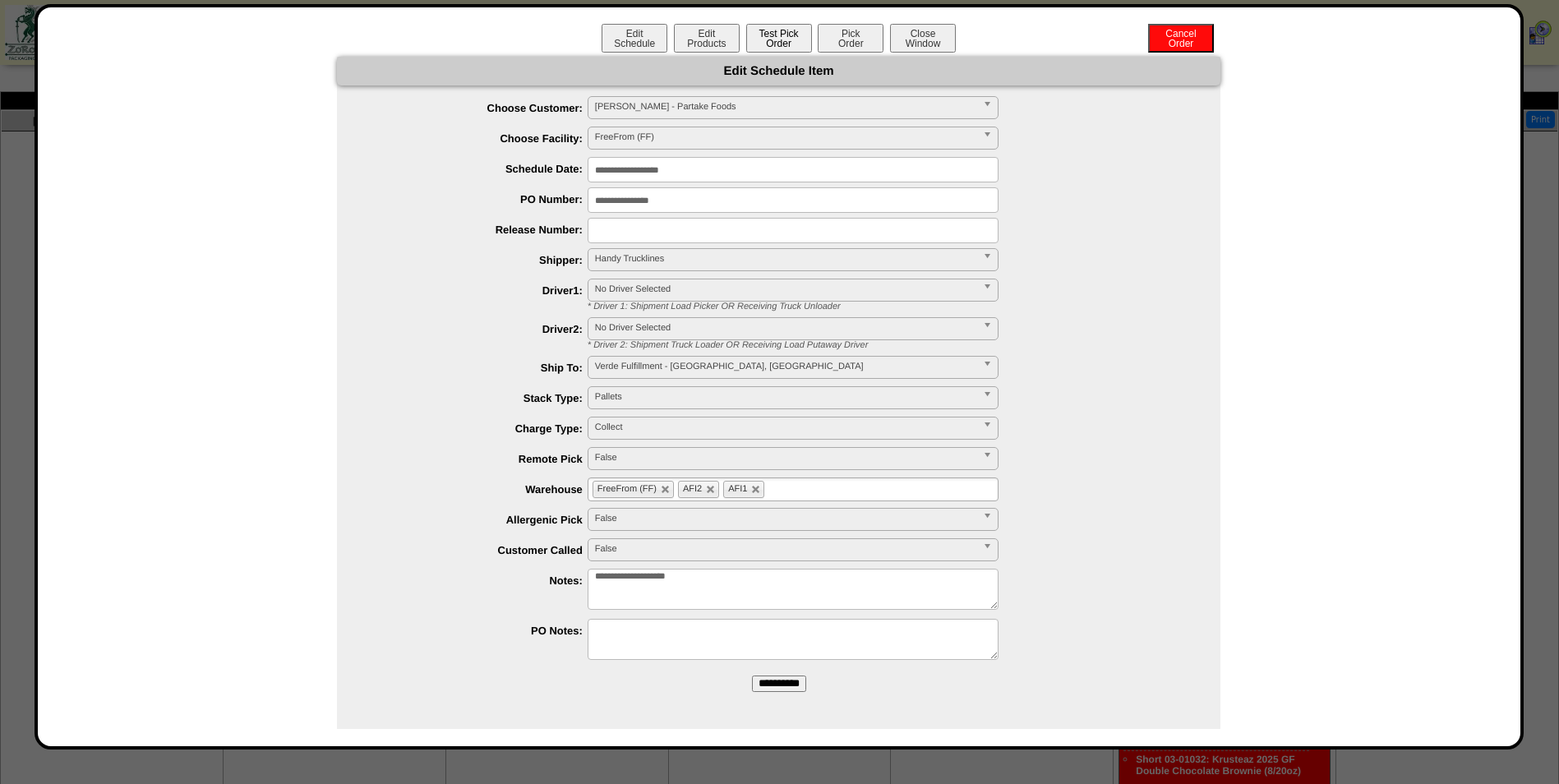
click at [771, 38] on button "Test Pick Order" at bounding box center [779, 38] width 66 height 28
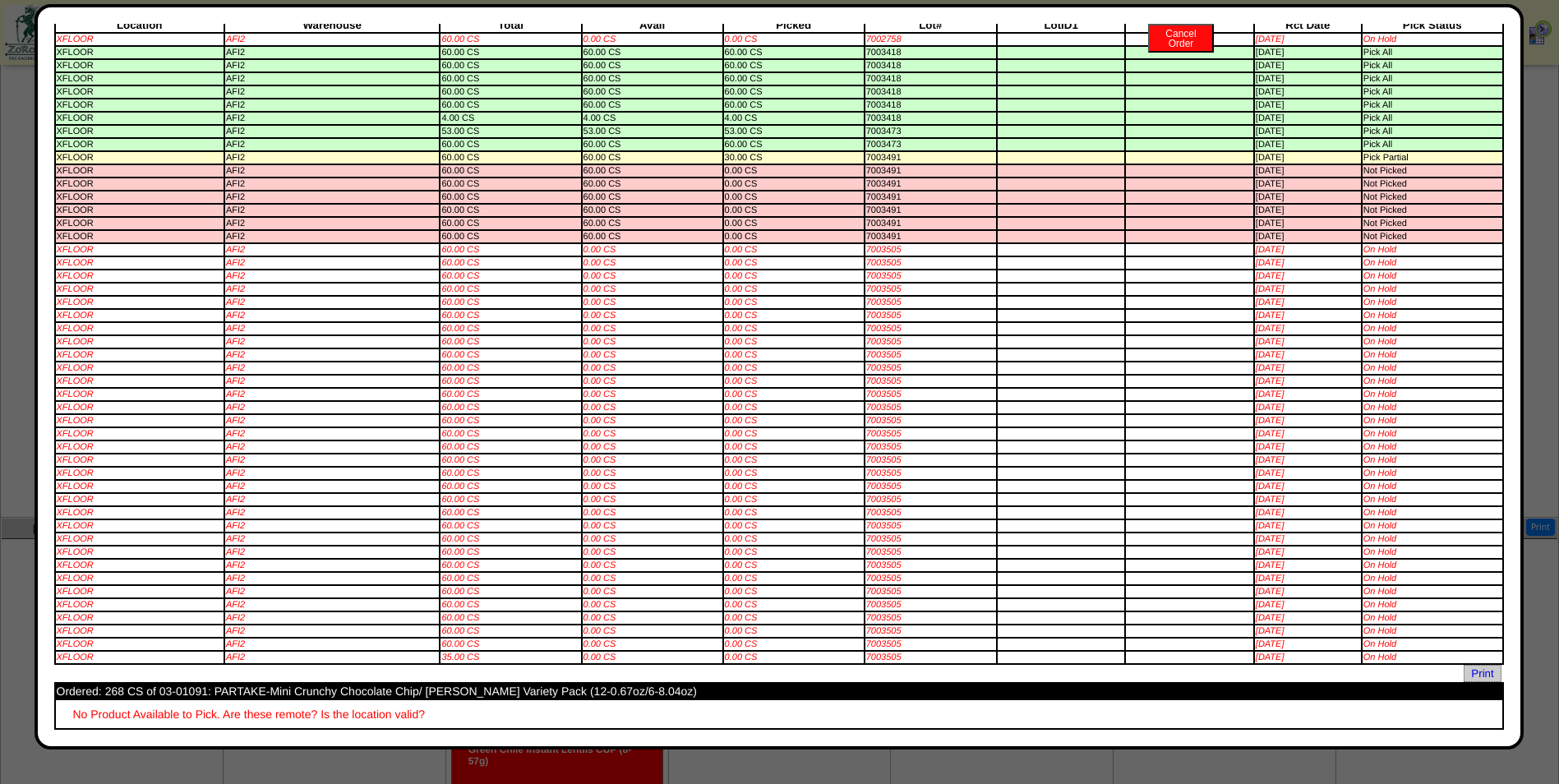
scroll to position [411, 0]
drag, startPoint x: 205, startPoint y: 692, endPoint x: 177, endPoint y: 689, distance: 28.2
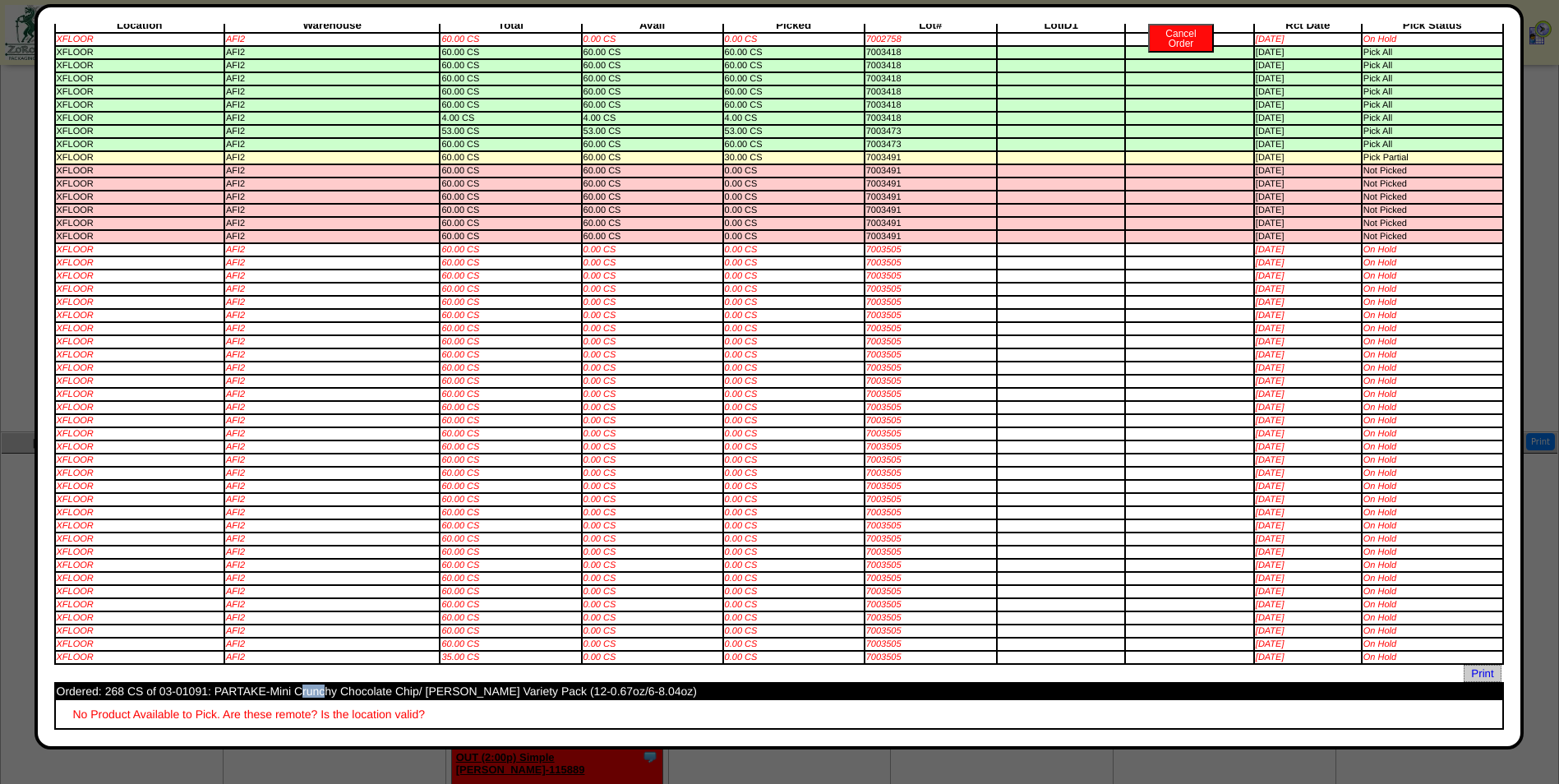
drag, startPoint x: 207, startPoint y: 687, endPoint x: 157, endPoint y: 690, distance: 50.1
copy td "03-01091"
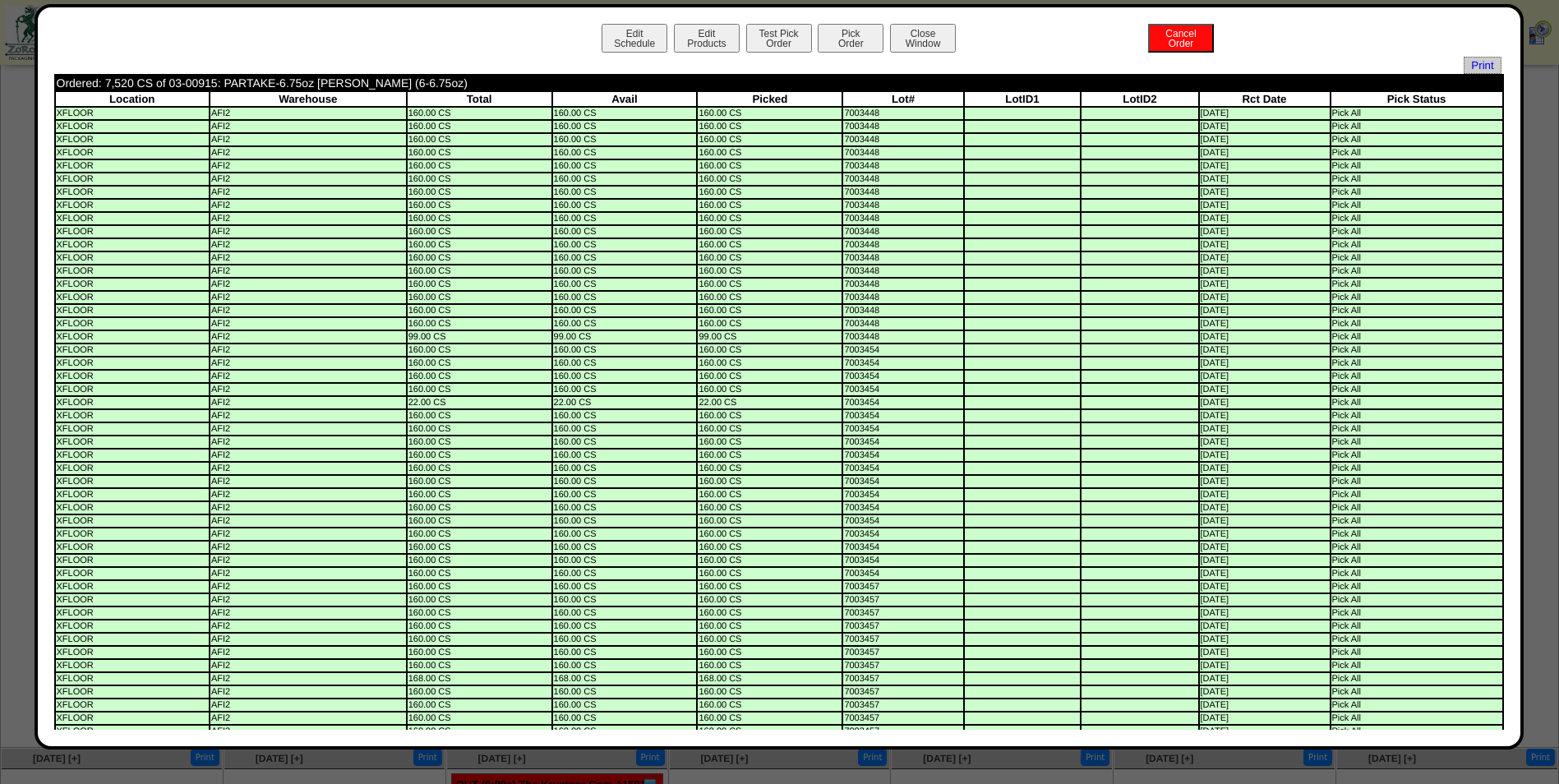
scroll to position [0, 0]
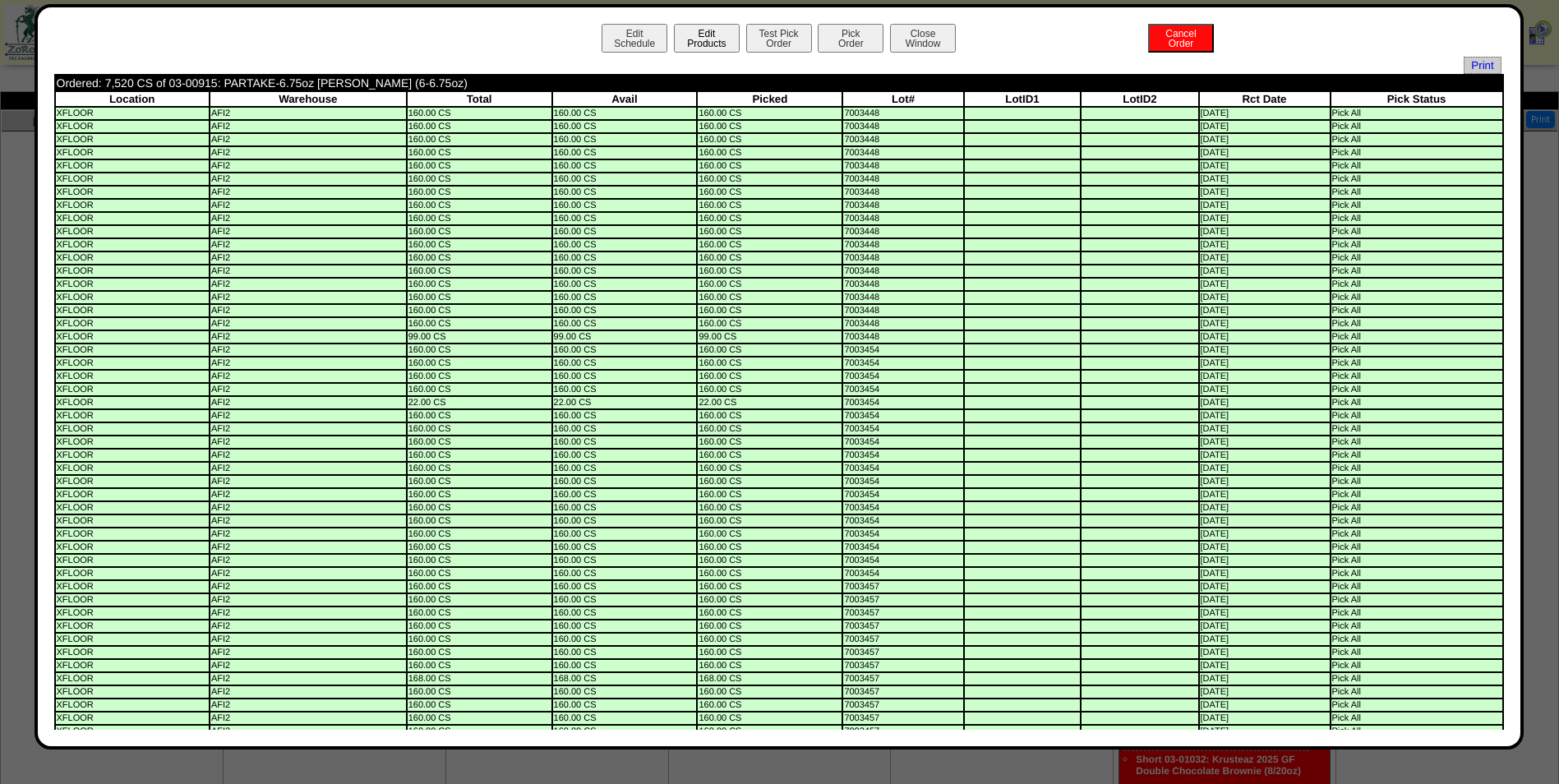
click at [692, 28] on button "Edit Products" at bounding box center [707, 38] width 66 height 28
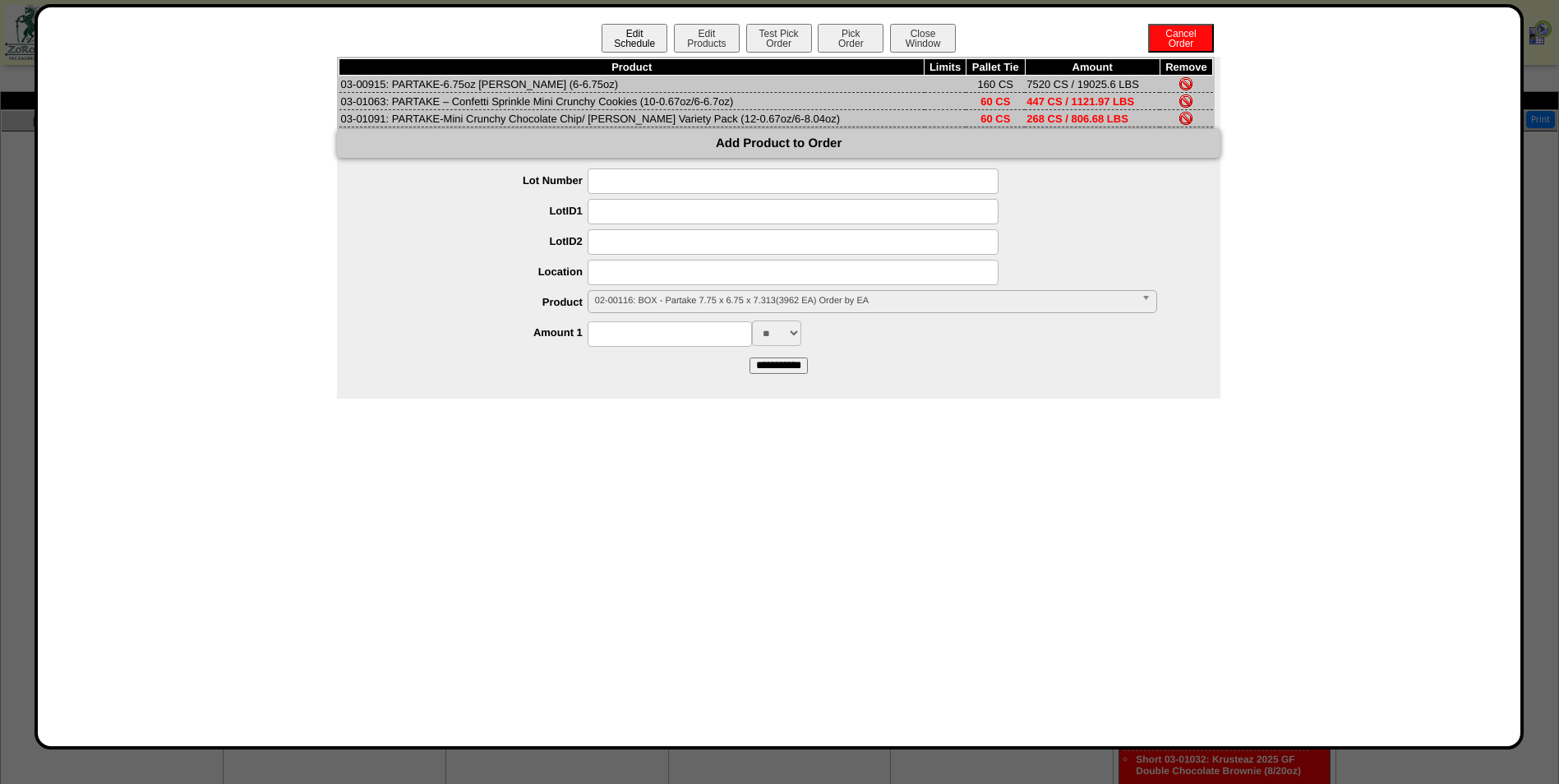
click at [612, 41] on button "Edit Schedule" at bounding box center [634, 38] width 66 height 28
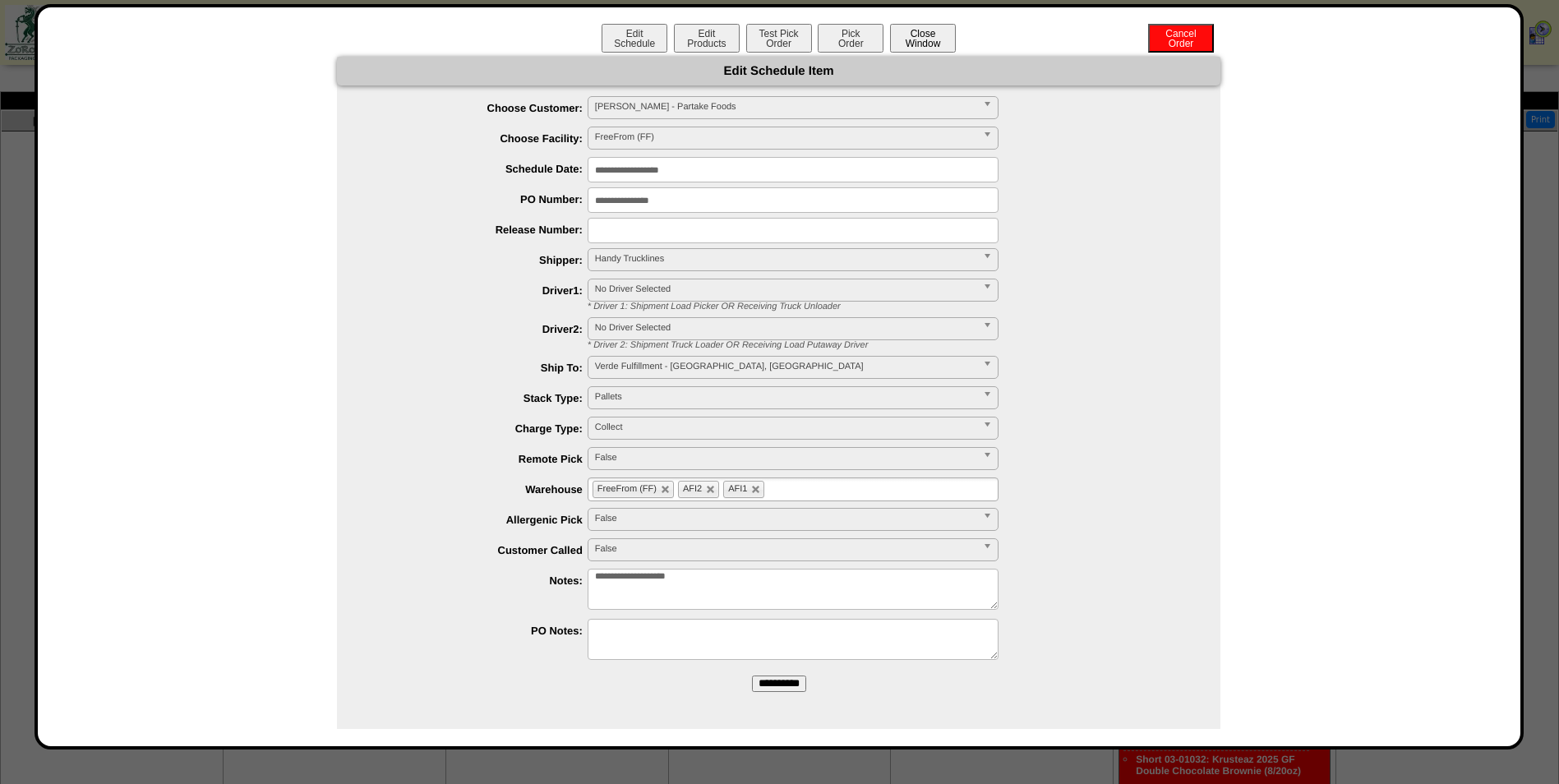
click at [907, 43] on button "Close Window" at bounding box center [923, 38] width 66 height 28
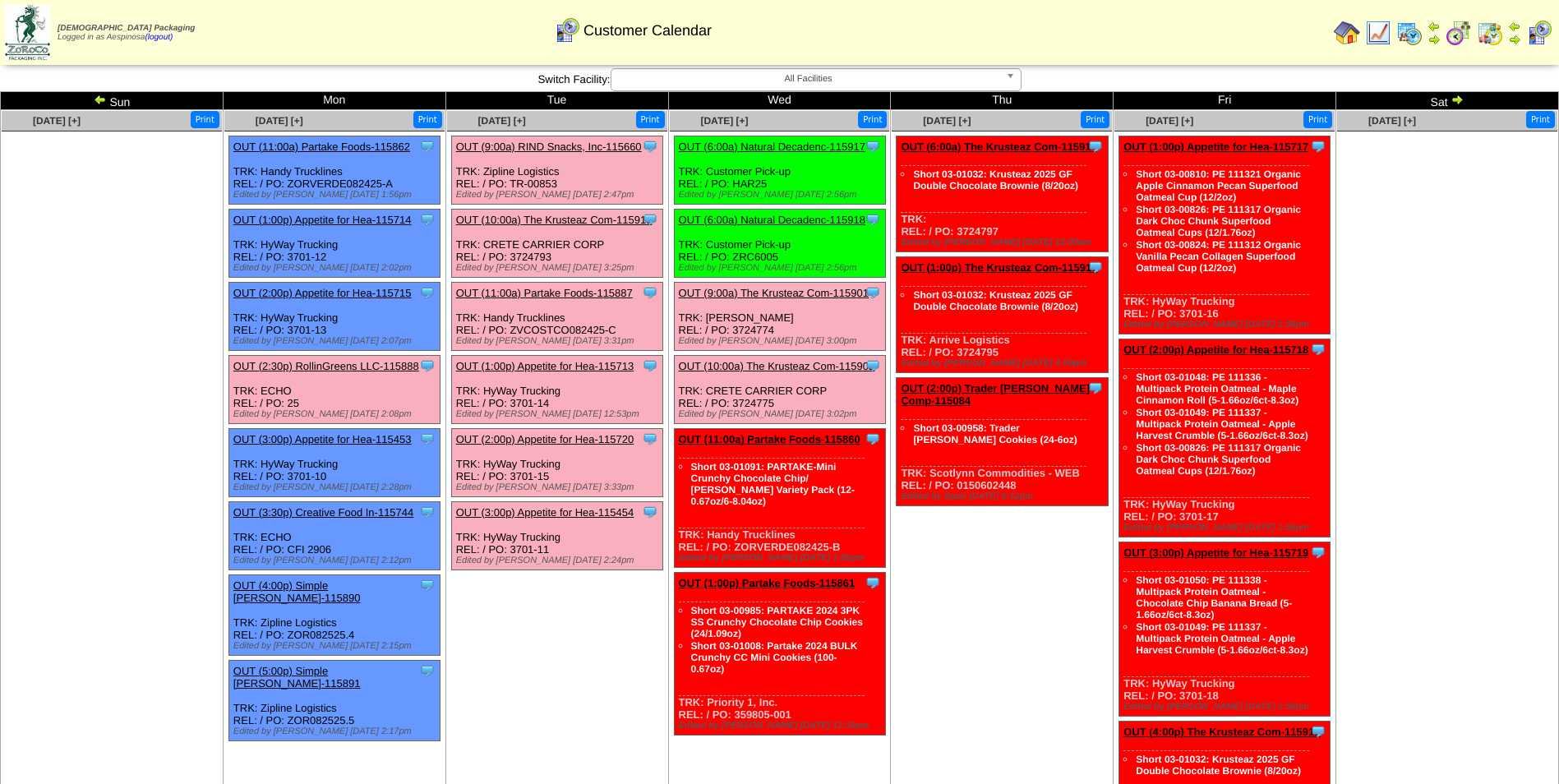
click at [1409, 34] on img at bounding box center [1410, 33] width 27 height 27
click at [831, 439] on link "OUT (11:00a) Partake Foods-115860" at bounding box center [769, 439] width 182 height 12
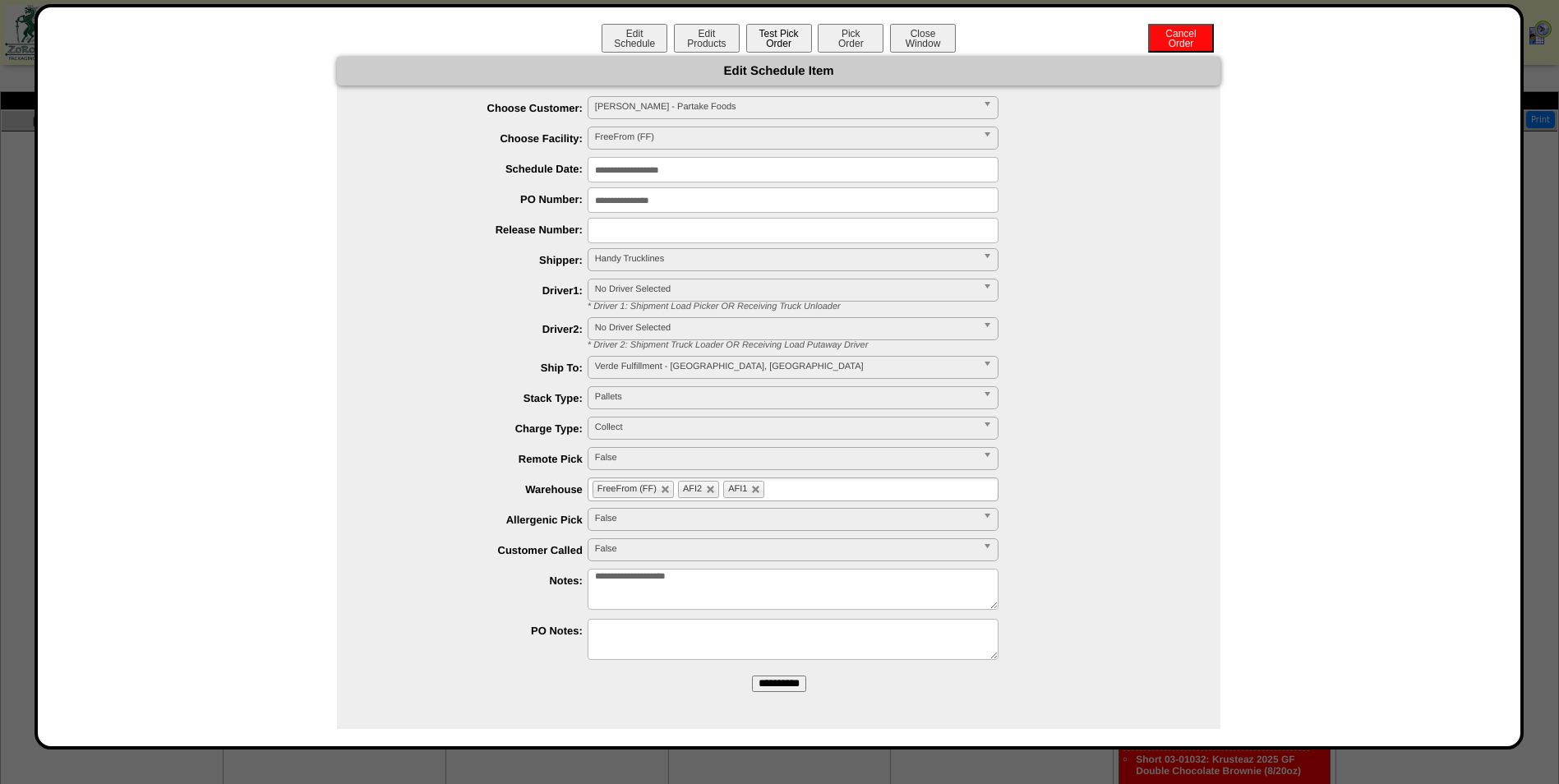
click at [790, 40] on button "Test Pick Order" at bounding box center [779, 38] width 66 height 28
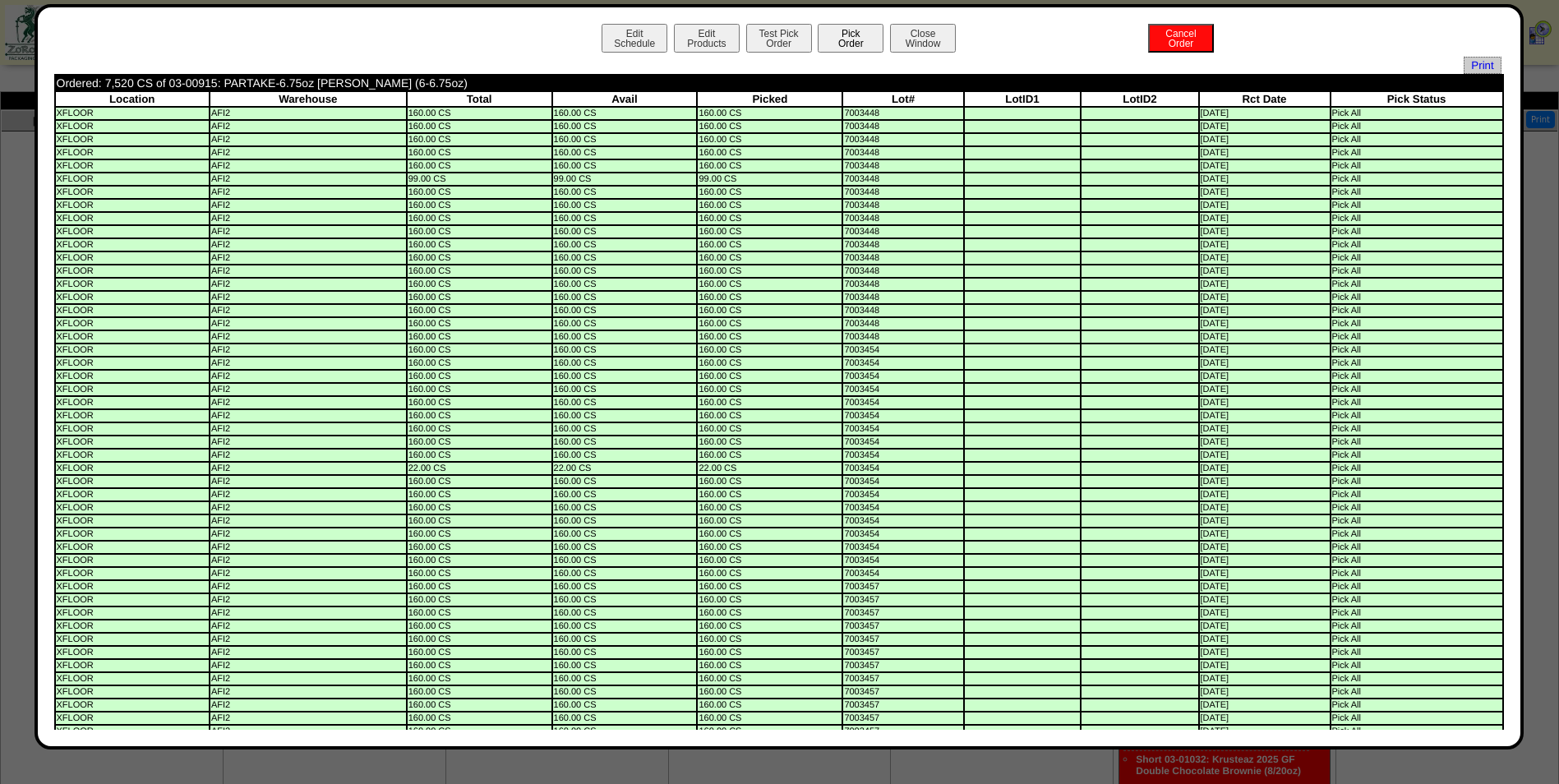
click at [836, 36] on button "Pick Order" at bounding box center [851, 38] width 66 height 28
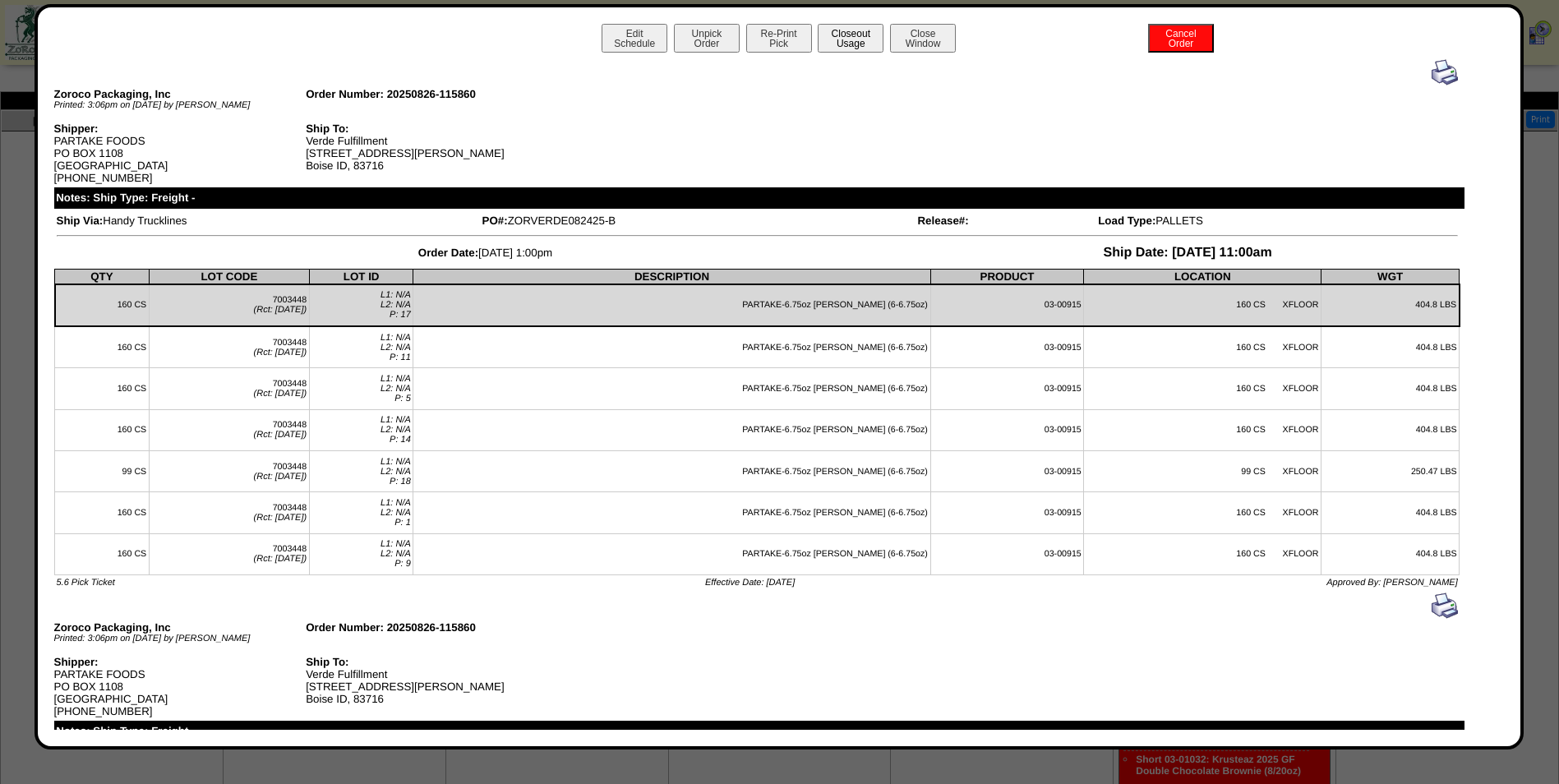
click at [845, 51] on button "Closeout Usage" at bounding box center [851, 38] width 66 height 28
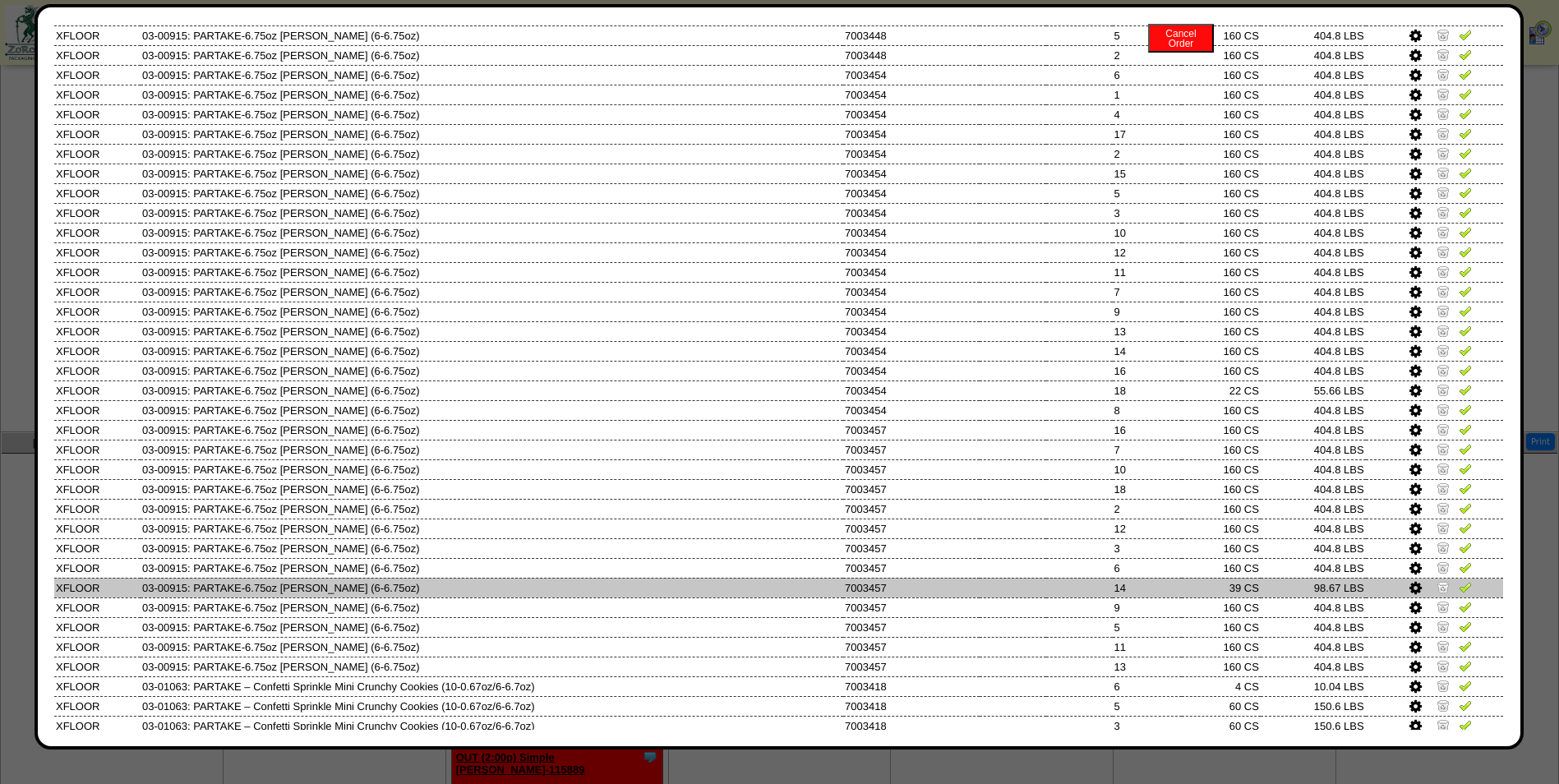
scroll to position [577, 0]
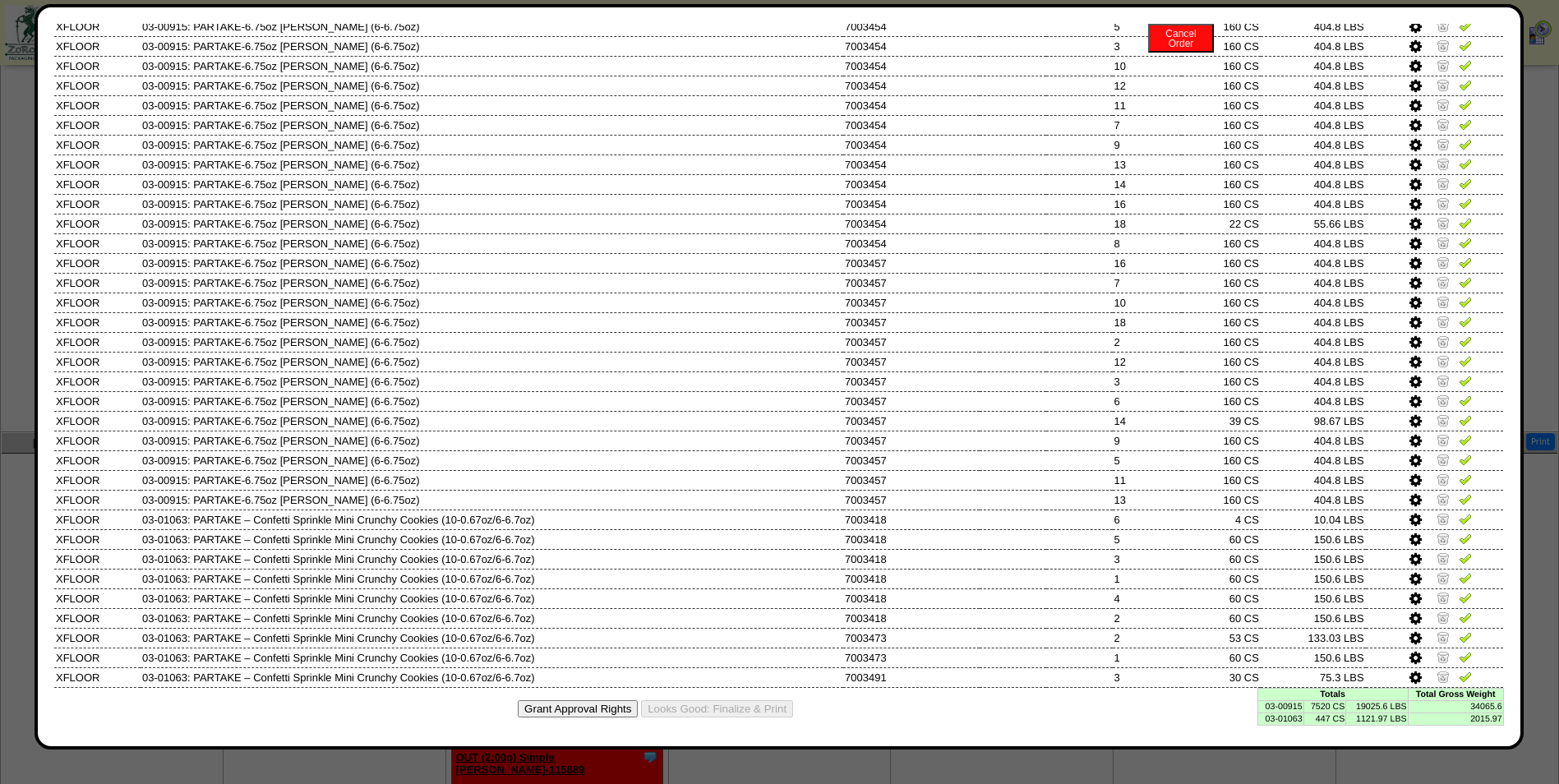
click at [1267, 704] on td "03-00915" at bounding box center [1280, 706] width 46 height 12
copy td "03-00915"
click at [1275, 712] on td "03-01063" at bounding box center [1280, 718] width 46 height 12
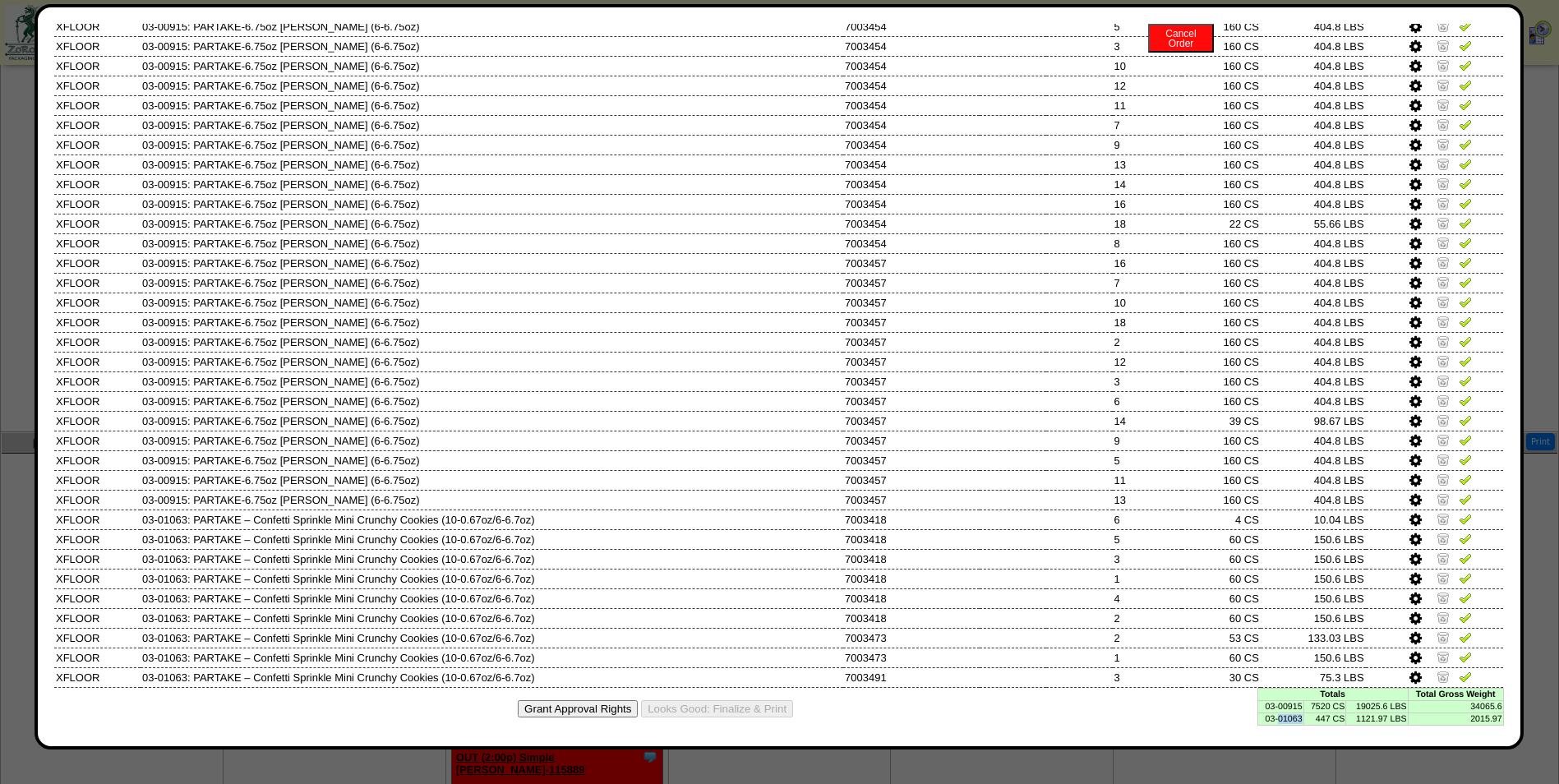
click at [1275, 712] on td "03-01063" at bounding box center [1280, 718] width 46 height 12
click at [1275, 716] on td "03-01063" at bounding box center [1280, 718] width 46 height 12
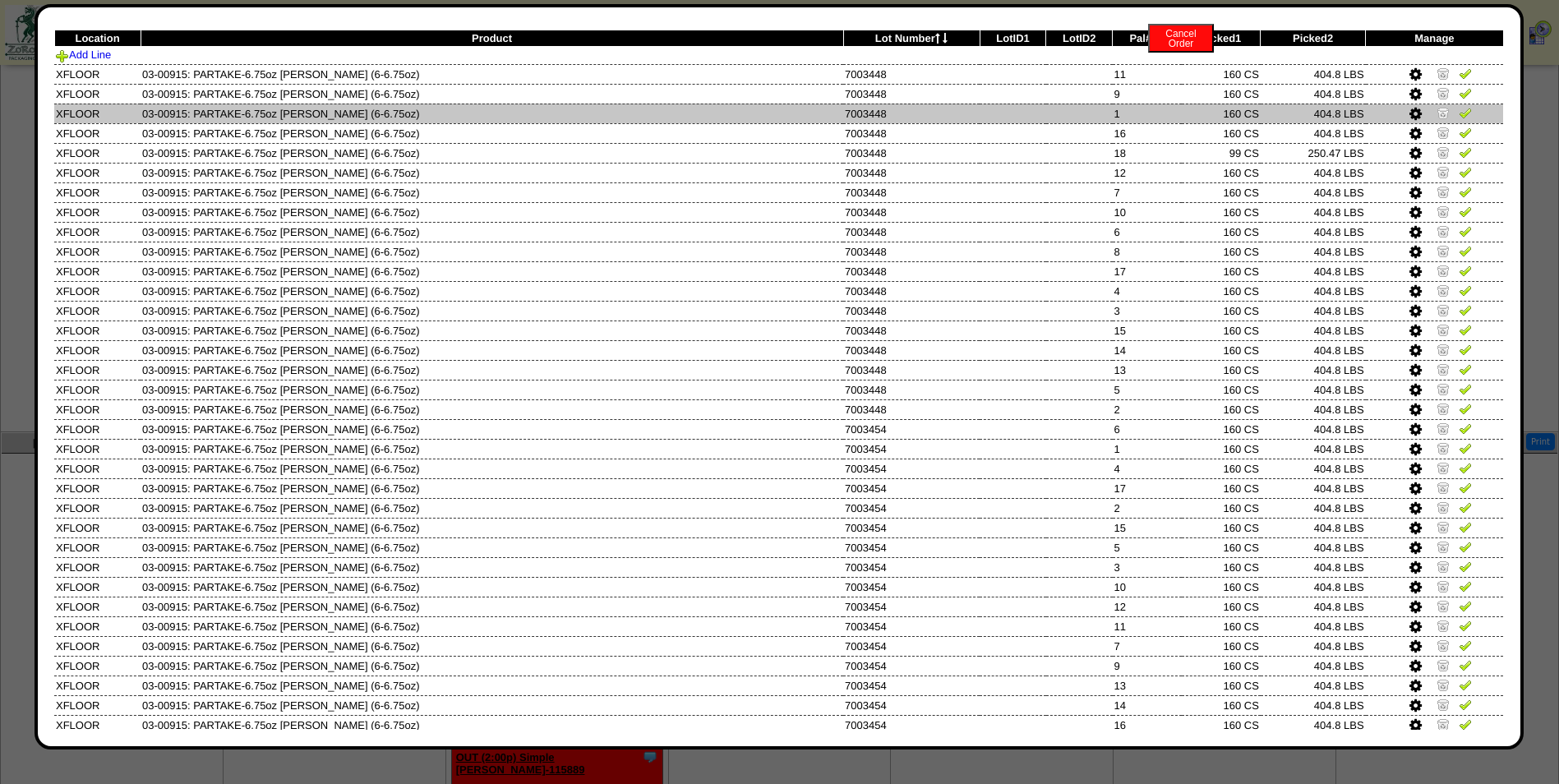
scroll to position [0, 0]
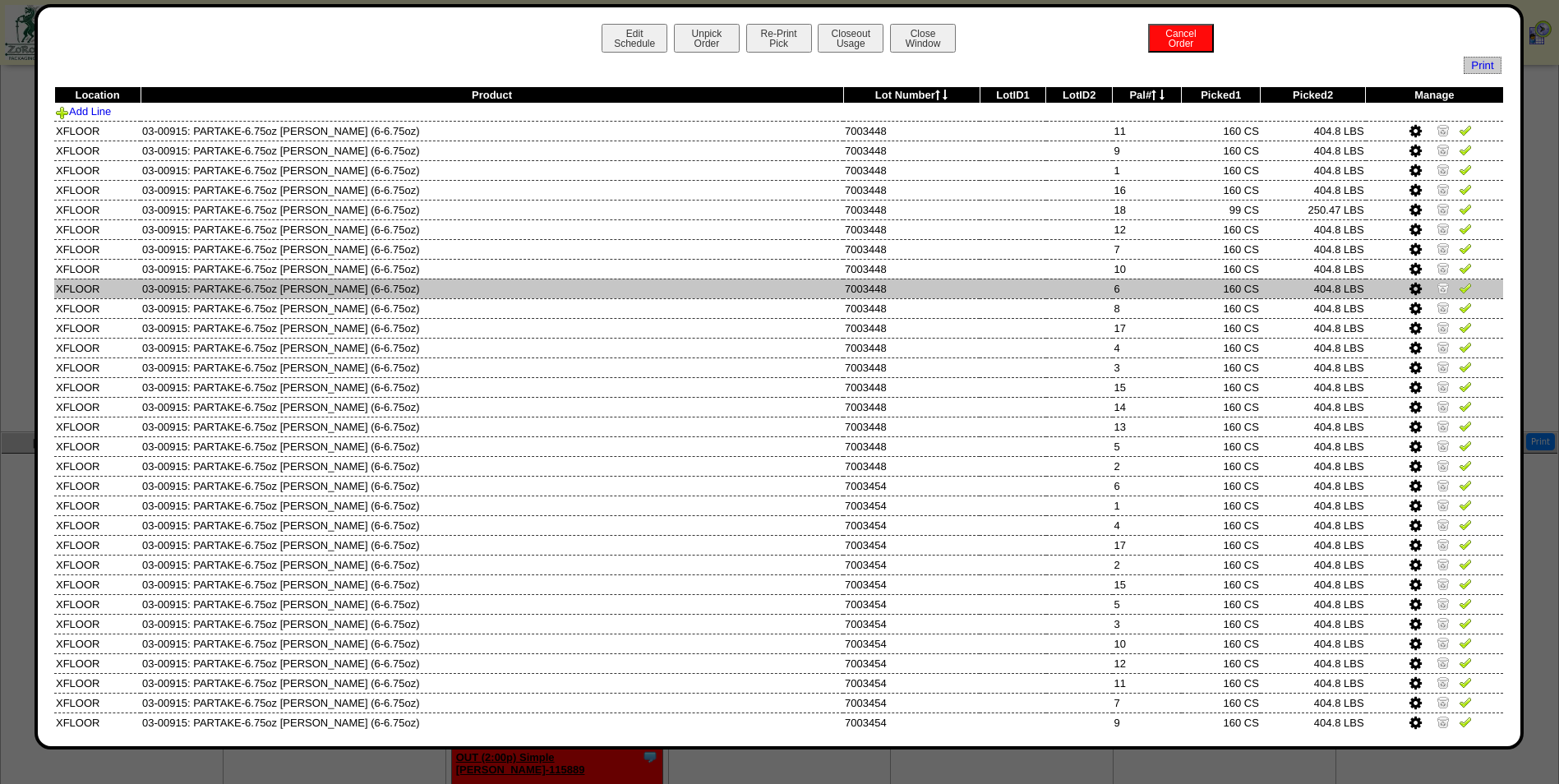
click at [1204, 284] on td "160 CS" at bounding box center [1221, 288] width 79 height 20
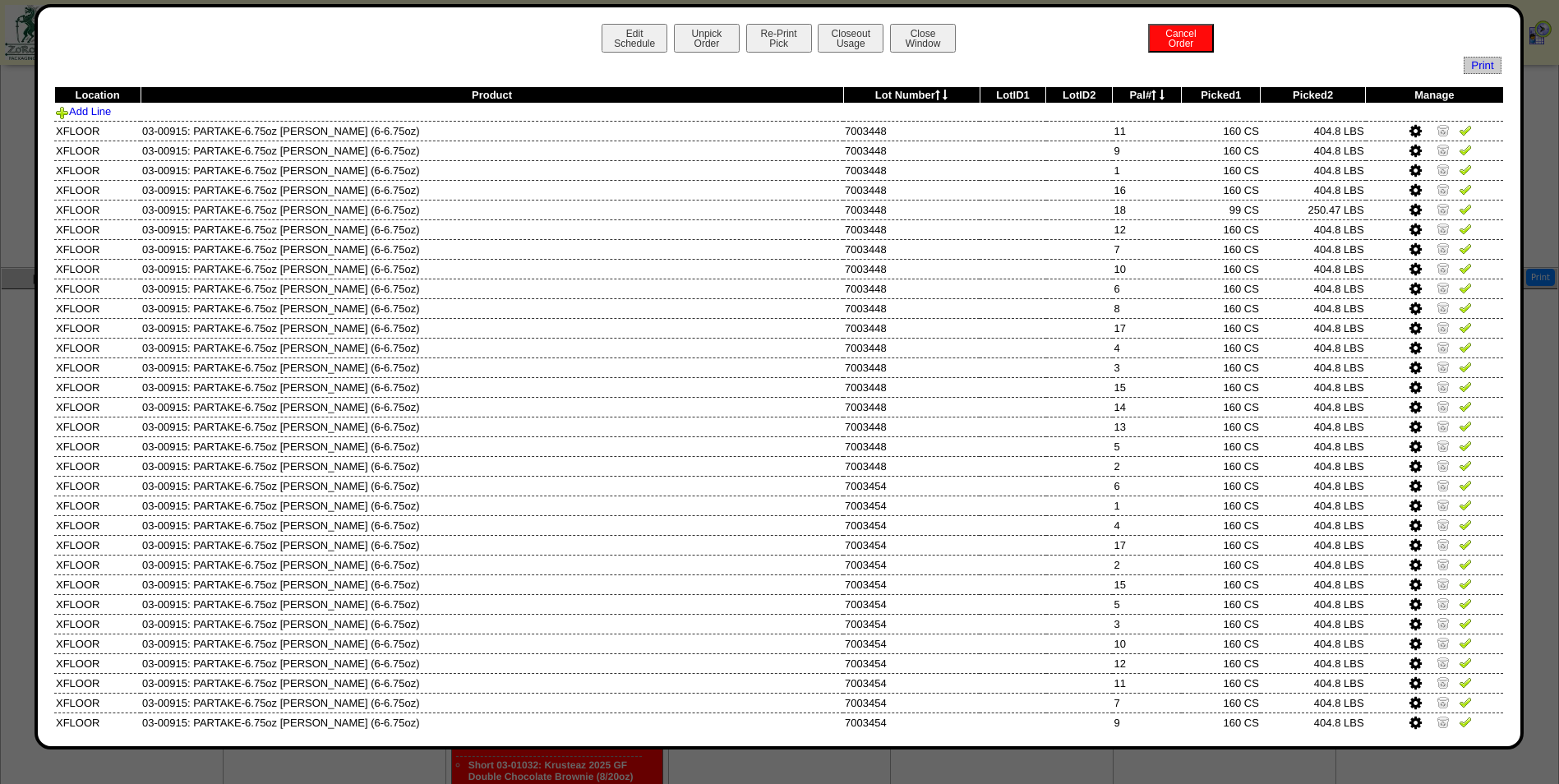
click at [1152, 95] on icon at bounding box center [1154, 95] width 5 height 11
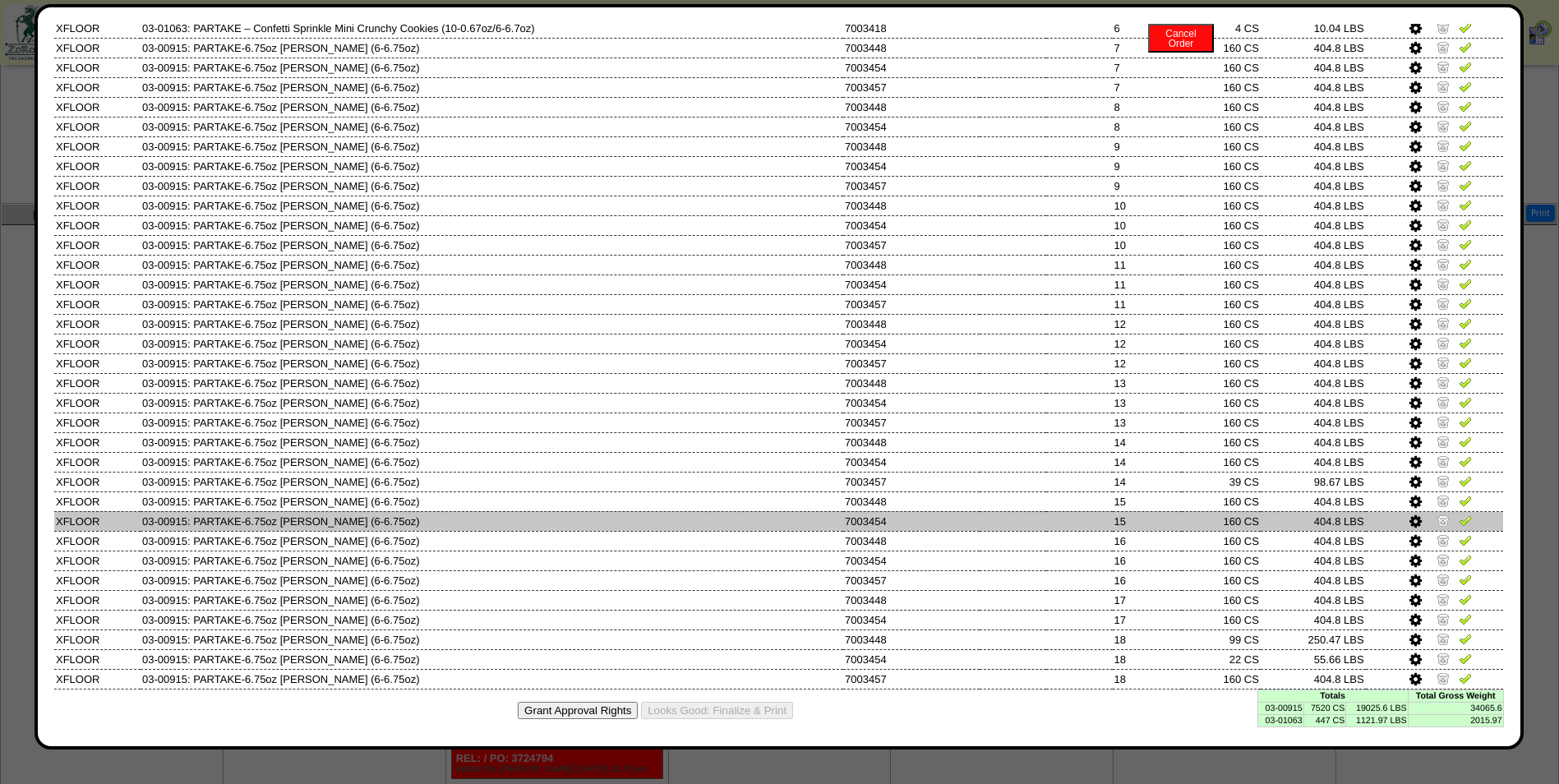
scroll to position [577, 0]
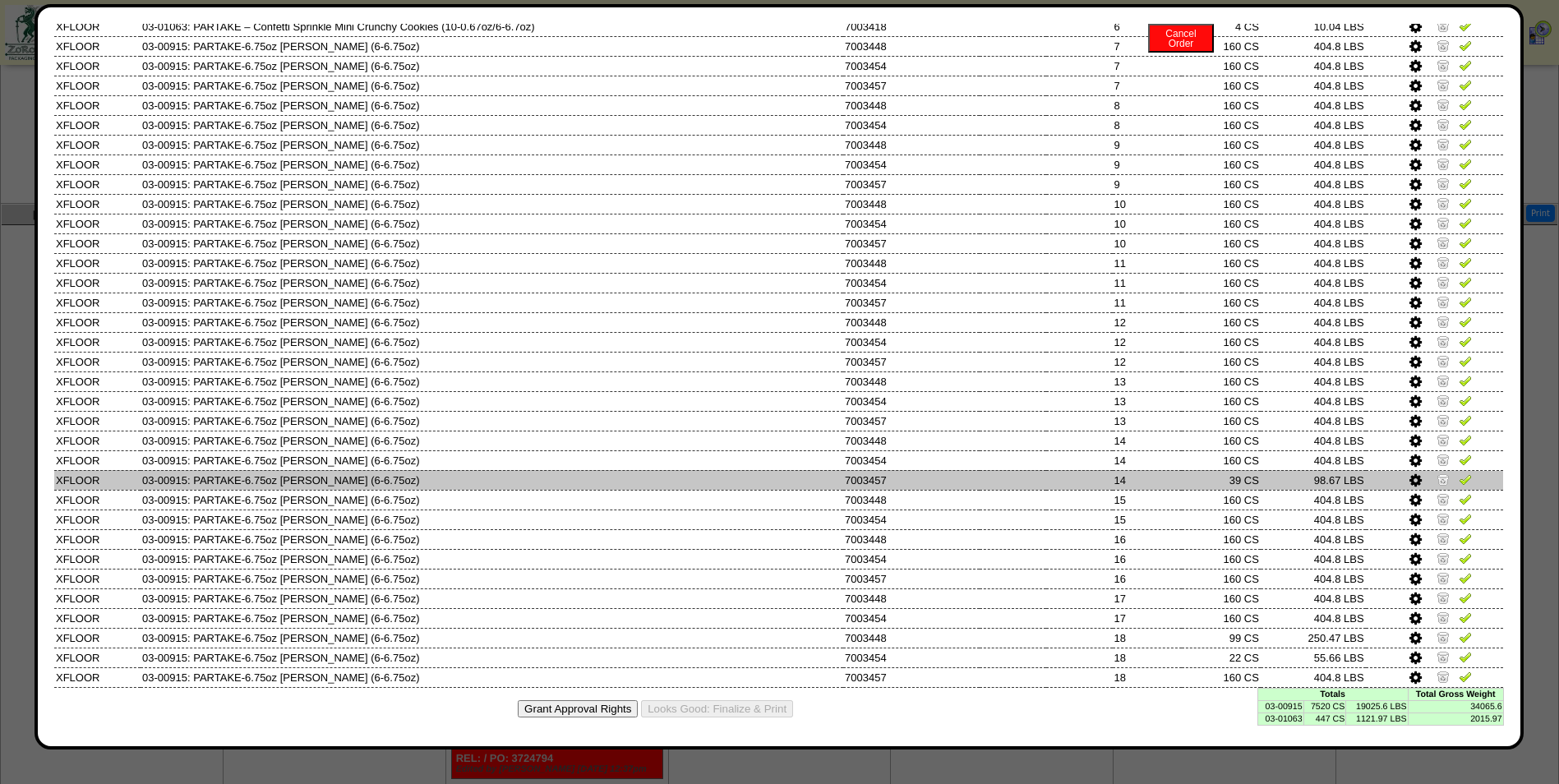
click at [1437, 479] on img at bounding box center [1443, 479] width 13 height 13
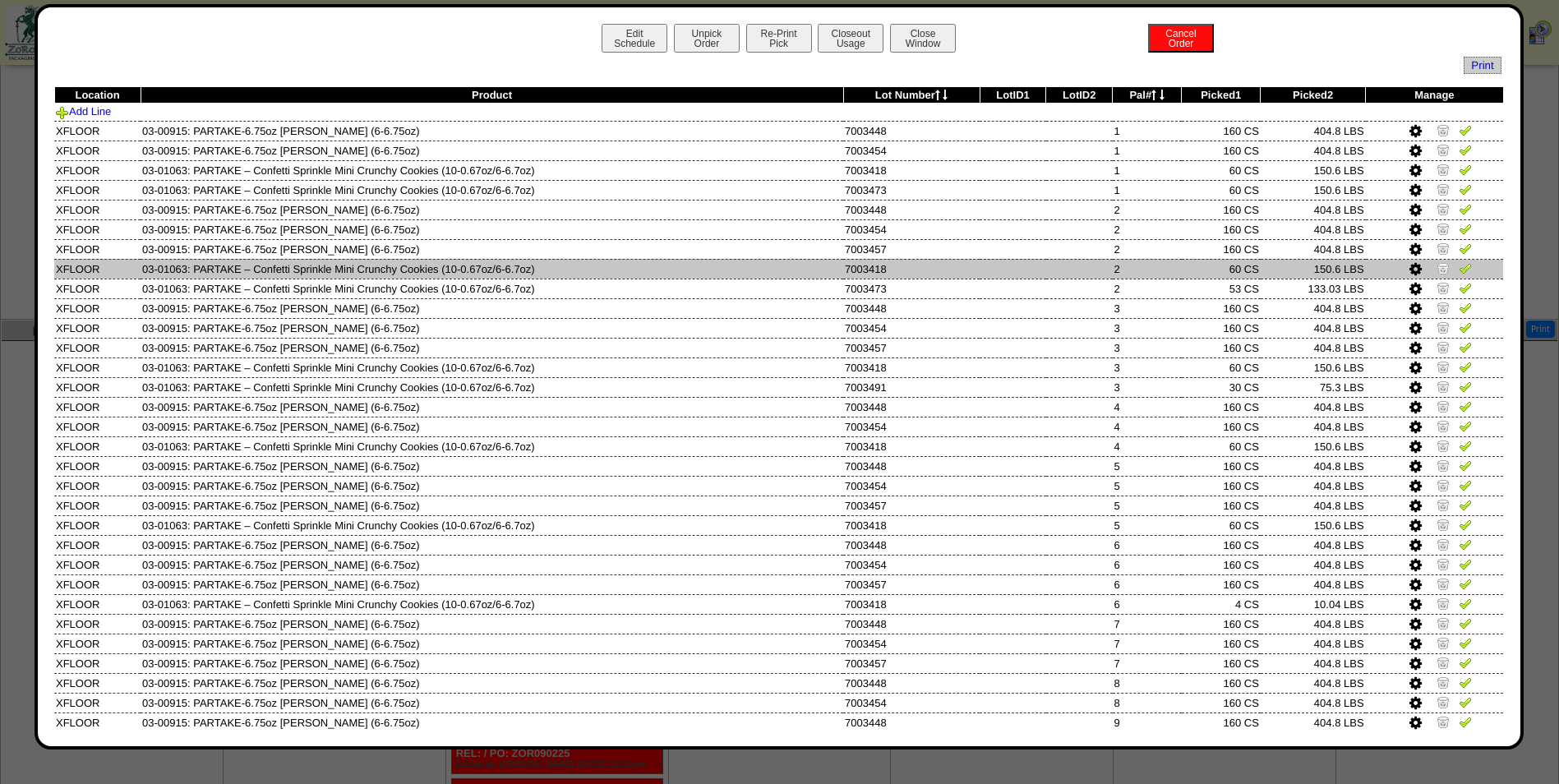
scroll to position [639, 0]
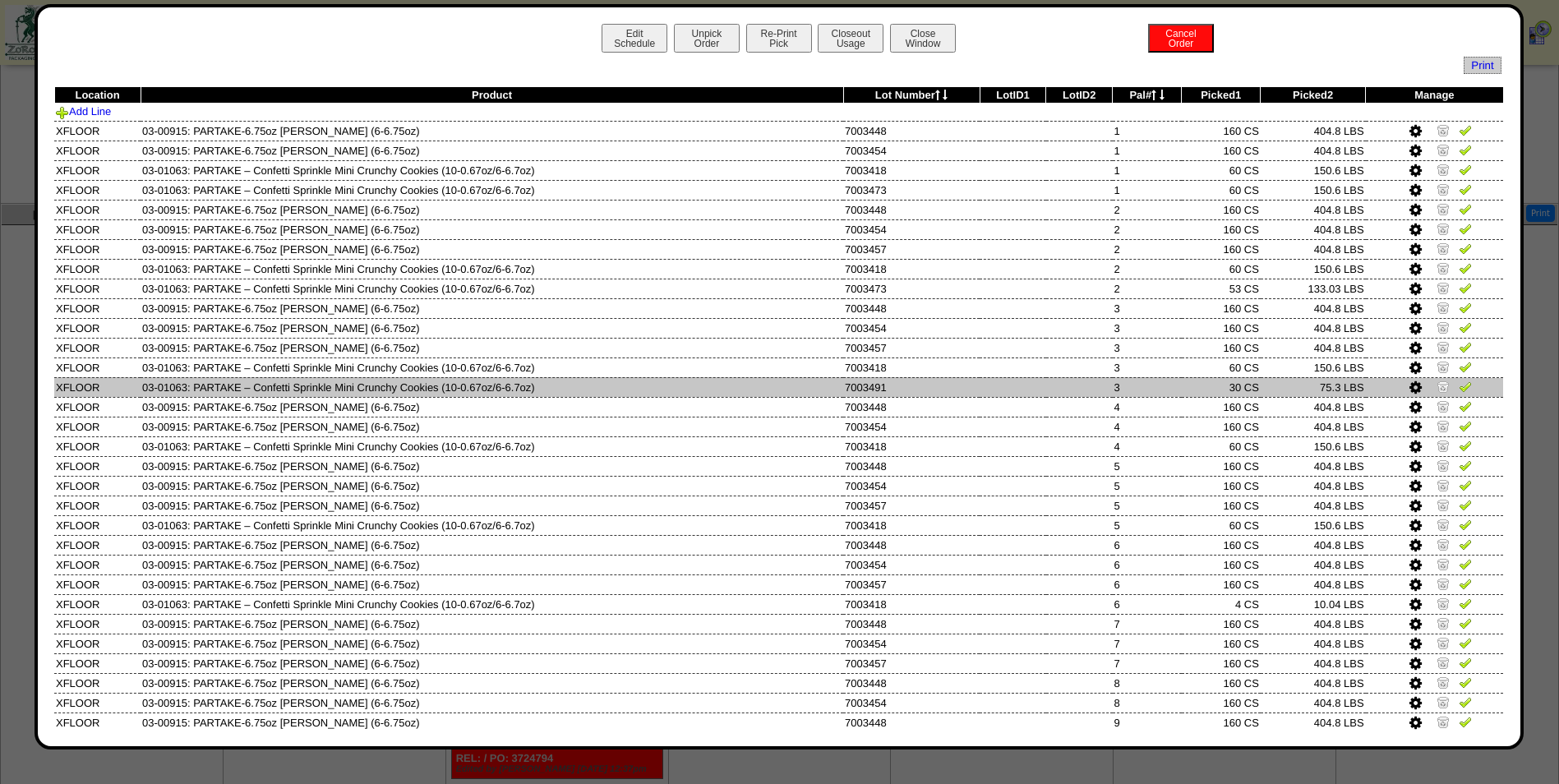
click at [1437, 385] on img at bounding box center [1443, 386] width 13 height 13
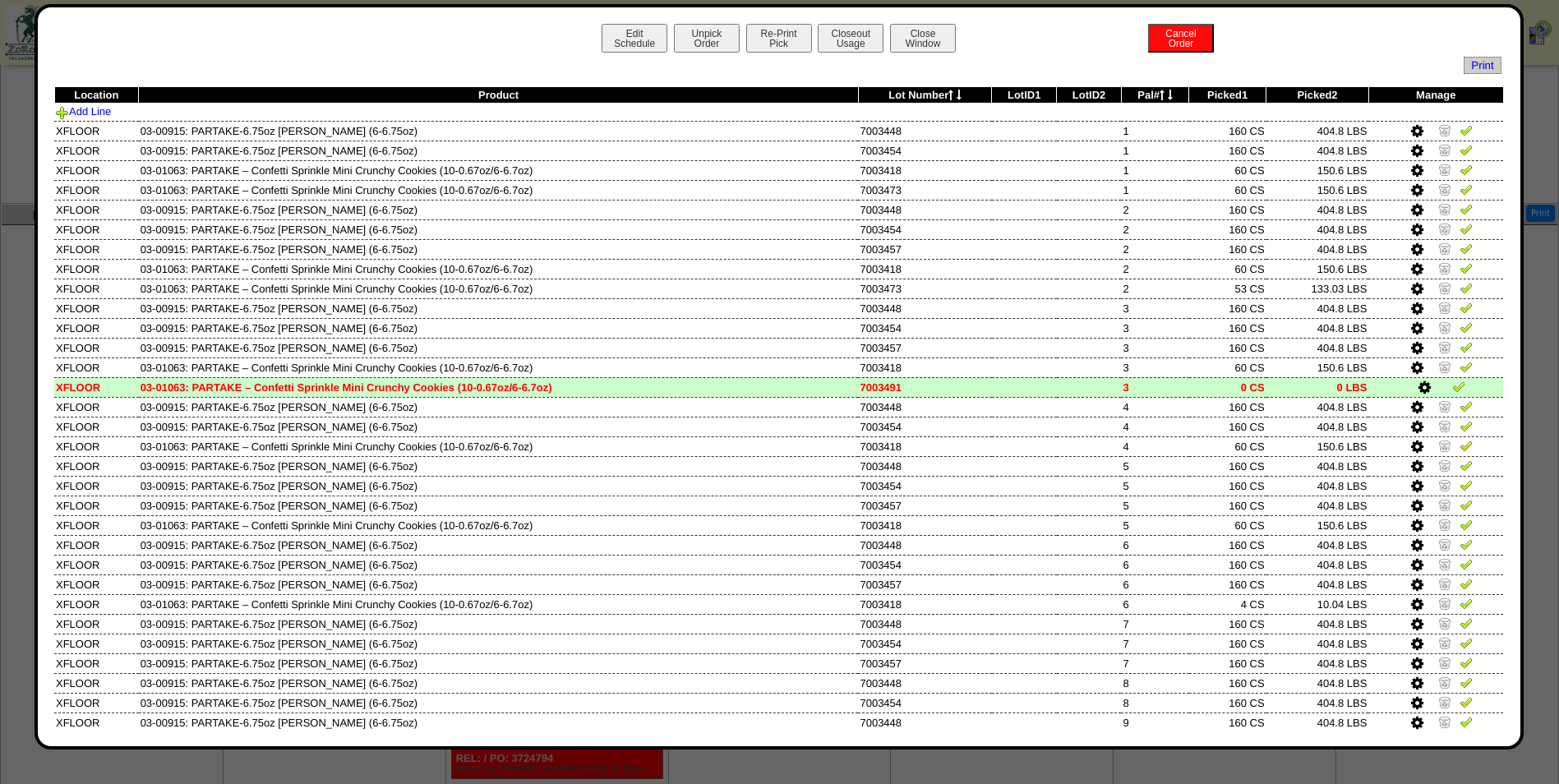
click at [1419, 388] on icon at bounding box center [1425, 388] width 12 height 15
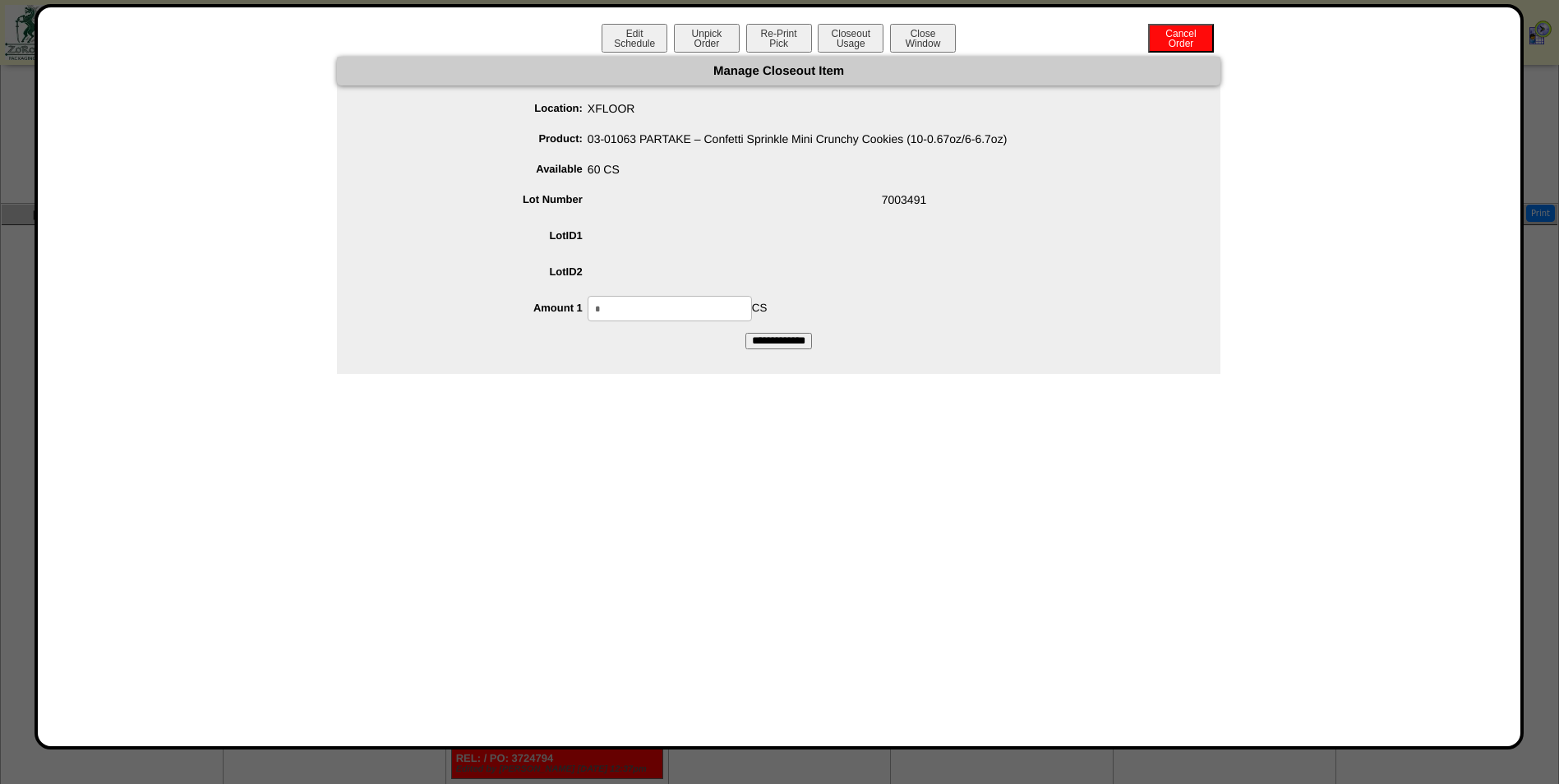
click at [701, 313] on input "*" at bounding box center [669, 308] width 164 height 26
type input "**"
click at [745, 333] on input "**********" at bounding box center [778, 341] width 67 height 17
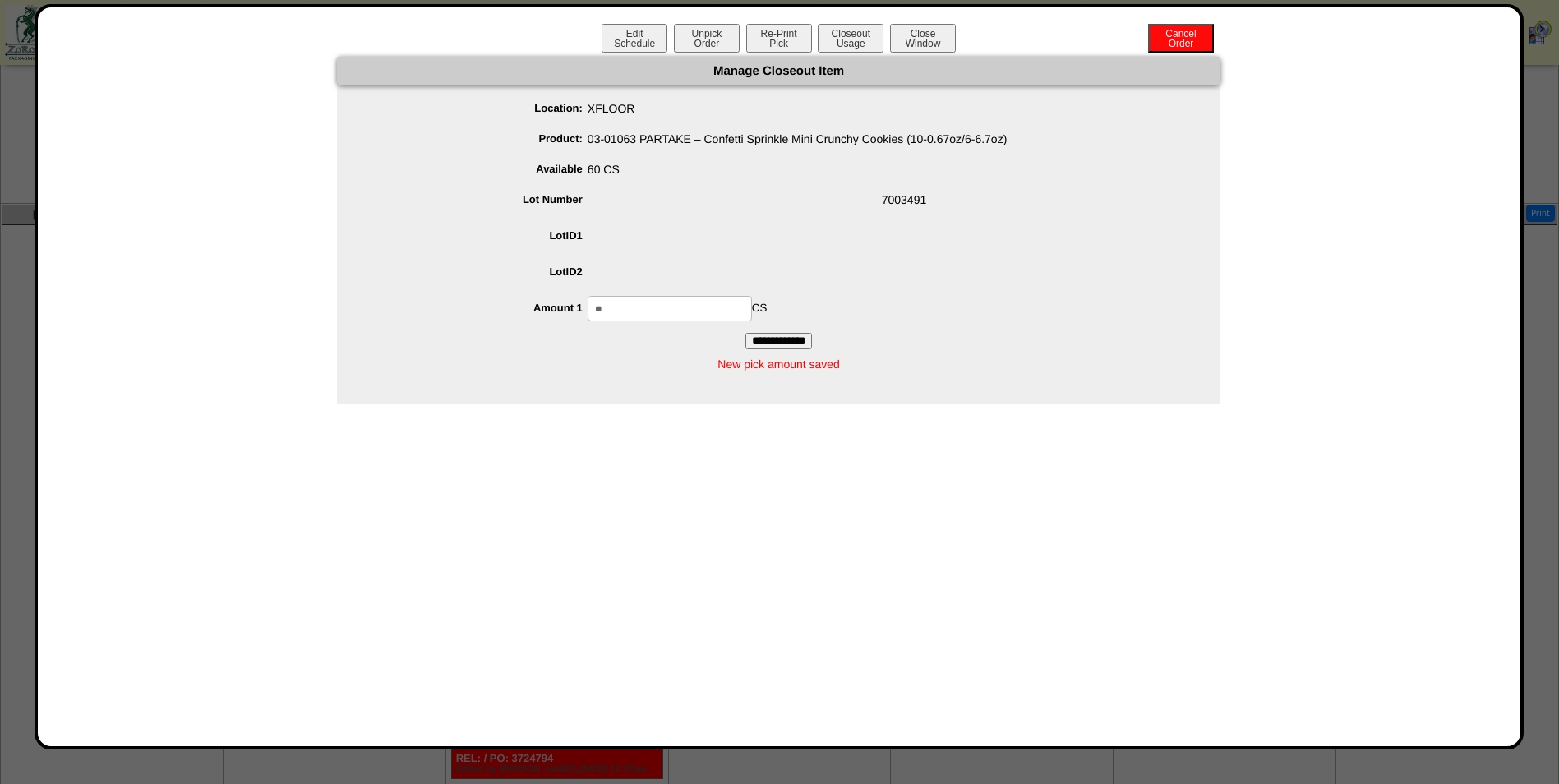
click at [984, 259] on ul "Location: XFLOOR Product: 03-01063 PARTAKE – Confetti Sprinkle Mini Crunchy Coo…" at bounding box center [779, 208] width 884 height 225
click at [852, 37] on button "Closeout Usage" at bounding box center [851, 38] width 66 height 28
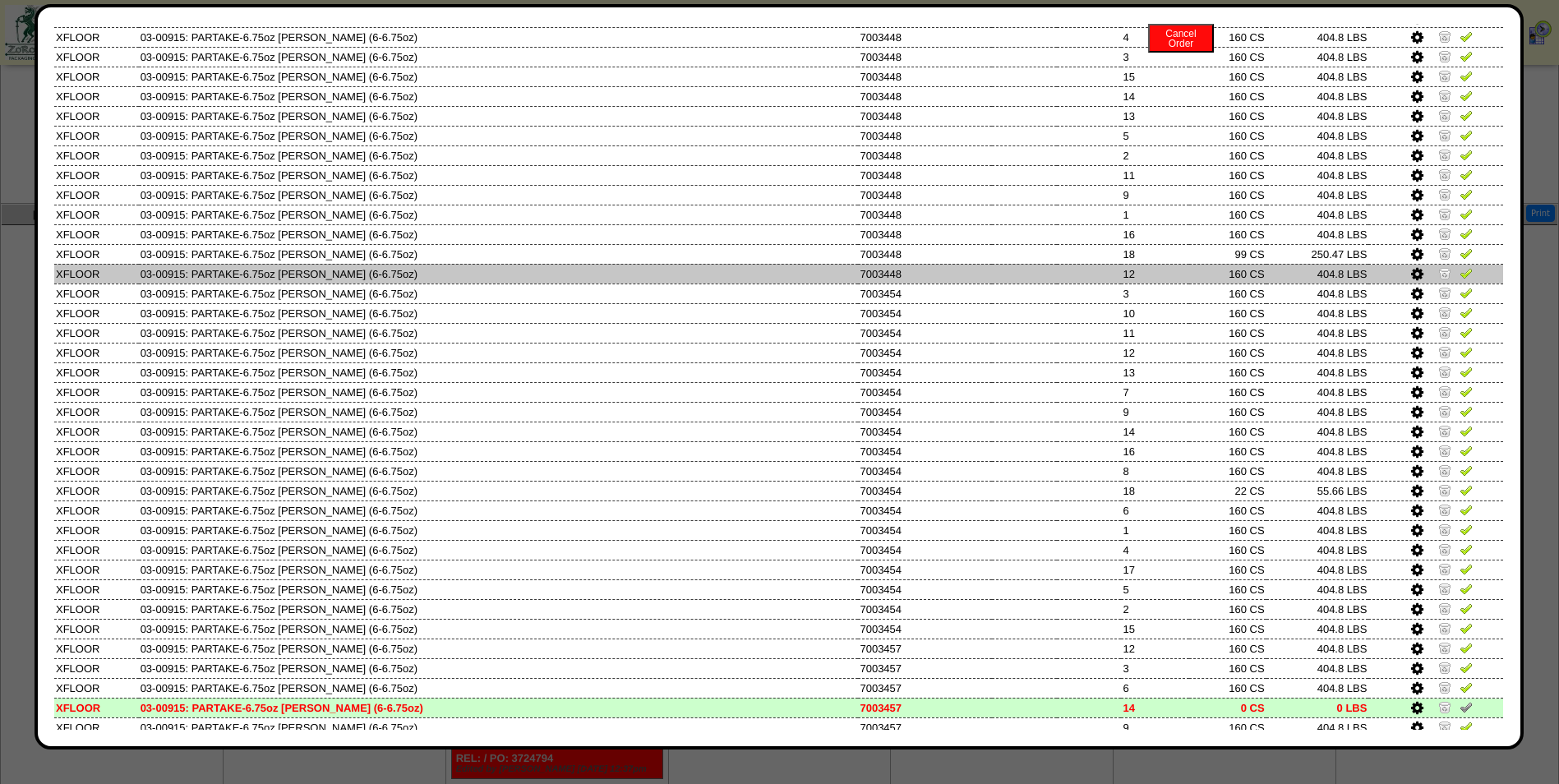
scroll to position [577, 0]
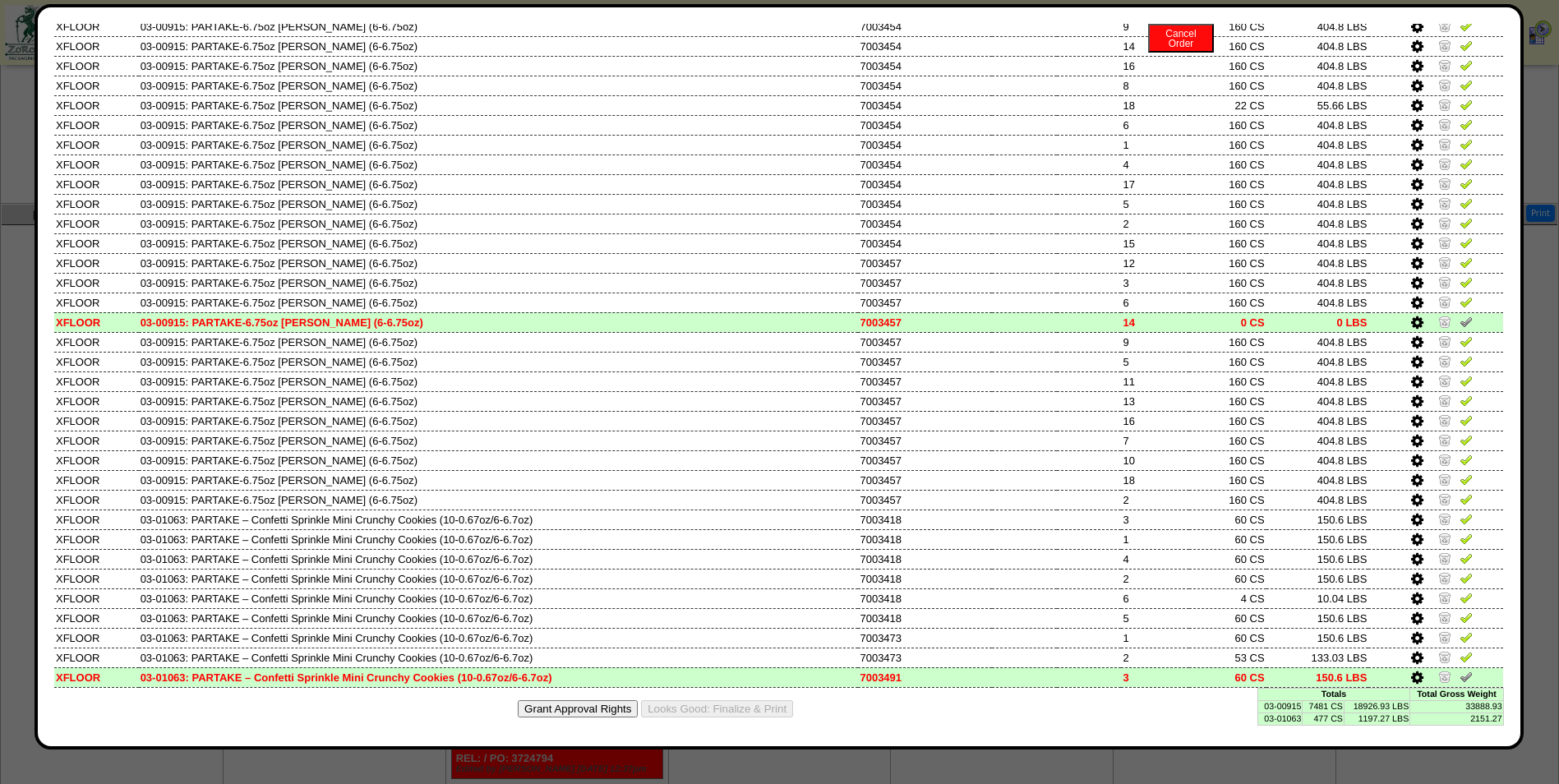
click at [1412, 322] on icon at bounding box center [1418, 323] width 12 height 15
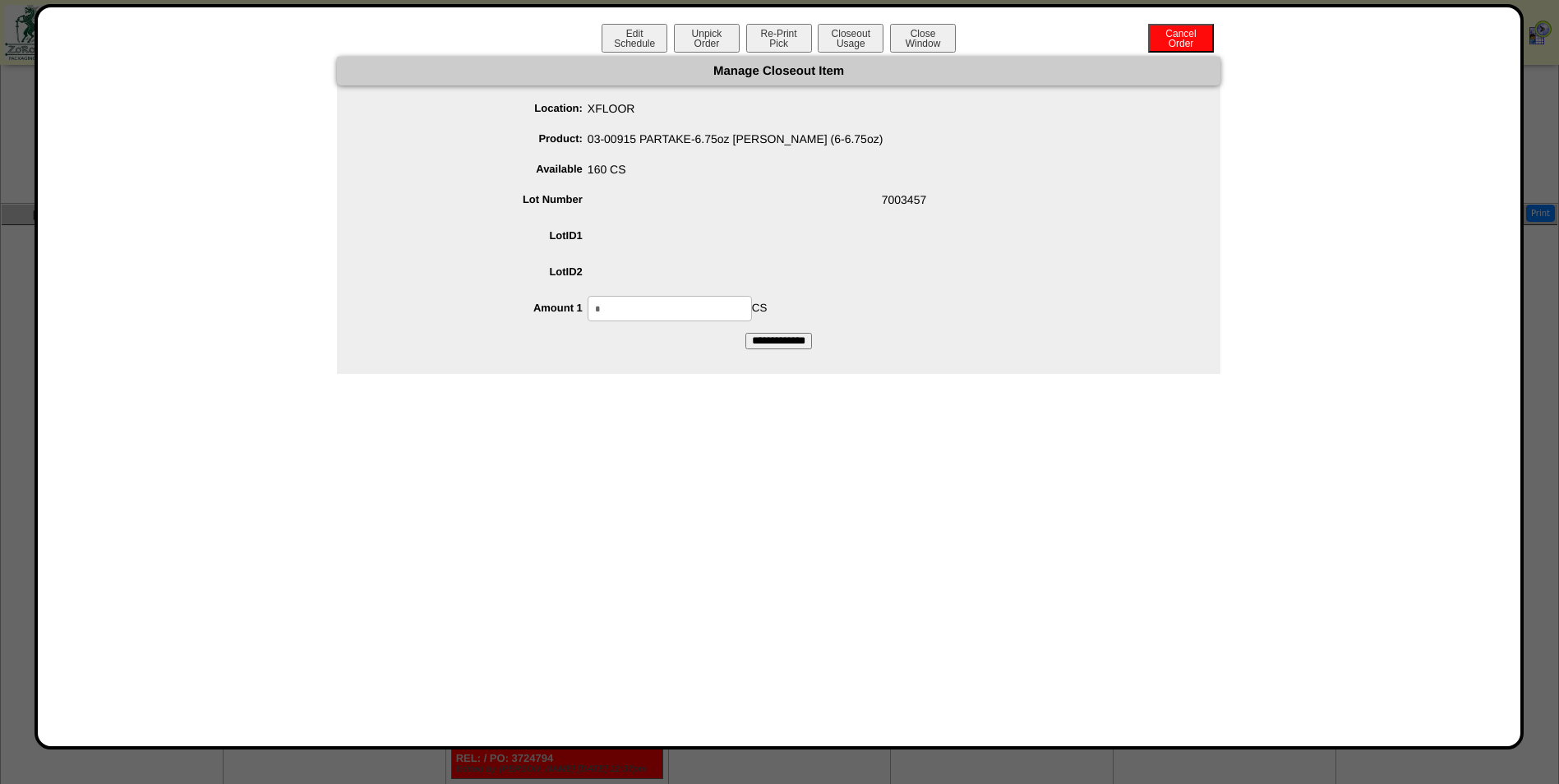
click at [664, 306] on input "*" at bounding box center [669, 308] width 164 height 26
click at [863, 22] on div "Edit Schedule Unpick Order Re-Print Pick Closeout Usage Cancel Order Close Wind…" at bounding box center [779, 377] width 1490 height 745
click at [865, 35] on button "Closeout Usage" at bounding box center [851, 38] width 66 height 28
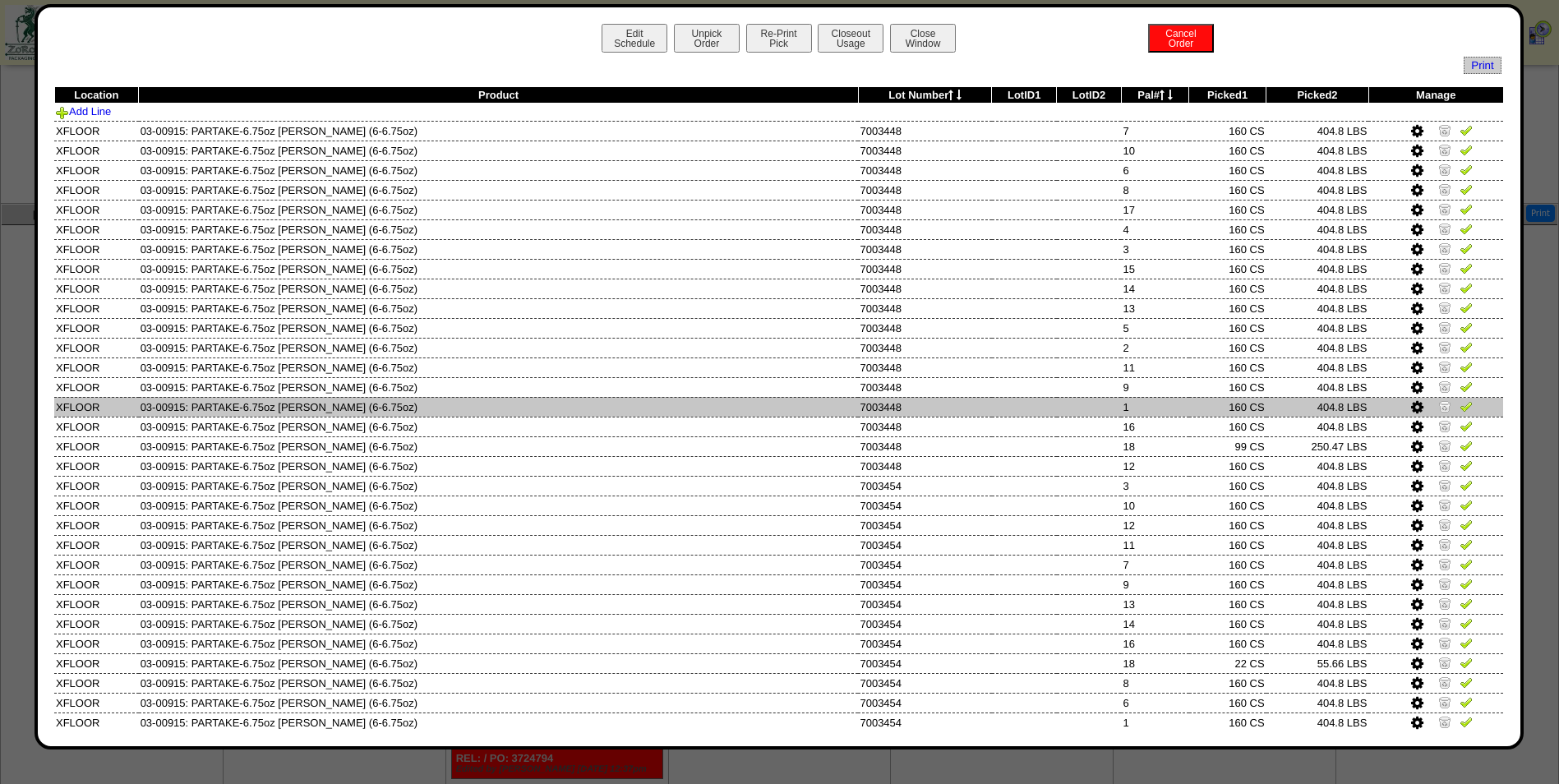
click at [1141, 413] on td "1" at bounding box center [1155, 406] width 67 height 20
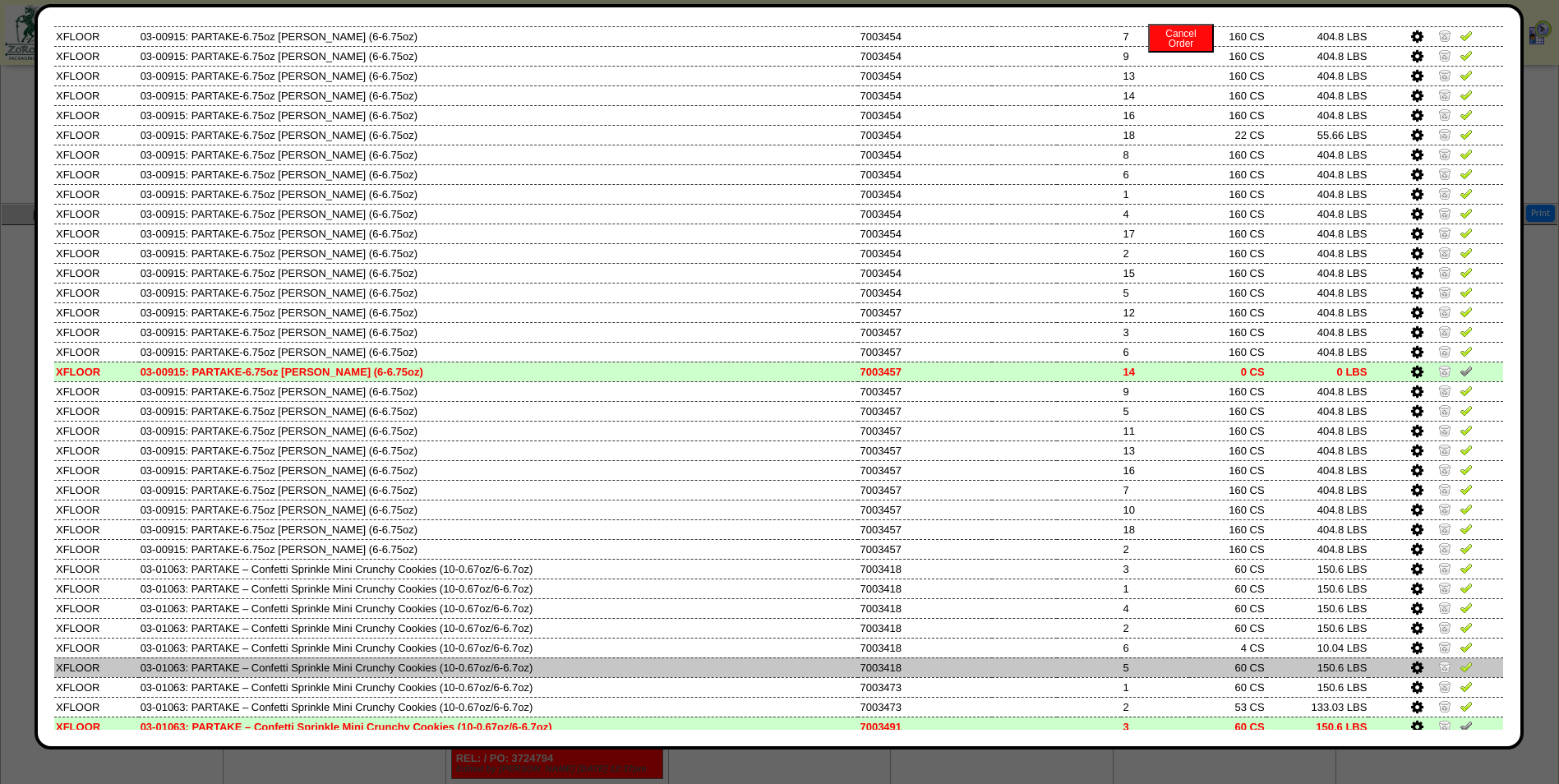
scroll to position [577, 0]
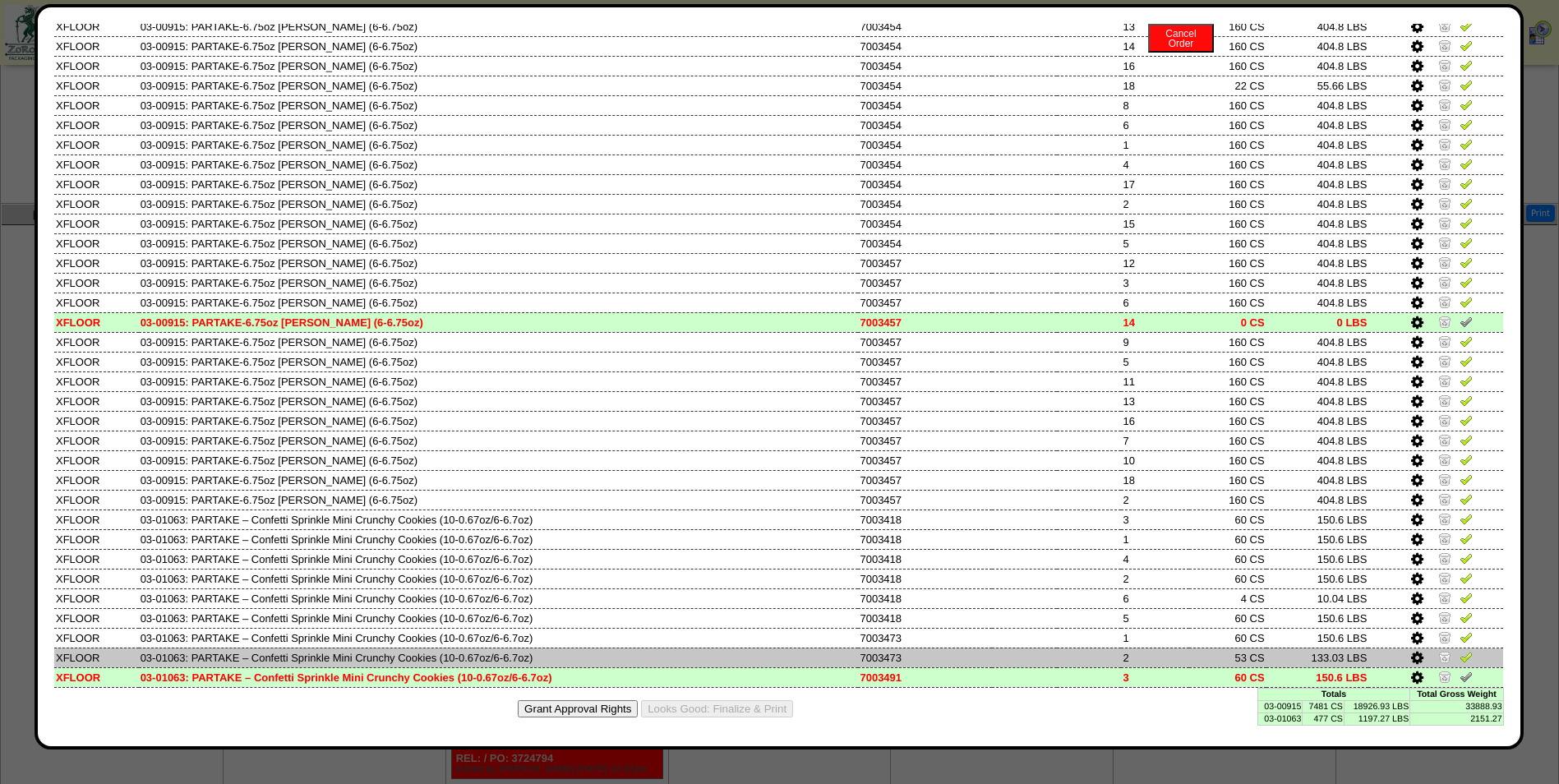
drag, startPoint x: 1326, startPoint y: 709, endPoint x: 1324, endPoint y: 659, distance: 50.0
click at [1326, 709] on td "7481 CS" at bounding box center [1323, 706] width 42 height 12
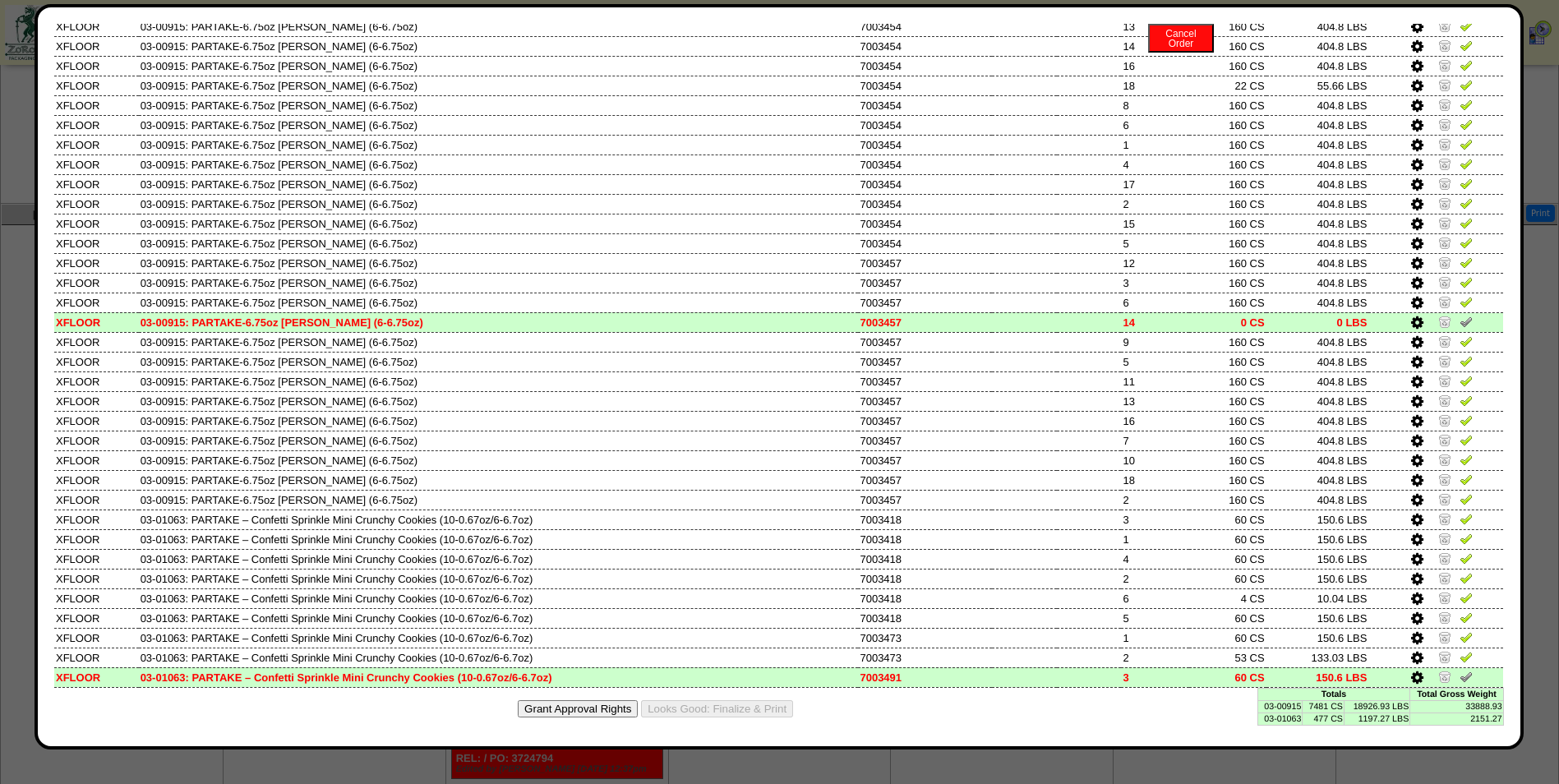
click at [1412, 321] on icon at bounding box center [1418, 323] width 12 height 15
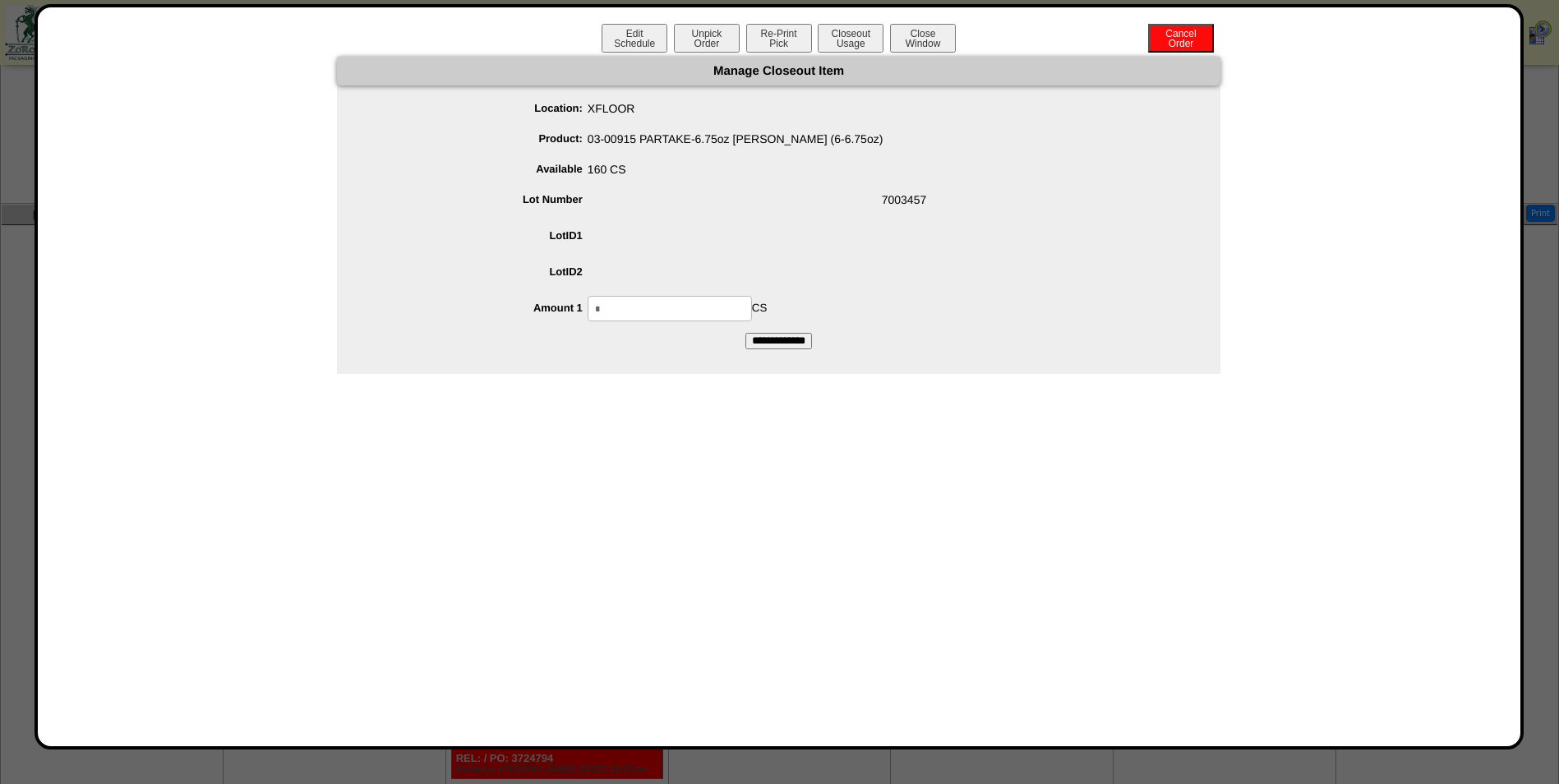
click at [687, 305] on input "*" at bounding box center [669, 308] width 164 height 26
click at [687, 304] on input "*" at bounding box center [669, 308] width 164 height 26
type input "***"
click at [745, 333] on input "**********" at bounding box center [778, 341] width 67 height 17
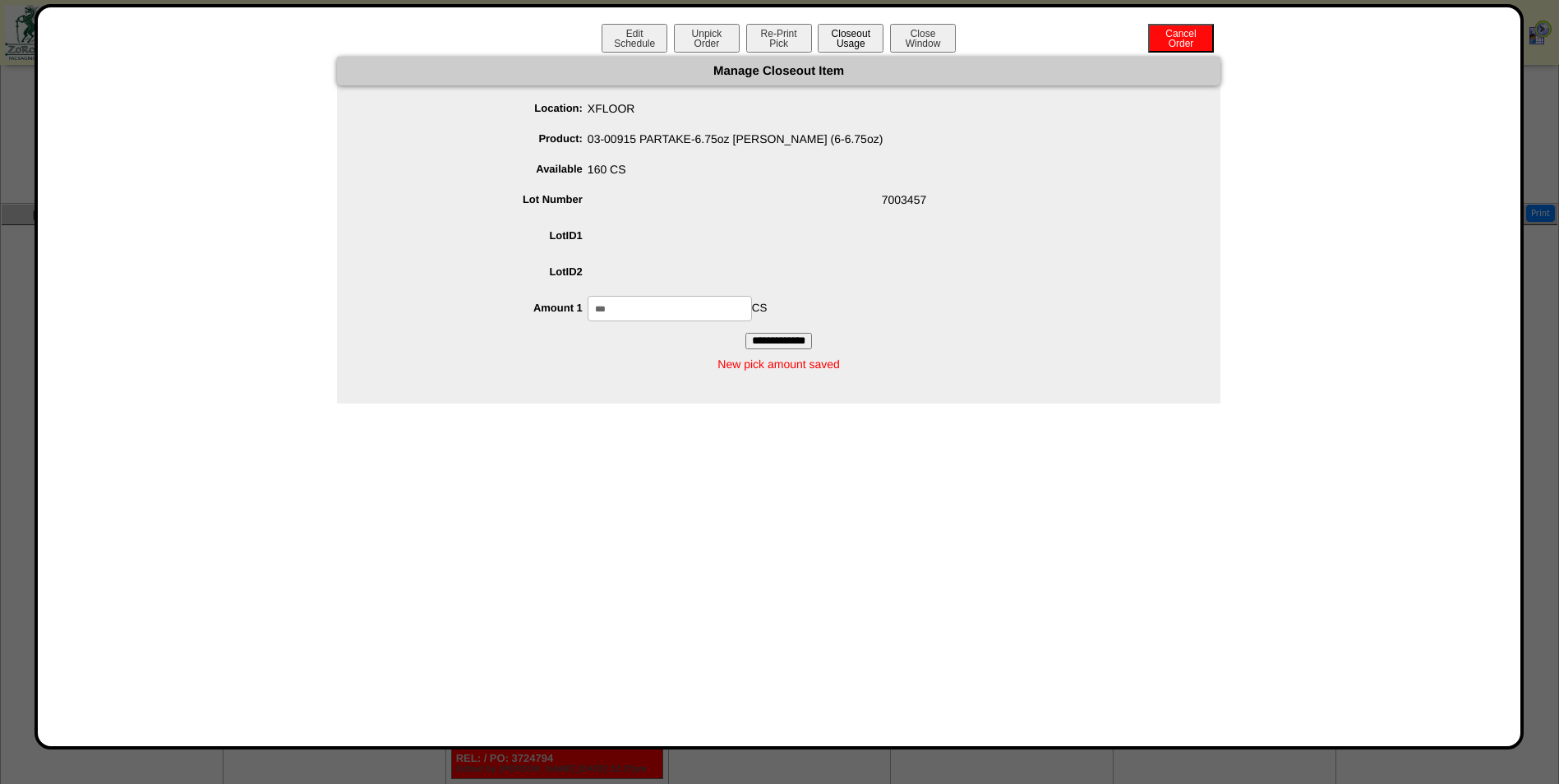
click at [852, 28] on button "Closeout Usage" at bounding box center [851, 38] width 66 height 28
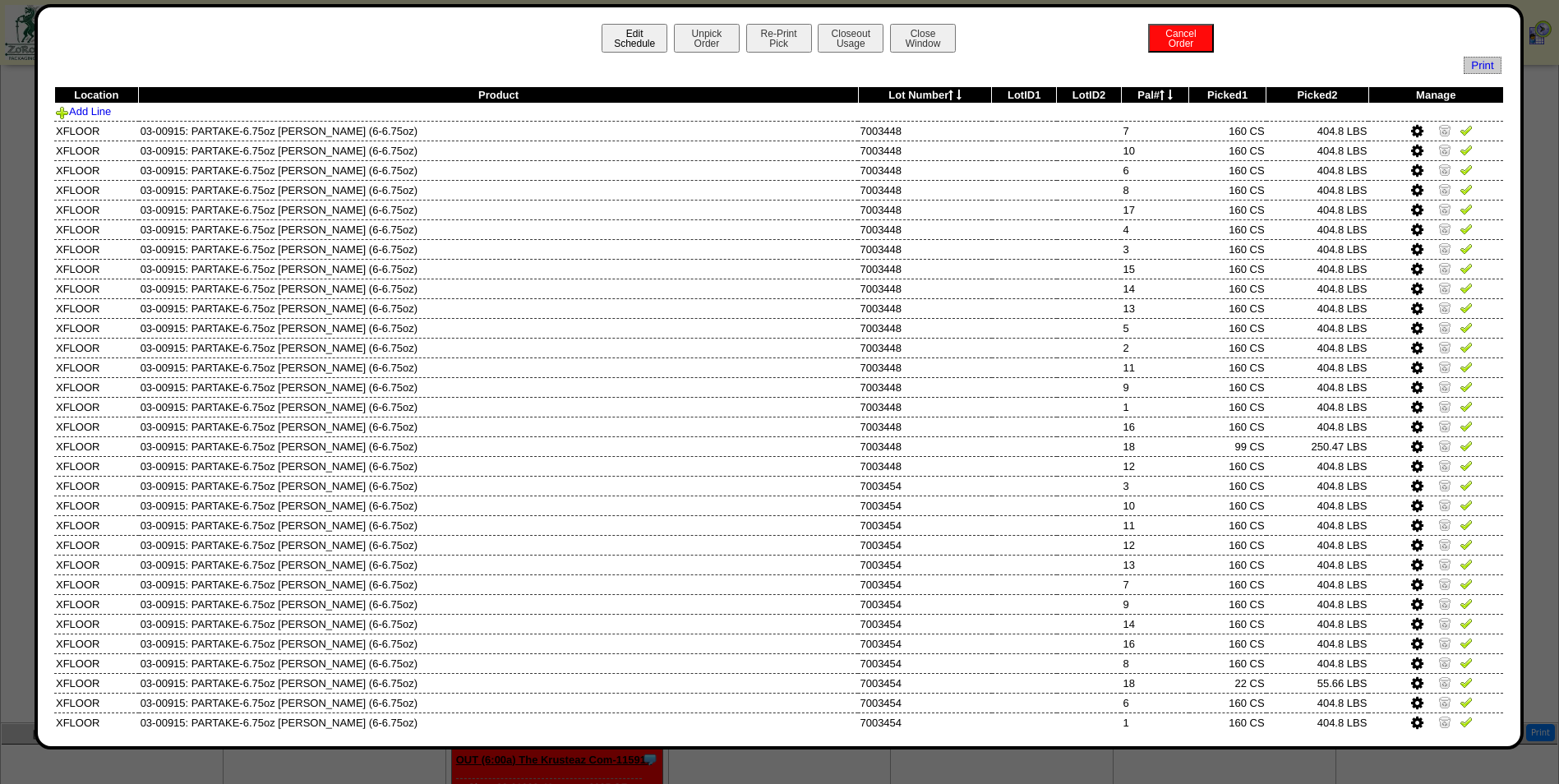
click at [608, 45] on button "Edit Schedule" at bounding box center [634, 38] width 66 height 28
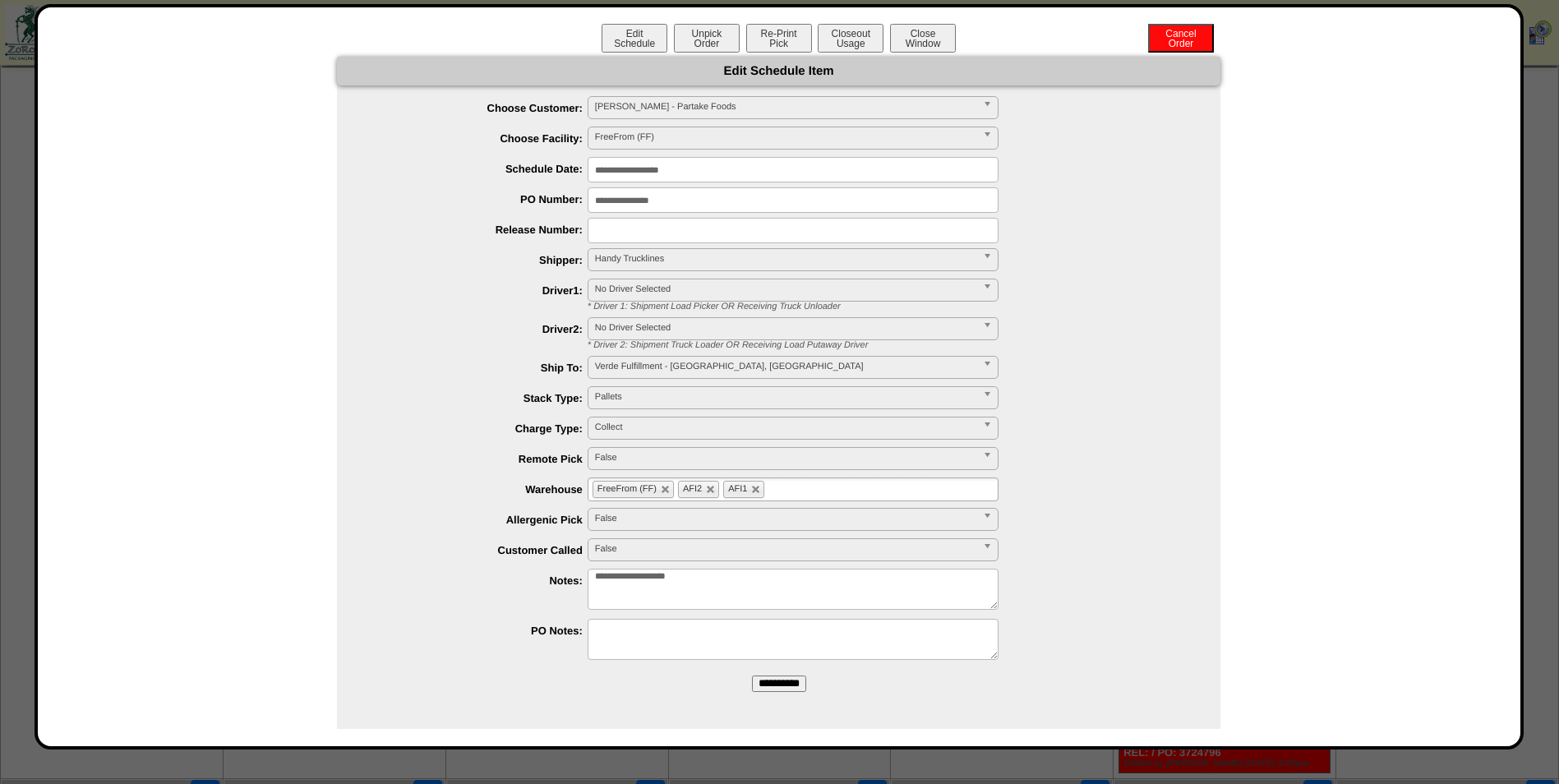
click at [873, 604] on textarea "**********" at bounding box center [792, 589] width 411 height 41
type textarea "**********"
click at [796, 685] on input "**********" at bounding box center [779, 683] width 54 height 17
click at [847, 43] on button "Closeout Usage" at bounding box center [851, 38] width 66 height 28
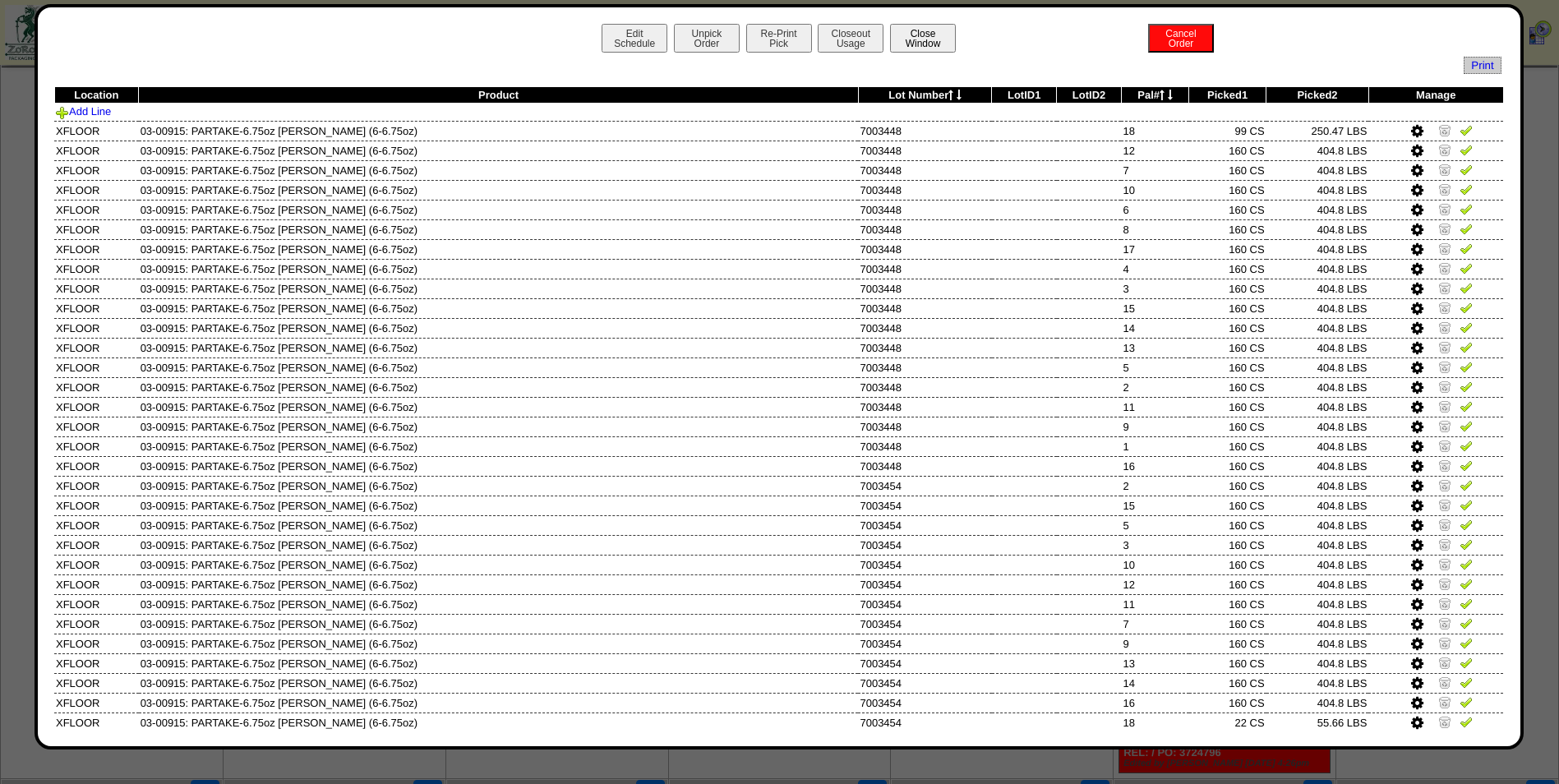
click at [907, 38] on button "Close Window" at bounding box center [923, 38] width 66 height 28
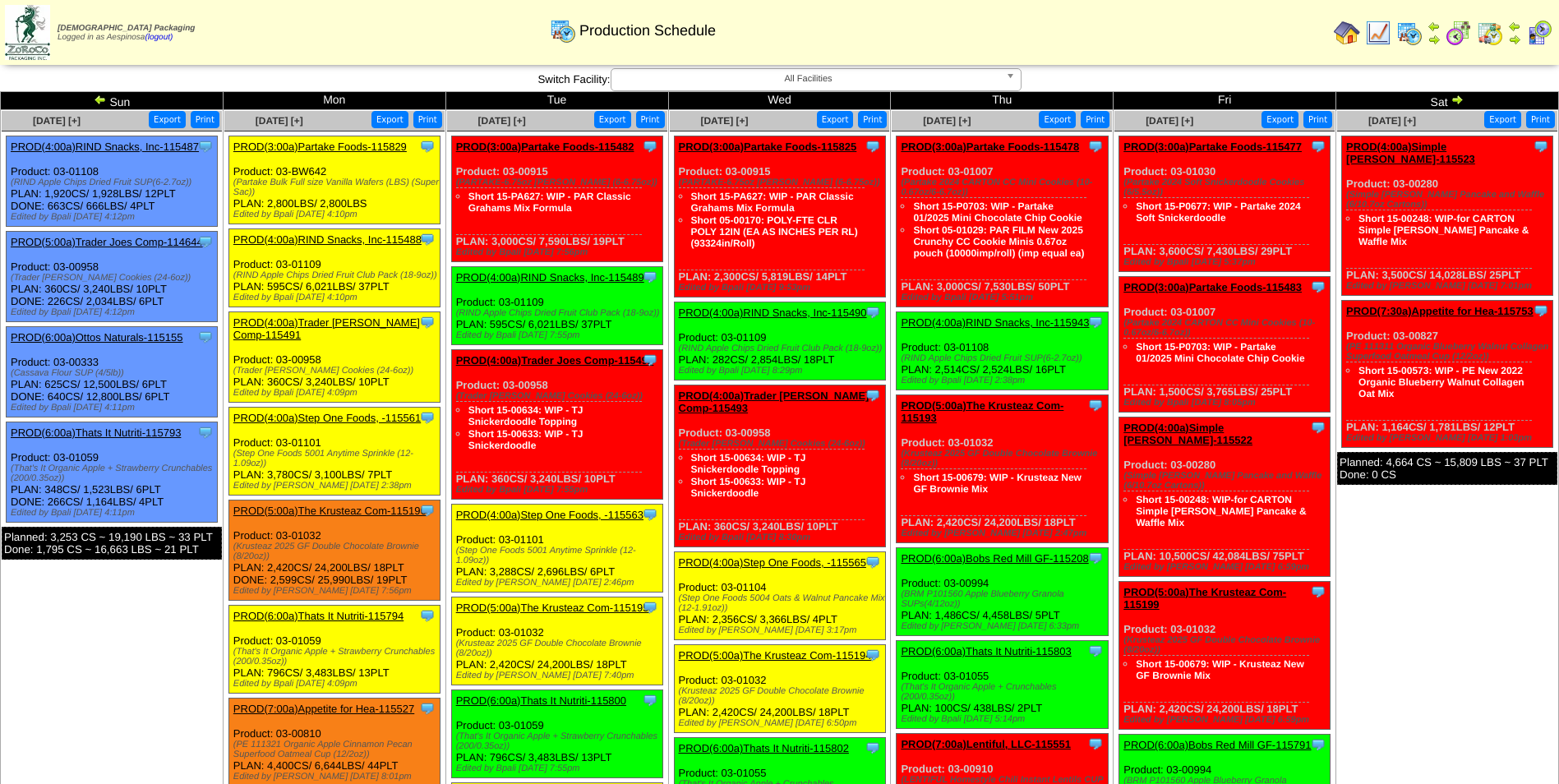
click at [876, 66] on div "Zoroco Packaging Logged in as Aespinosa (logout) Print All" at bounding box center [779, 35] width 1559 height 72
click at [882, 82] on span "All Facilities" at bounding box center [809, 79] width 382 height 20
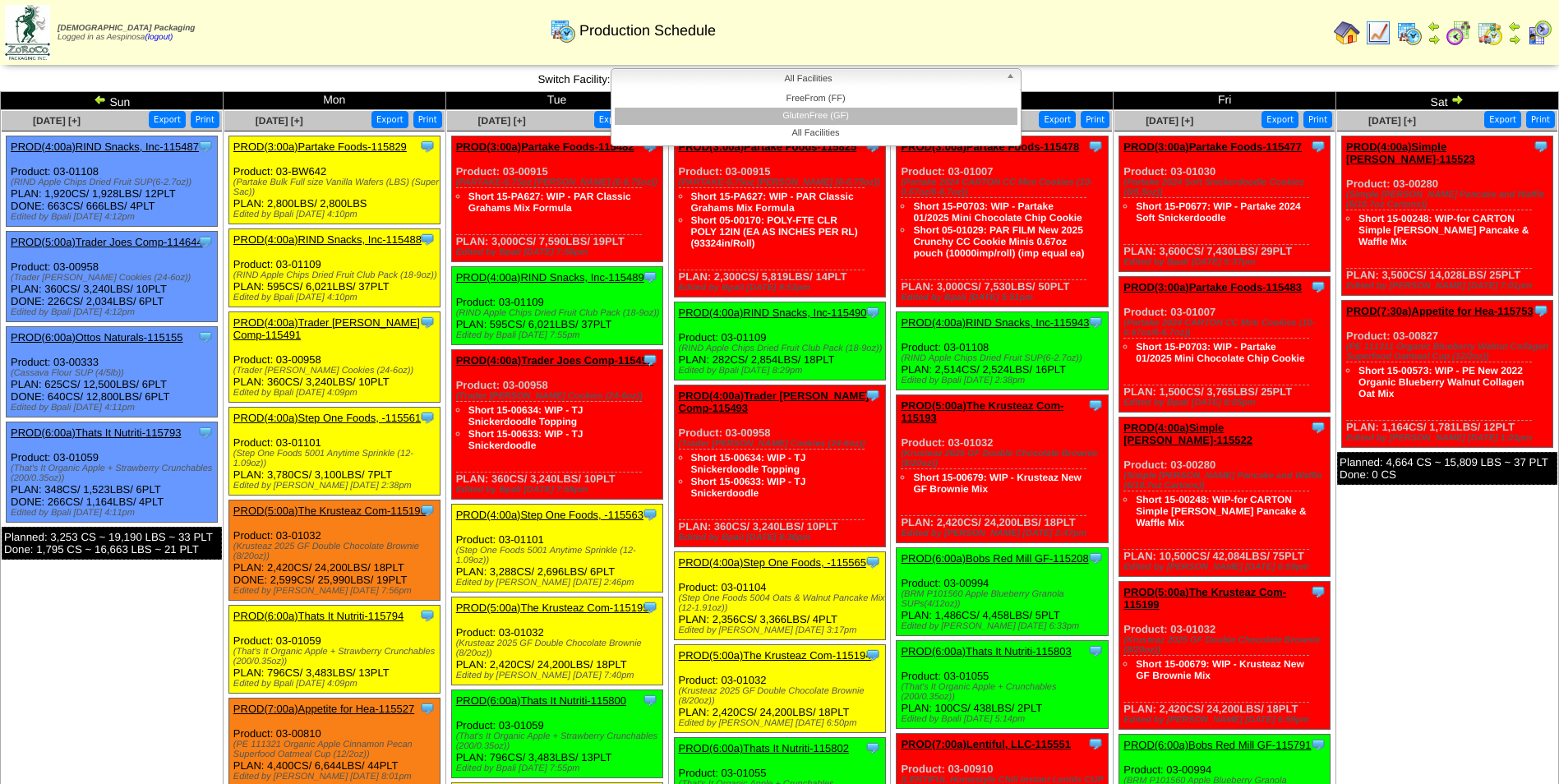
click at [878, 119] on li "GlutenFree (GF)" at bounding box center [816, 115] width 403 height 17
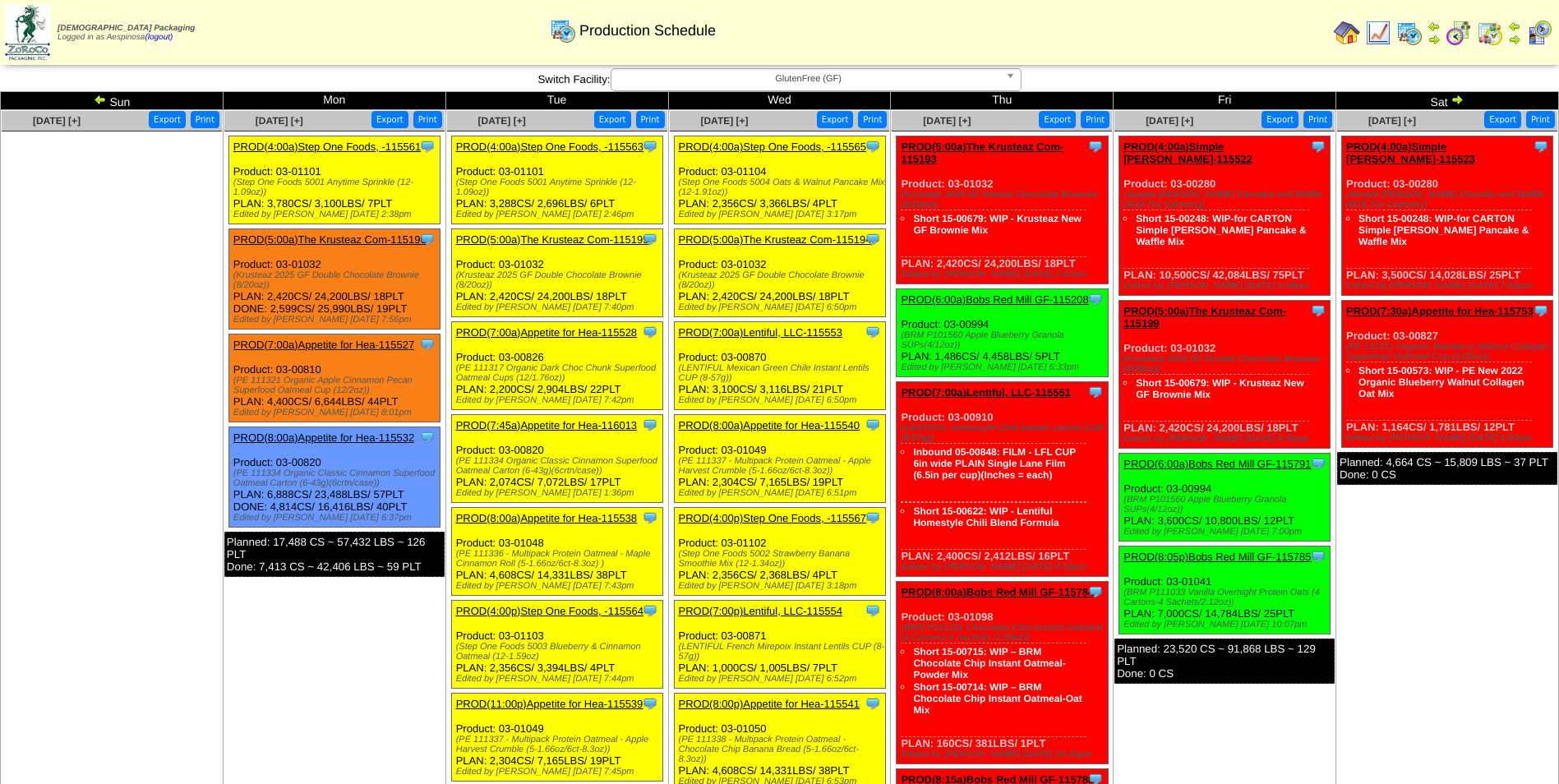
click at [613, 239] on link "PROD(5:00a)The Krusteaz Com-115195" at bounding box center [553, 239] width 193 height 12
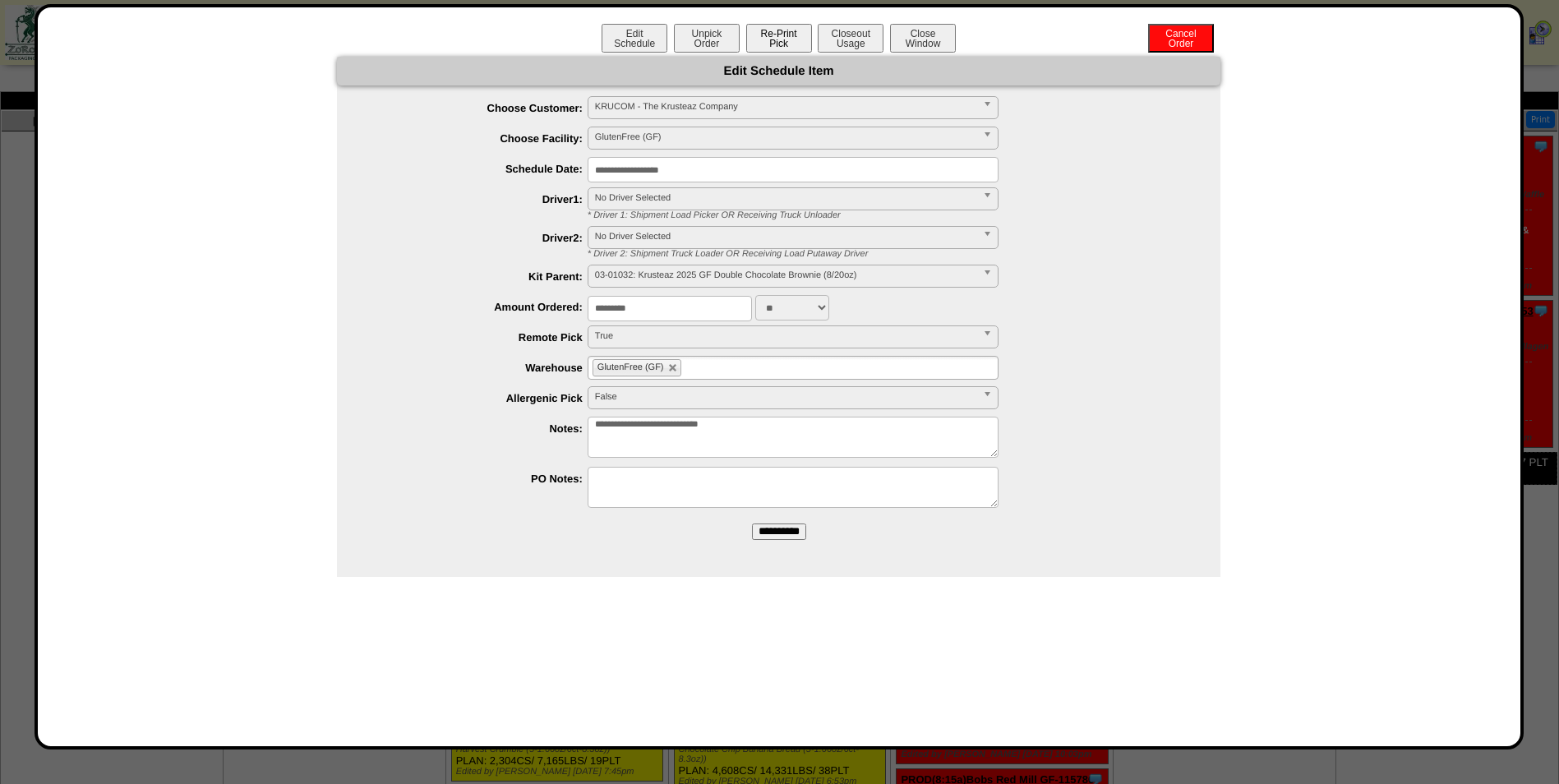
click at [799, 39] on button "Re-Print Pick" at bounding box center [779, 38] width 66 height 28
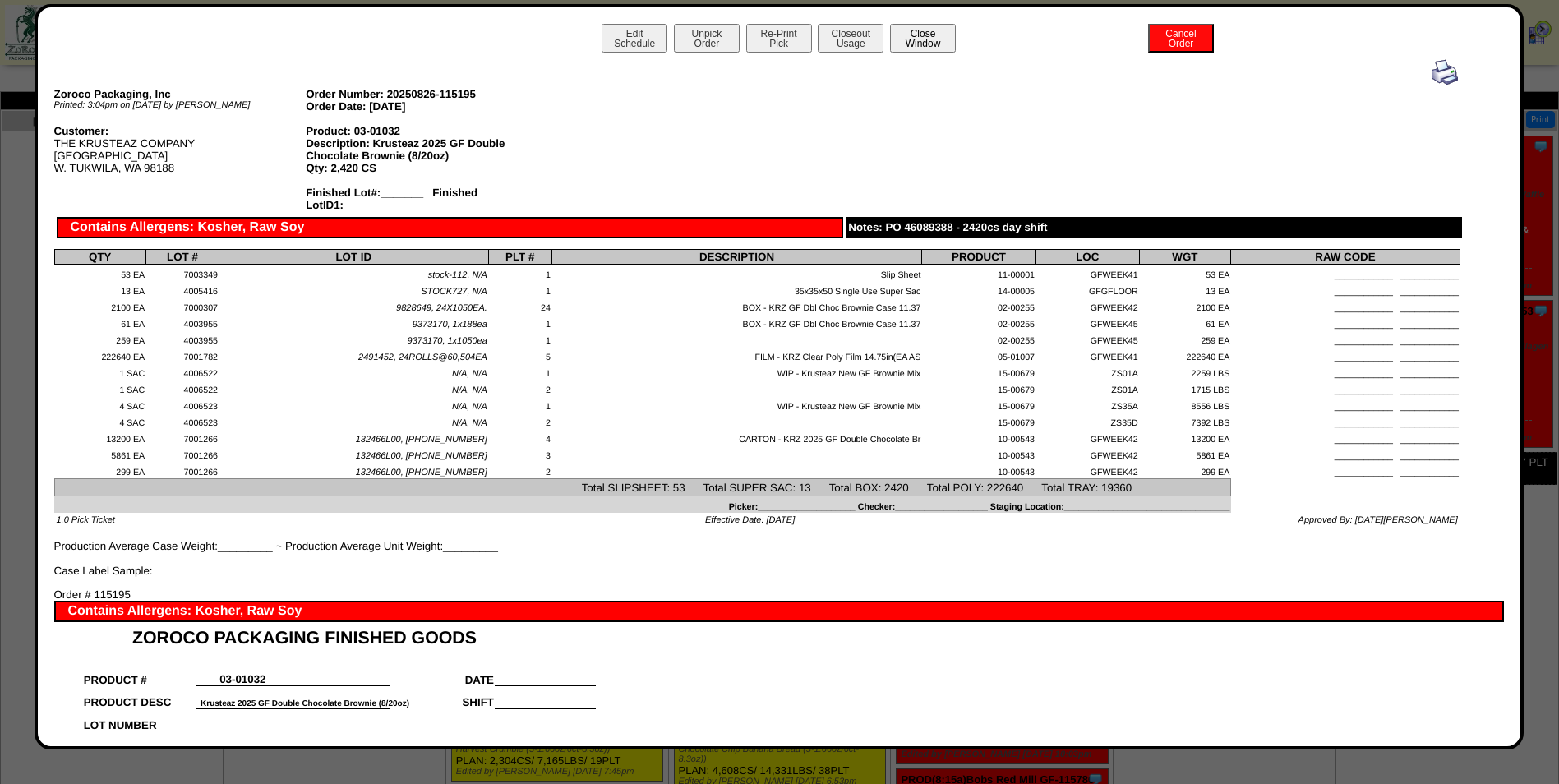
click at [941, 31] on button "Close Window" at bounding box center [923, 38] width 66 height 28
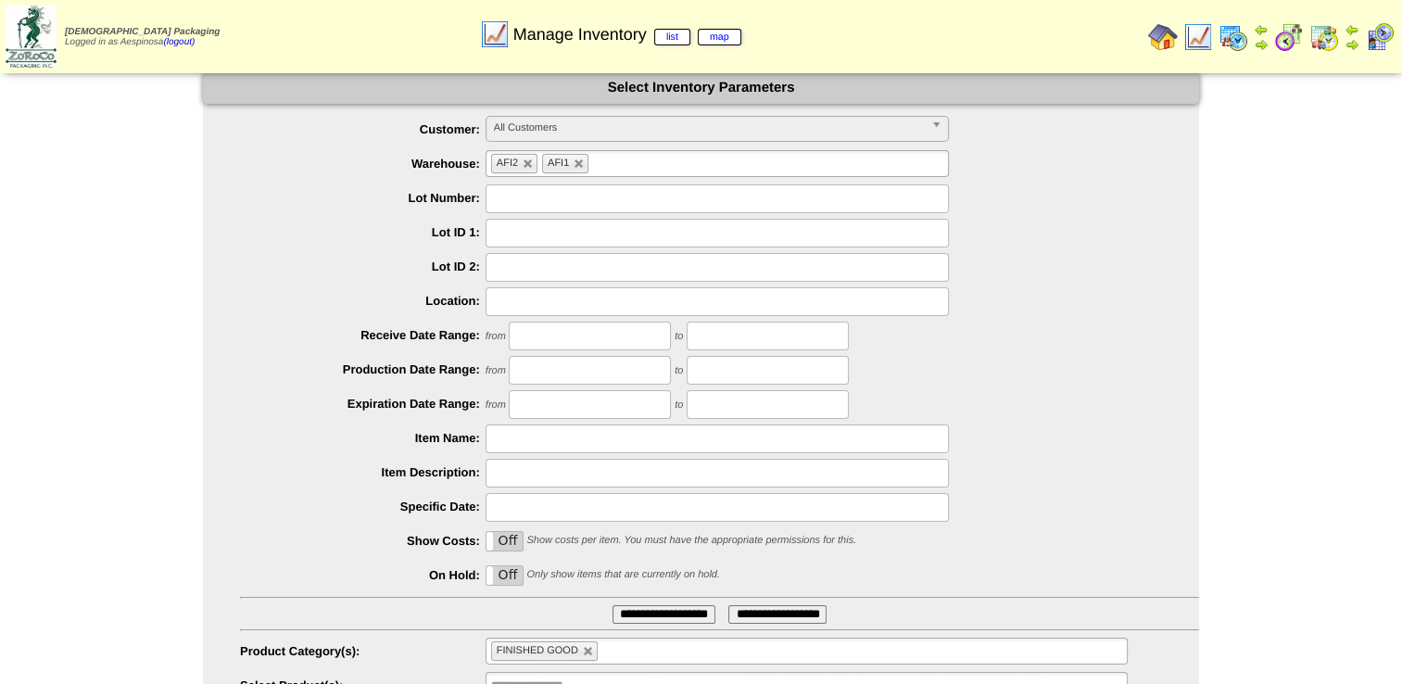
scroll to position [88, 0]
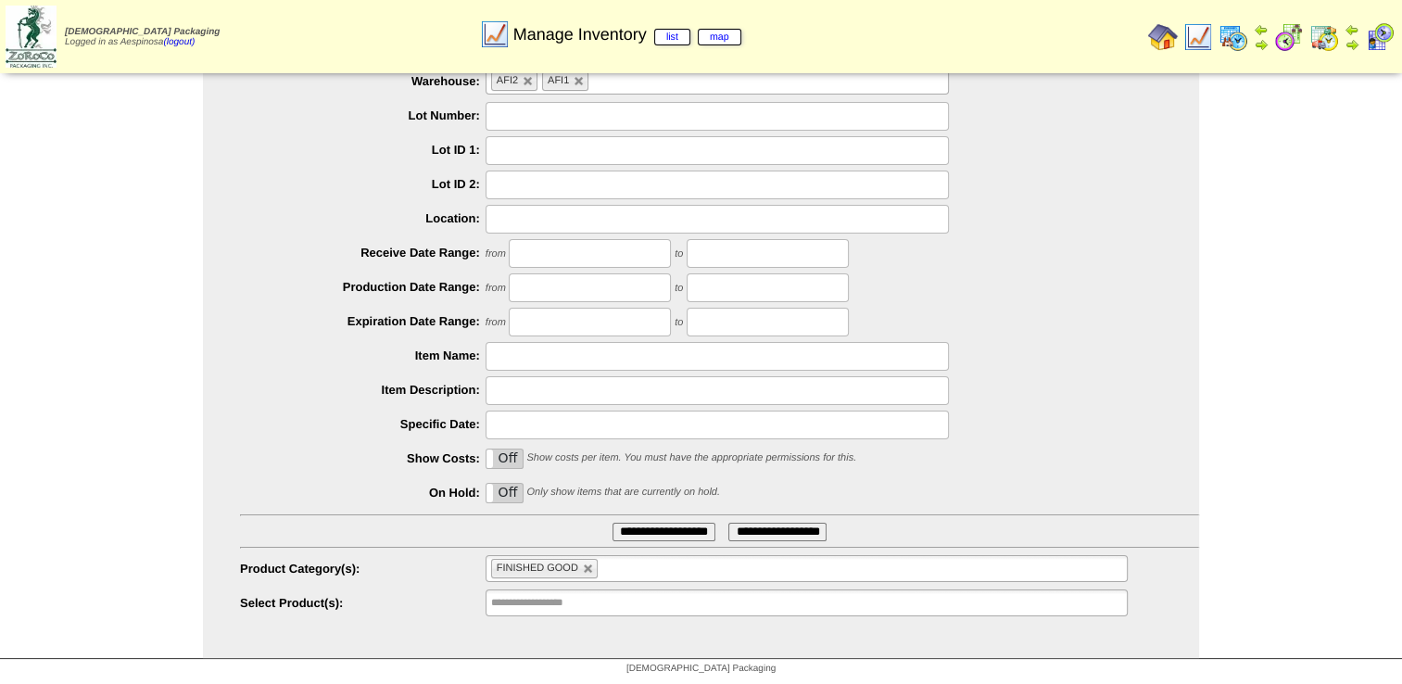
click at [605, 609] on input "**********" at bounding box center [550, 602] width 119 height 23
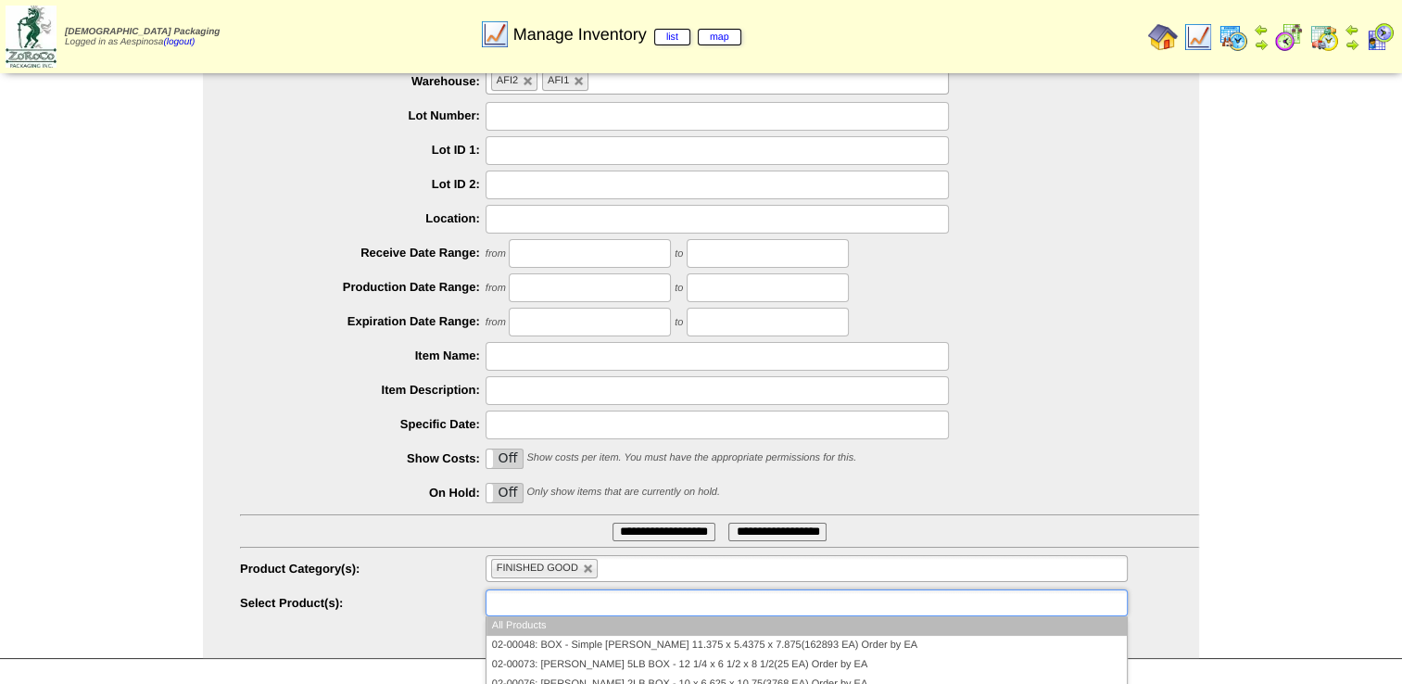
paste input "********"
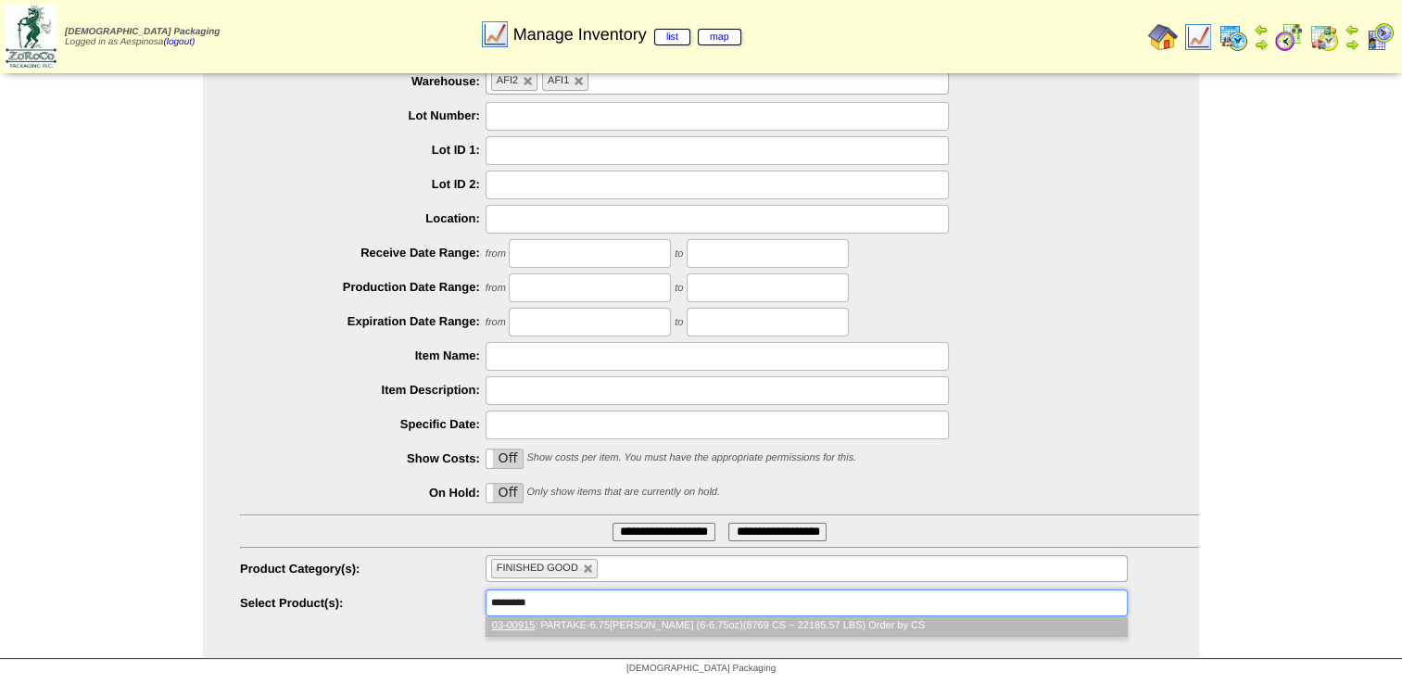
type input "********"
click at [602, 628] on li "03-00915 : PARTAKE-6.75oz Graham Cracker (6-6.75oz)(8769 CS ~ 22185.57 LBS) Ord…" at bounding box center [806, 625] width 640 height 19
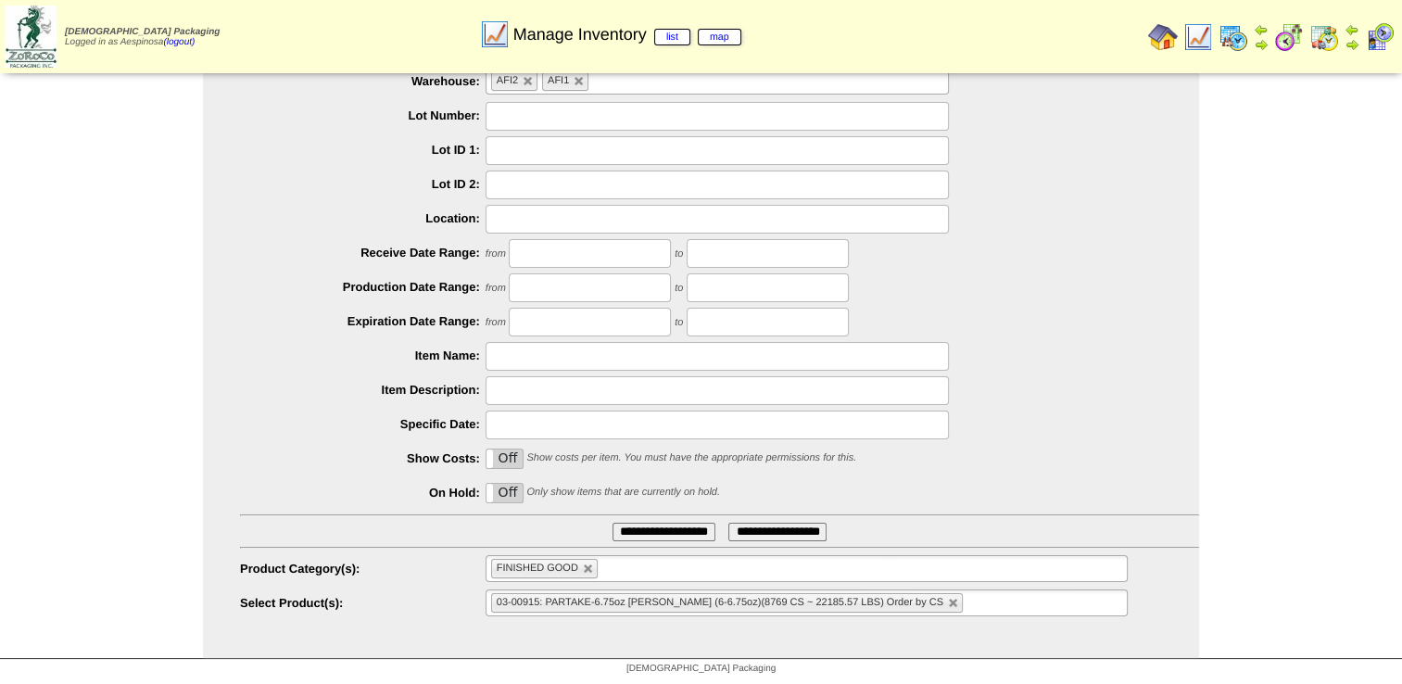
click at [971, 597] on input "text" at bounding box center [978, 602] width 23 height 23
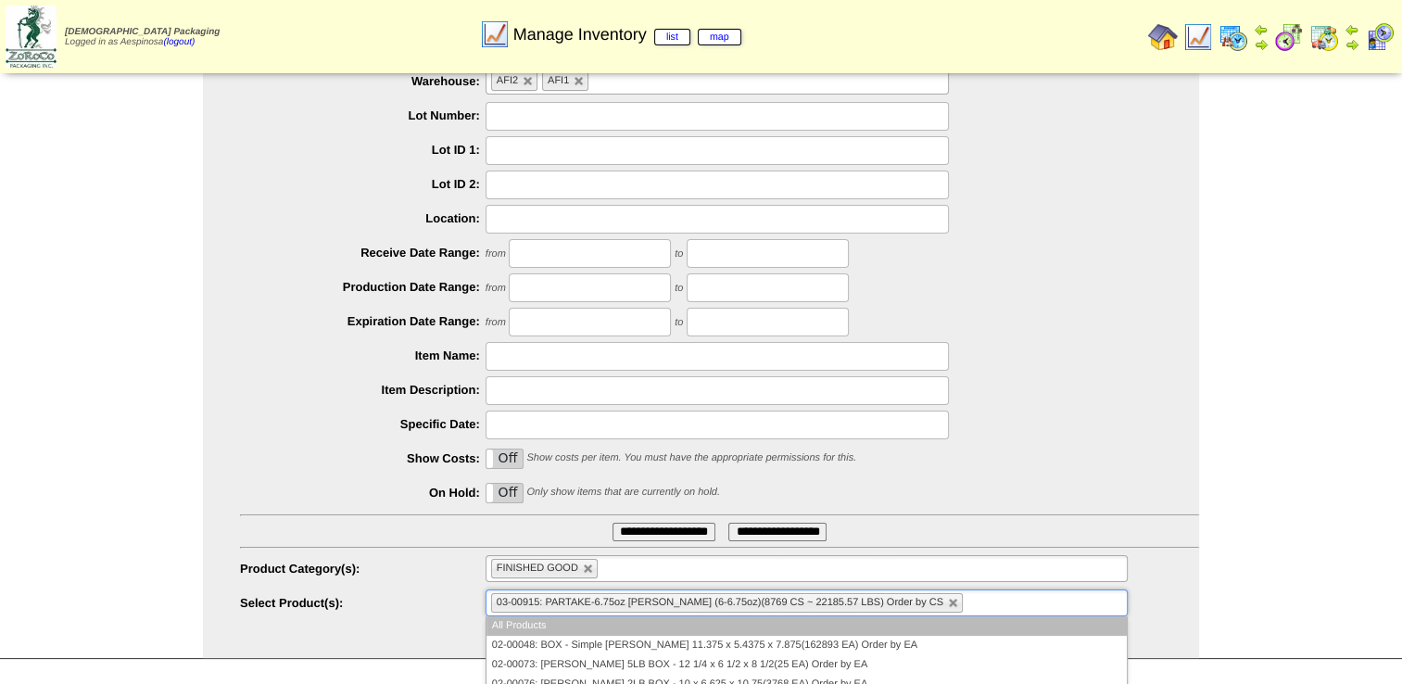
paste input "********"
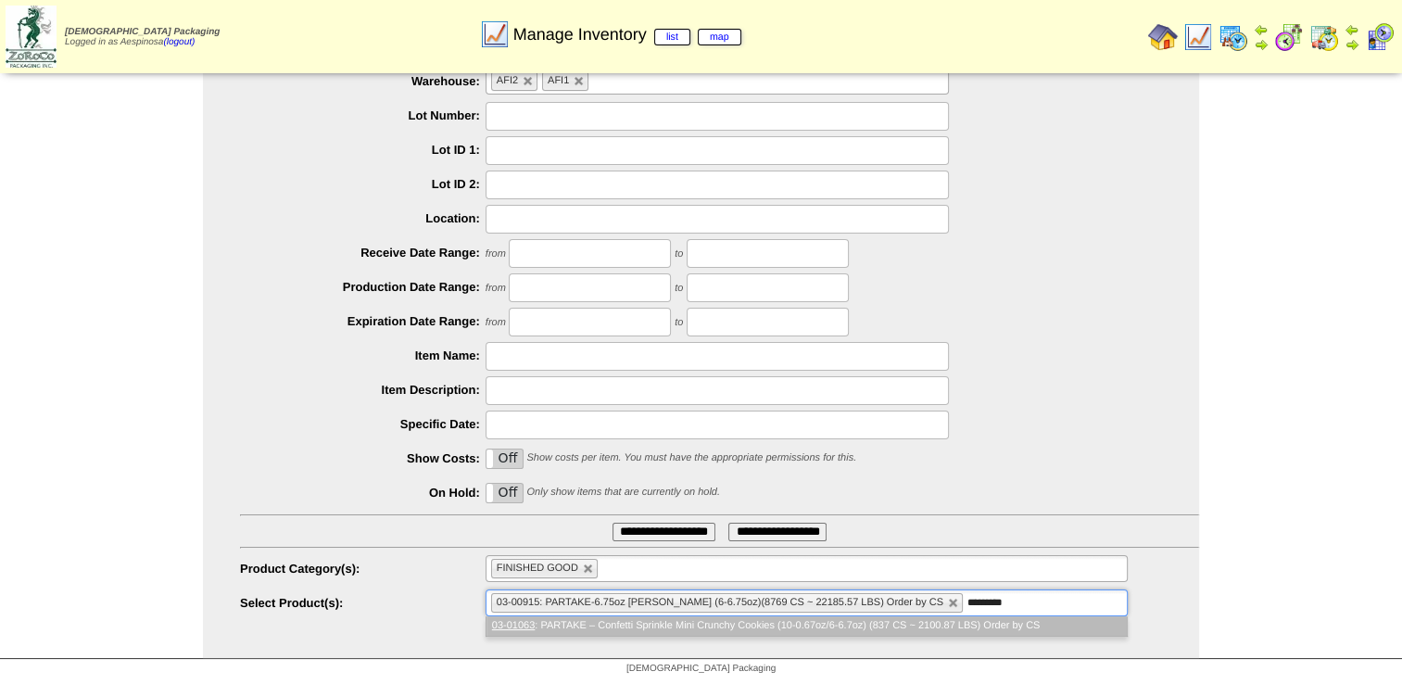
type input "********"
click at [876, 626] on li "03-01063 : PARTAKE – Confetti Sprinkle Mini Crunchy Cookies (10-0.67oz/6-6.7oz)…" at bounding box center [806, 625] width 640 height 19
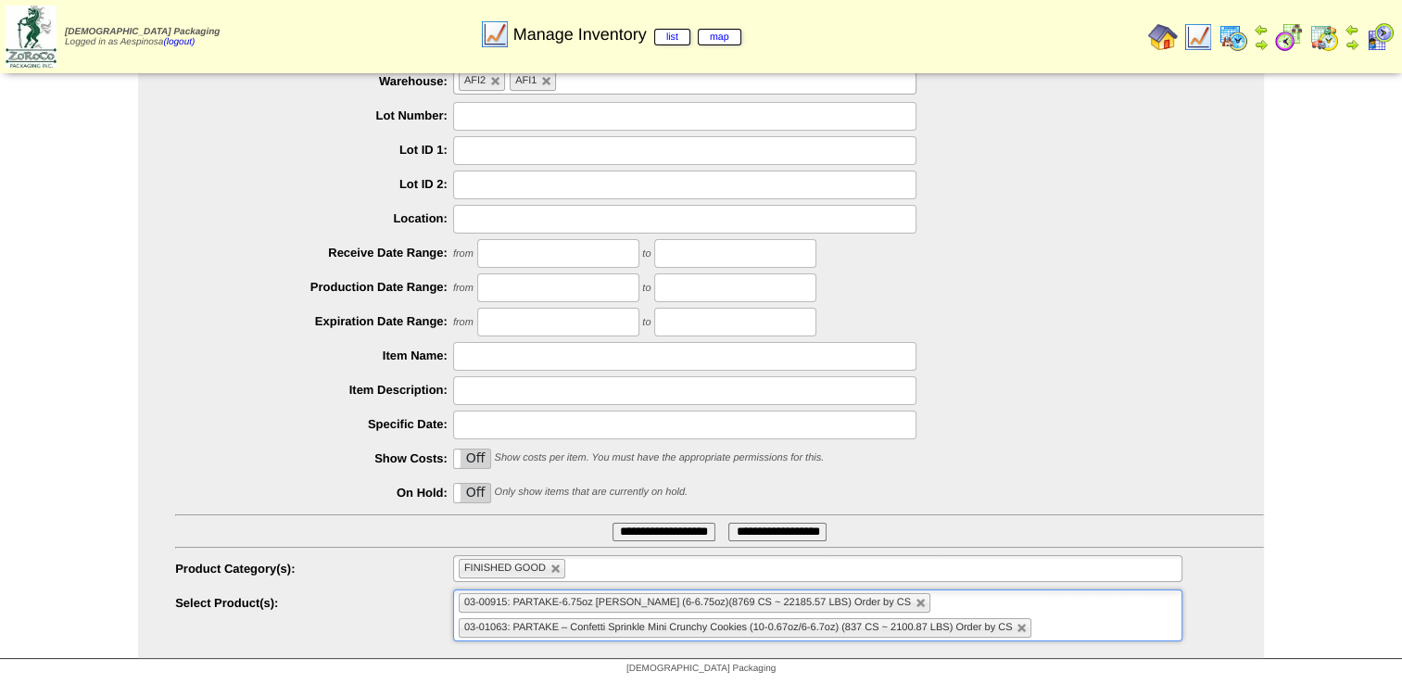
click at [634, 523] on input "**********" at bounding box center [663, 531] width 103 height 19
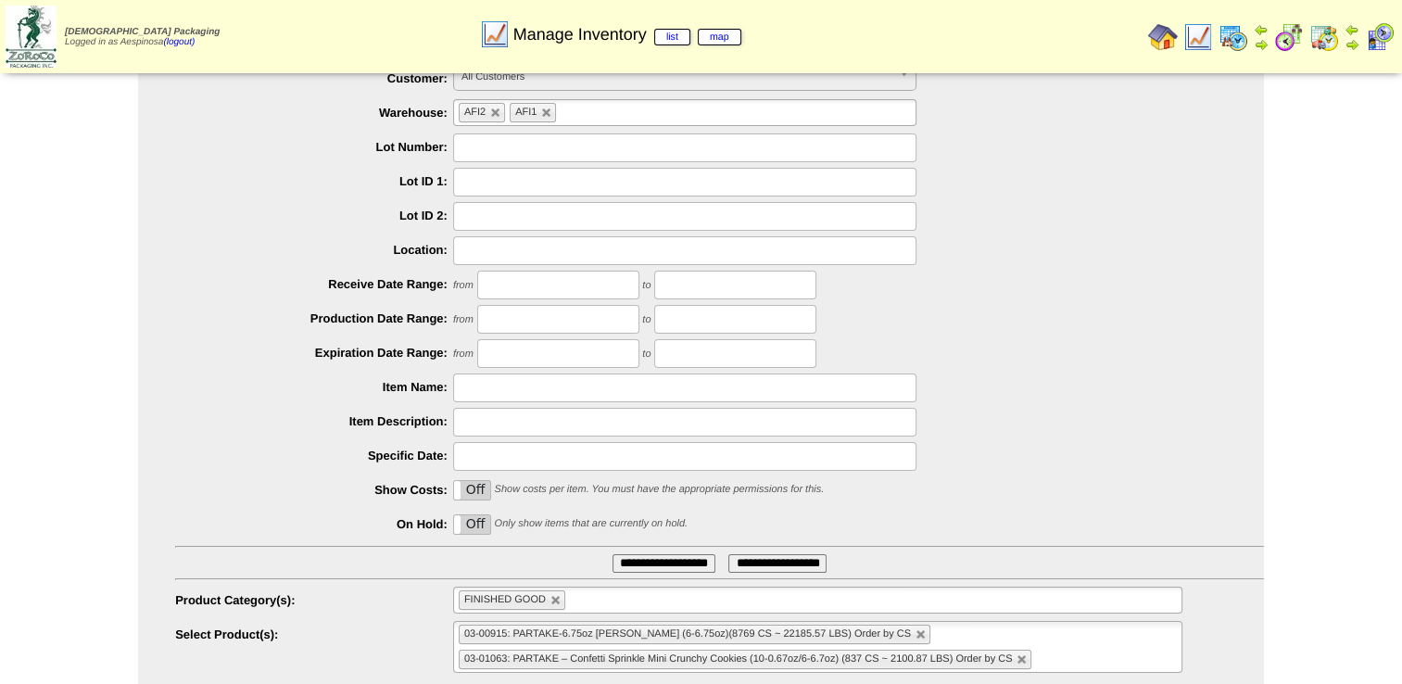
scroll to position [88, 0]
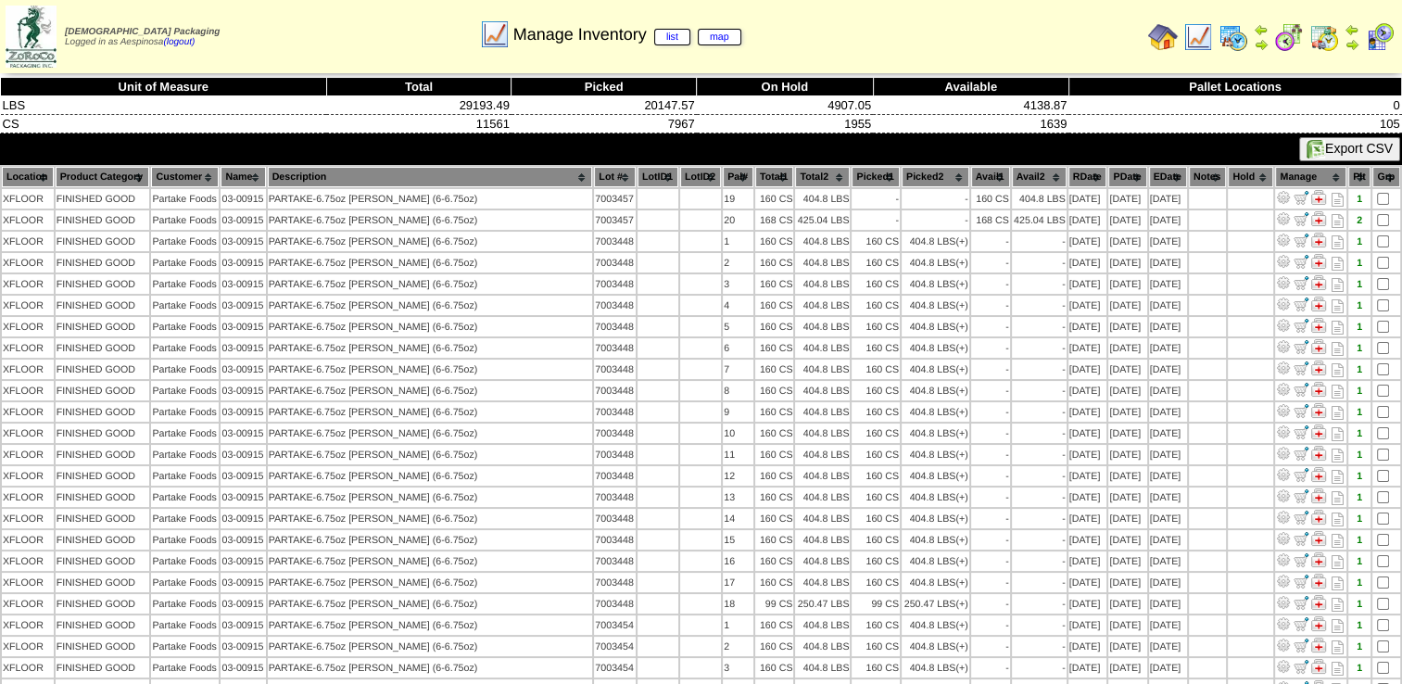
click at [861, 180] on th "Picked1" at bounding box center [874, 177] width 47 height 20
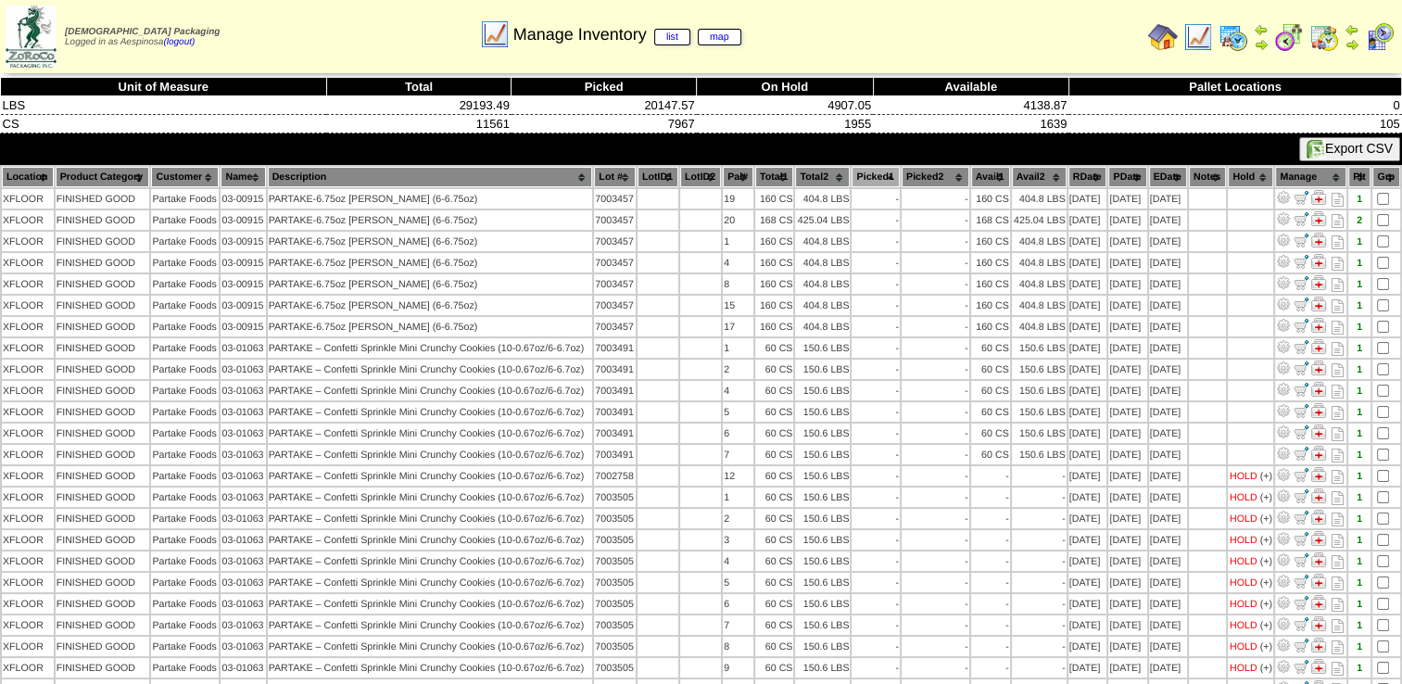
click at [861, 180] on th "Picked1" at bounding box center [874, 177] width 47 height 20
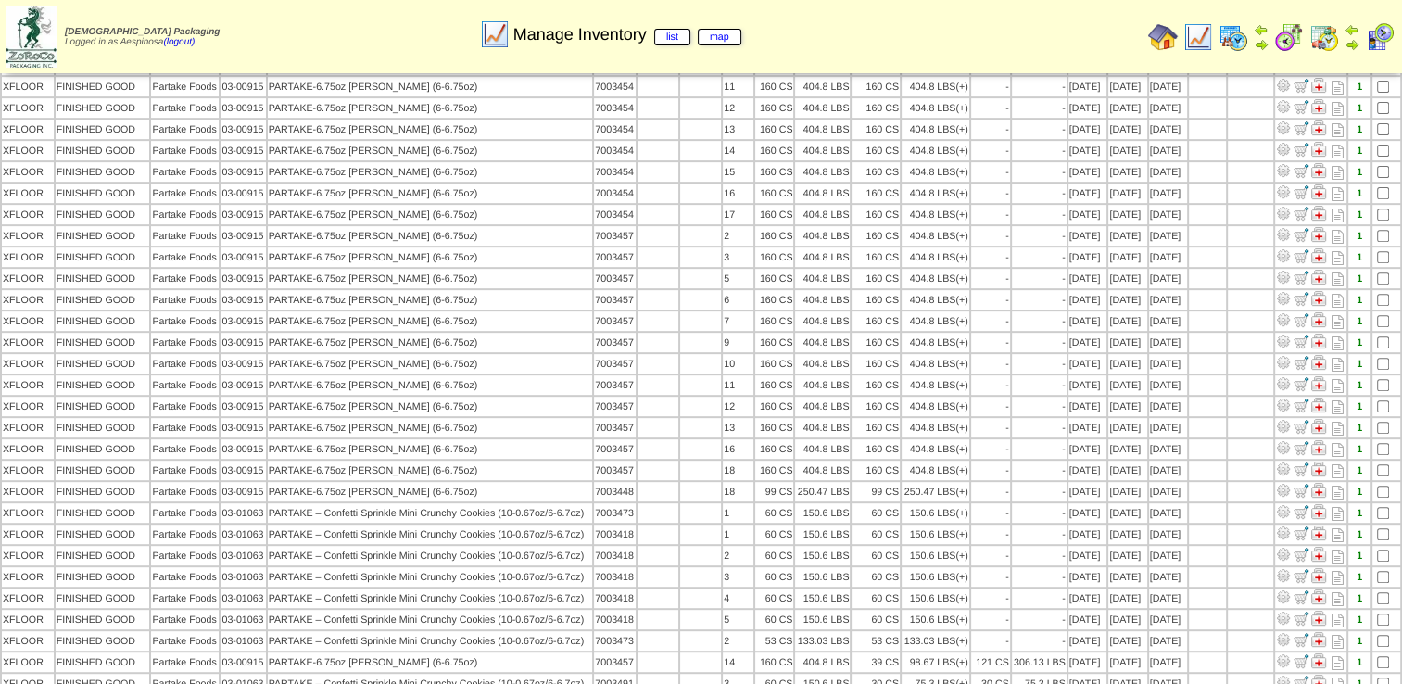
scroll to position [648, 0]
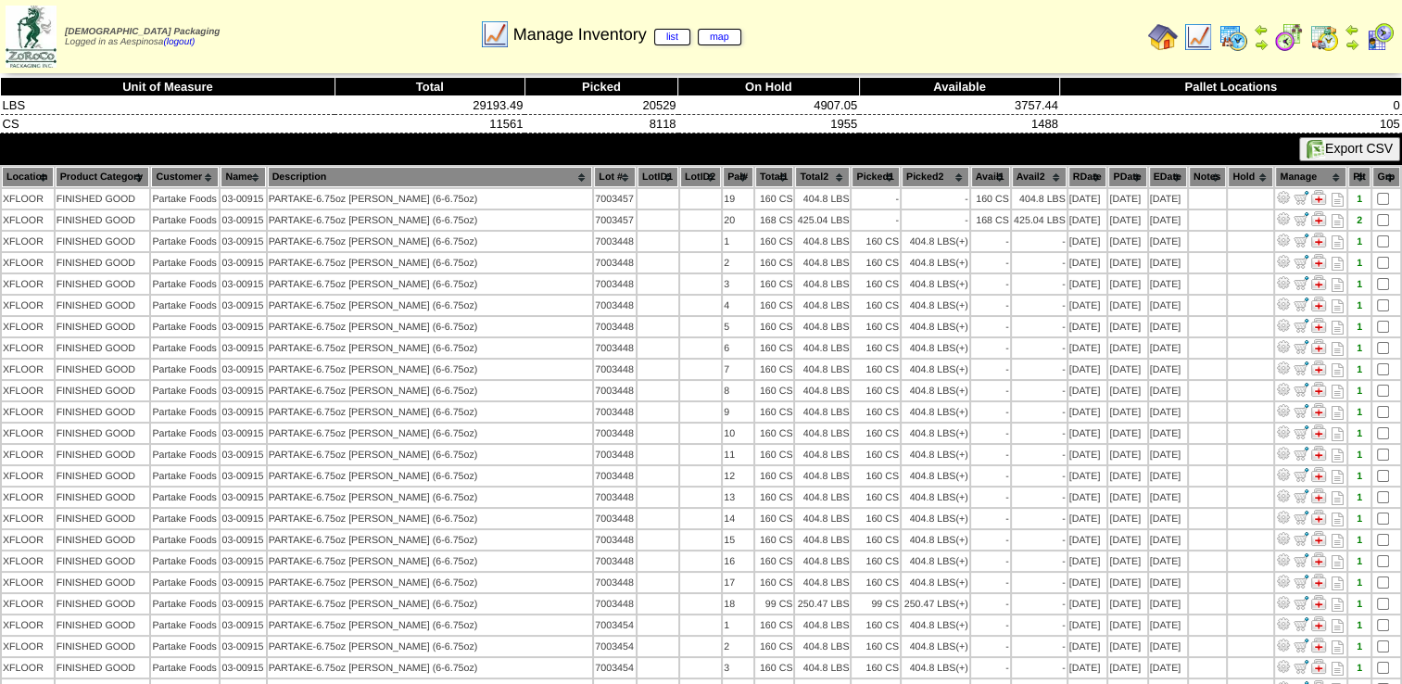
click at [864, 180] on th "Picked1" at bounding box center [874, 177] width 47 height 20
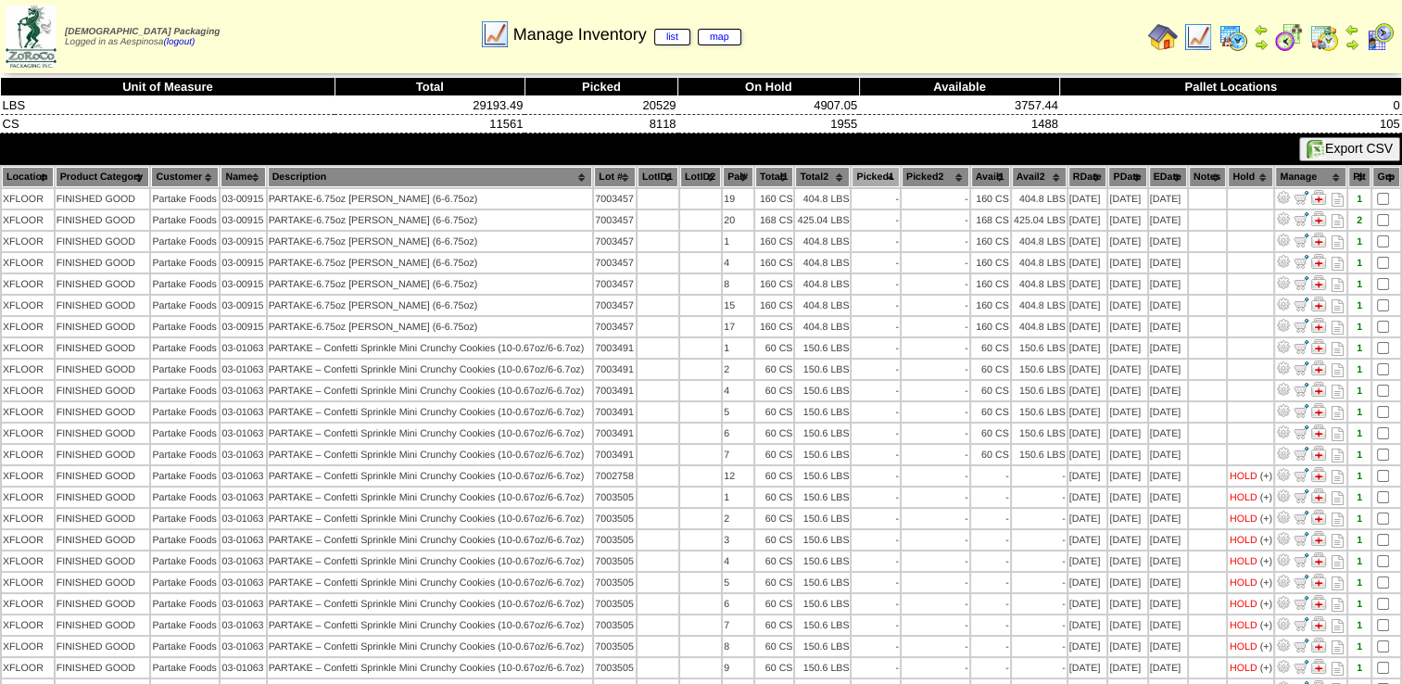
click at [864, 180] on th "Picked1" at bounding box center [874, 177] width 47 height 20
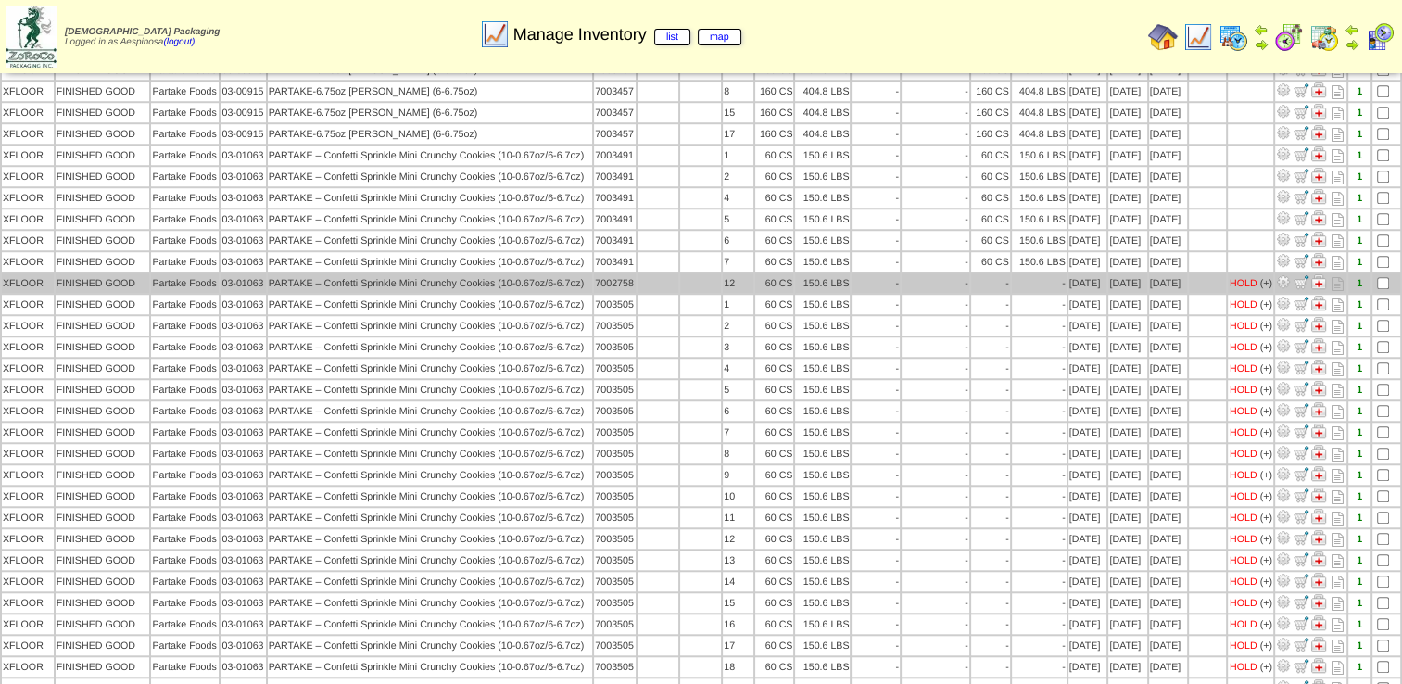
scroll to position [1058, 0]
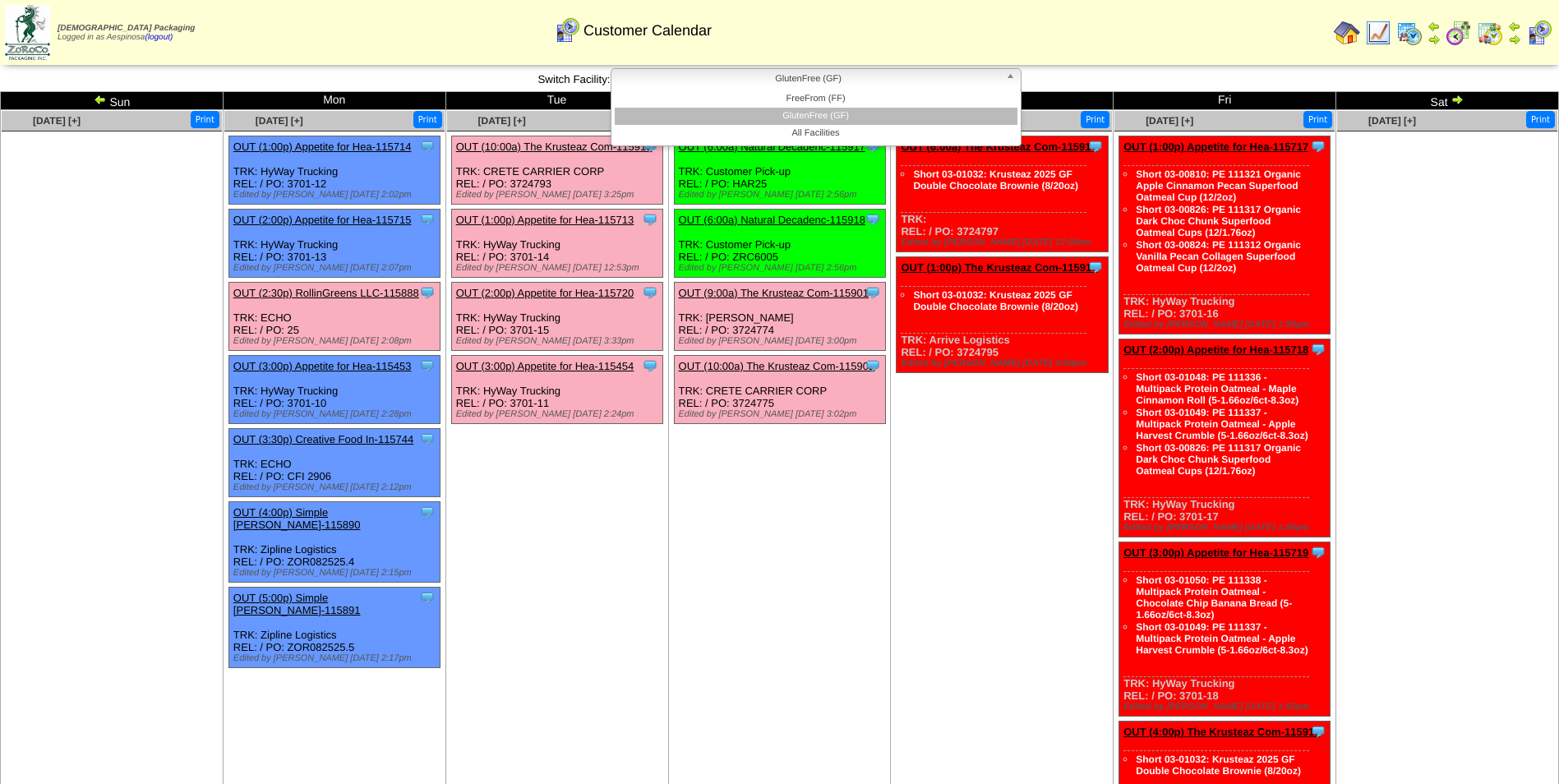
click at [880, 83] on span "GlutenFree (GF)" at bounding box center [809, 79] width 382 height 20
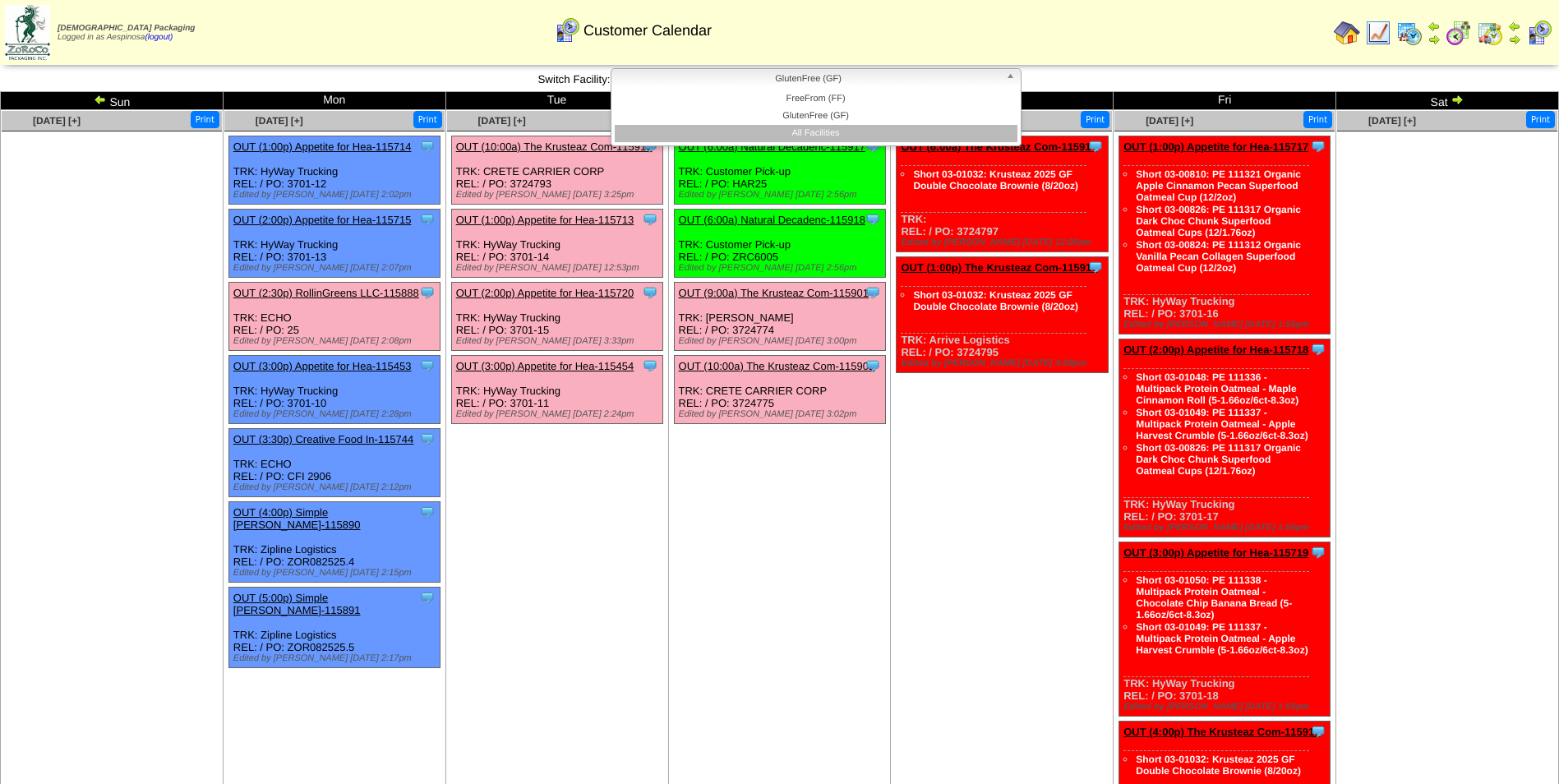
click at [879, 125] on li "All Facilities" at bounding box center [816, 133] width 403 height 17
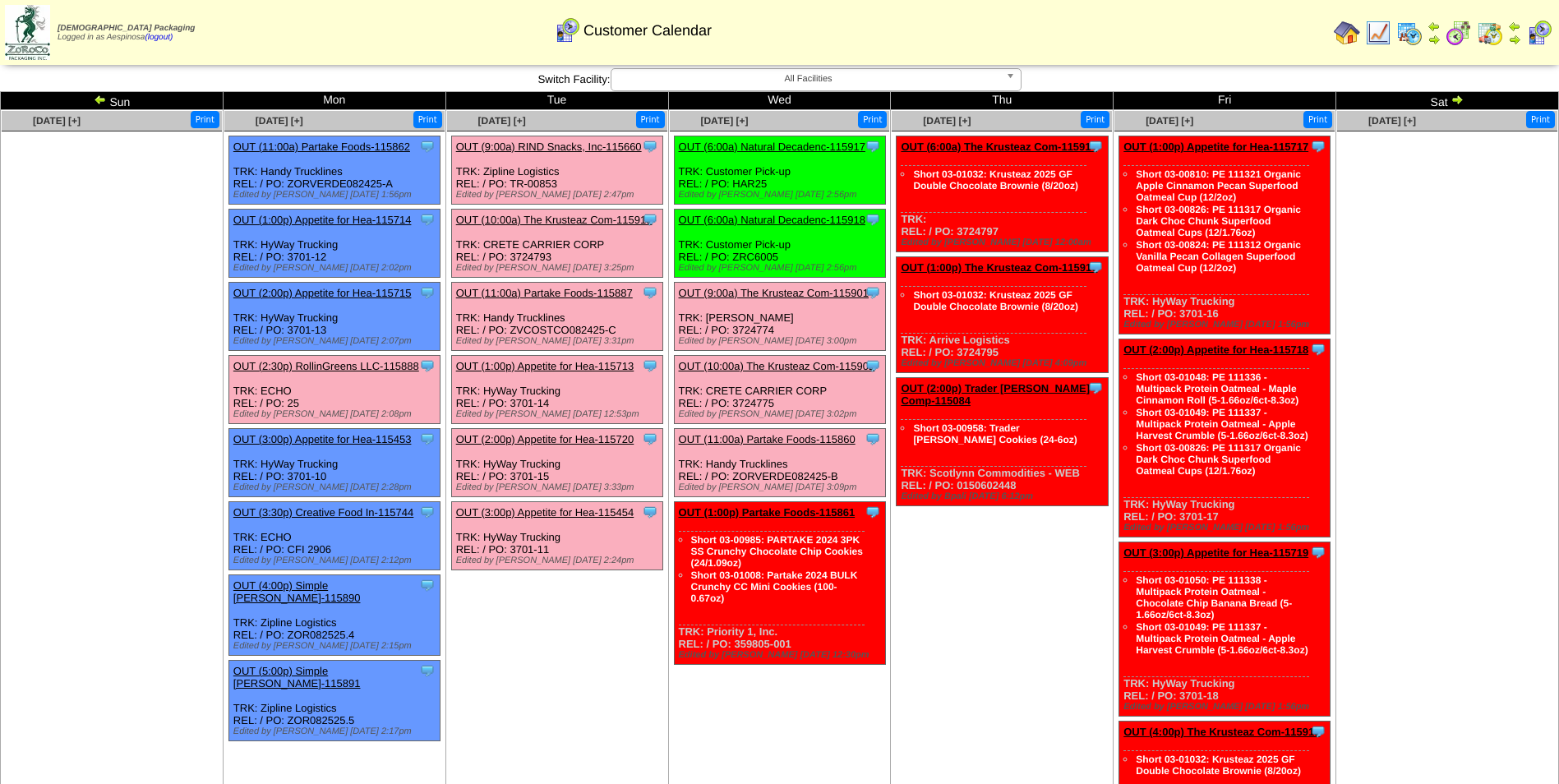
click at [792, 508] on link "OUT (1:00p) Partake Foods-115861" at bounding box center [767, 513] width 177 height 12
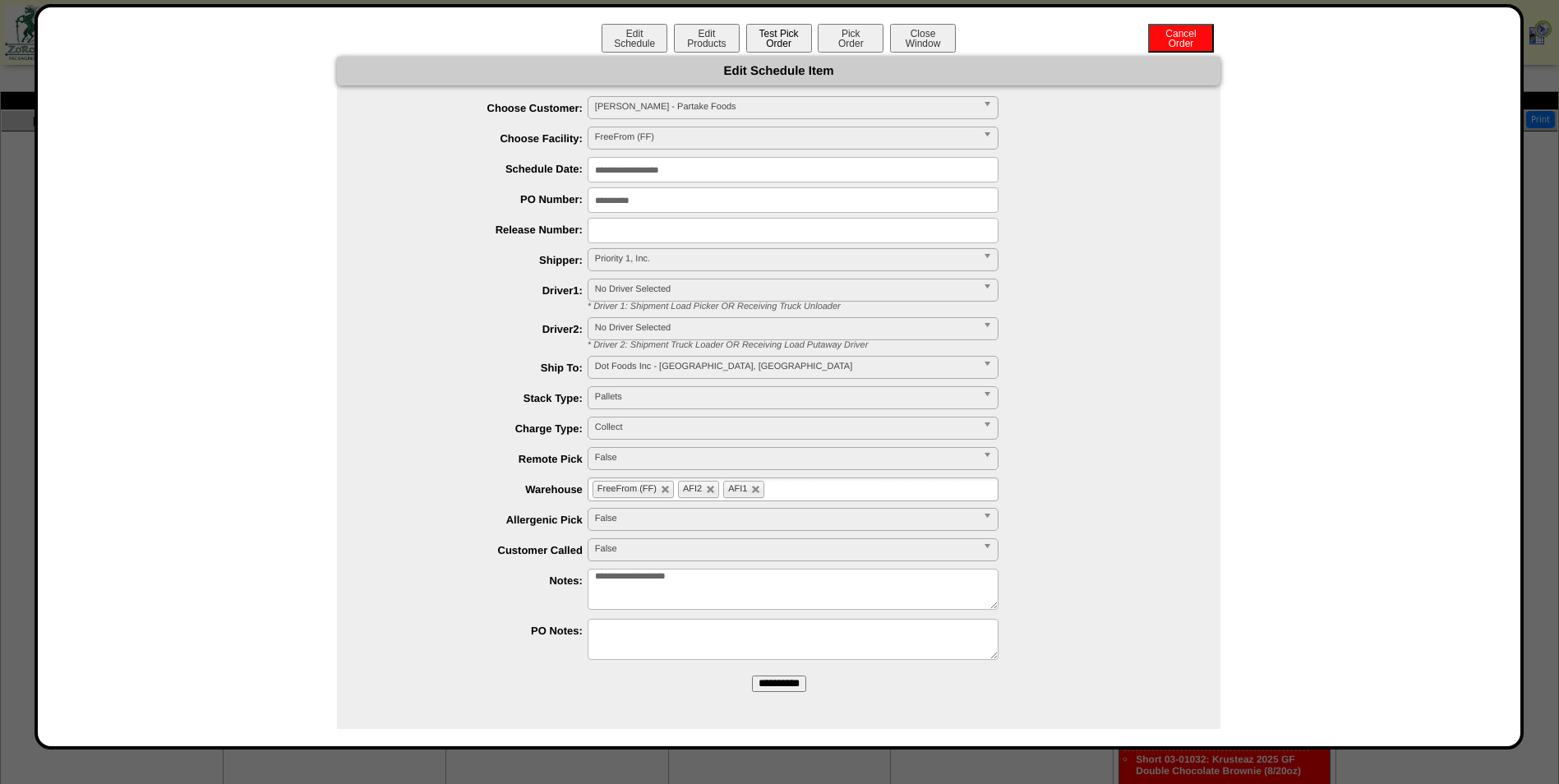
click at [772, 43] on button "Test Pick Order" at bounding box center [779, 38] width 66 height 28
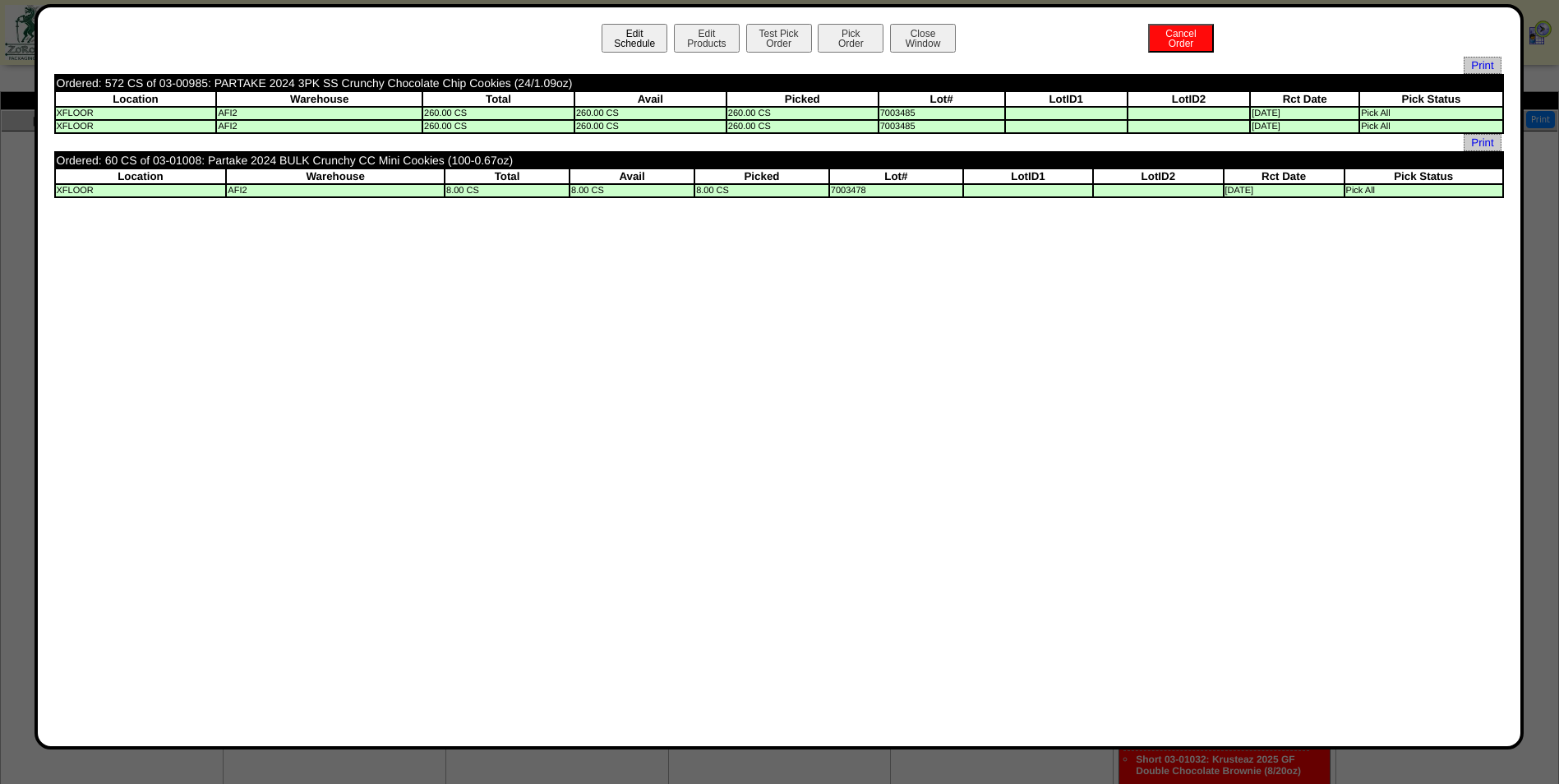
click at [652, 39] on button "Edit Schedule" at bounding box center [634, 38] width 66 height 28
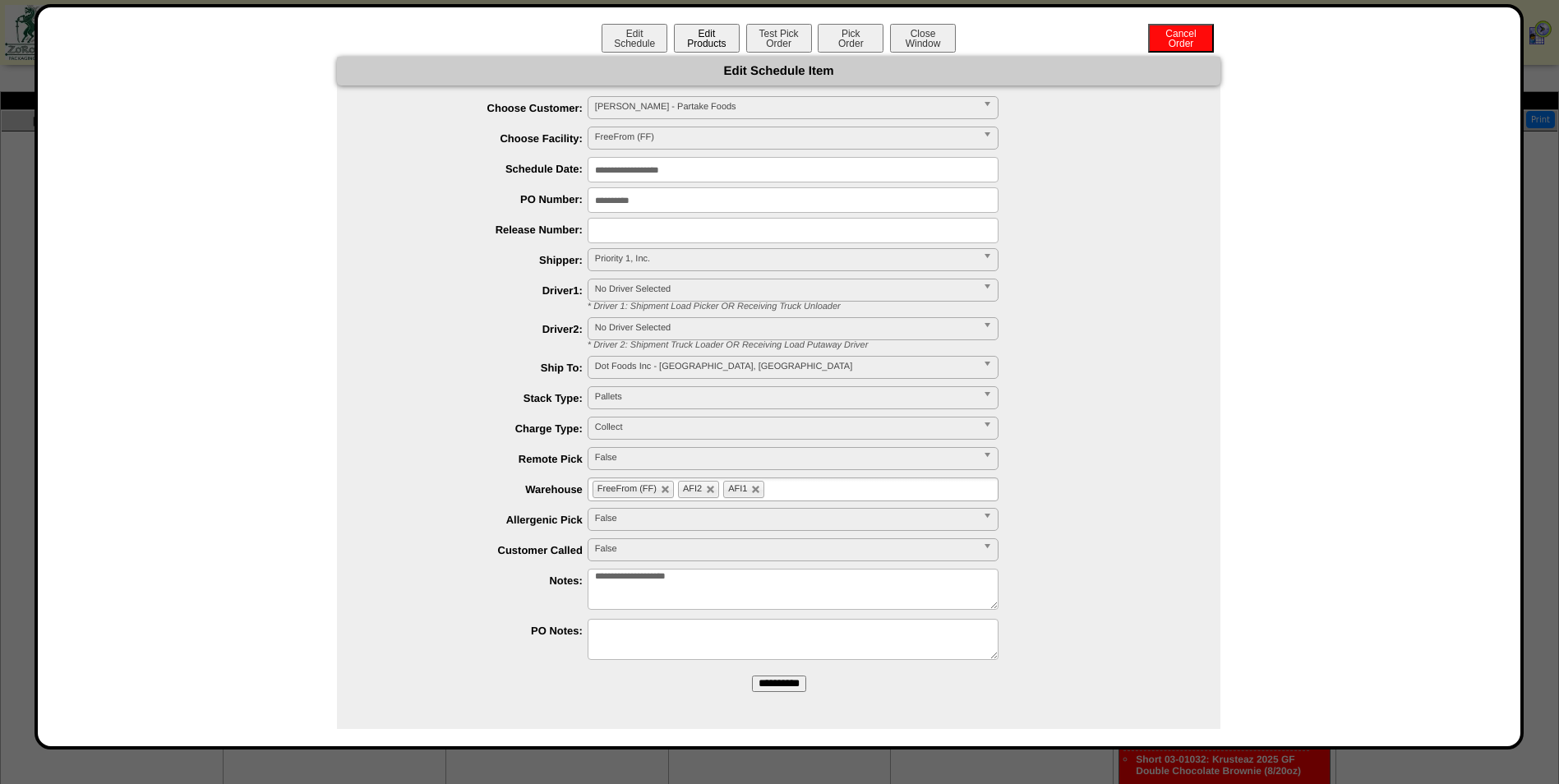
click at [709, 34] on button "Edit Products" at bounding box center [707, 38] width 66 height 28
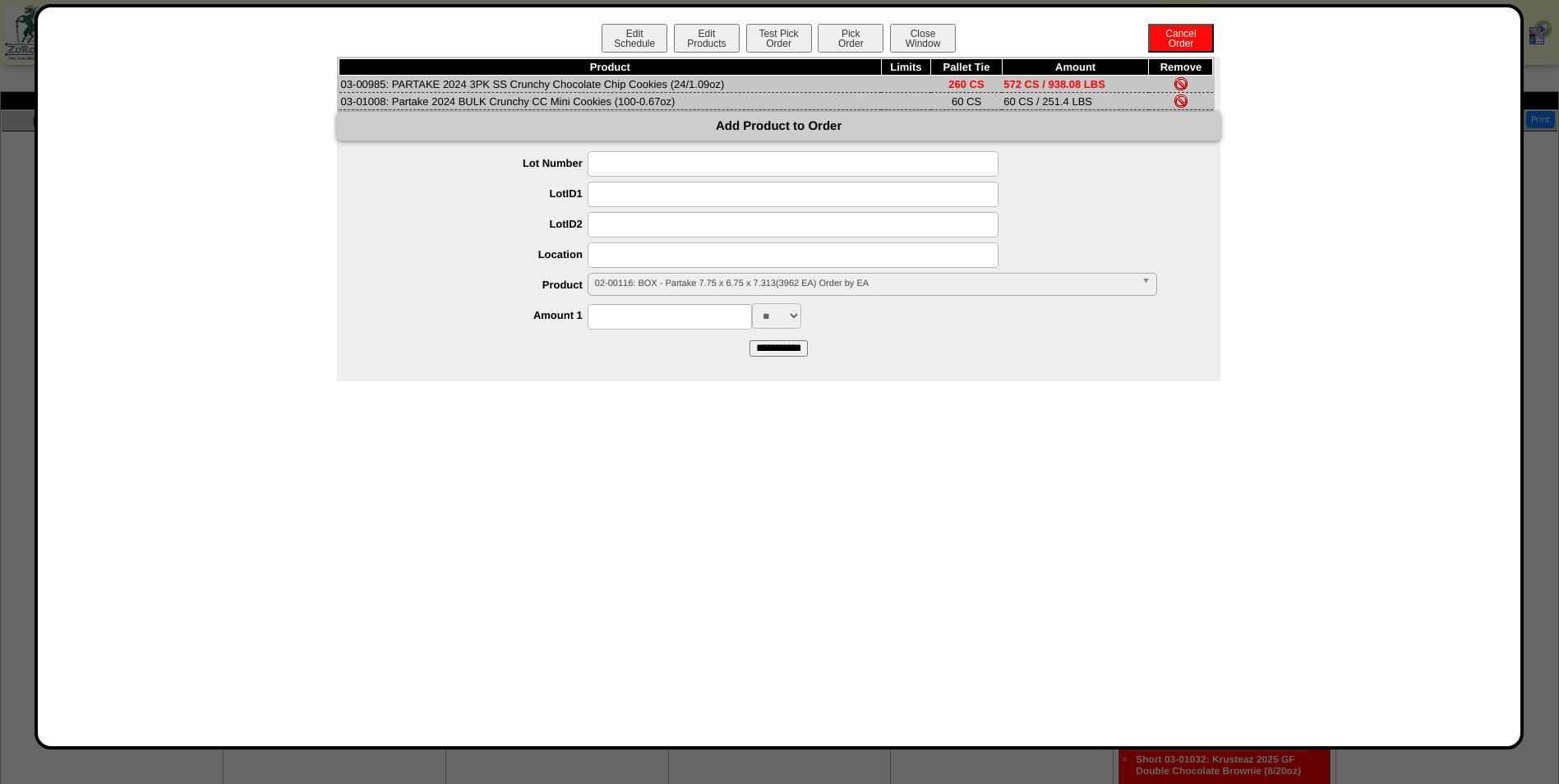
click at [381, 84] on td "03-00985: PARTAKE 2024 3PK SS Crunchy Chocolate Chip Cookies (24/1.09oz)" at bounding box center [610, 83] width 541 height 17
drag, startPoint x: 385, startPoint y: 82, endPoint x: 341, endPoint y: 84, distance: 44.0
click at [341, 84] on td "03-00985: PARTAKE 2024 3PK SS Crunchy Chocolate Chip Cookies (24/1.09oz)" at bounding box center [610, 83] width 541 height 17
copy td "03-00985"
drag, startPoint x: 384, startPoint y: 102, endPoint x: 341, endPoint y: 103, distance: 43.0
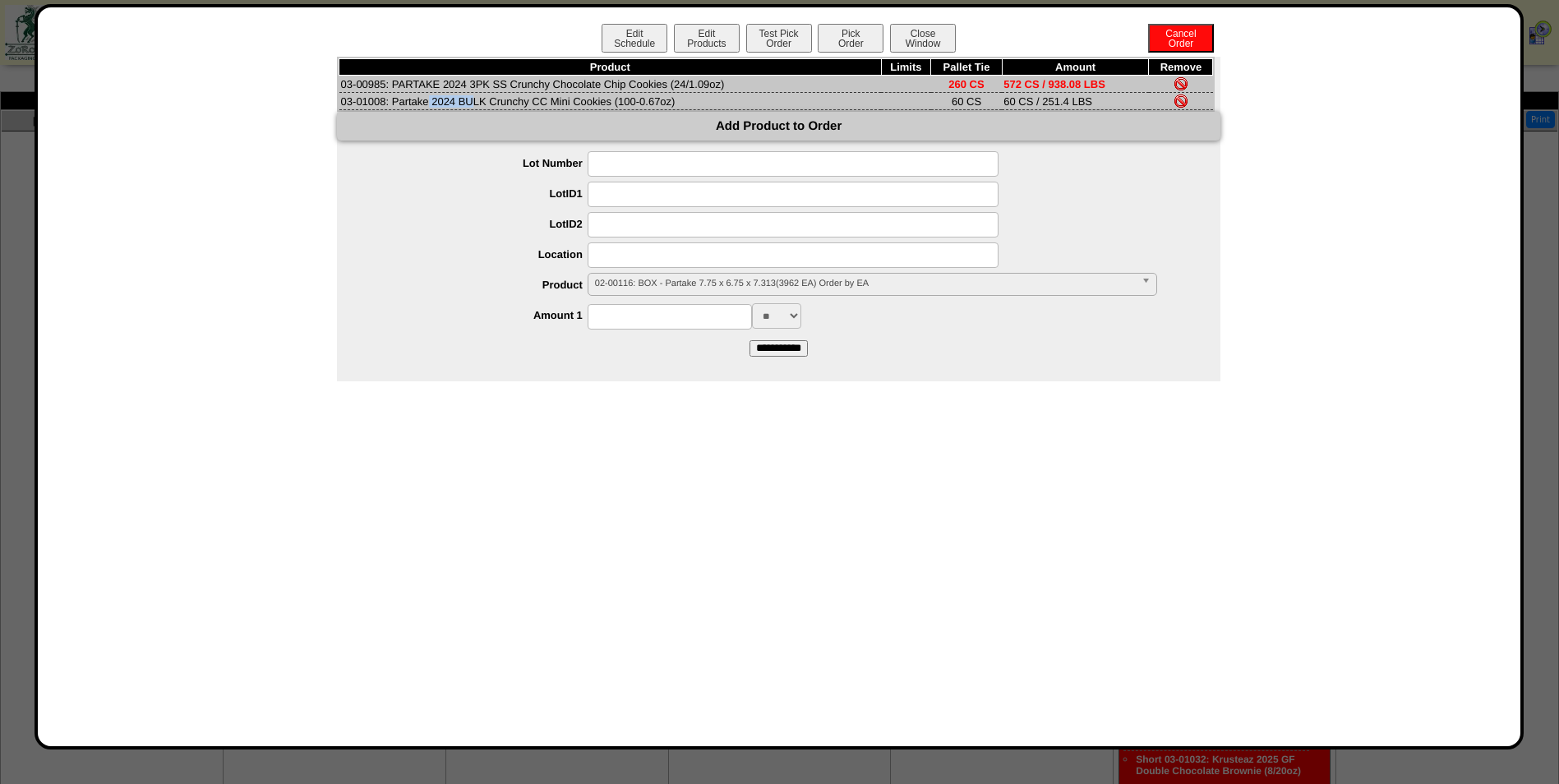
click at [341, 103] on td "03-01008: Partake 2024 BULK Crunchy CC Mini Cookies (100-0.67oz)" at bounding box center [610, 101] width 541 height 17
copy td "03-01008"
click at [778, 38] on button "Test Pick Order" at bounding box center [779, 38] width 66 height 28
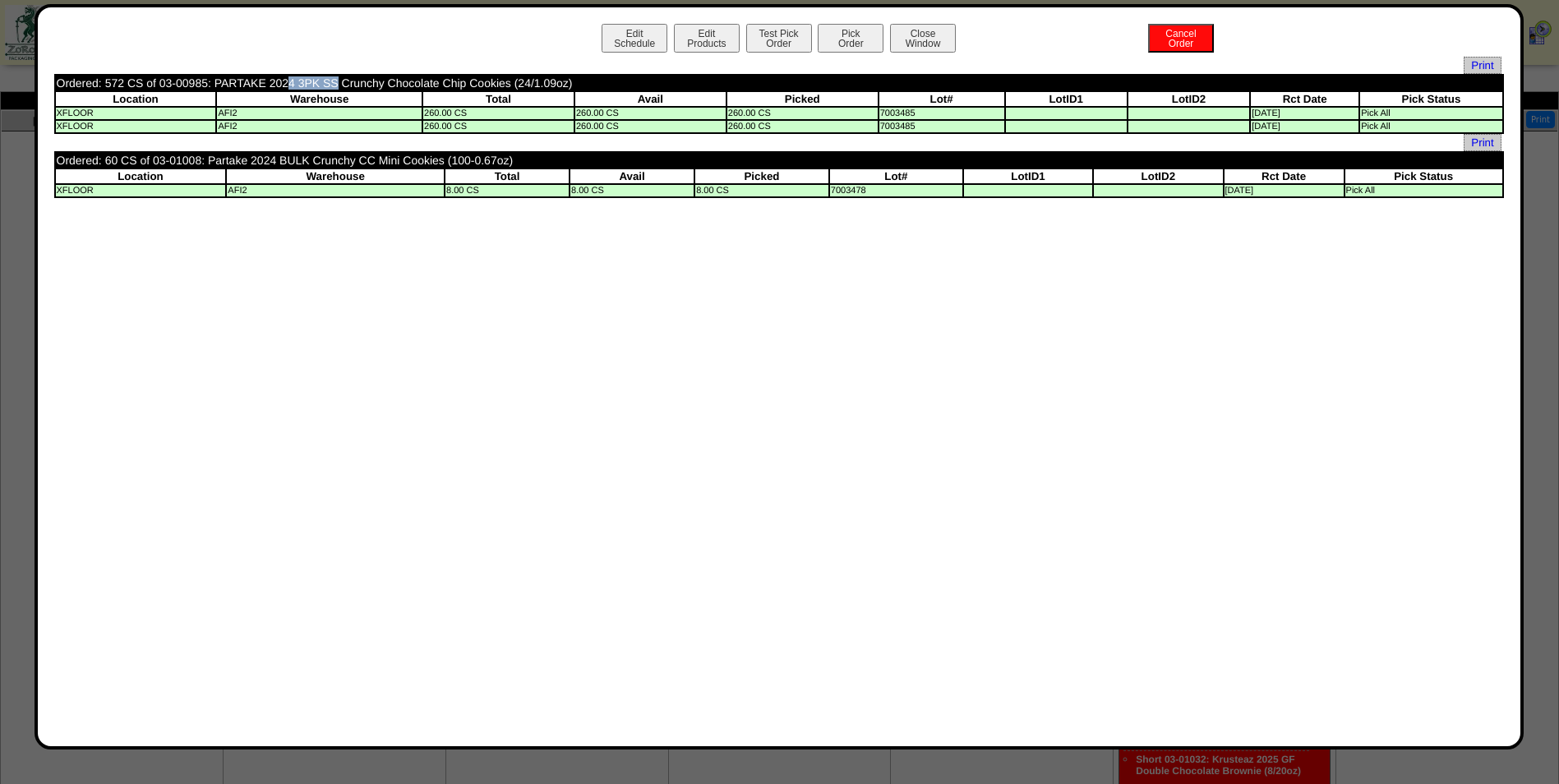
drag, startPoint x: 206, startPoint y: 83, endPoint x: 160, endPoint y: 83, distance: 46.0
click at [160, 83] on td "Ordered: 572 CS of 03-00985: PARTAKE 2024 3PK SS Crunchy Chocolate Chip Cookies…" at bounding box center [653, 82] width 1194 height 15
copy td "03-00985"
click at [943, 39] on button "Close Window" at bounding box center [923, 38] width 66 height 28
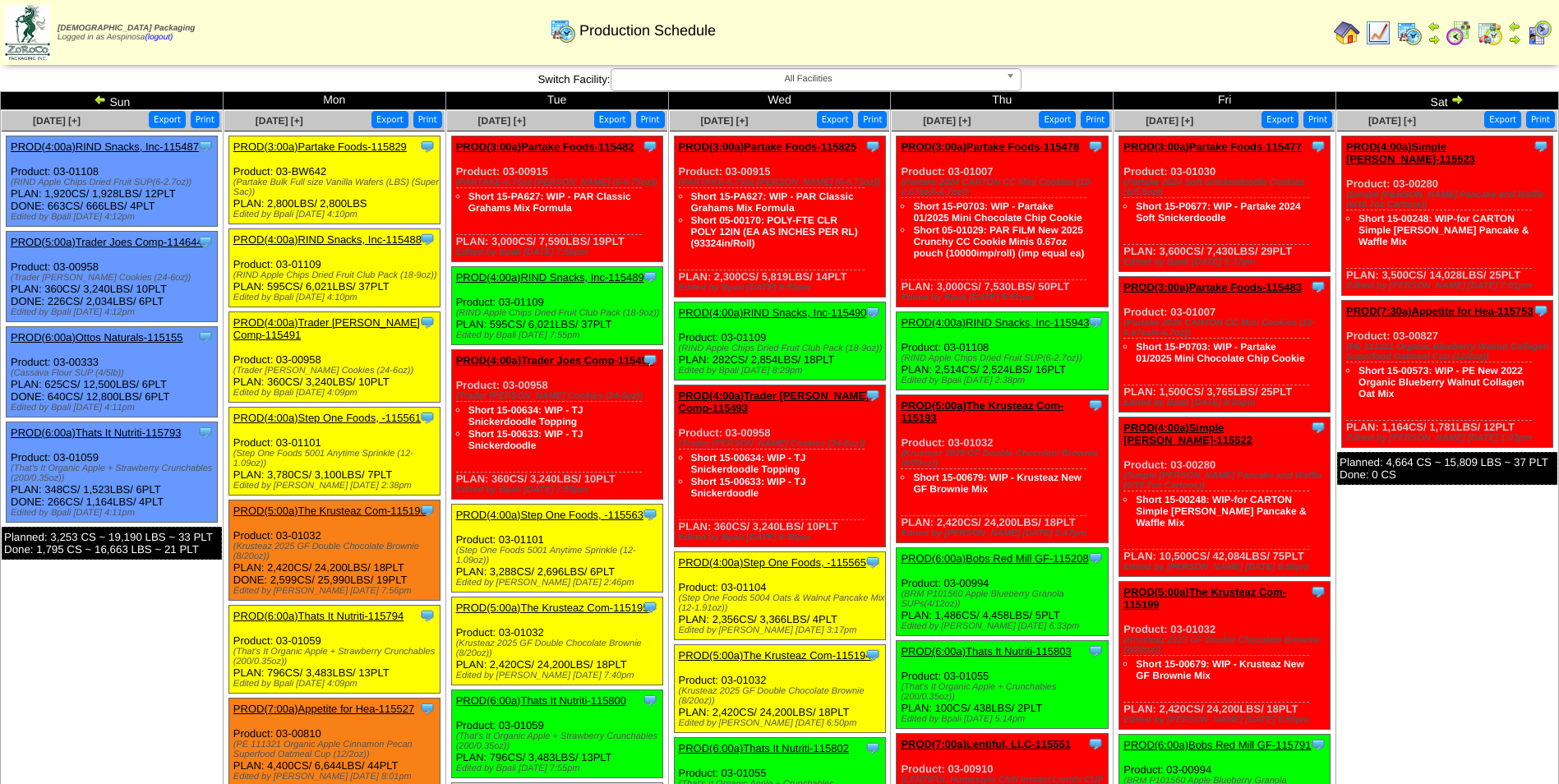
click at [98, 98] on img at bounding box center [100, 99] width 13 height 13
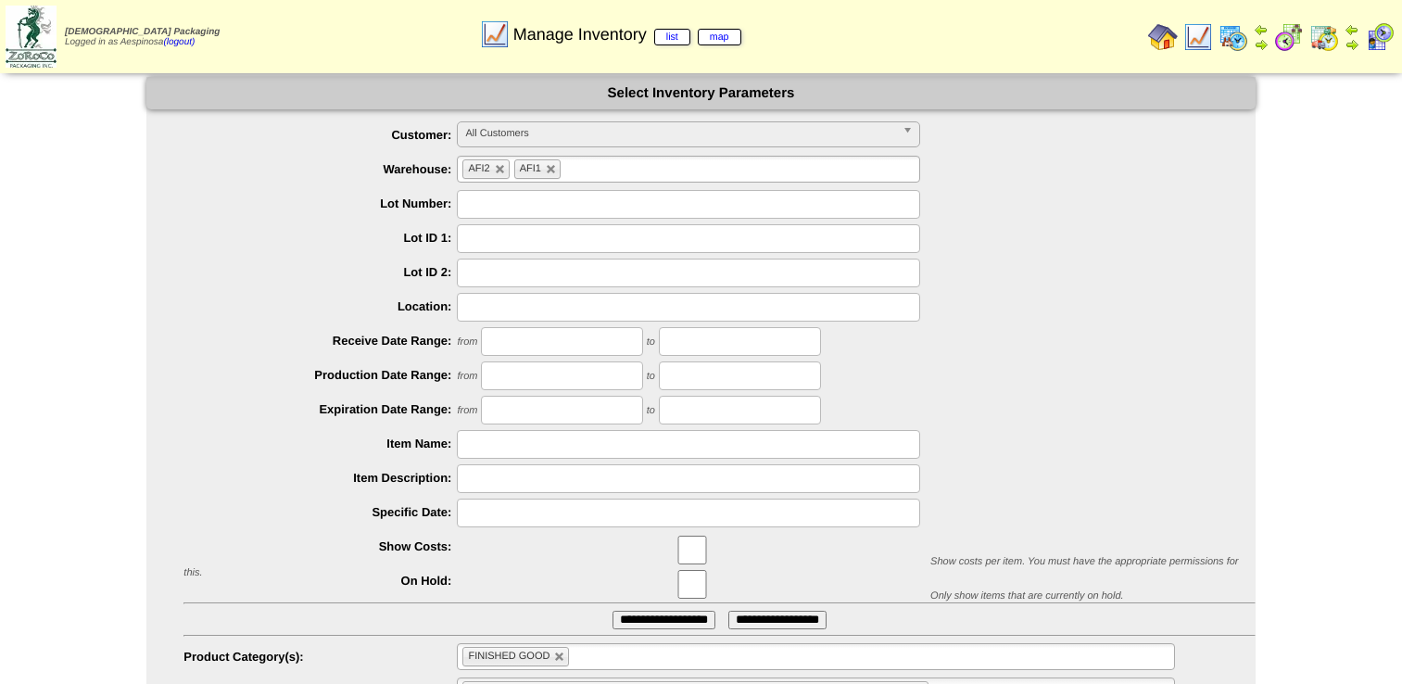
scroll to position [88, 0]
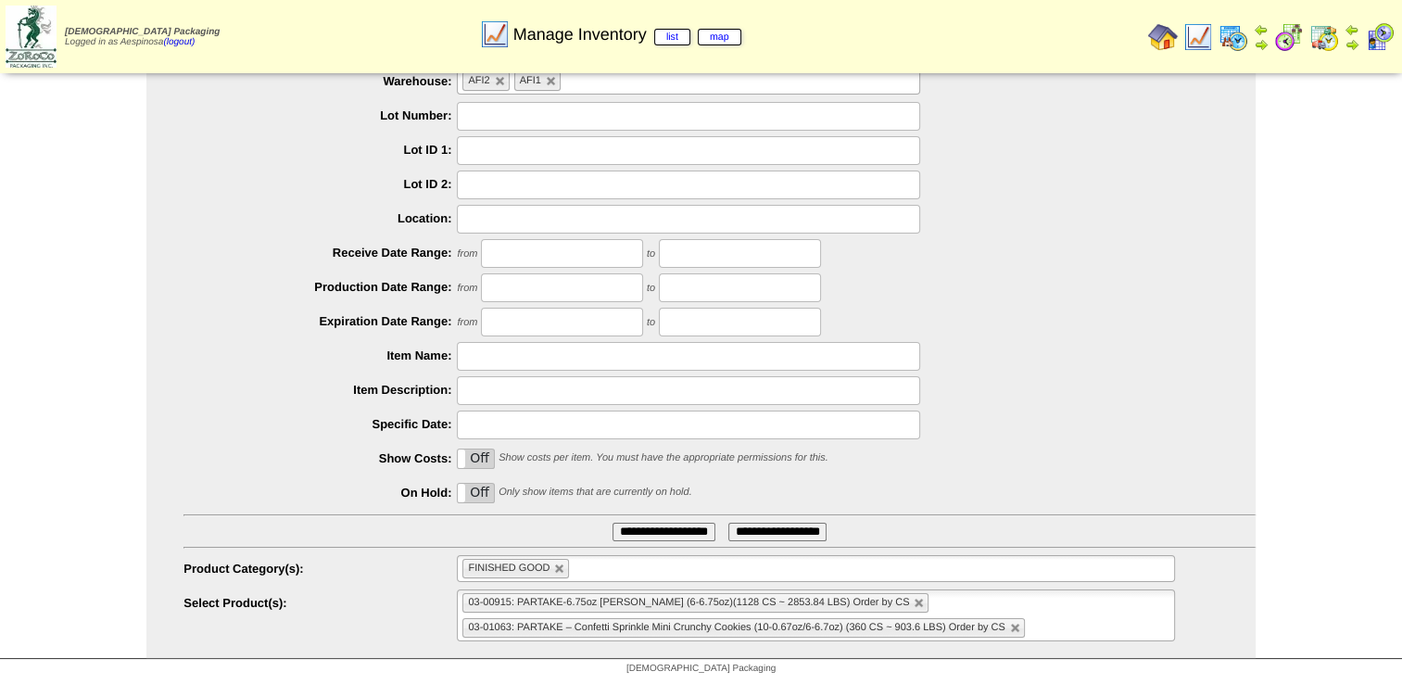
click at [1004, 626] on span "03-01063: PARTAKE – Confetti Sprinkle Mini Crunchy Cookies (10-0.67oz/6-6.7oz) …" at bounding box center [736, 627] width 536 height 11
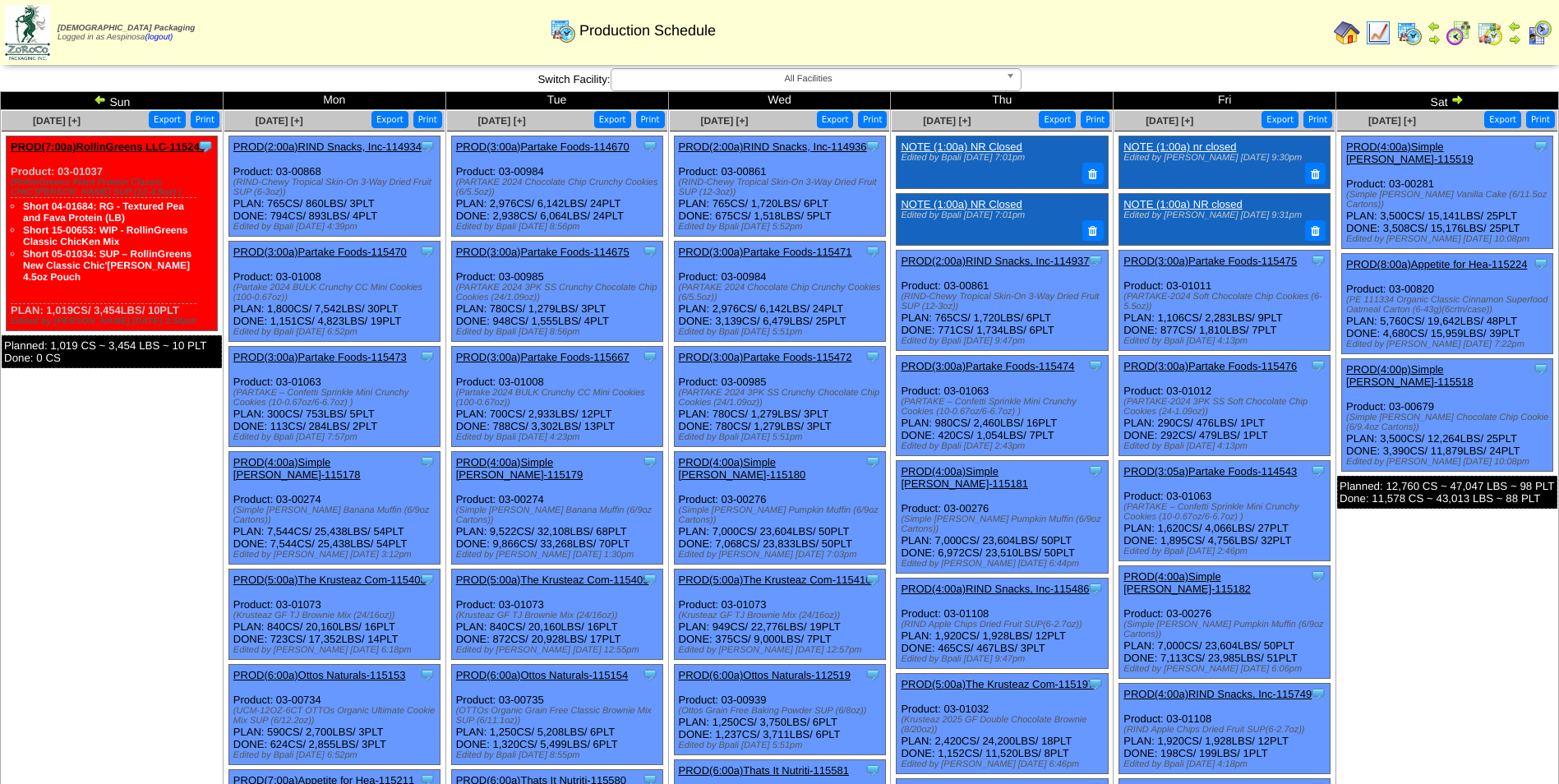
click at [1459, 98] on img at bounding box center [1457, 99] width 13 height 13
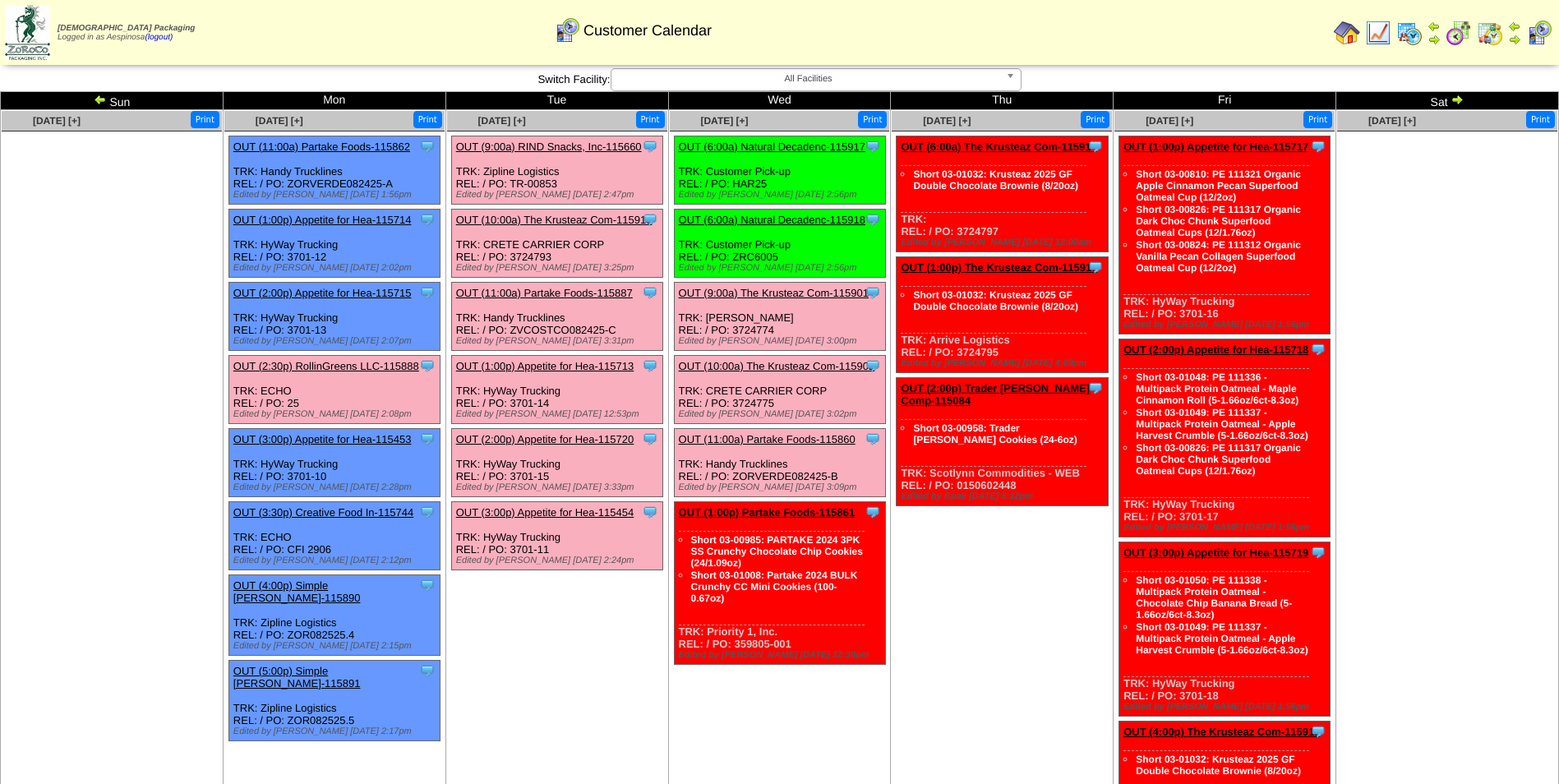
drag, startPoint x: 793, startPoint y: 639, endPoint x: 736, endPoint y: 644, distance: 57.2
click at [736, 644] on div "Clone Item OUT (1:00p) Partake Foods-115861 Partake Foods ScheduleID: 115861 57…" at bounding box center [780, 583] width 211 height 162
drag, startPoint x: 748, startPoint y: 637, endPoint x: 909, endPoint y: 731, distance: 186.4
click at [921, 741] on td "Aug 28 [+] Print Clone Item OUT (6:00a) The Krusteaz Com-115914 The Krusteaz Co…" at bounding box center [1002, 476] width 223 height 733
drag, startPoint x: 798, startPoint y: 644, endPoint x: 734, endPoint y: 648, distance: 64.1
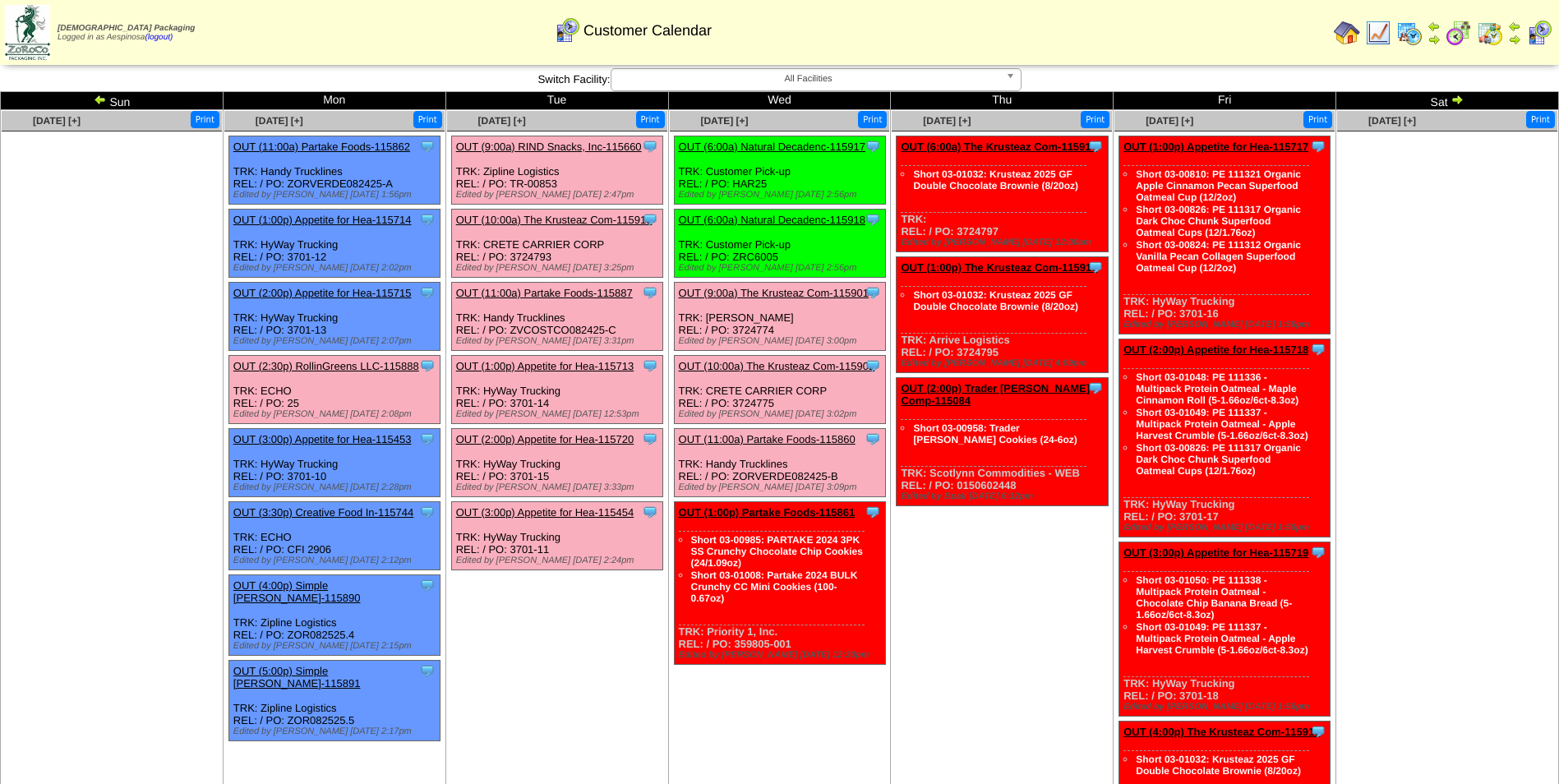
click at [734, 648] on div "Clone Item OUT (1:00p) Partake Foods-115861 Partake Foods ScheduleID: 115861 57…" at bounding box center [780, 583] width 211 height 162
copy div "359805-001"
click at [791, 513] on link "OUT (1:00p) Partake Foods-115861" at bounding box center [767, 513] width 177 height 12
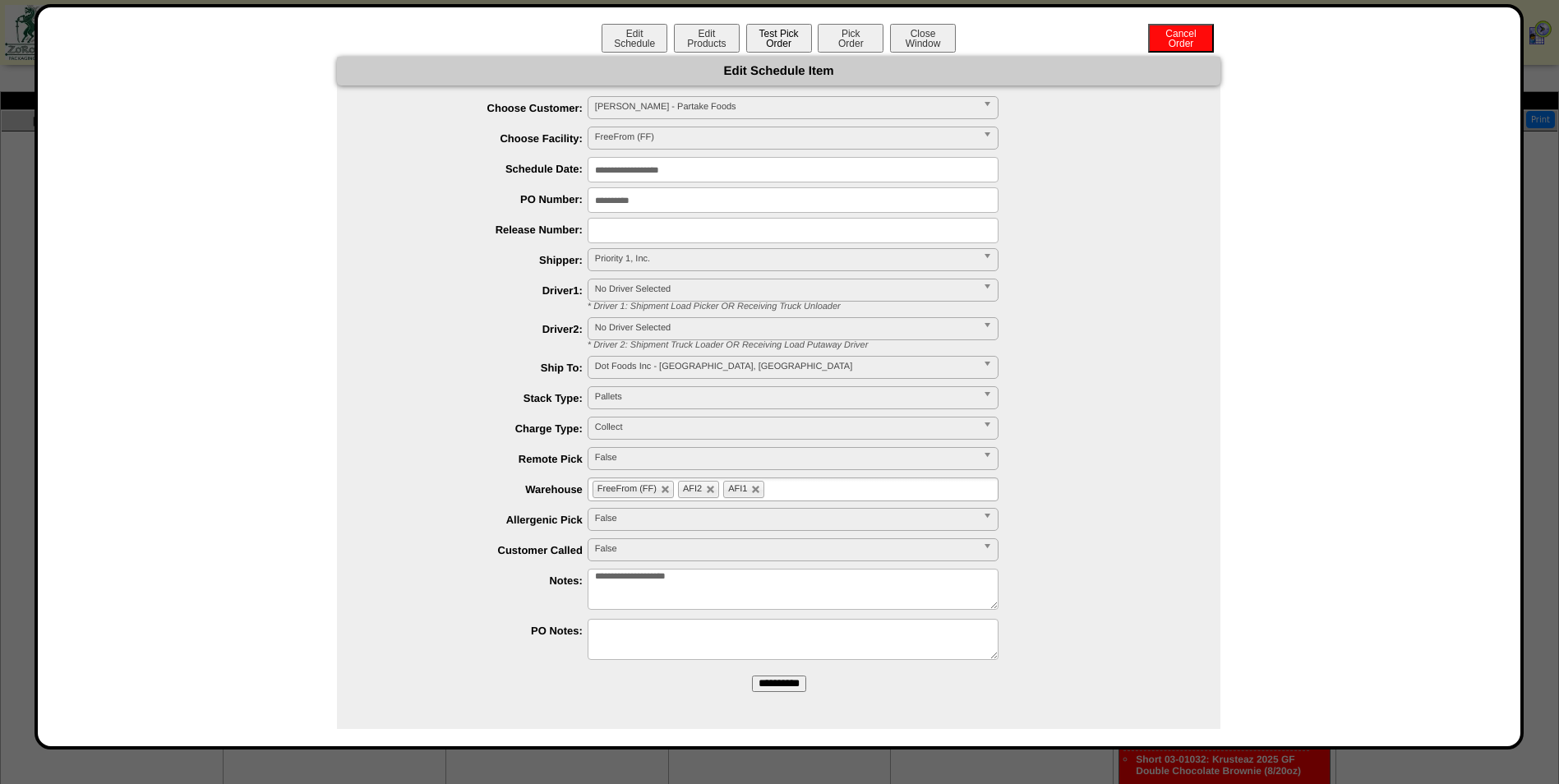
click at [776, 45] on button "Test Pick Order" at bounding box center [779, 38] width 66 height 28
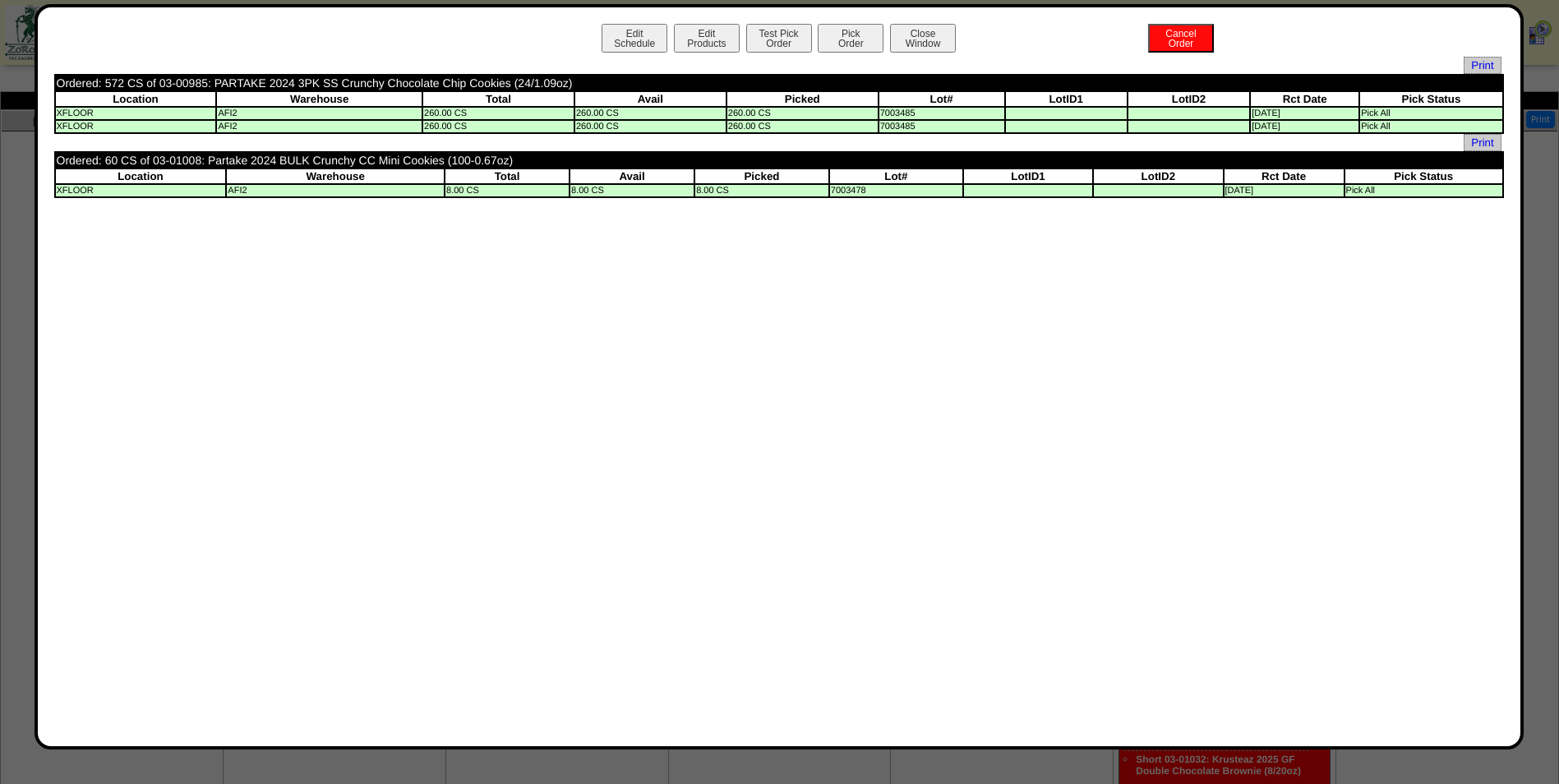
click at [925, 53] on div "Edit Schedule Edit Products Test Pick Order Pick Order Cancel Order Close Window" at bounding box center [779, 40] width 1450 height 33
click at [925, 45] on button "Close Window" at bounding box center [923, 38] width 66 height 28
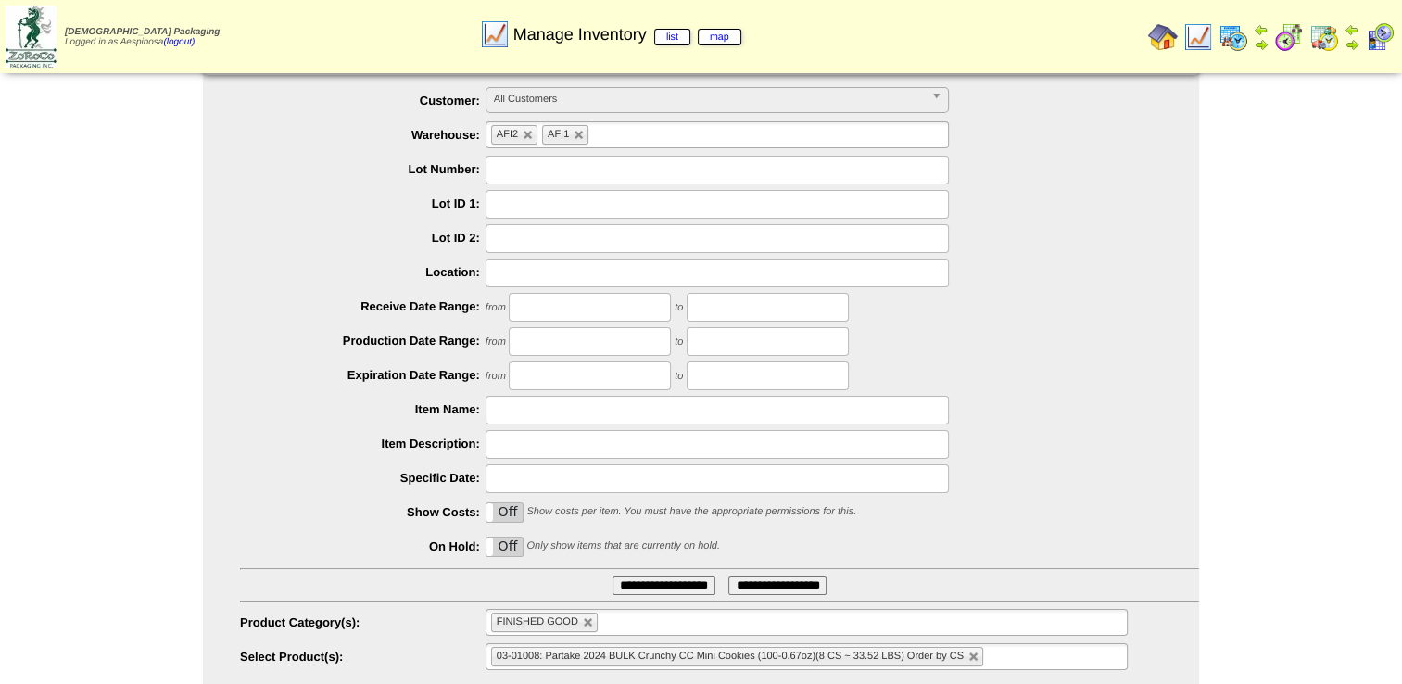
scroll to position [88, 0]
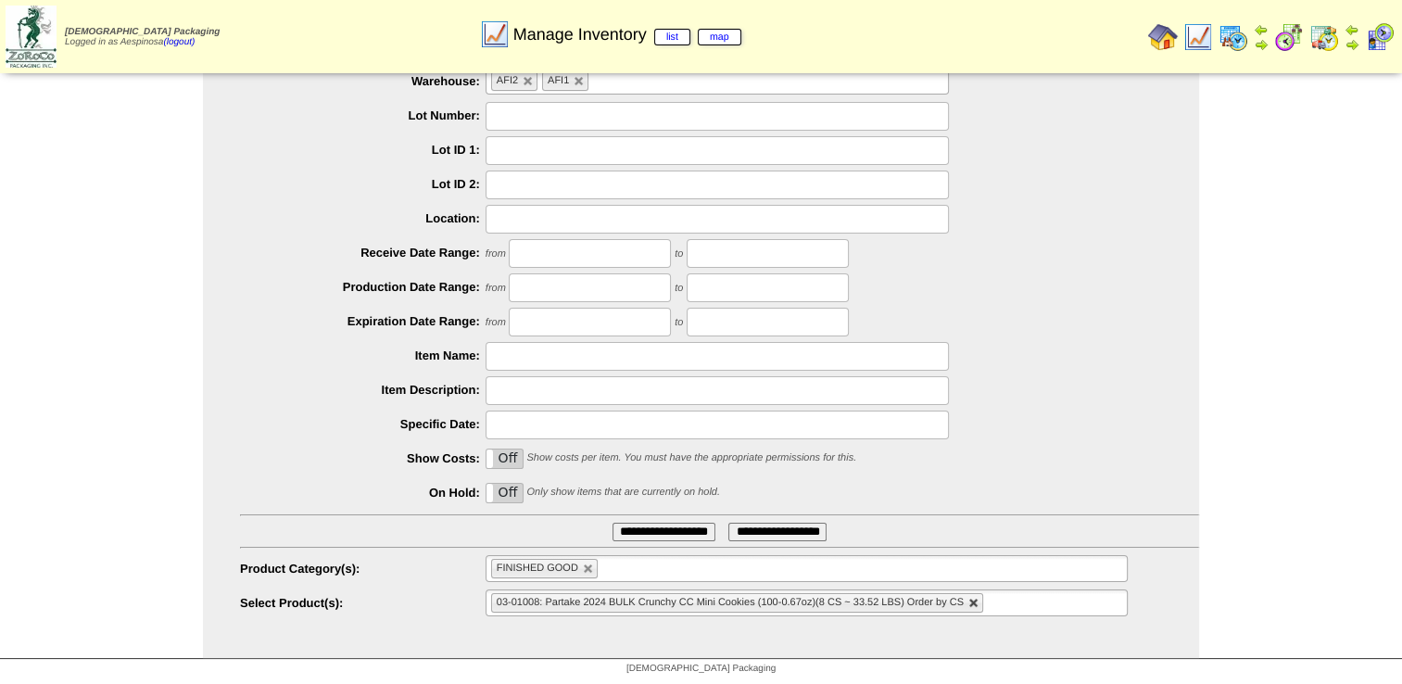
click at [976, 608] on link at bounding box center [973, 602] width 11 height 11
type input "**********"
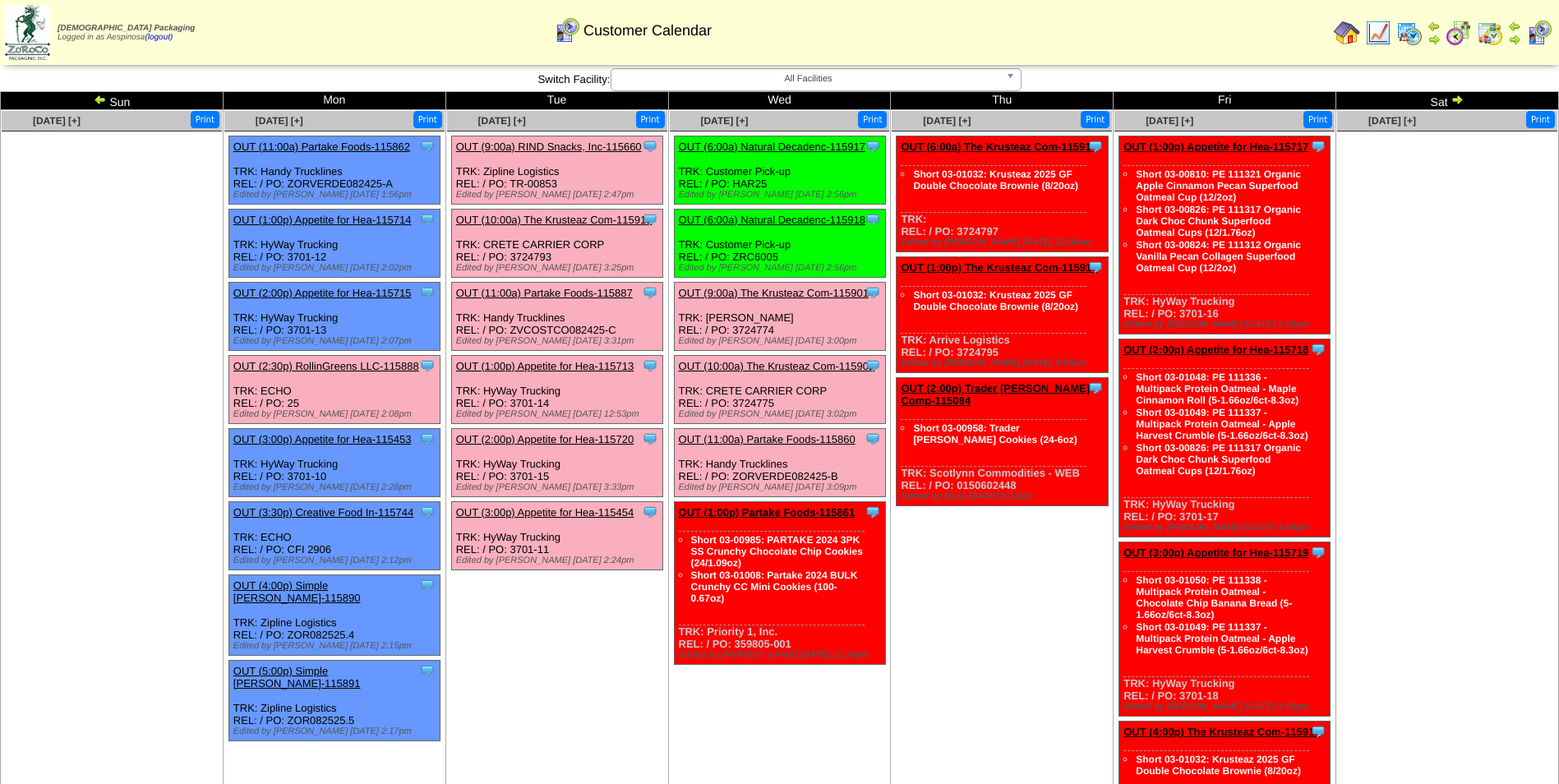
click at [1400, 452] on td "Aug 30 [+] Print" at bounding box center [1447, 476] width 223 height 733
click at [787, 509] on link "OUT (1:00p) Partake Foods-115861" at bounding box center [767, 513] width 177 height 12
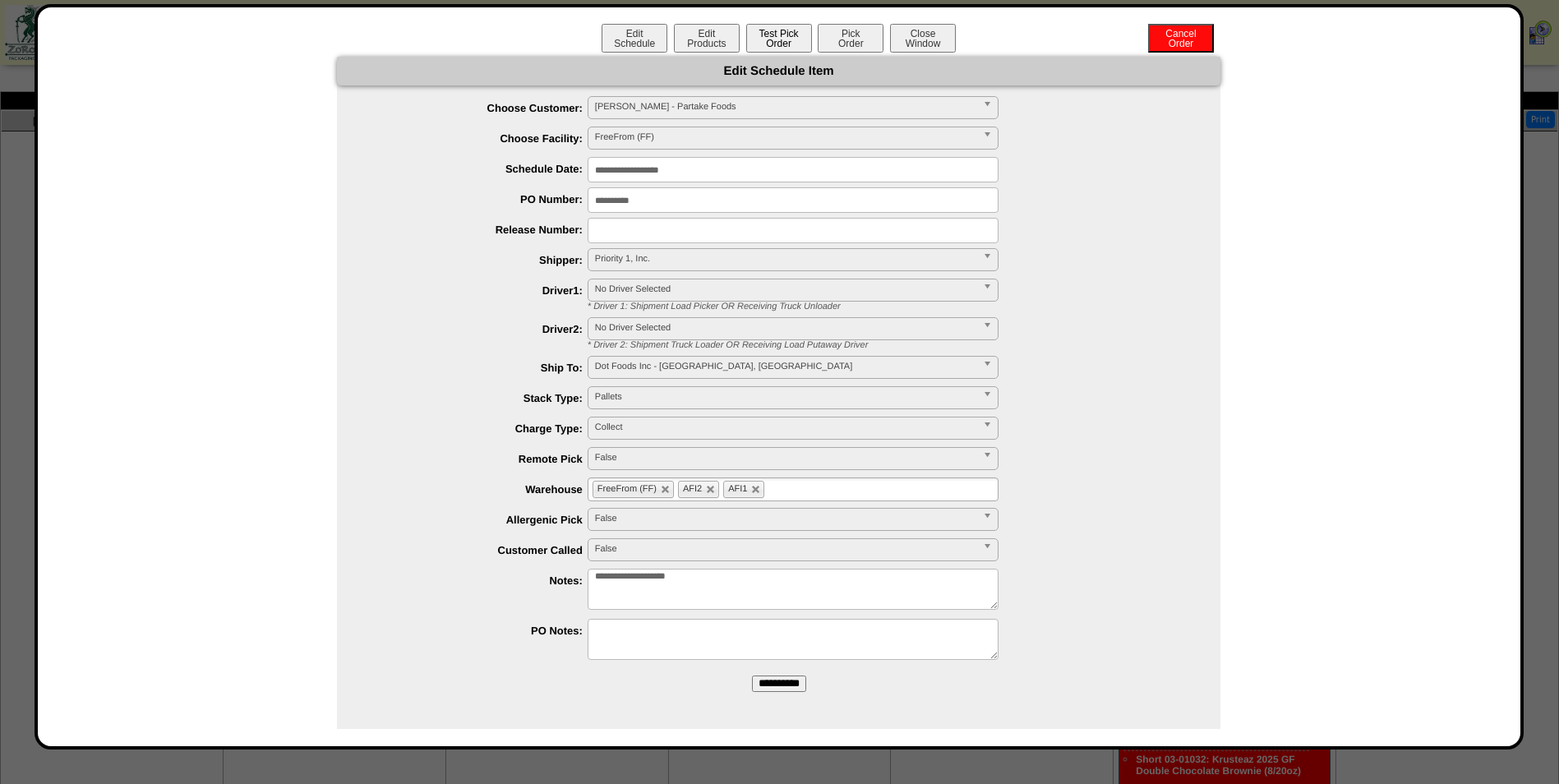
click at [796, 45] on button "Test Pick Order" at bounding box center [779, 38] width 66 height 28
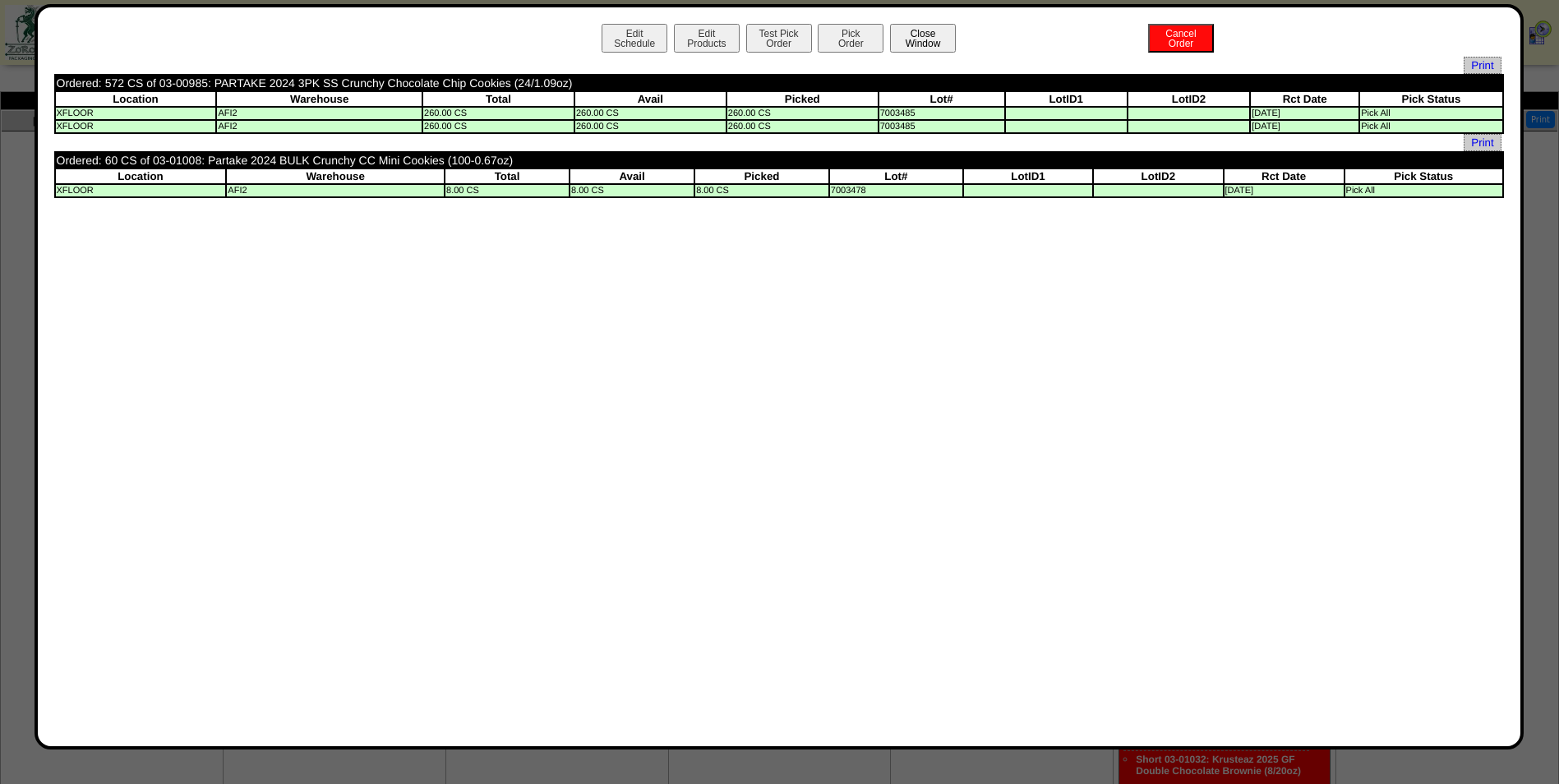
click at [938, 49] on button "Close Window" at bounding box center [923, 38] width 66 height 28
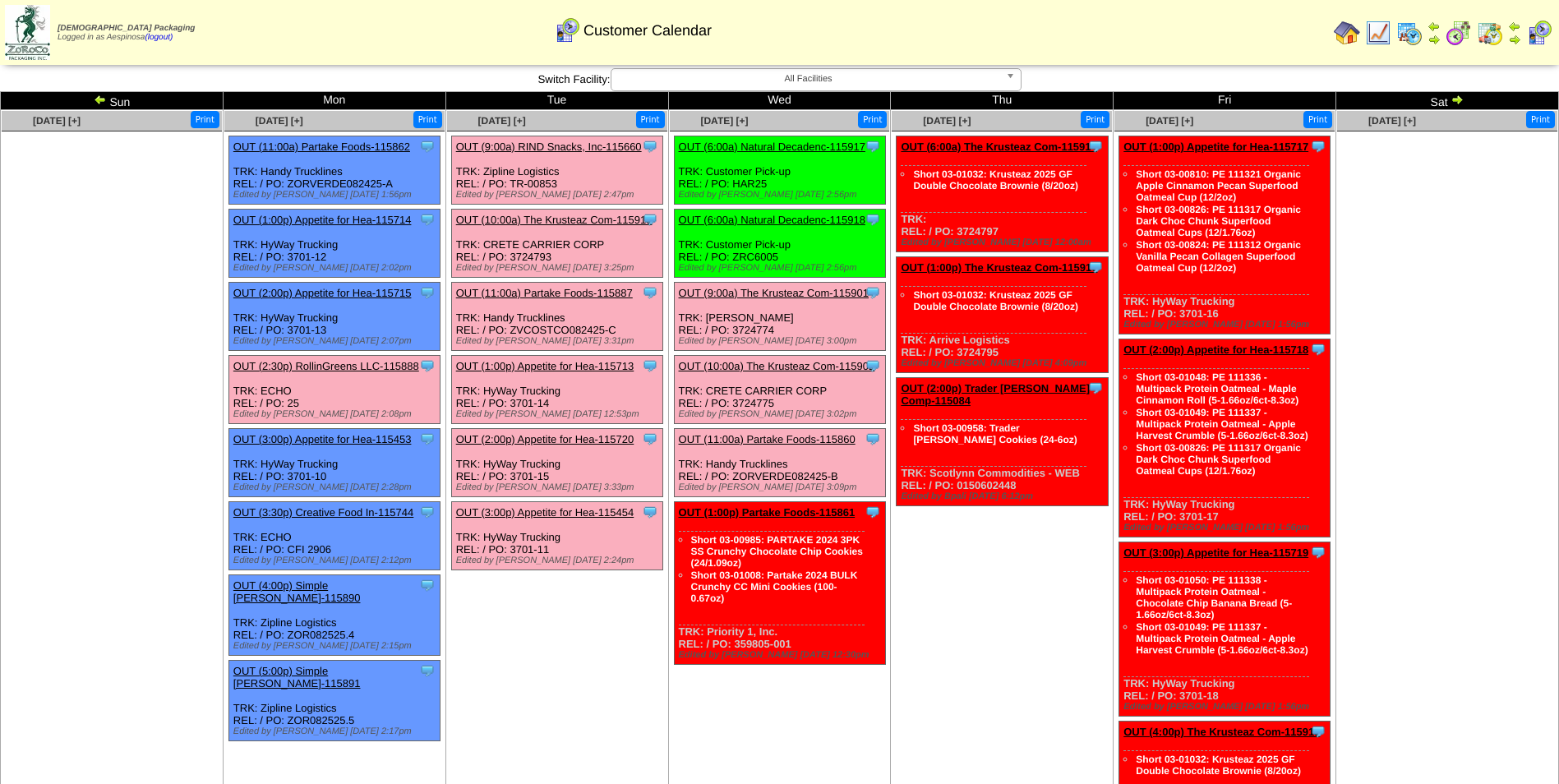
click at [358, 361] on link "OUT (2:30p) RollinGreens LLC-115888" at bounding box center [326, 366] width 185 height 12
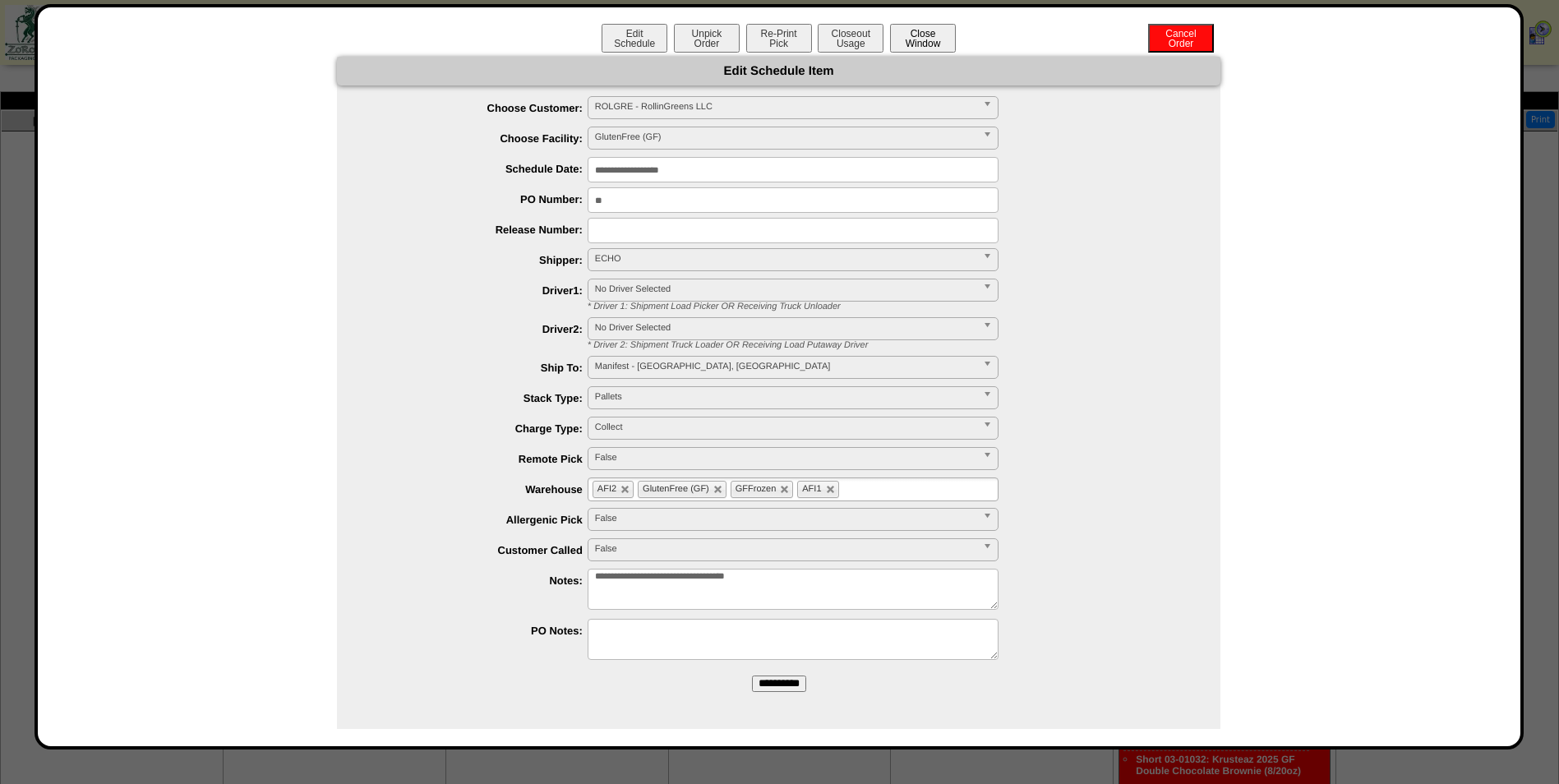
click at [925, 33] on button "Close Window" at bounding box center [923, 38] width 66 height 28
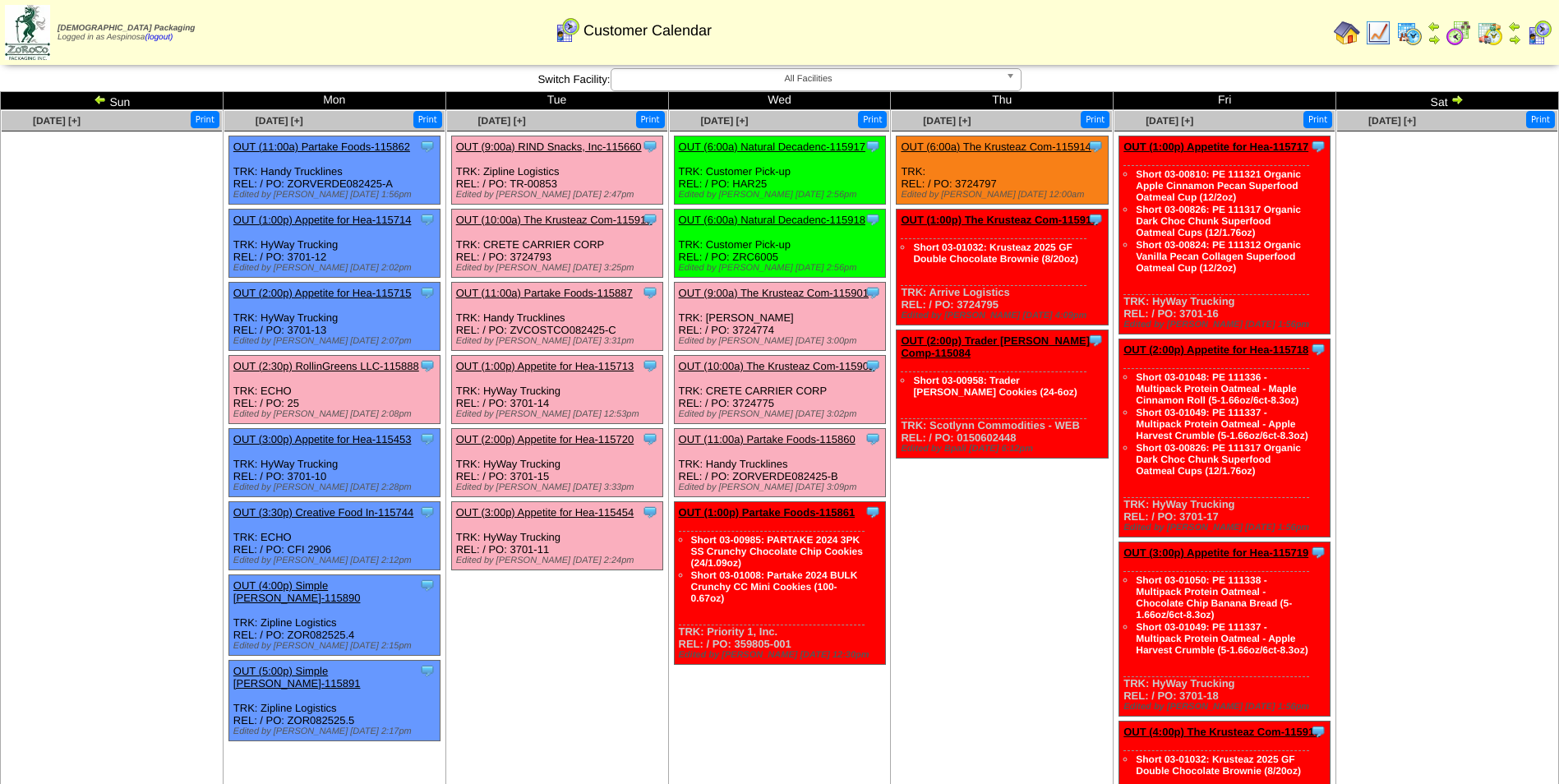
click at [41, 39] on img at bounding box center [28, 33] width 45 height 55
drag, startPoint x: 1441, startPoint y: 208, endPoint x: 1445, endPoint y: 198, distance: 10.8
click at [1441, 208] on ul at bounding box center [1447, 255] width 220 height 247
click at [1040, 149] on link "OUT (6:00a) The Krusteaz Com-115914" at bounding box center [996, 146] width 190 height 12
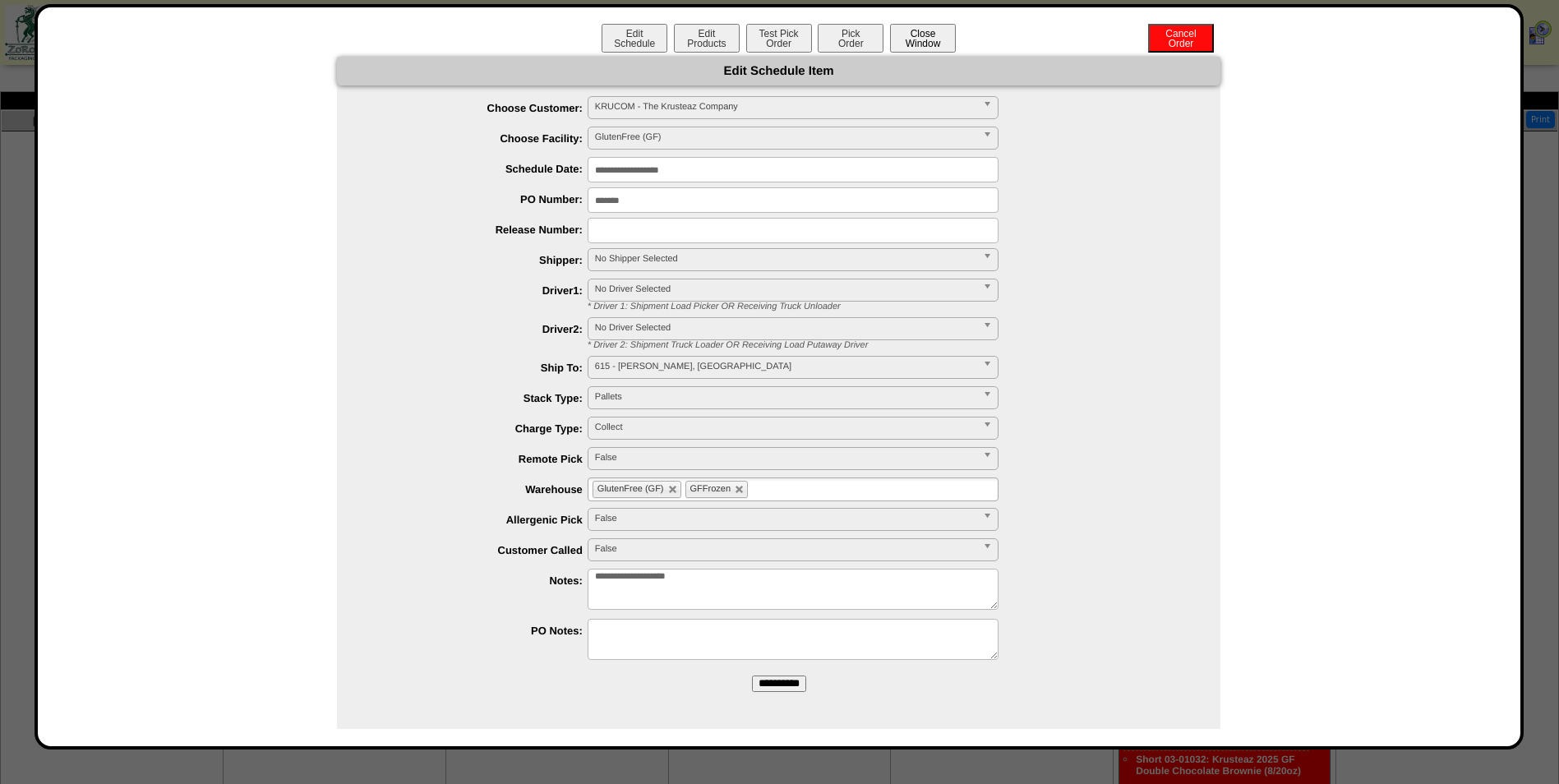
click at [944, 35] on button "Close Window" at bounding box center [923, 38] width 66 height 28
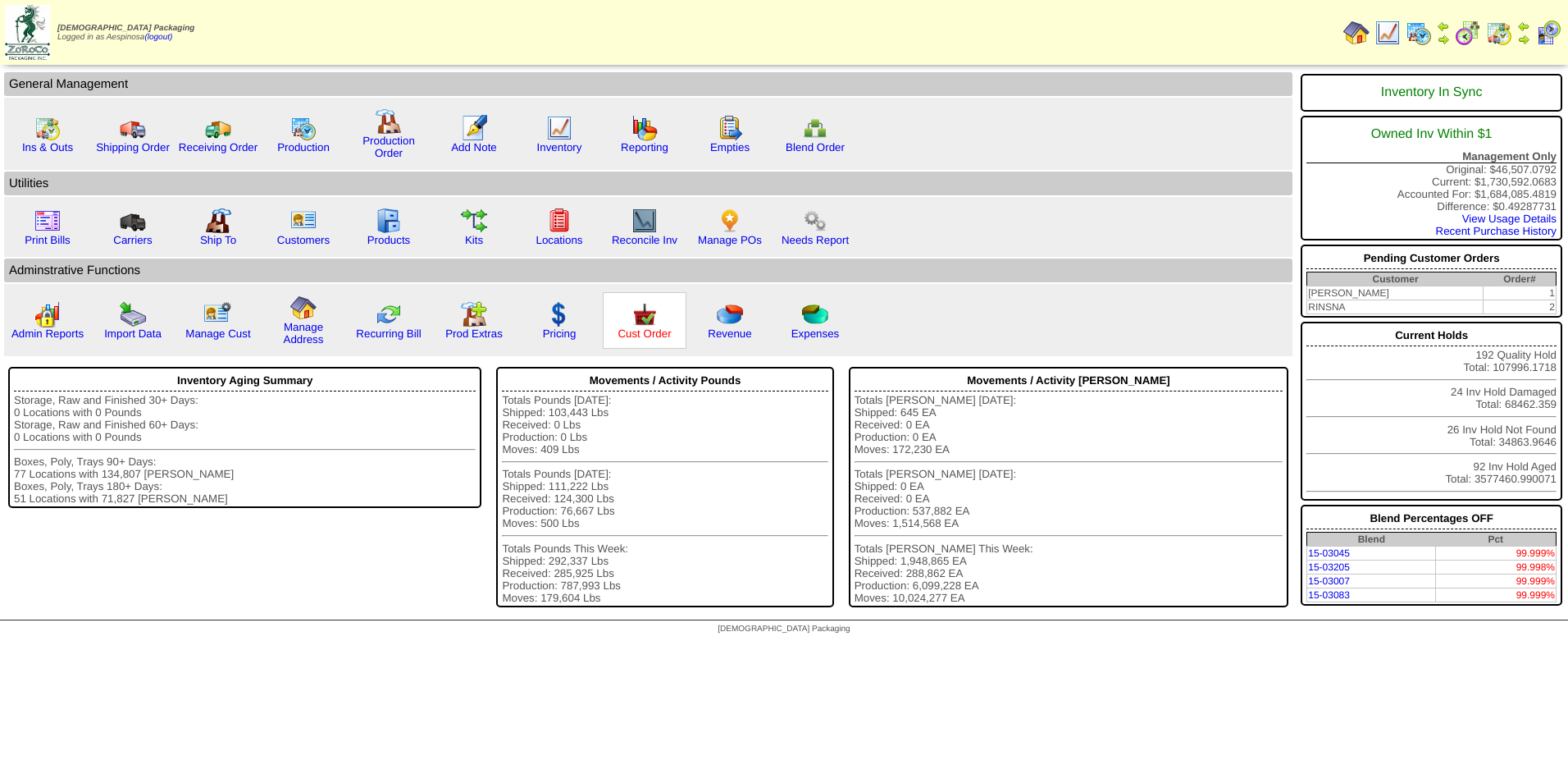
click at [633, 337] on link "Cust Order" at bounding box center [645, 334] width 53 height 12
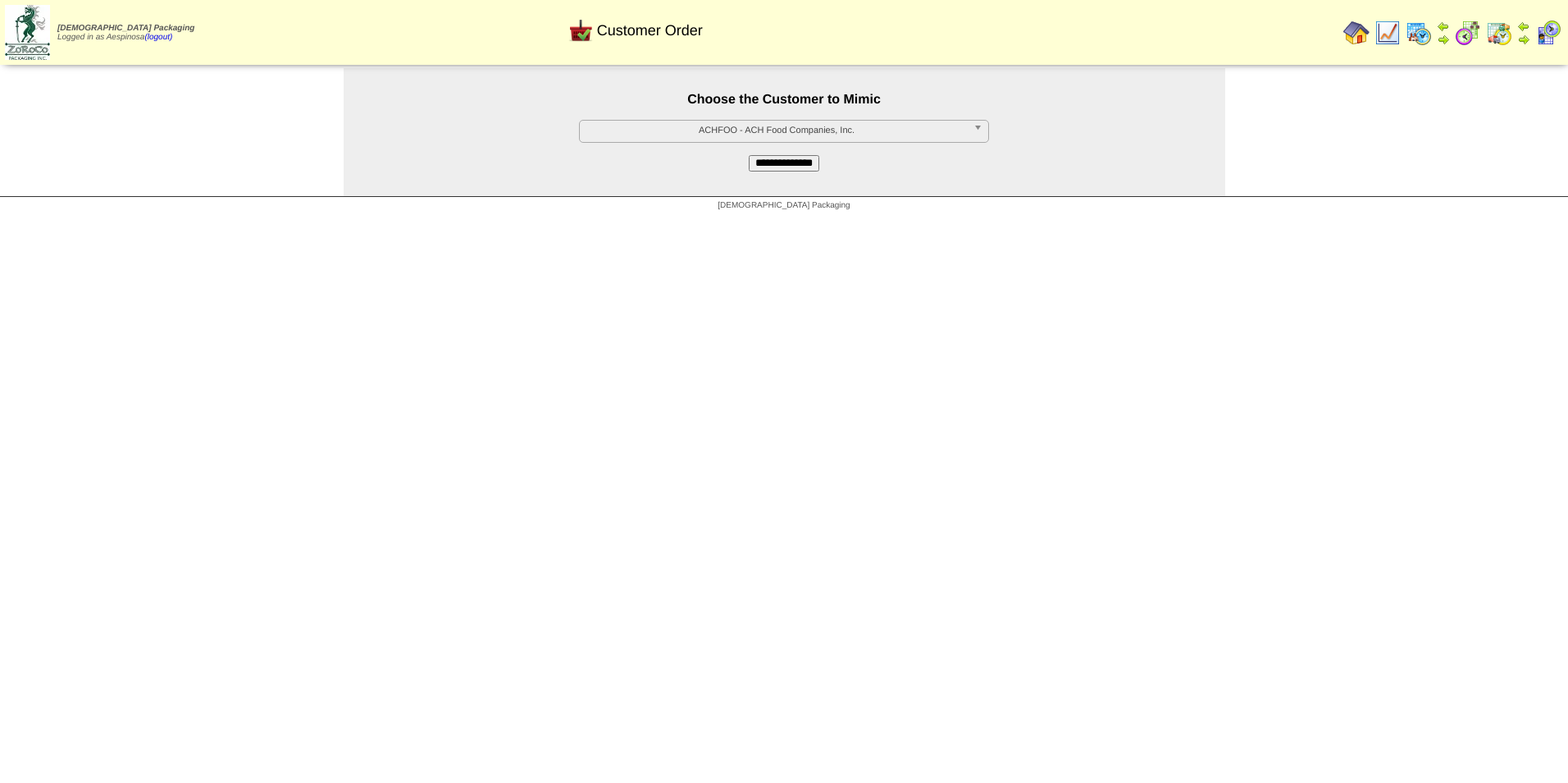
click at [775, 121] on link "ACHFOO - ACH Food Companies, Inc." at bounding box center [784, 131] width 410 height 23
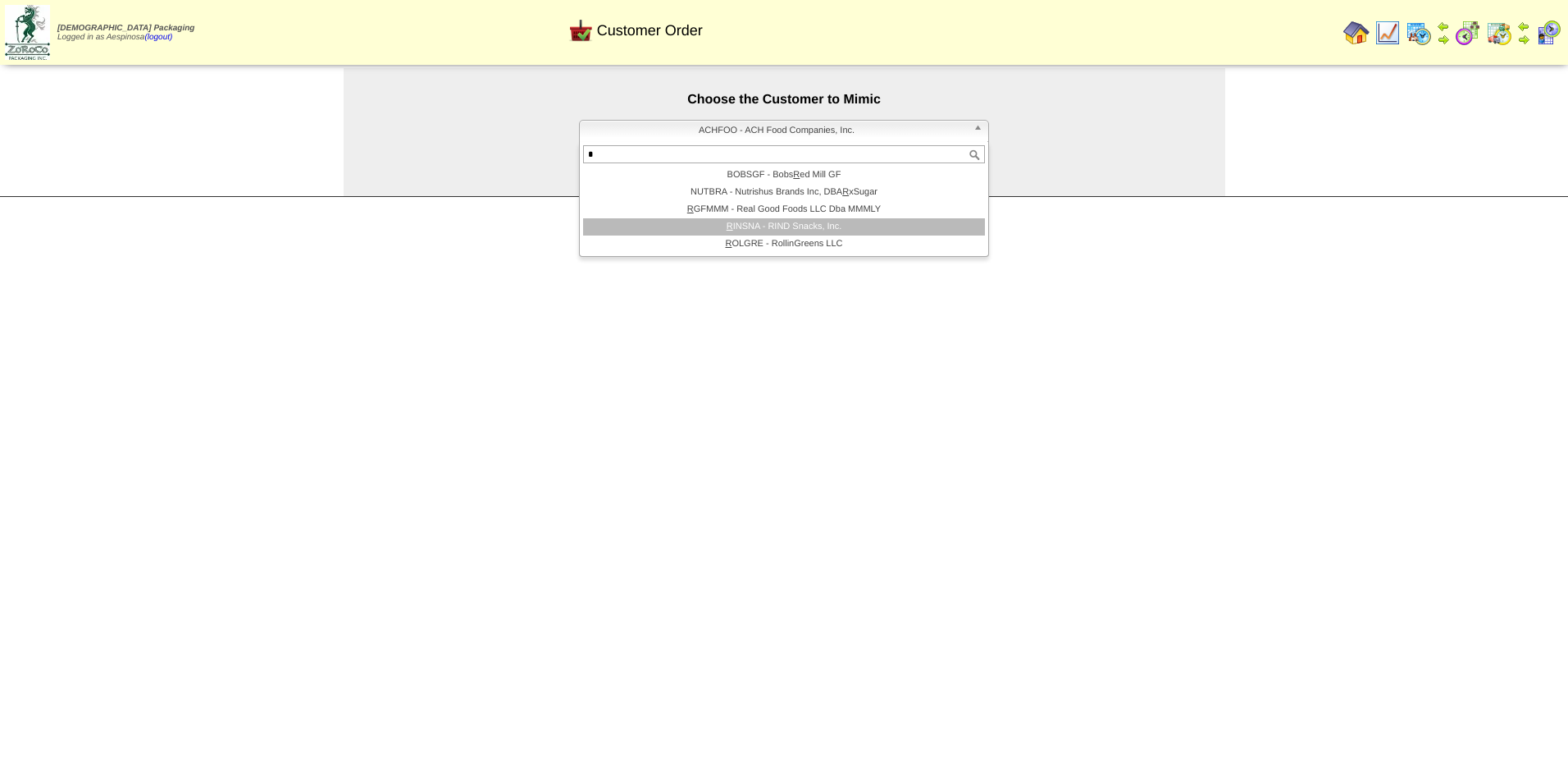
type input "*"
click at [854, 229] on li "R INSNA - RIND Snacks, Inc." at bounding box center [784, 226] width 402 height 17
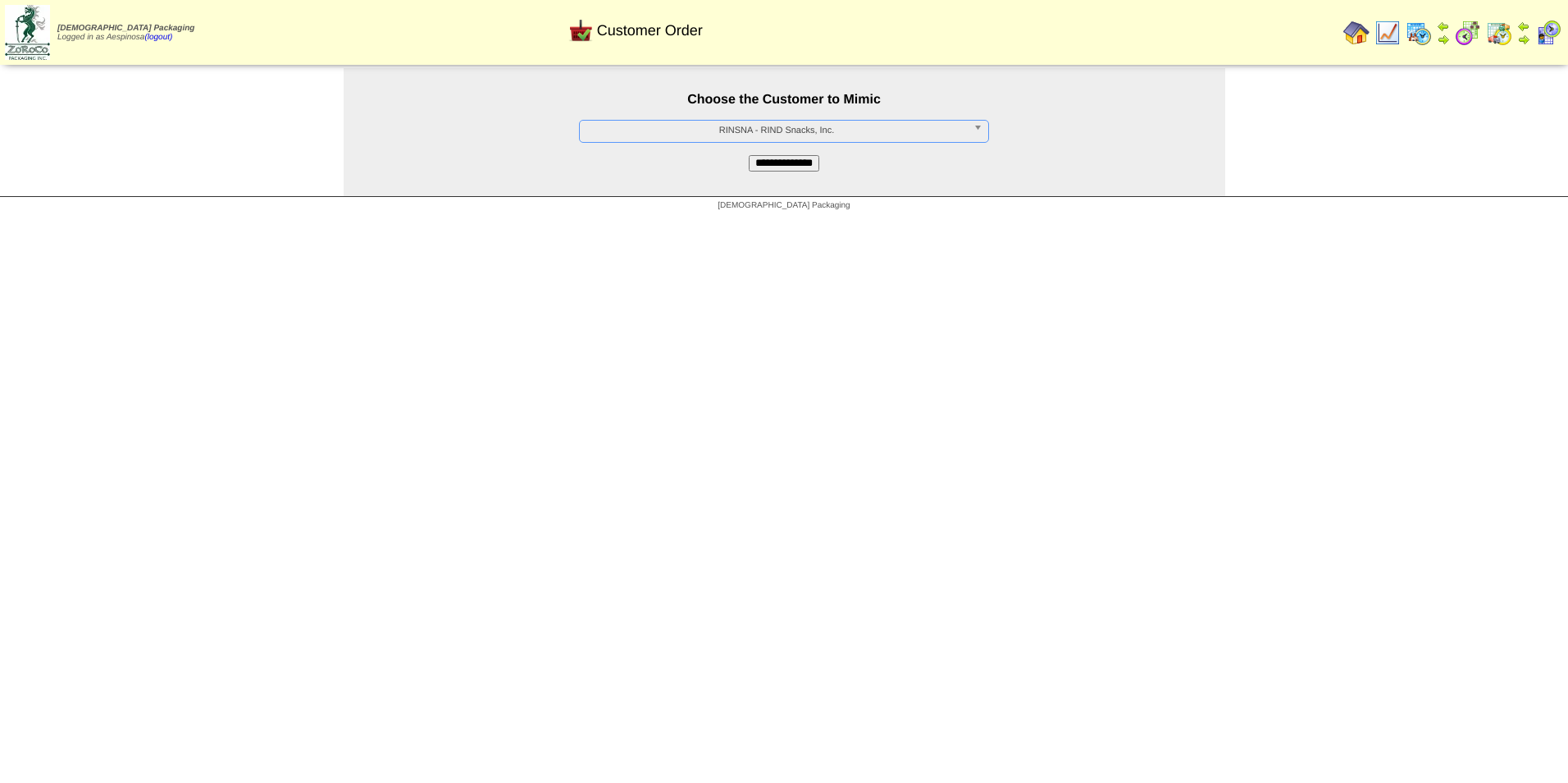
click at [799, 167] on input "**********" at bounding box center [784, 163] width 71 height 17
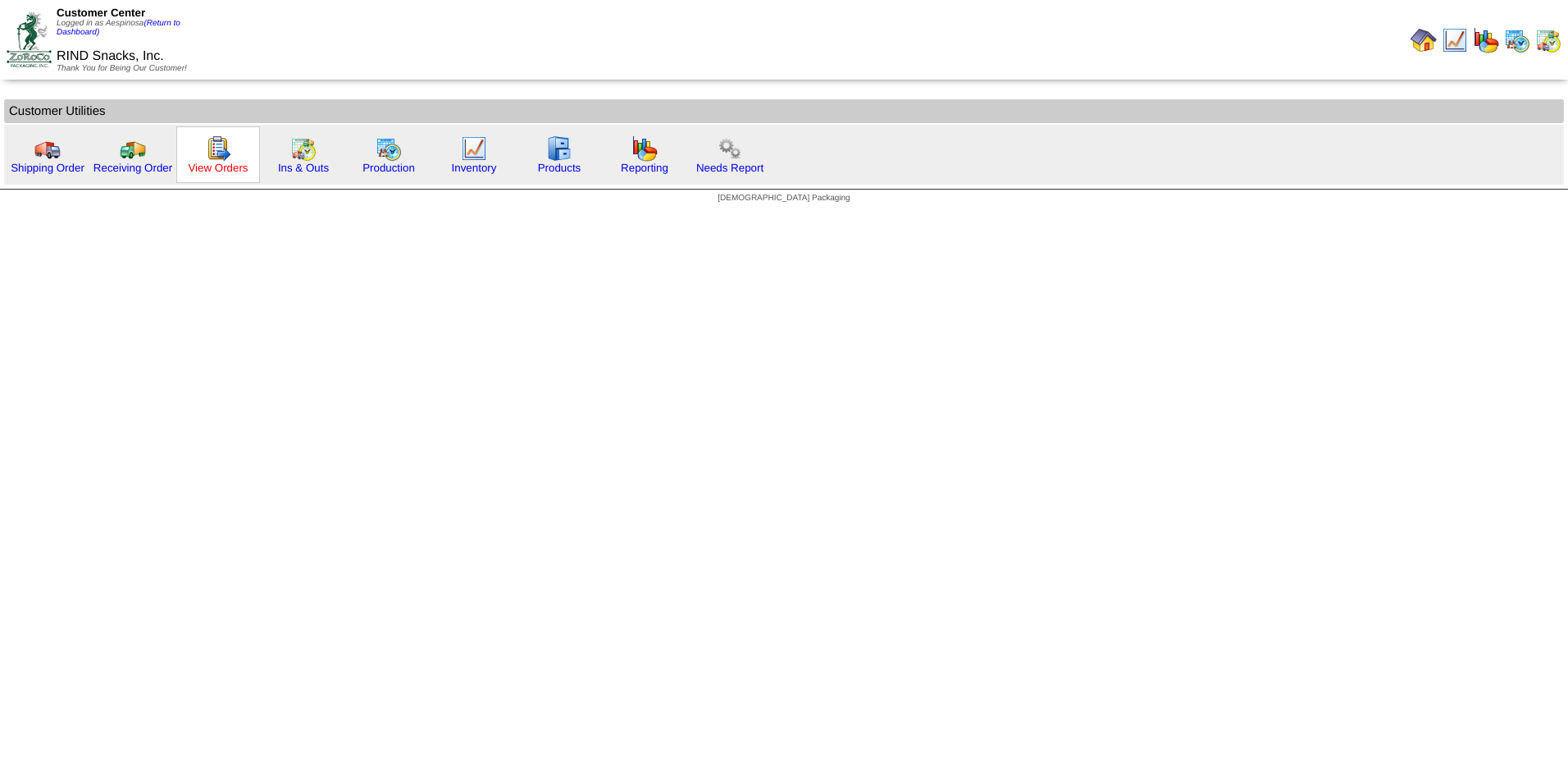
click at [228, 166] on link "View Orders" at bounding box center [218, 167] width 60 height 12
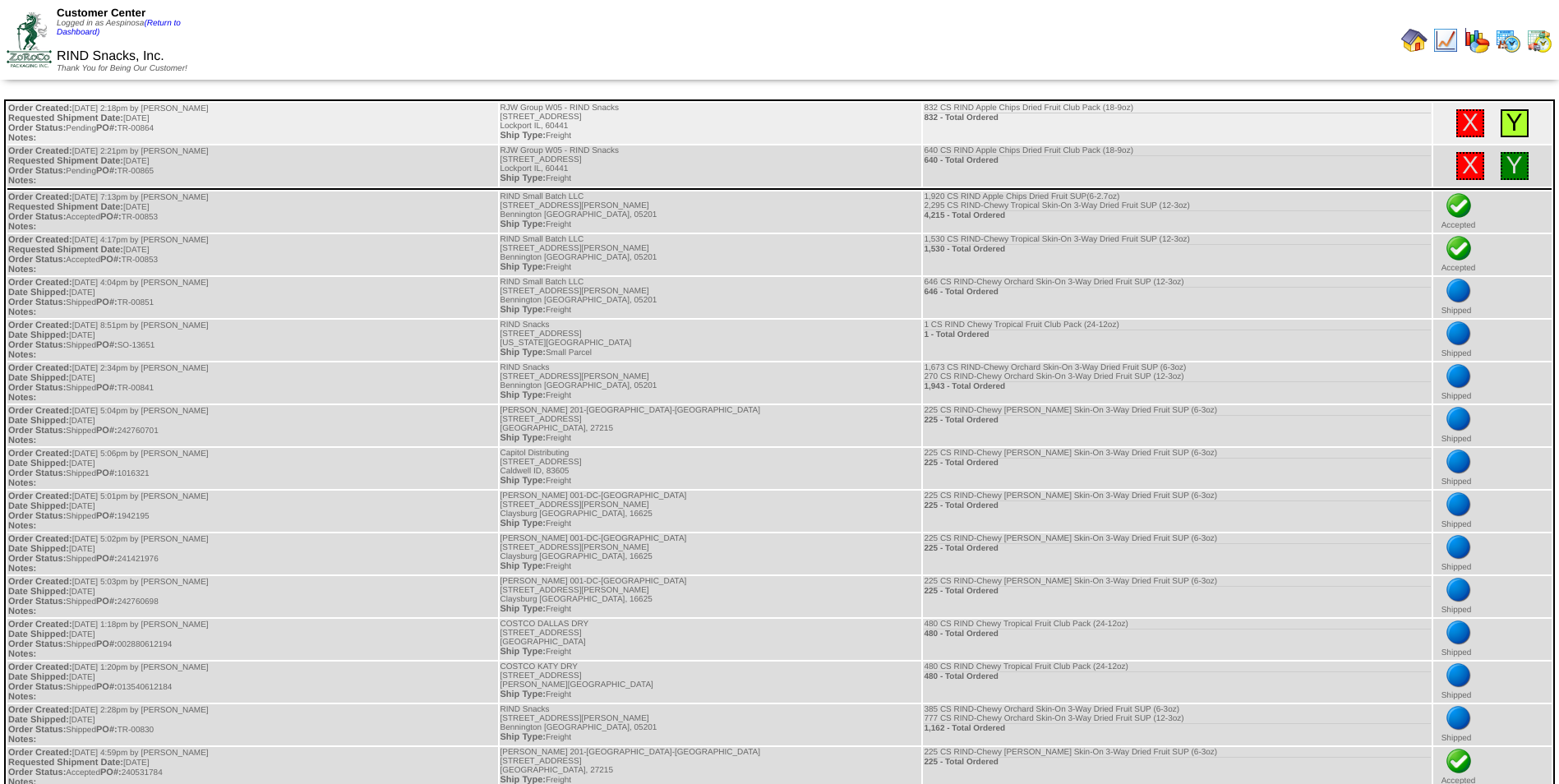
click at [1507, 130] on link "Y" at bounding box center [1515, 122] width 17 height 27
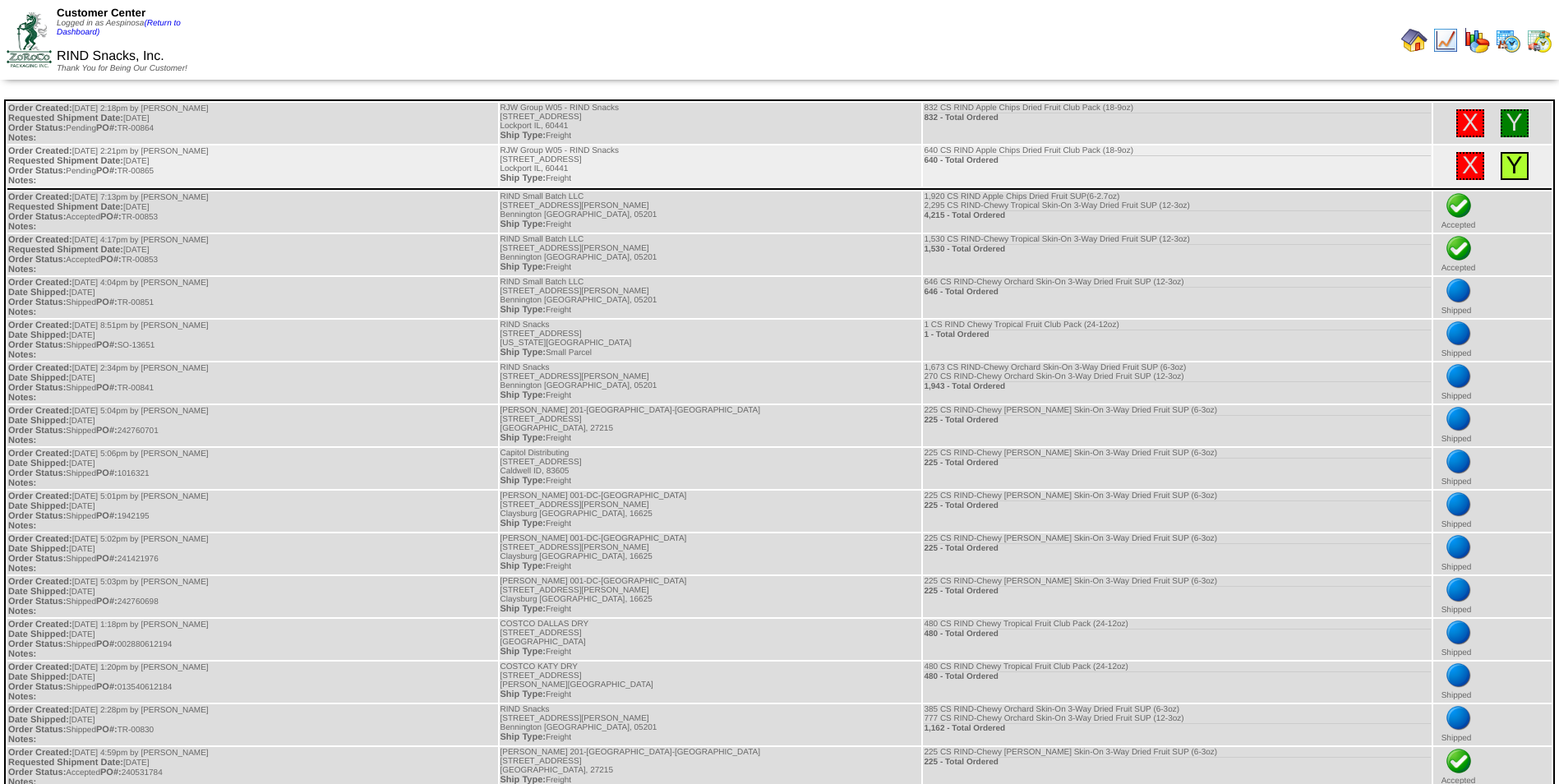
click at [1507, 165] on link "Y" at bounding box center [1515, 165] width 17 height 27
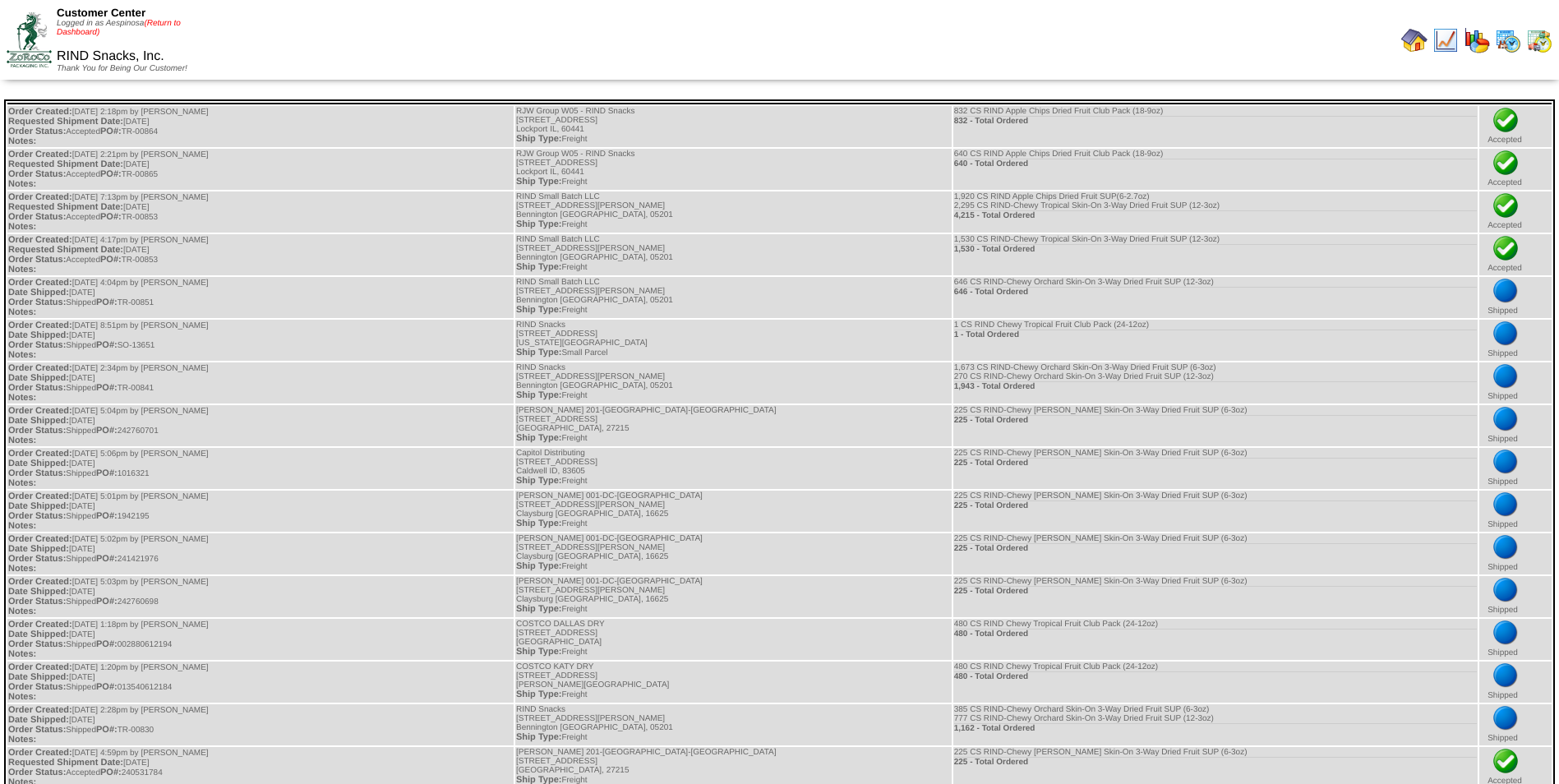
click at [174, 26] on link "(Return to Dashboard)" at bounding box center [119, 27] width 124 height 18
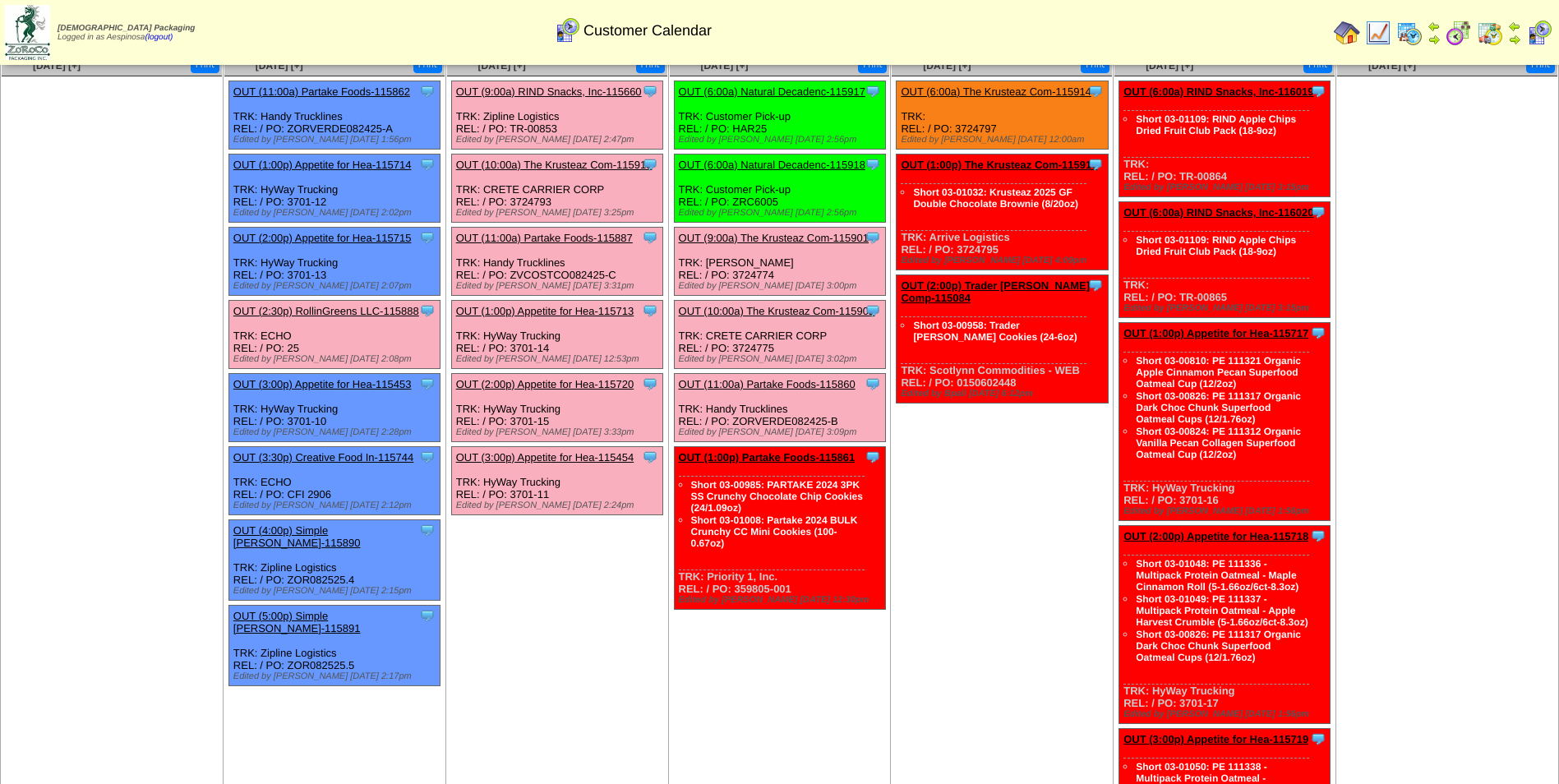
scroll to position [82, 0]
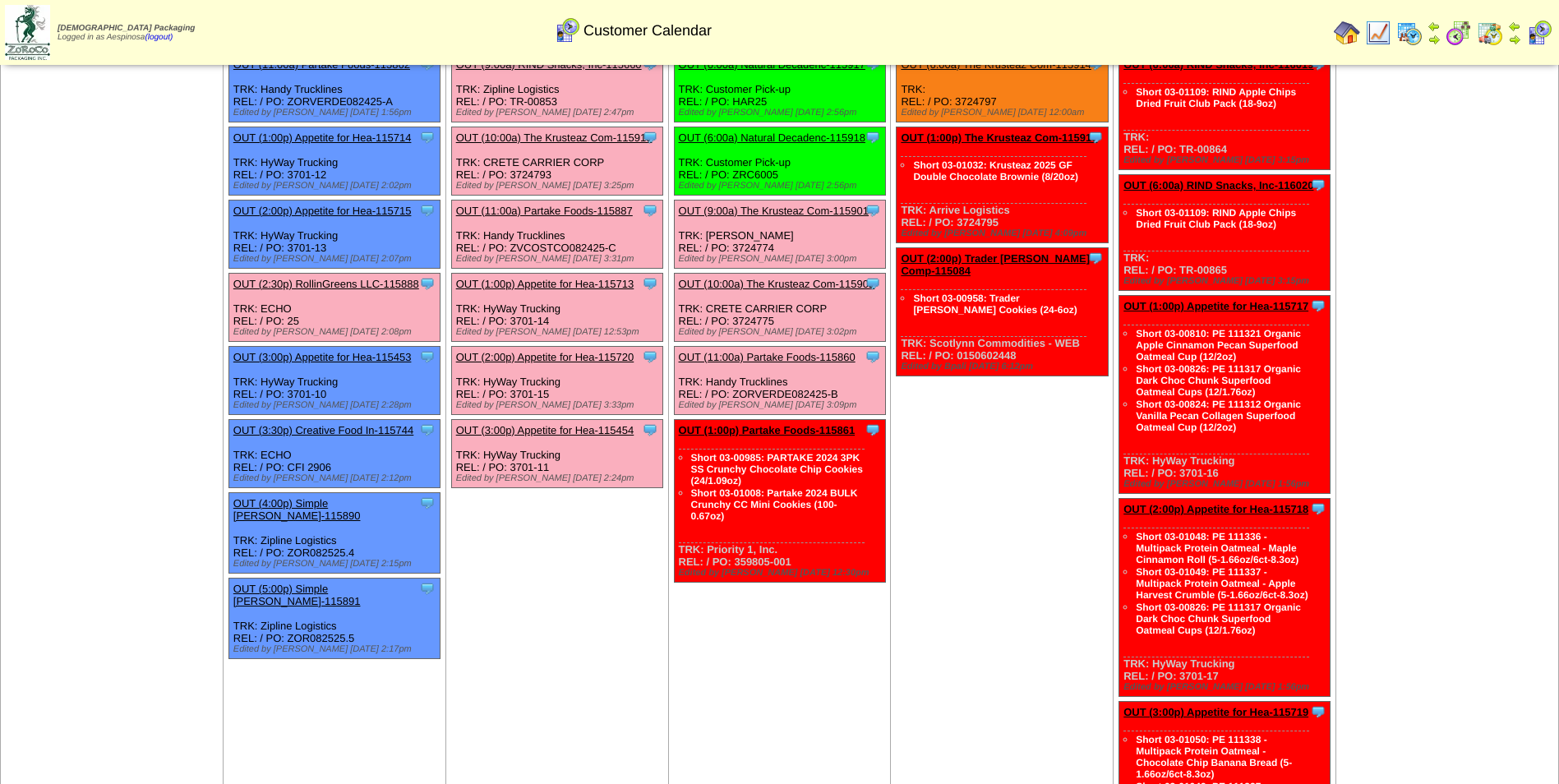
click at [983, 599] on td "Aug 28 [+] Print Clone Item OUT (6:00a) The Krusteaz Com-115914 The Krusteaz Co…" at bounding box center [1002, 514] width 223 height 975
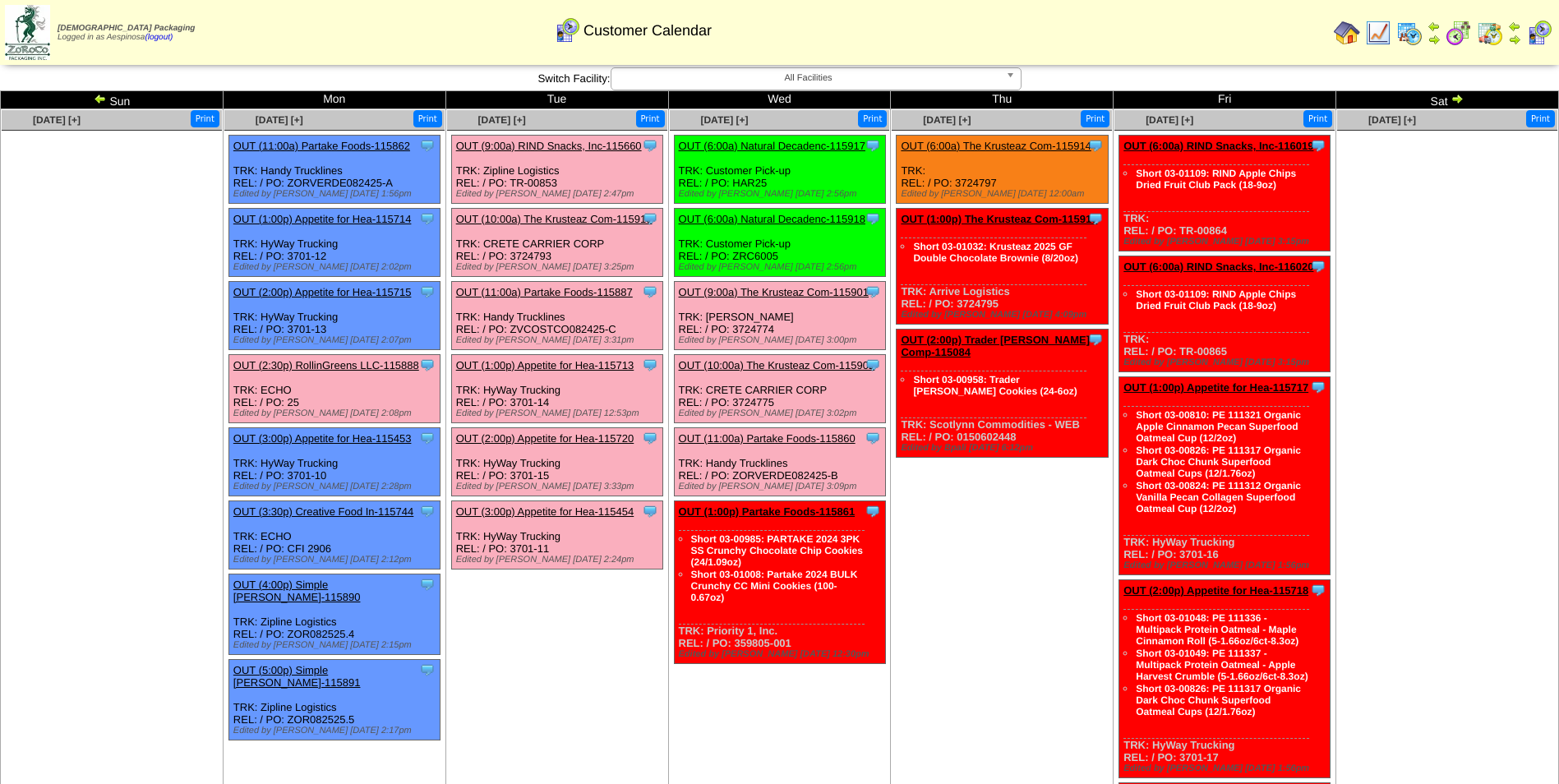
scroll to position [0, 0]
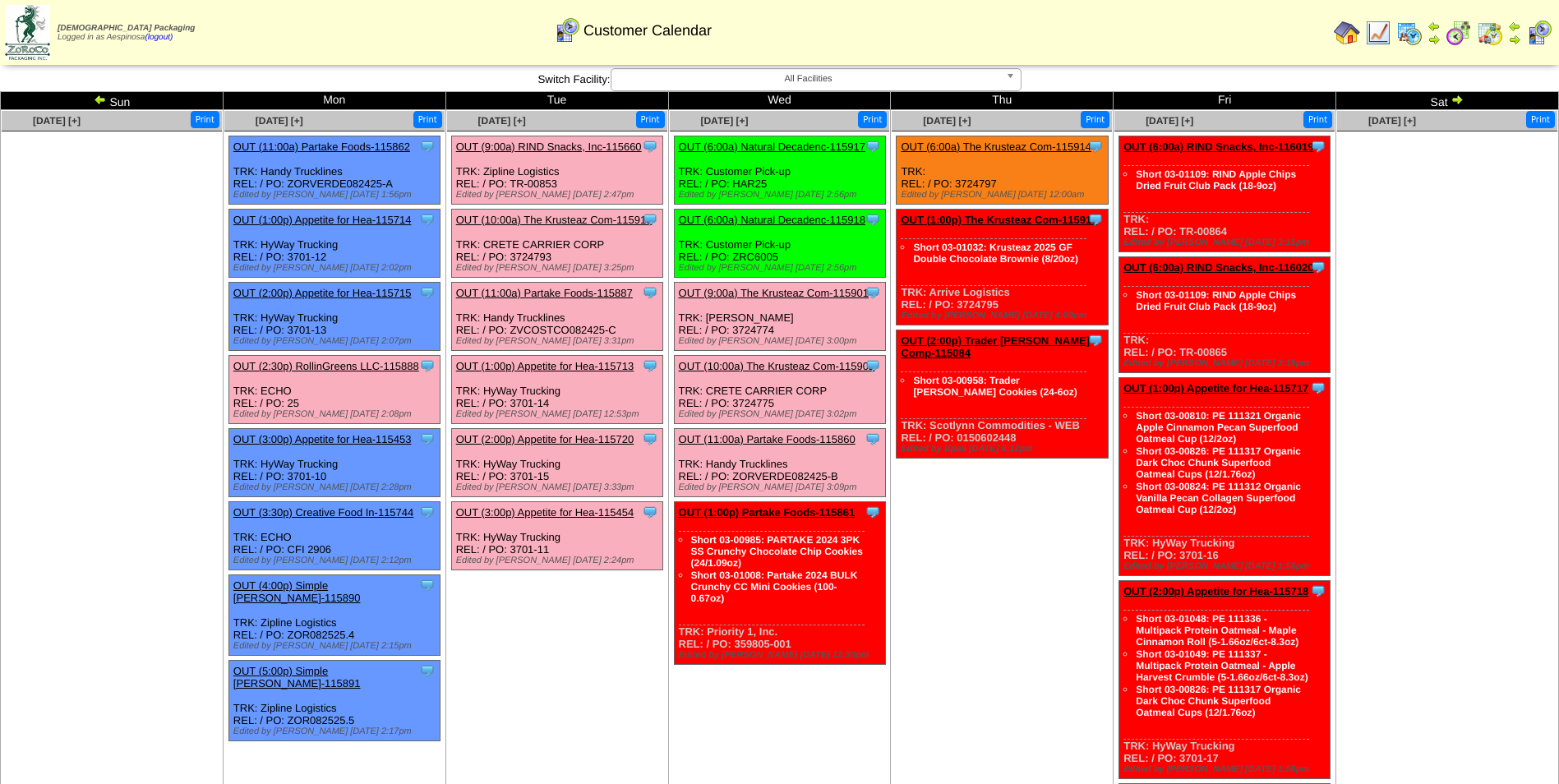
click at [941, 137] on div "Clone Item OUT (6:00a) The Krusteaz Com-115914 The Krusteaz Company ScheduleID:…" at bounding box center [1003, 170] width 211 height 68
click at [942, 141] on div "Clone Item OUT (6:00a) The Krusteaz Com-115914 The Krusteaz Company ScheduleID:…" at bounding box center [1003, 170] width 211 height 68
click at [942, 142] on link "OUT (6:00a) The Krusteaz Com-115914" at bounding box center [996, 146] width 190 height 12
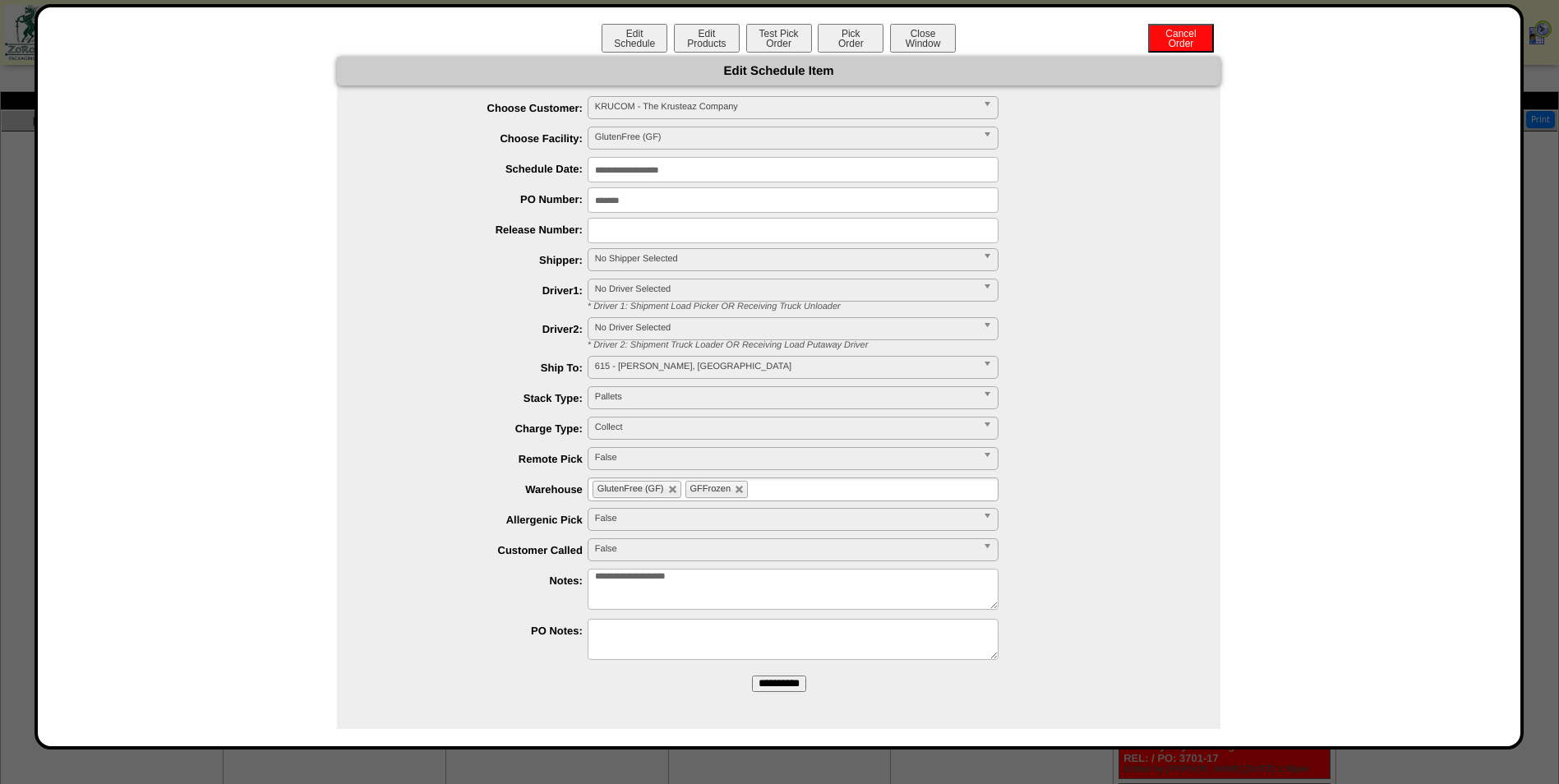
click at [681, 176] on input "**********" at bounding box center [792, 169] width 411 height 26
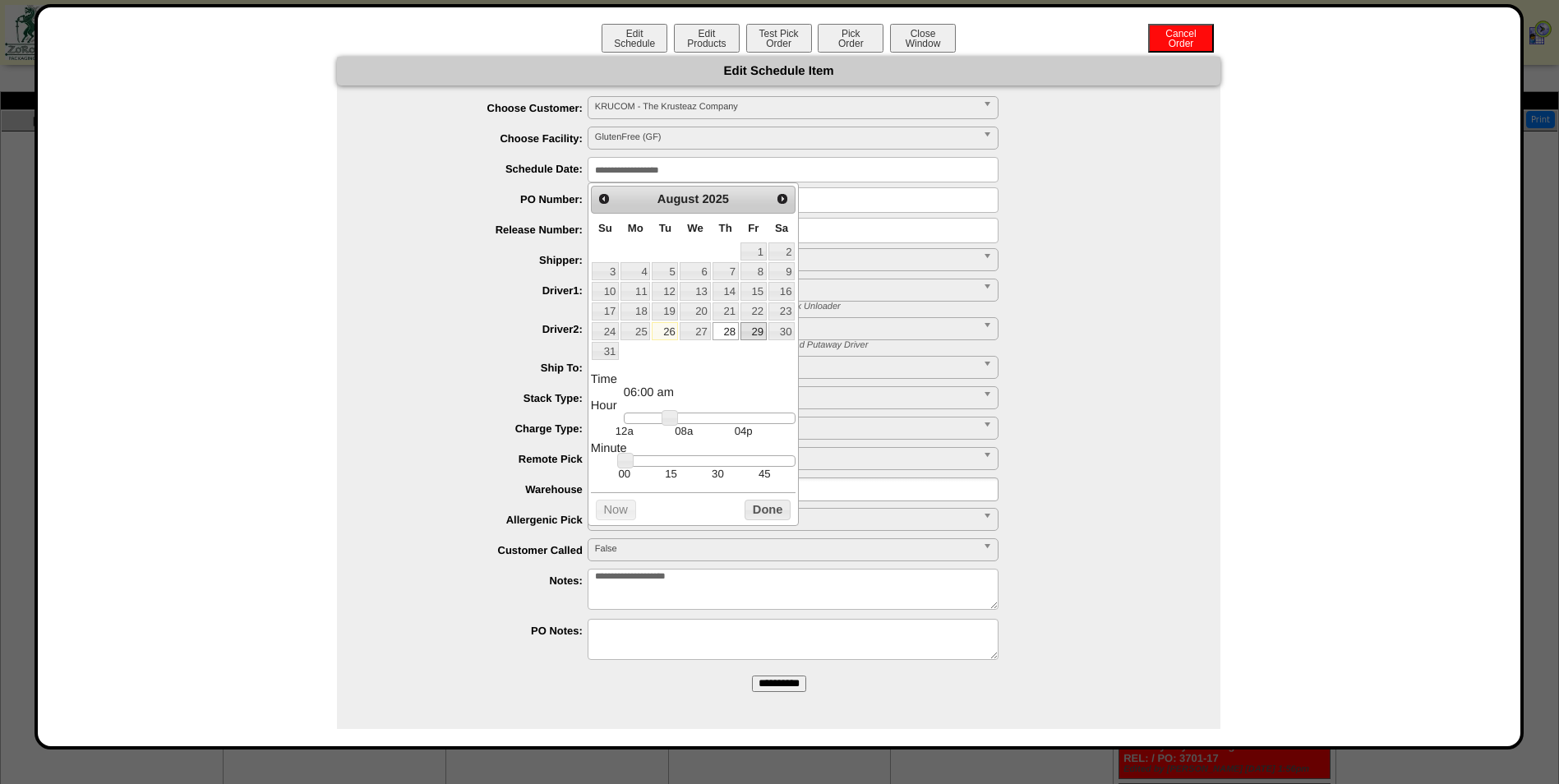
click at [752, 331] on link "29" at bounding box center [754, 331] width 27 height 18
type input "**********"
drag, startPoint x: 676, startPoint y: 419, endPoint x: 713, endPoint y: 423, distance: 37.2
click at [713, 423] on link at bounding box center [706, 418] width 17 height 17
click at [776, 506] on button "Done" at bounding box center [768, 509] width 46 height 20
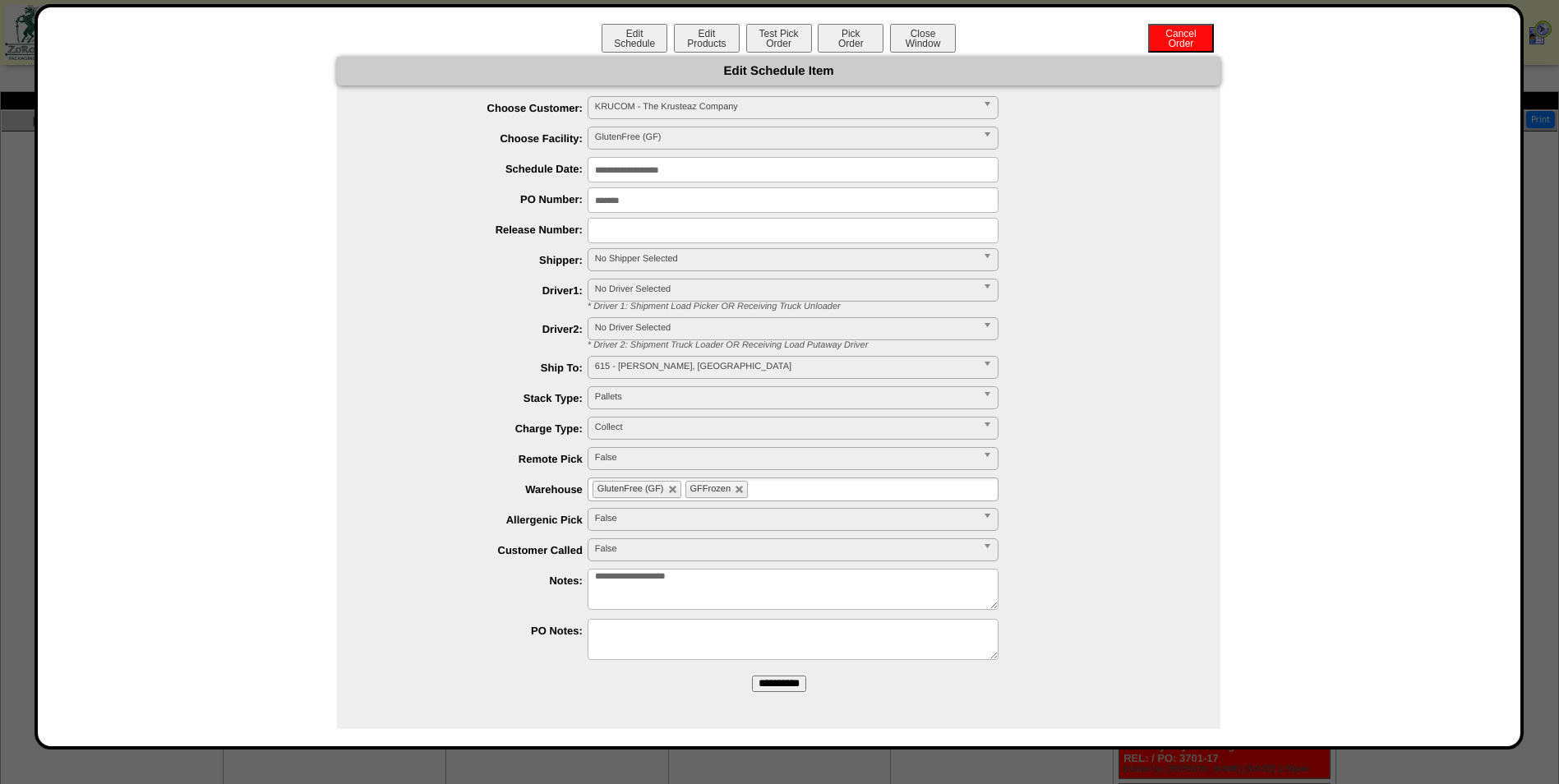
click at [651, 260] on span "No Shipper Selected" at bounding box center [786, 259] width 382 height 20
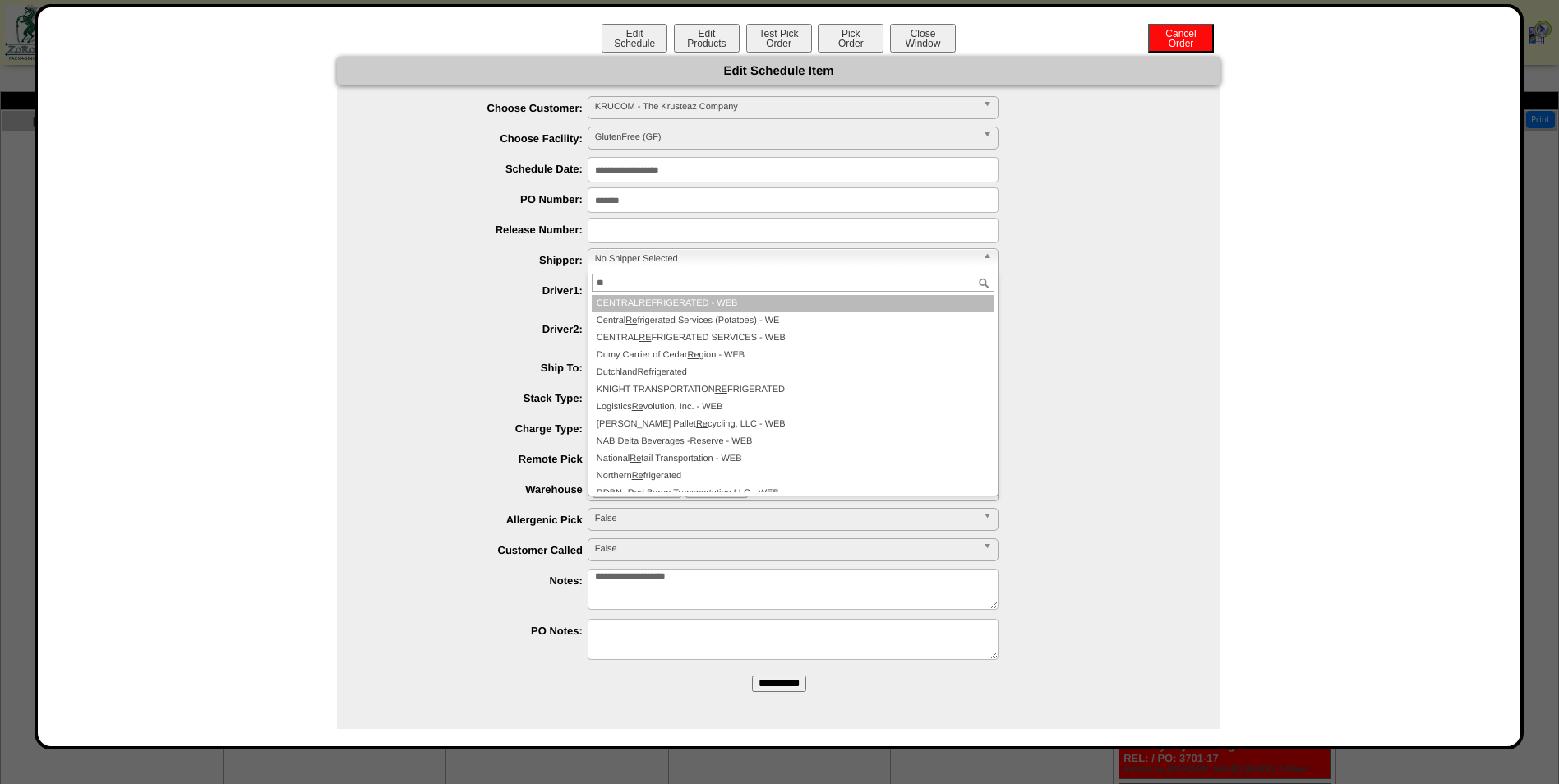
type input "*"
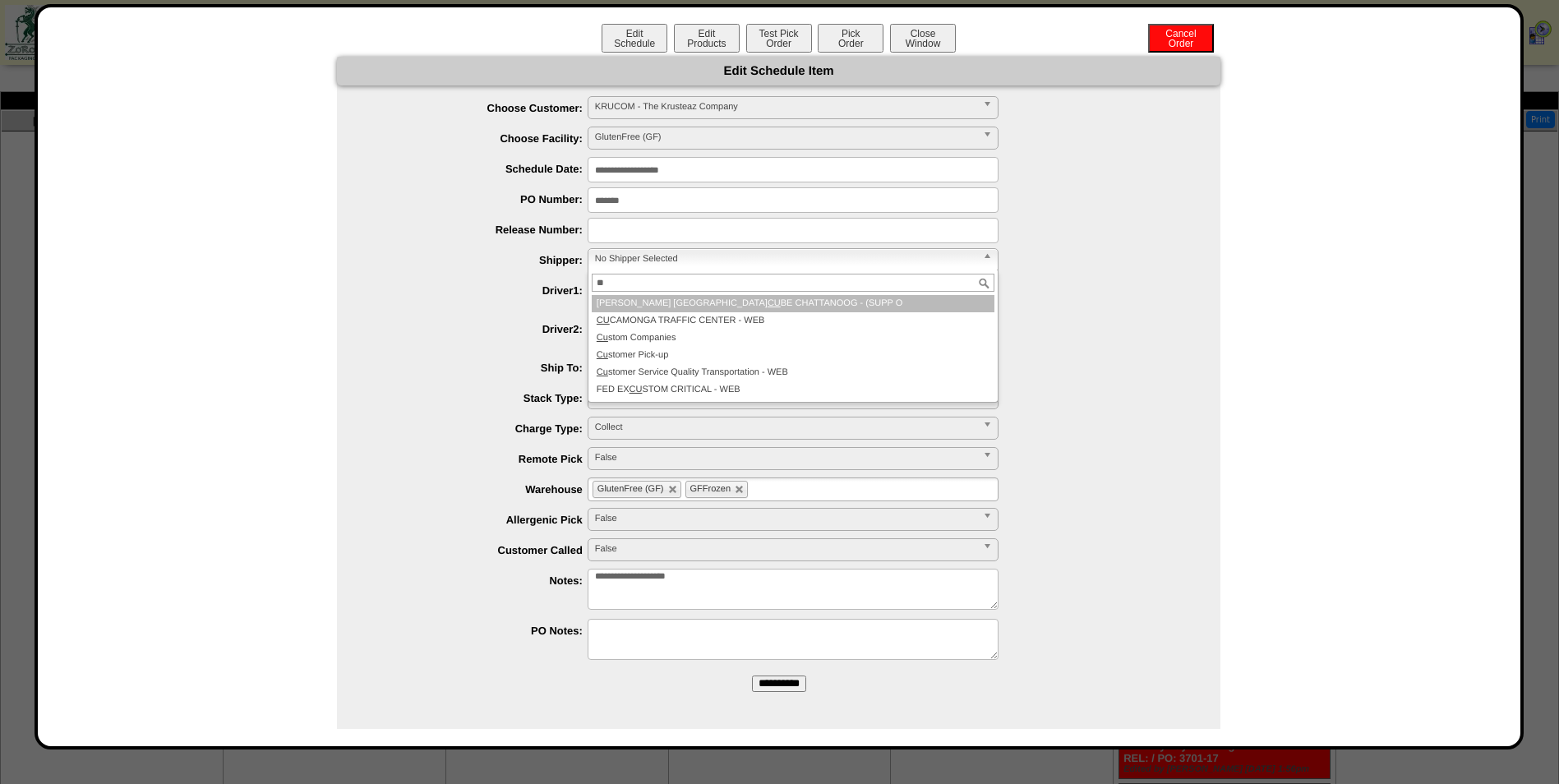
type input "*"
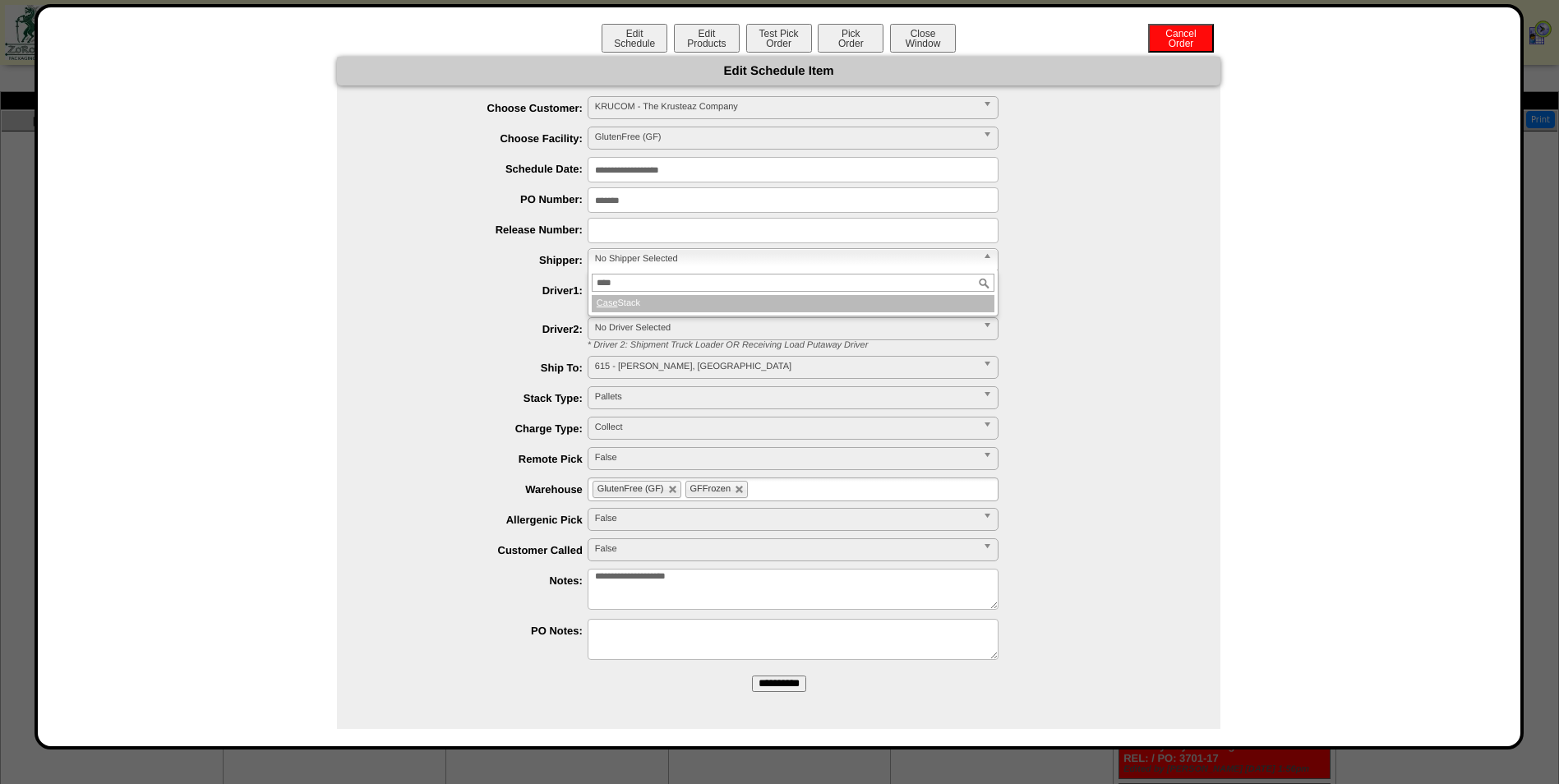
type input "****"
click at [736, 297] on li "Case Stack" at bounding box center [793, 303] width 403 height 17
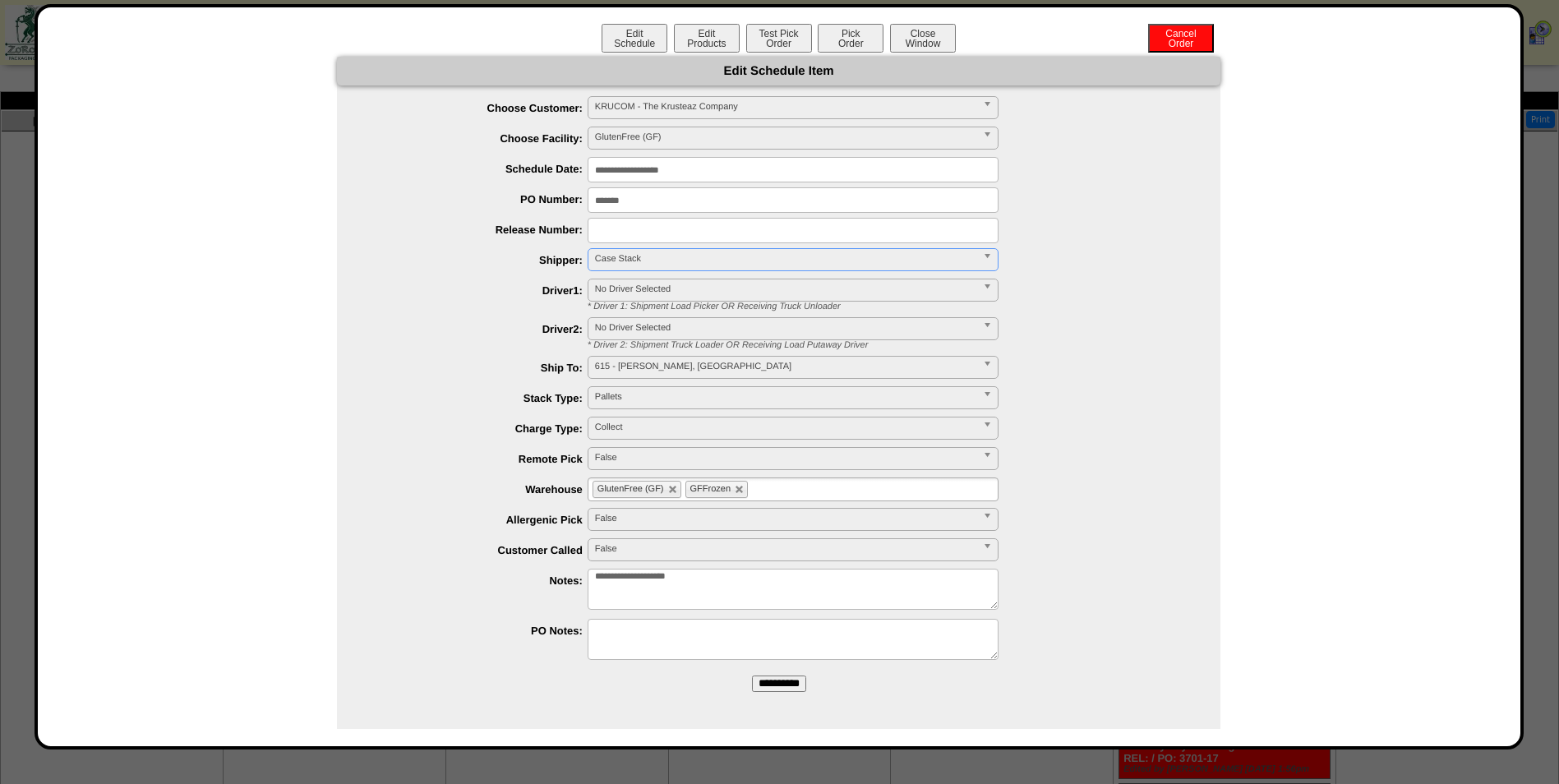
click at [820, 493] on ul "GlutenFree (GF) GFFrozen" at bounding box center [792, 489] width 411 height 24
type input "**"
click at [763, 511] on li "AF I2" at bounding box center [792, 509] width 409 height 17
type input "**"
click at [760, 520] on li "AF I1" at bounding box center [792, 527] width 409 height 17
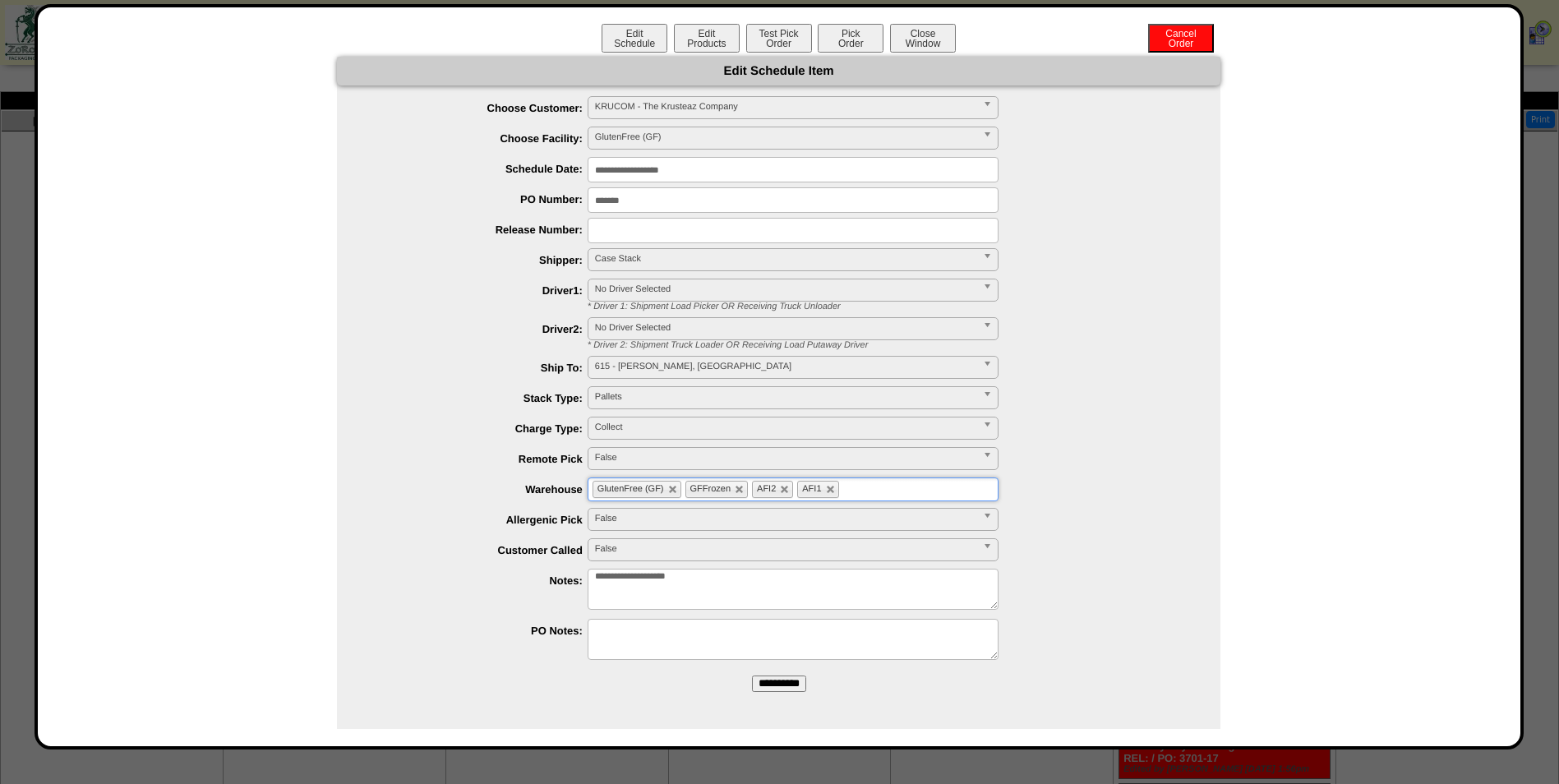
click at [792, 680] on input "**********" at bounding box center [779, 683] width 54 height 17
click at [934, 35] on button "Close Window" at bounding box center [923, 38] width 66 height 28
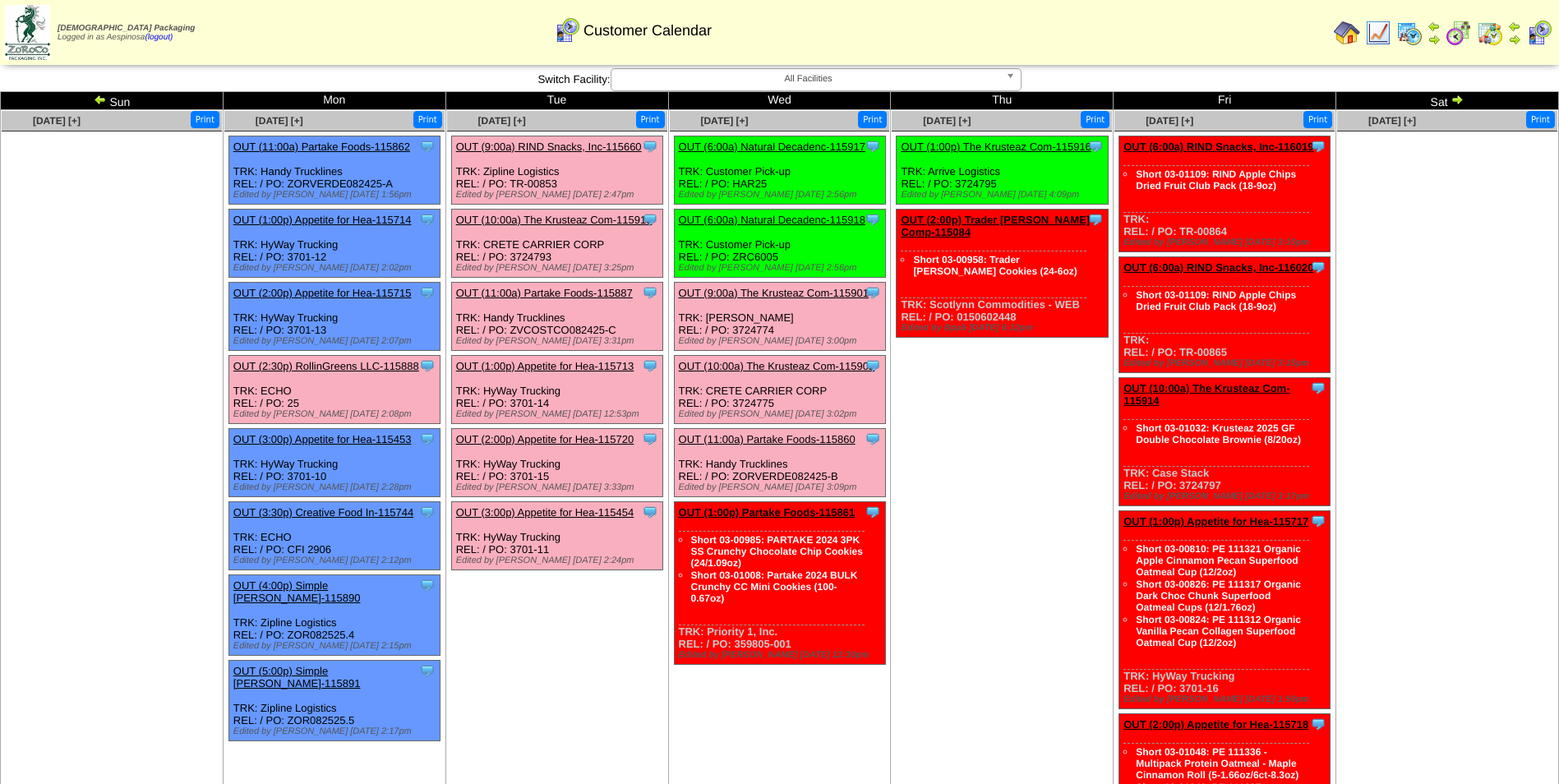
click at [146, 307] on ul at bounding box center [112, 255] width 220 height 247
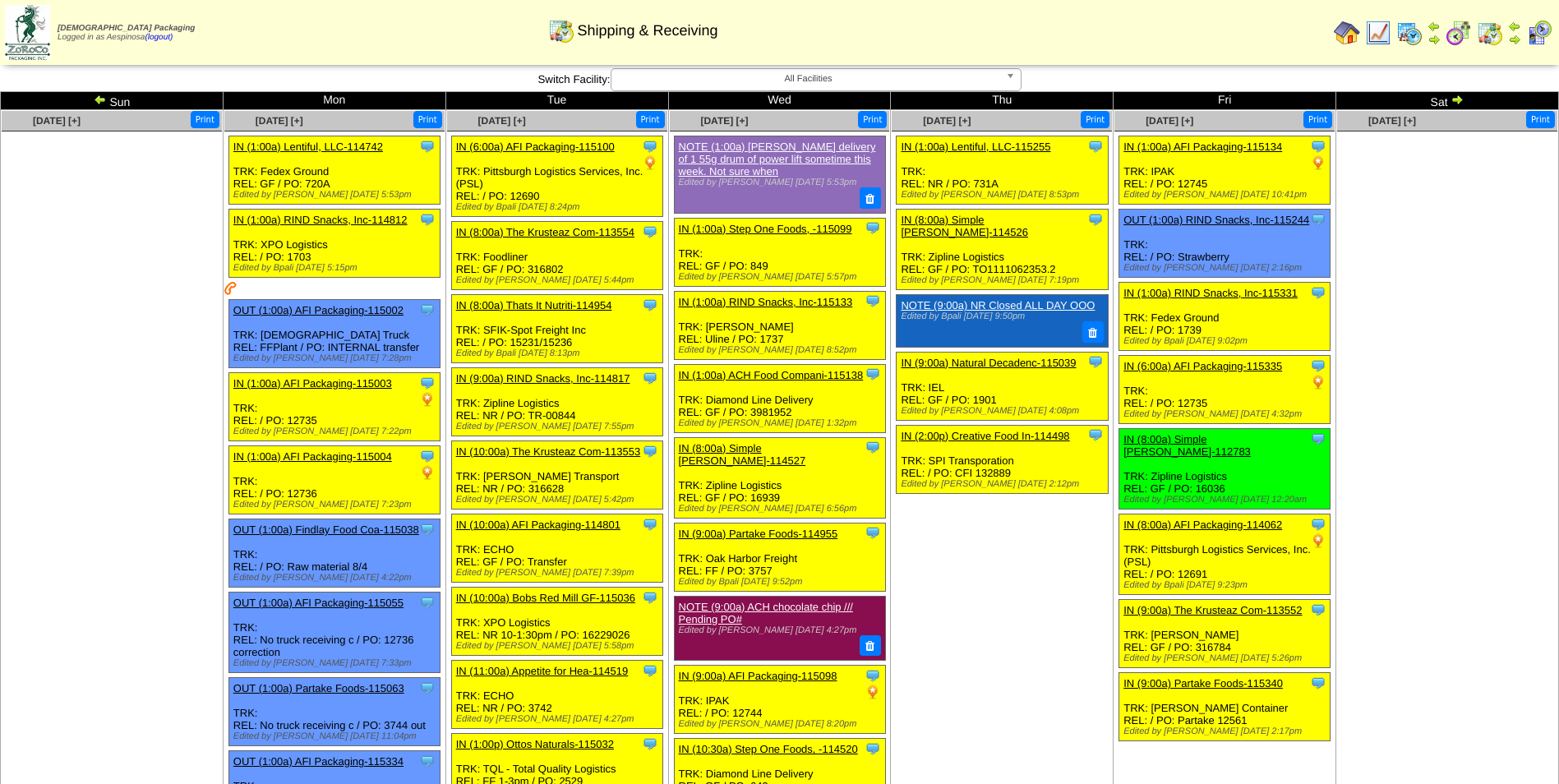
click at [1459, 99] on img at bounding box center [1457, 99] width 13 height 13
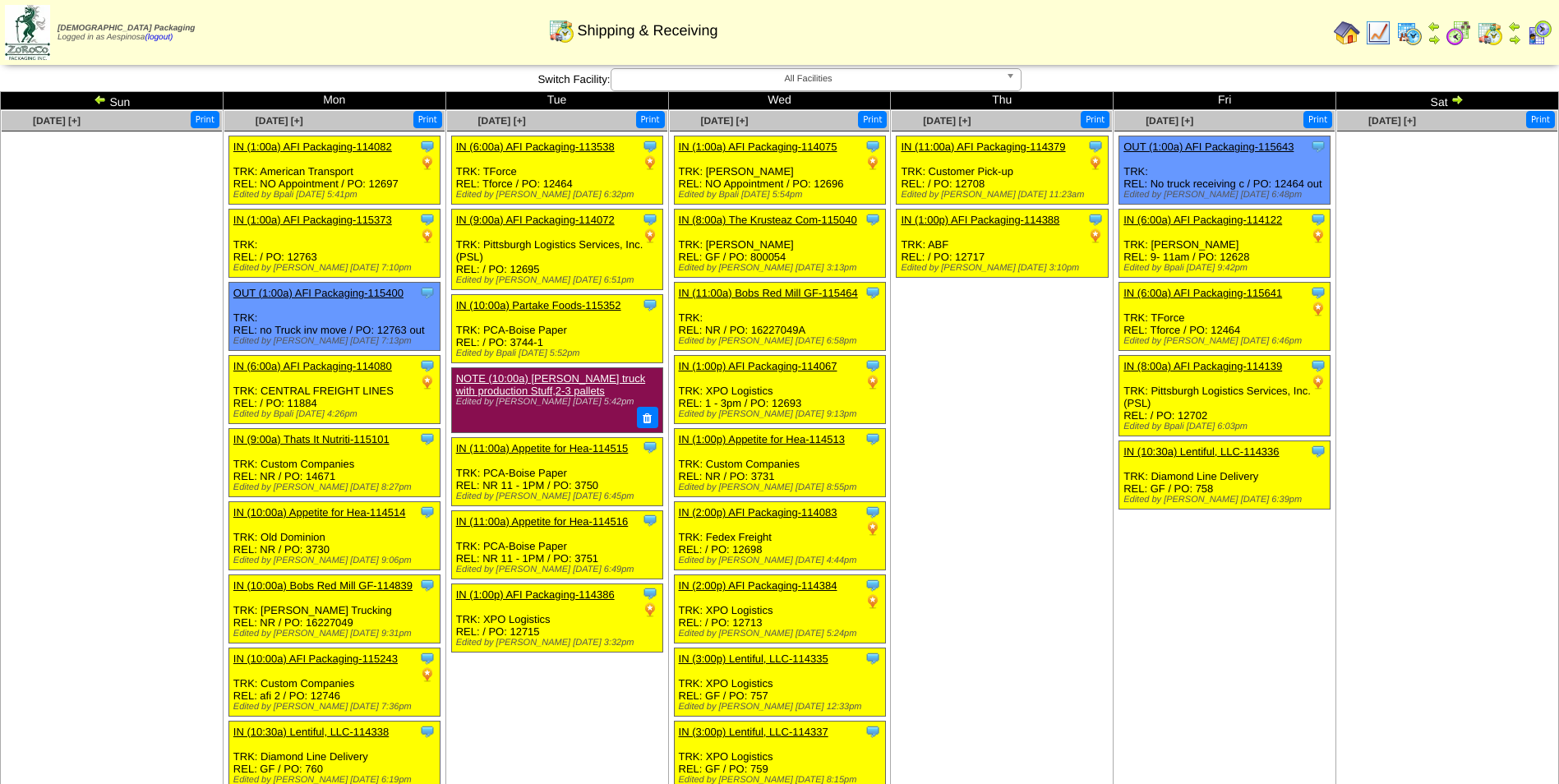
click at [1461, 98] on img at bounding box center [1457, 99] width 13 height 13
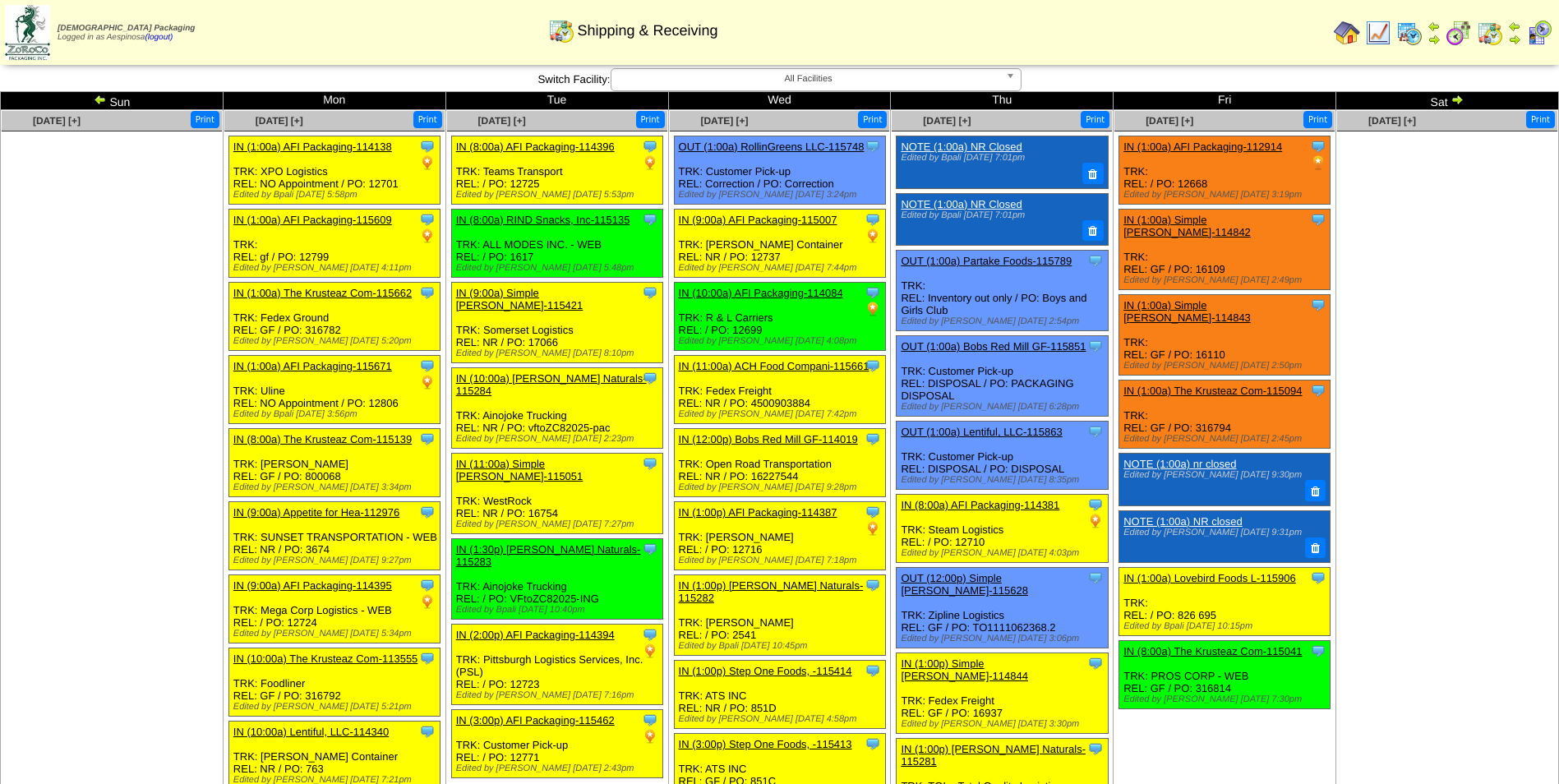
scroll to position [1294, 0]
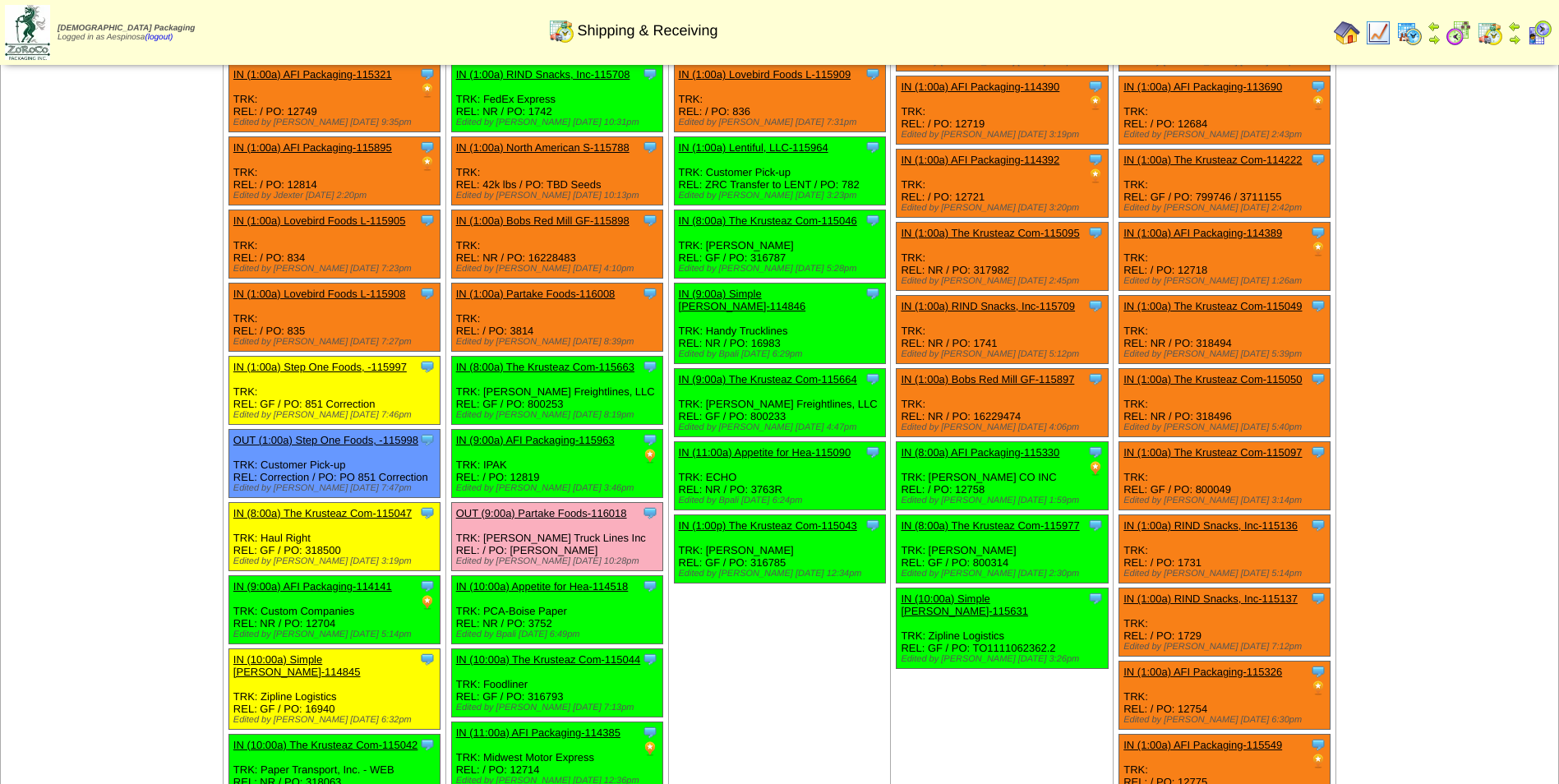
click at [584, 361] on link "IN (8:00a) The Krusteaz Com-115663" at bounding box center [545, 367] width 178 height 12
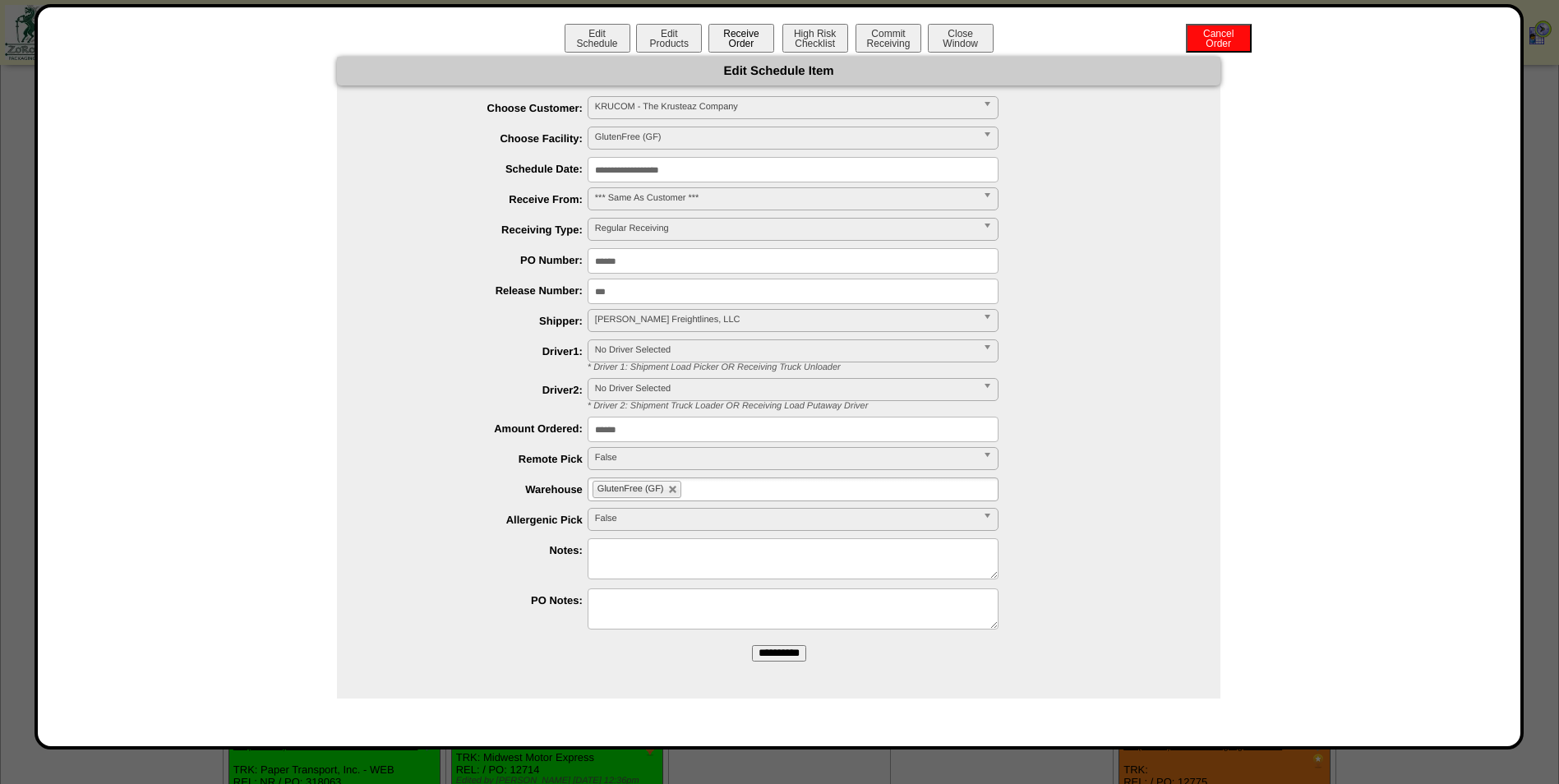
click at [731, 41] on button "Receive Order" at bounding box center [742, 38] width 66 height 28
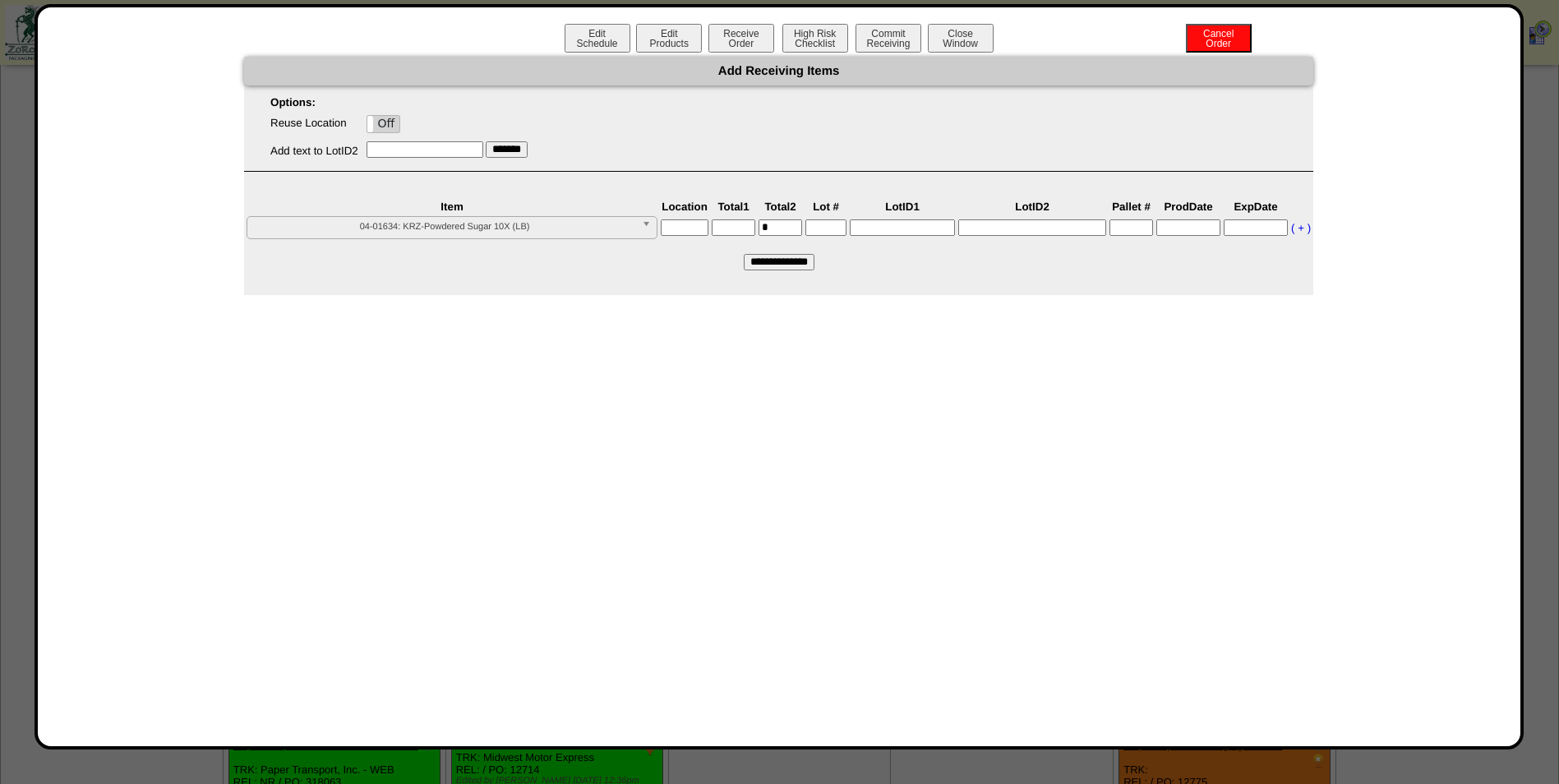
click at [384, 128] on label "Off" at bounding box center [383, 124] width 33 height 17
click at [463, 240] on td "**********" at bounding box center [452, 234] width 413 height 37
click at [456, 233] on span "04-01634: KRZ-Powdered Sugar 10X (LB)" at bounding box center [445, 227] width 382 height 20
click at [499, 272] on li "04-01784: KRZ - #NA SUGAR NONGMO 303-1055 (LB)" at bounding box center [453, 263] width 403 height 17
click at [689, 234] on input "text" at bounding box center [685, 227] width 48 height 17
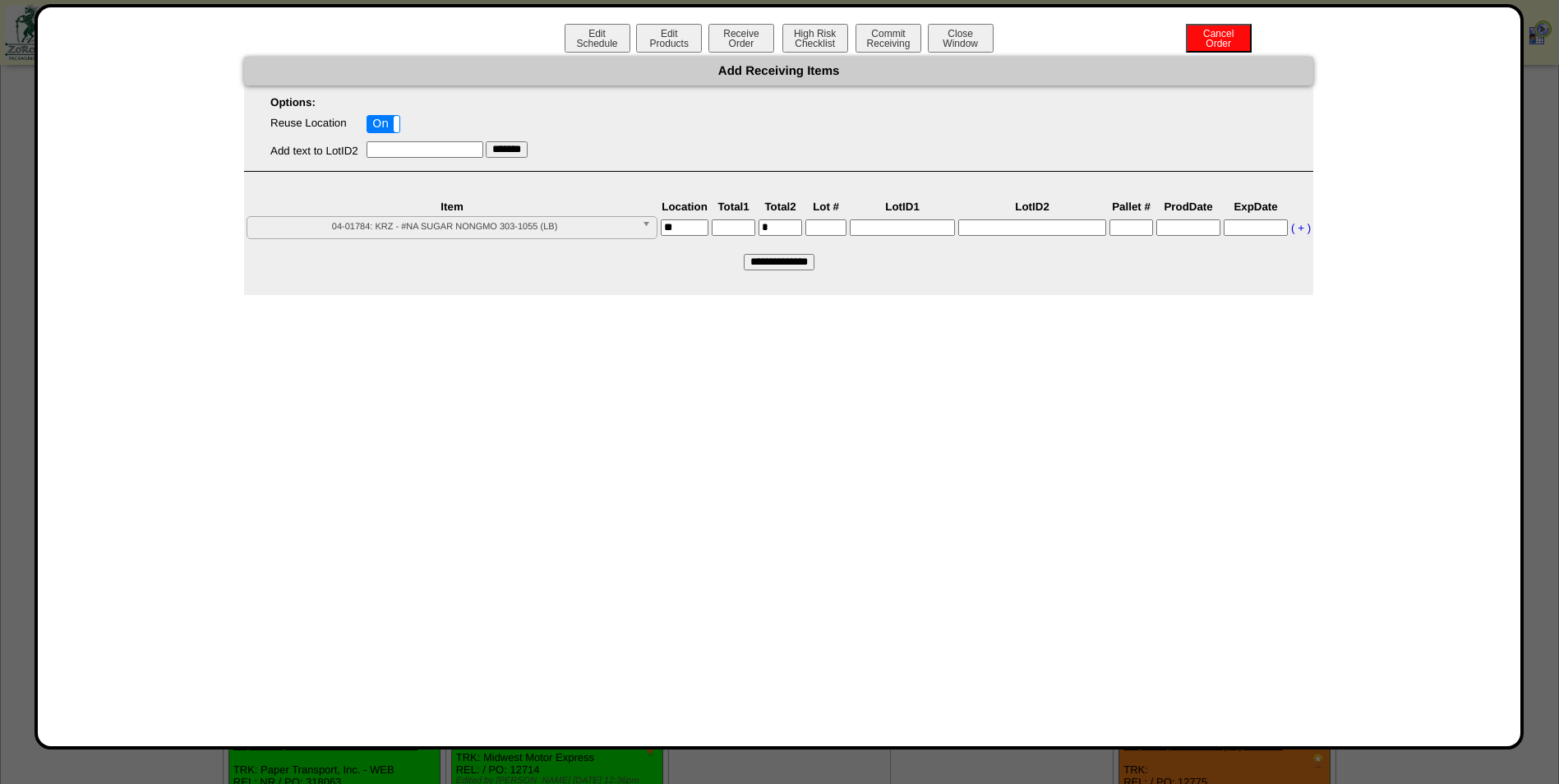
type input "*"
type input "*****"
type input"] "****"
type input"] "*******"
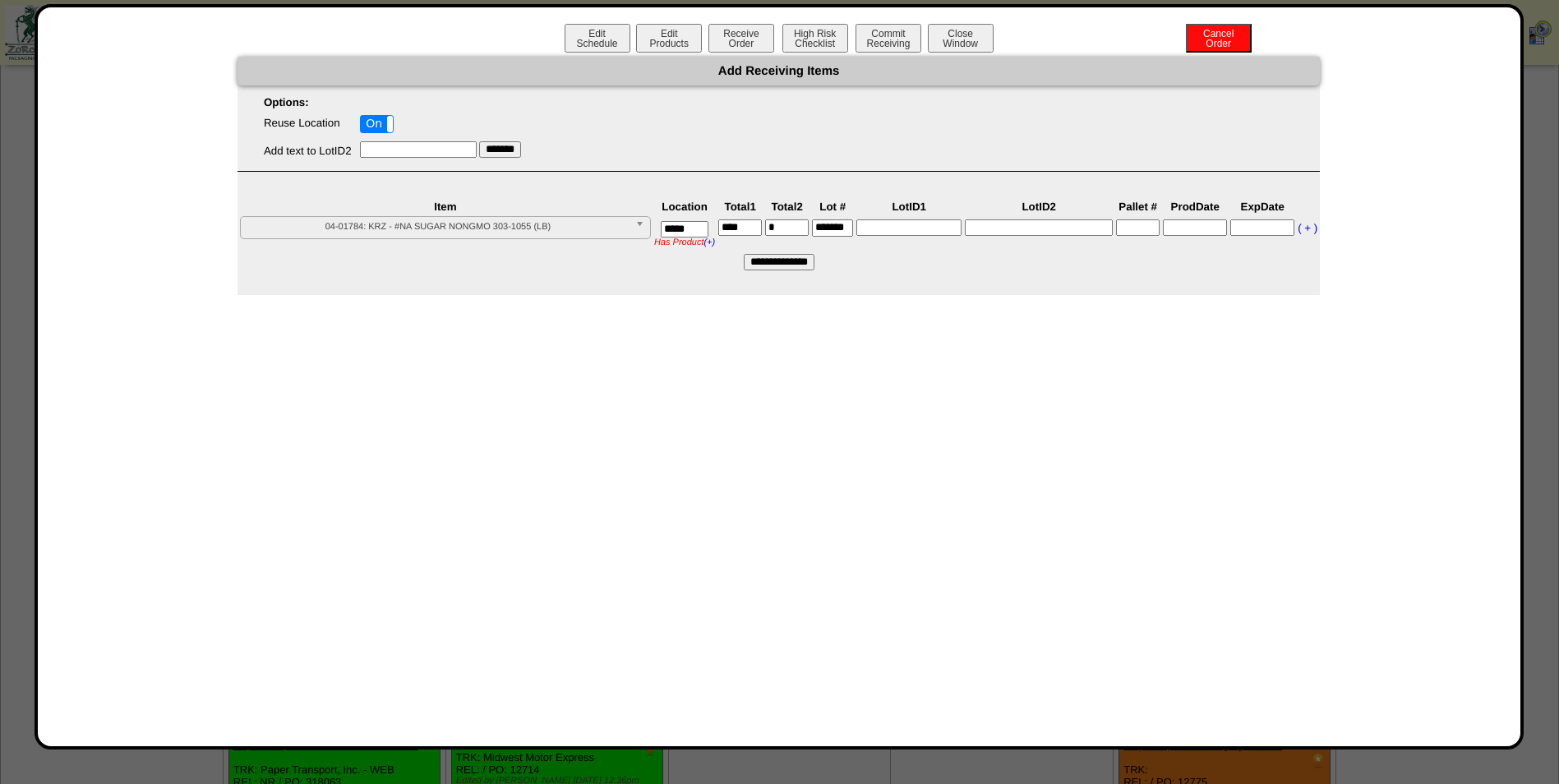
scroll to position [0, 0]
type input "*******"
type input"] "*"
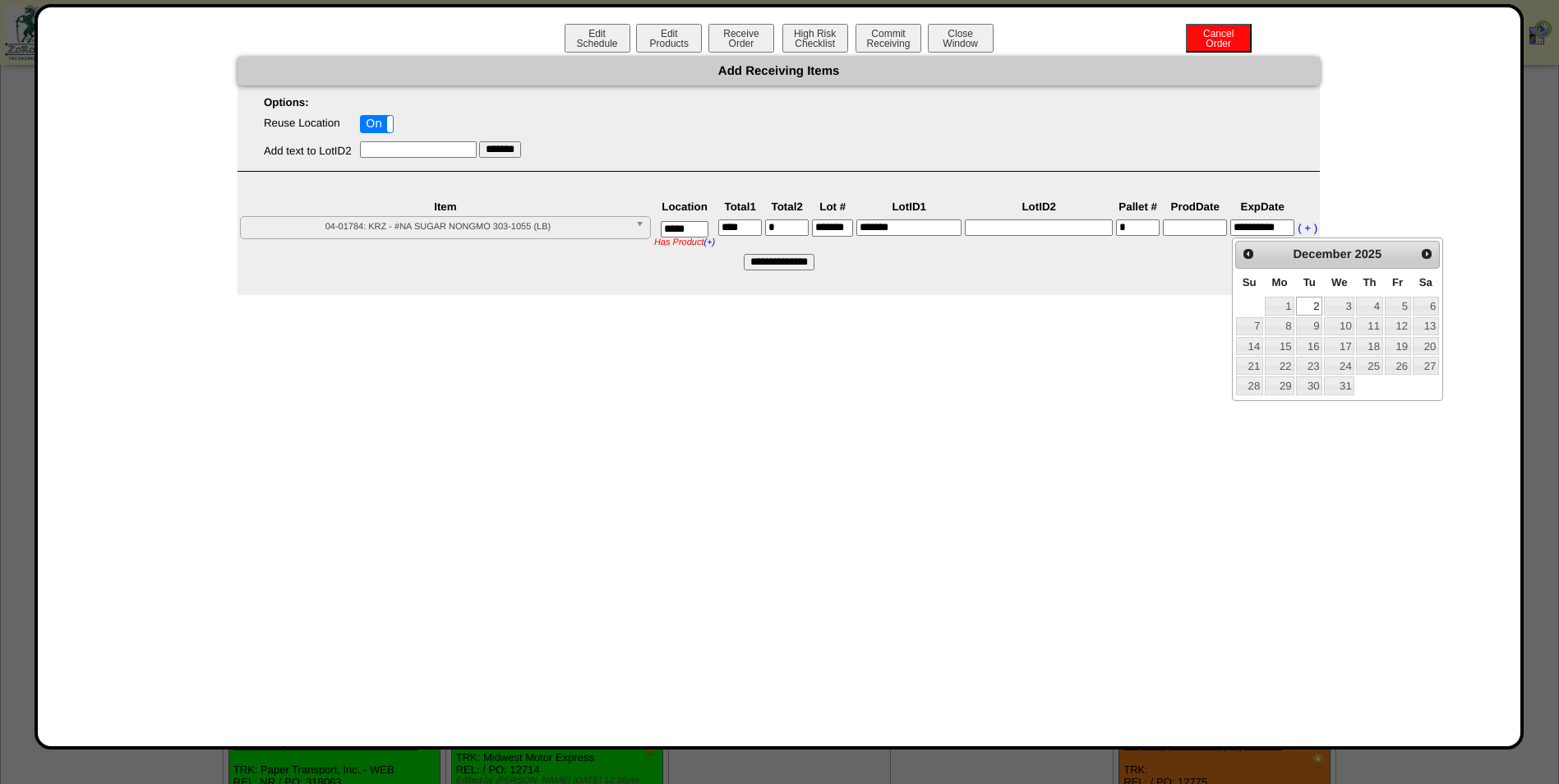
type input "**********"
click at [1169, 229] on input "text" at bounding box center [1195, 227] width 64 height 17
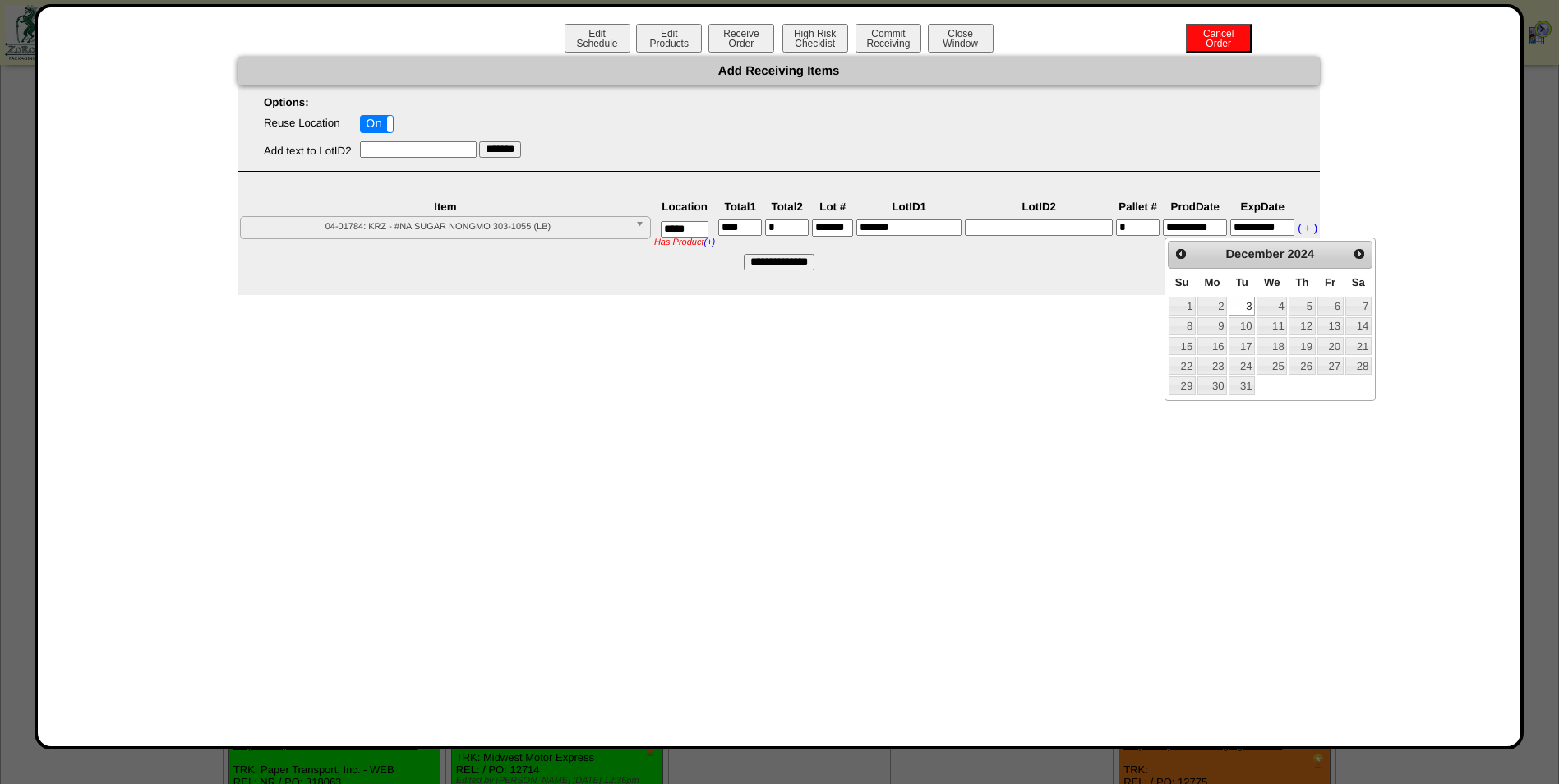
type input "**********"
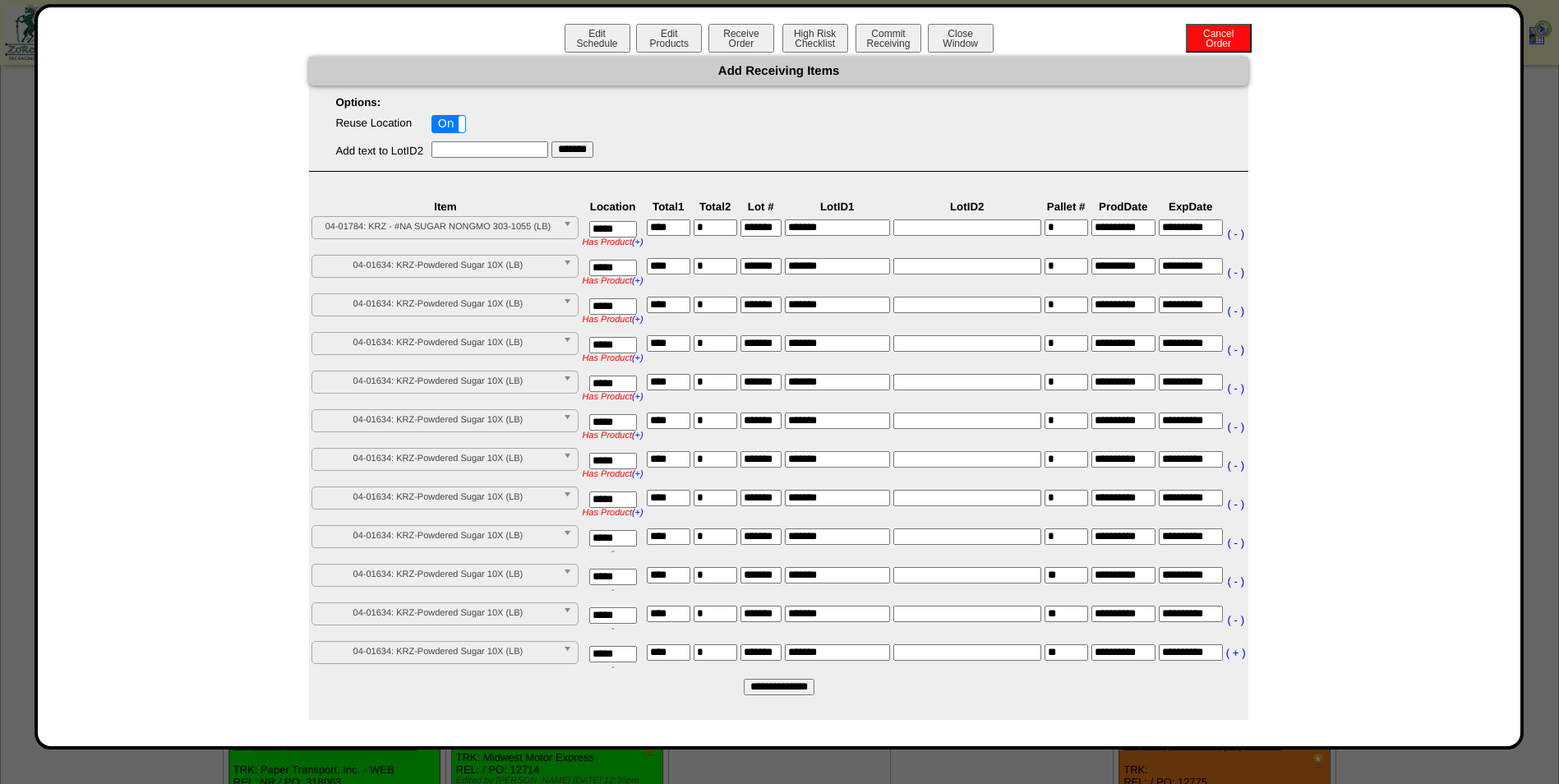
click at [685, 655] on input"] "****" at bounding box center [668, 652] width 43 height 17
type input"] "***"
click at [623, 264] on input "*****" at bounding box center [613, 268] width 48 height 17
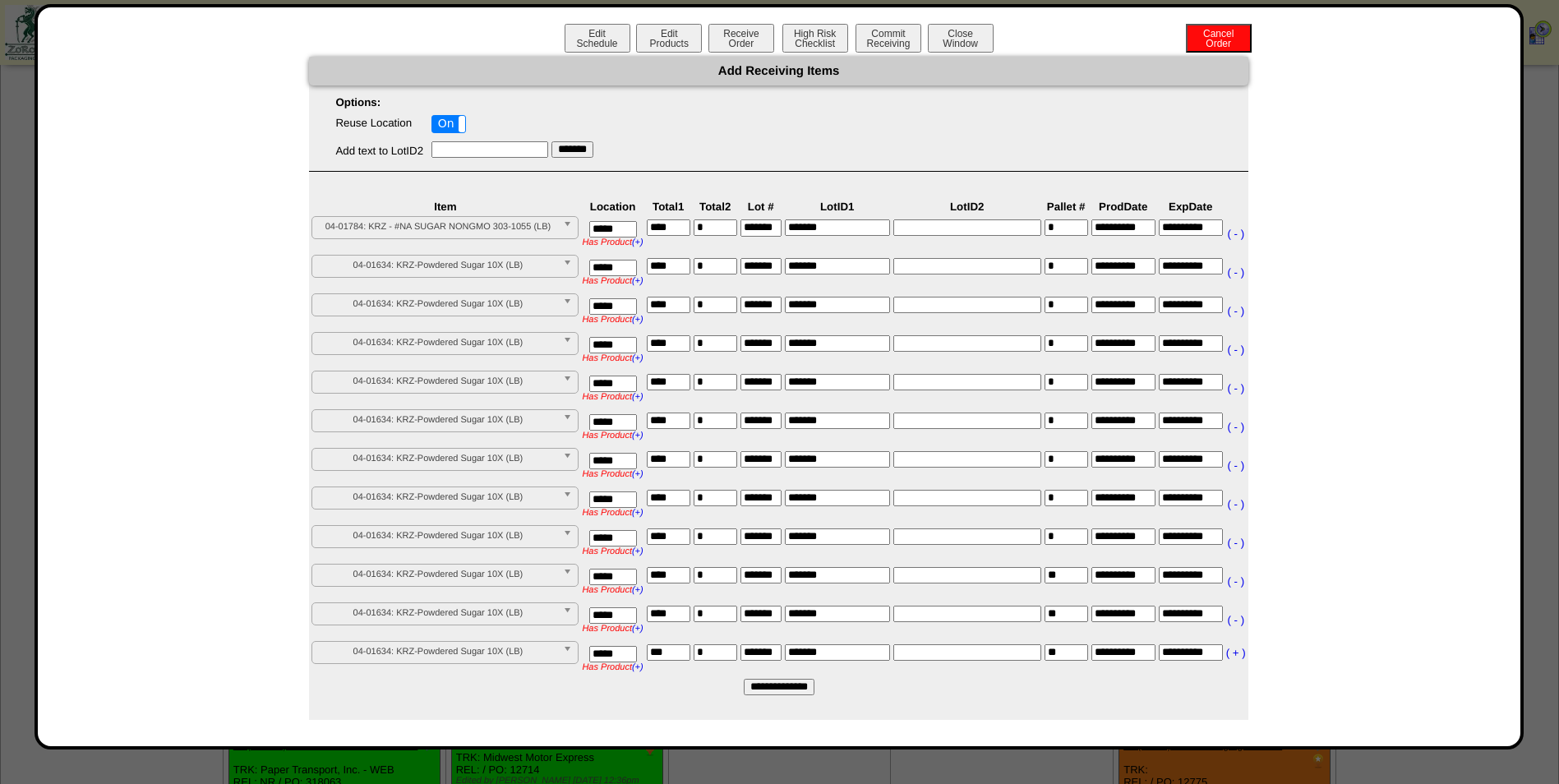
type input "*****"
click at [632, 303] on input "*****" at bounding box center [613, 306] width 48 height 17
type input "*****"
click at [655, 304] on input"] "****" at bounding box center [668, 304] width 43 height 17
click at [613, 349] on input "*****" at bounding box center [613, 345] width 48 height 17
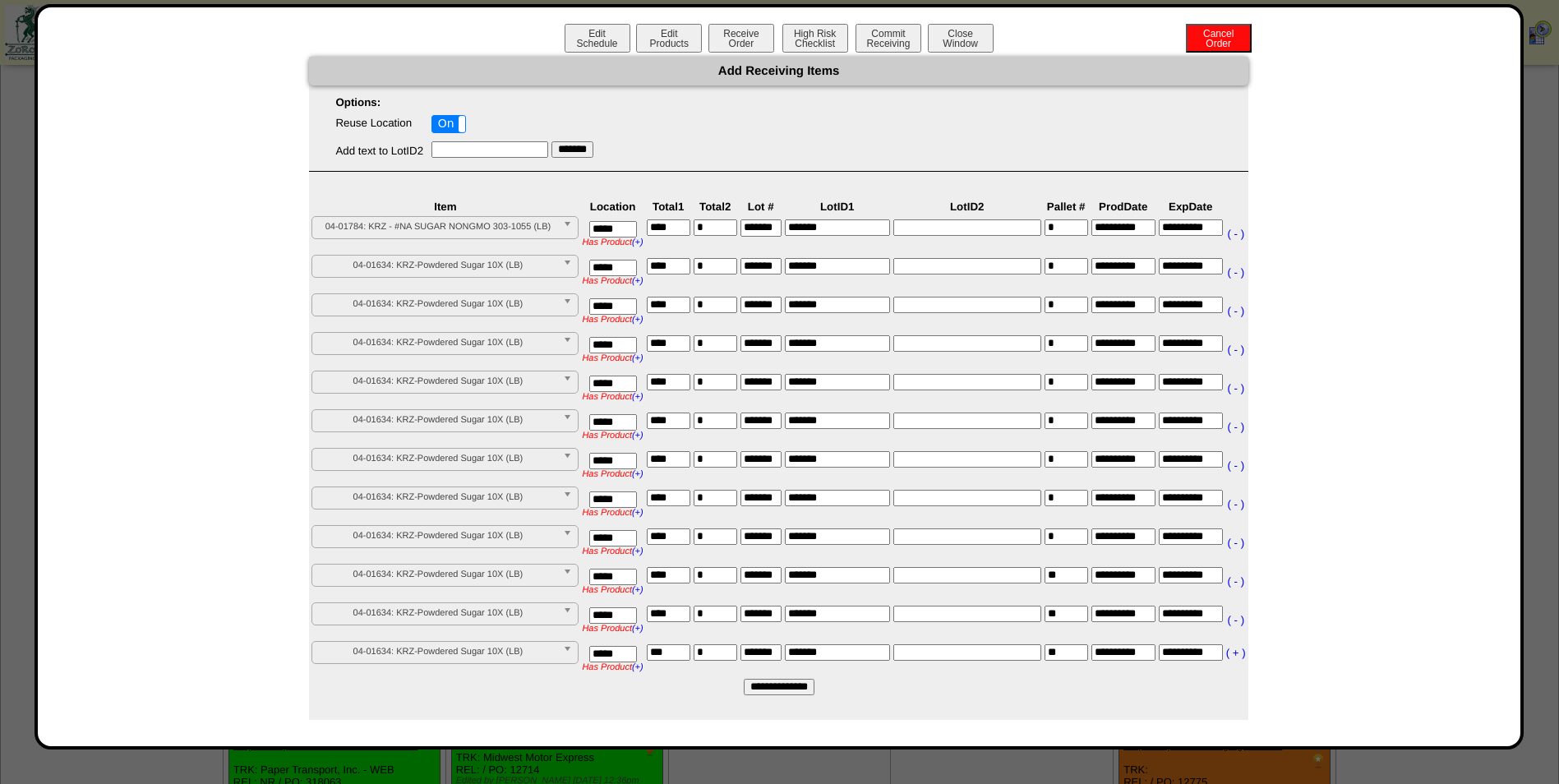
click at [613, 349] on input "*****" at bounding box center [613, 345] width 48 height 17
type input "*****"
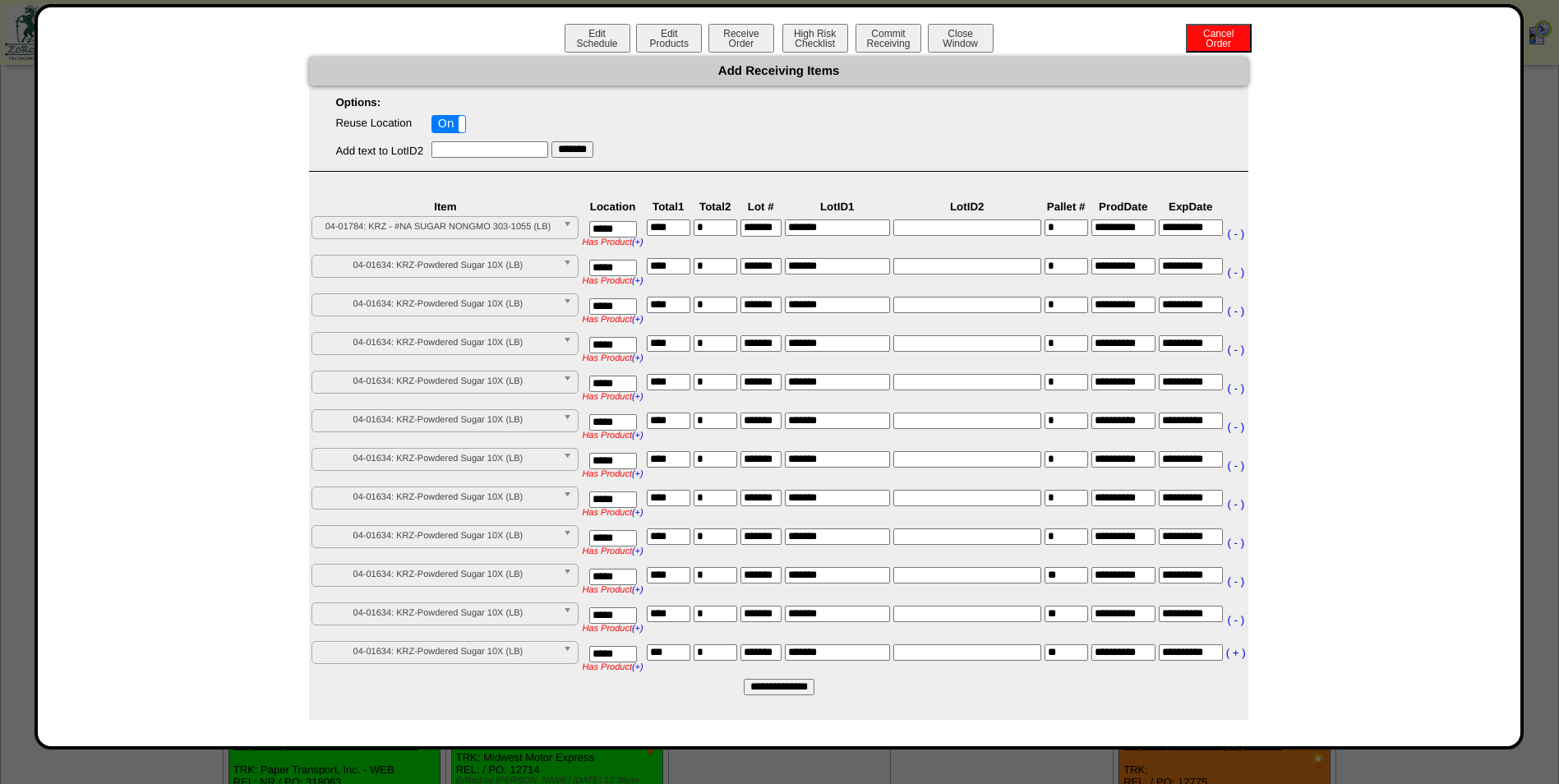
type input "*****"
type input "******"
type input "*****"
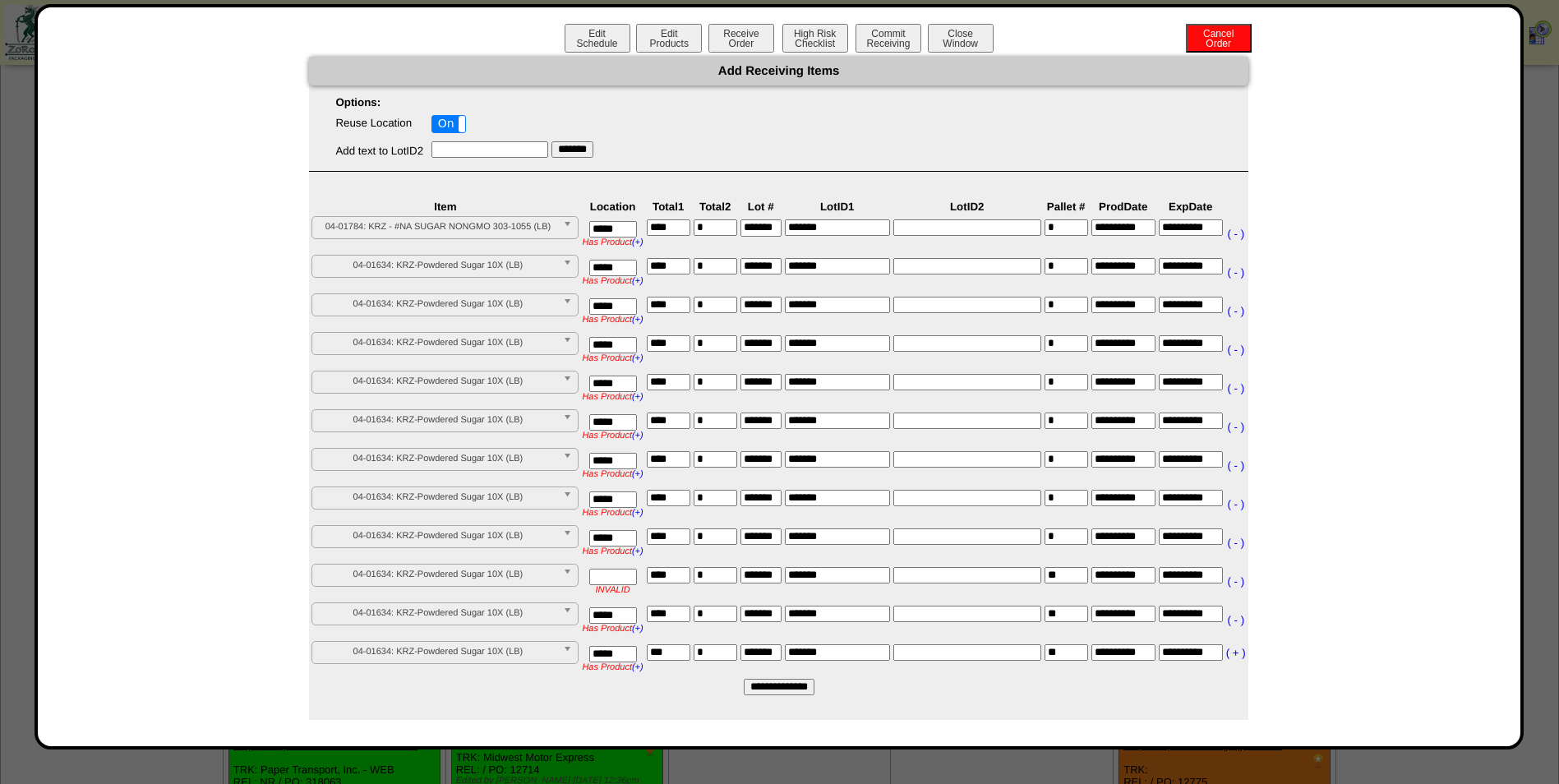
click at [625, 574] on input "text" at bounding box center [613, 576] width 48 height 17
type input "*****"
drag, startPoint x: 848, startPoint y: 679, endPoint x: 836, endPoint y: 682, distance: 12.4
click at [848, 681] on form "**********" at bounding box center [778, 376] width 939 height 639
click at [795, 686] on input "**********" at bounding box center [779, 686] width 71 height 17
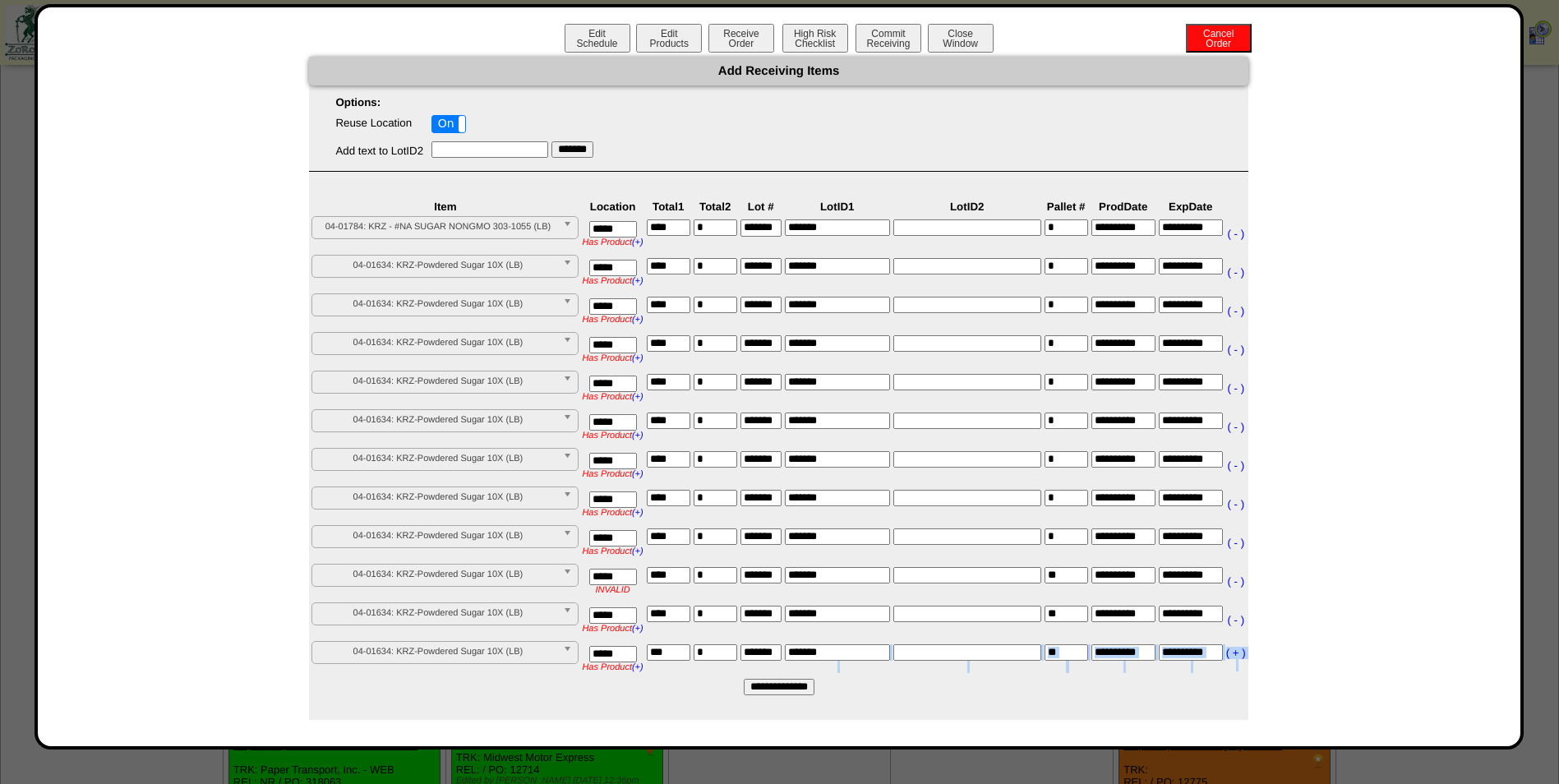
type input "*********"
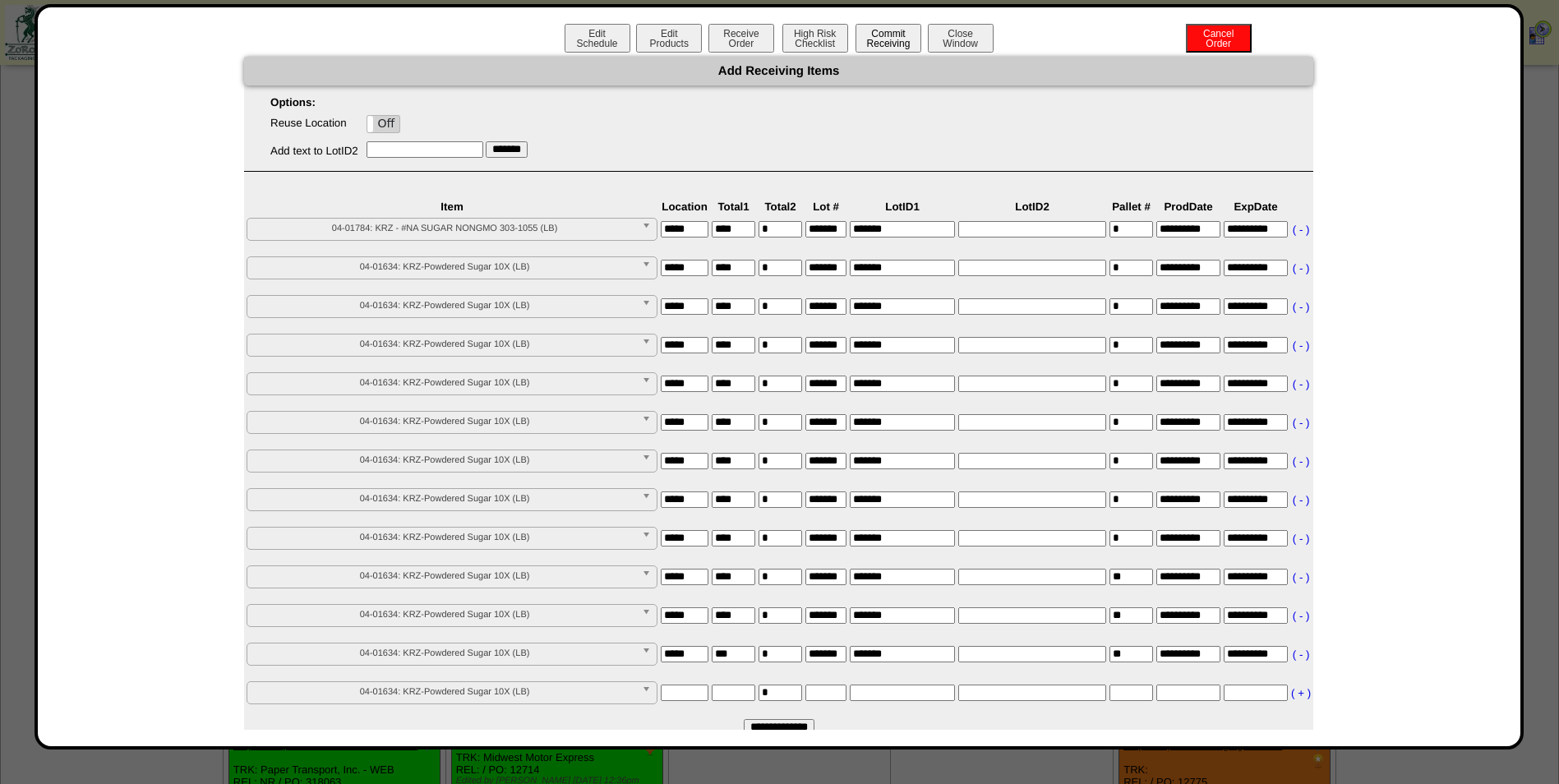
click at [877, 40] on button "Commit Receiving" at bounding box center [888, 38] width 66 height 28
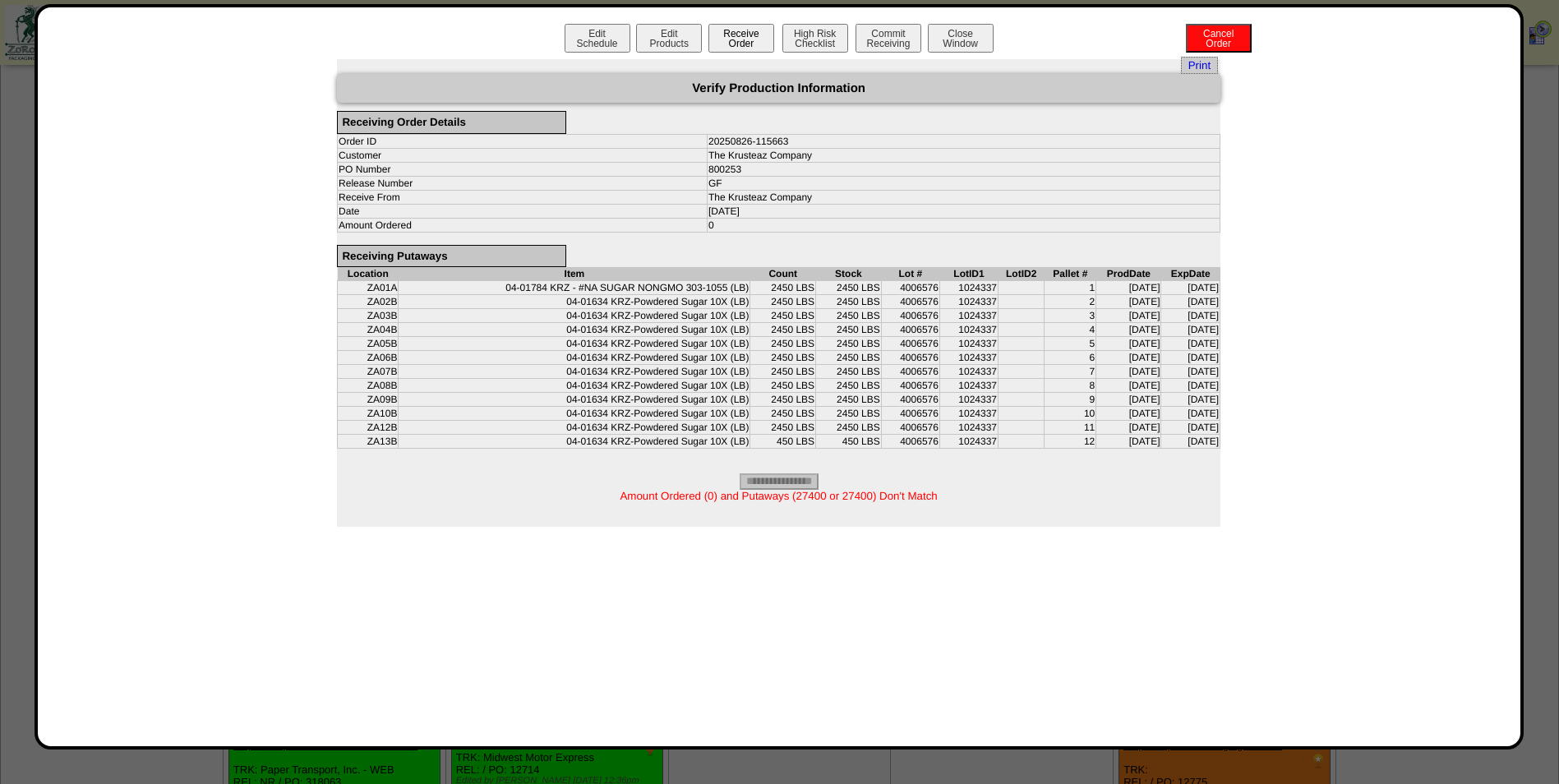
click at [750, 45] on button "Receive Order" at bounding box center [742, 38] width 66 height 28
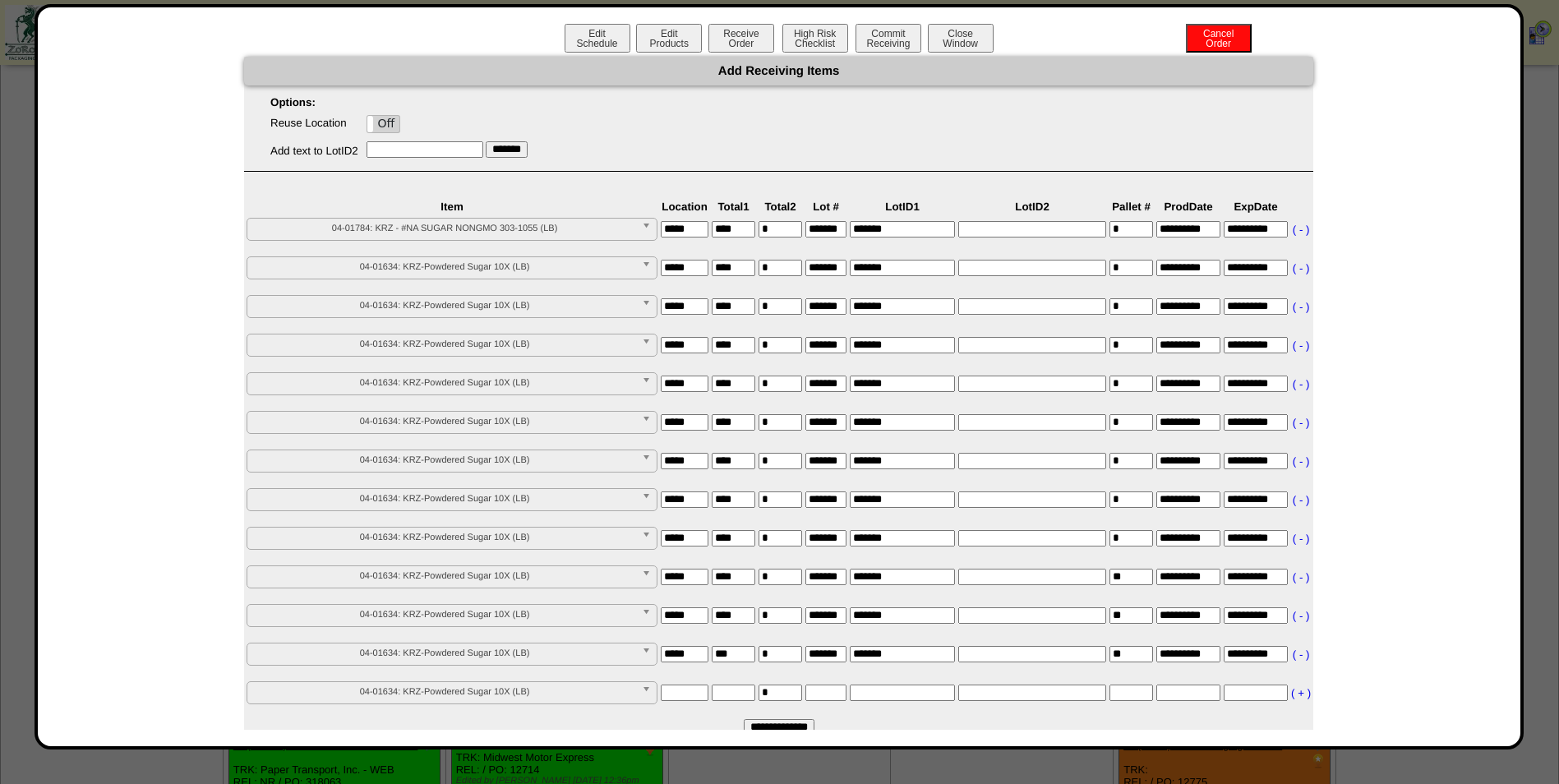
click at [452, 239] on span "04-01634: KRZ-Powdered Sugar 10X (LB)" at bounding box center [445, 228] width 382 height 20
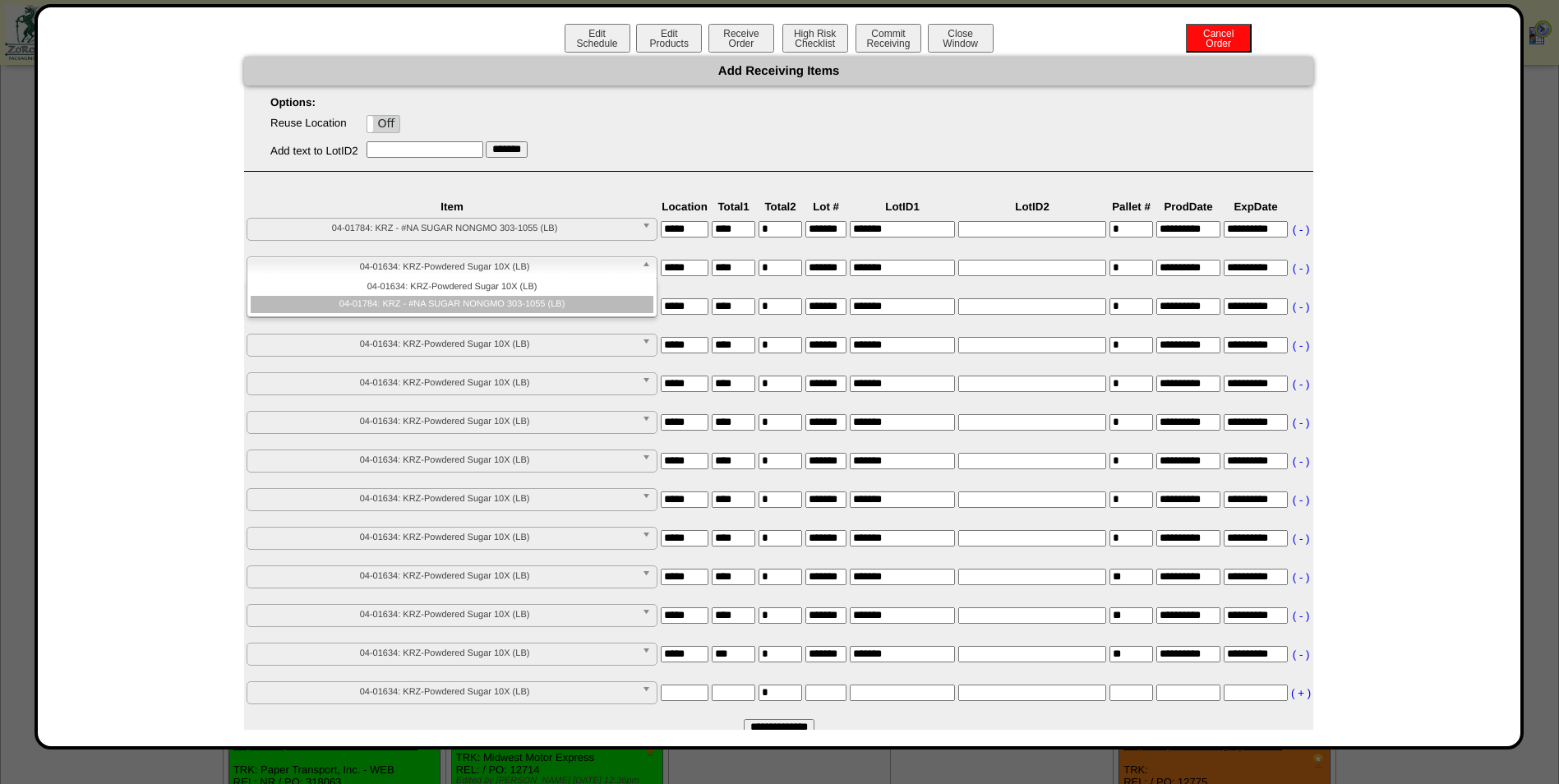
click at [449, 313] on li "04-01784: KRZ - #NA SUGAR NONGMO 303-1055 (LB)" at bounding box center [453, 303] width 403 height 17
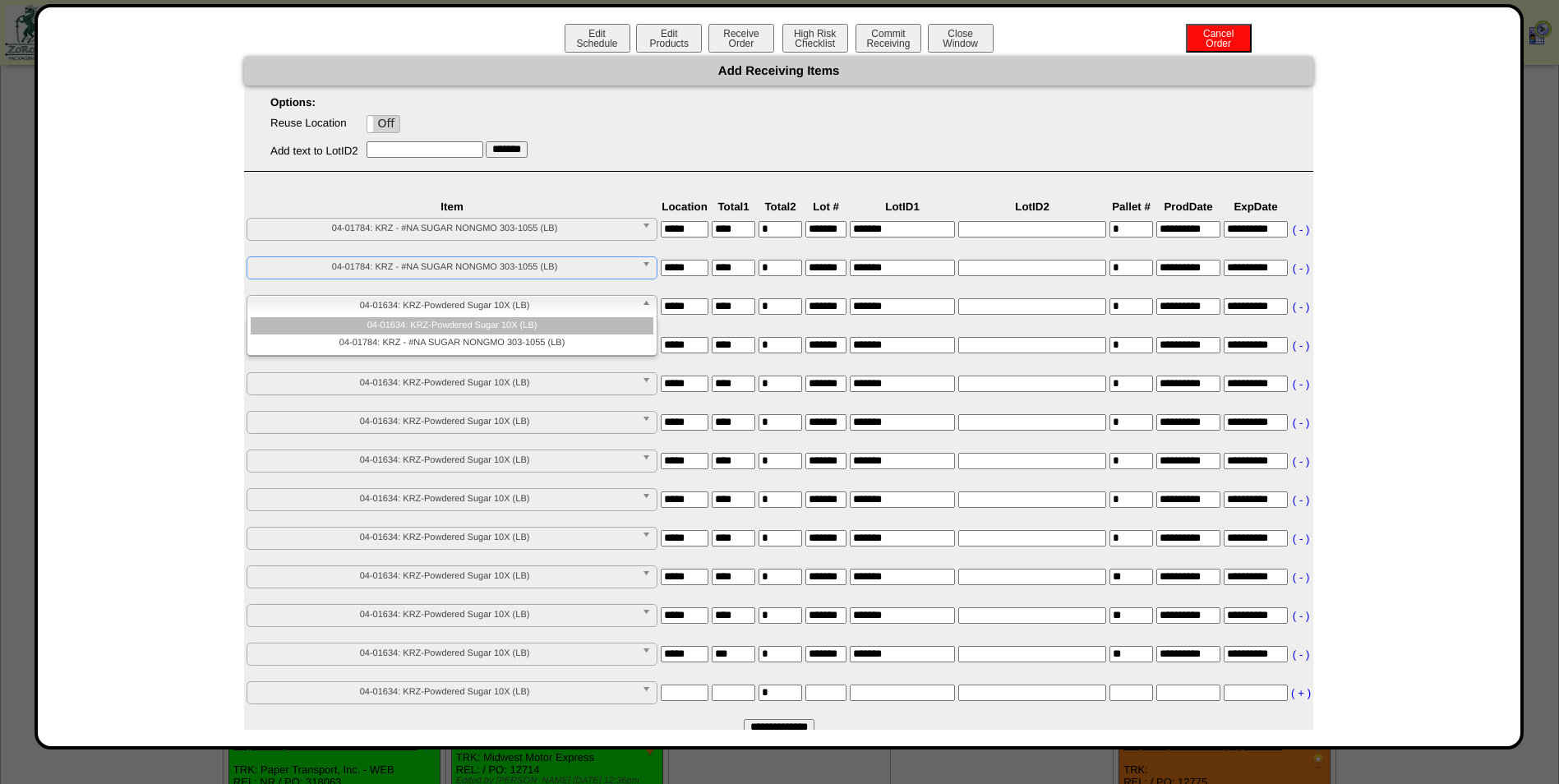
click at [449, 314] on span "04-01634: KRZ-Powdered Sugar 10X (LB)" at bounding box center [445, 305] width 382 height 20
click at [448, 336] on li "04-01784: KRZ - #NA SUGAR NONGMO 303-1055 (LB)" at bounding box center [453, 342] width 403 height 17
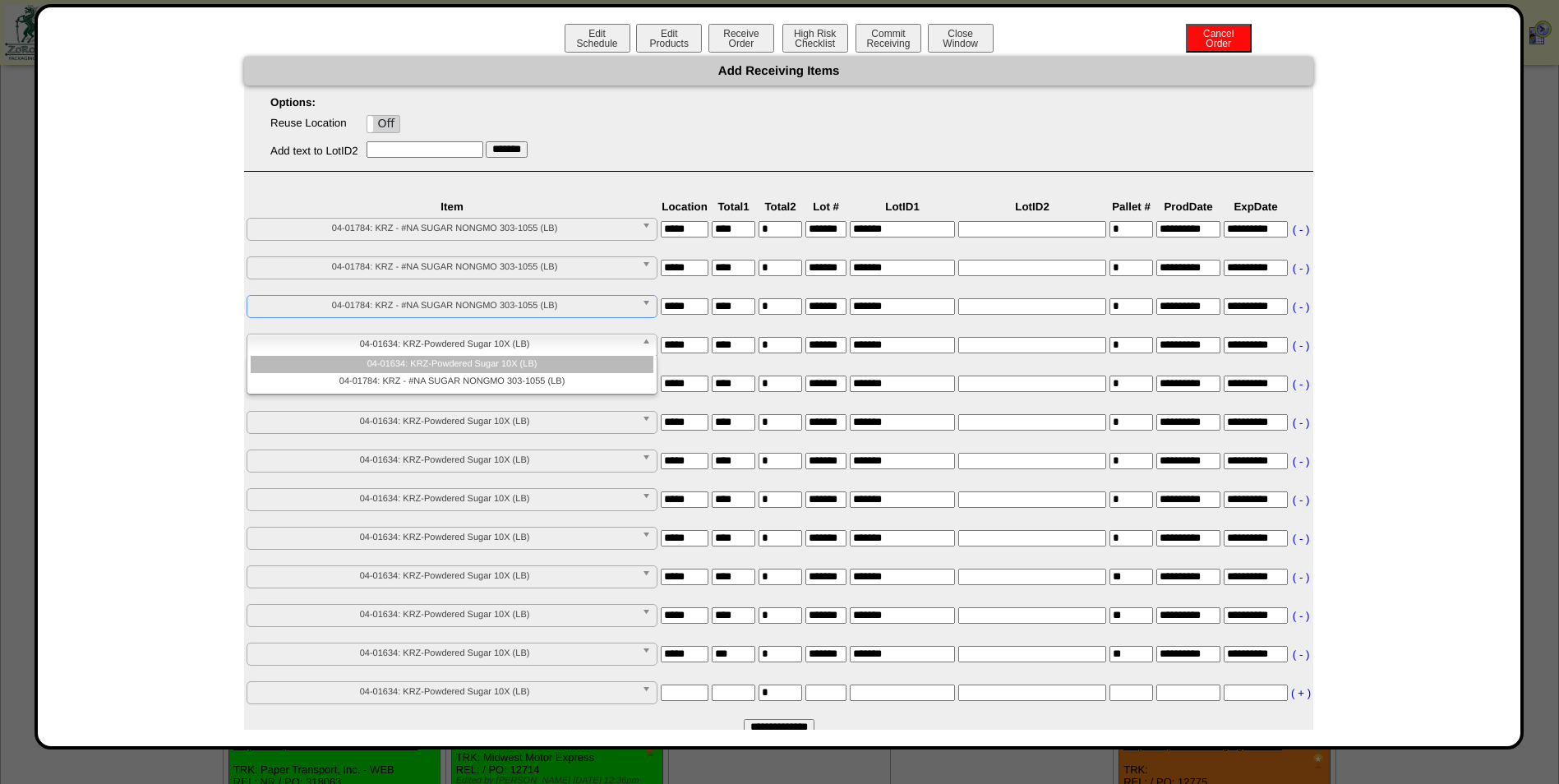
click at [451, 339] on span "04-01634: KRZ-Powdered Sugar 10X (LB)" at bounding box center [445, 344] width 382 height 20
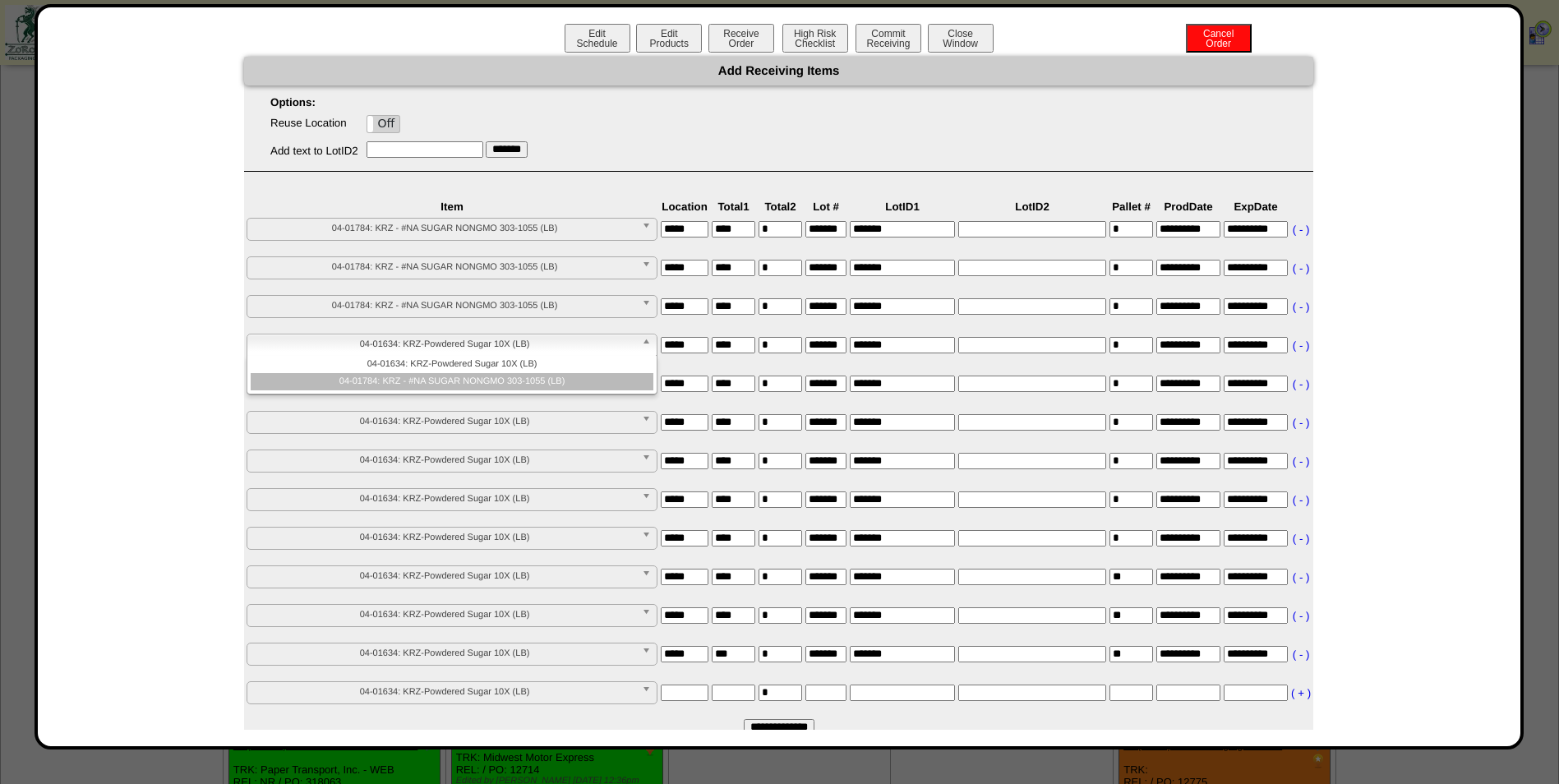
click at [456, 380] on li "04-01784: KRZ - #NA SUGAR NONGMO 303-1055 (LB)" at bounding box center [453, 381] width 403 height 17
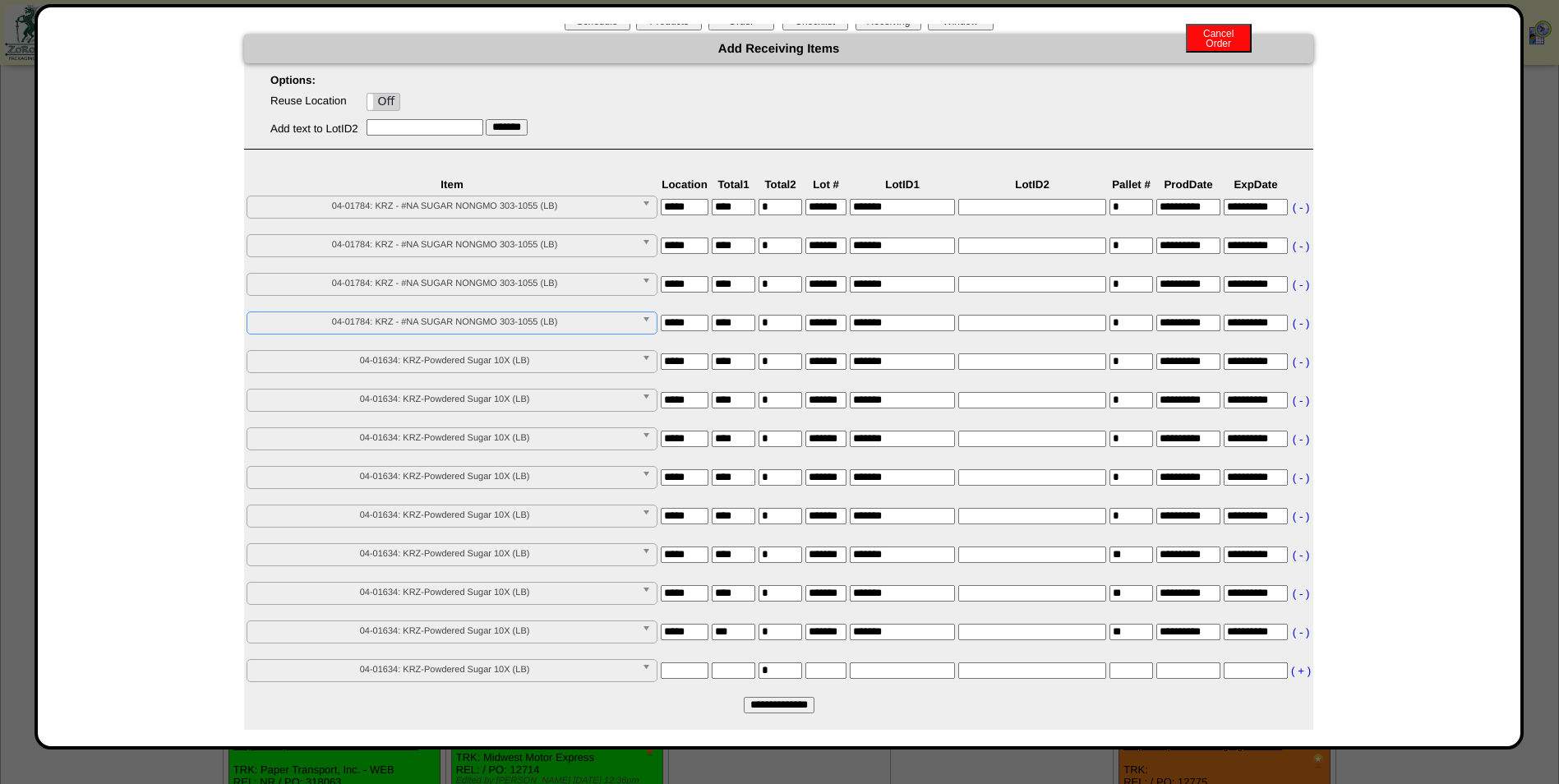
scroll to position [32, 0]
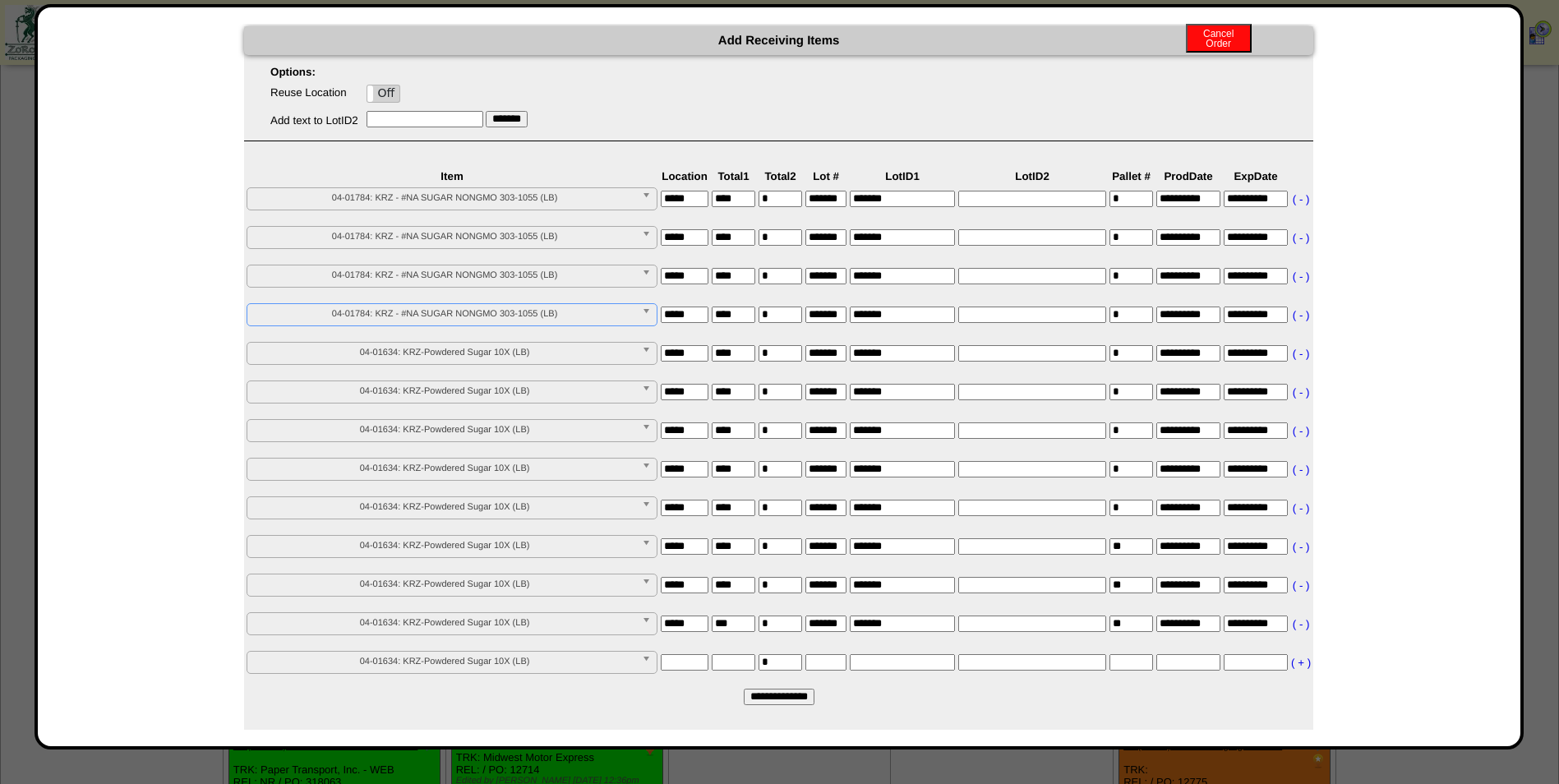
click at [459, 208] on span "04-01634: KRZ-Powdered Sugar 10X (LB)" at bounding box center [445, 198] width 382 height 20
click at [454, 388] on li "04-01784: KRZ - #NA SUGAR NONGMO 303-1055 (LB)" at bounding box center [453, 389] width 403 height 17
click at [461, 208] on span "04-01634: KRZ-Powdered Sugar 10X (LB)" at bounding box center [445, 198] width 382 height 20
drag, startPoint x: 457, startPoint y: 421, endPoint x: 470, endPoint y: 424, distance: 13.3
click at [459, 423] on li "04-01784: KRZ - #NA SUGAR NONGMO 303-1055 (LB)" at bounding box center [453, 427] width 403 height 17
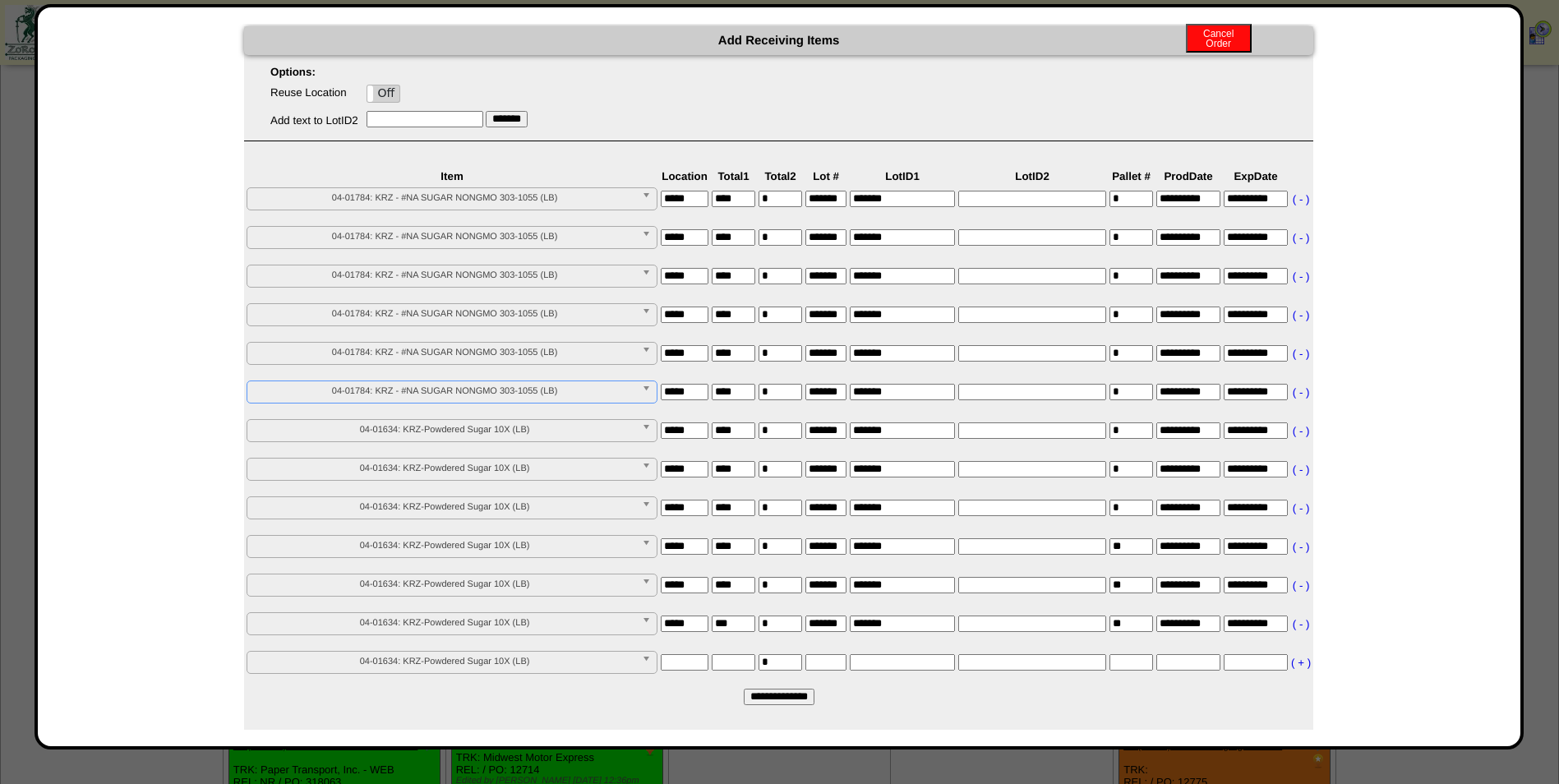
click at [470, 208] on span "04-01634: KRZ-Powdered Sugar 10X (LB)" at bounding box center [445, 198] width 382 height 20
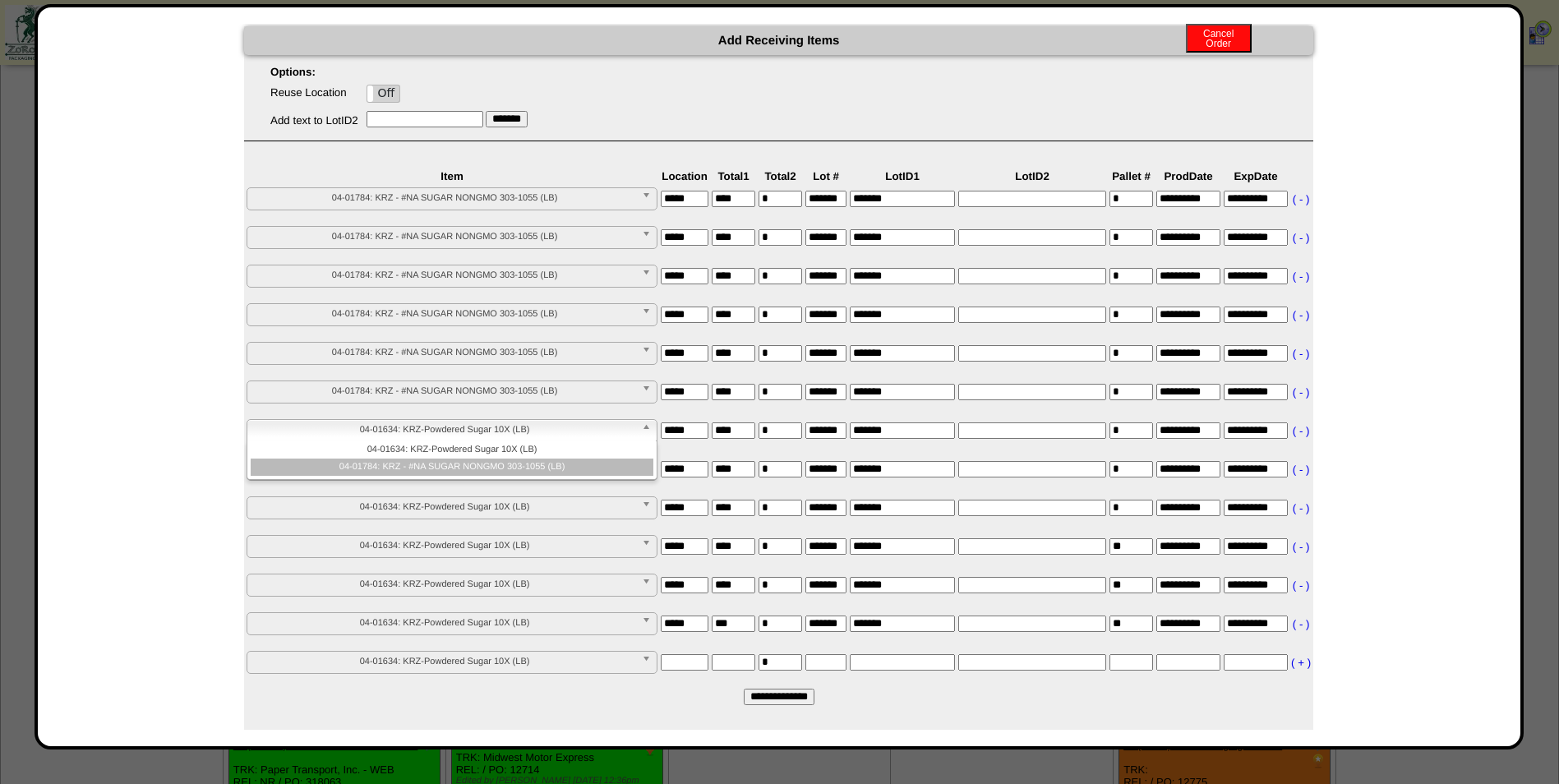
click at [460, 459] on li "04-01784: KRZ - #NA SUGAR NONGMO 303-1055 (LB)" at bounding box center [453, 466] width 403 height 17
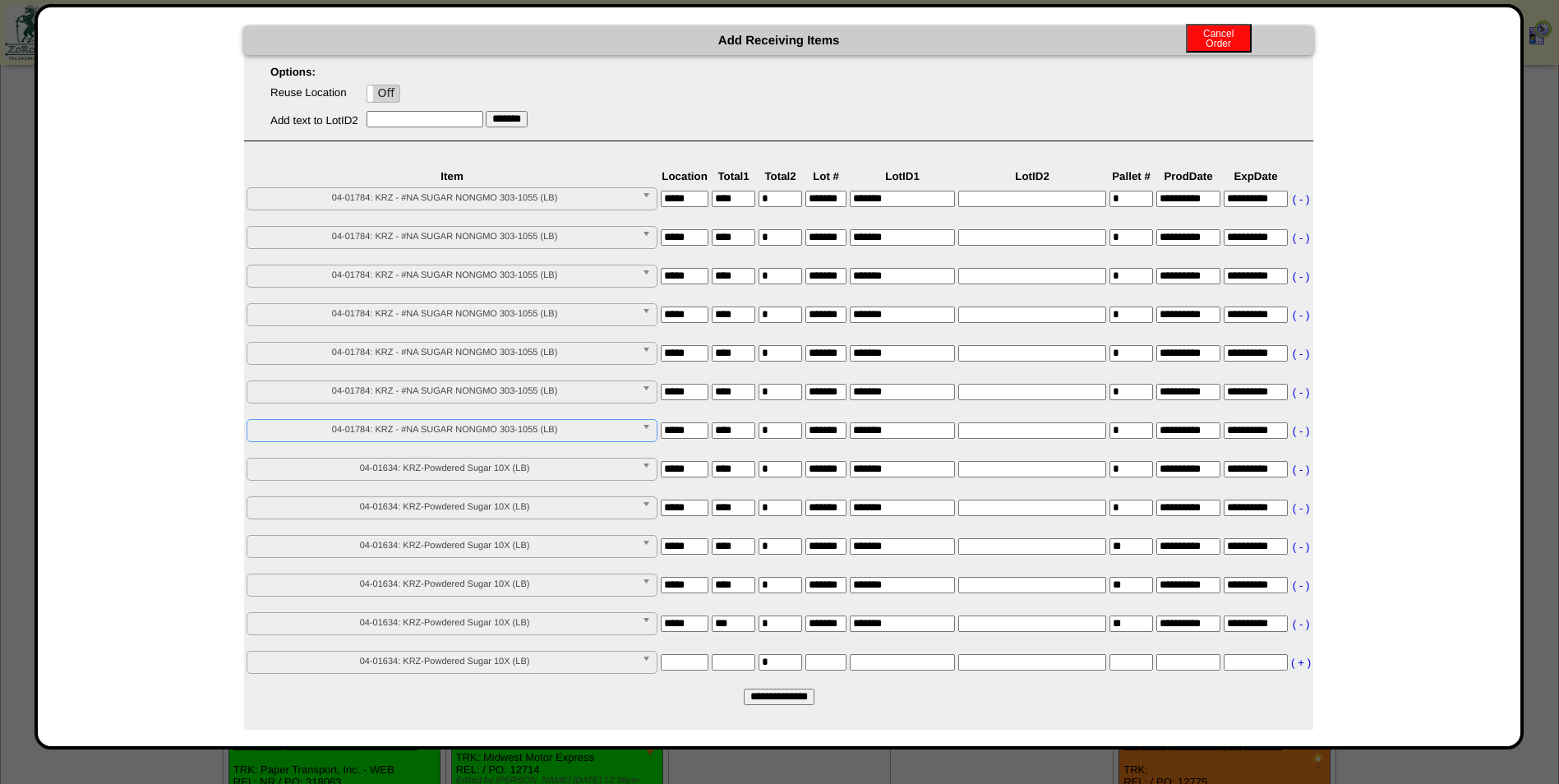
click at [461, 208] on span "04-01634: KRZ-Powdered Sugar 10X (LB)" at bounding box center [445, 198] width 382 height 20
click at [463, 511] on li "04-01784: KRZ - #NA SUGAR NONGMO 303-1055 (LB)" at bounding box center [453, 505] width 403 height 17
click at [464, 210] on link "04-01634: KRZ-Powdered Sugar 10X (LB)" at bounding box center [452, 199] width 411 height 23
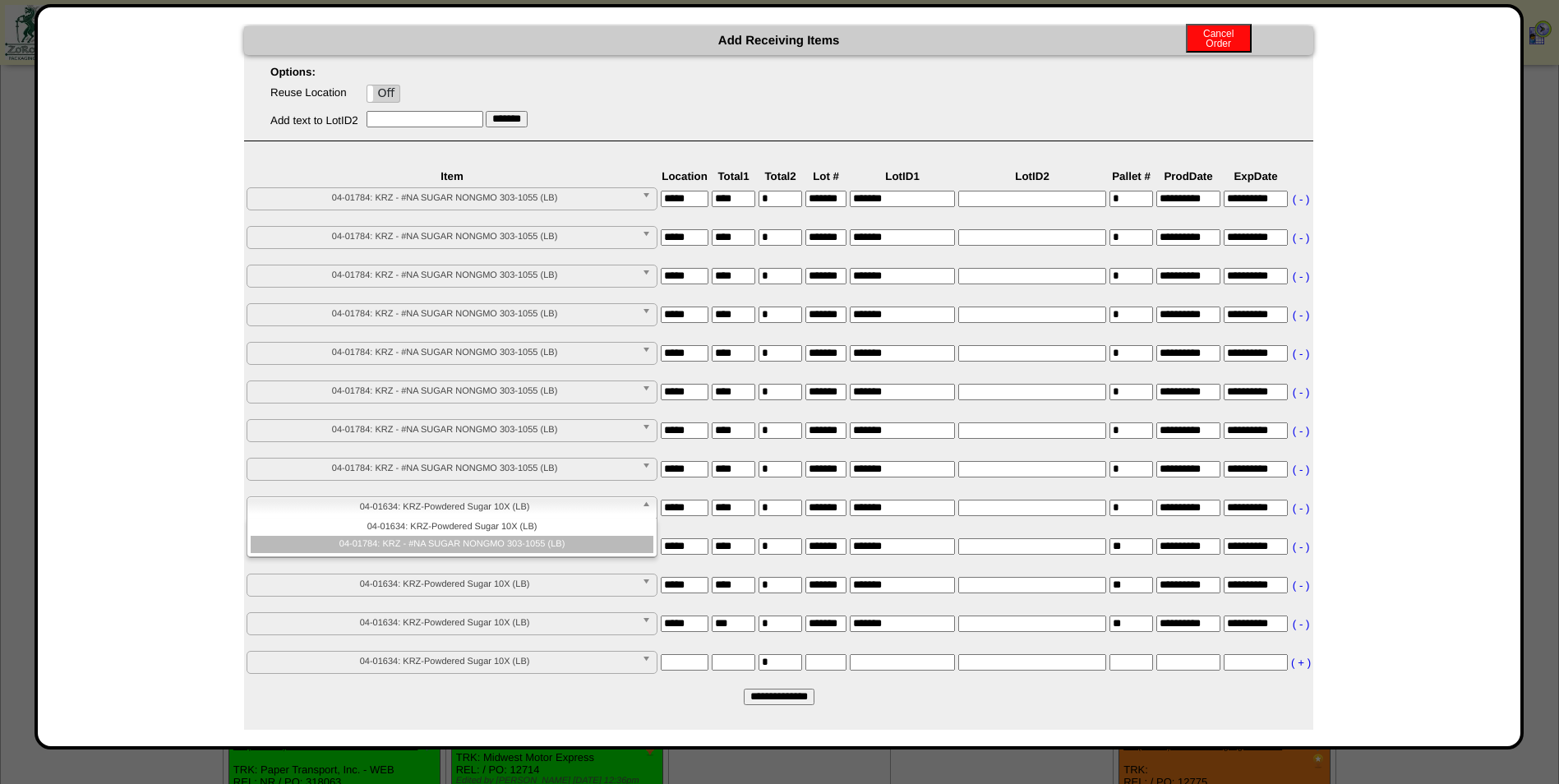
click at [465, 542] on li "04-01784: KRZ - #NA SUGAR NONGMO 303-1055 (LB)" at bounding box center [453, 544] width 403 height 17
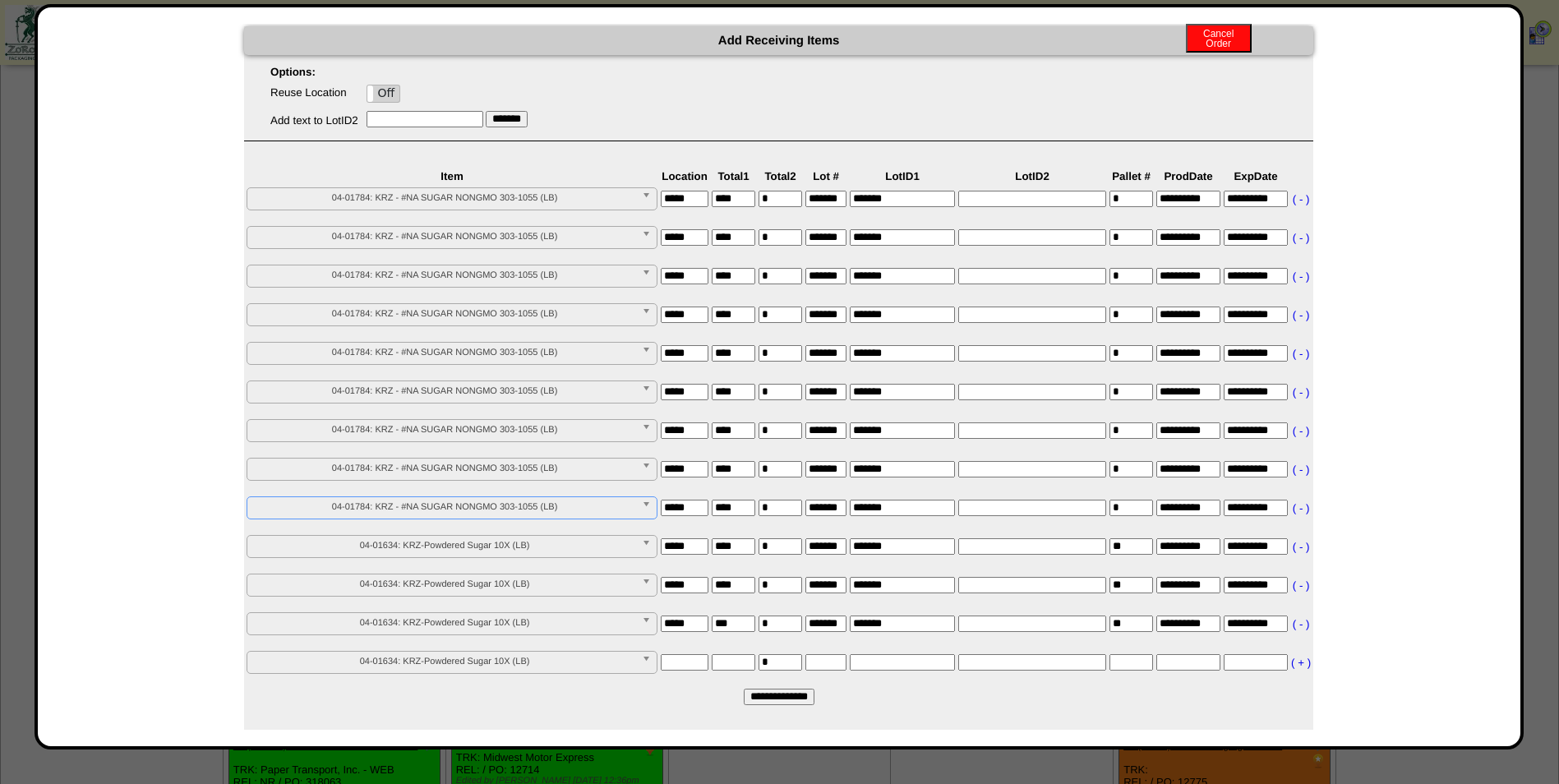
click at [465, 208] on span "04-01634: KRZ-Powdered Sugar 10X (LB)" at bounding box center [445, 198] width 382 height 20
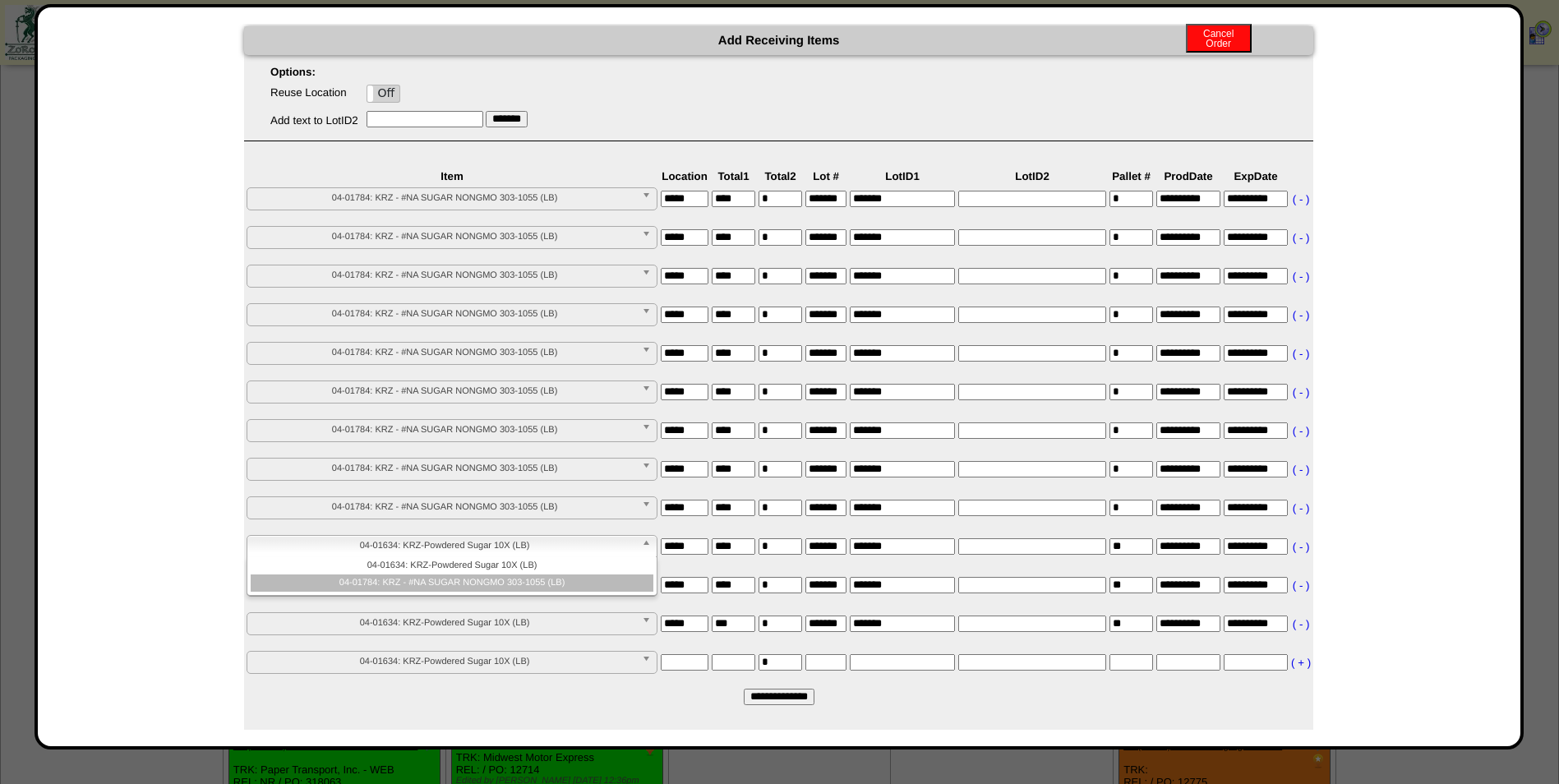
click at [472, 577] on li "04-01784: KRZ - #NA SUGAR NONGMO 303-1055 (LB)" at bounding box center [453, 583] width 403 height 17
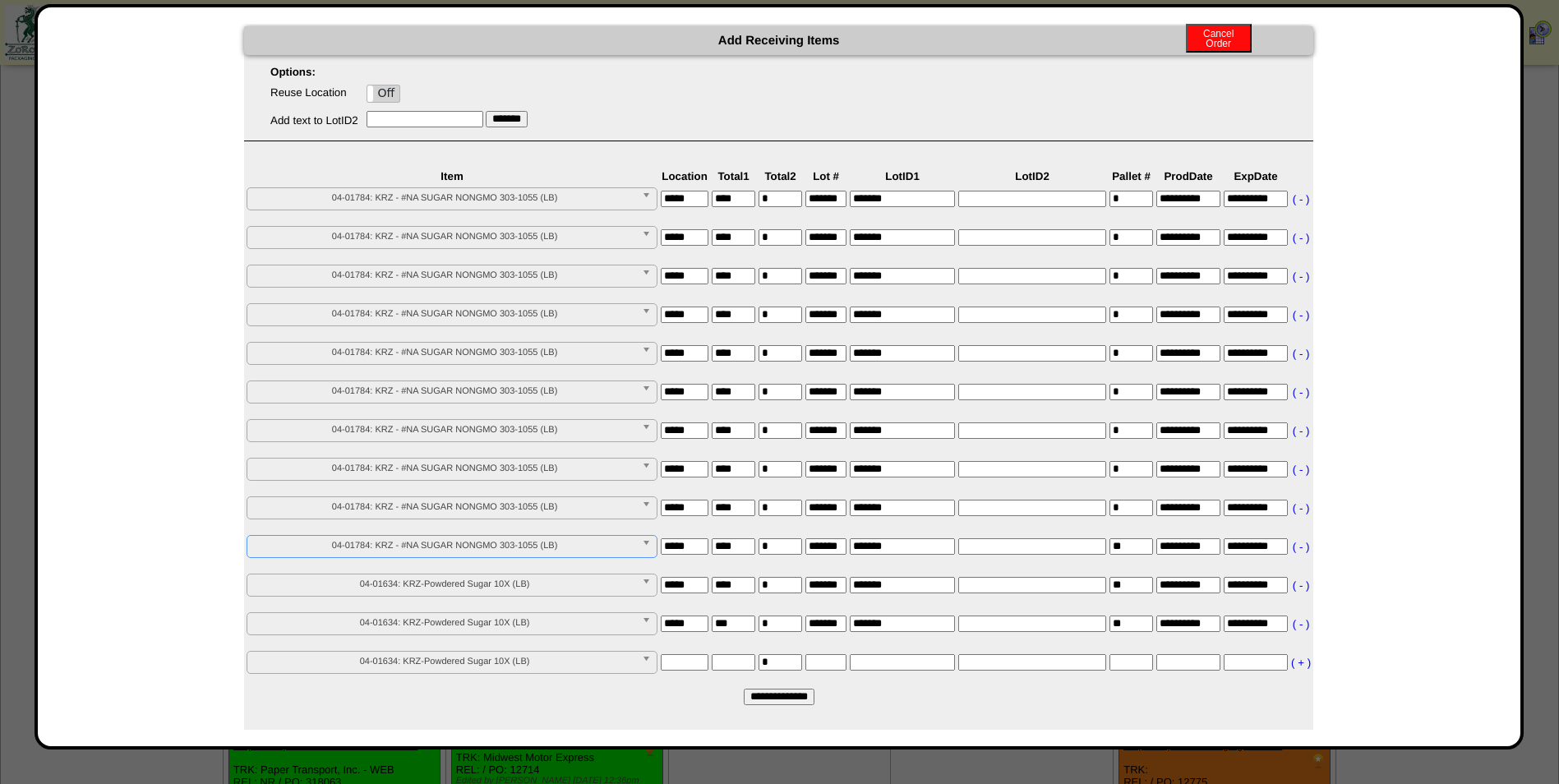
click at [476, 210] on link "04-01634: KRZ-Powdered Sugar 10X (LB)" at bounding box center [452, 199] width 411 height 23
click at [479, 618] on li "04-01784: KRZ - #NA SUGAR NONGMO 303-1055 (LB)" at bounding box center [453, 621] width 403 height 17
click at [483, 627] on span "04-01634: KRZ-Powdered Sugar 10X (LB)" at bounding box center [445, 623] width 382 height 20
click at [485, 653] on ul "04-01634: KRZ-Powdered Sugar 10X (LB) 04-01784: KRZ - #NA SUGAR NONGMO 303-1055…" at bounding box center [451, 651] width 406 height 35
click at [490, 652] on span "04-01634: KRZ-Powdered Sugar 10X (LB)" at bounding box center [445, 662] width 382 height 20
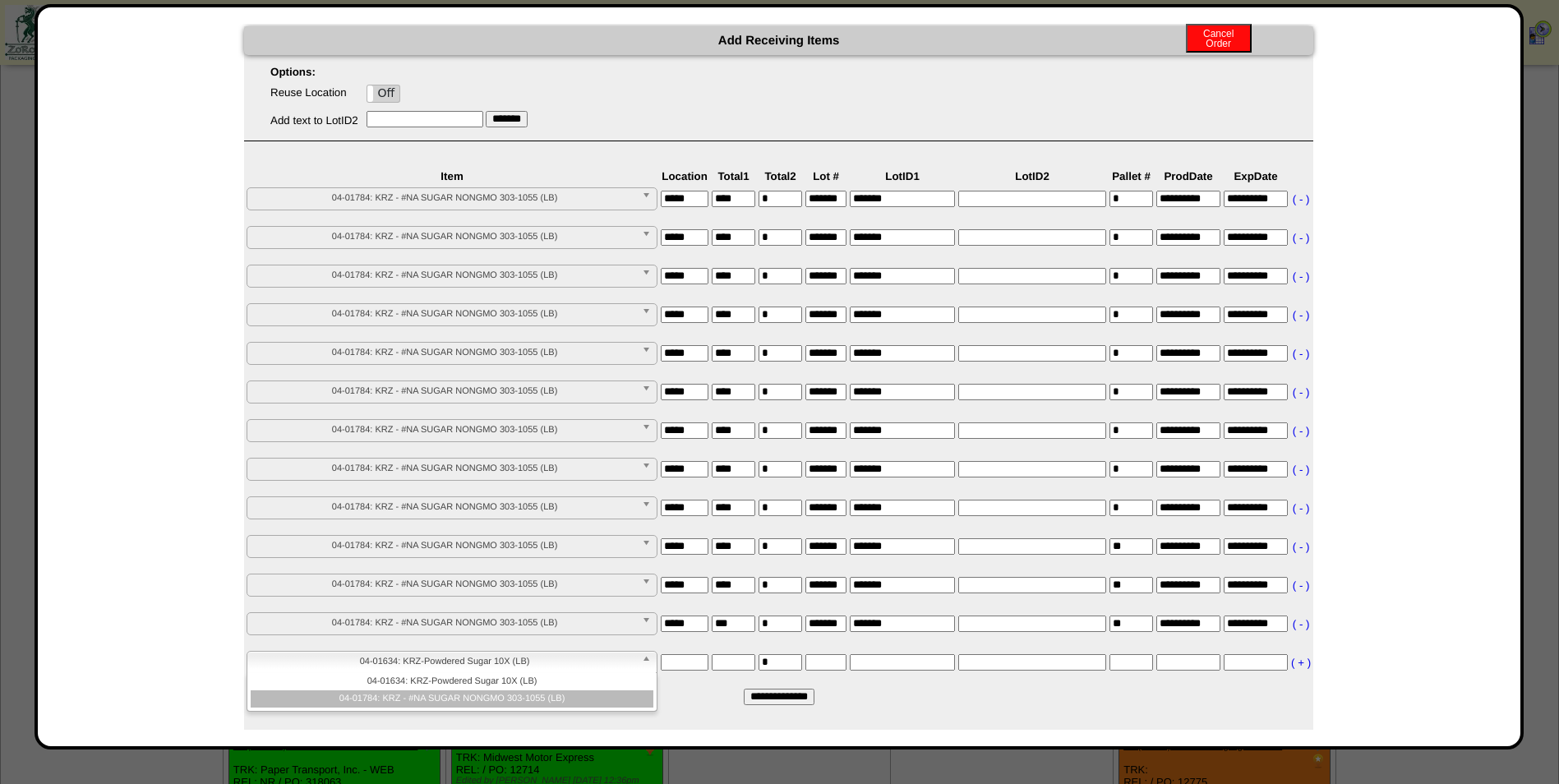
click at [491, 697] on li "04-01784: KRZ - #NA SUGAR NONGMO 303-1055 (LB)" at bounding box center [453, 698] width 403 height 17
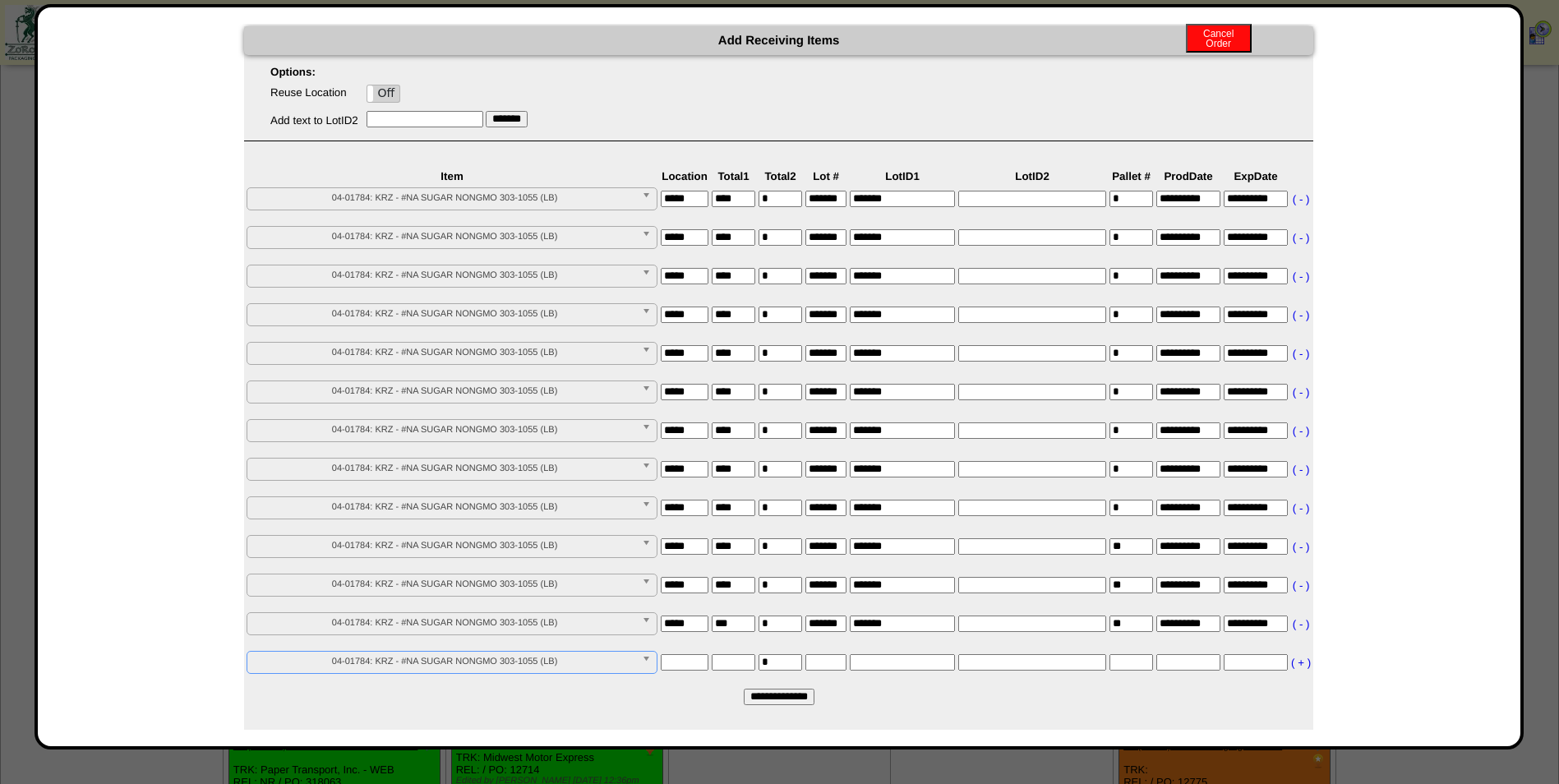
click at [753, 695] on input "**********" at bounding box center [779, 696] width 71 height 17
type input "*********"
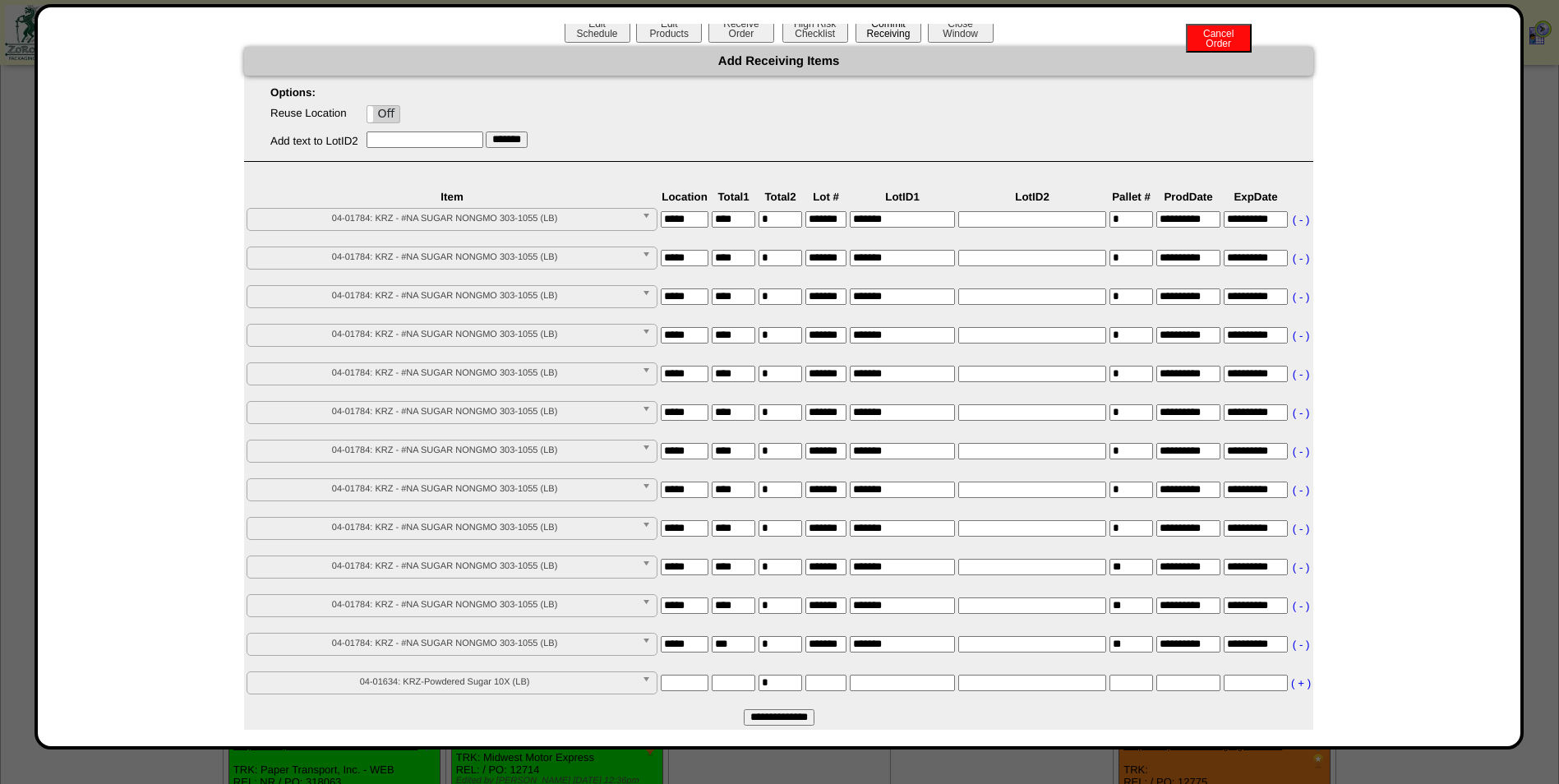
scroll to position [0, 0]
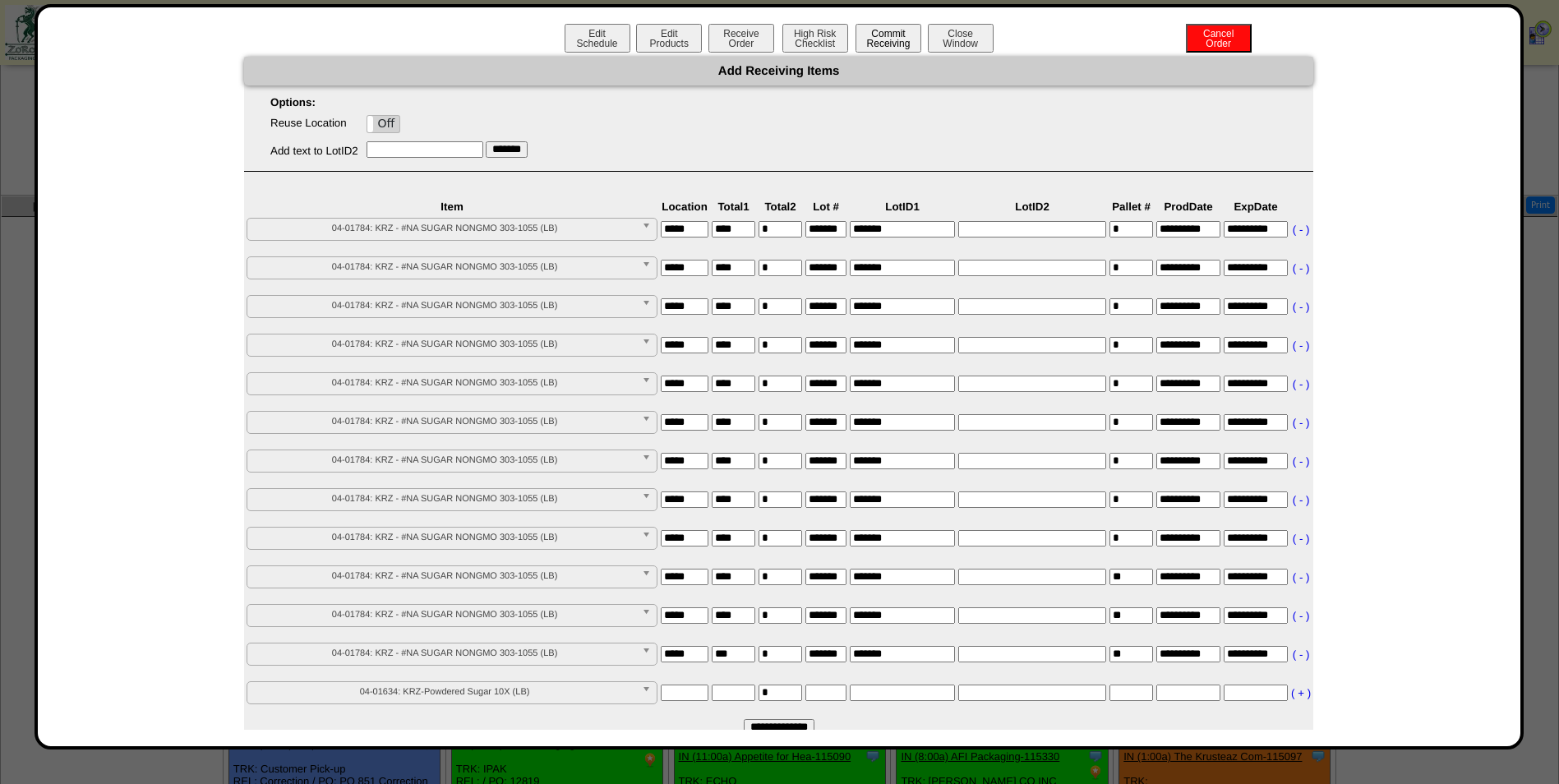
click at [886, 41] on button "Commit Receiving" at bounding box center [888, 38] width 66 height 28
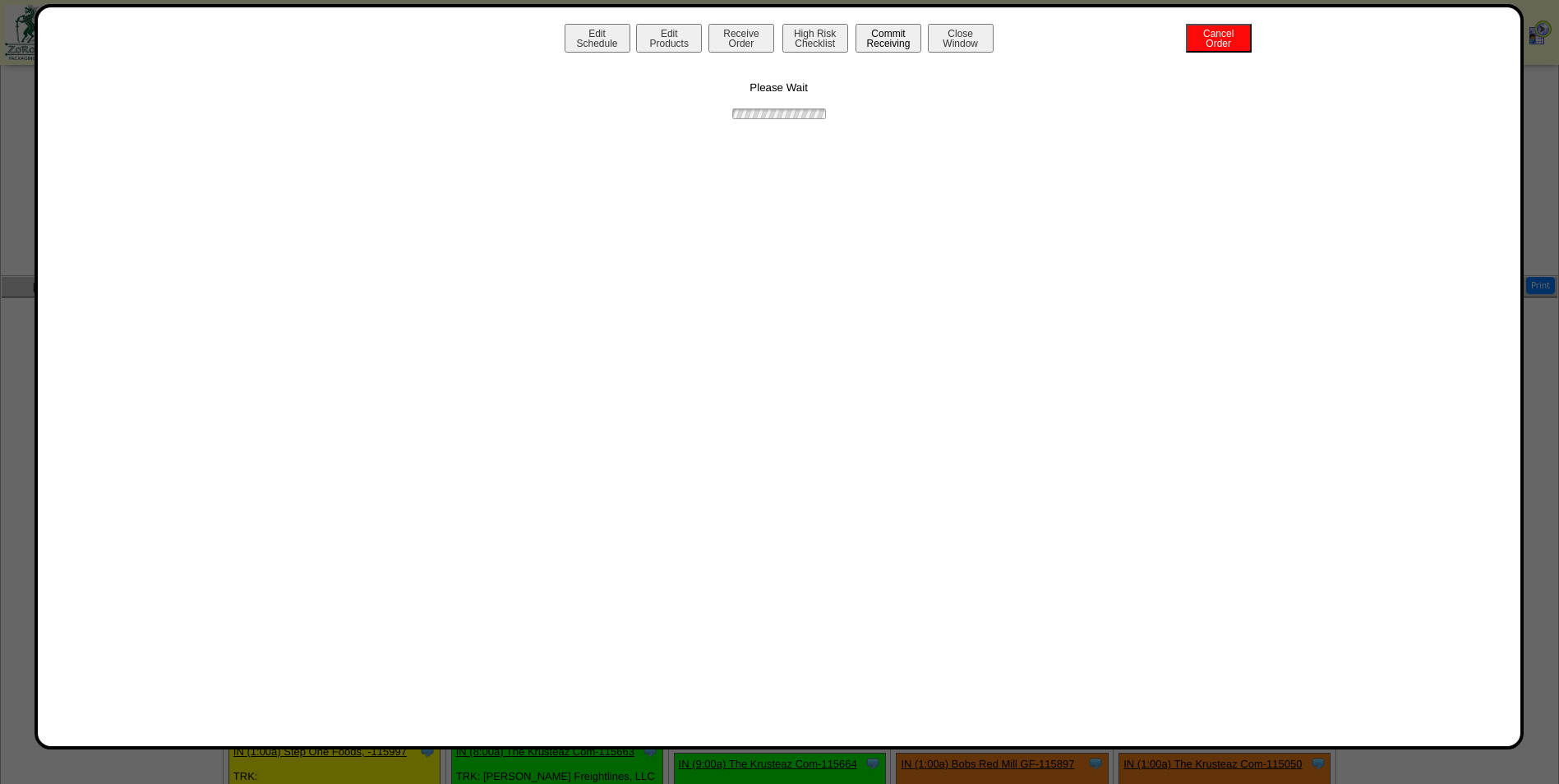
scroll to position [801, 0]
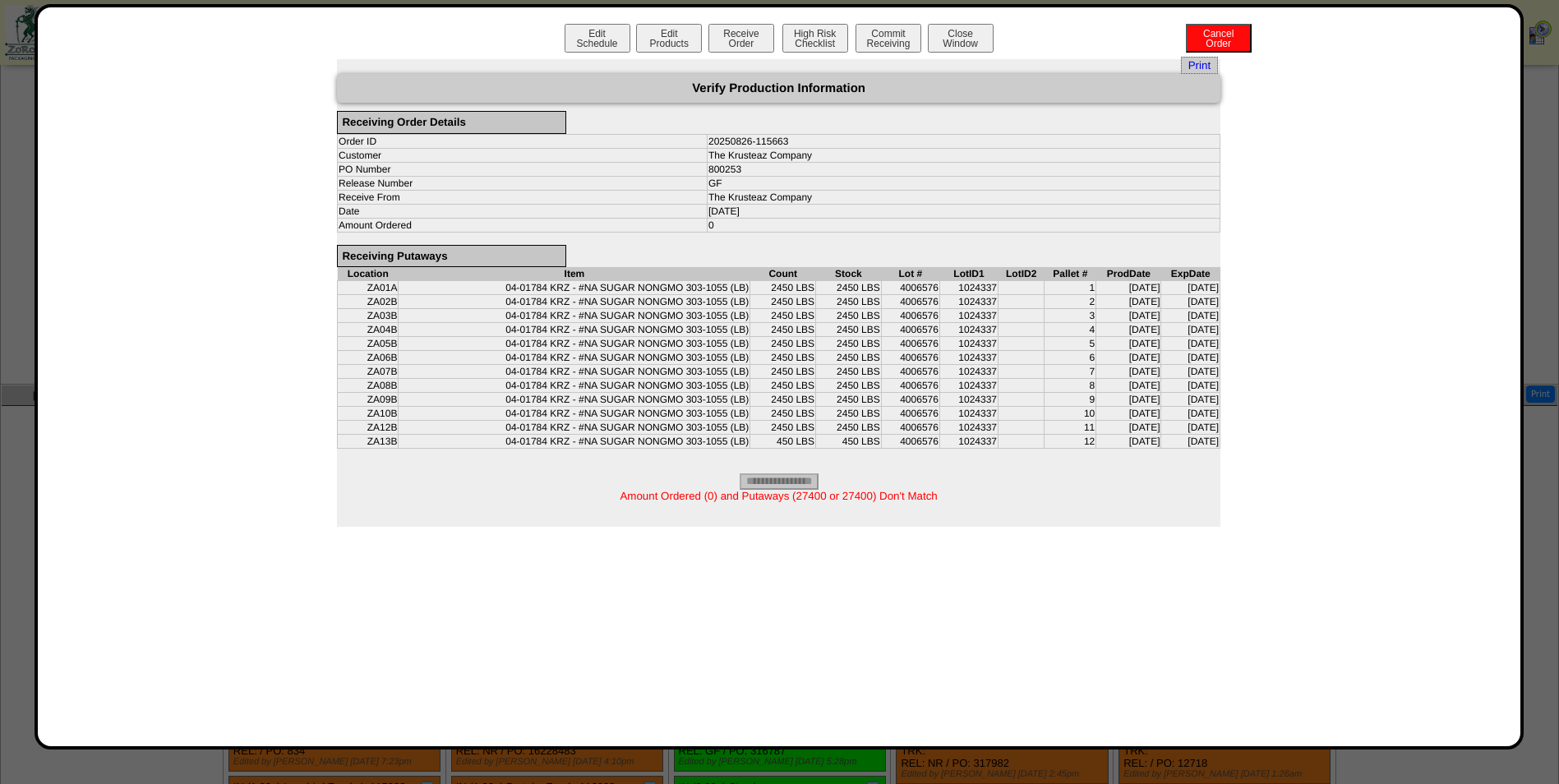
click at [865, 499] on span "Amount Ordered (0) and Putaways (27400 or 27400) Don't Match" at bounding box center [778, 496] width 318 height 12
copy span "27400"
click at [609, 28] on button "Edit Schedule" at bounding box center [597, 38] width 66 height 28
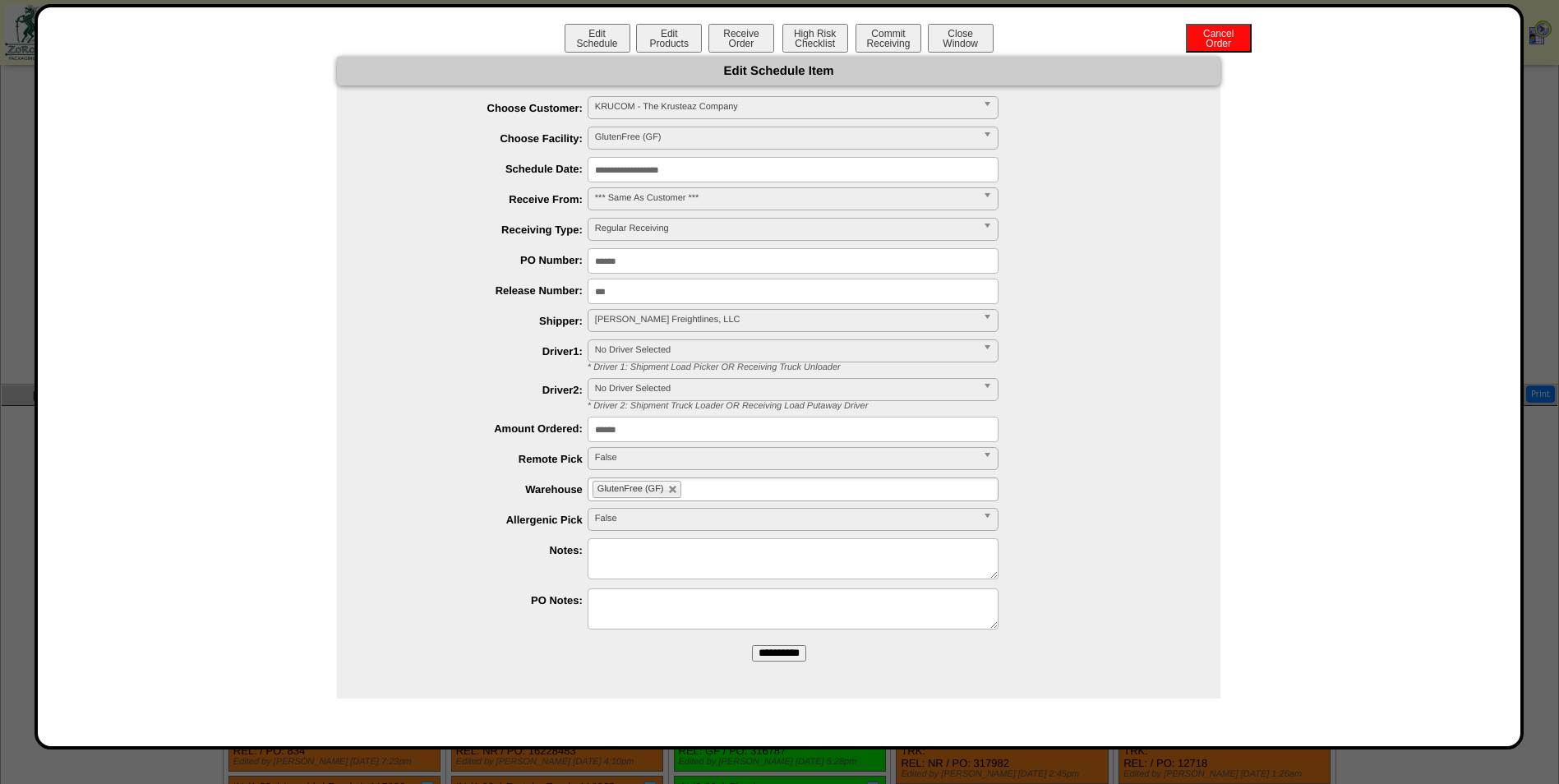
click at [674, 437] on input "******" at bounding box center [792, 429] width 411 height 26
click at [673, 436] on input "******" at bounding box center [792, 429] width 411 height 26
paste input "text"
type input "*****"
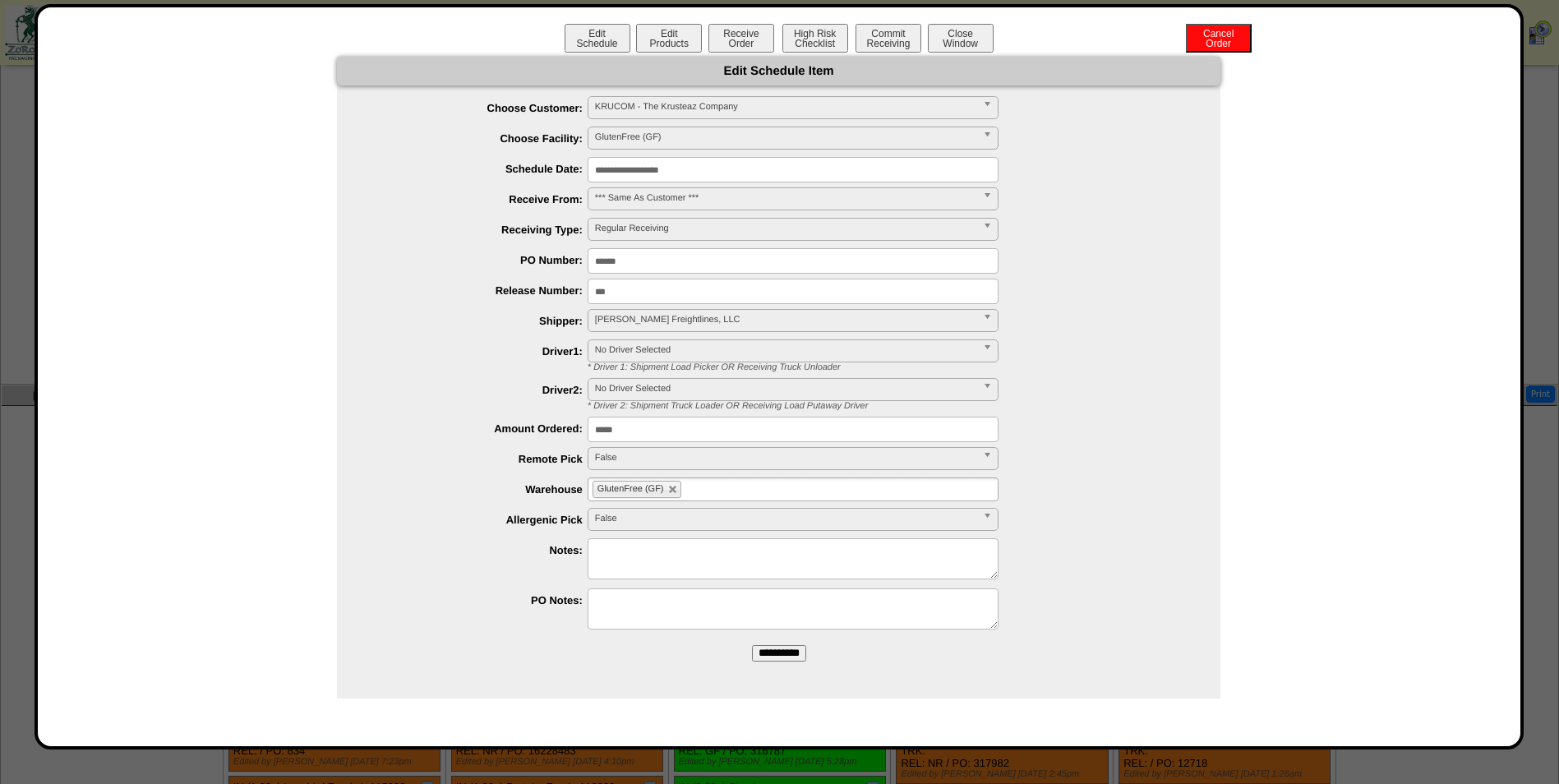
click at [705, 553] on textarea at bounding box center [792, 559] width 411 height 41
type textarea "*"
type textarea "**********"
click at [801, 655] on input "**********" at bounding box center [779, 653] width 54 height 17
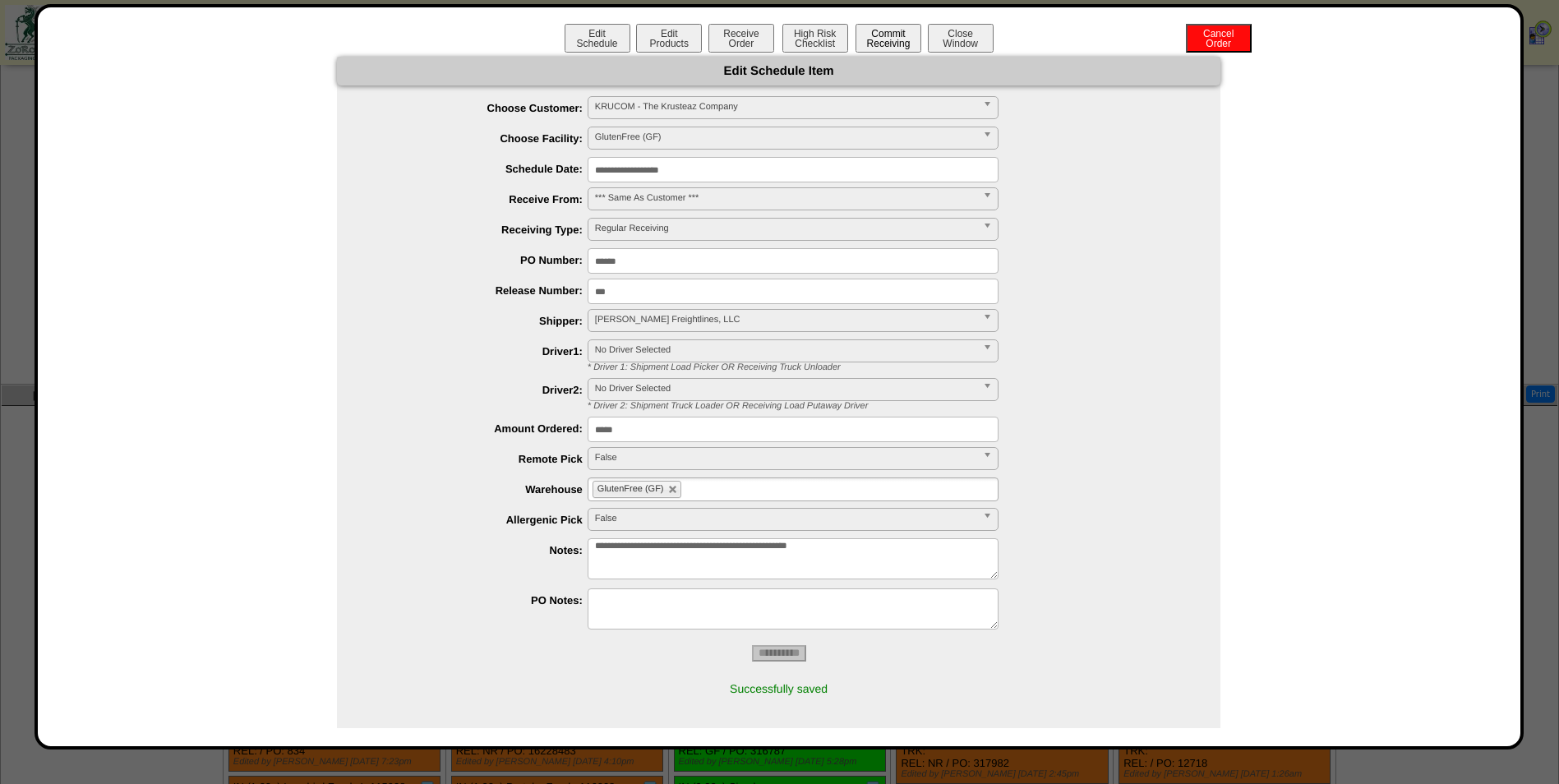
click at [870, 39] on button "Commit Receiving" at bounding box center [888, 38] width 66 height 28
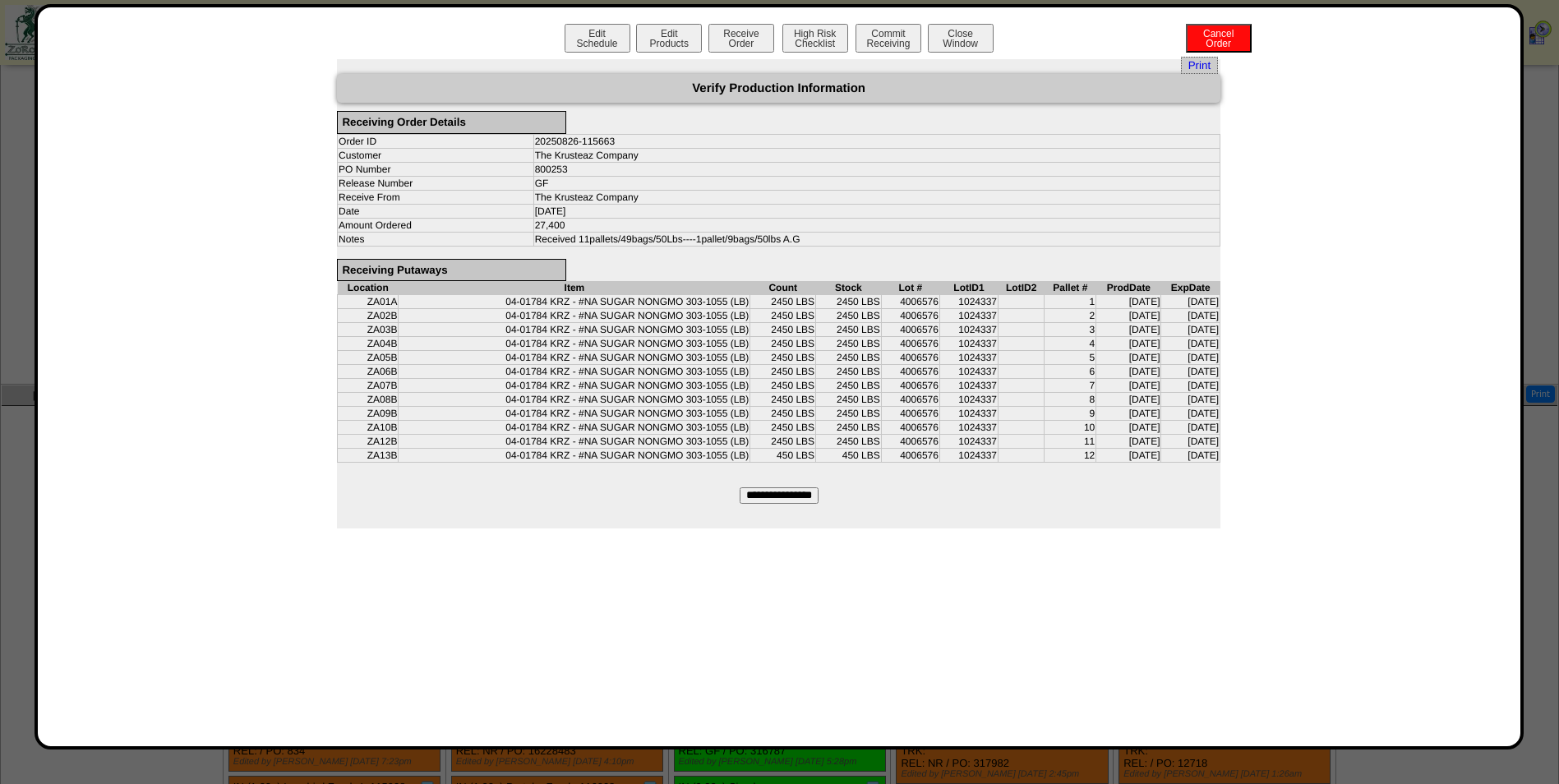
click at [807, 503] on input "**********" at bounding box center [779, 495] width 79 height 17
type input "*********"
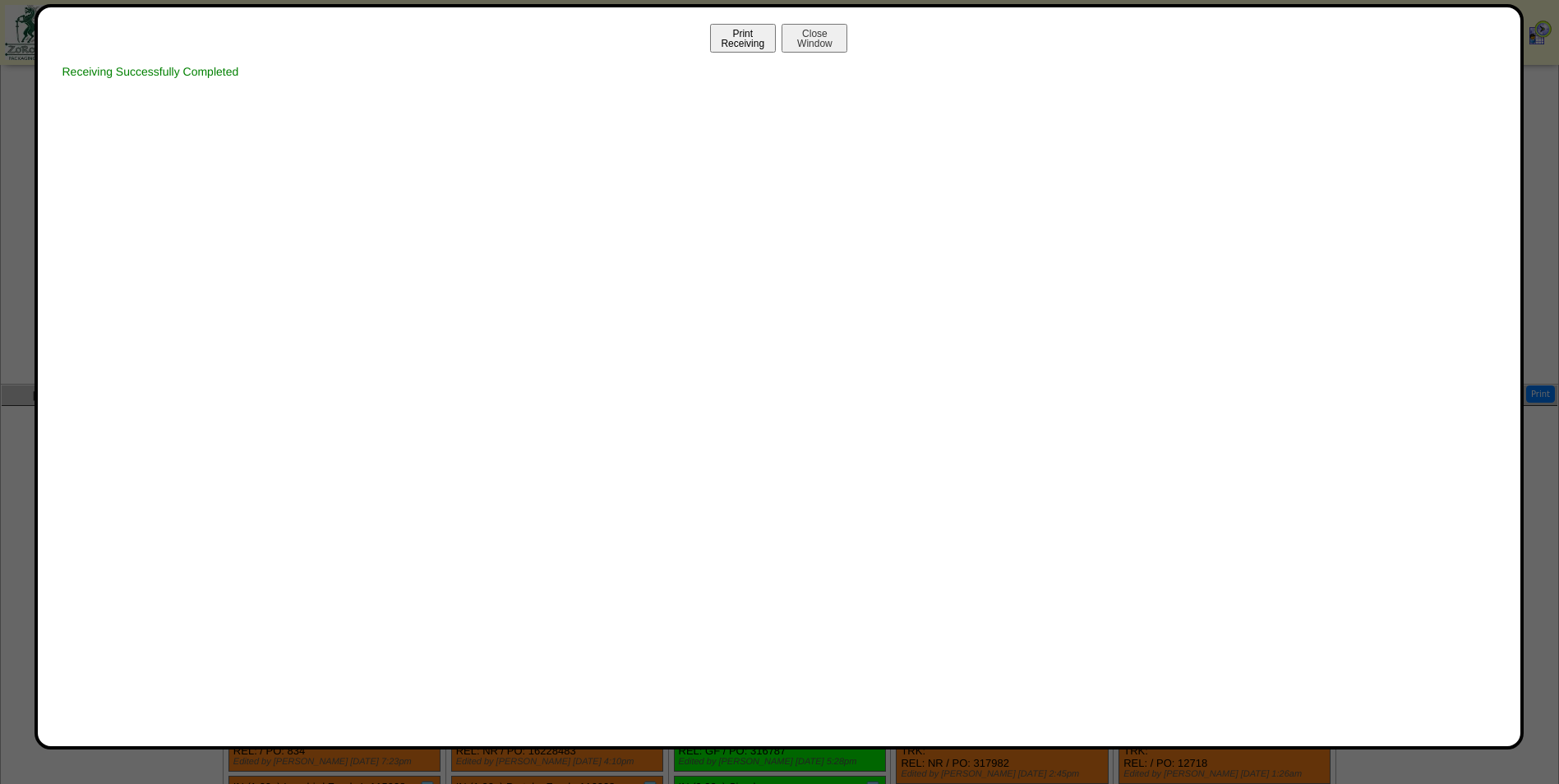
click at [739, 31] on button "Print Receiving" at bounding box center [743, 38] width 66 height 28
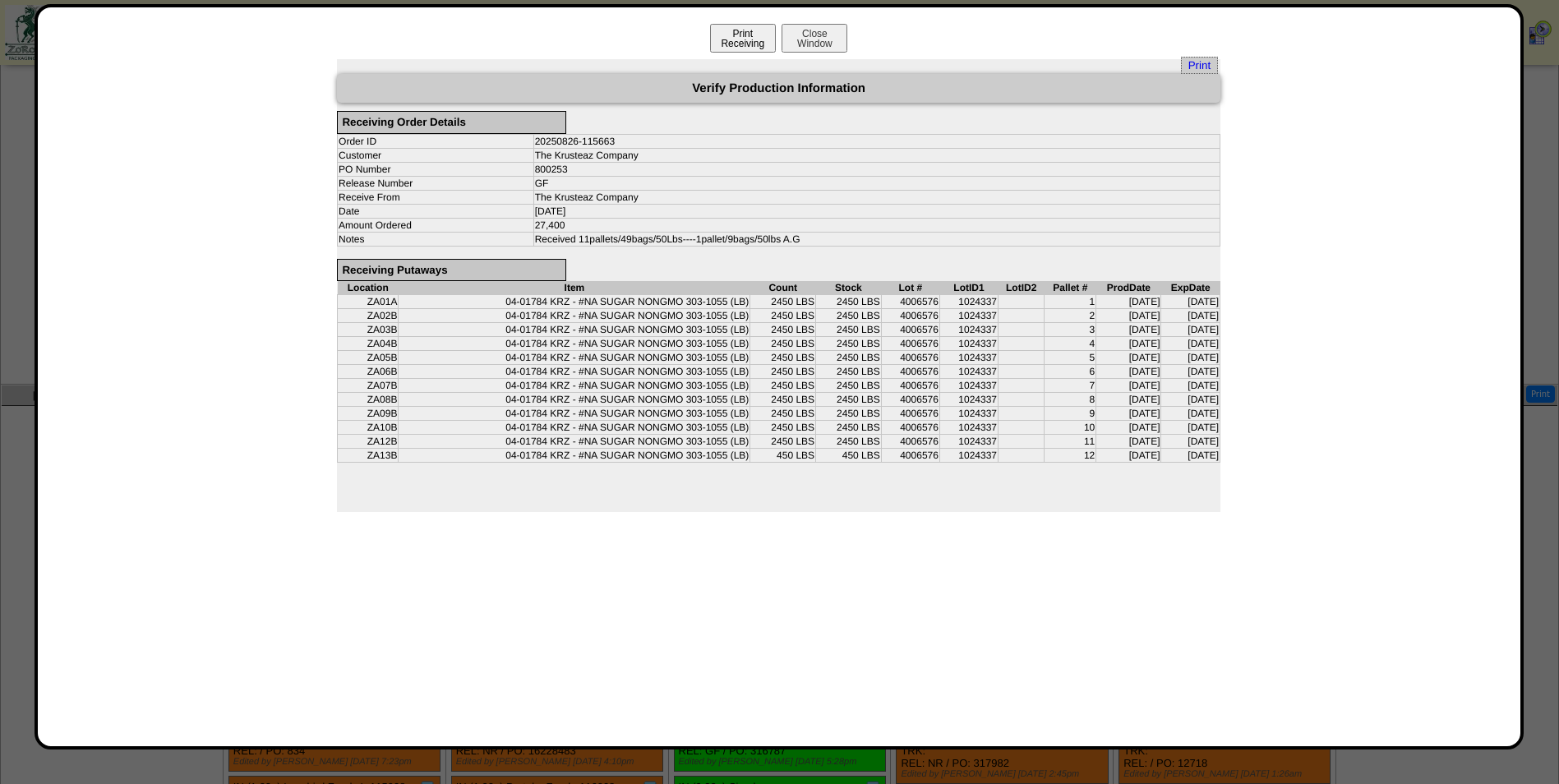
click at [733, 37] on button "Print Receiving" at bounding box center [743, 38] width 66 height 28
click at [1176, 63] on div "Print" at bounding box center [779, 66] width 878 height 12
click at [1200, 64] on span "Print" at bounding box center [1200, 65] width 37 height 17
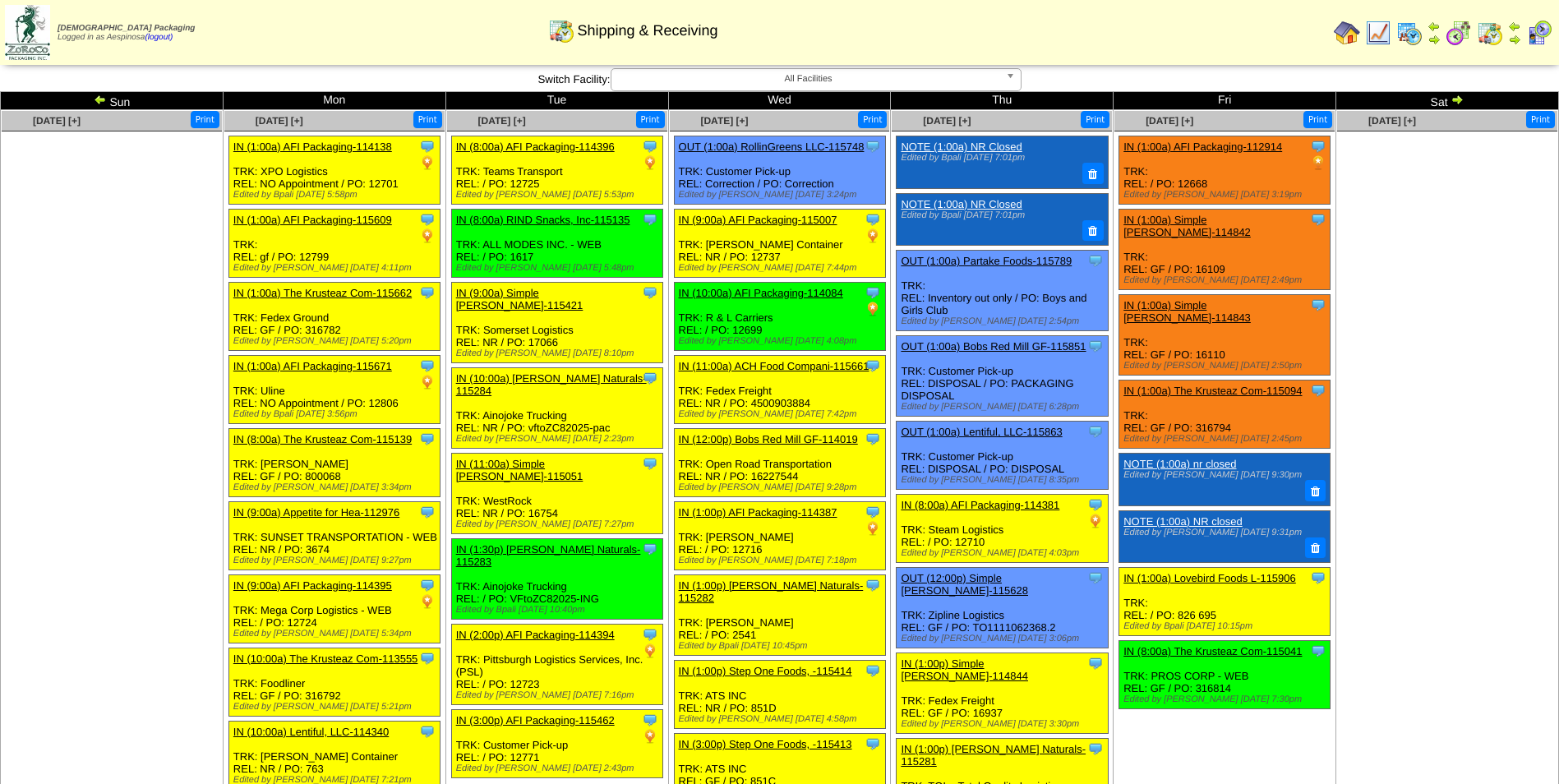
scroll to position [1294, 0]
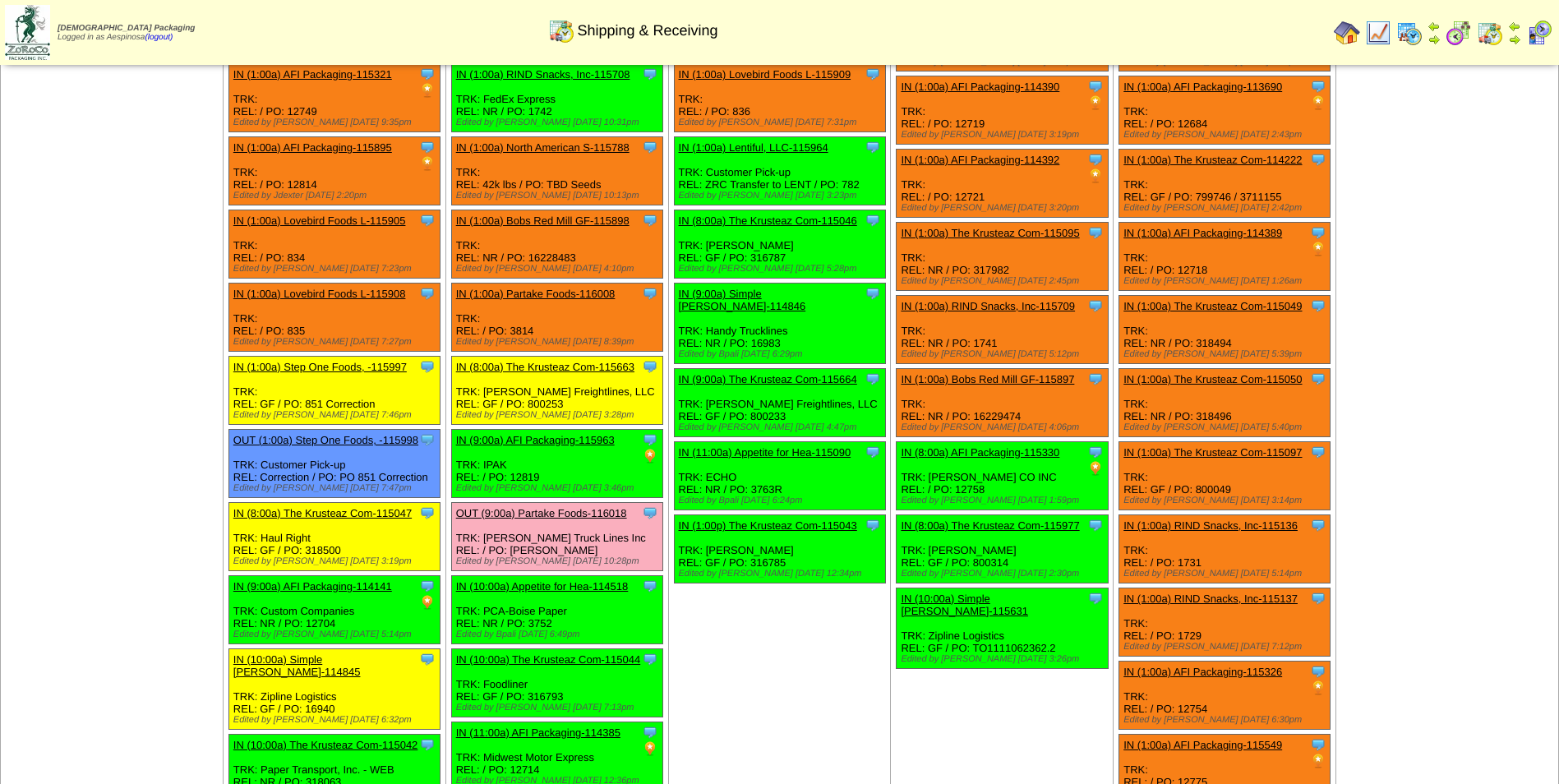
click at [1431, 240] on td "[DATE] [+] Print" at bounding box center [1447, 752] width 223 height 1721
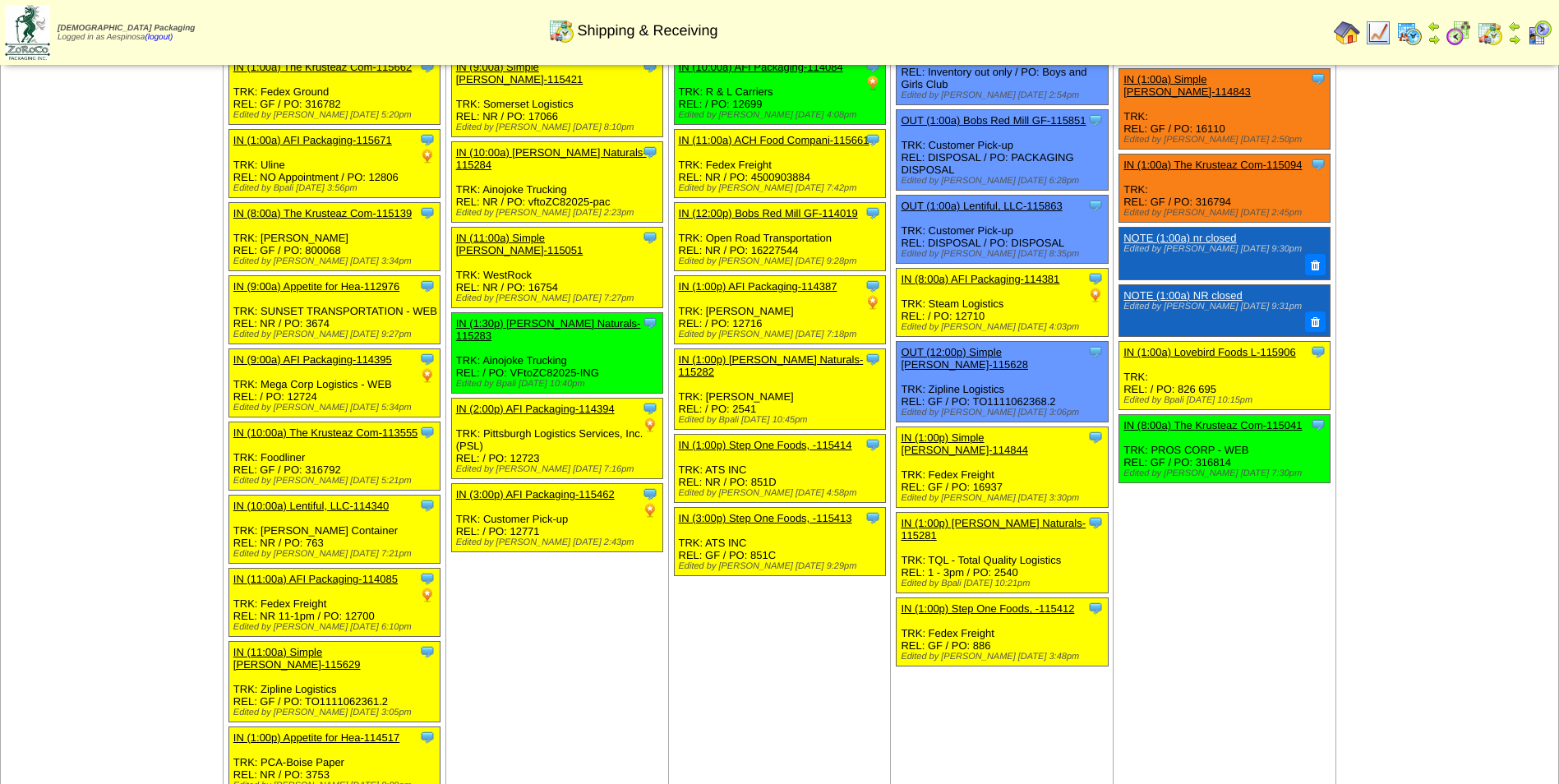
scroll to position [0, 0]
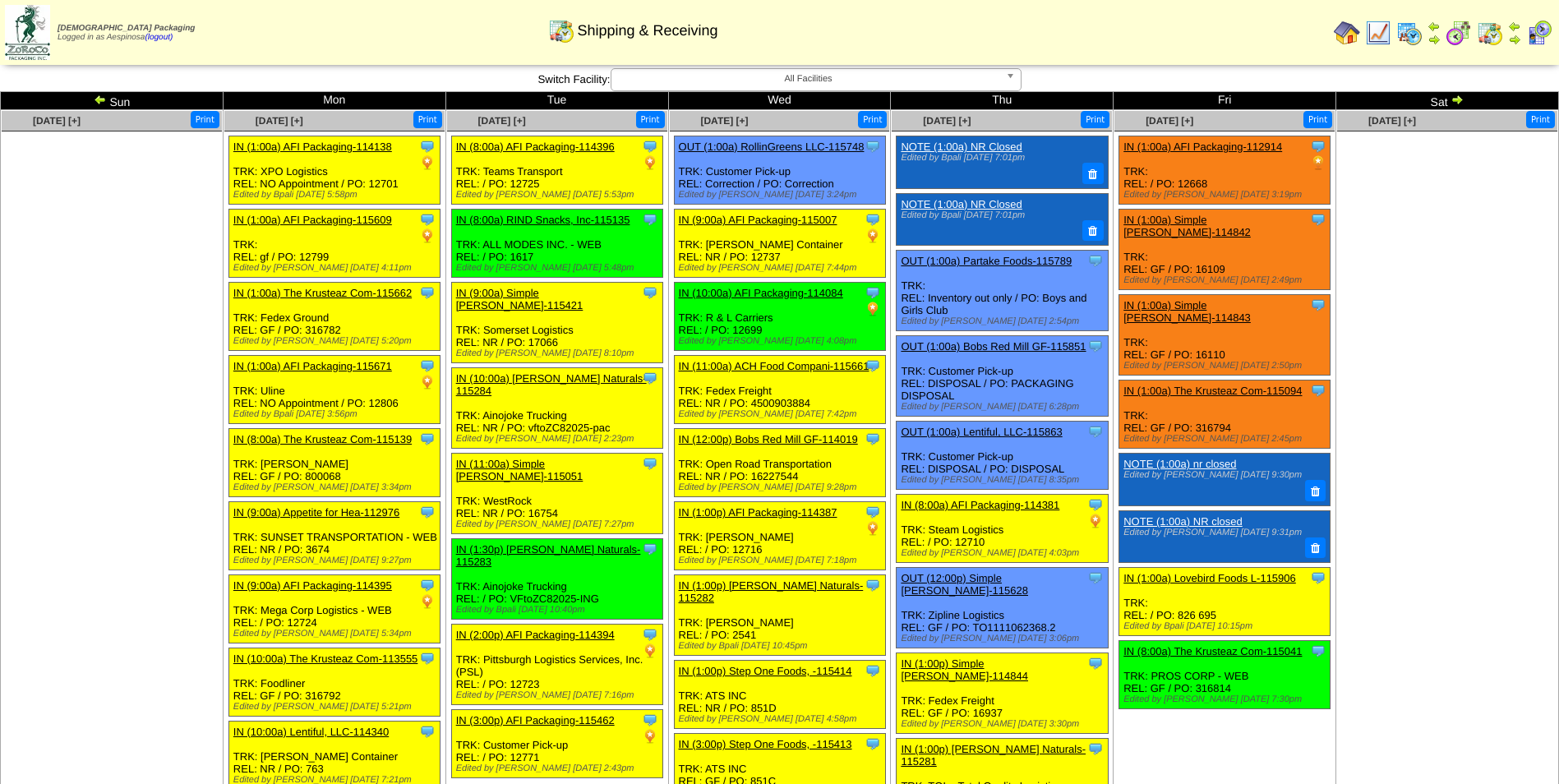
click at [1458, 101] on img at bounding box center [1457, 99] width 13 height 13
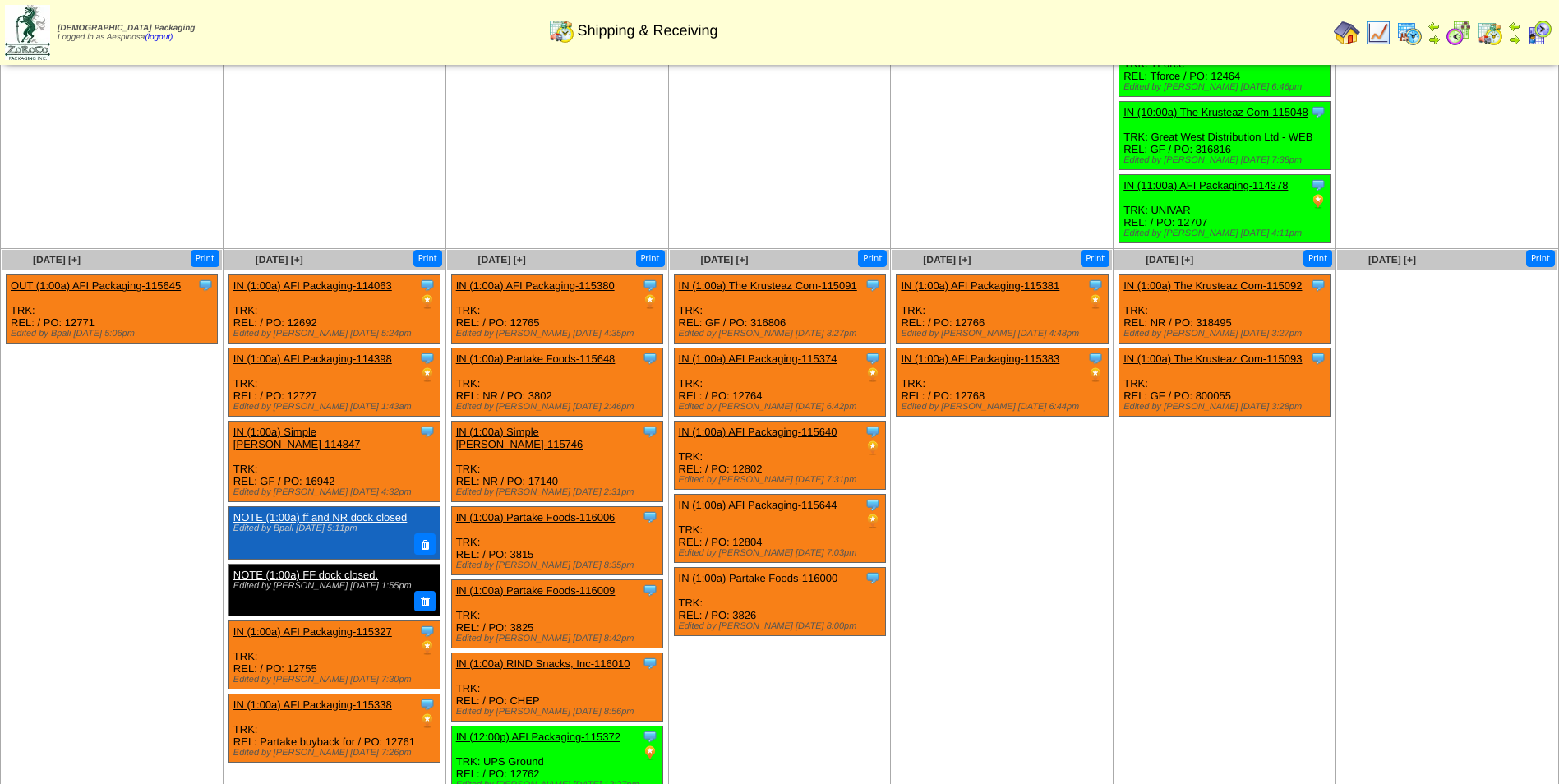
scroll to position [1597, 0]
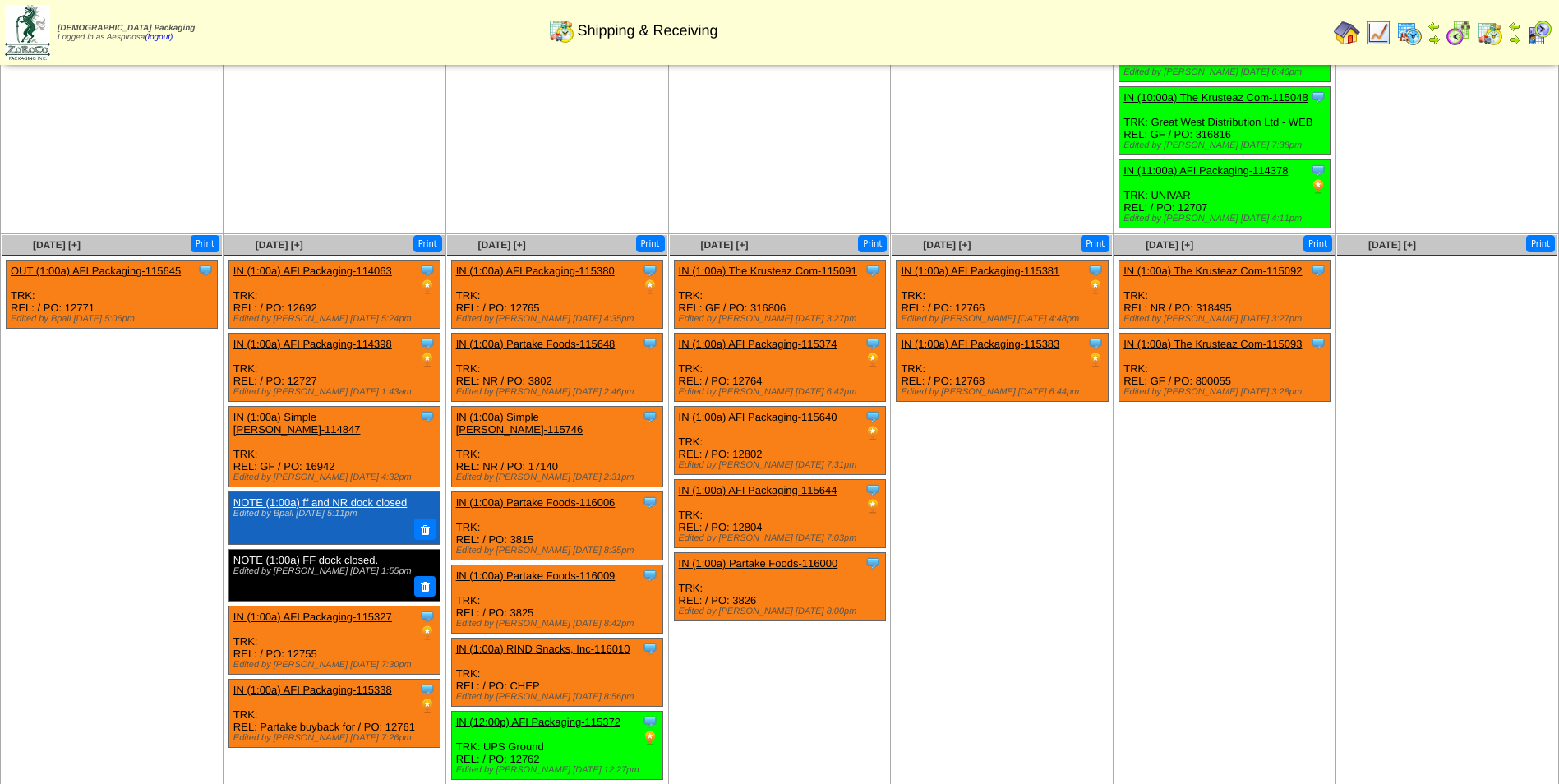
click at [805, 338] on link "IN (1:00a) AFI Packaging-115374" at bounding box center [758, 344] width 159 height 12
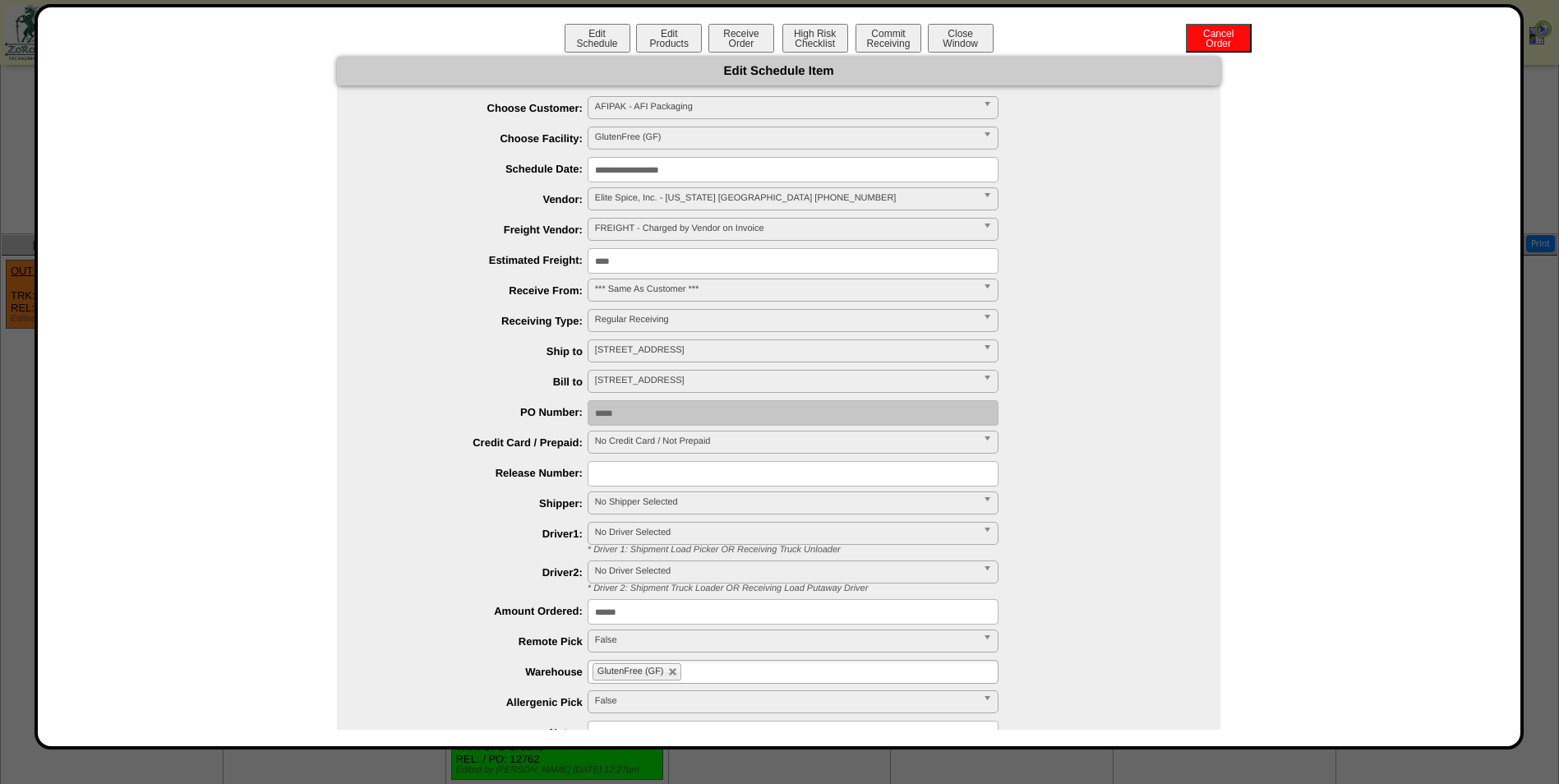
click at [677, 162] on input "**********" at bounding box center [792, 169] width 411 height 26
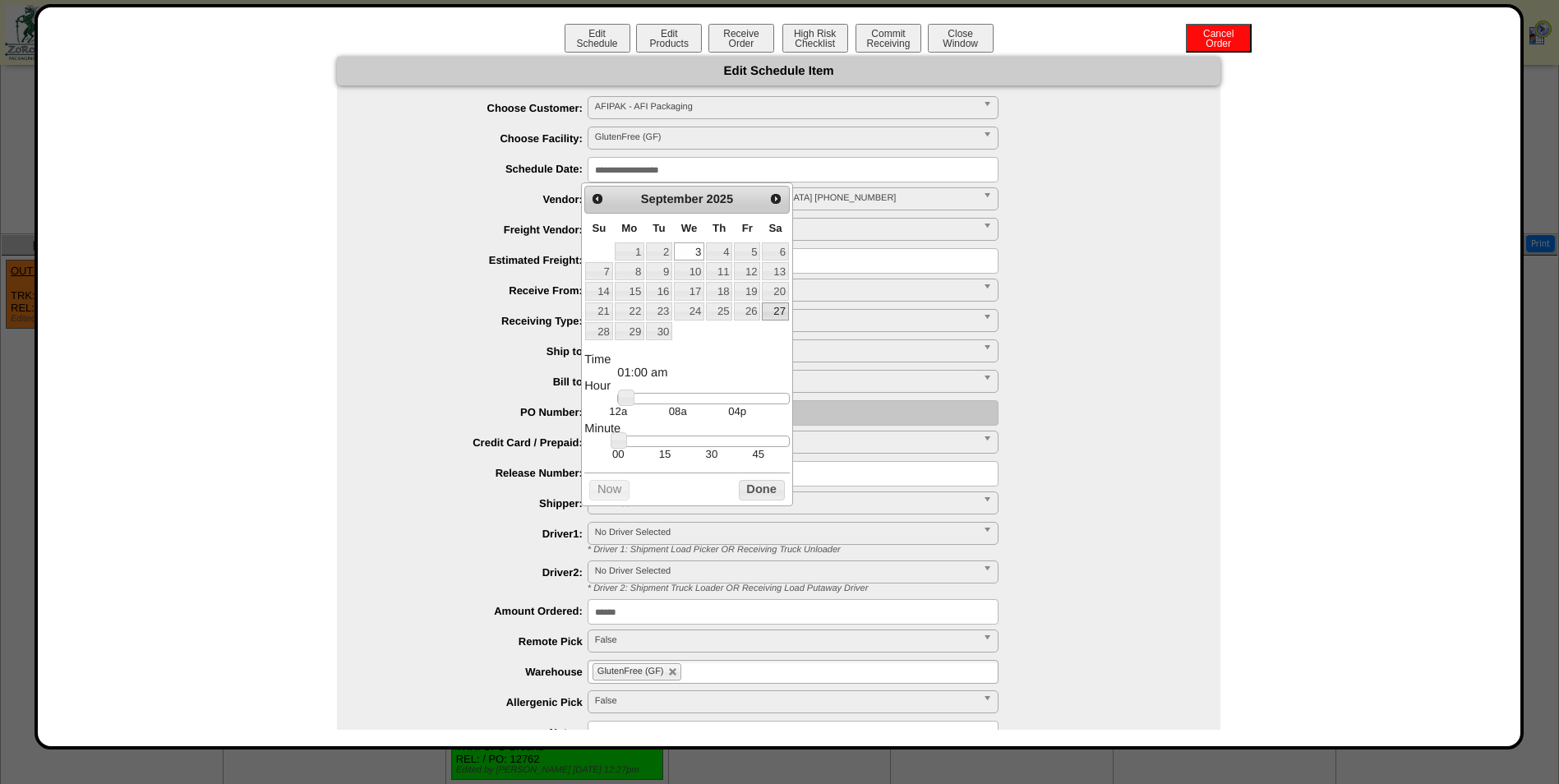
click at [768, 311] on link "27" at bounding box center [776, 311] width 27 height 18
type input "**********"
drag, startPoint x: 689, startPoint y: 397, endPoint x: 728, endPoint y: 404, distance: 39.6
click at [728, 404] on div at bounding box center [704, 398] width 172 height 12
click at [773, 492] on button "Done" at bounding box center [762, 490] width 46 height 20
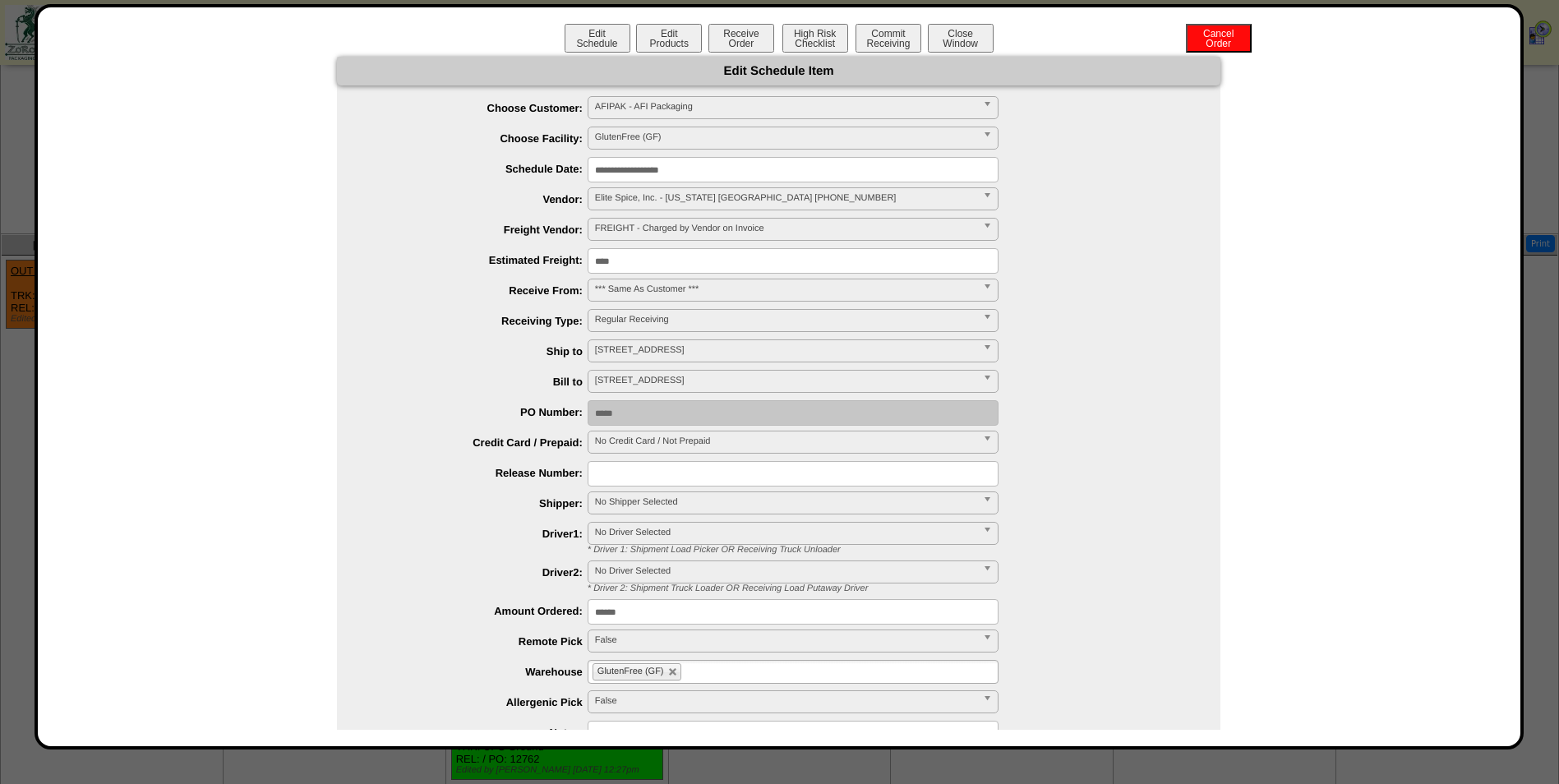
click at [704, 502] on span "No Shipper Selected" at bounding box center [786, 502] width 382 height 20
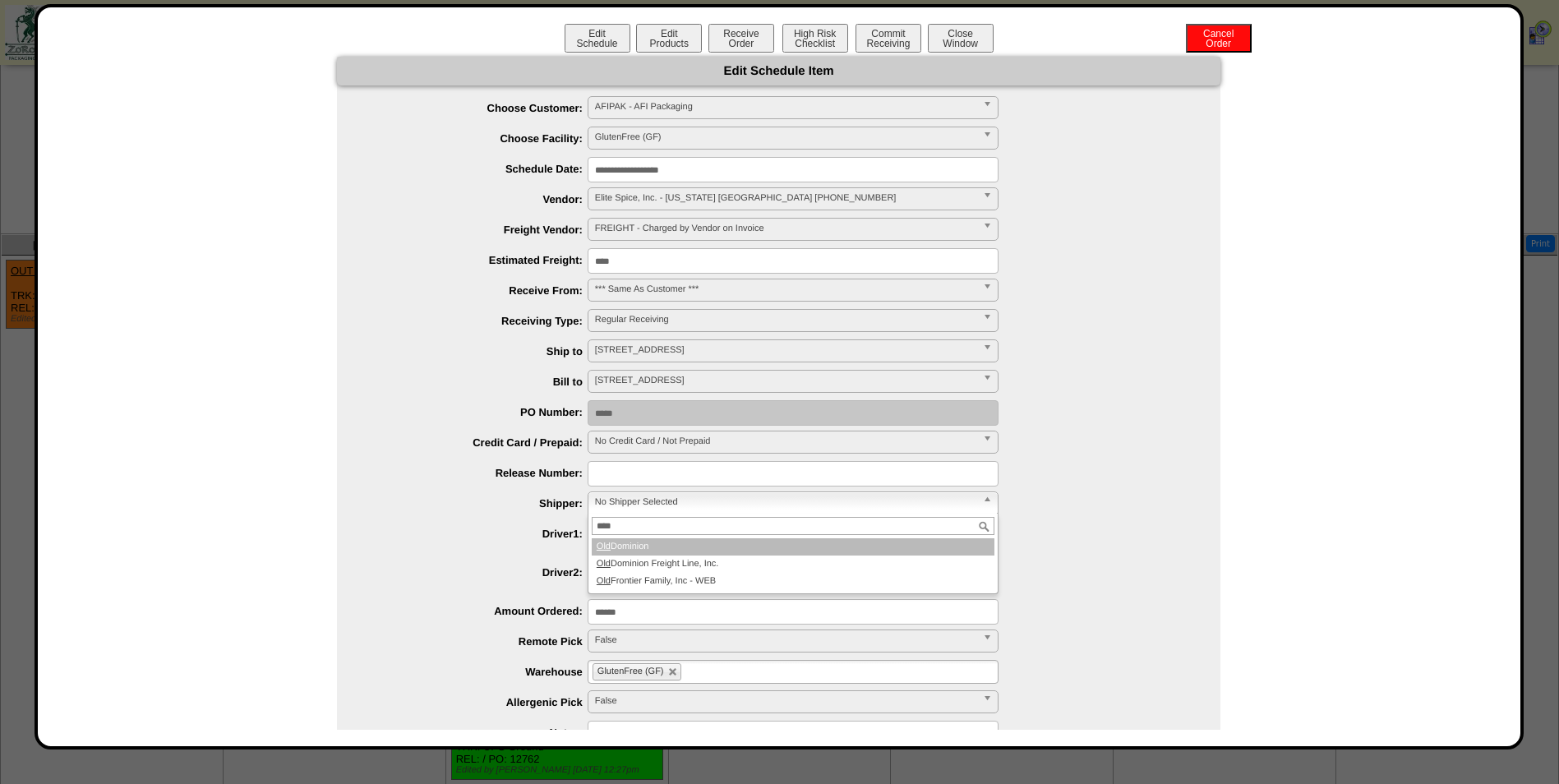
type input "***"
click at [688, 551] on li "Old Dominion" at bounding box center [793, 546] width 403 height 17
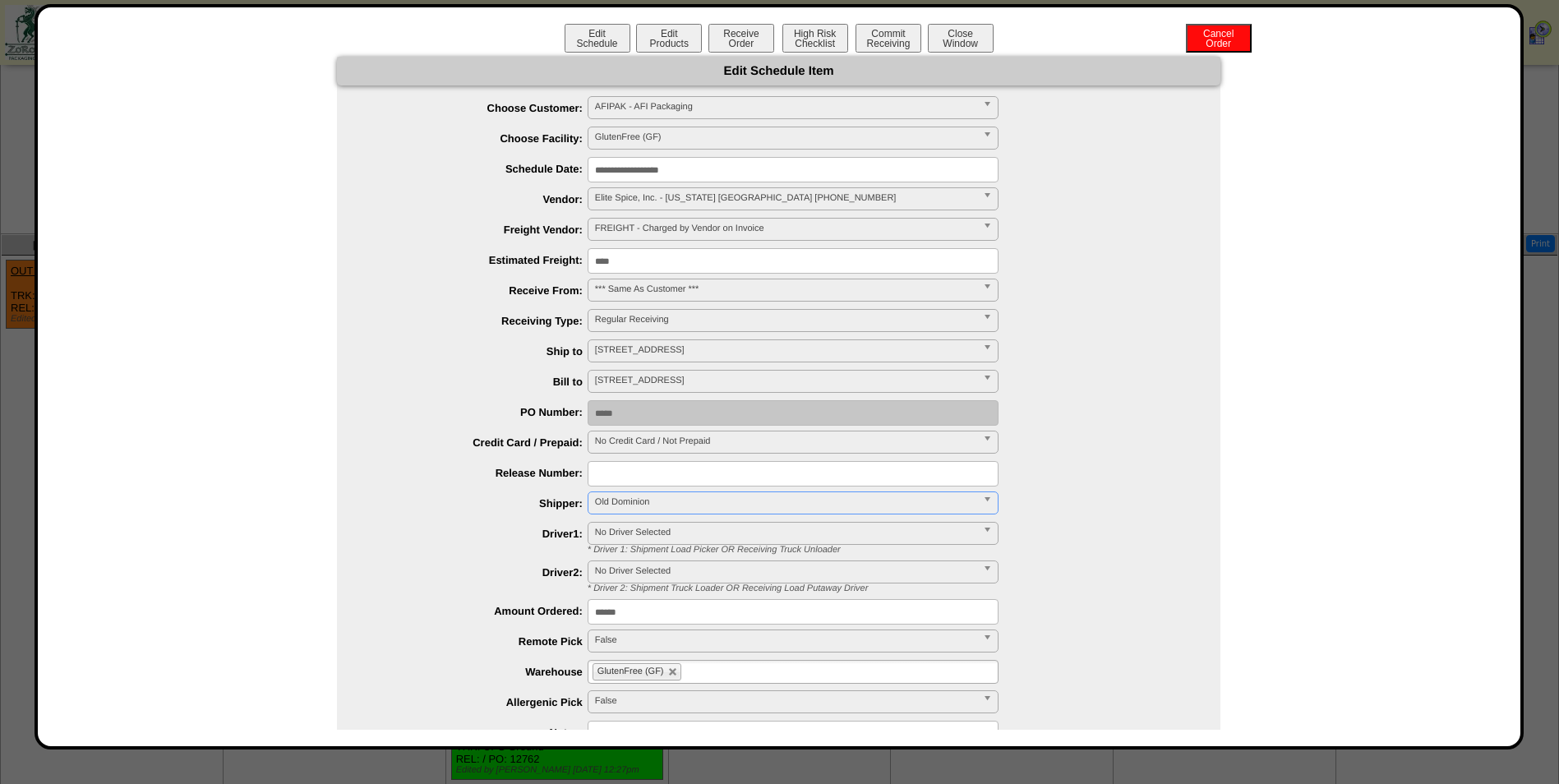
scroll to position [152, 0]
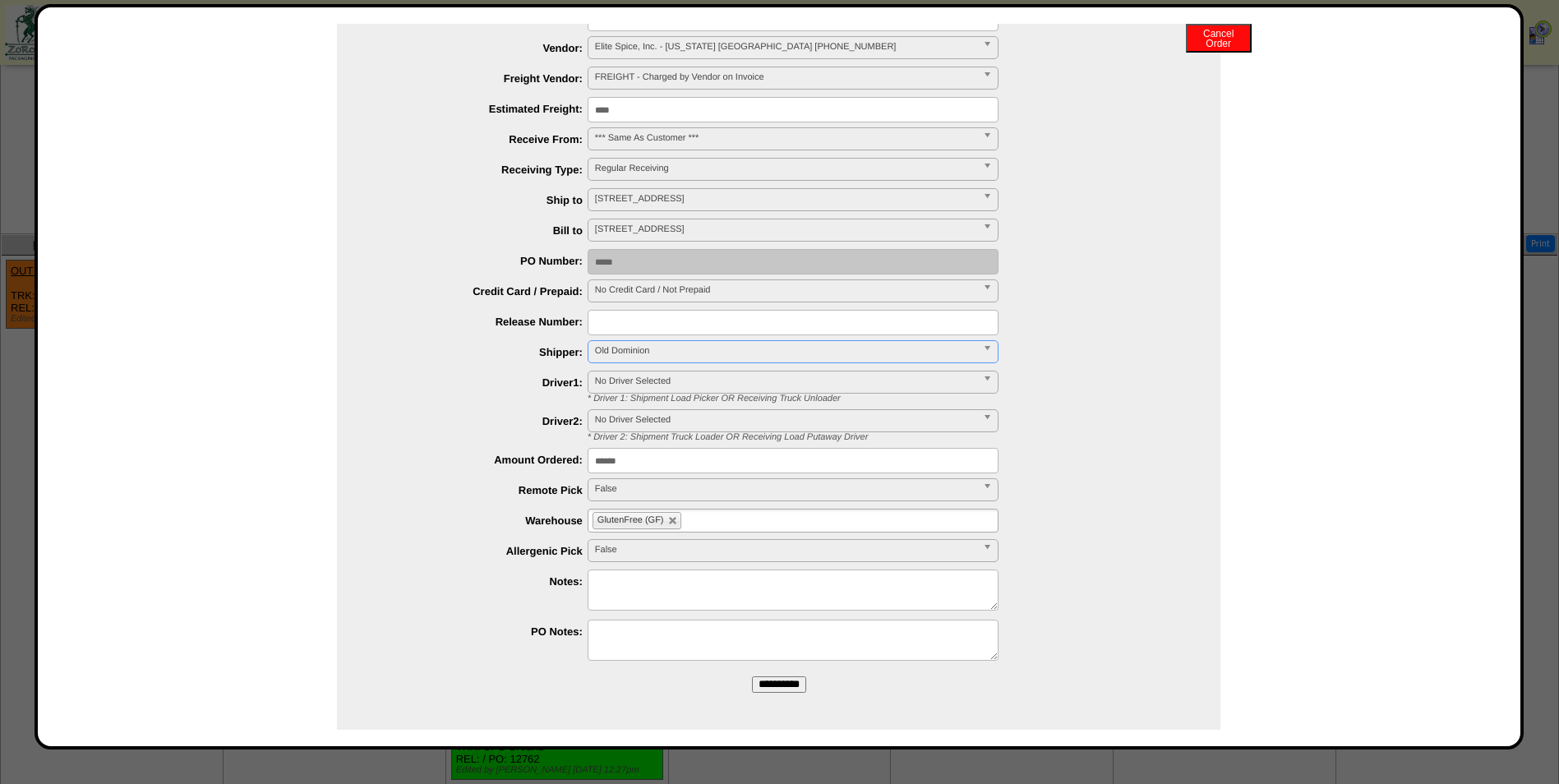
click at [766, 680] on input "**********" at bounding box center [779, 684] width 54 height 17
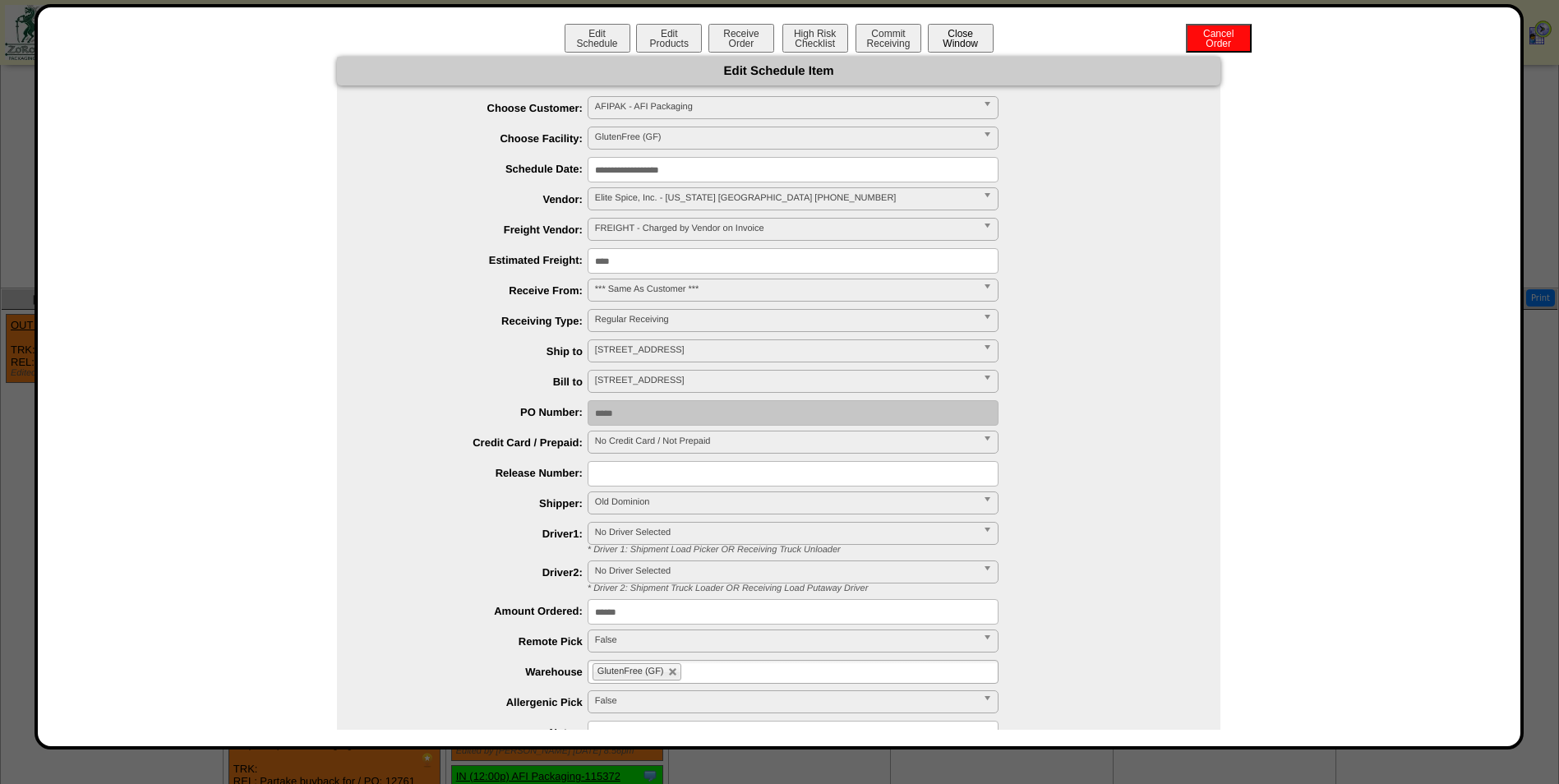
scroll to position [1515, 0]
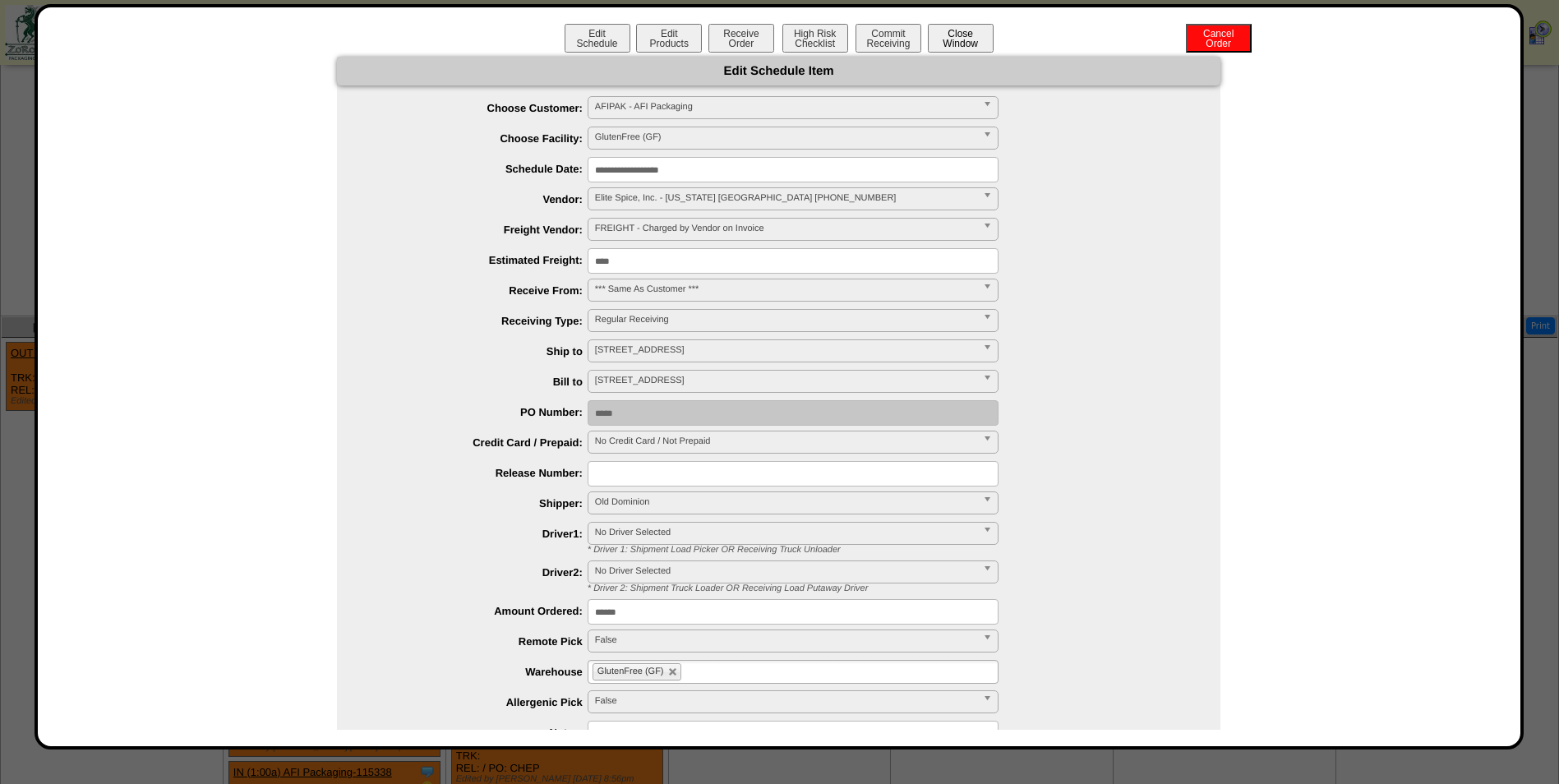
click at [969, 42] on button "Close Window" at bounding box center [961, 38] width 66 height 28
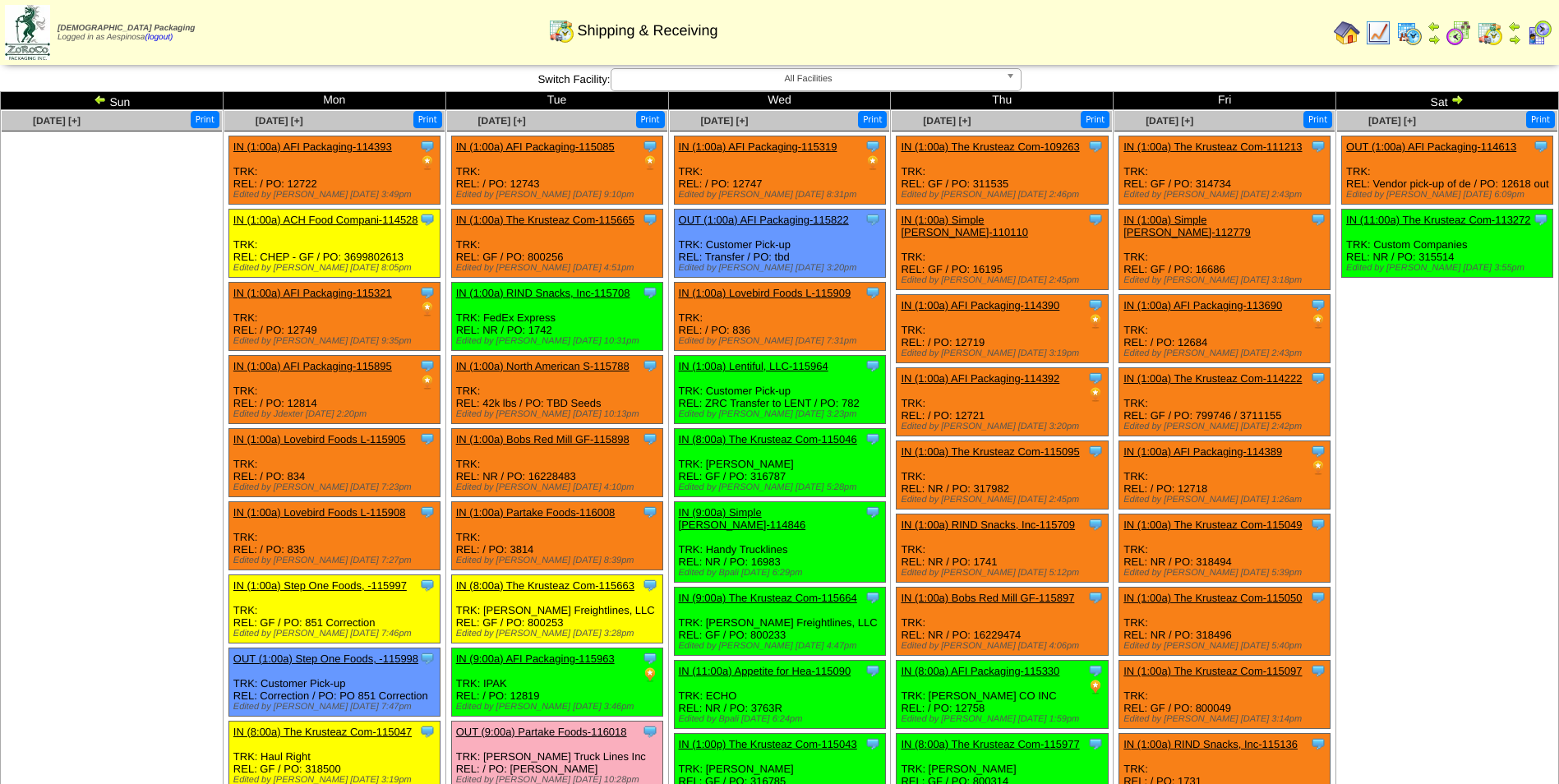
click at [1456, 100] on img at bounding box center [1457, 99] width 13 height 13
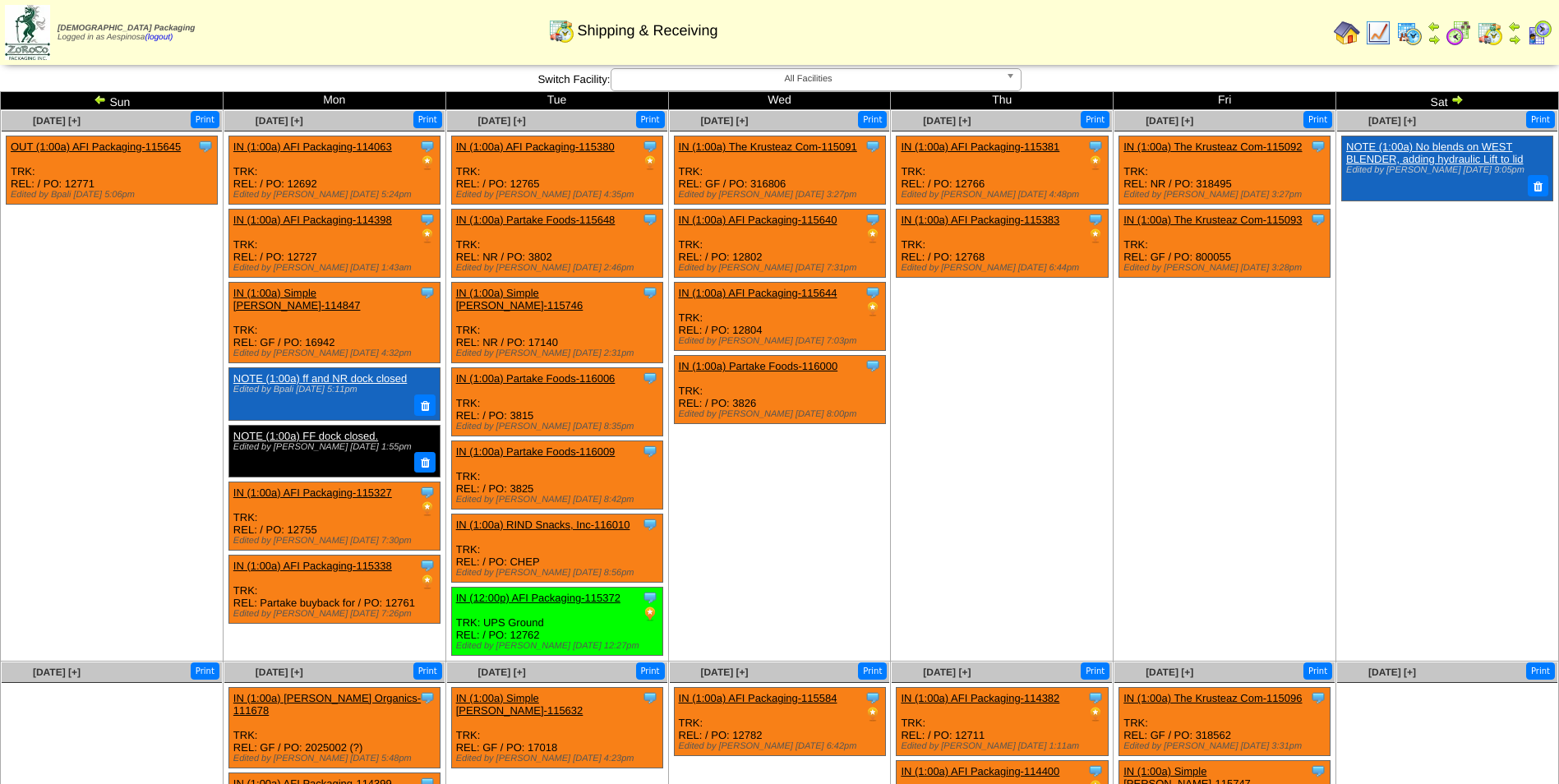
click at [1468, 100] on td "Sat" at bounding box center [1447, 101] width 223 height 18
click at [1465, 101] on td "Sat" at bounding box center [1447, 101] width 223 height 18
click at [1461, 101] on img at bounding box center [1457, 99] width 13 height 13
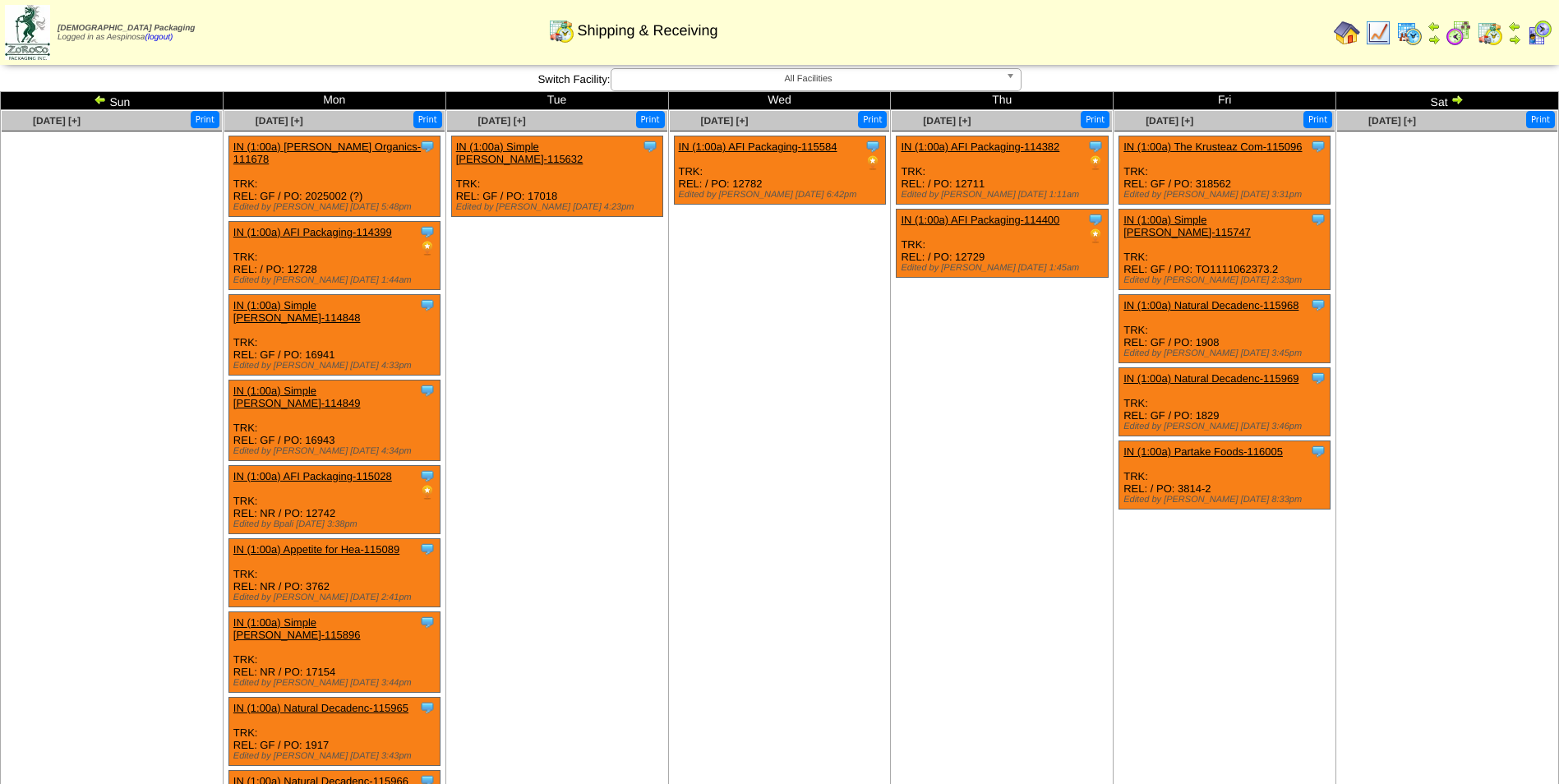
drag, startPoint x: 0, startPoint y: 0, endPoint x: 1461, endPoint y: 99, distance: 1464.4
click at [1461, 99] on img at bounding box center [1457, 99] width 13 height 13
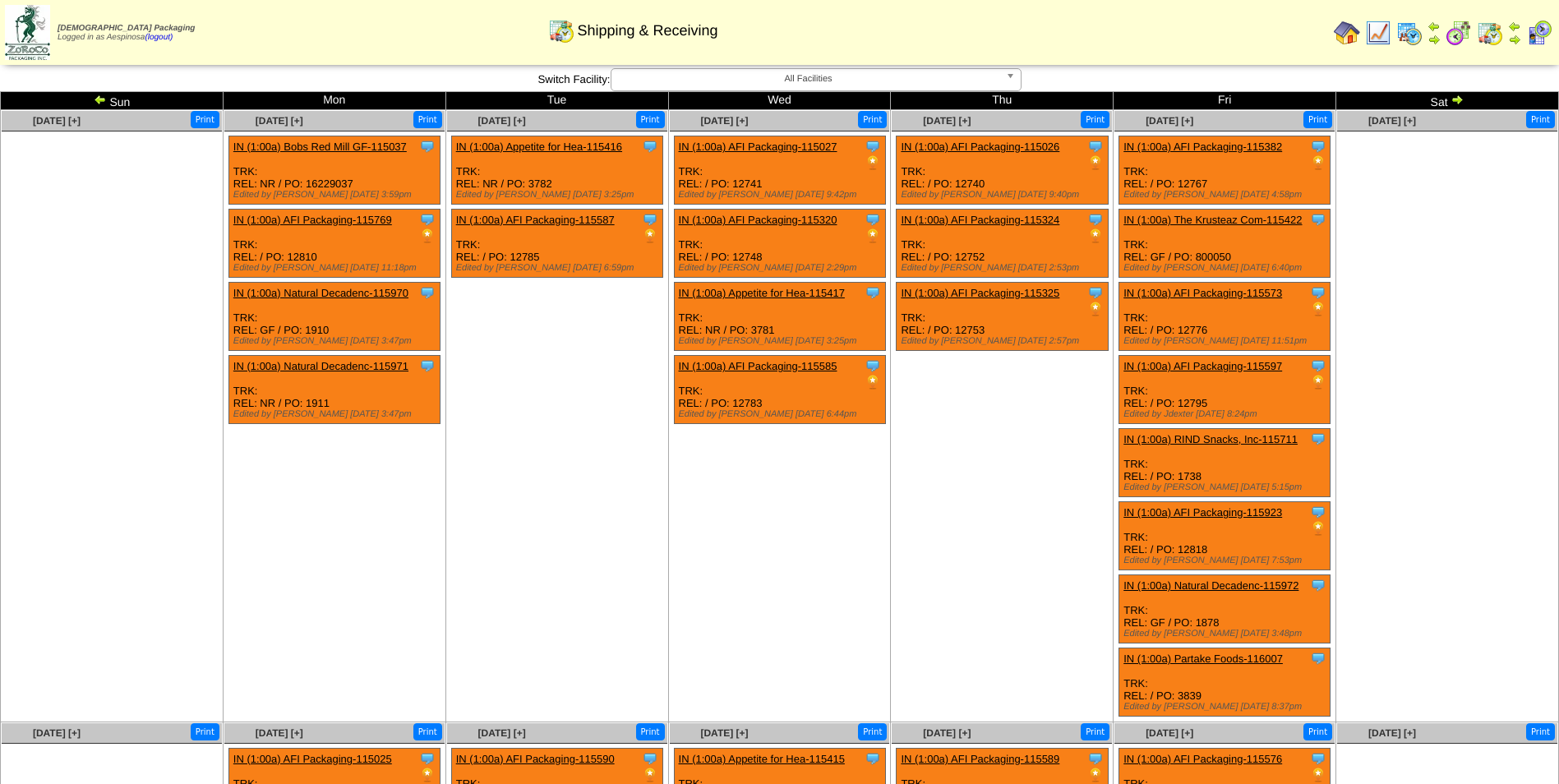
drag, startPoint x: 0, startPoint y: 0, endPoint x: 1461, endPoint y: 98, distance: 1464.3
click at [1461, 98] on img at bounding box center [1457, 99] width 13 height 13
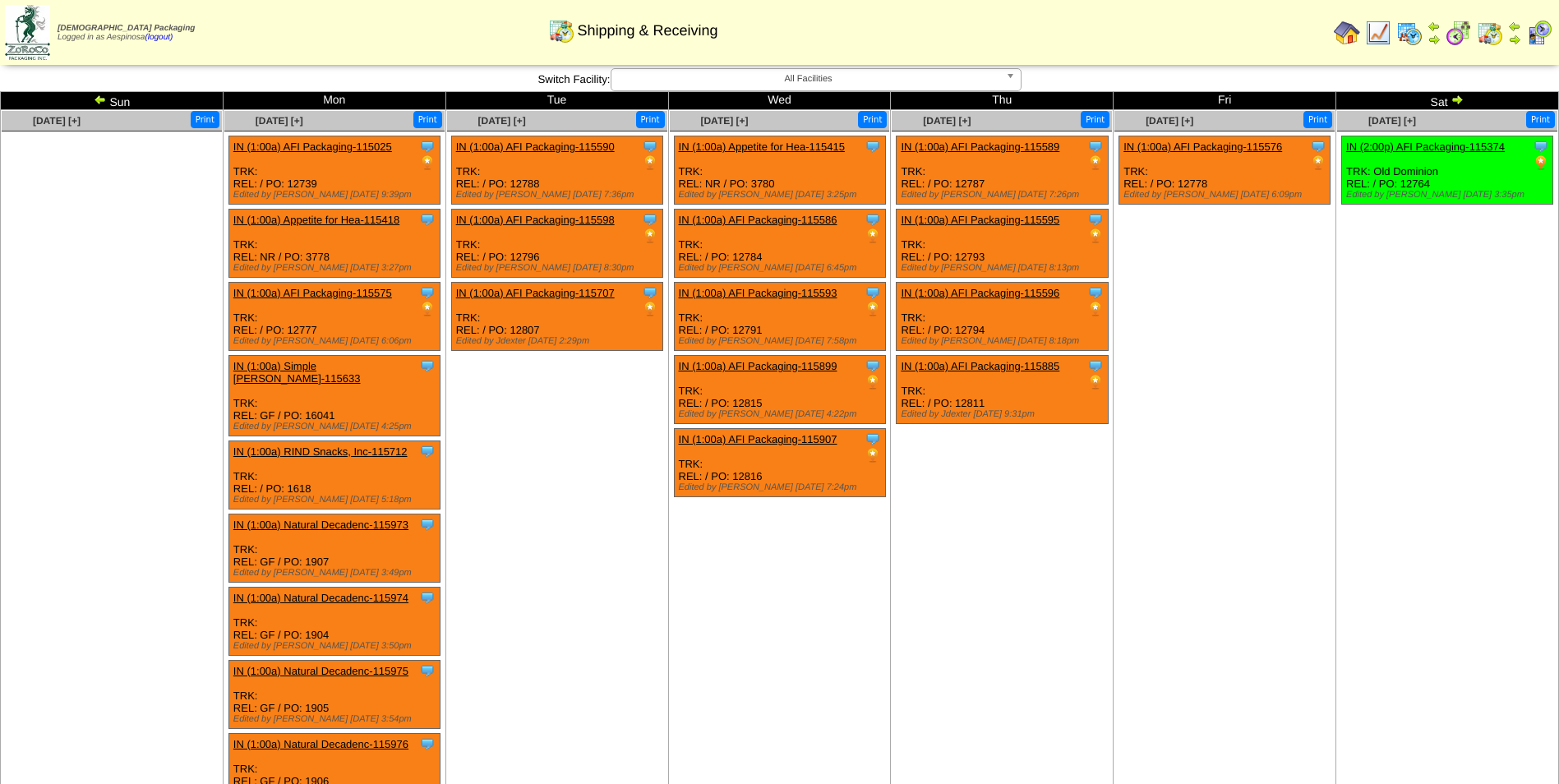
click at [1460, 153] on div "Clone Item IN (2:00p) AFI Packaging-115374 AFI Packaging ScheduleID: 115374 900…" at bounding box center [1448, 170] width 211 height 68
click at [1459, 146] on link "IN (2:00p) AFI Packaging-115374" at bounding box center [1425, 146] width 159 height 12
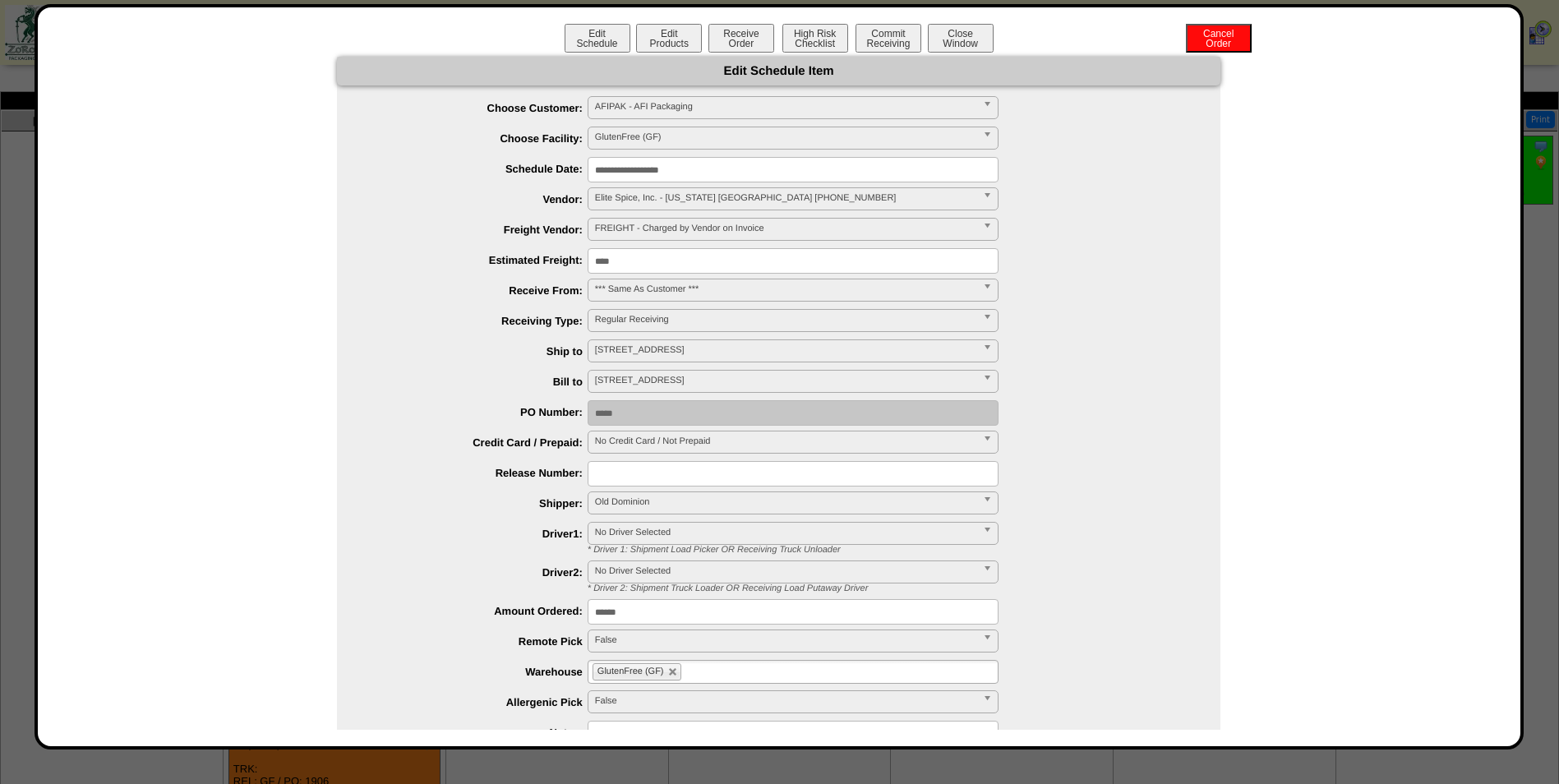
click at [685, 178] on input "**********" at bounding box center [792, 169] width 411 height 26
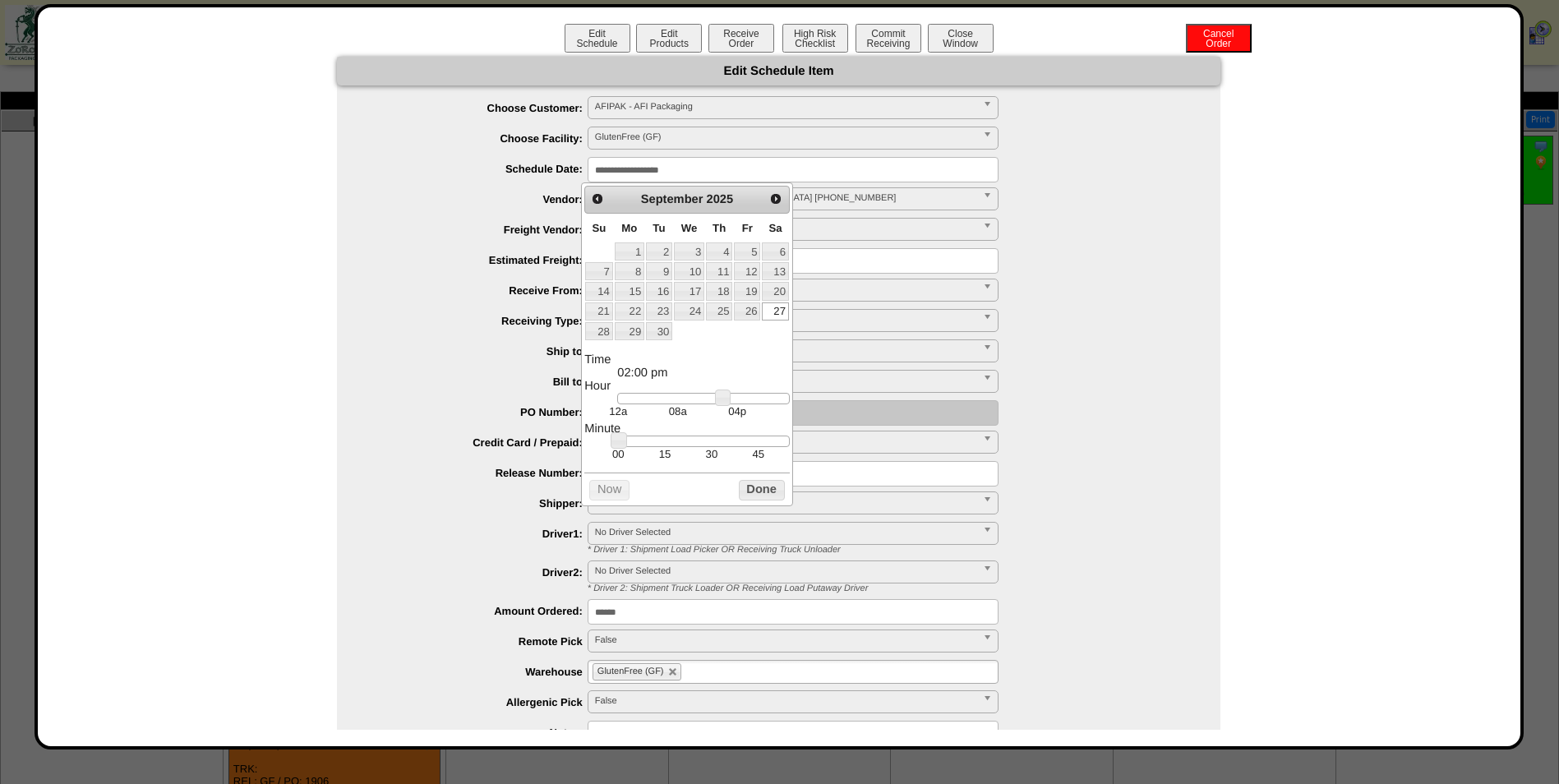
click at [602, 210] on div "Prev Next September 2025" at bounding box center [687, 199] width 205 height 27
click at [600, 200] on span "Prev" at bounding box center [597, 199] width 13 height 13
type input "**********"
click at [695, 325] on link "27" at bounding box center [689, 331] width 30 height 18
click at [761, 514] on button "Done" at bounding box center [762, 509] width 46 height 20
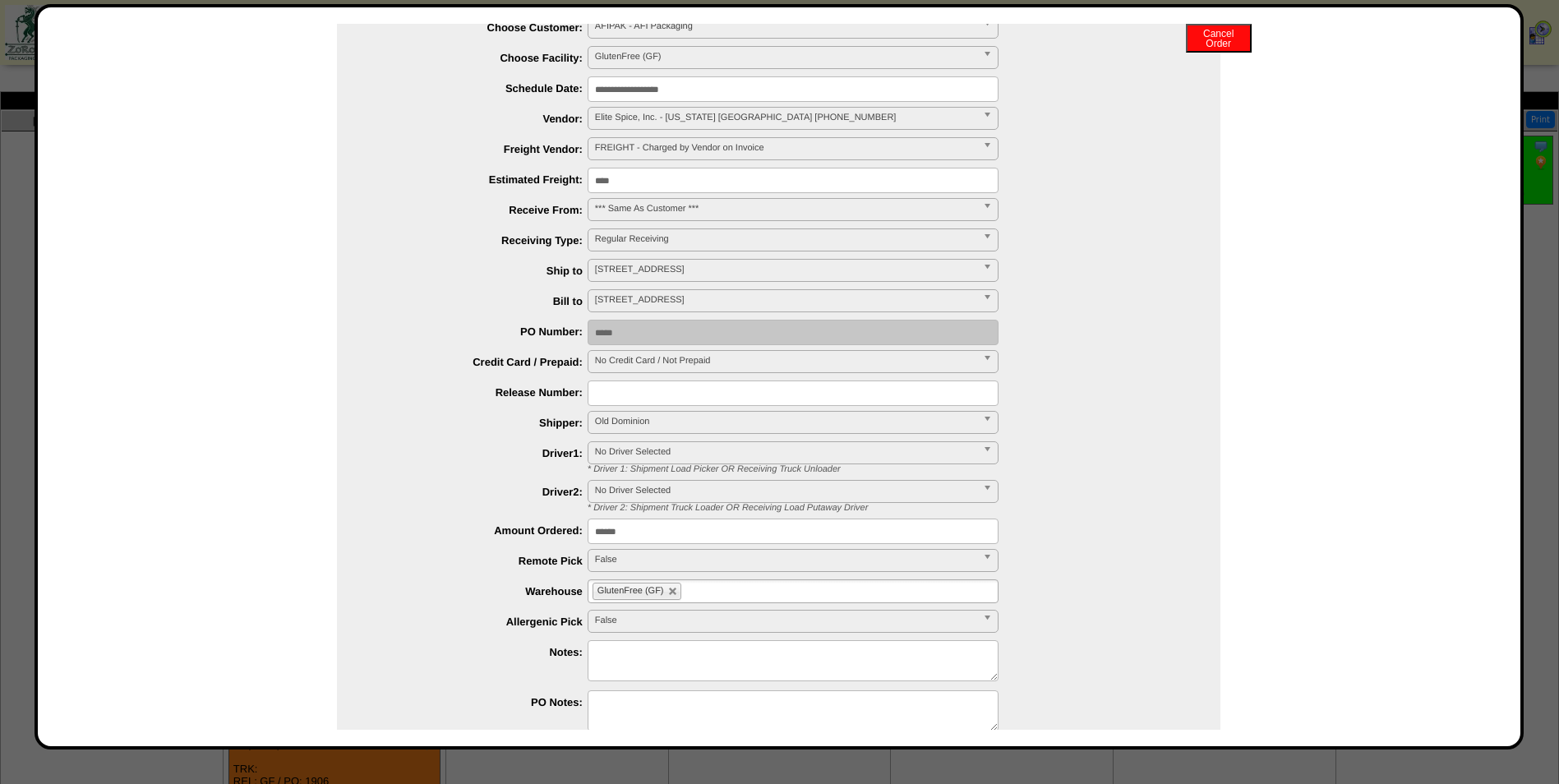
scroll to position [152, 0]
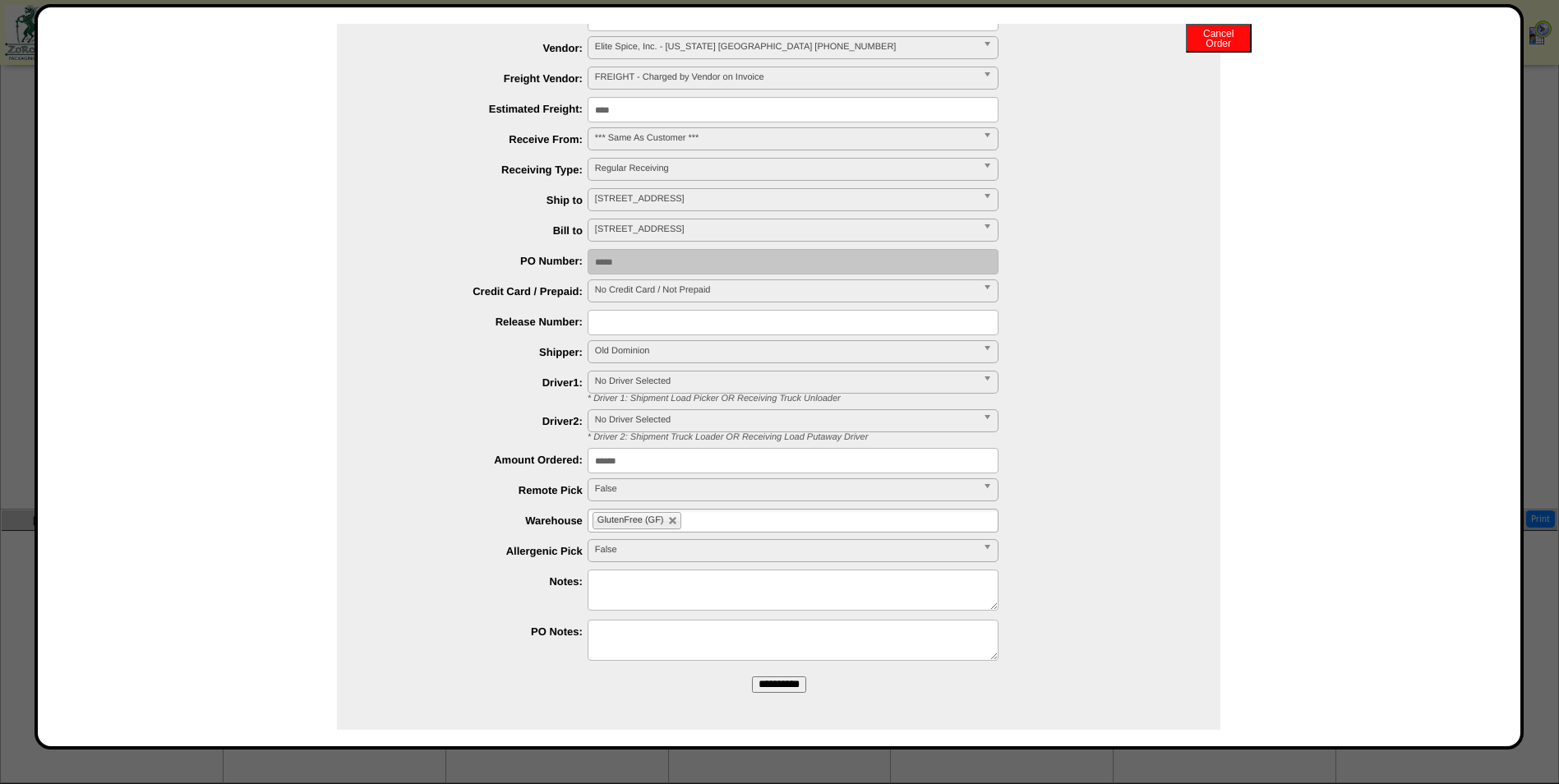
click at [762, 681] on input "**********" at bounding box center [779, 684] width 54 height 17
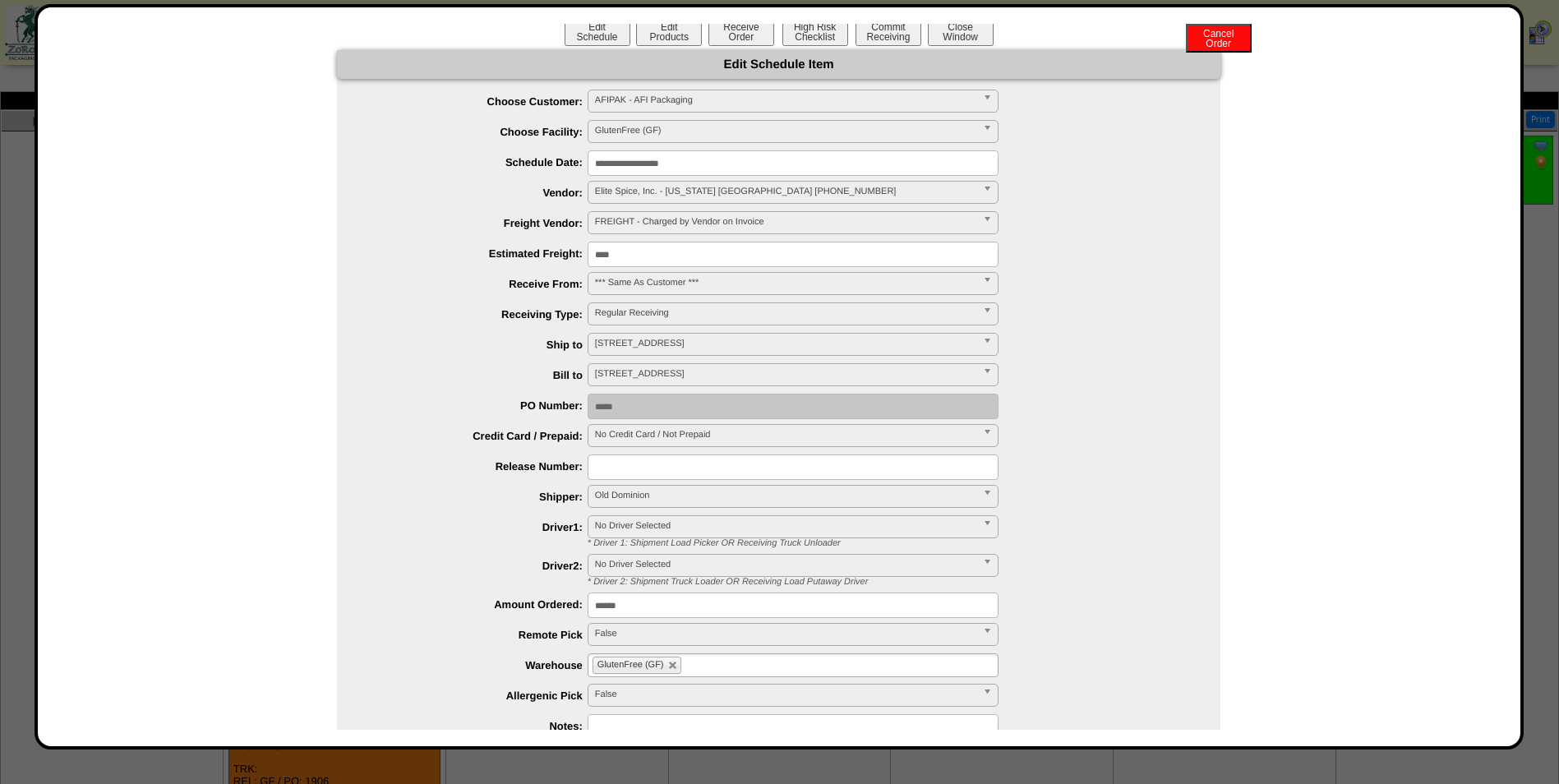
scroll to position [0, 0]
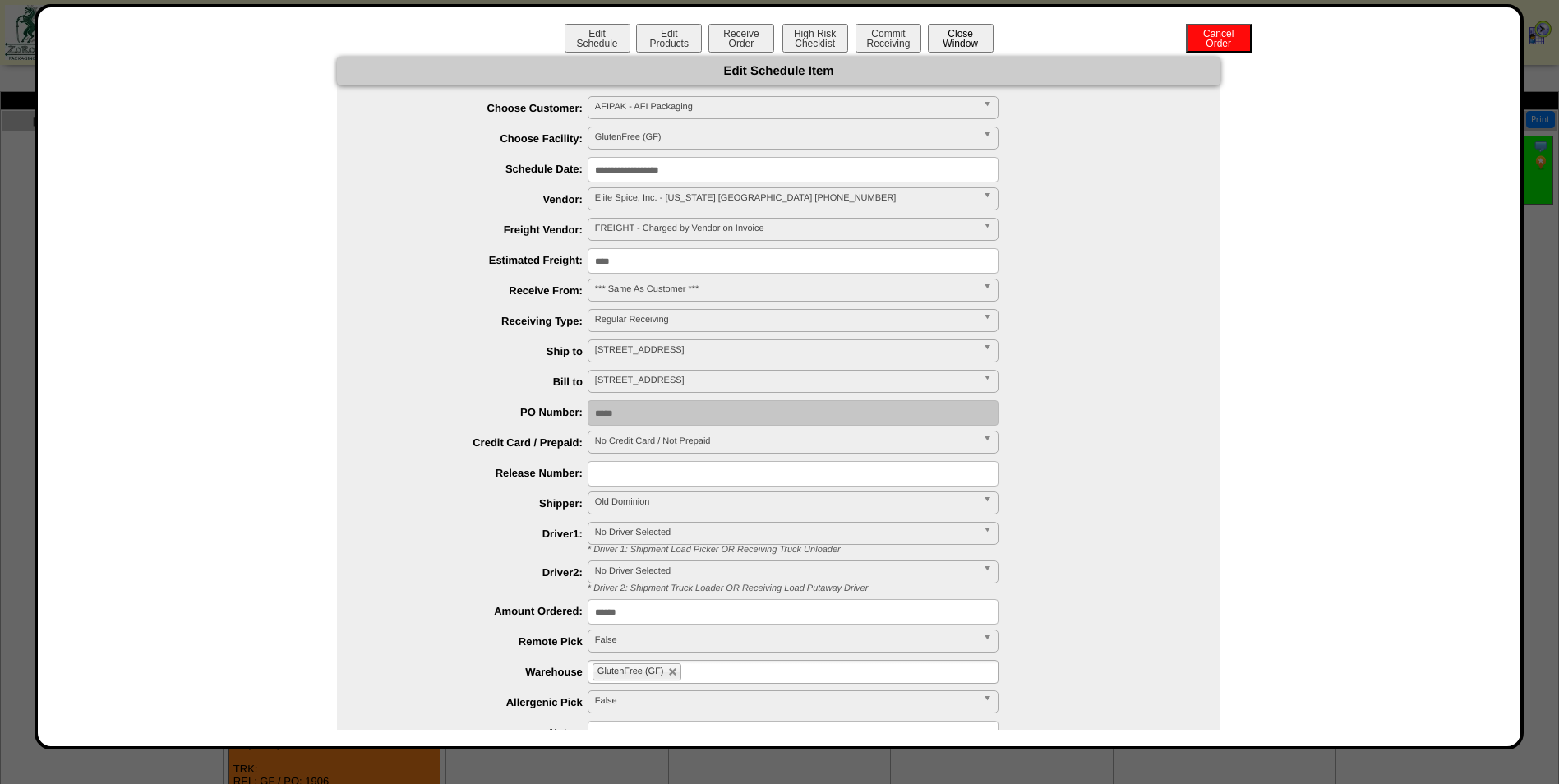
click at [952, 39] on button "Close Window" at bounding box center [961, 38] width 66 height 28
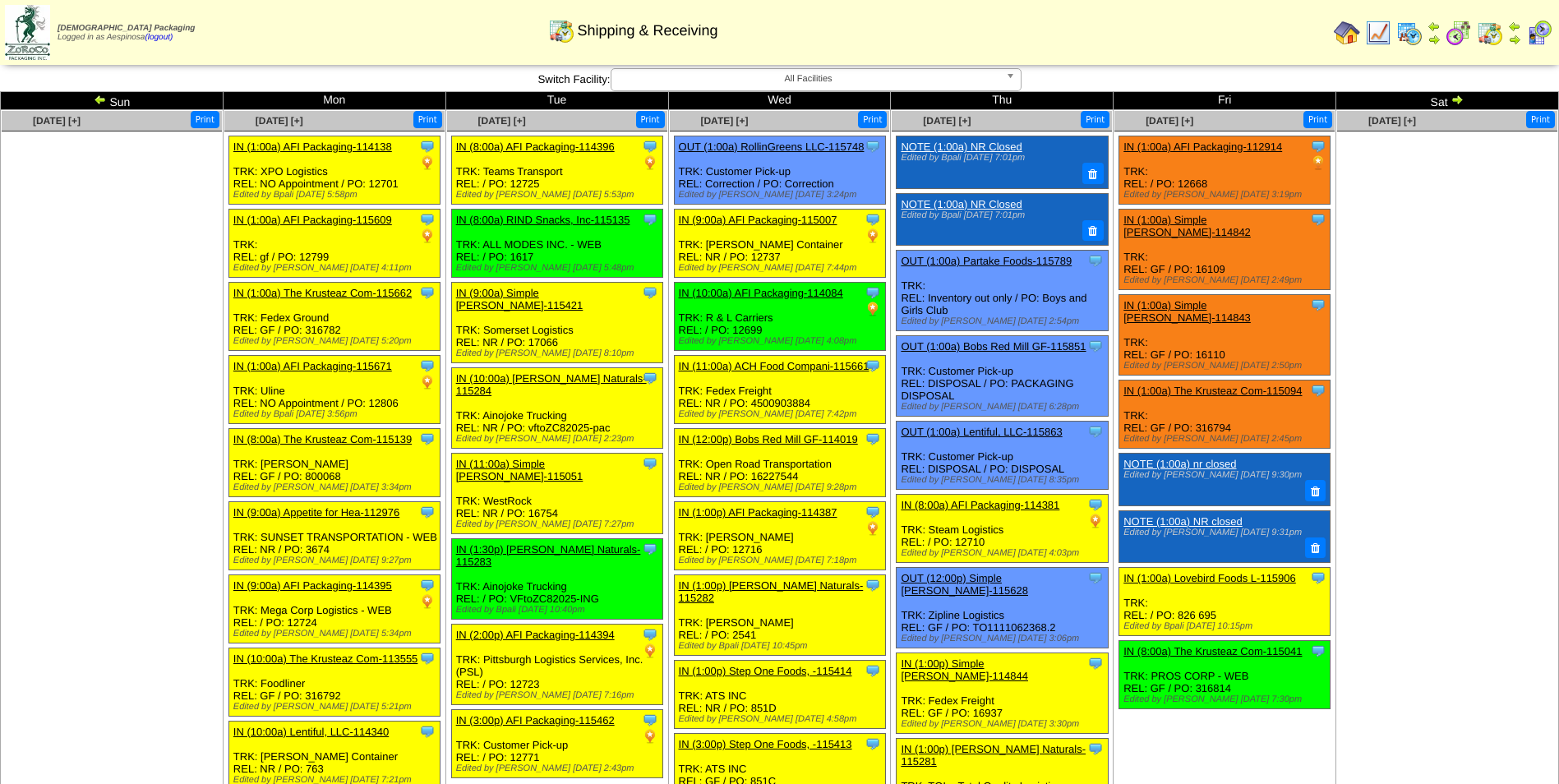
click at [1451, 106] on img at bounding box center [1457, 99] width 13 height 13
click at [1459, 106] on img at bounding box center [1457, 99] width 13 height 13
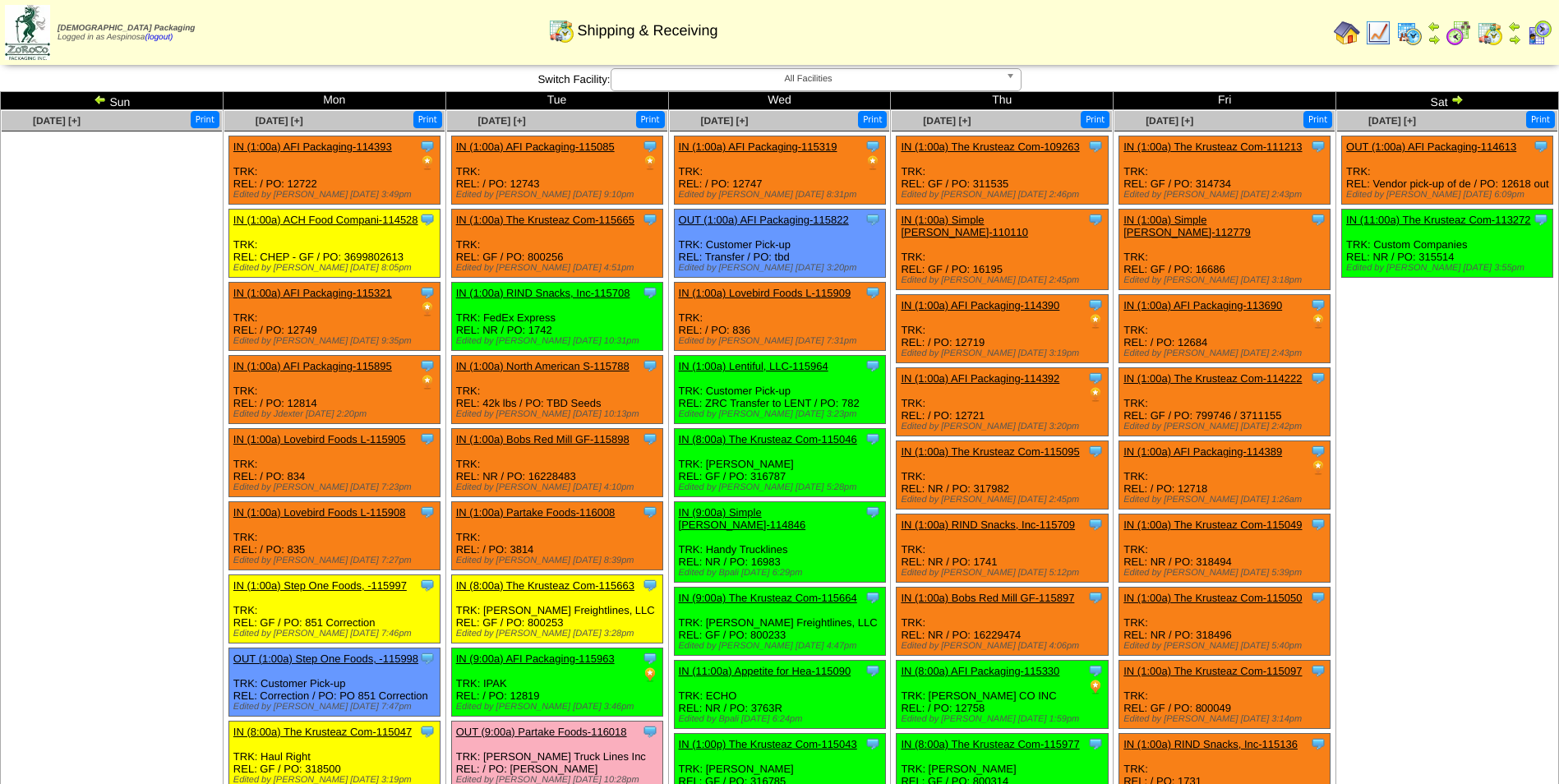
click at [1459, 106] on img at bounding box center [1457, 99] width 13 height 13
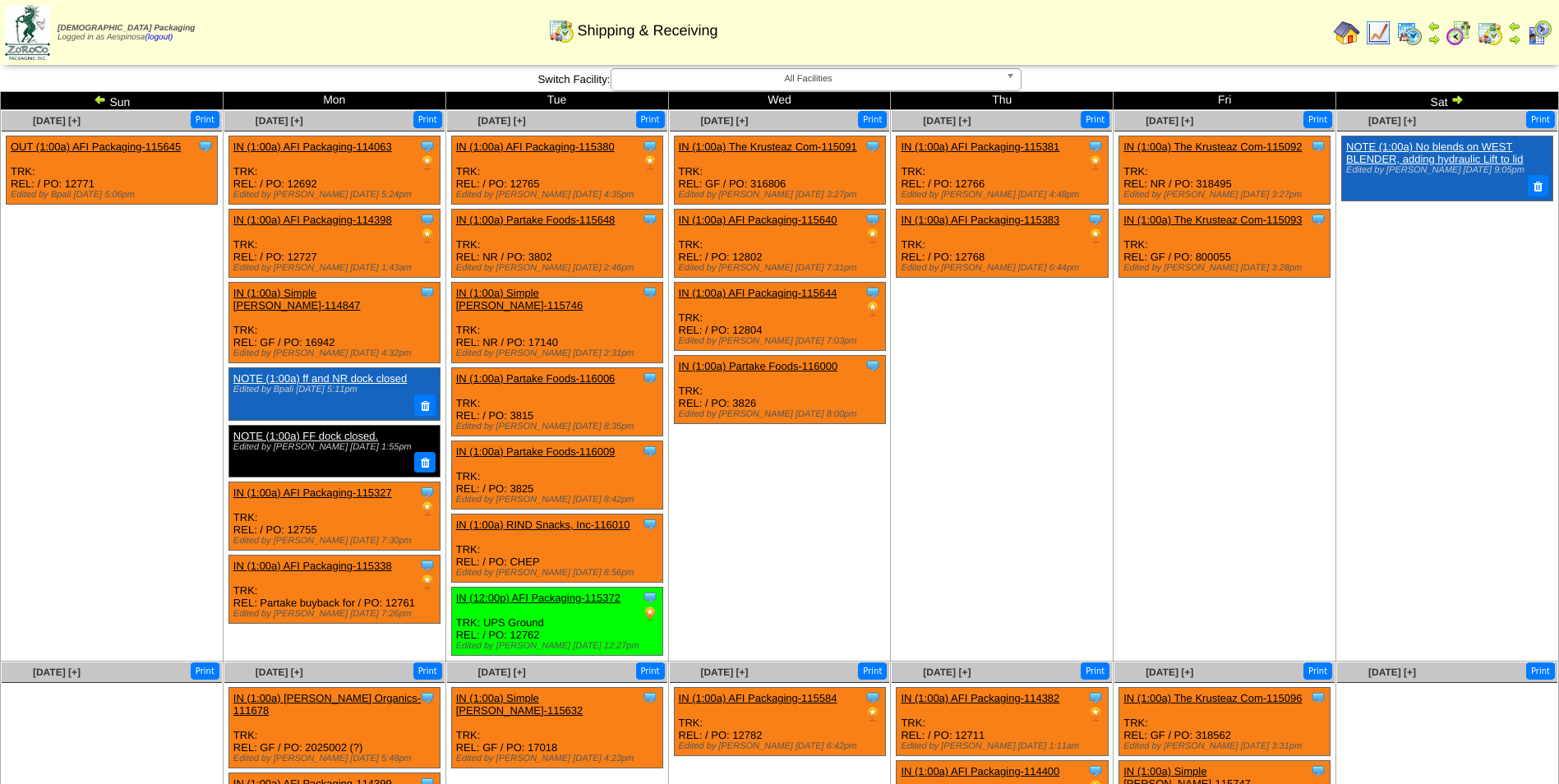
click at [1240, 405] on td "[DATE] [+] Print Clone Item IN (1:00a) The Krusteaz Com-115092 The Krusteaz Com…" at bounding box center [1224, 386] width 223 height 552
click at [1240, 405] on td "Sep 05 [+] Print Clone Item IN (1:00a) The Krusteaz Com-115092 The Krusteaz Com…" at bounding box center [1224, 386] width 223 height 552
click at [1188, 116] on span "Sep 05 [+]" at bounding box center [1169, 121] width 48 height 12
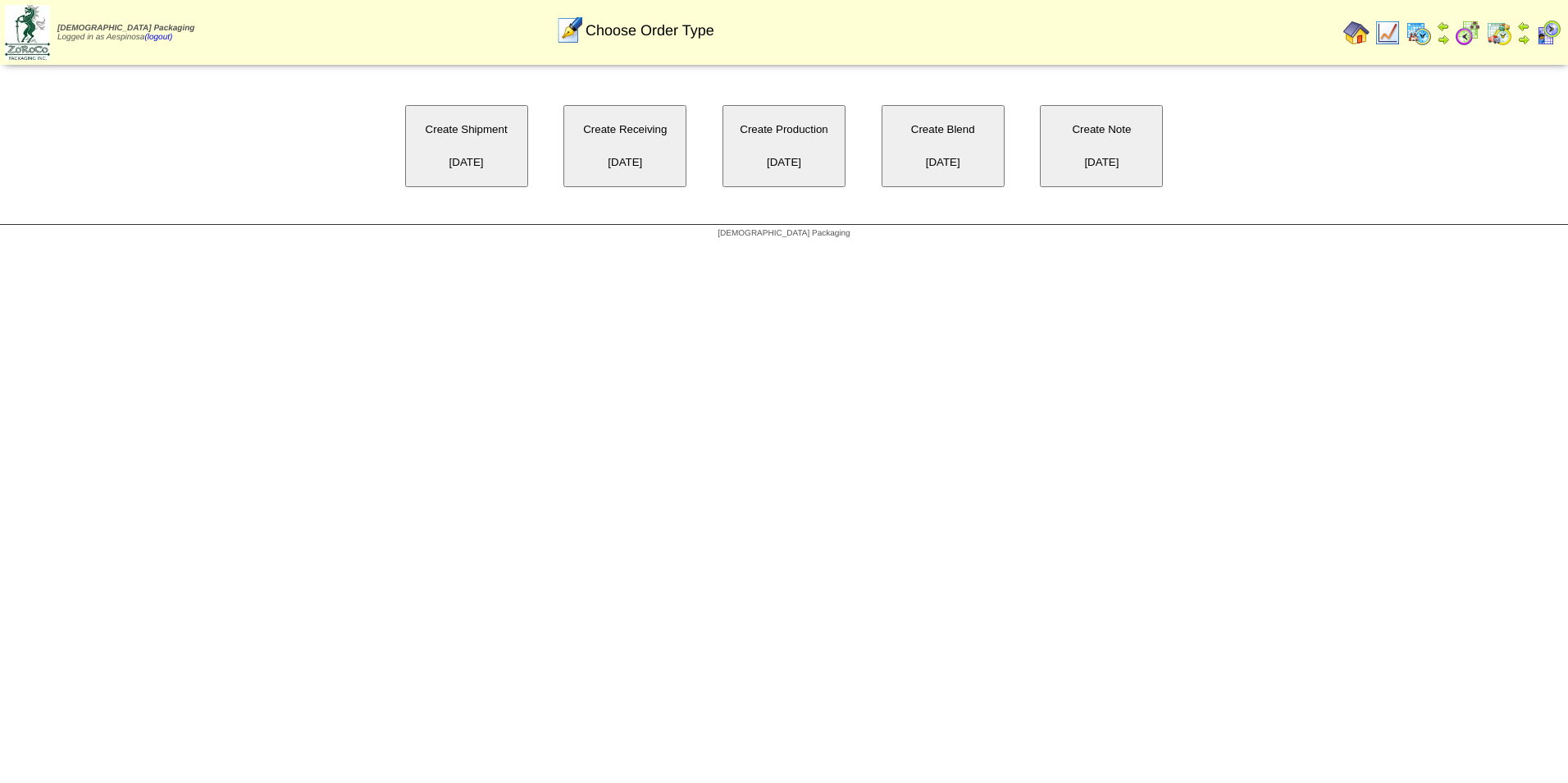
click at [1096, 144] on button "Create Note [DATE]" at bounding box center [1101, 146] width 123 height 82
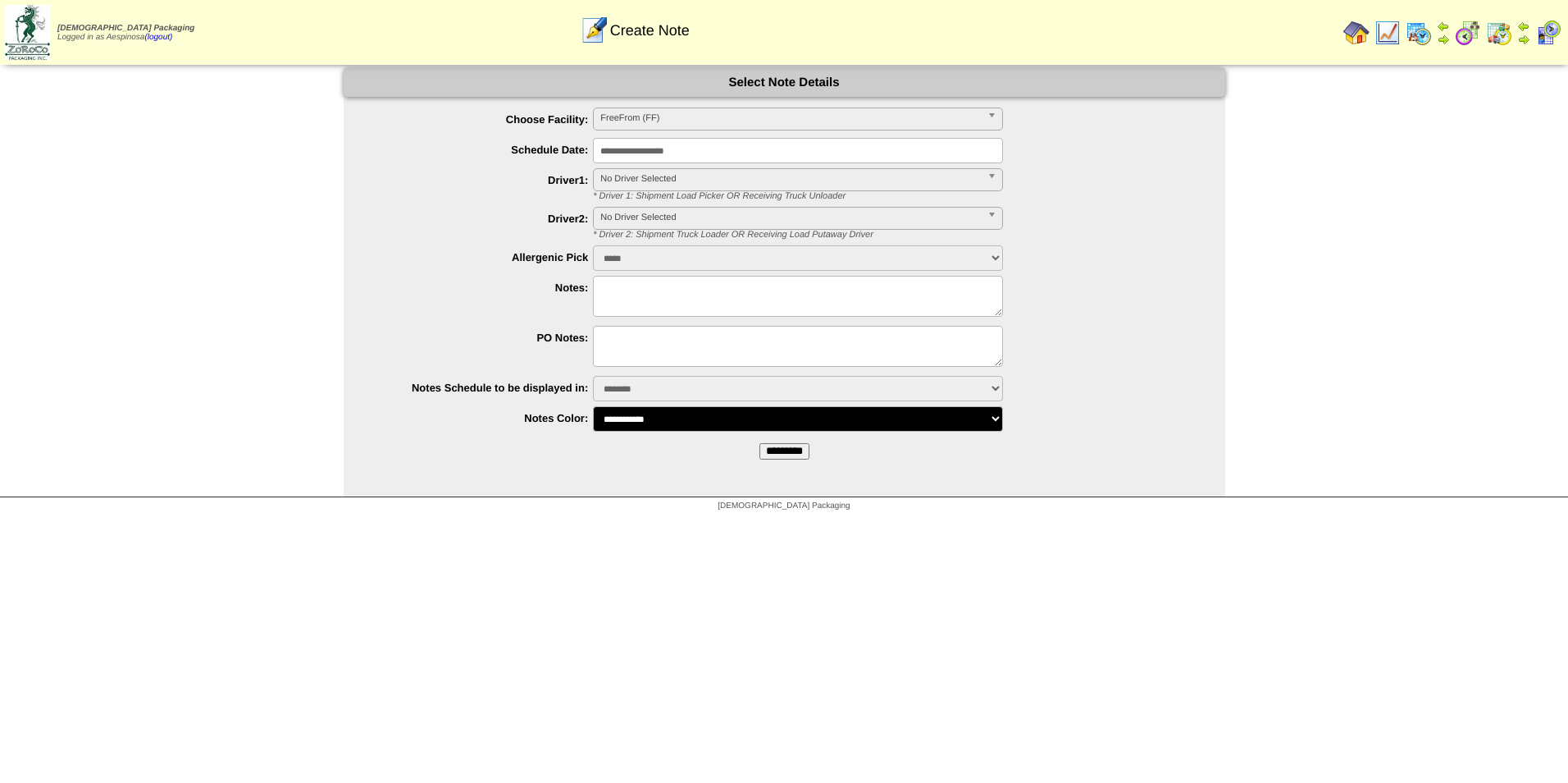
click at [674, 120] on span "FreeFrom (FF)" at bounding box center [791, 118] width 381 height 19
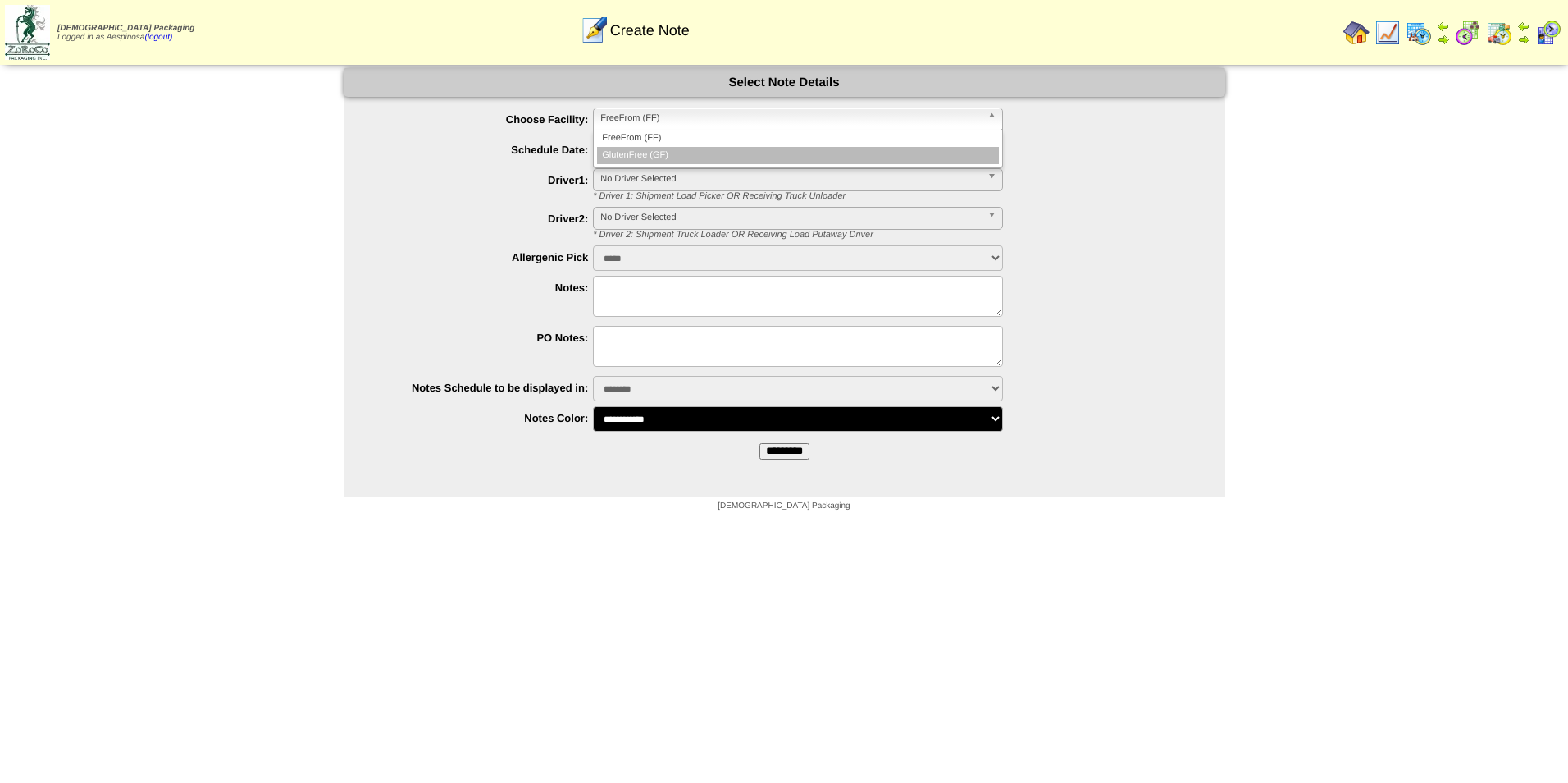
click at [686, 157] on li "GlutenFree (GF)" at bounding box center [798, 155] width 402 height 17
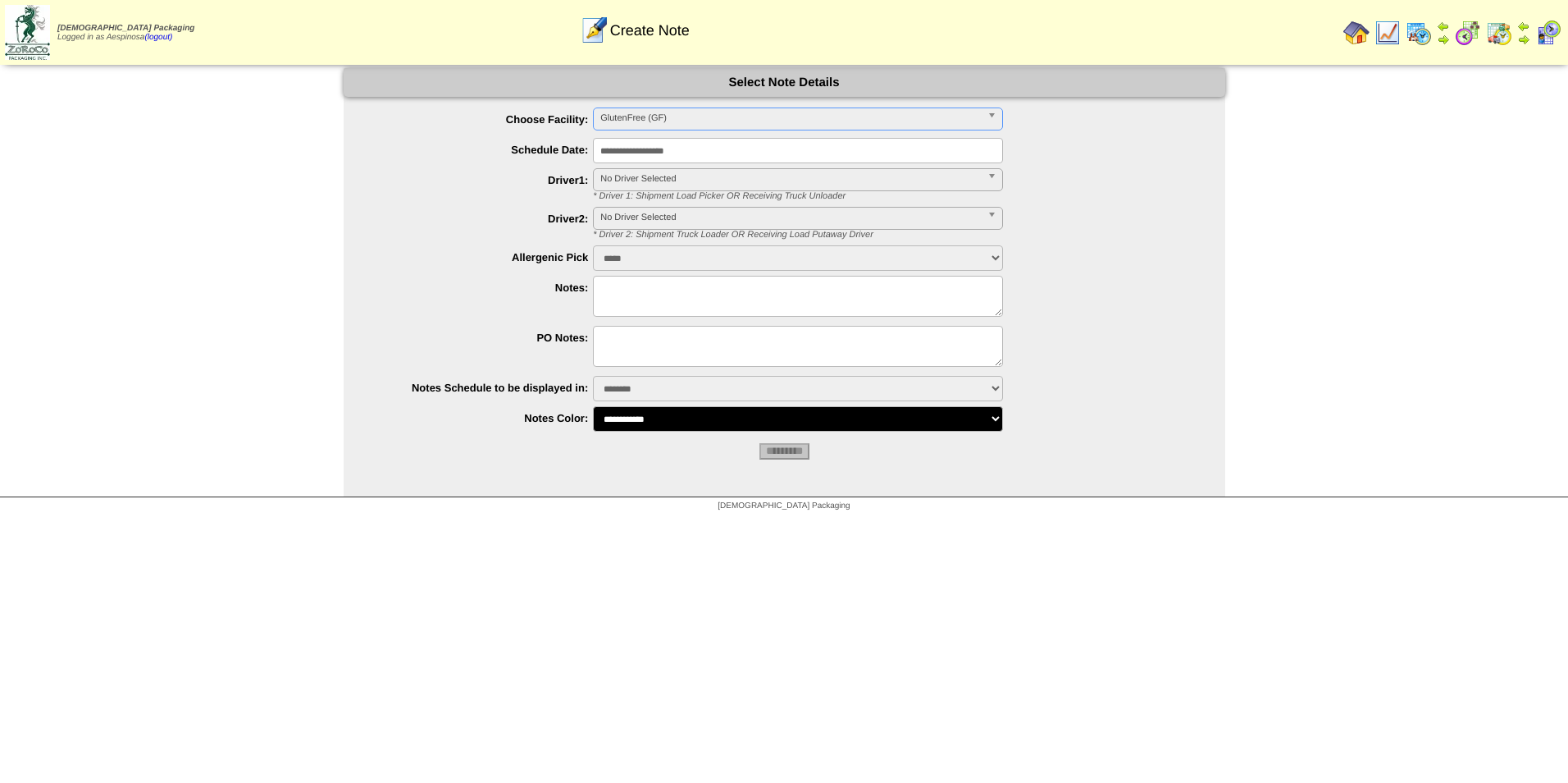
click at [703, 155] on input "**********" at bounding box center [798, 151] width 410 height 26
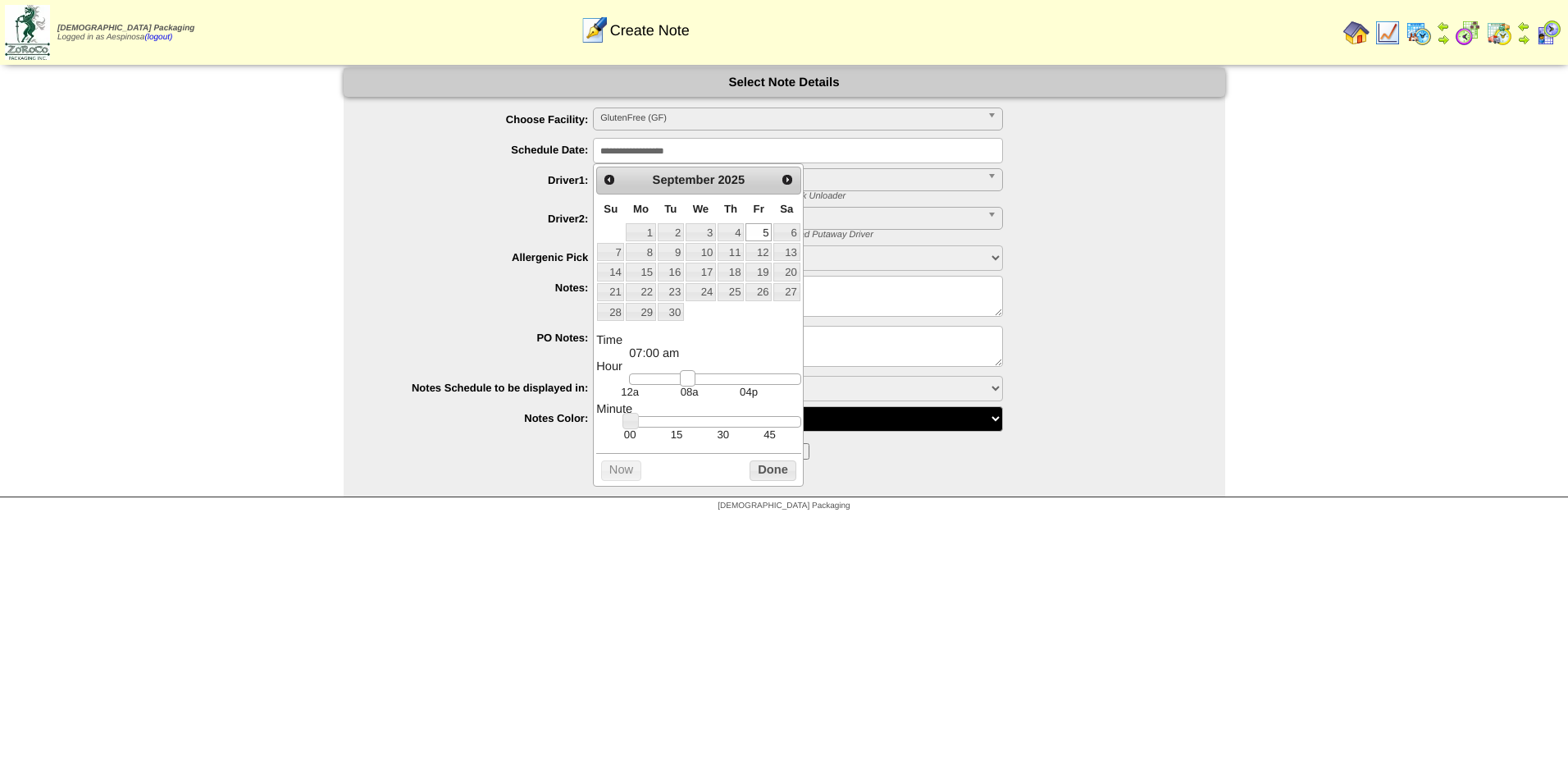
click at [685, 384] on div at bounding box center [715, 378] width 172 height 12
type input "**********"
click at [692, 382] on link at bounding box center [693, 378] width 17 height 17
click at [769, 479] on button "Done" at bounding box center [773, 470] width 46 height 20
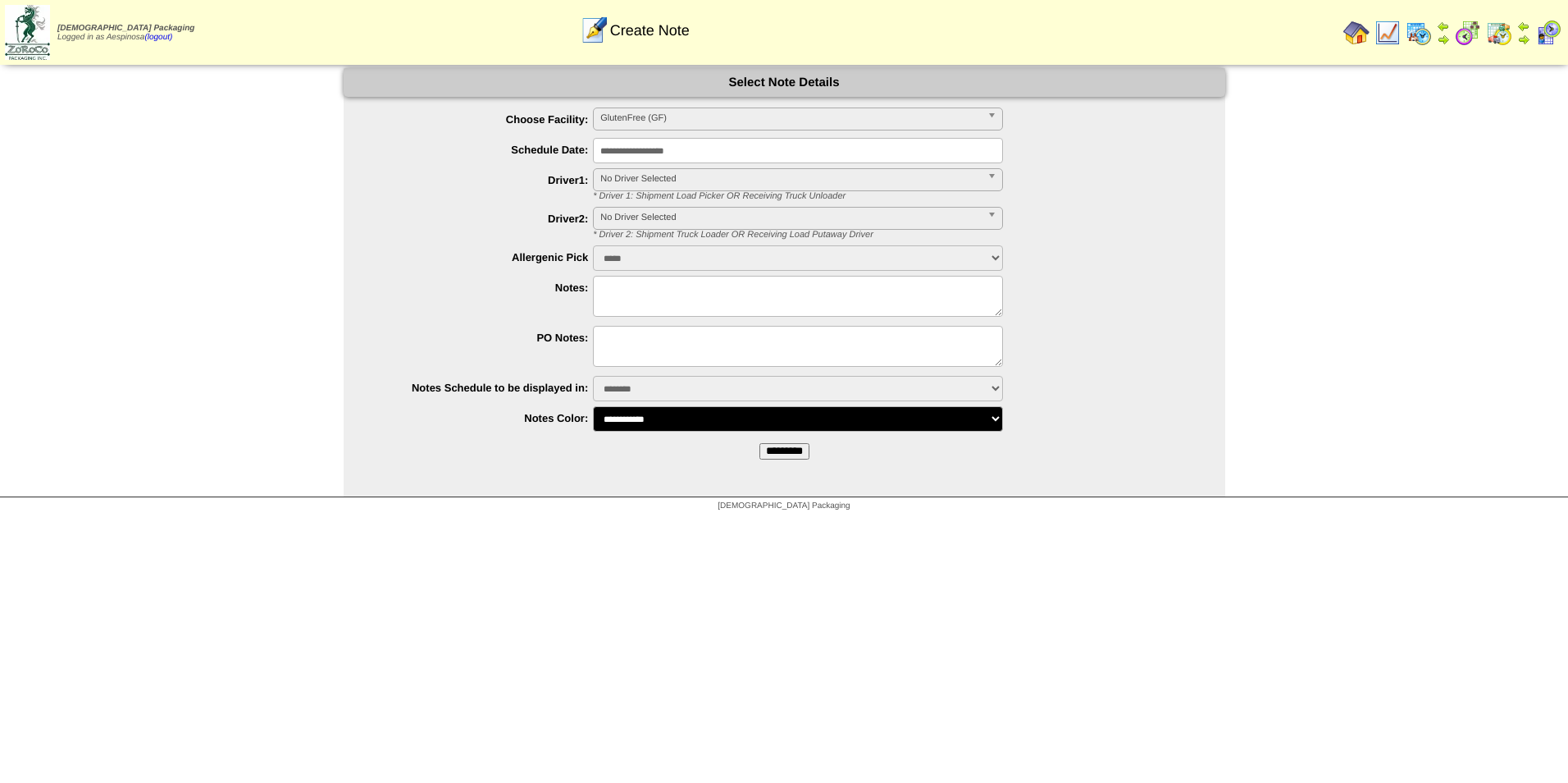
click at [699, 255] on select "***** ****" at bounding box center [798, 258] width 410 height 26
drag, startPoint x: 710, startPoint y: 259, endPoint x: 684, endPoint y: 294, distance: 43.6
click at [710, 259] on select "***** ****" at bounding box center [798, 258] width 410 height 26
click at [689, 432] on form "**********" at bounding box center [784, 270] width 882 height 404
click at [711, 430] on select "**********" at bounding box center [798, 419] width 410 height 26
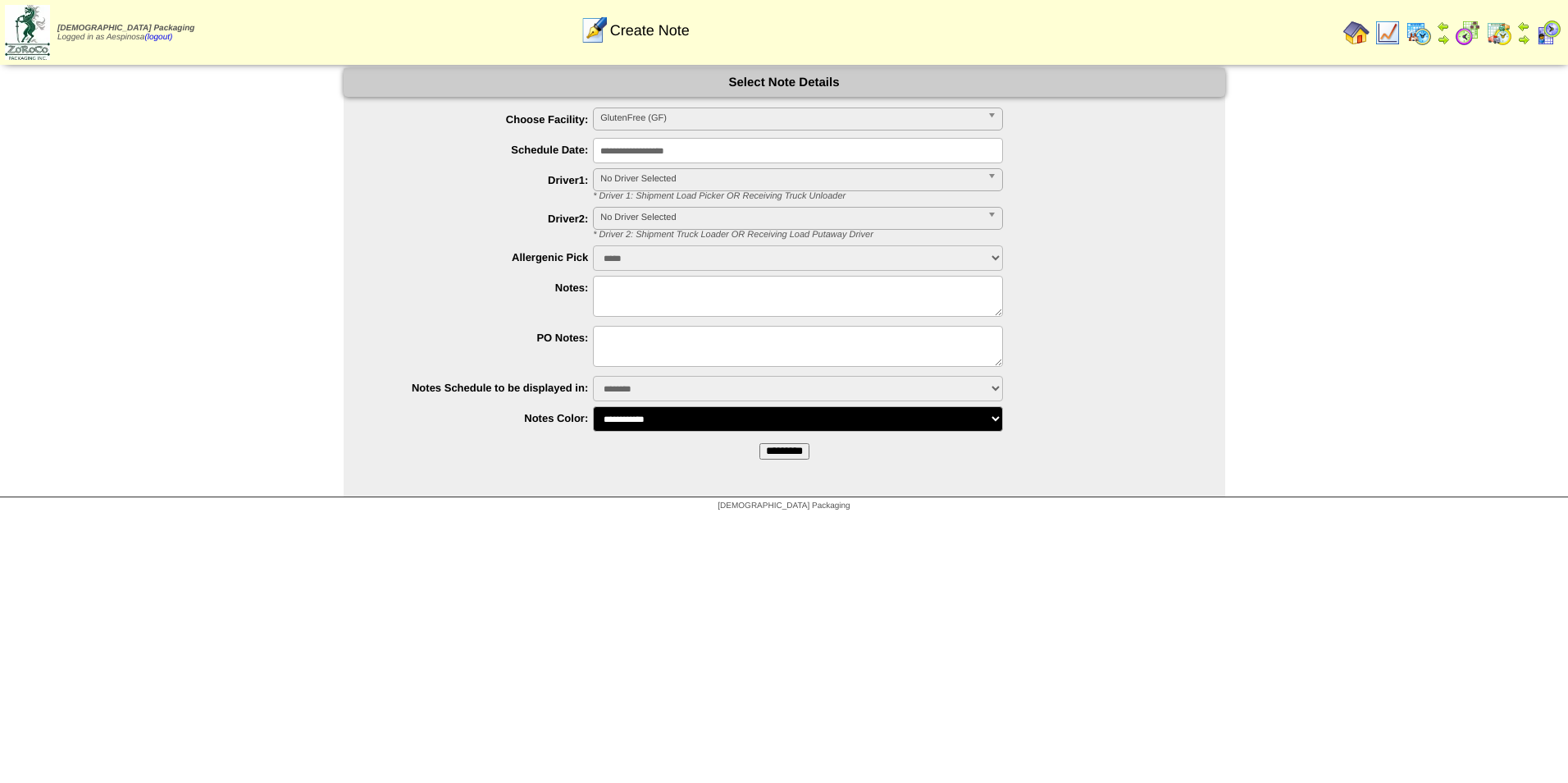
select select "*******"
click at [593, 407] on select "**********" at bounding box center [798, 419] width 410 height 26
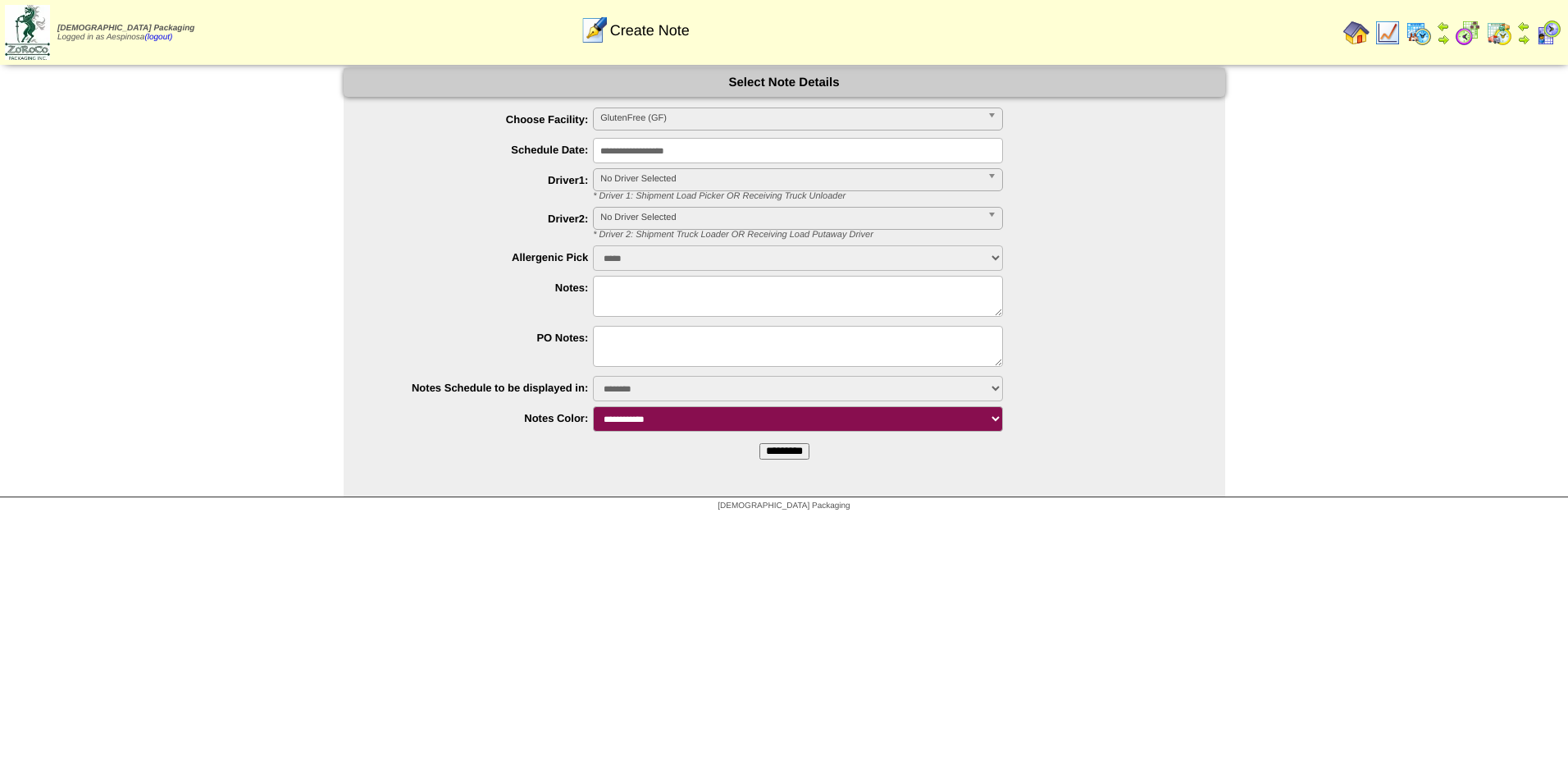
click at [664, 289] on textarea at bounding box center [798, 296] width 410 height 41
type textarea "*"
type textarea "**********"
click at [784, 447] on input "*********" at bounding box center [784, 451] width 50 height 17
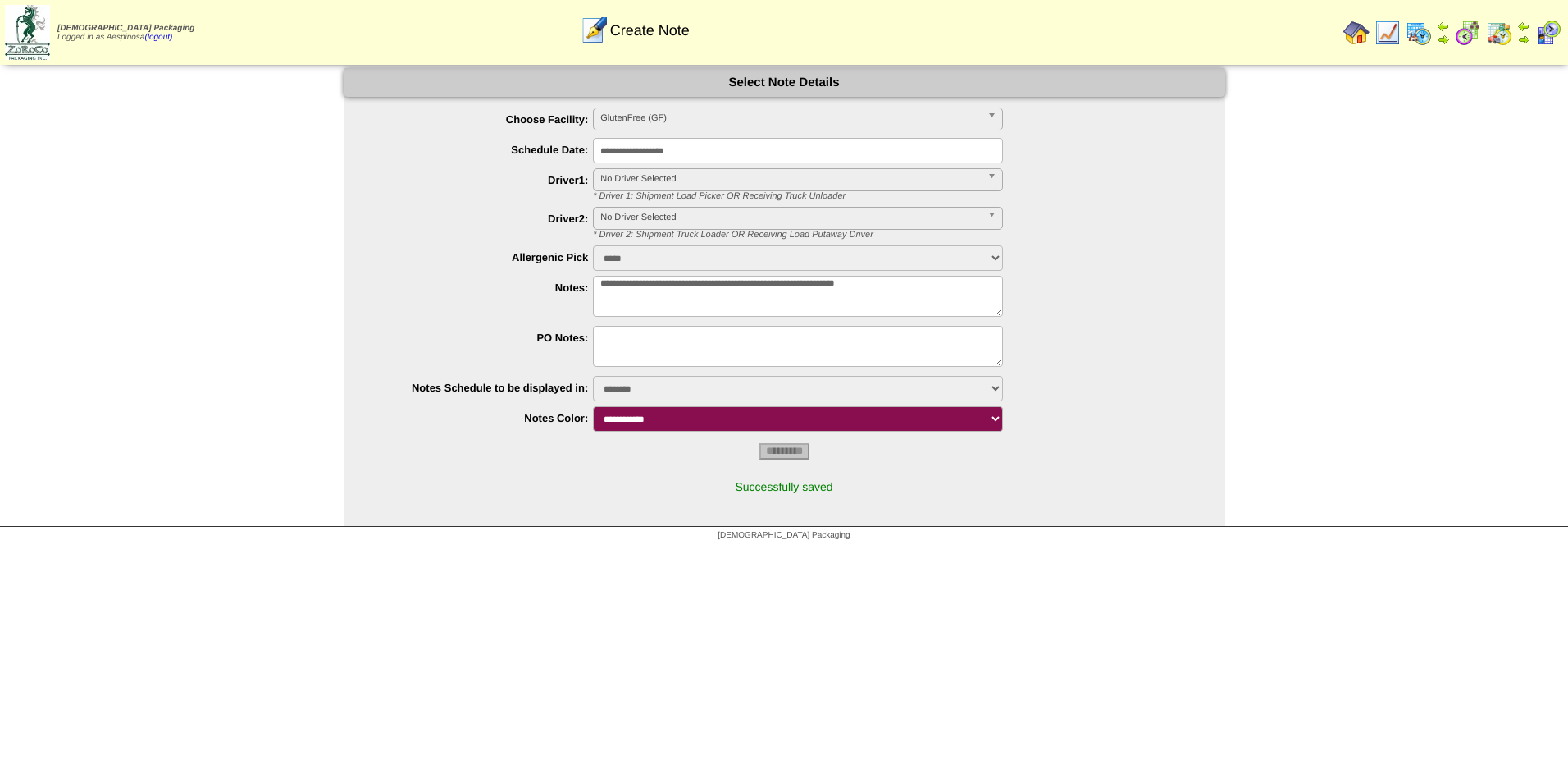
click at [1354, 36] on img at bounding box center [1356, 33] width 27 height 27
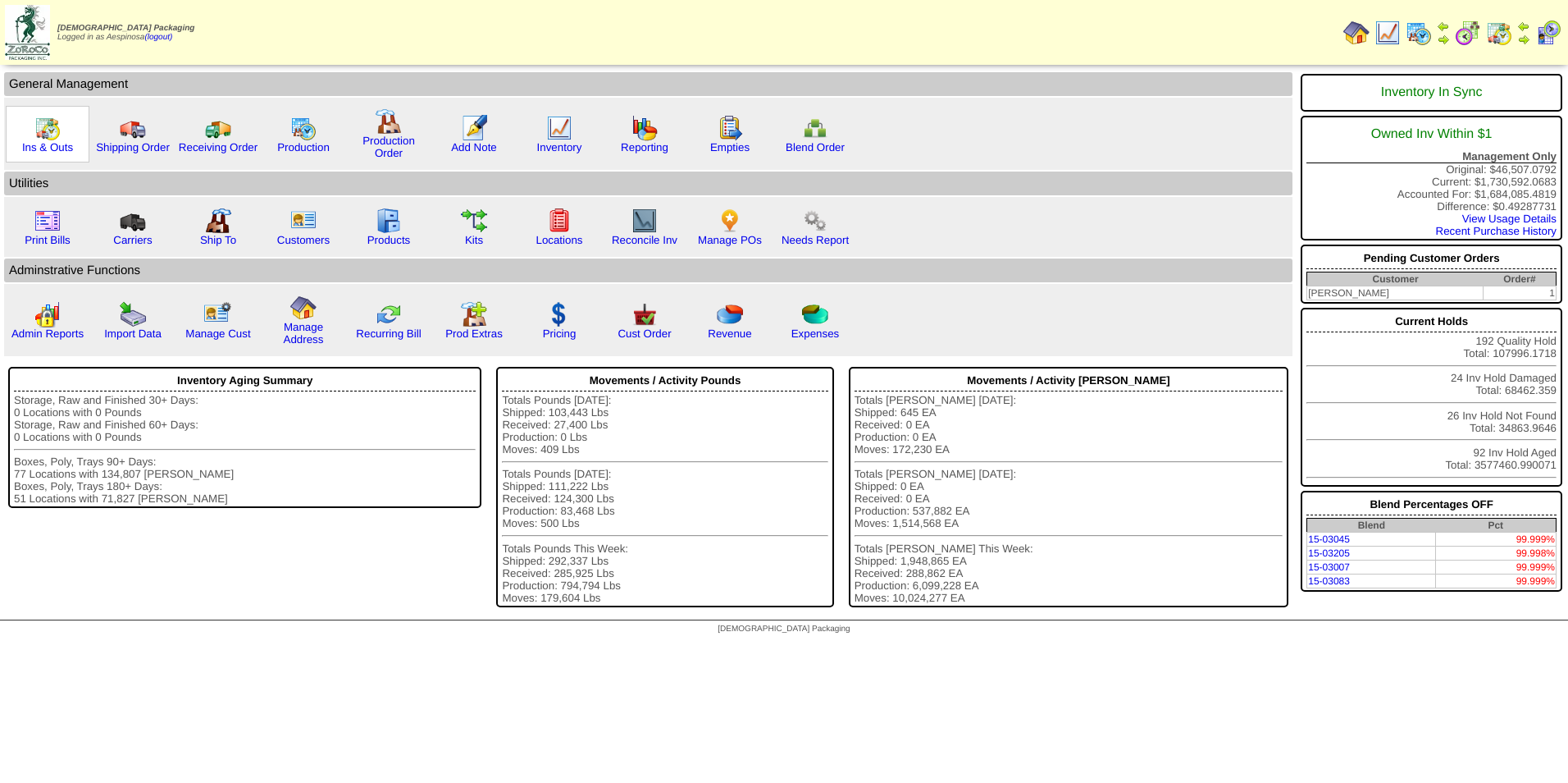
click at [28, 136] on div "Ins & Outs" at bounding box center [47, 134] width 83 height 57
click at [48, 145] on link "Ins & Outs" at bounding box center [47, 147] width 50 height 12
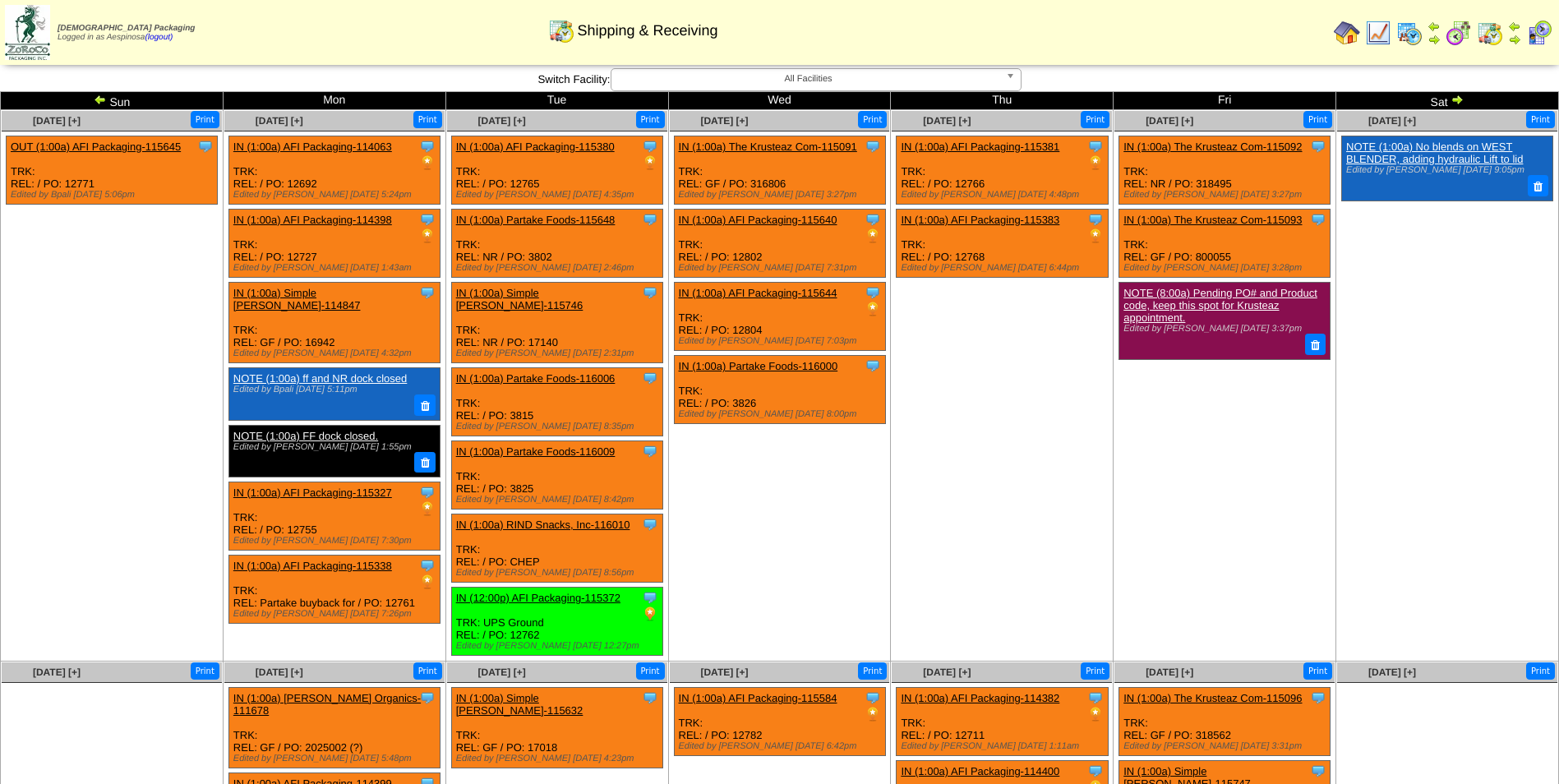
click at [1229, 301] on link "NOTE (8:00a) Pending PO# and Product code, keep this spot for Krusteaz appointm…" at bounding box center [1220, 305] width 194 height 37
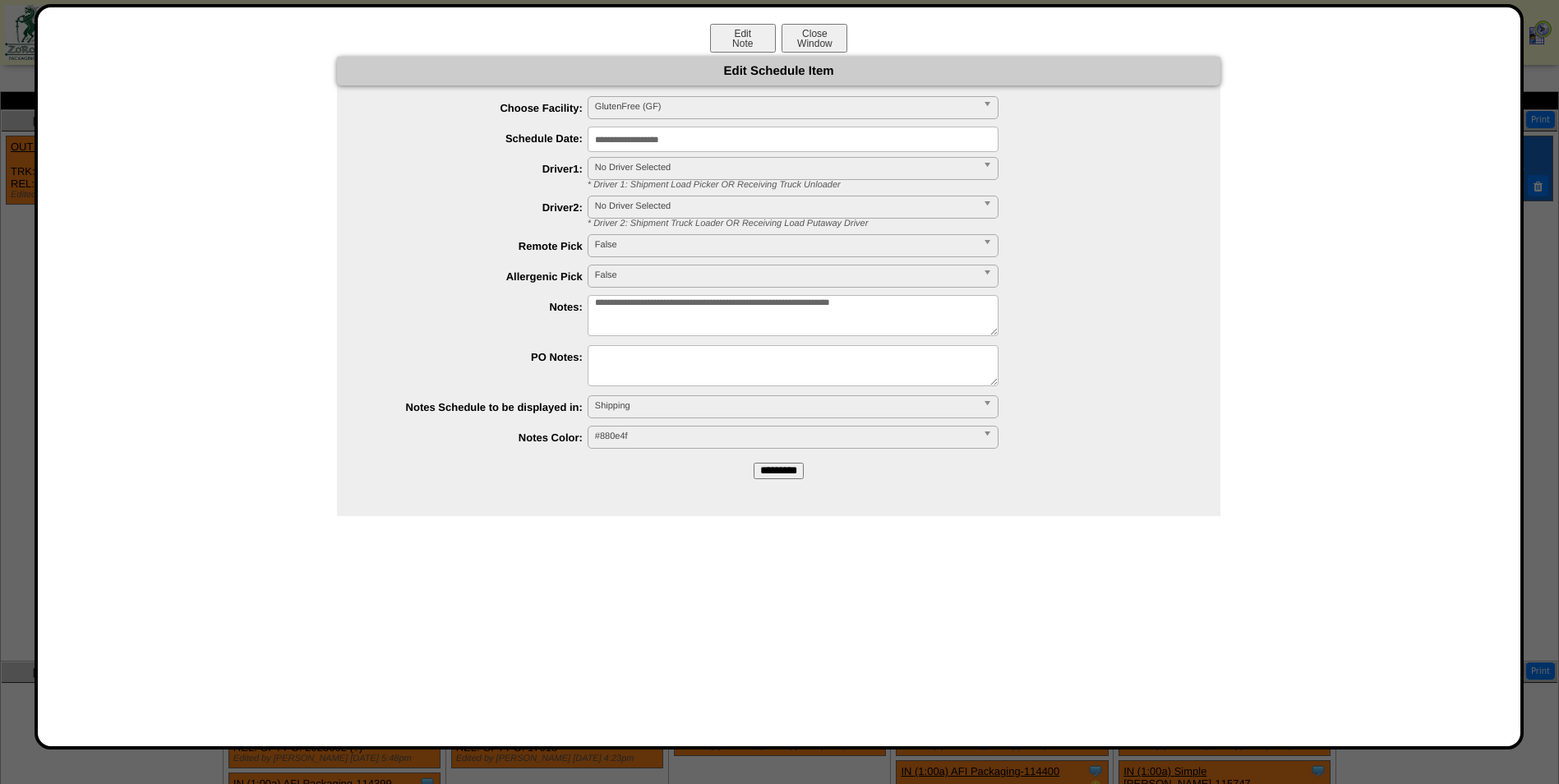
click at [965, 309] on textarea "**********" at bounding box center [792, 316] width 411 height 41
type textarea "**********"
click at [789, 463] on input "*********" at bounding box center [778, 471] width 51 height 17
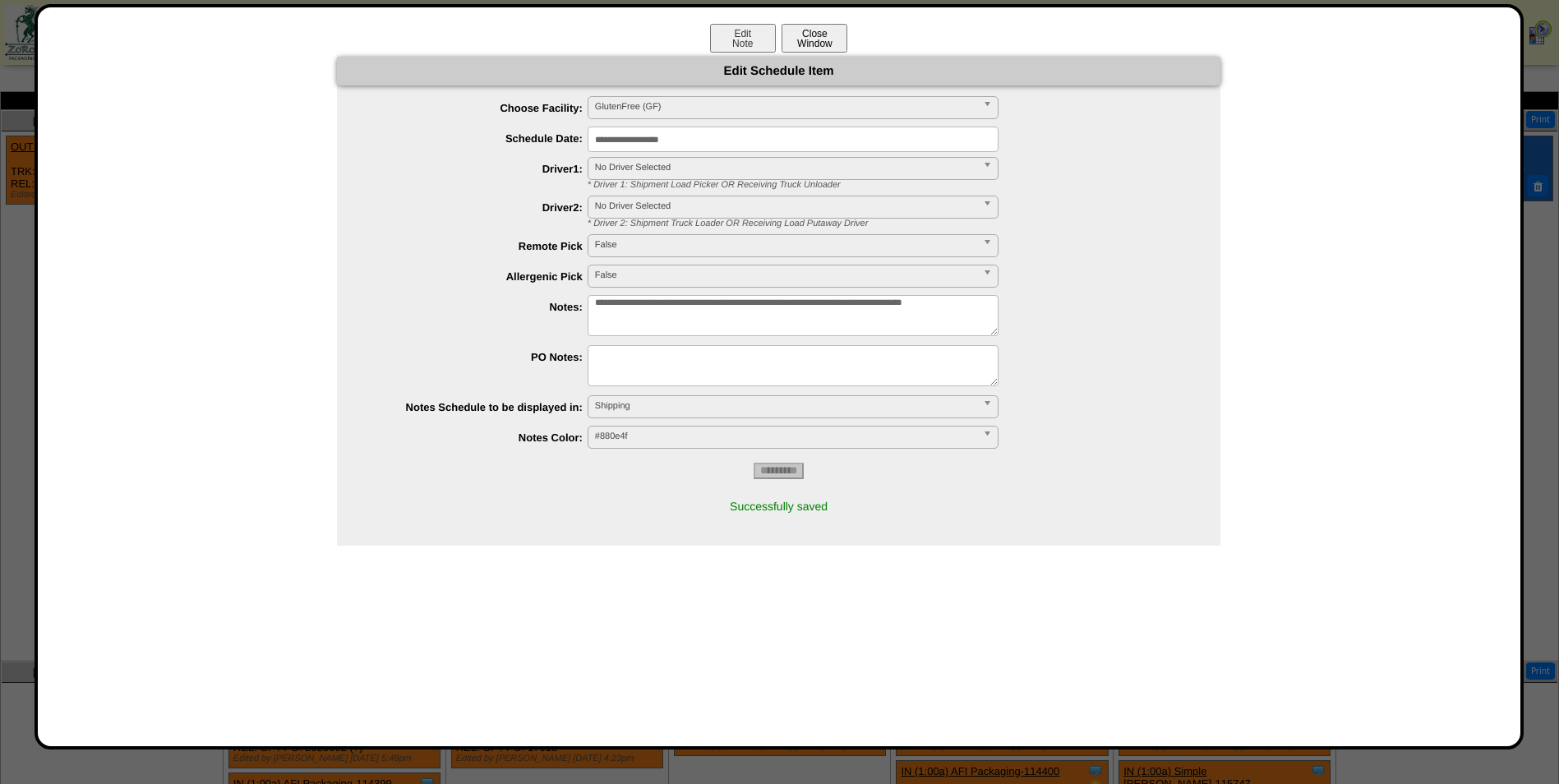
click at [829, 45] on button "Close Window" at bounding box center [815, 38] width 66 height 28
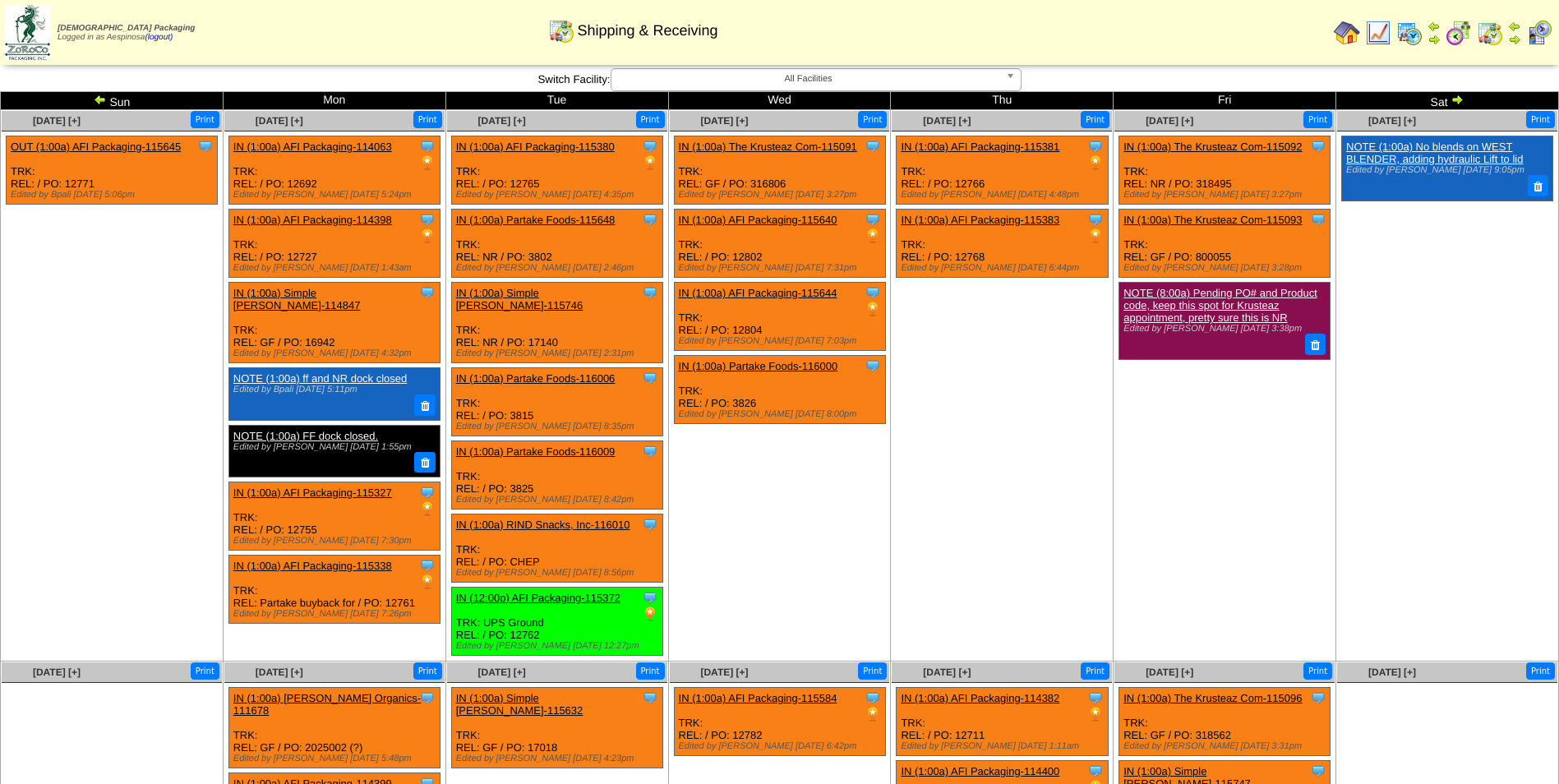
click at [1175, 302] on link "NOTE (8:00a) Pending PO# and Product code, keep this spot for Krusteaz appointm…" at bounding box center [1220, 305] width 194 height 37
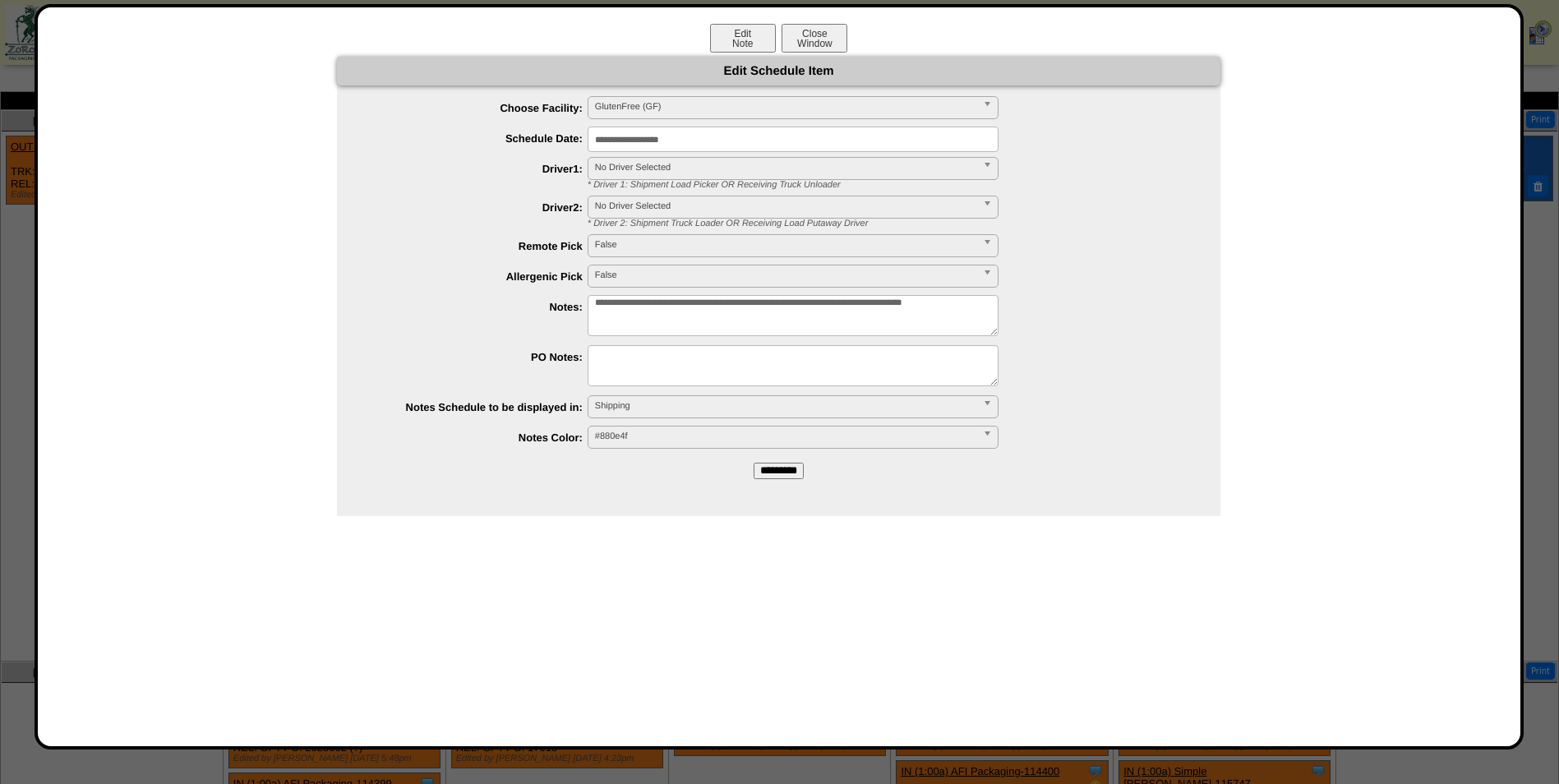
click at [680, 140] on input "**********" at bounding box center [792, 139] width 411 height 26
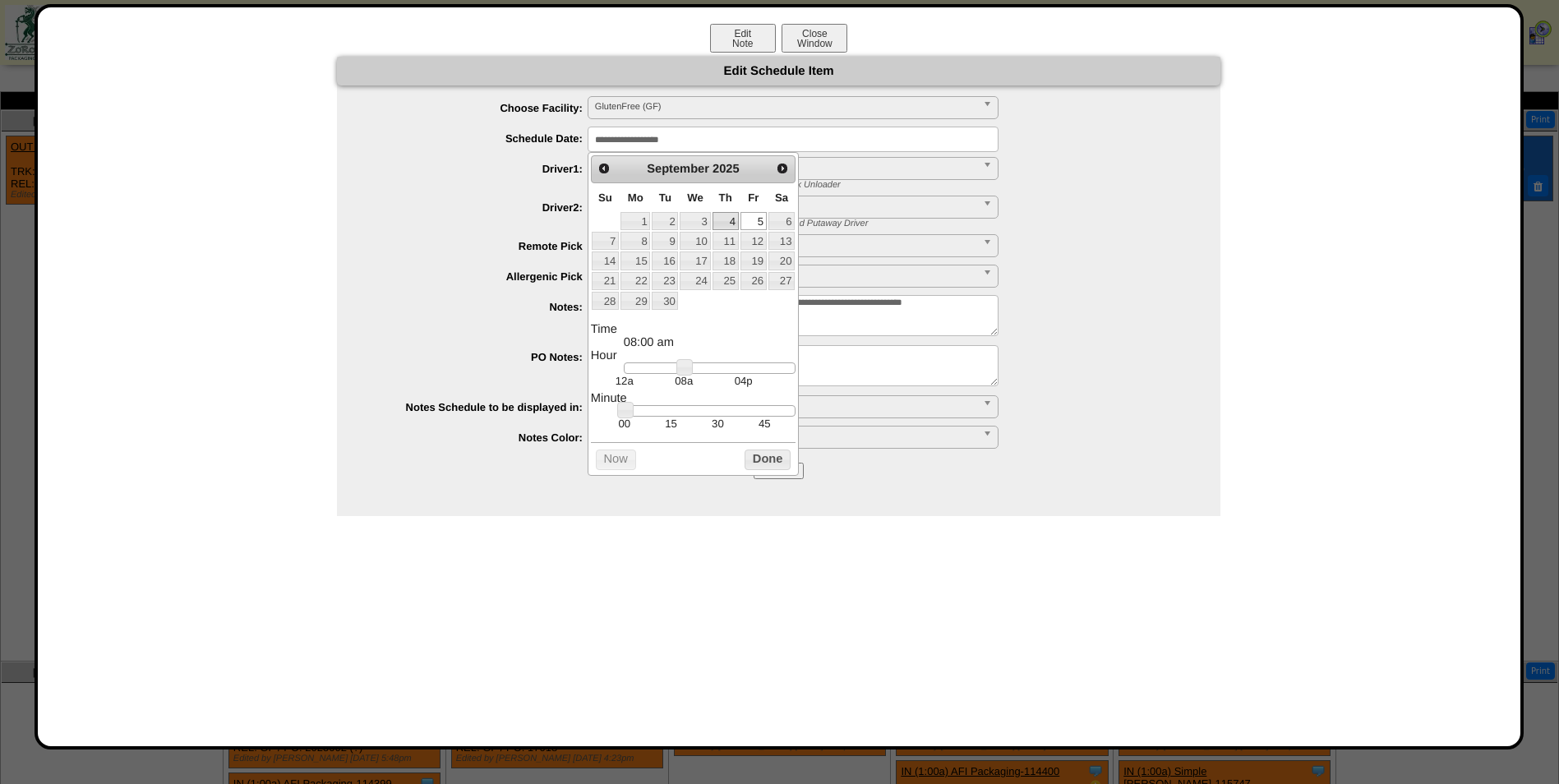
click at [727, 218] on link "4" at bounding box center [726, 221] width 27 height 18
type input "**********"
click at [768, 466] on button "Done" at bounding box center [768, 459] width 46 height 20
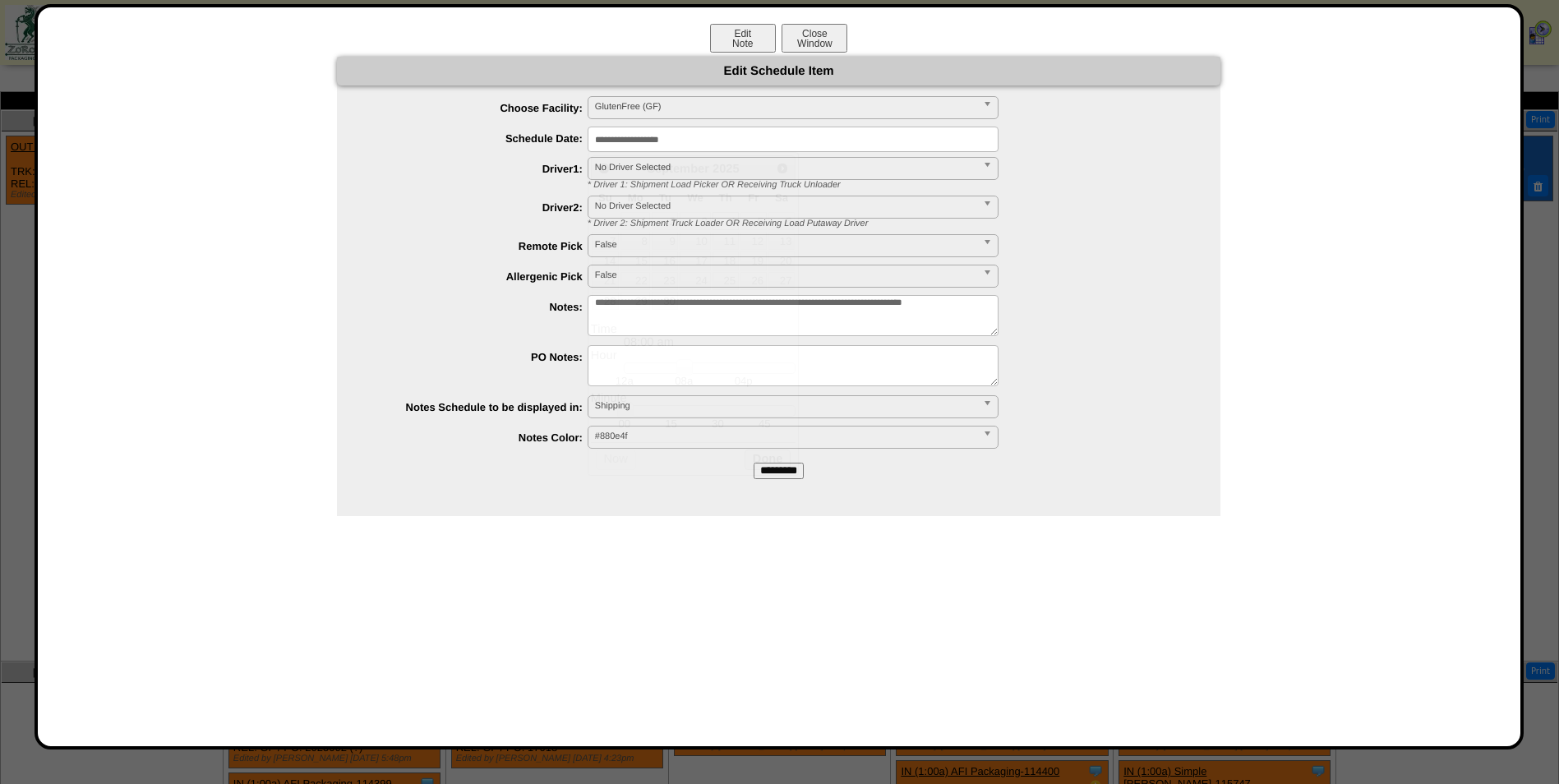
drag, startPoint x: 781, startPoint y: 475, endPoint x: 857, endPoint y: 98, distance: 384.6
click at [783, 477] on input "*********" at bounding box center [778, 471] width 51 height 17
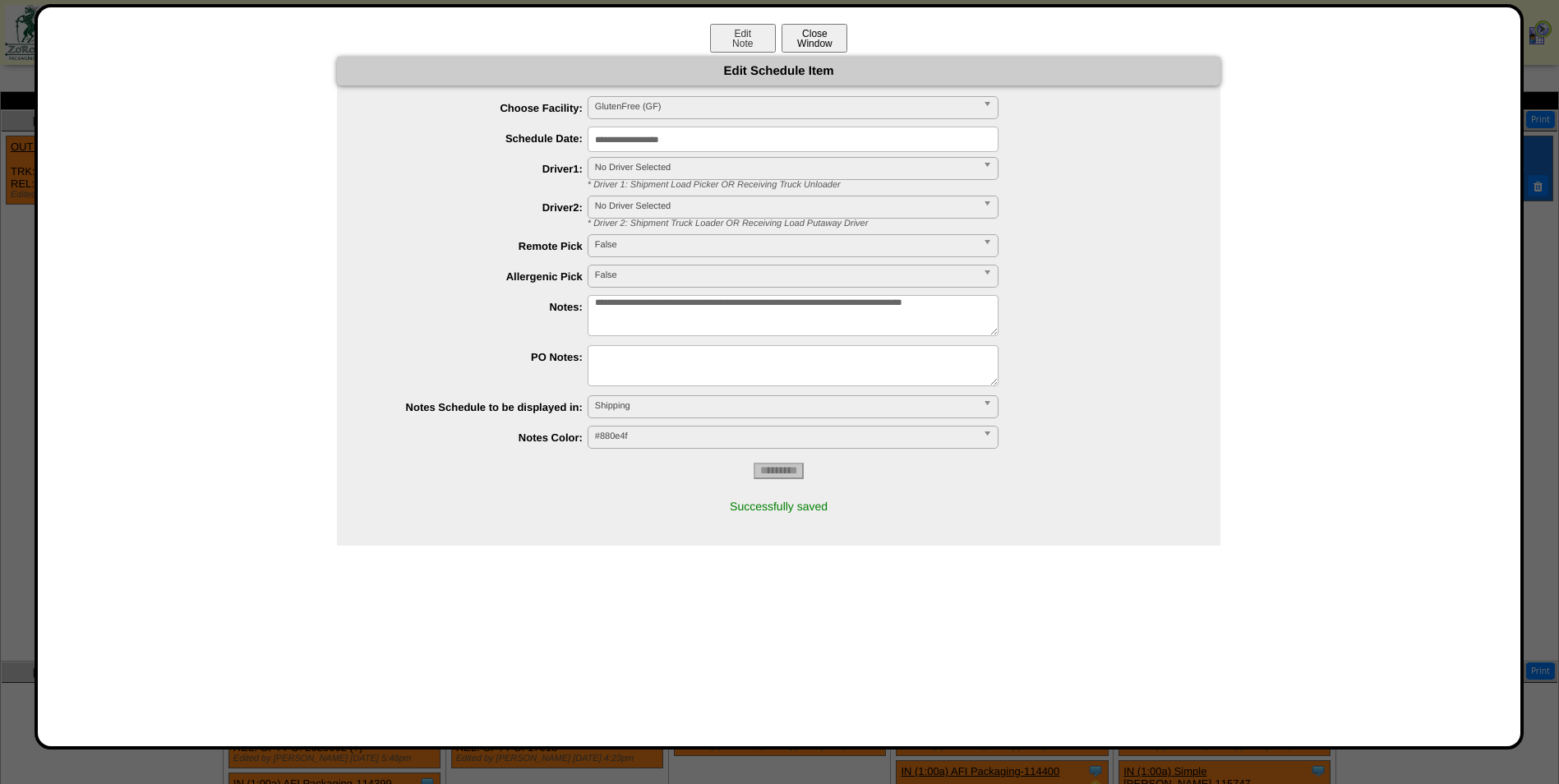
click at [829, 34] on button "Close Window" at bounding box center [815, 38] width 66 height 28
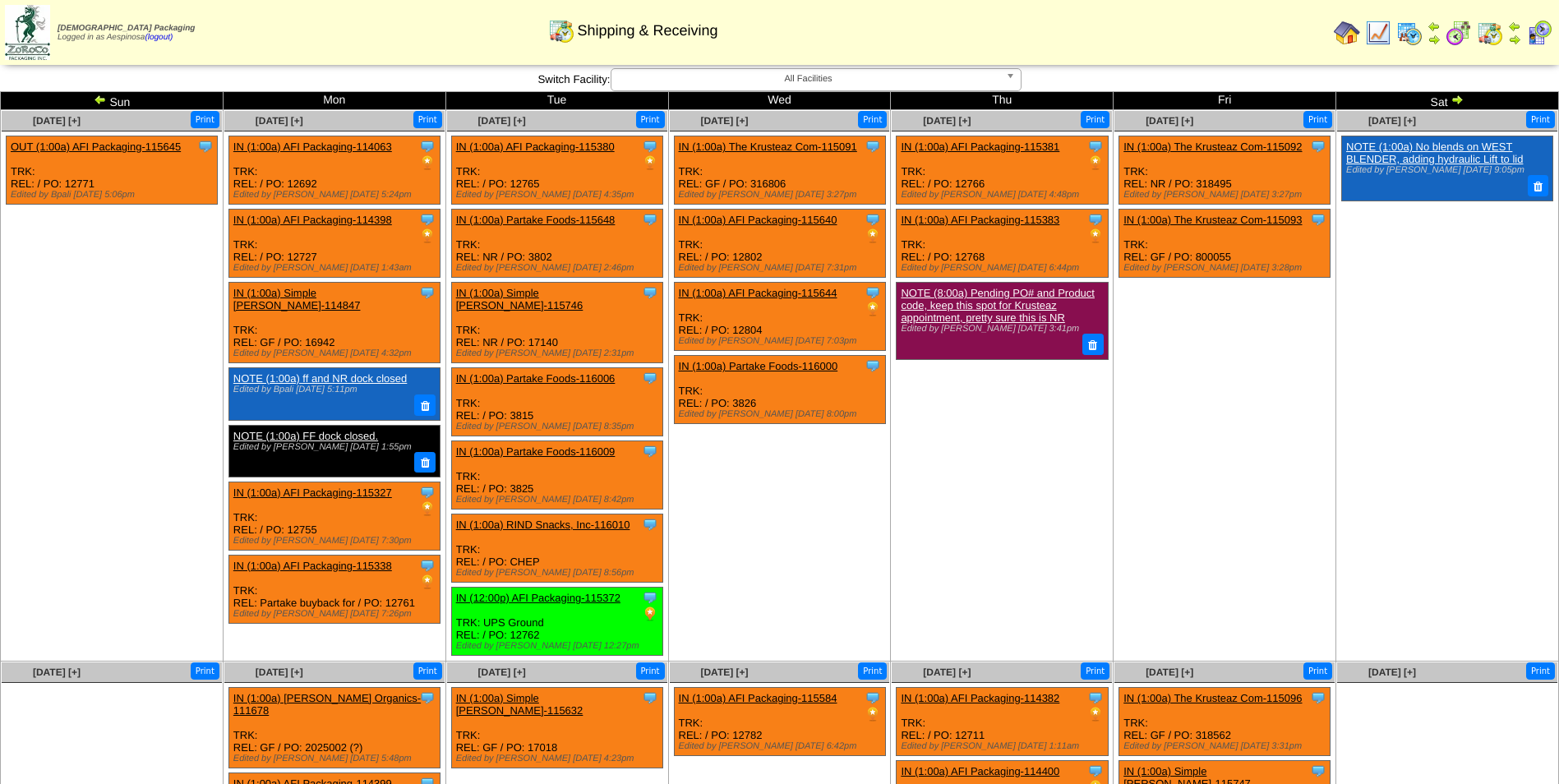
click at [957, 292] on link "NOTE (8:00a) Pending PO# and Product code, keep this spot for Krusteaz appointm…" at bounding box center [997, 305] width 194 height 37
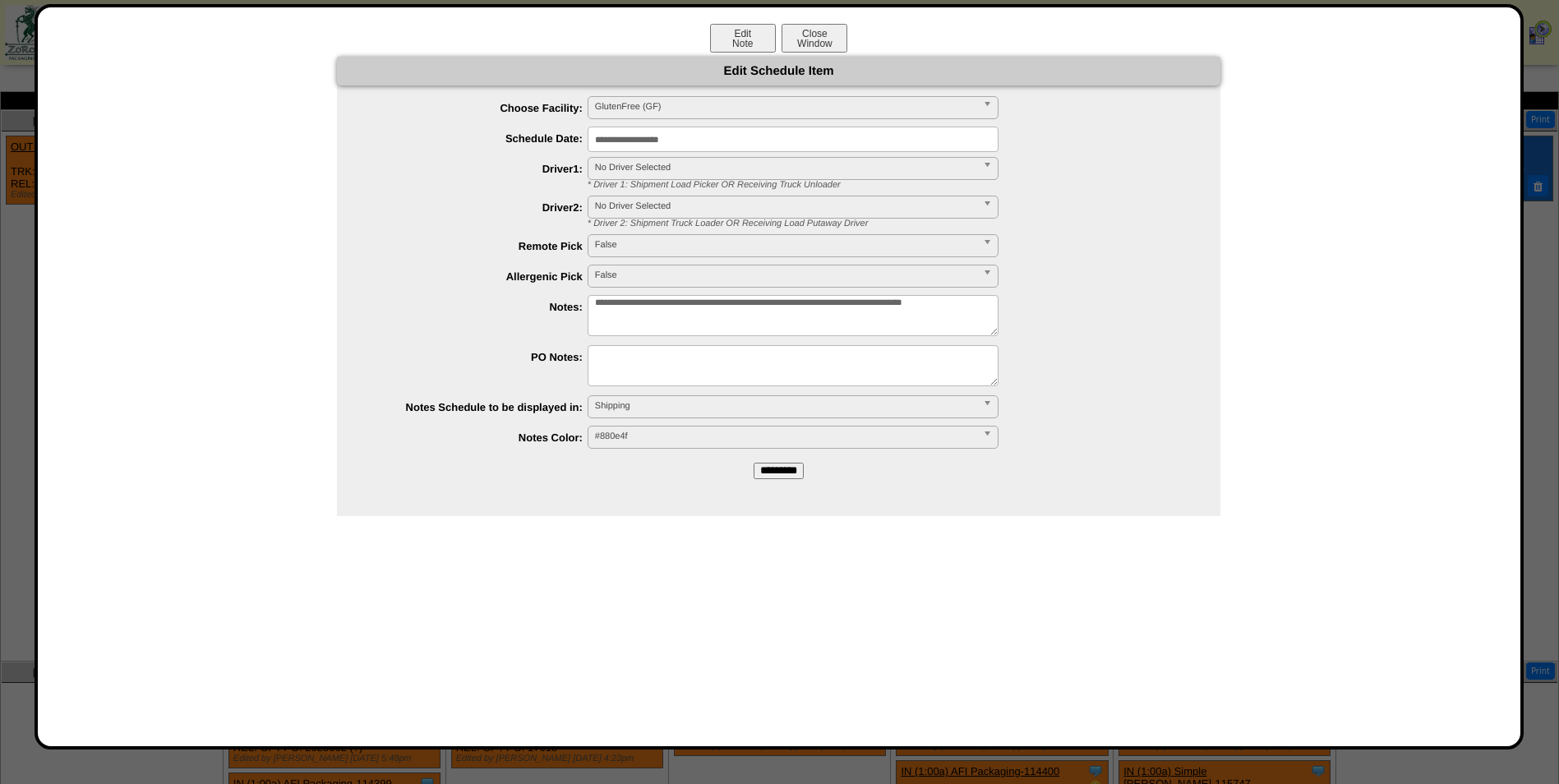
click at [664, 139] on input "**********" at bounding box center [792, 139] width 411 height 26
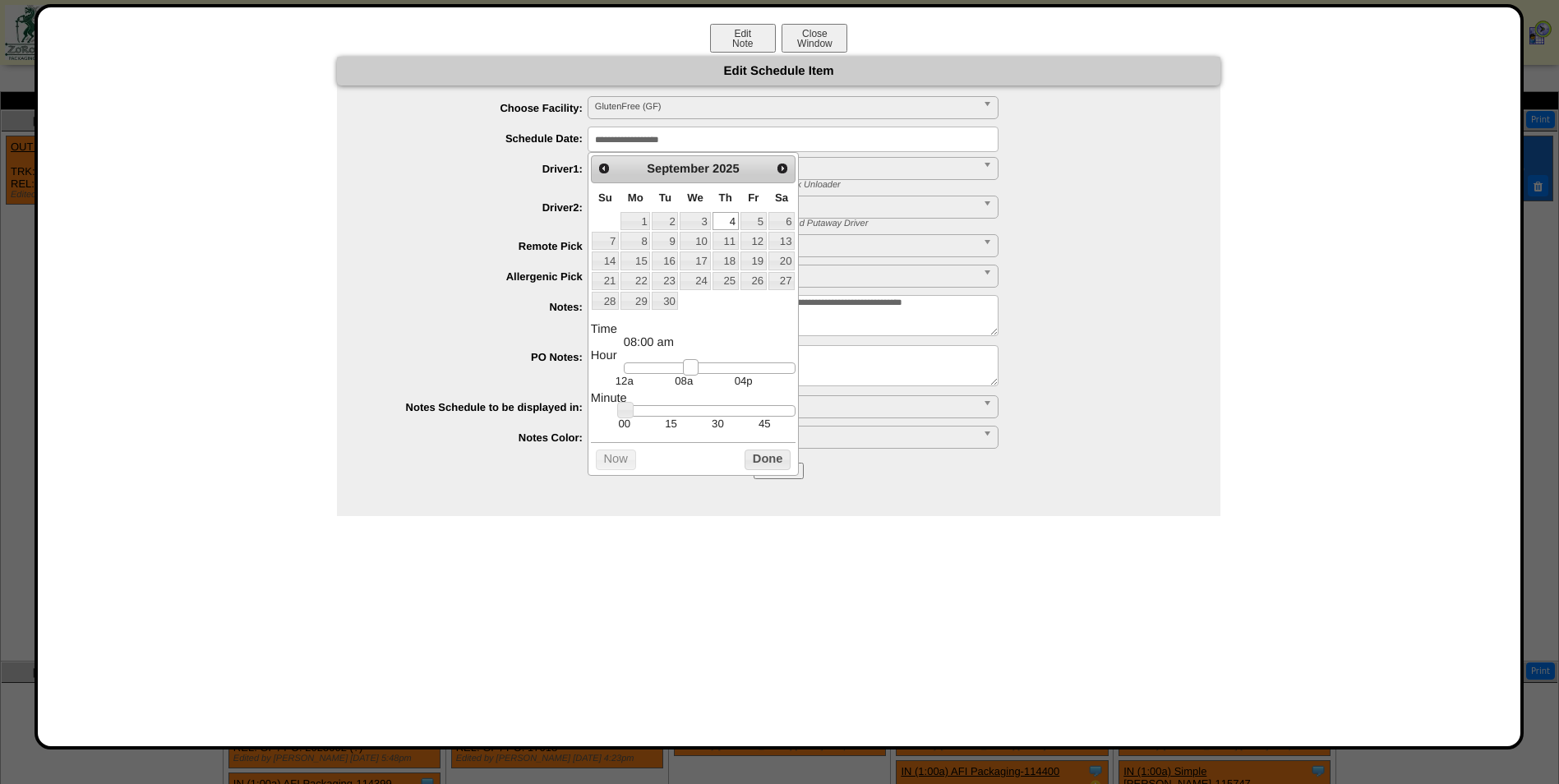
type input "**********"
drag, startPoint x: 689, startPoint y: 370, endPoint x: 697, endPoint y: 372, distance: 8.2
click at [697, 372] on link at bounding box center [693, 367] width 17 height 17
drag, startPoint x: 758, startPoint y: 459, endPoint x: 770, endPoint y: 469, distance: 15.6
click at [758, 459] on button "Done" at bounding box center [768, 459] width 46 height 20
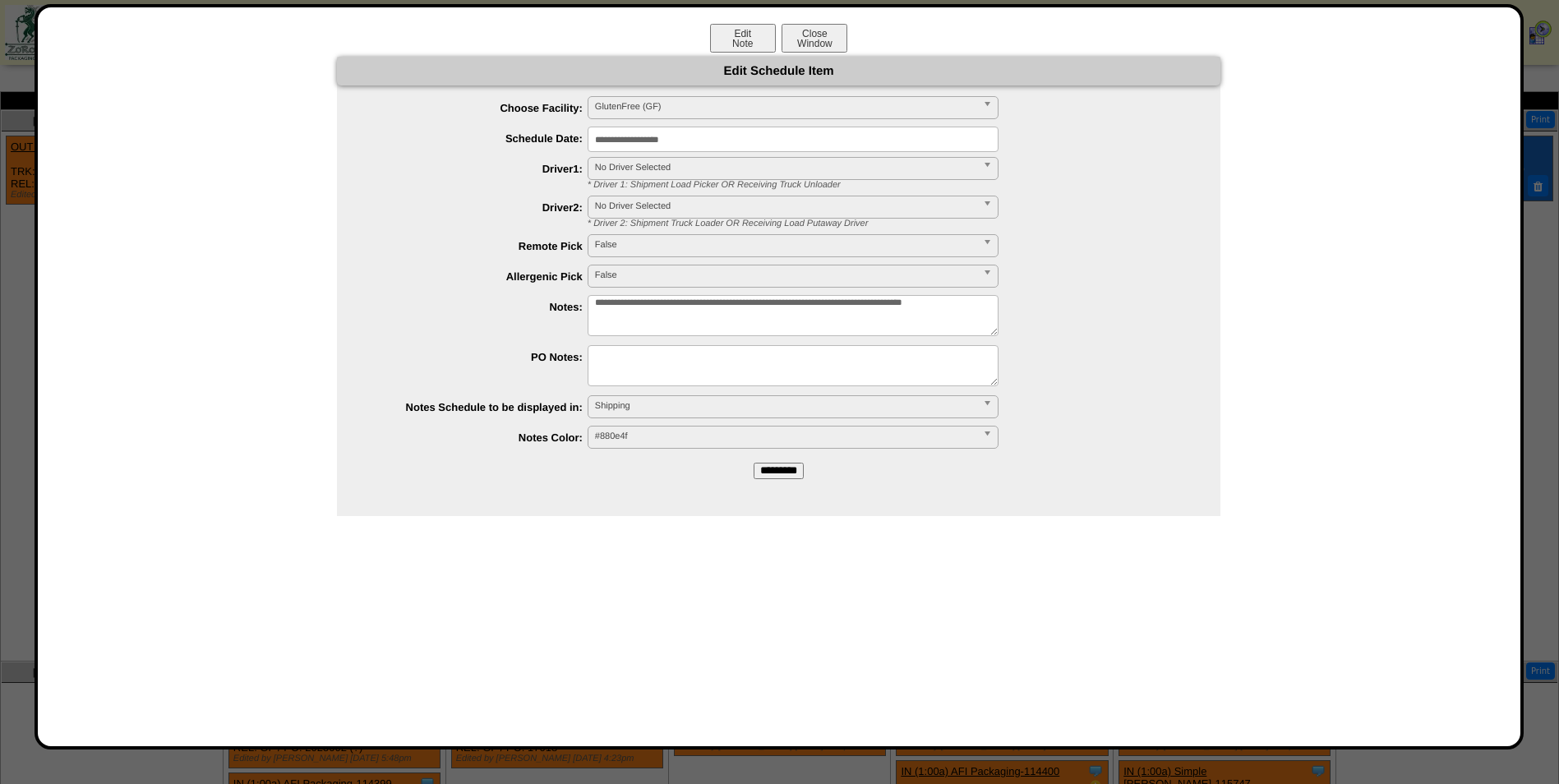
click at [777, 469] on input "*********" at bounding box center [778, 471] width 51 height 17
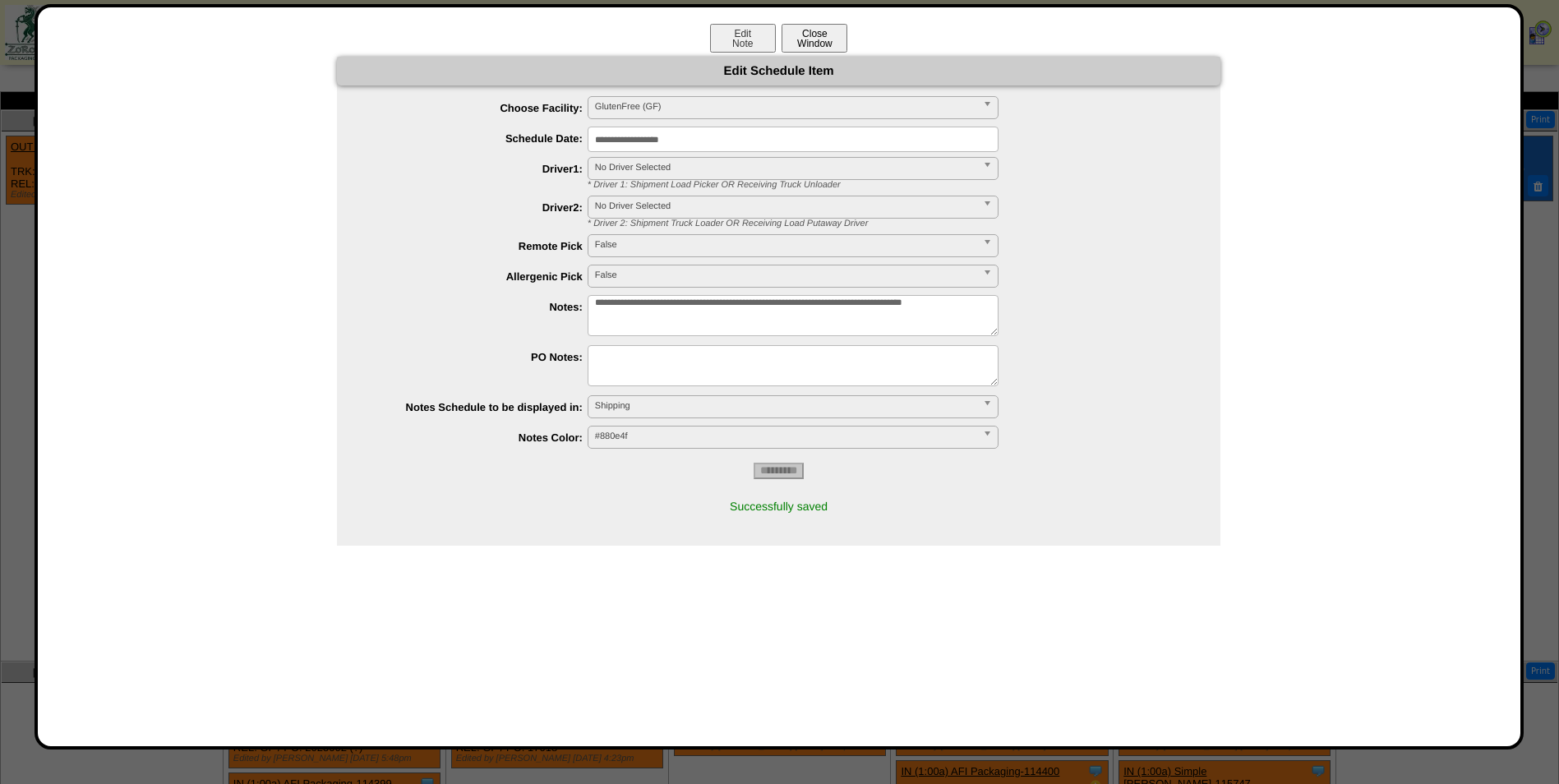
click at [846, 42] on button "Close Window" at bounding box center [815, 38] width 66 height 28
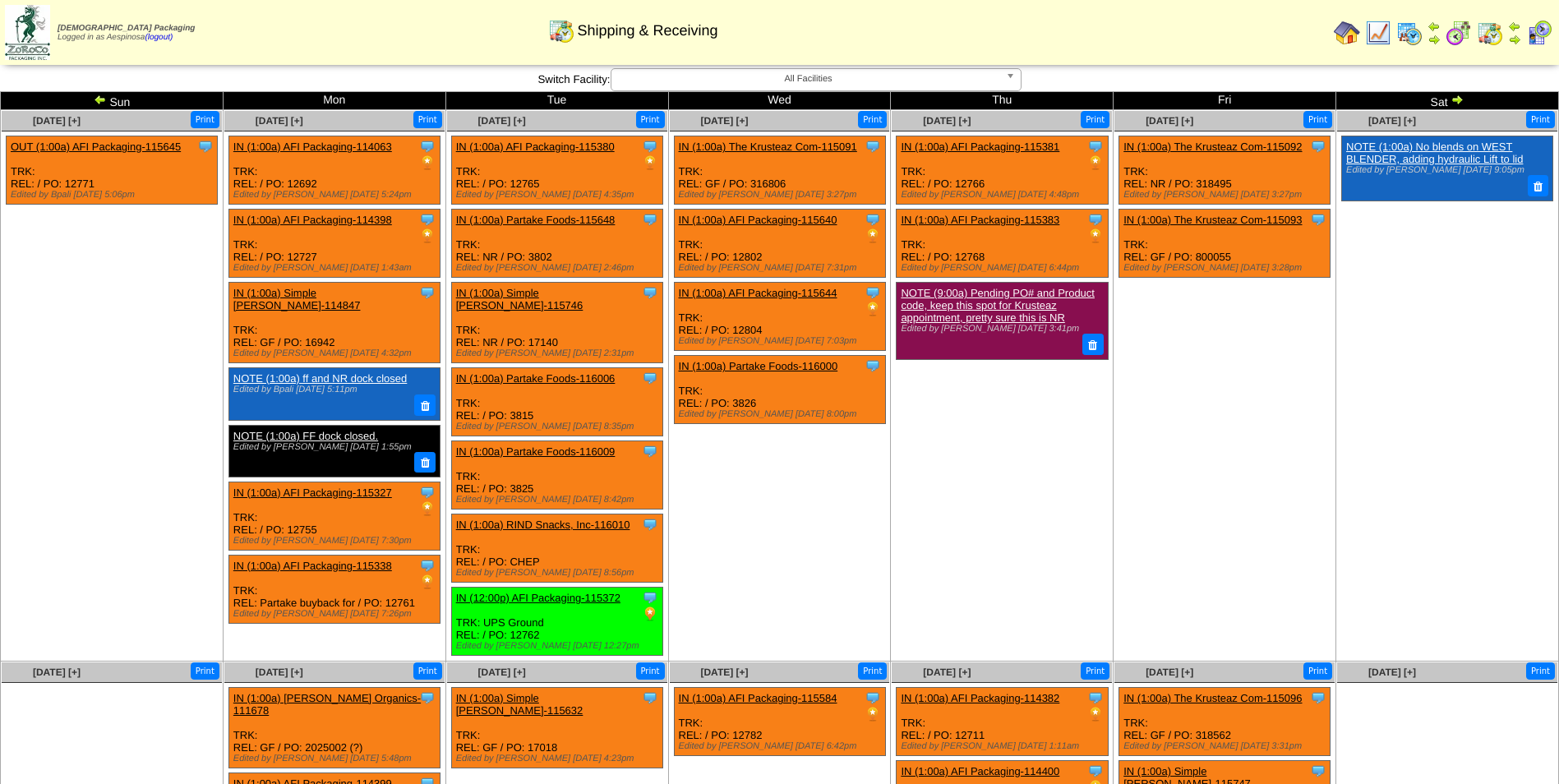
click at [1029, 475] on td "[DATE] [+] Print Clone Item IN (1:00a) AFI Packaging-115381 AFI Packaging Sched…" at bounding box center [1002, 386] width 223 height 552
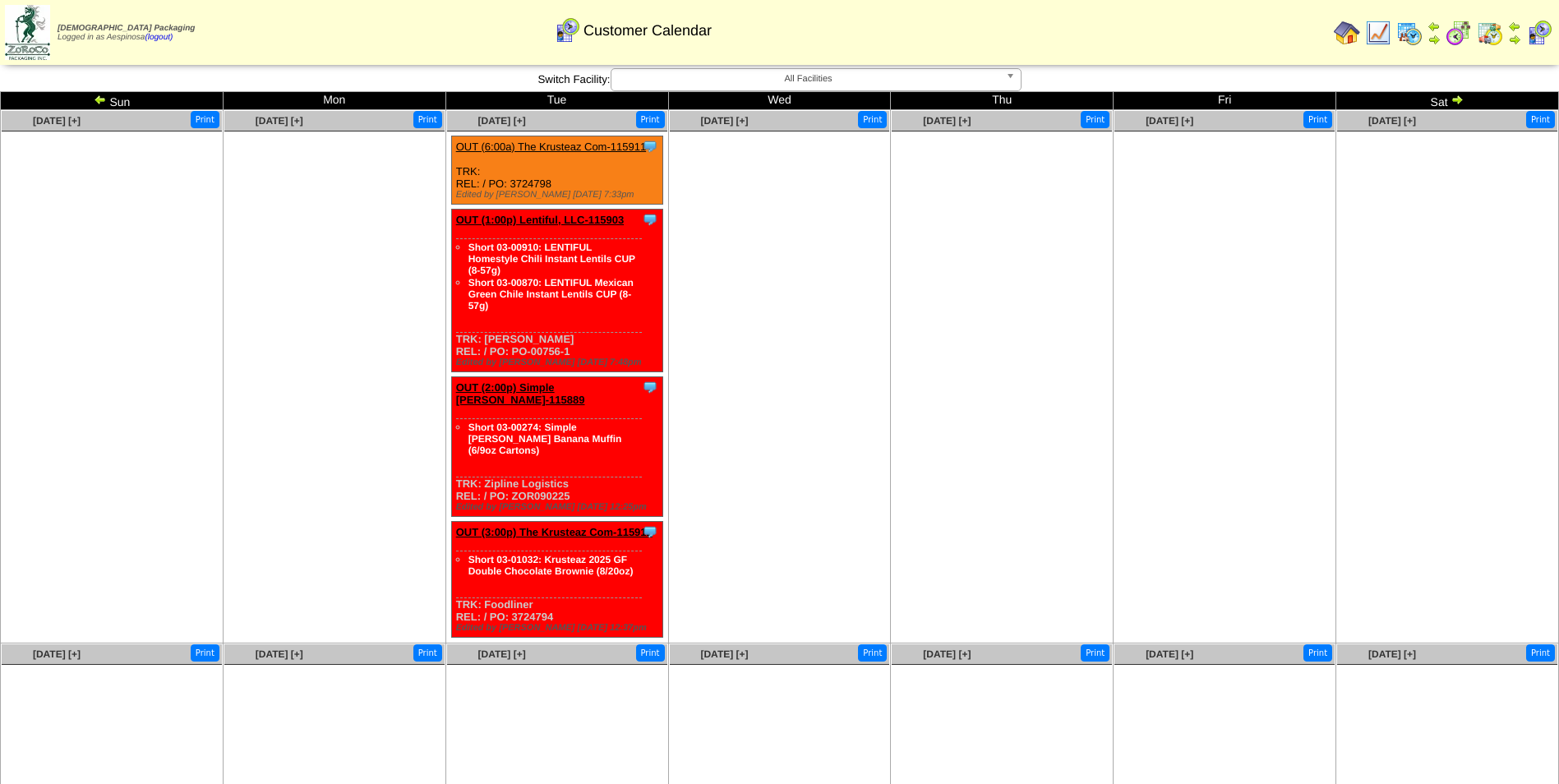
click at [91, 98] on td "Sun" at bounding box center [112, 101] width 223 height 18
click at [98, 99] on img at bounding box center [100, 99] width 13 height 13
